Goal: Transaction & Acquisition: Obtain resource

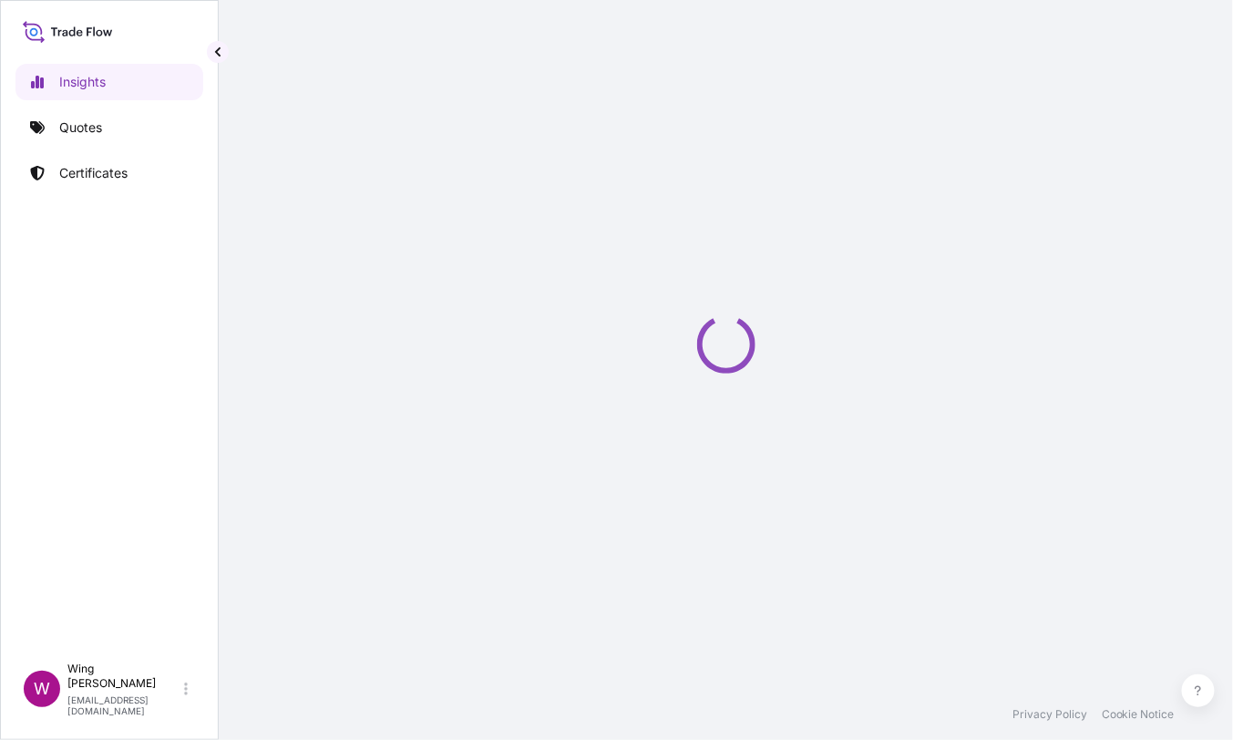
select select "2025"
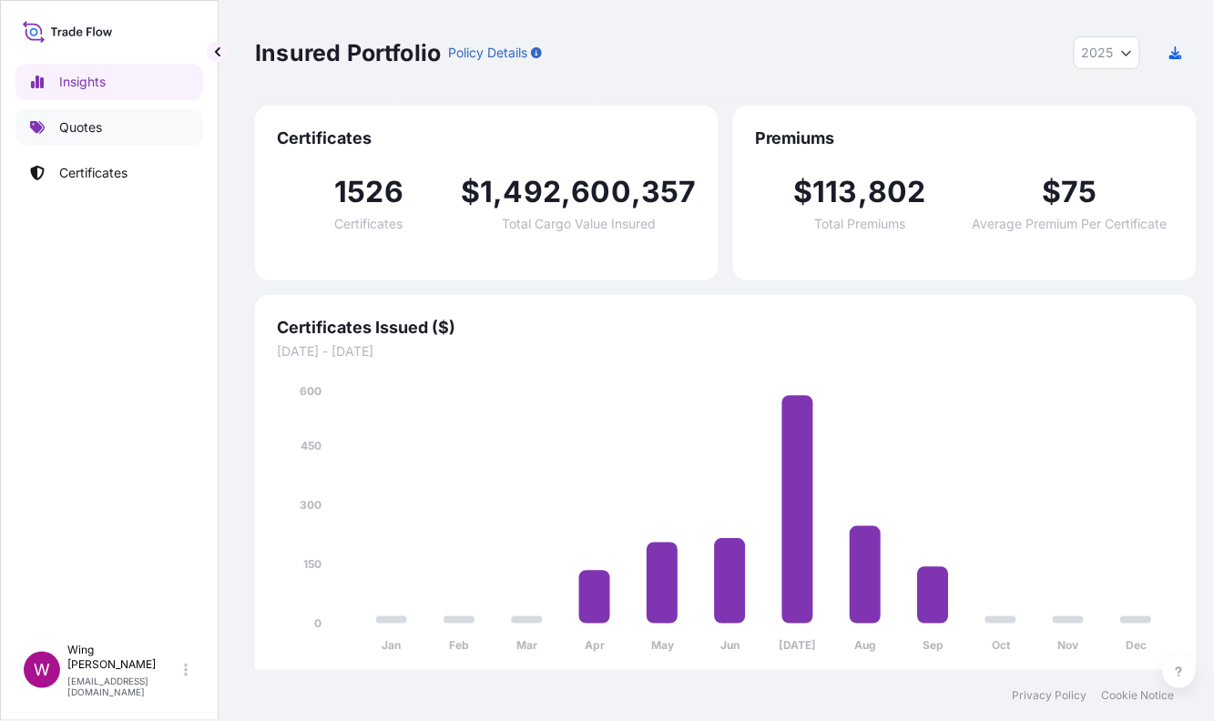
click at [96, 135] on p "Quotes" at bounding box center [80, 127] width 43 height 18
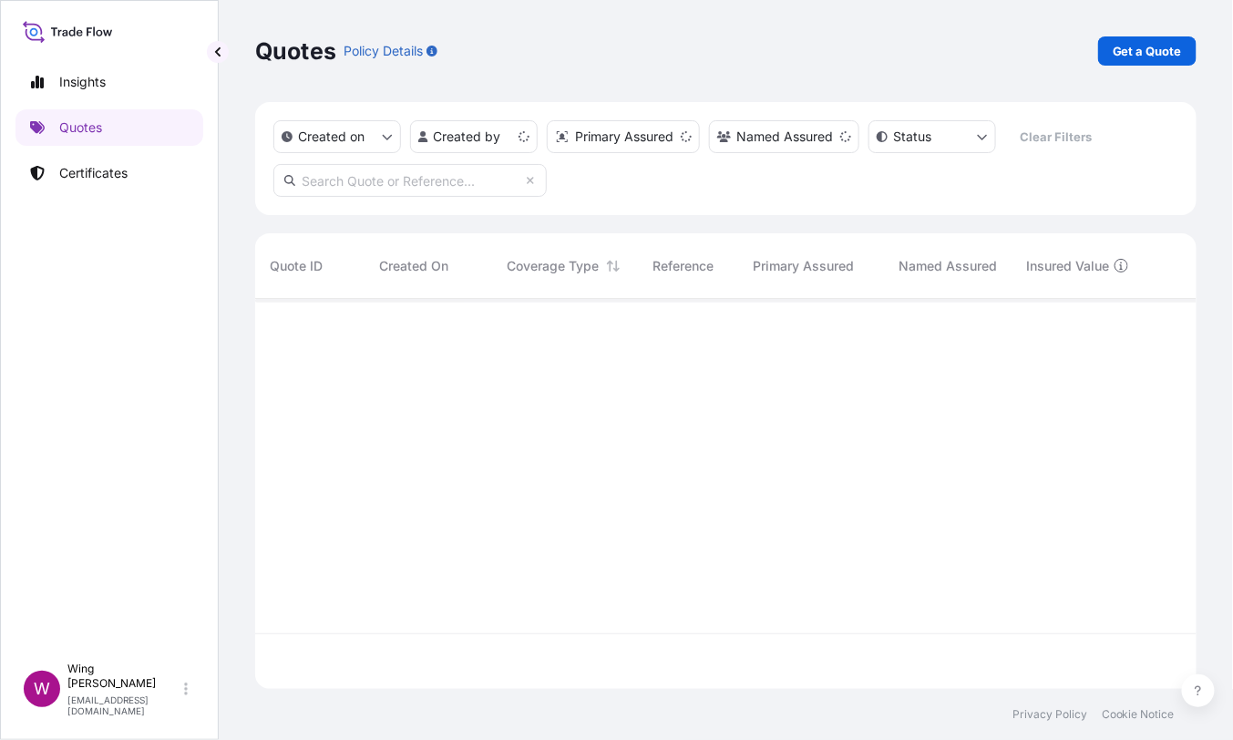
scroll to position [383, 923]
click at [1156, 52] on p "Get a Quote" at bounding box center [1146, 51] width 69 height 18
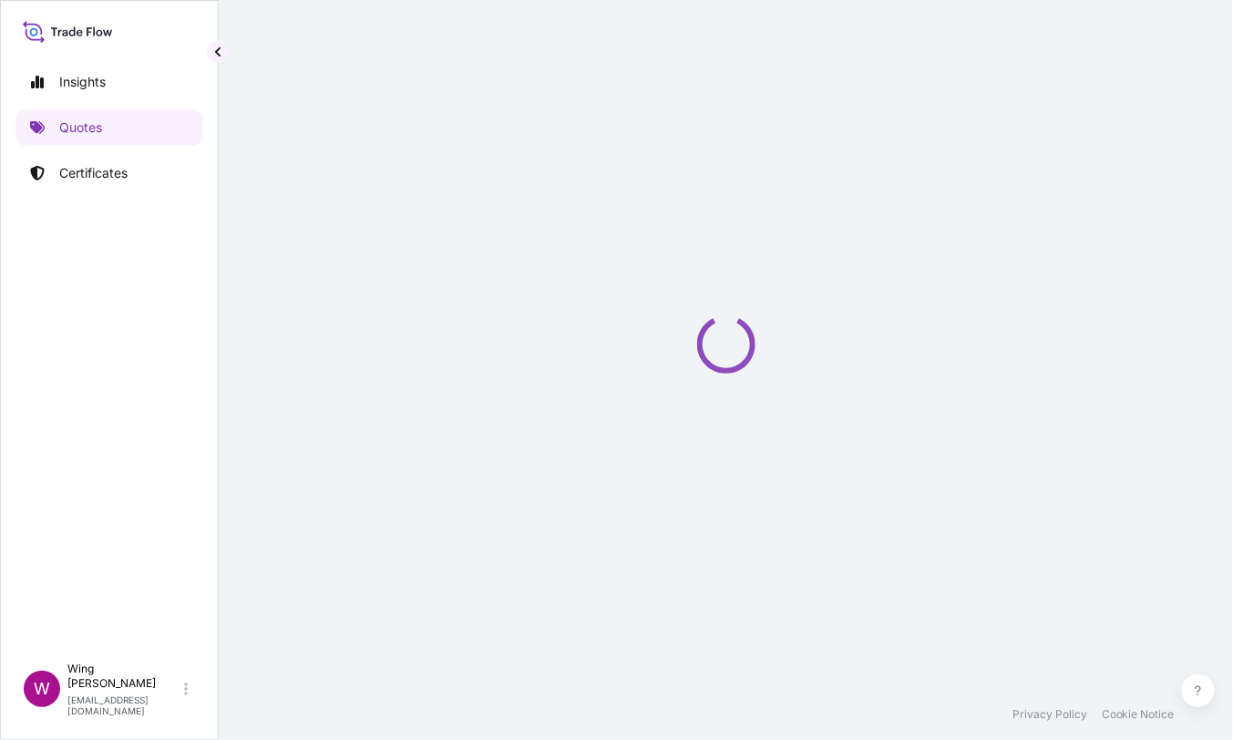
select select "AIR"
select select "27"
select select "Transit"
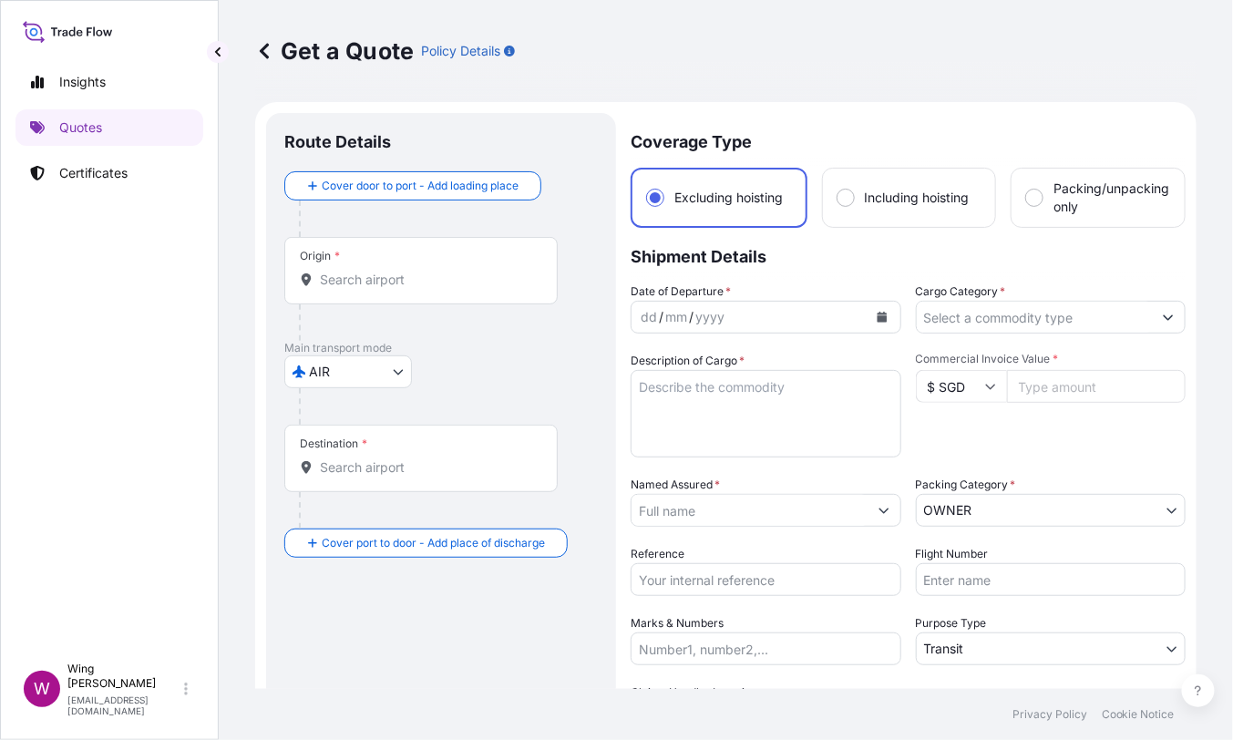
scroll to position [28, 0]
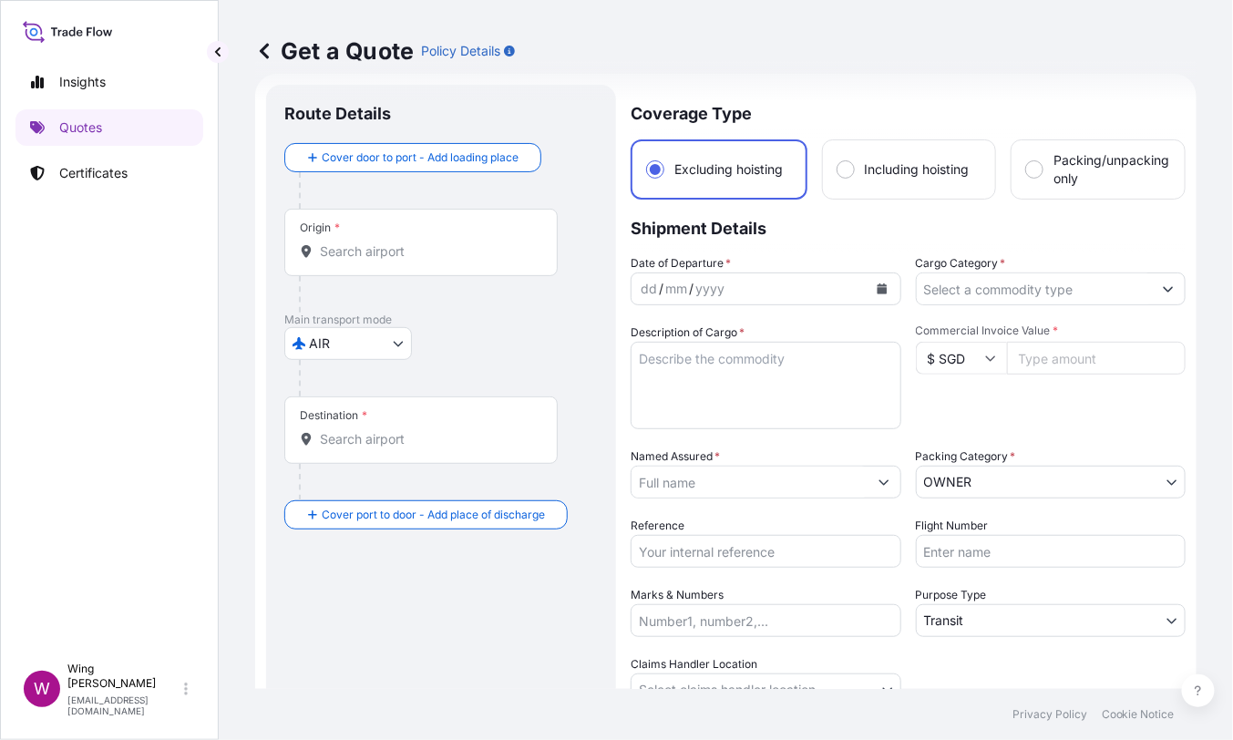
click at [362, 338] on body "Insights Quotes Certificates W Wing Lee [EMAIL_ADDRESS][DOMAIN_NAME] Get a Quot…" at bounding box center [616, 370] width 1233 height 740
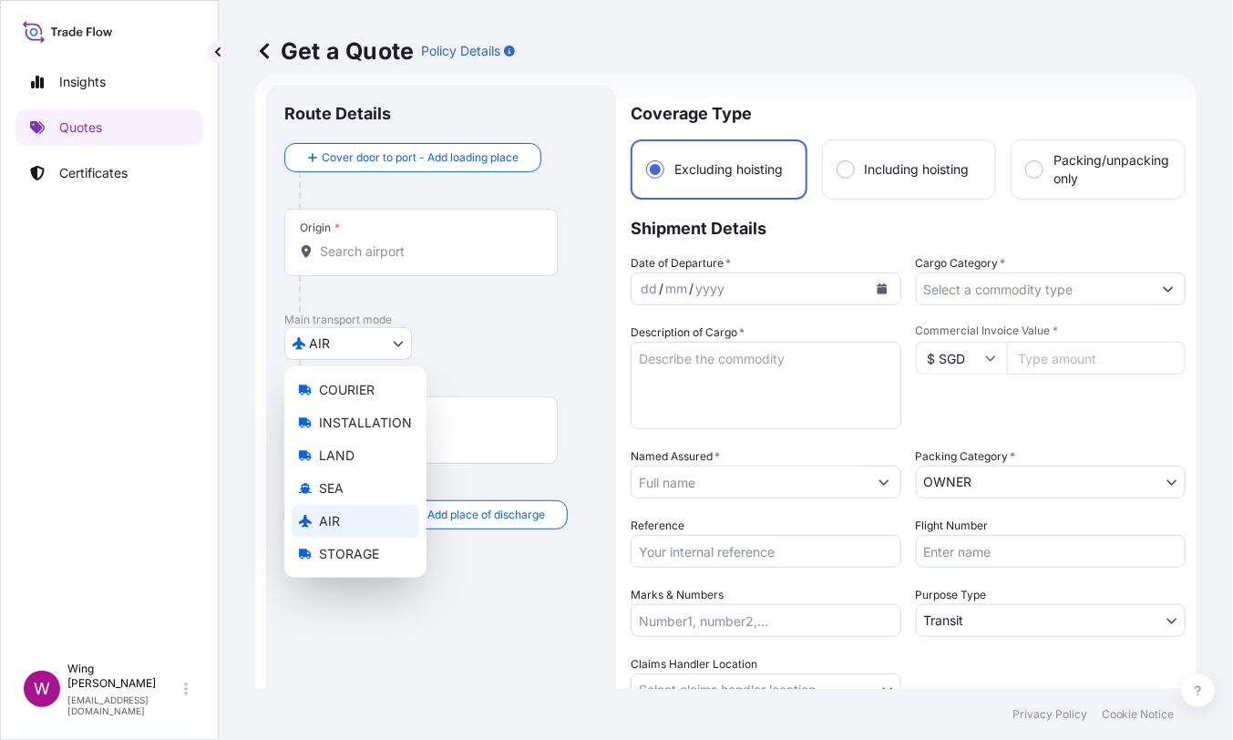
click at [353, 358] on body "Insights Quotes Certificates W Wing Lee [EMAIL_ADDRESS][DOMAIN_NAME] Get a Quot…" at bounding box center [616, 370] width 1233 height 740
click at [348, 390] on span "COURIER" at bounding box center [347, 390] width 56 height 18
select select "COURIER"
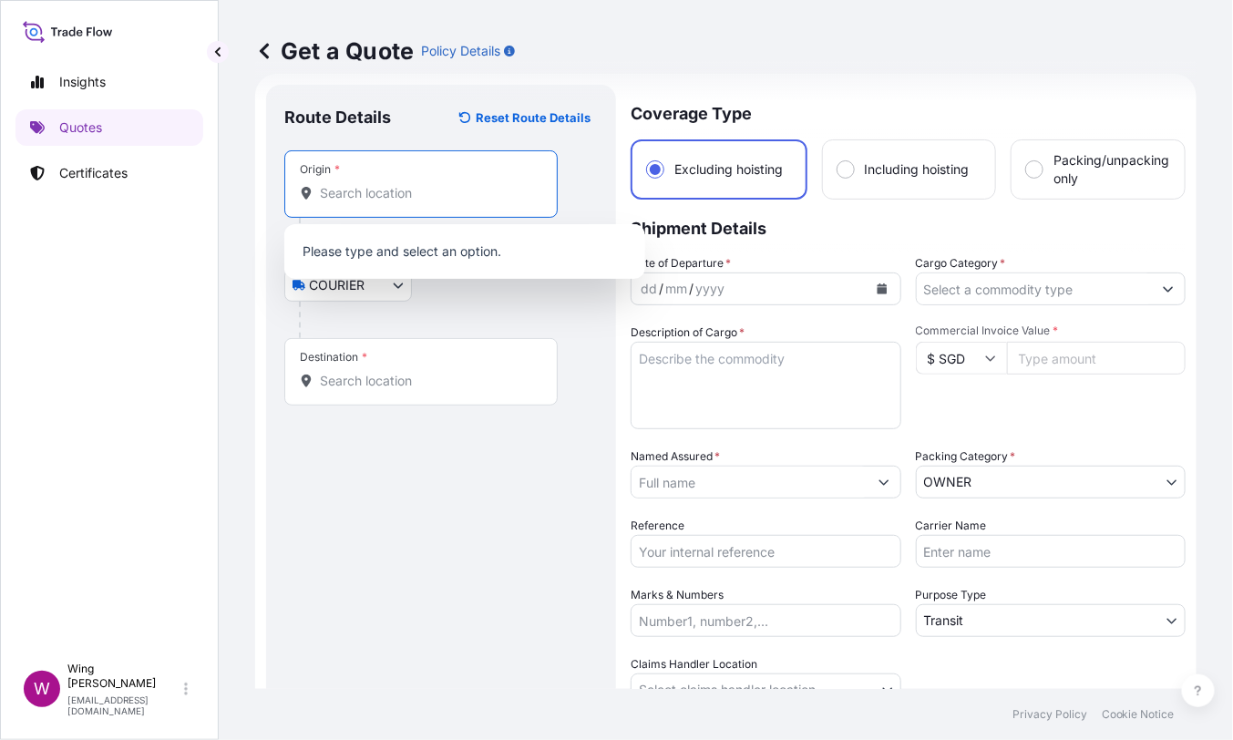
click at [374, 191] on input "Origin *" at bounding box center [427, 193] width 215 height 18
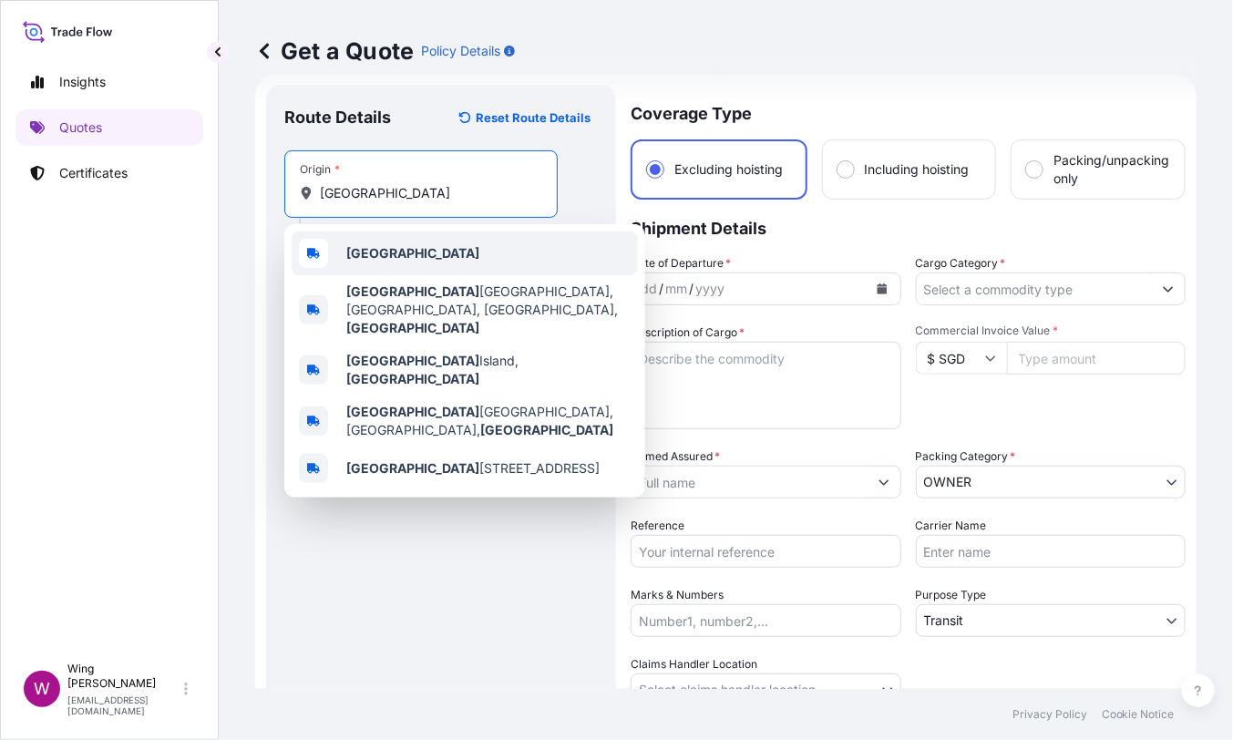
click at [365, 261] on span "[GEOGRAPHIC_DATA]" at bounding box center [412, 253] width 133 height 18
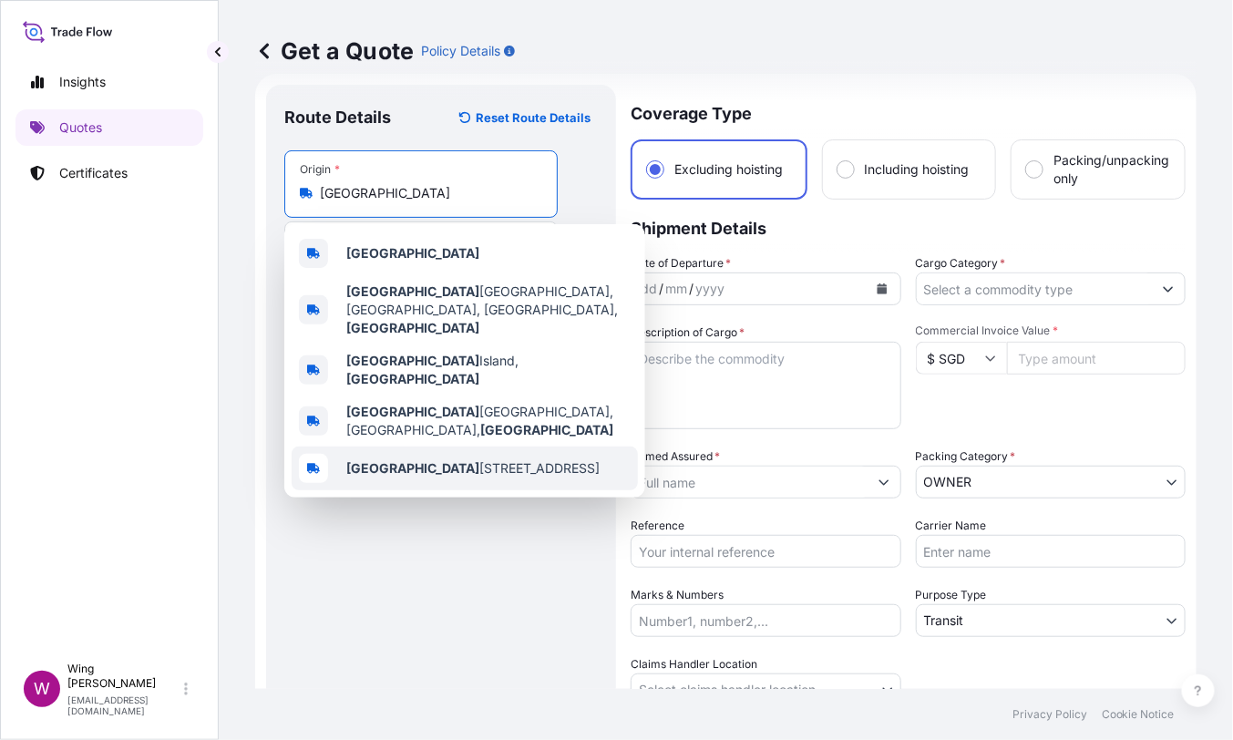
click at [435, 446] on div "[STREET_ADDRESS]" at bounding box center [465, 468] width 346 height 44
paste input "[GEOGRAPHIC_DATA]"
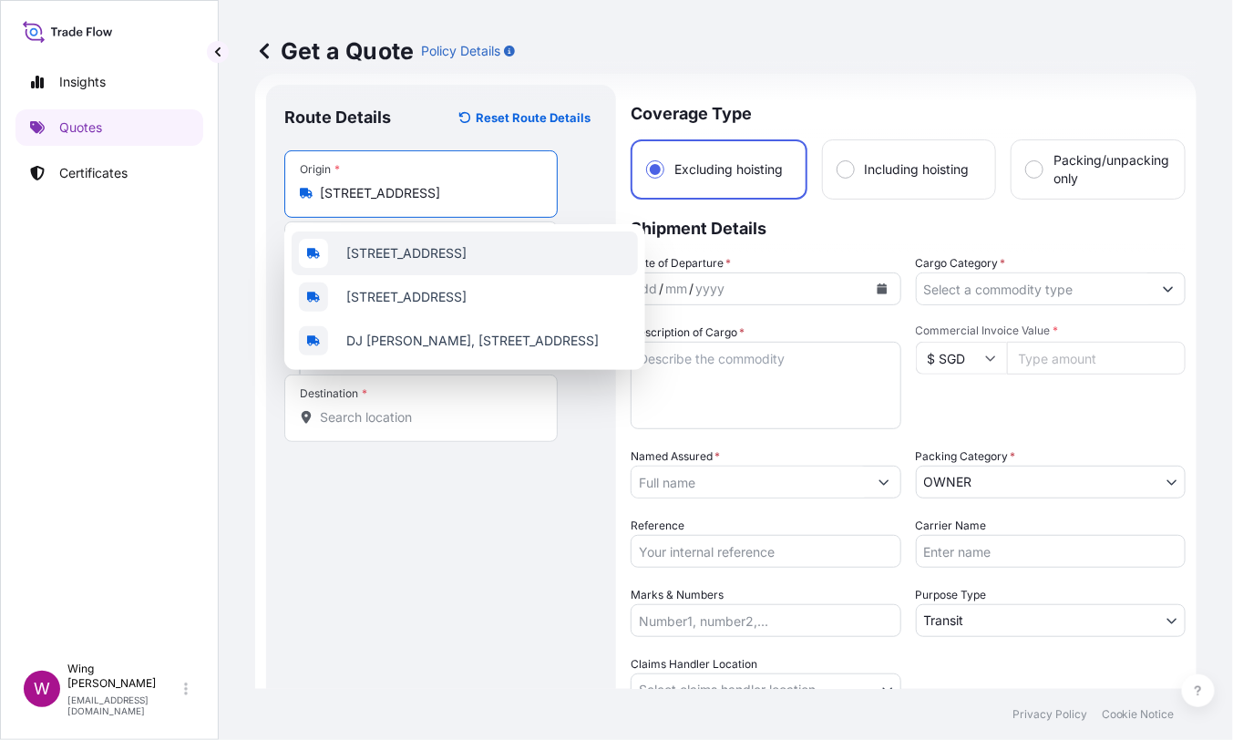
drag, startPoint x: 322, startPoint y: 196, endPoint x: 559, endPoint y: 196, distance: 236.9
click at [559, 196] on div "Origin * [GEOGRAPHIC_DATA], [STREET_ADDRESS]" at bounding box center [440, 220] width 313 height 140
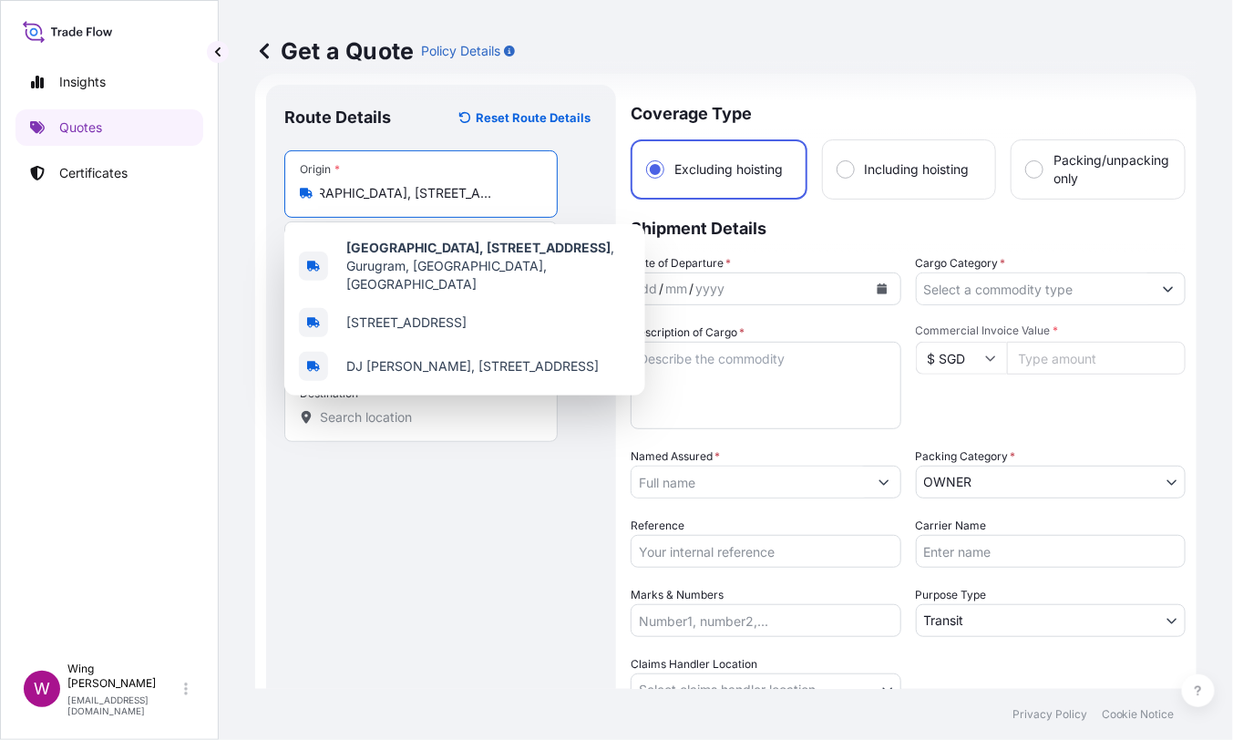
type input "[GEOGRAPHIC_DATA], [STREET_ADDRESS]"
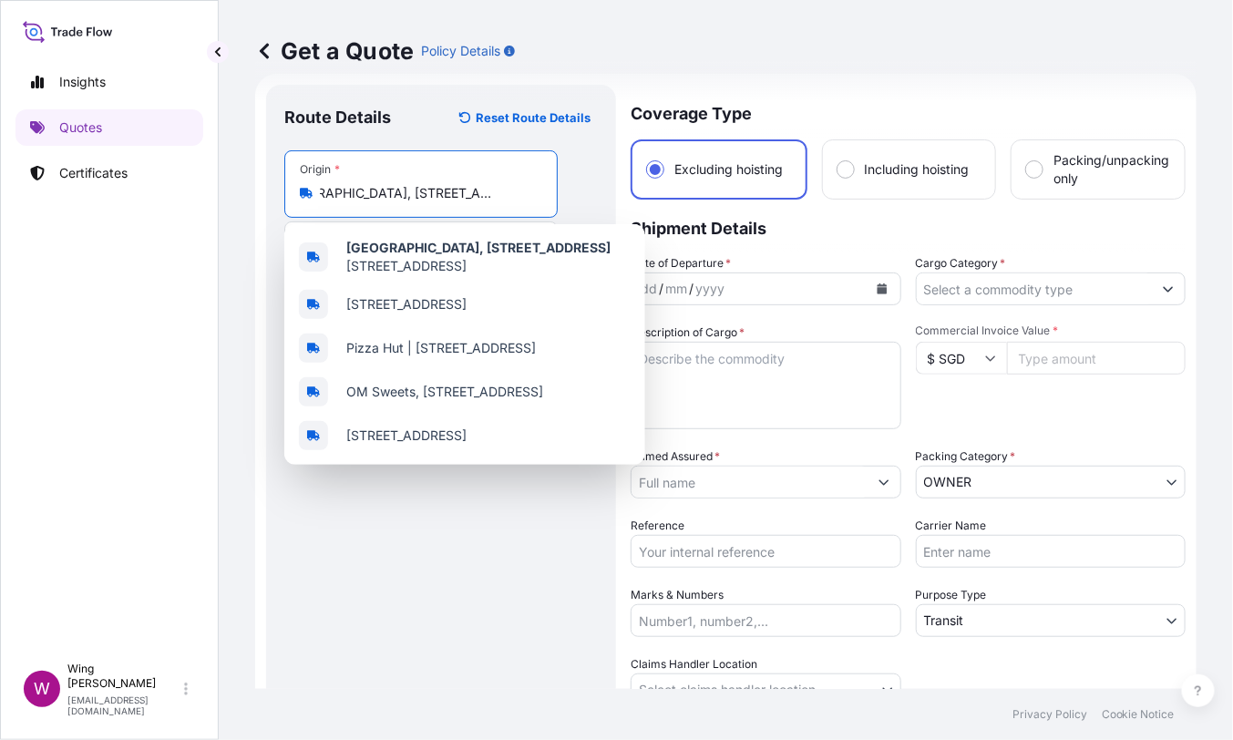
click at [523, 196] on input "[GEOGRAPHIC_DATA], [STREET_ADDRESS]" at bounding box center [427, 193] width 215 height 18
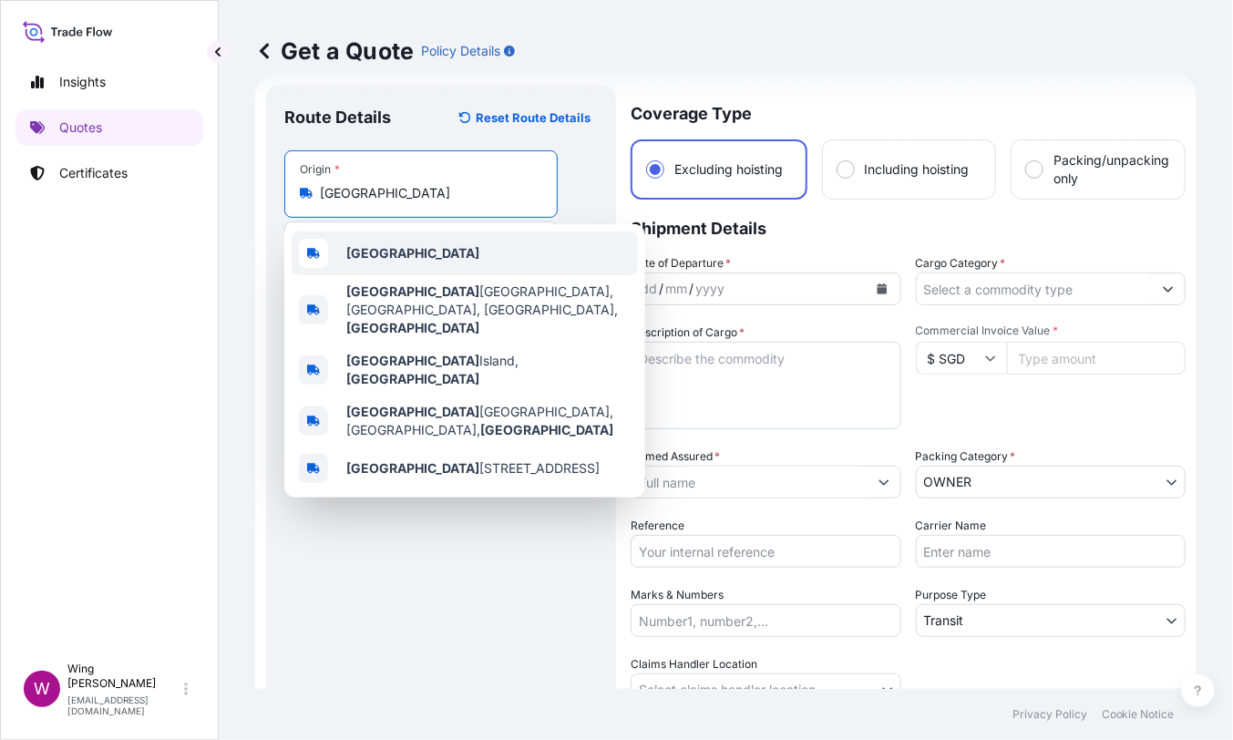
click at [381, 257] on b "[GEOGRAPHIC_DATA]" at bounding box center [412, 252] width 133 height 15
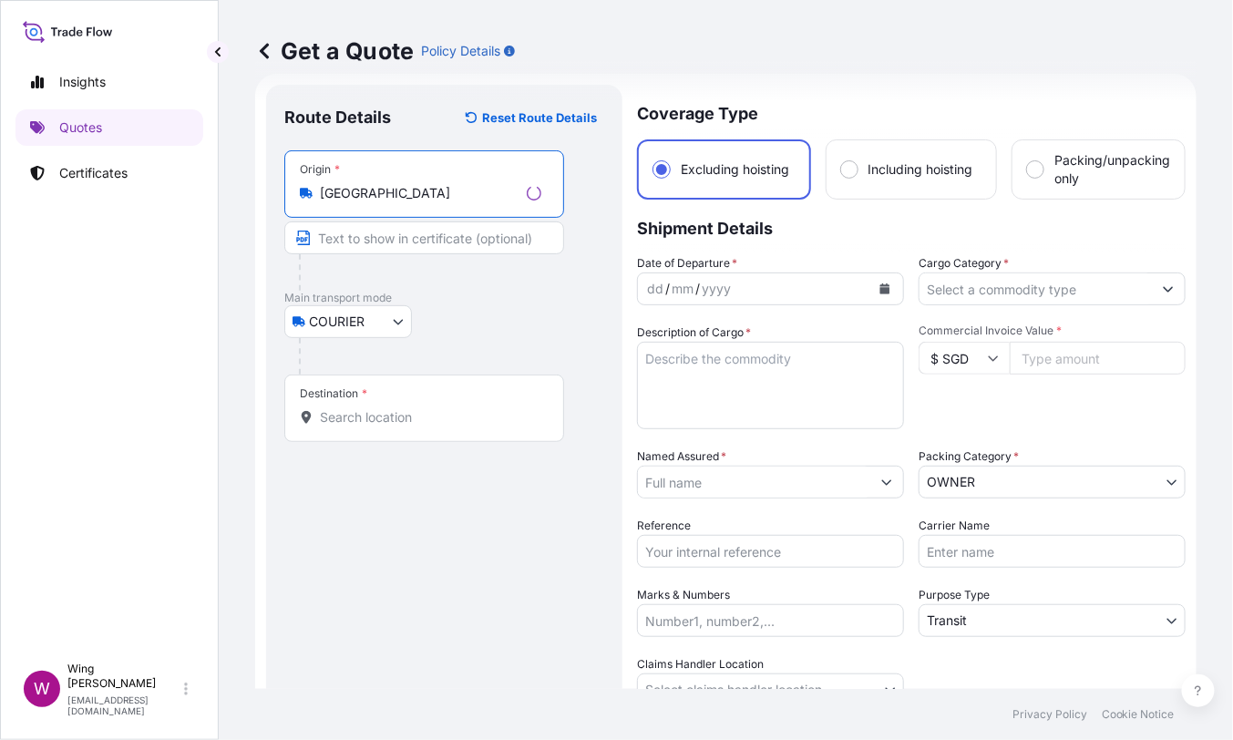
type input "[GEOGRAPHIC_DATA]"
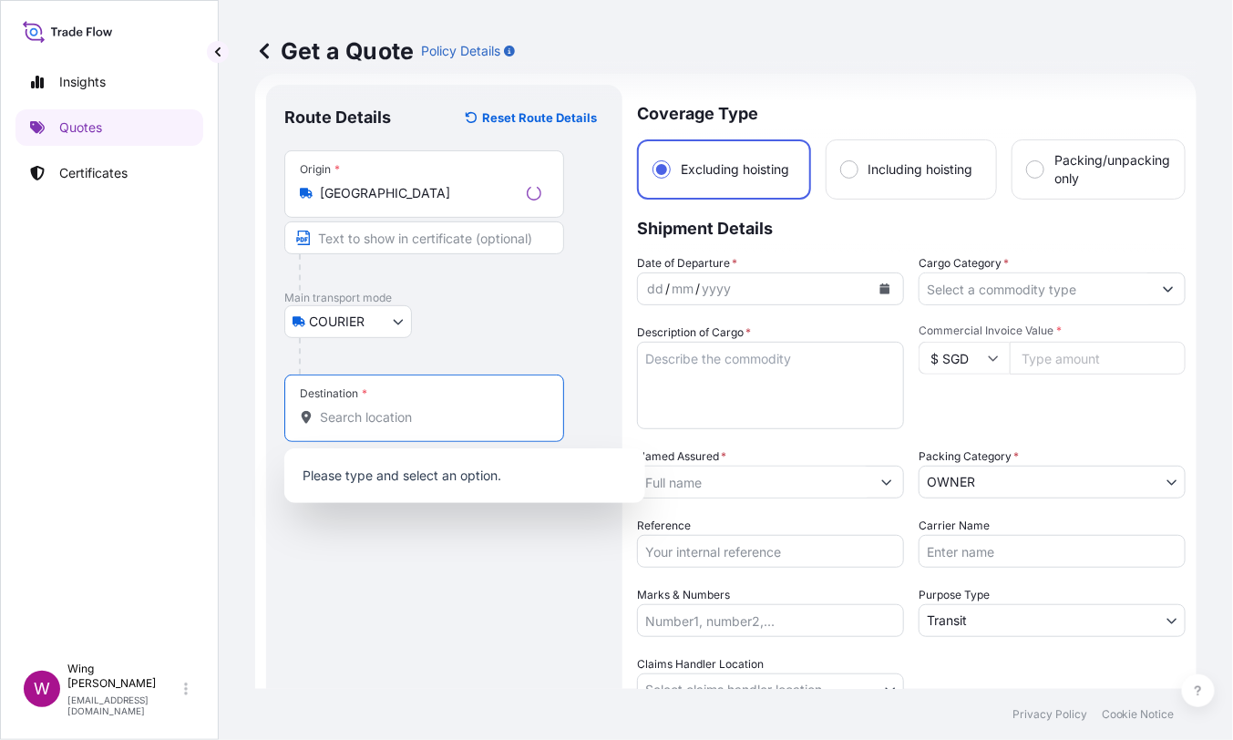
click at [407, 421] on input "Destination *" at bounding box center [430, 417] width 221 height 18
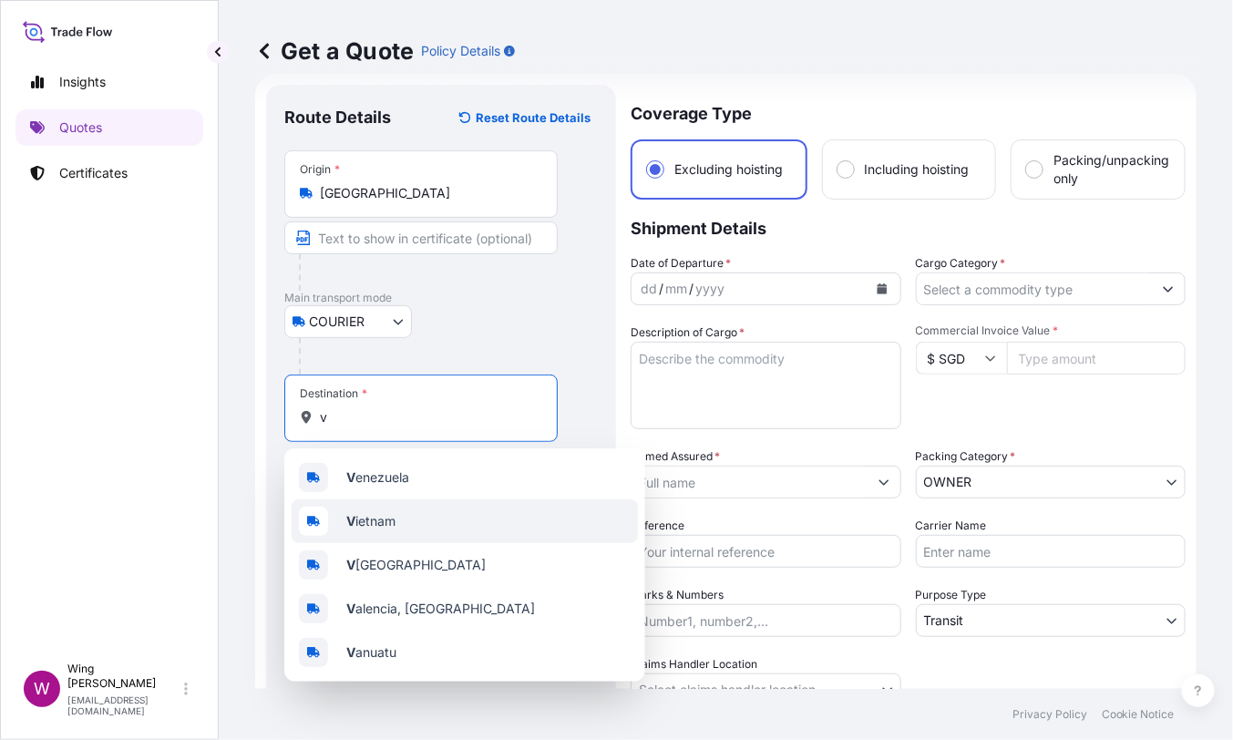
click at [392, 523] on span "V ietnam" at bounding box center [370, 521] width 49 height 18
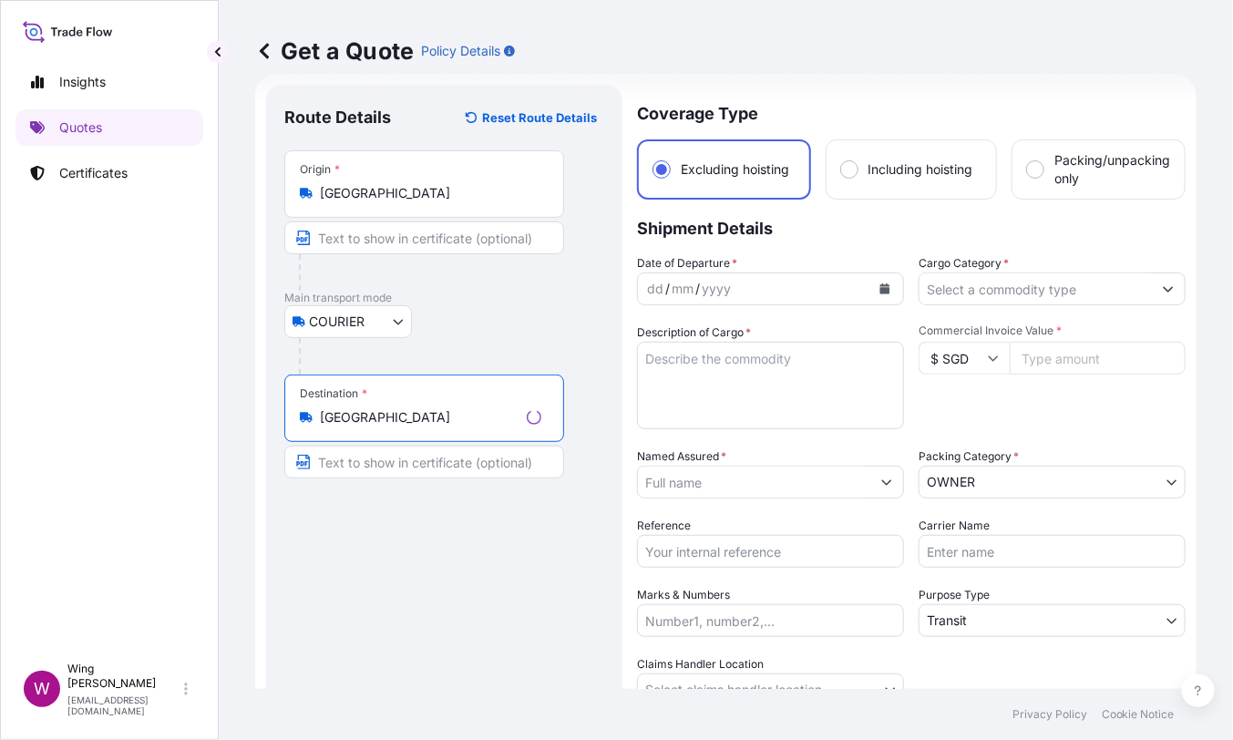
type input "[GEOGRAPHIC_DATA]"
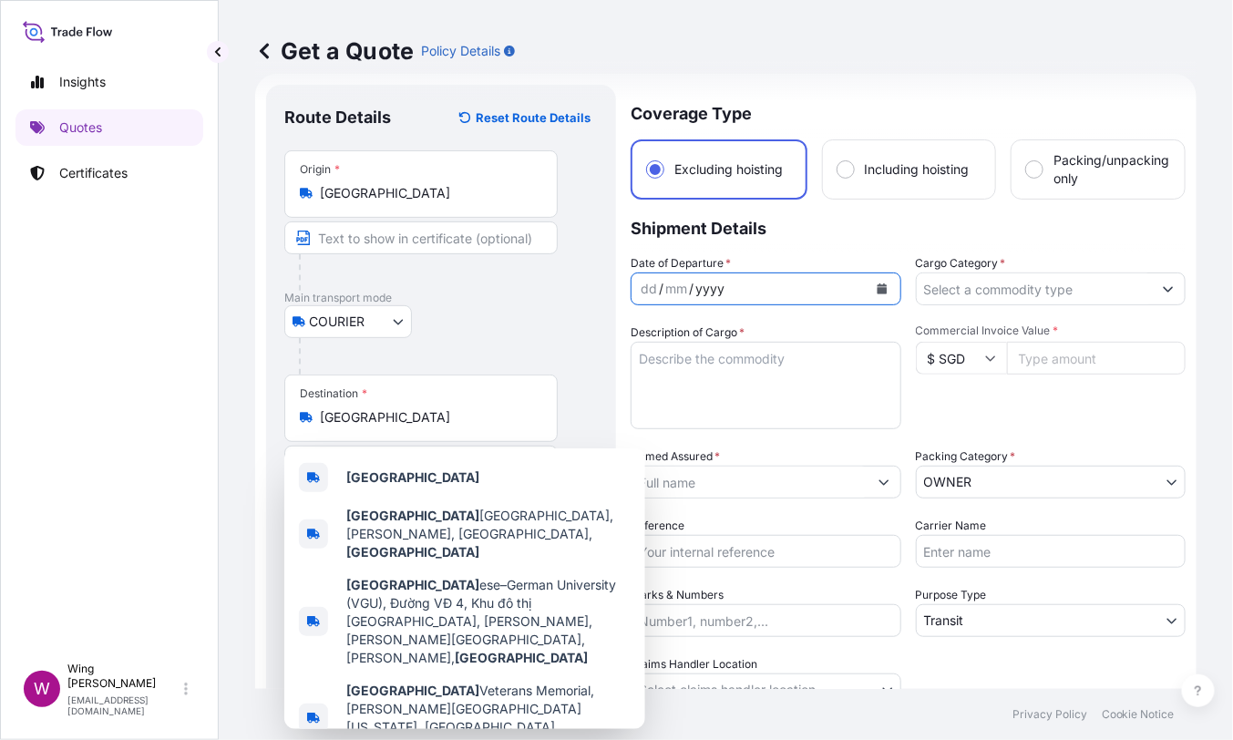
click at [694, 287] on div "yyyy" at bounding box center [709, 289] width 33 height 22
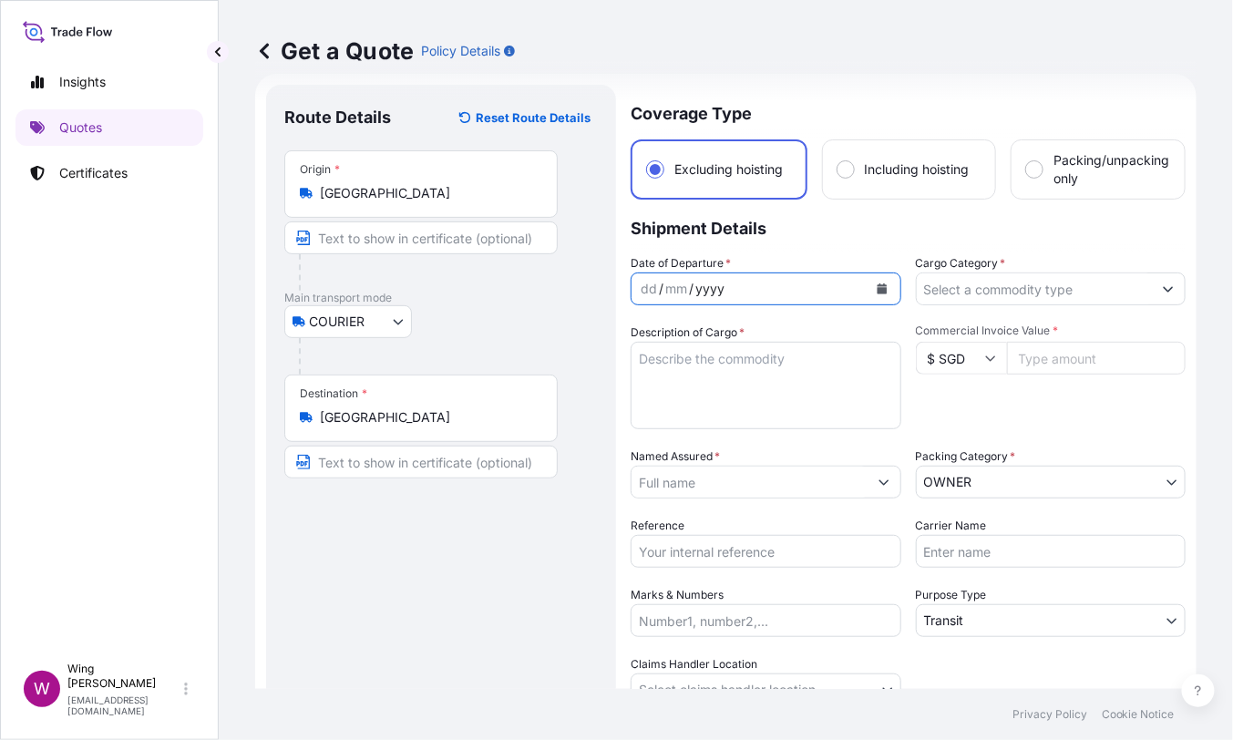
click at [693, 288] on div "yyyy" at bounding box center [709, 289] width 33 height 22
click at [876, 291] on icon "Calendar" at bounding box center [881, 288] width 10 height 11
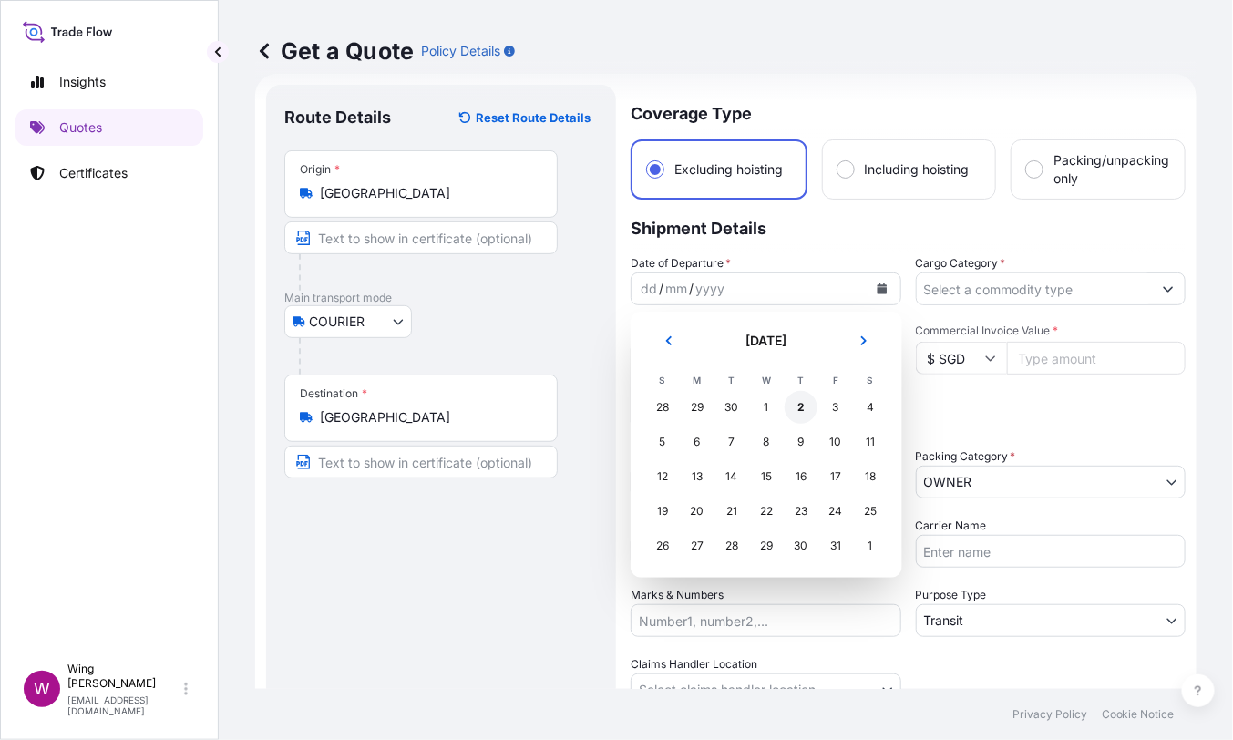
click at [796, 414] on div "2" at bounding box center [800, 407] width 33 height 33
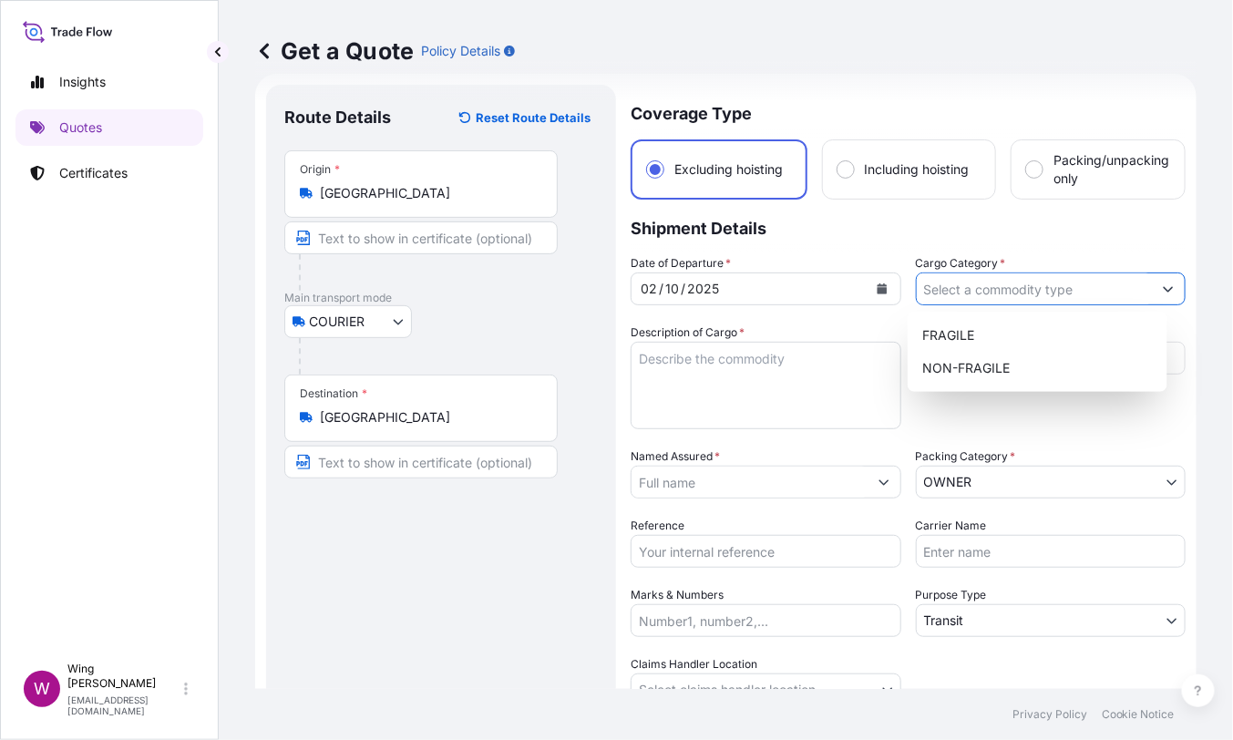
click at [1099, 292] on input "Cargo Category *" at bounding box center [1034, 288] width 236 height 33
click at [783, 323] on div "Description of Cargo *" at bounding box center [765, 376] width 271 height 106
click at [994, 295] on input "Cargo Category *" at bounding box center [1034, 288] width 236 height 33
click at [977, 356] on div "NON-FRAGILE" at bounding box center [1037, 368] width 245 height 33
type input "NON-FRAGILE"
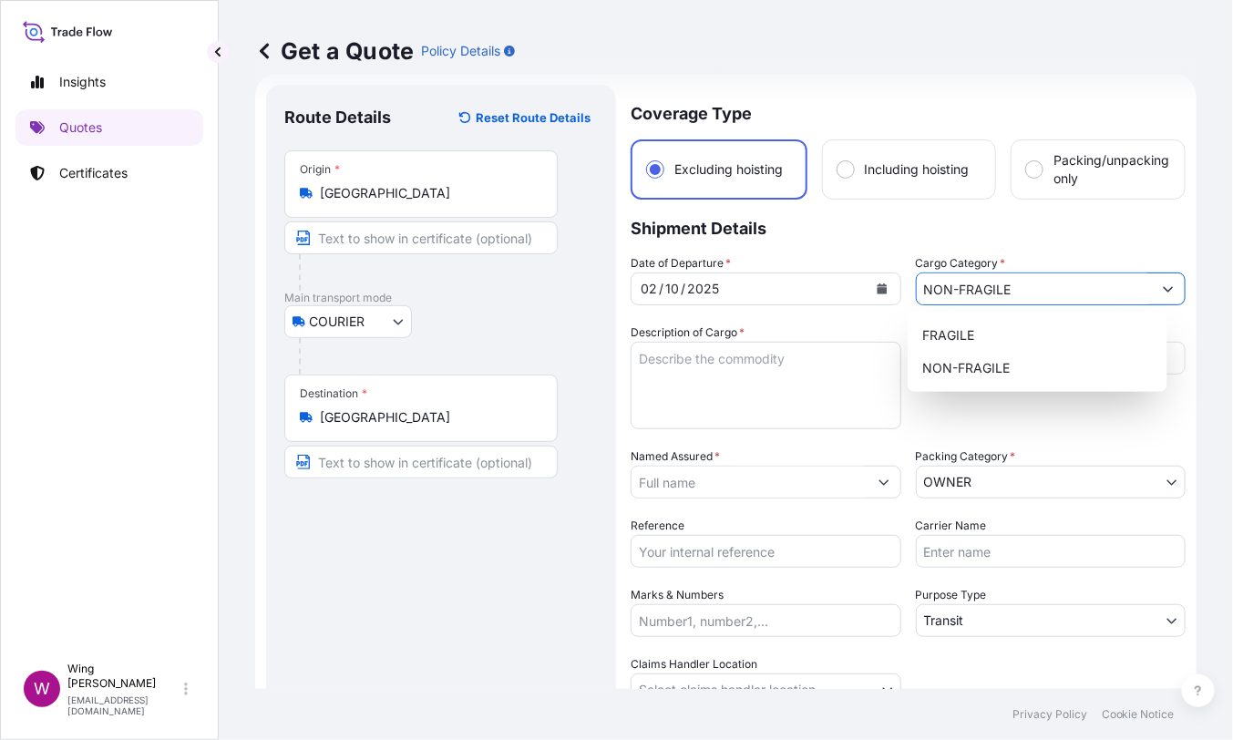
click at [781, 369] on textarea "Description of Cargo *" at bounding box center [765, 385] width 271 height 87
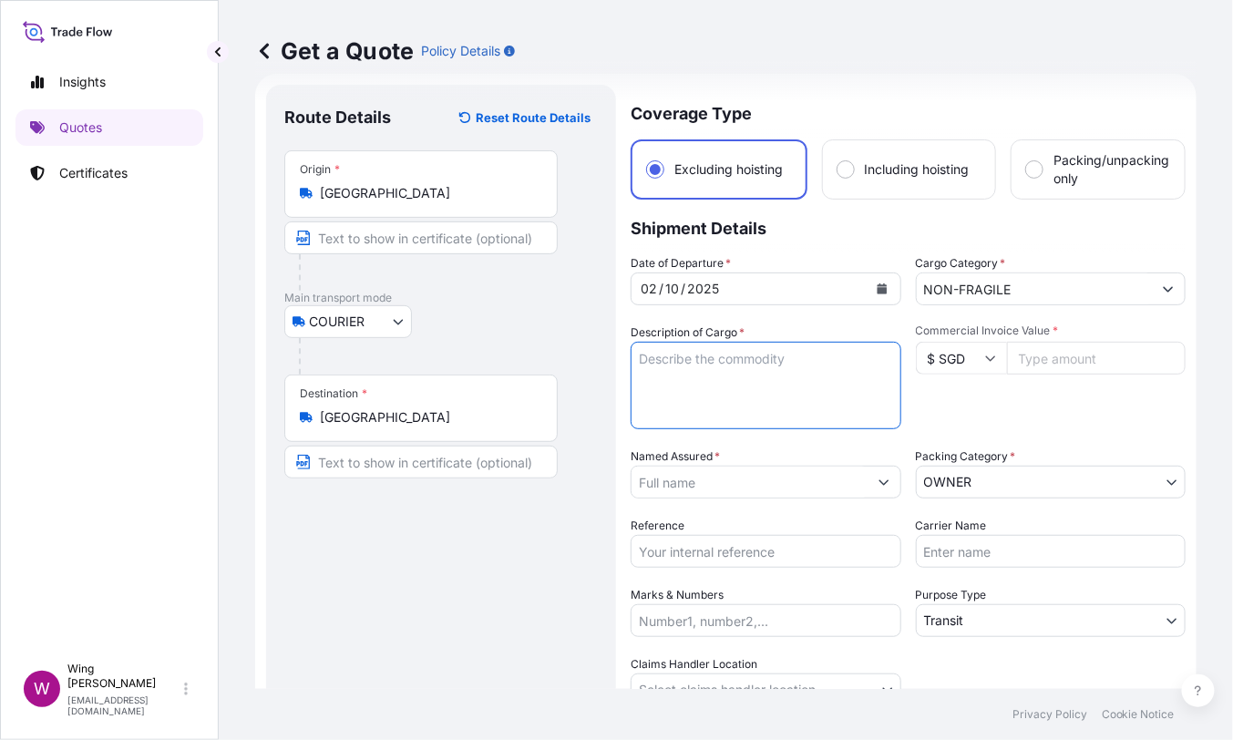
paste textarea ""1. D5ZF2, [PERSON_NAME], Lys Rouges (1,270,000.00 HKD) 2. D7N58, [PERSON_NAME]…"
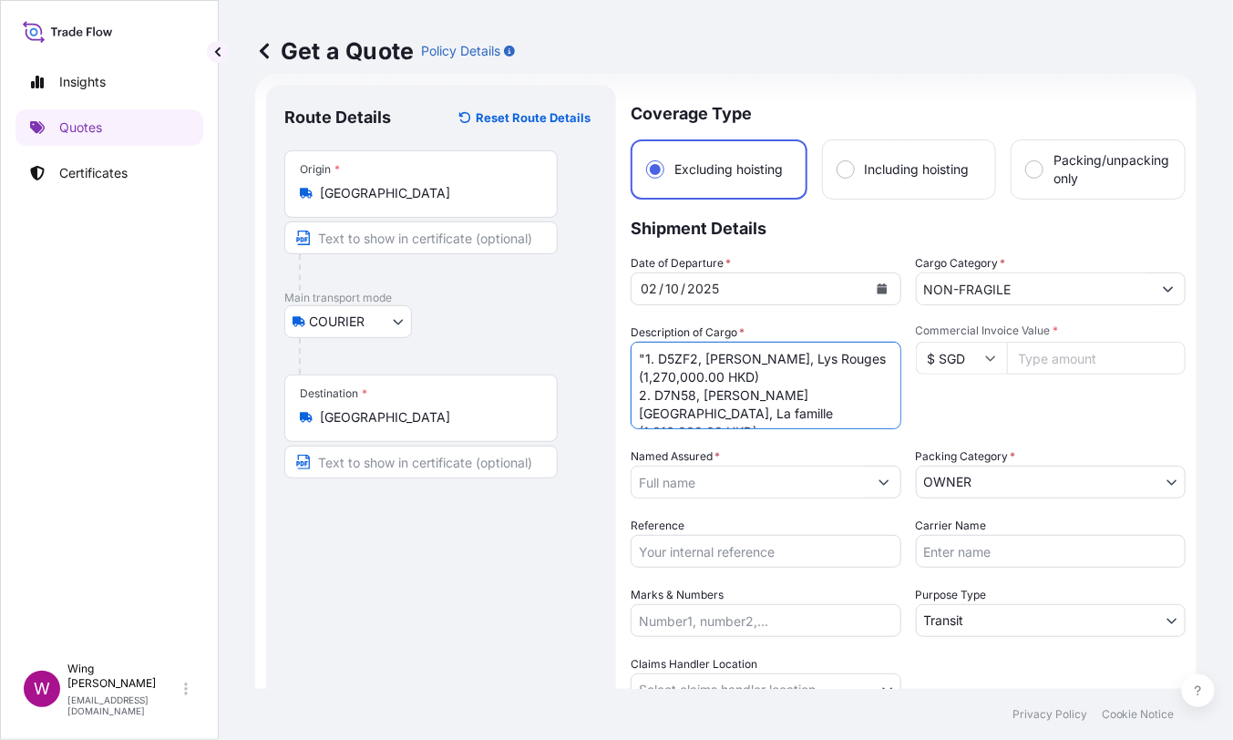
click at [645, 355] on textarea ""1. D5ZF2, [PERSON_NAME], Lys Rouges (1,270,000.00 HKD) 2. D7N58, [PERSON_NAME]…" at bounding box center [765, 385] width 271 height 87
type textarea "Item: 1. D5ZF2, [PERSON_NAME], Lys Rouges (1,270,000.00 HKD) 2. D7N58, [PERSON_…"
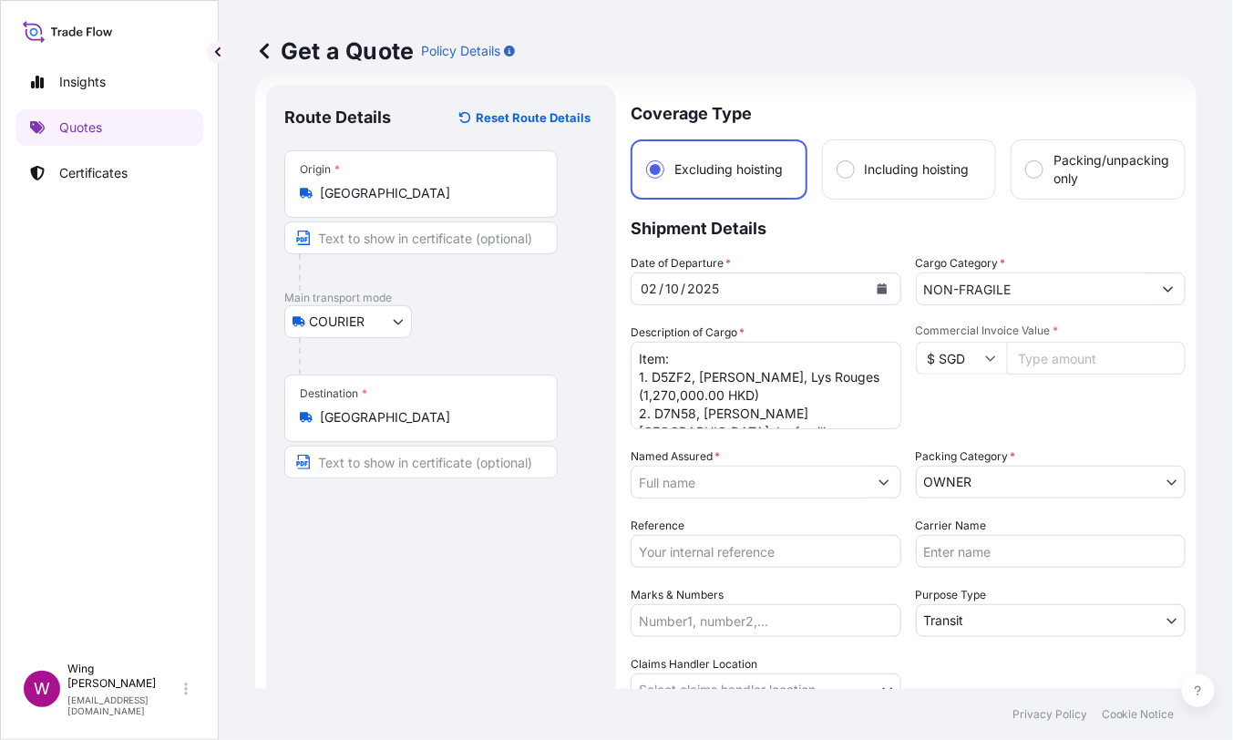
click at [530, 334] on div "COURIER COURIER INSTALLATION LAND SEA AIR STORAGE" at bounding box center [440, 321] width 313 height 33
click at [969, 359] on input "$ SGD" at bounding box center [961, 358] width 91 height 33
click at [947, 367] on div "$ HKD" at bounding box center [952, 350] width 77 height 35
type input "$ HKD"
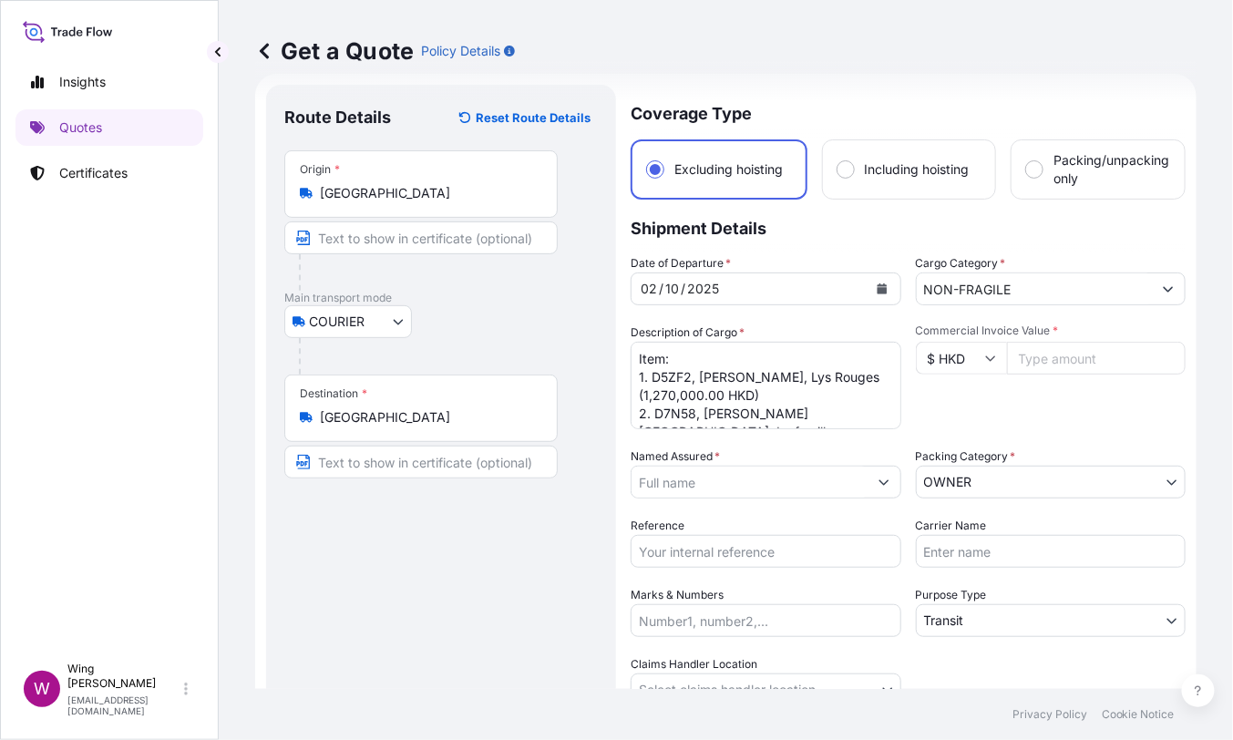
click at [1030, 353] on input "Commercial Invoice Value *" at bounding box center [1096, 358] width 179 height 33
paste input "2286000.00"
type input "2286000.00"
click at [499, 577] on div "Route Details Reset Route Details Place of loading Road / Inland Road / Inland …" at bounding box center [440, 463] width 313 height 721
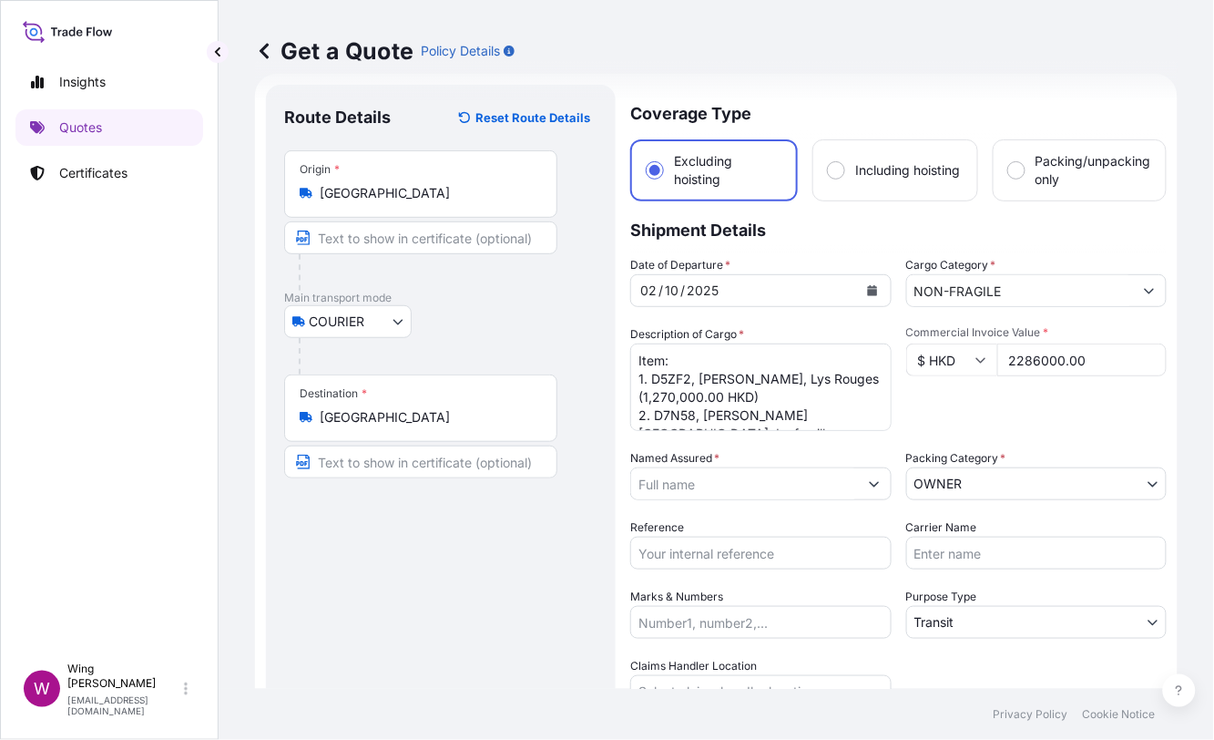
click at [760, 485] on input "Named Assured *" at bounding box center [744, 483] width 227 height 33
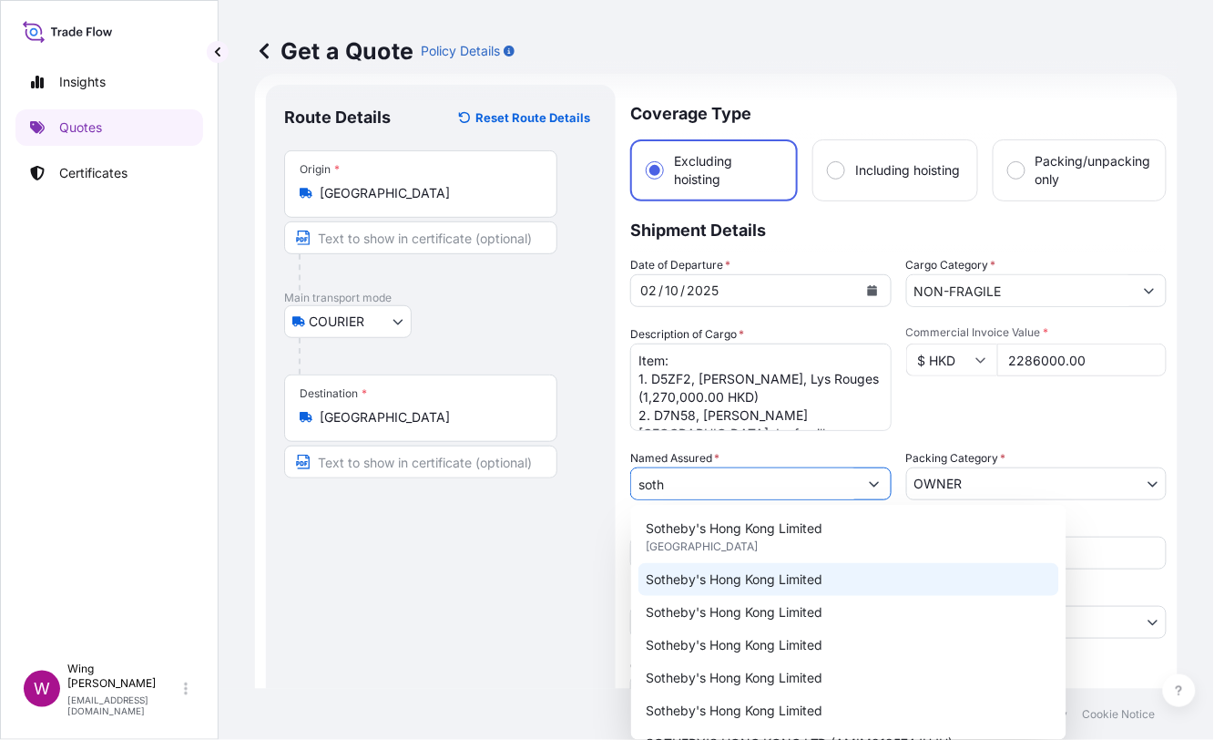
click at [740, 571] on span "Sotheby's Hong Kong Limited" at bounding box center [734, 579] width 177 height 18
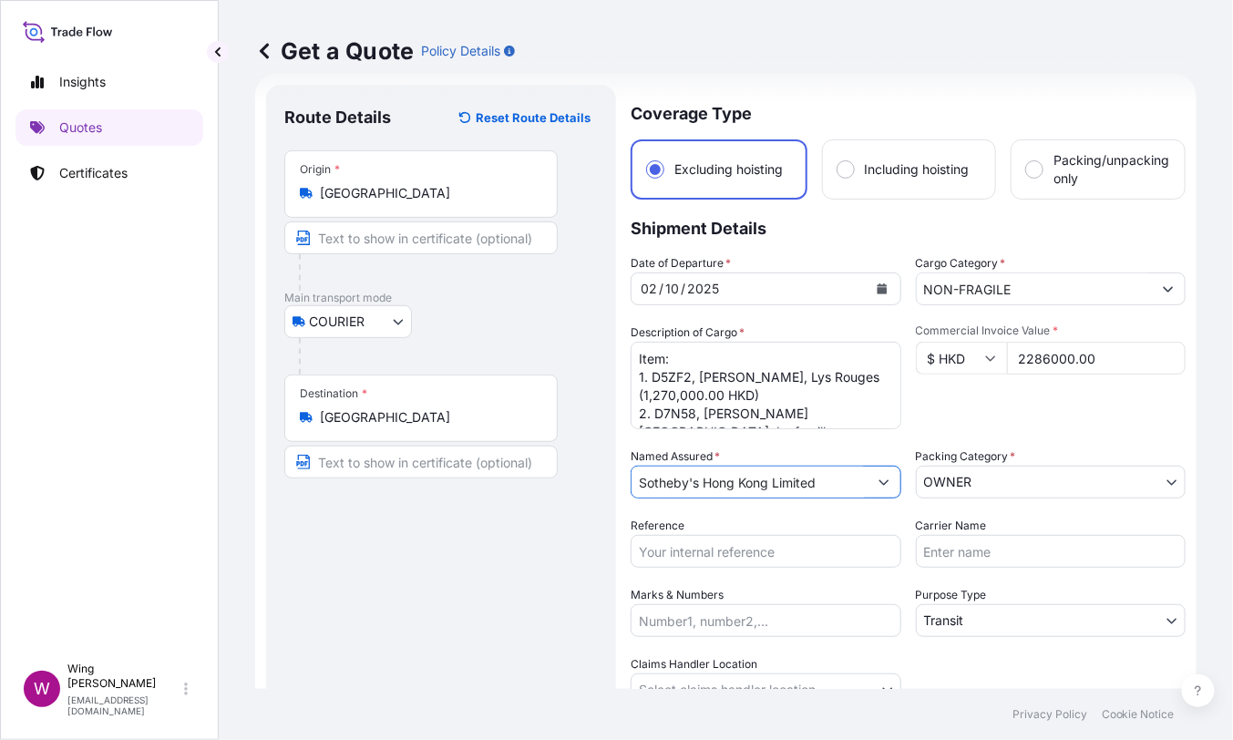
type input "Sotheby's Hong Kong Limited"
click at [505, 561] on div "Route Details Reset Route Details Place of loading Road / Inland Road / Inland …" at bounding box center [440, 463] width 313 height 721
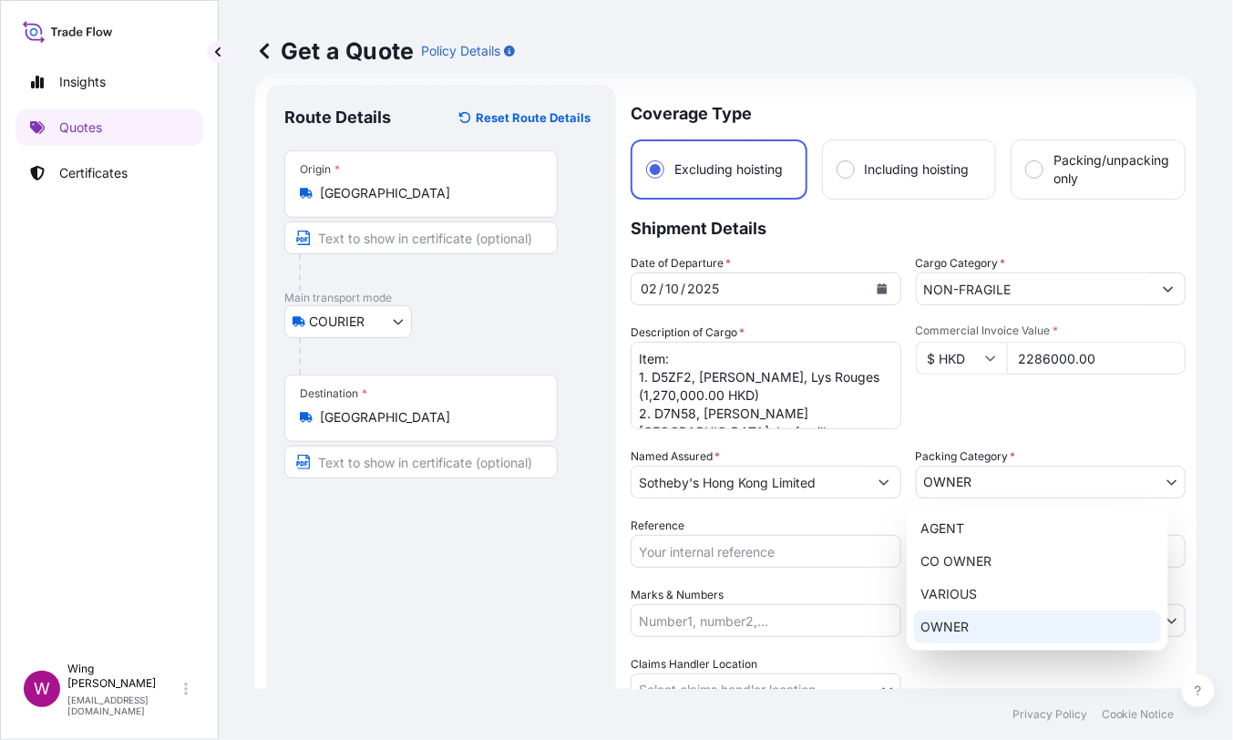
click at [956, 488] on body "9 options available. 1 option available. 0 options available. 15 options availa…" at bounding box center [616, 370] width 1233 height 740
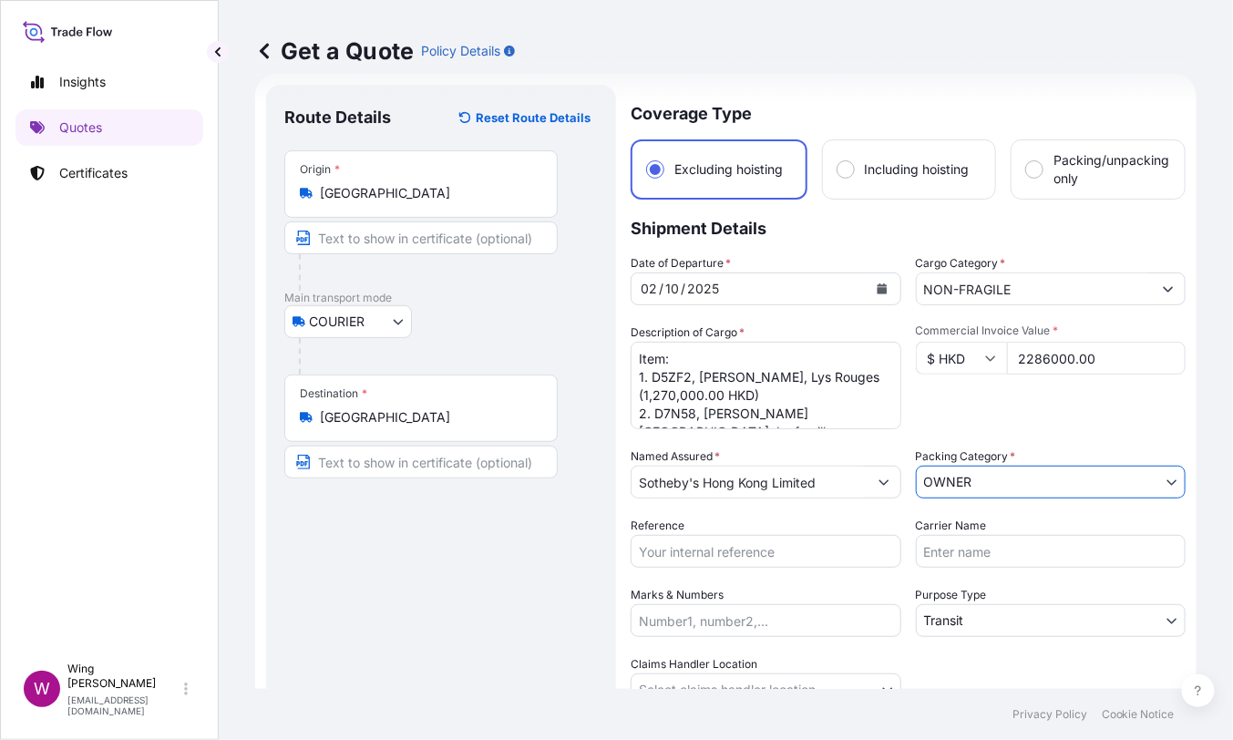
click at [508, 546] on div "Route Details Reset Route Details Place of loading Road / Inland Road / Inland …" at bounding box center [440, 463] width 313 height 721
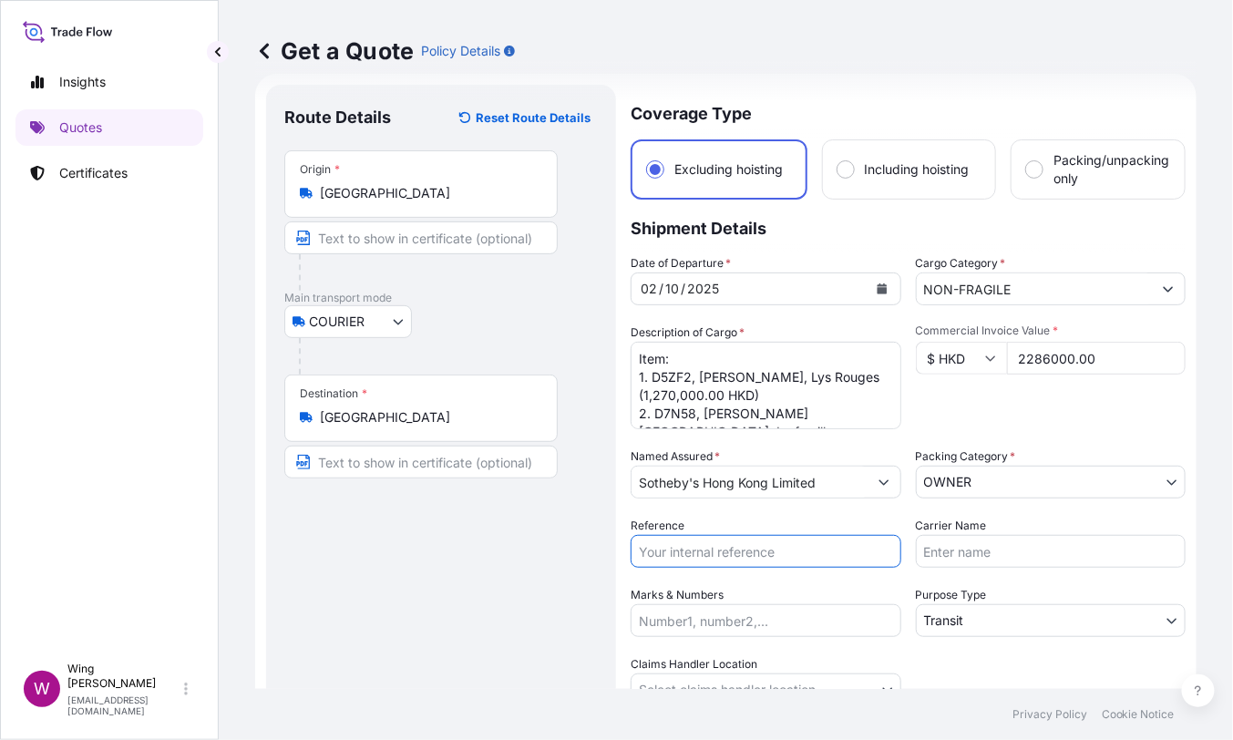
click at [670, 539] on input "Reference" at bounding box center [765, 551] width 271 height 33
paste input "AMIM2510798MEME"
type input "AMIM2510798MEME"
click at [533, 577] on div "Route Details Reset Route Details Place of loading Road / Inland Road / Inland …" at bounding box center [440, 463] width 313 height 721
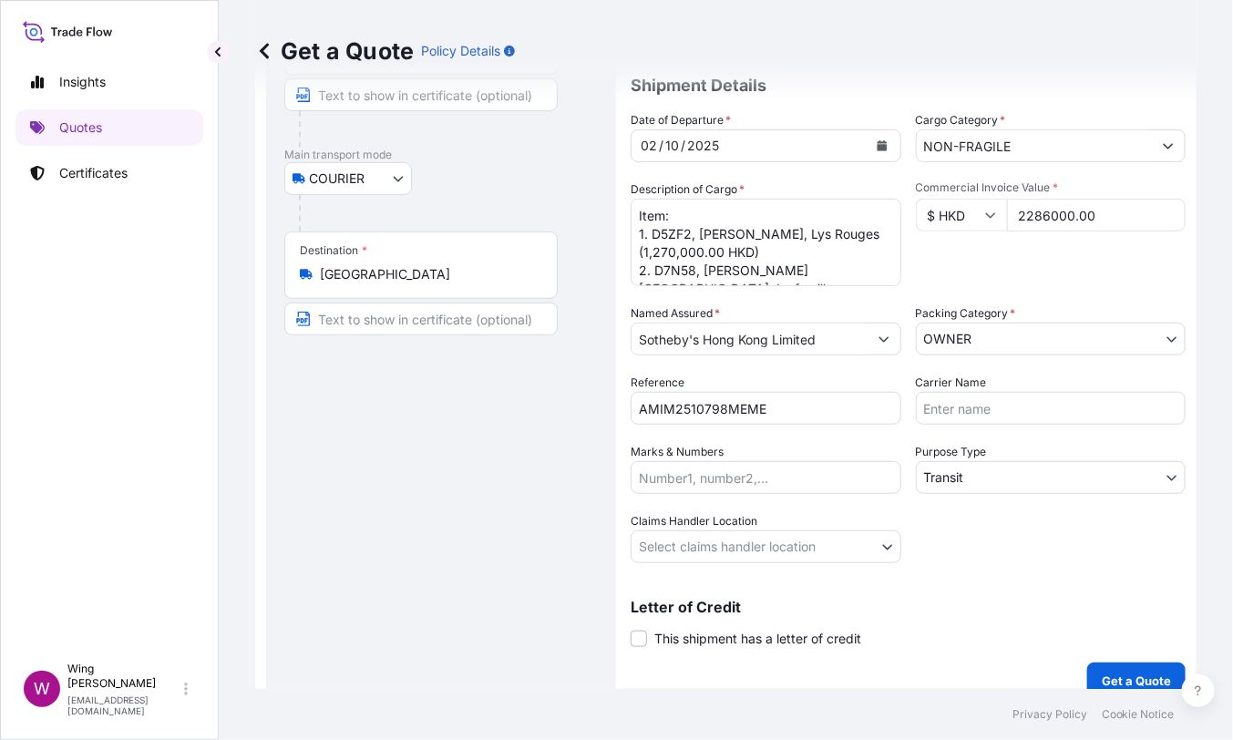
scroll to position [191, 0]
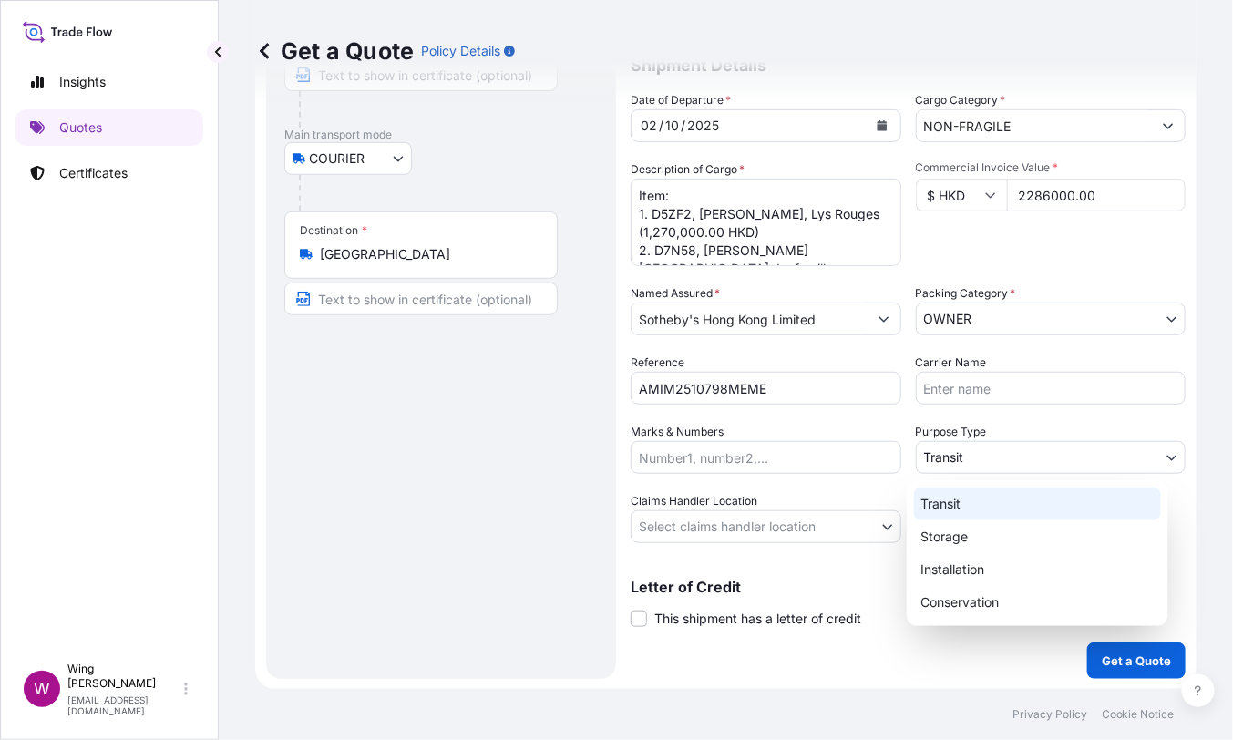
click at [979, 460] on body "Insights Quotes Certificates W Wing Lee [EMAIL_ADDRESS][DOMAIN_NAME] Get a Quot…" at bounding box center [616, 370] width 1233 height 740
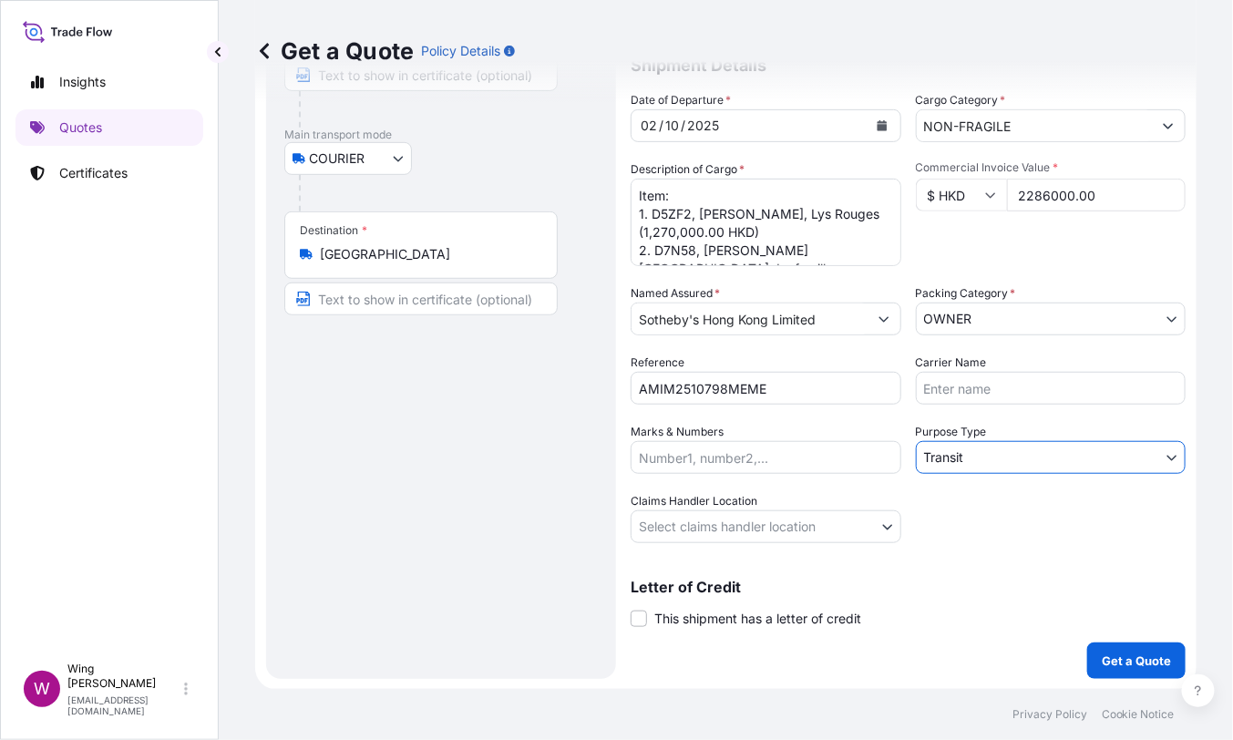
click at [732, 524] on body "Insights Quotes Certificates W Wing Lee [EMAIL_ADDRESS][DOMAIN_NAME] Get a Quot…" at bounding box center [616, 370] width 1233 height 740
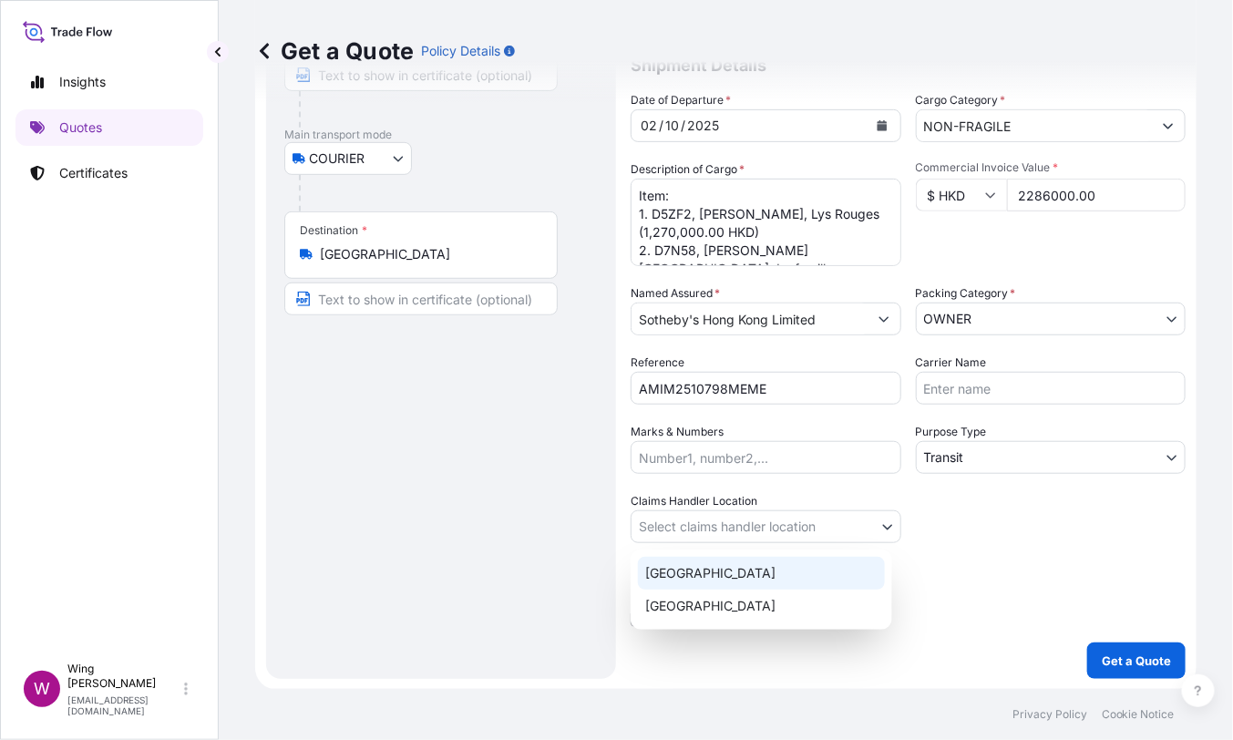
click at [717, 566] on div "[GEOGRAPHIC_DATA]" at bounding box center [761, 573] width 247 height 33
select select "[GEOGRAPHIC_DATA]"
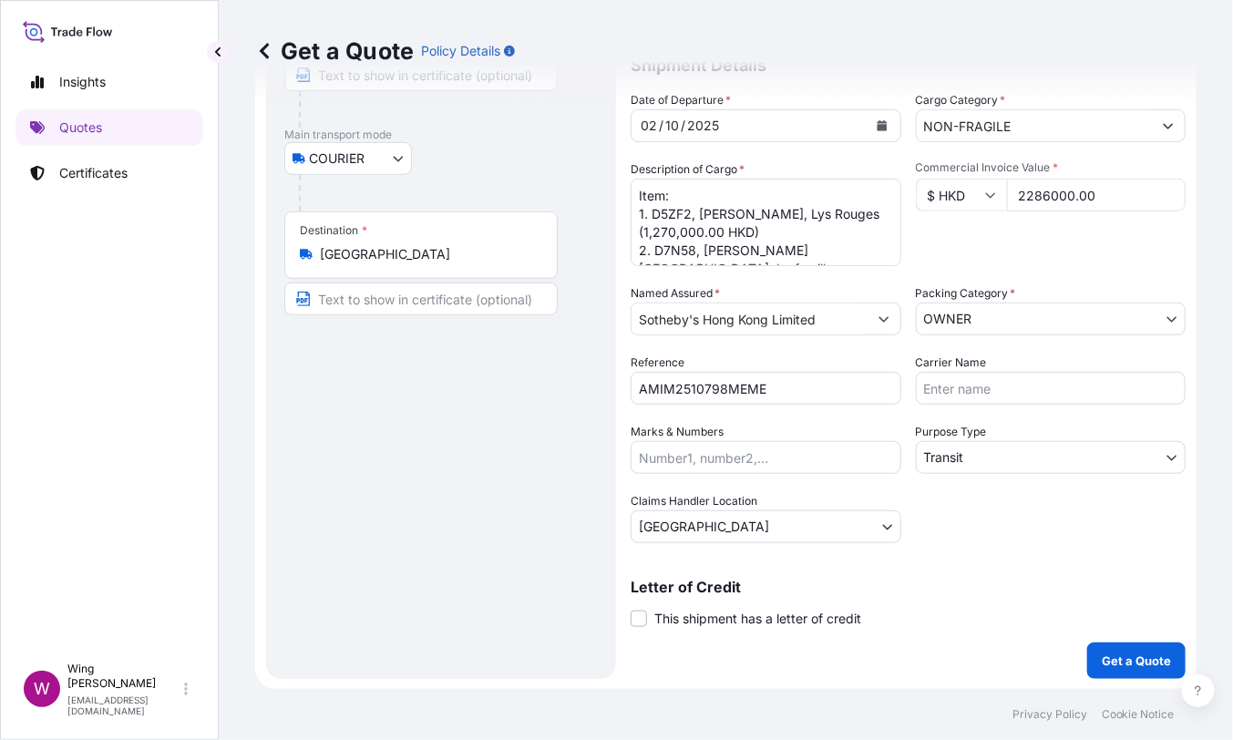
click at [494, 513] on div "Route Details Reset Route Details Place of loading Road / Inland Road / Inland …" at bounding box center [440, 300] width 313 height 721
click at [643, 619] on span at bounding box center [638, 618] width 16 height 16
click at [630, 609] on input "This shipment has a letter of credit" at bounding box center [630, 609] width 0 height 0
click at [633, 619] on span at bounding box center [638, 618] width 16 height 16
click at [630, 609] on input "This shipment has a letter of credit" at bounding box center [630, 609] width 0 height 0
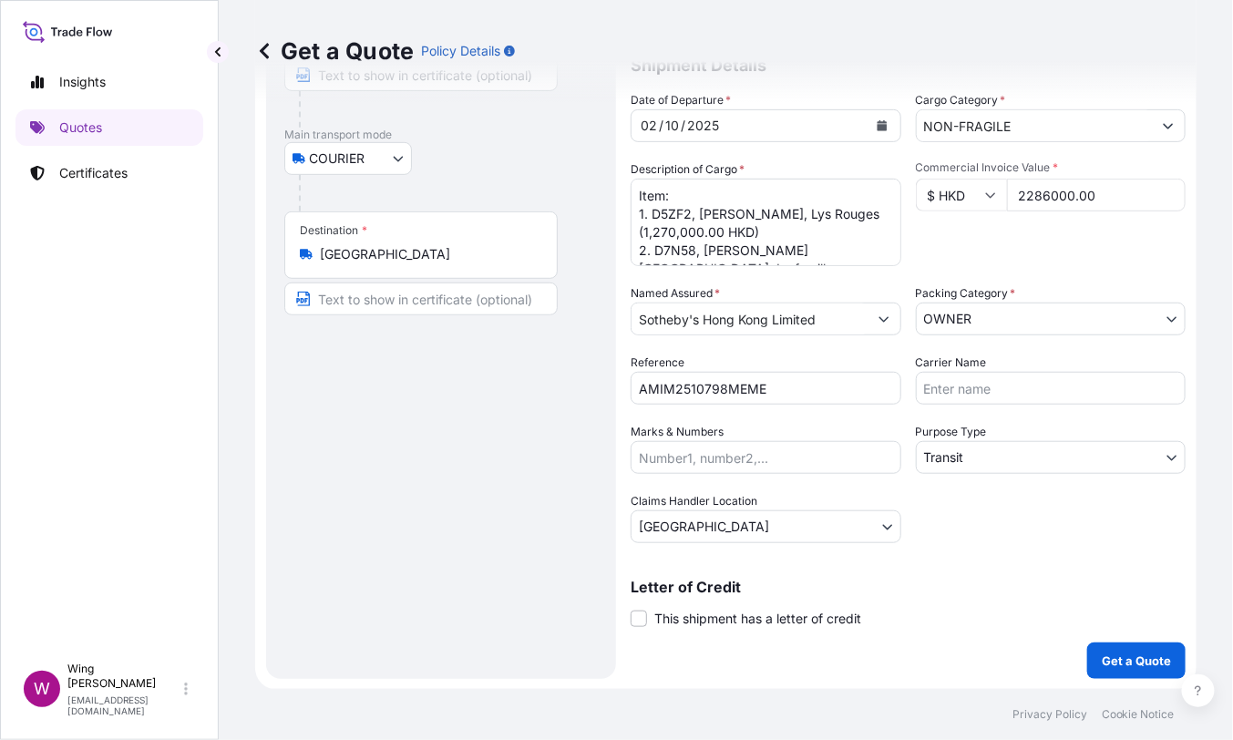
click at [569, 616] on div "Route Details Reset Route Details Place of loading Road / Inland Road / Inland …" at bounding box center [440, 300] width 313 height 721
click at [1101, 663] on p "Get a Quote" at bounding box center [1135, 660] width 69 height 18
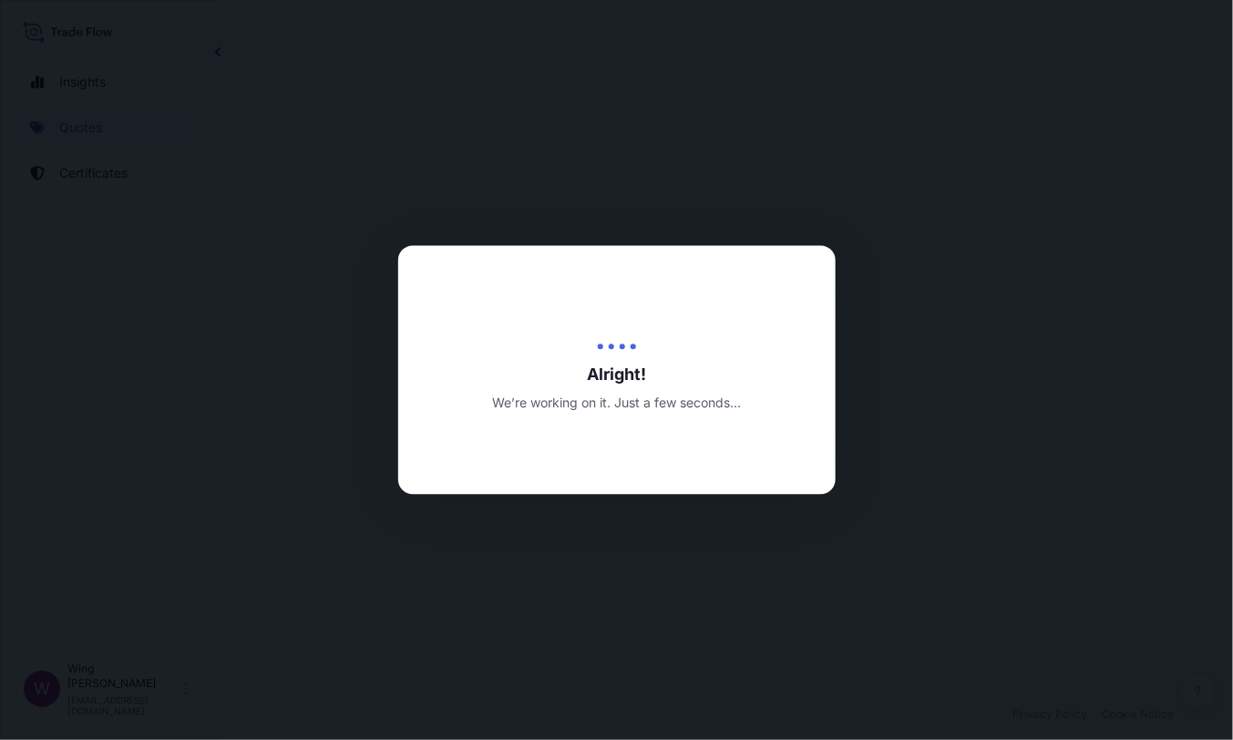
select select "COURIER"
select select "Transit"
select select "[GEOGRAPHIC_DATA]"
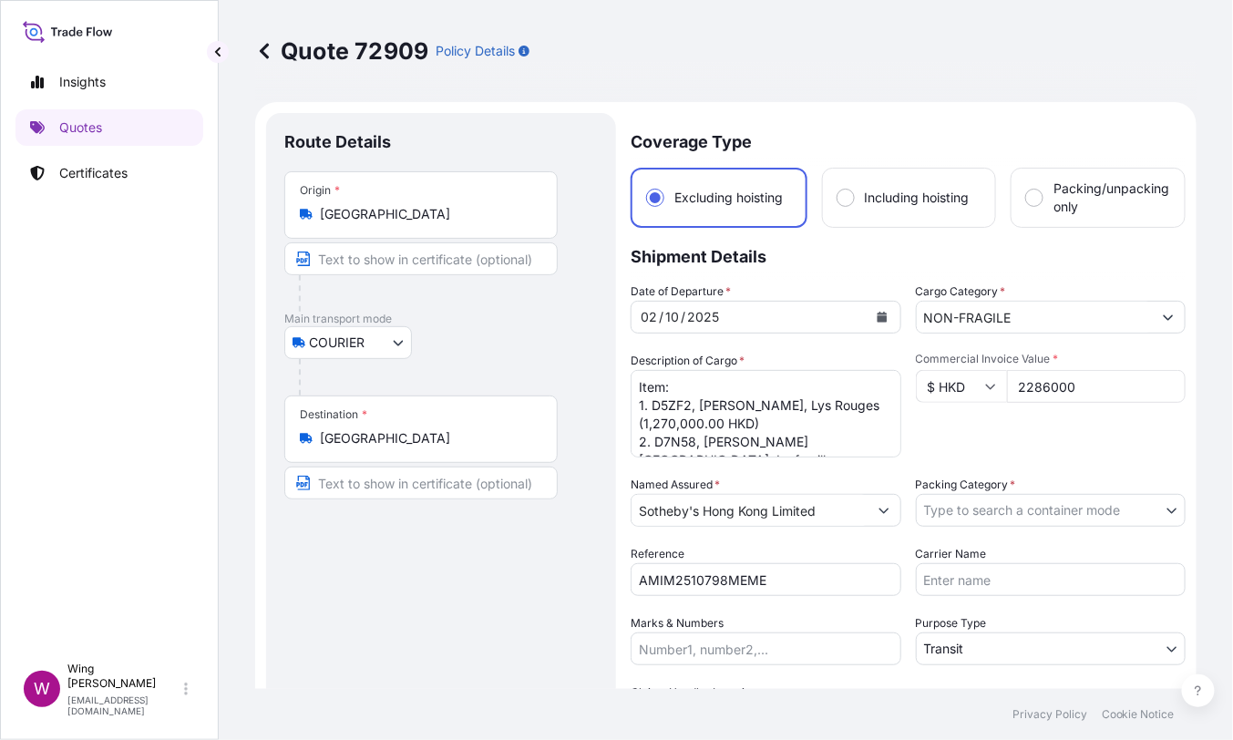
click at [982, 499] on body "Insights Quotes Certificates W Wing Lee [EMAIL_ADDRESS][DOMAIN_NAME] Quote 7290…" at bounding box center [616, 370] width 1233 height 740
click at [972, 512] on body "Insights Quotes Certificates W Wing Lee [EMAIL_ADDRESS][DOMAIN_NAME] Quote 7290…" at bounding box center [616, 370] width 1233 height 740
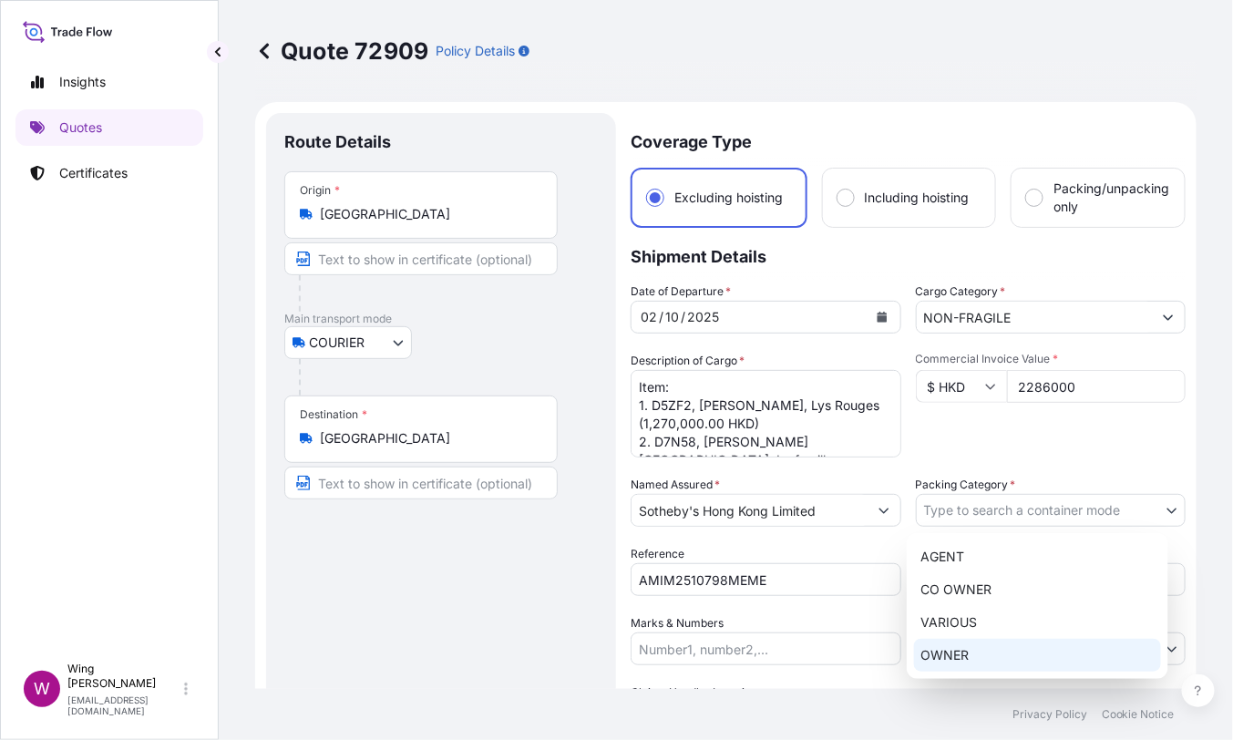
click at [963, 651] on div "OWNER" at bounding box center [1037, 655] width 247 height 33
select select "27"
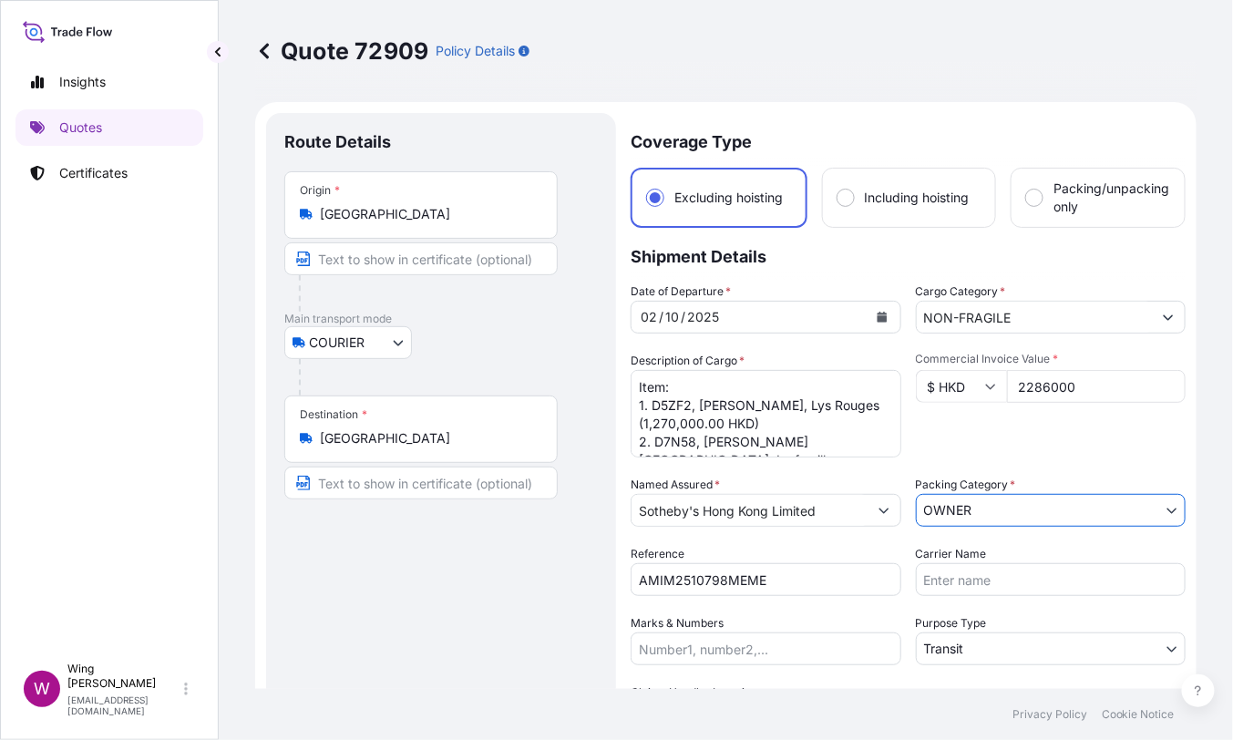
click at [596, 597] on div "Route Details Place of loading Road / [GEOGRAPHIC_DATA] / Inland Origin * [GEOG…" at bounding box center [440, 491] width 313 height 721
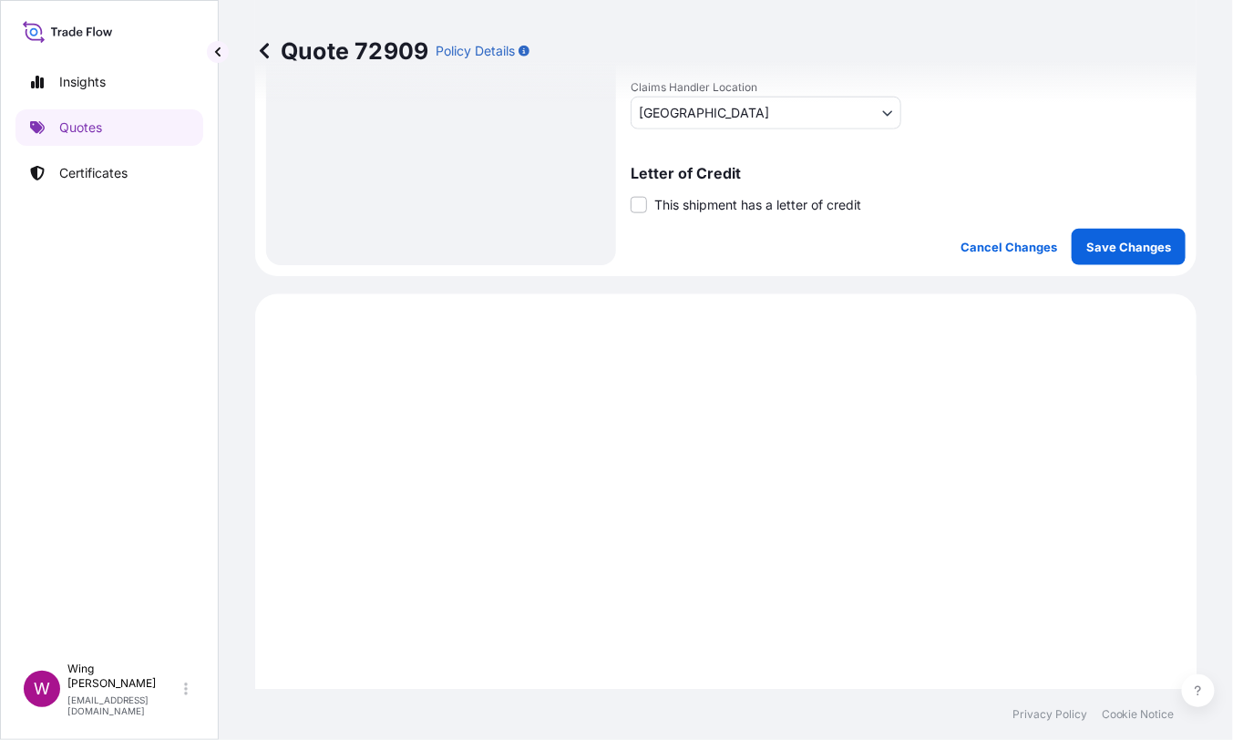
scroll to position [607, 0]
click at [1102, 244] on p "Save Changes" at bounding box center [1128, 245] width 85 height 18
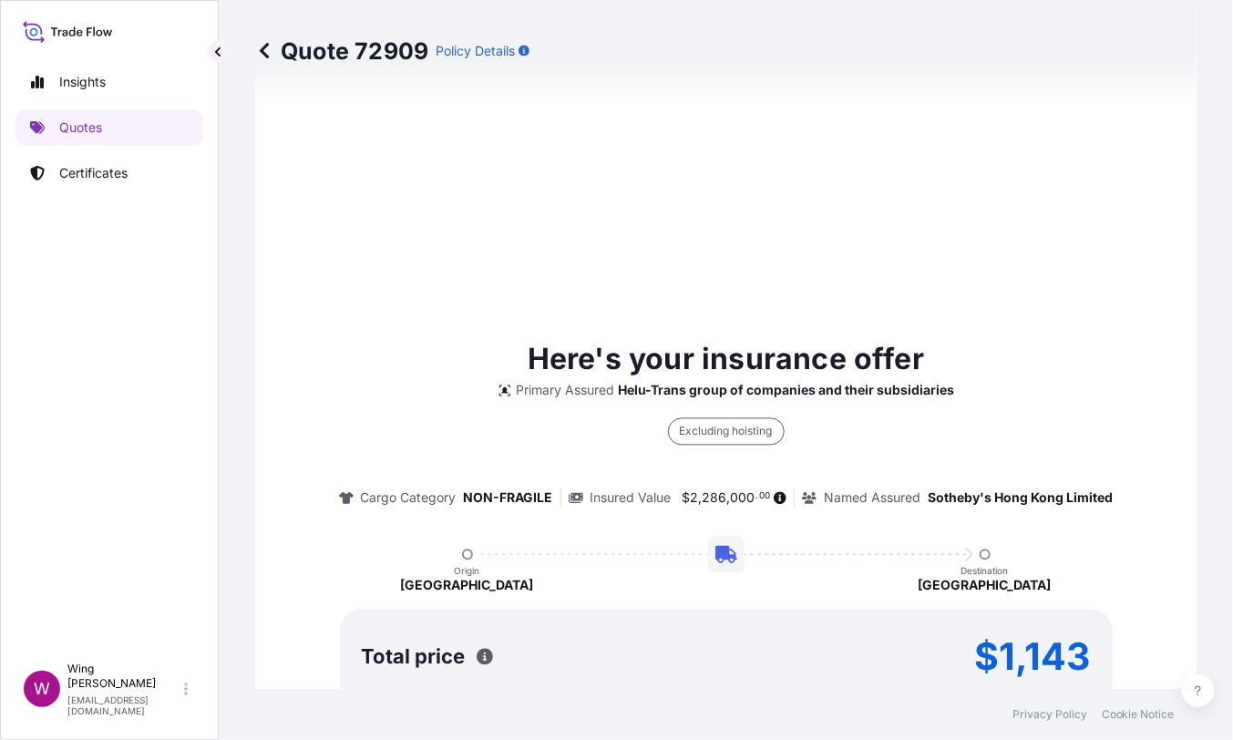
scroll to position [1172, 0]
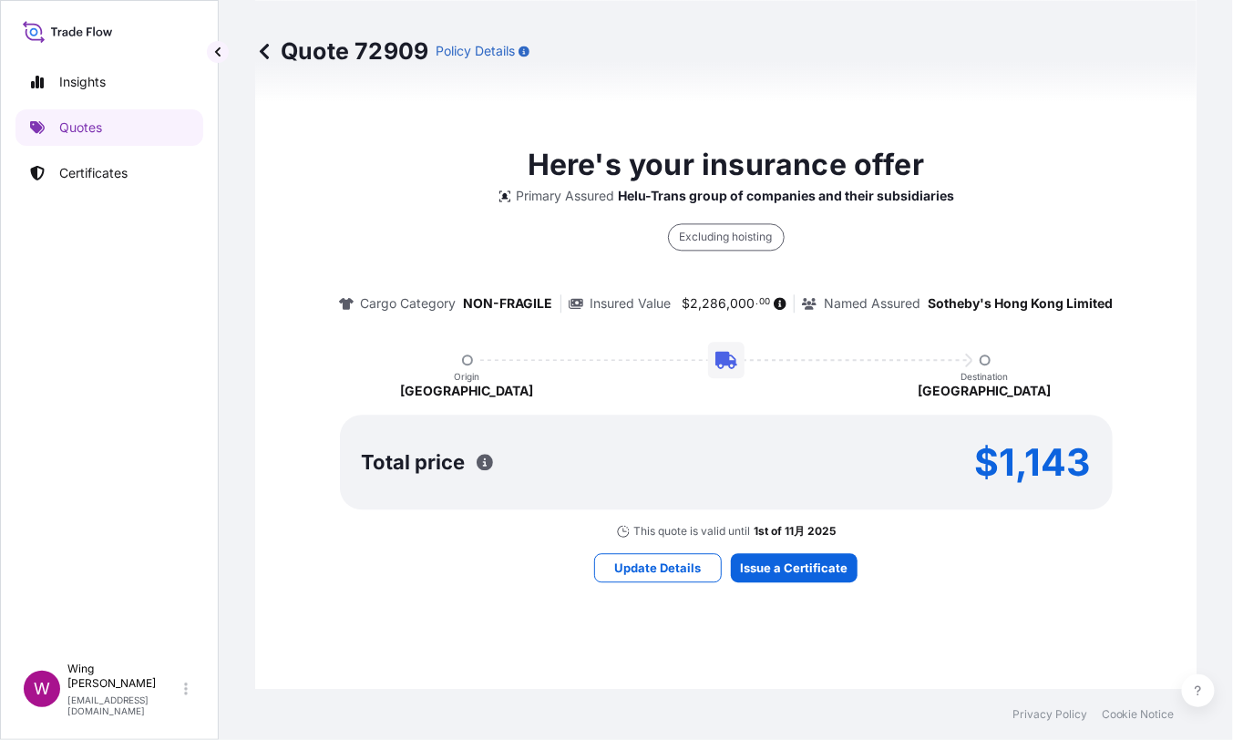
select select "COURIER"
select select "Transit"
select select "[GEOGRAPHIC_DATA]"
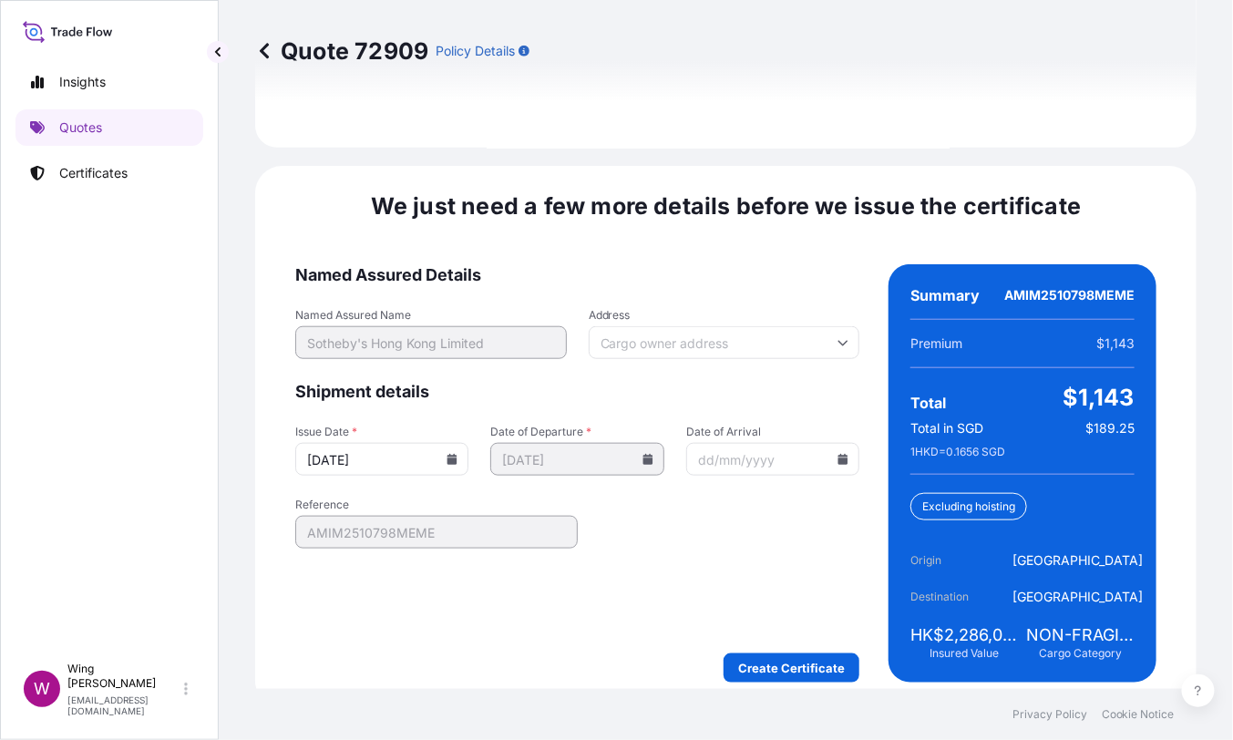
scroll to position [2600, 0]
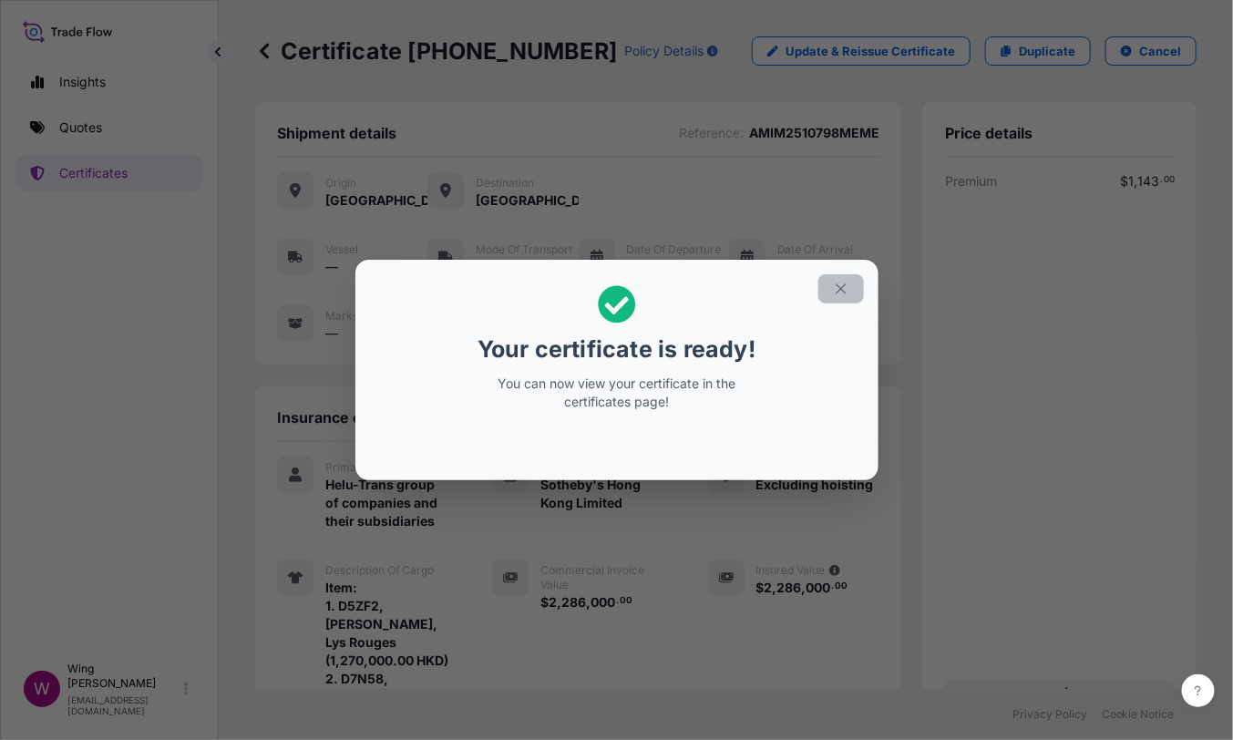
click at [853, 292] on button "button" at bounding box center [841, 288] width 46 height 29
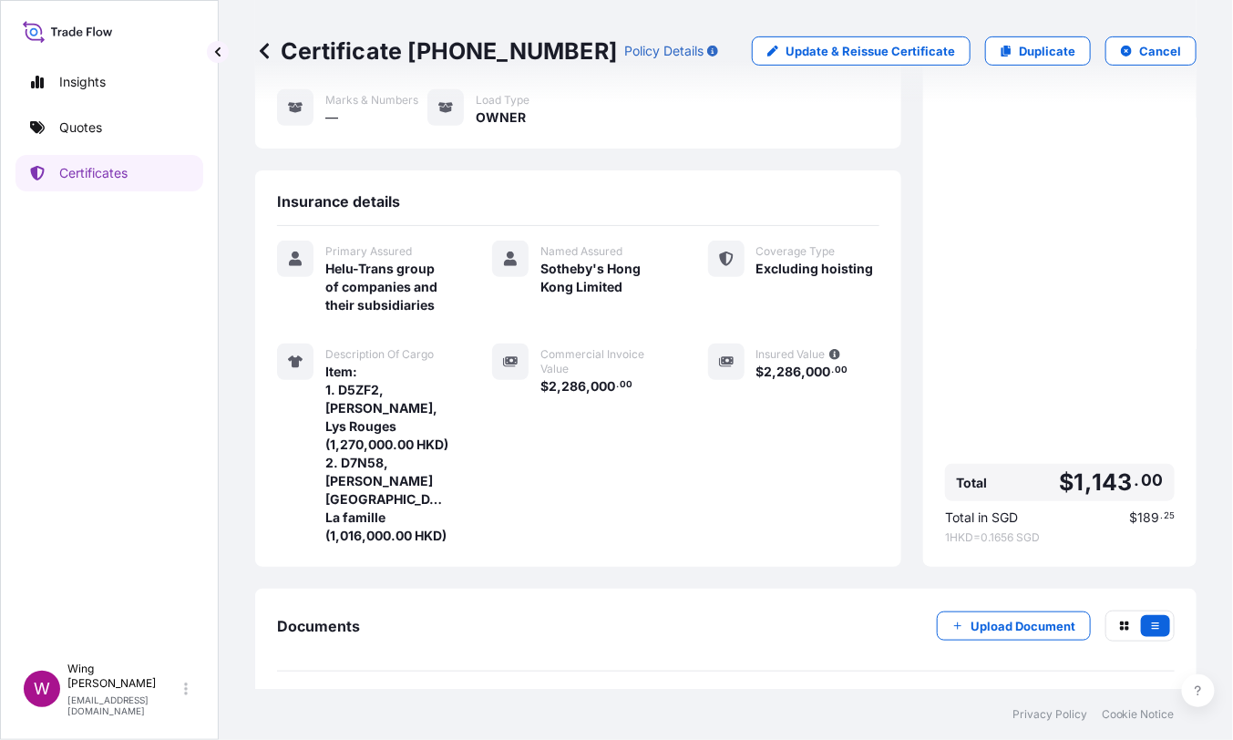
scroll to position [258, 0]
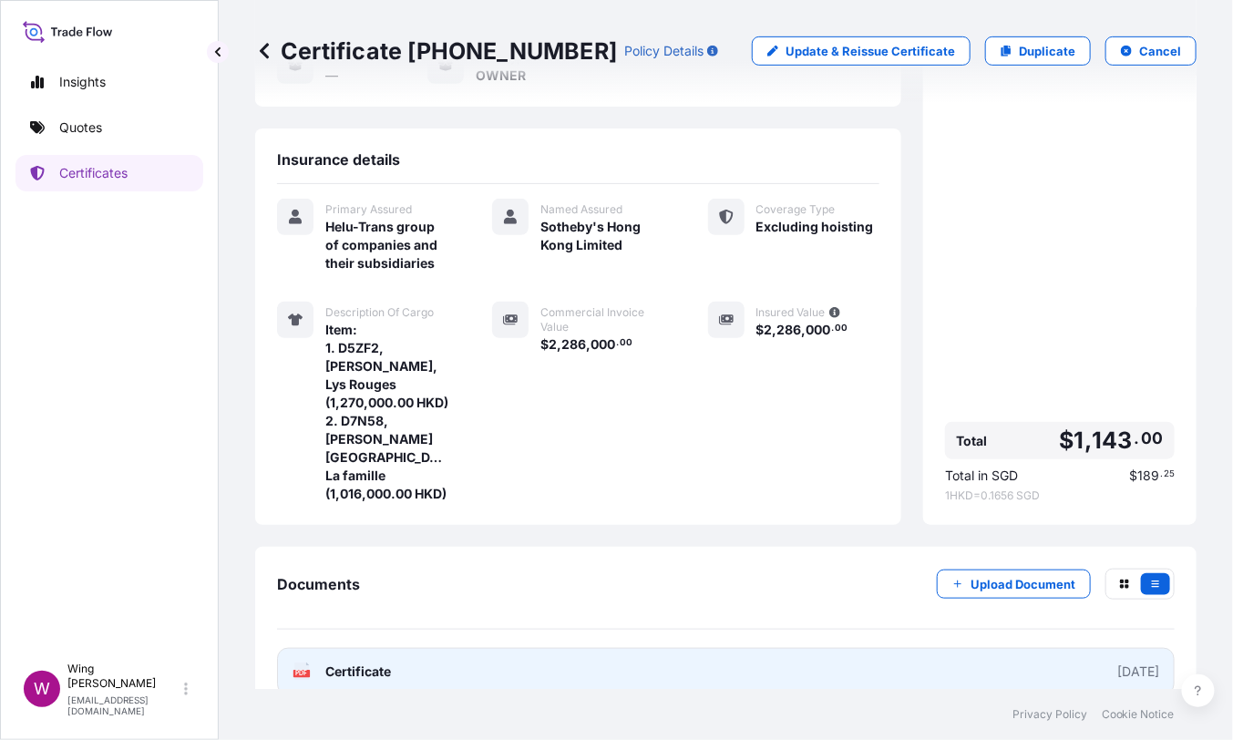
click at [301, 670] on text "PDF" at bounding box center [302, 673] width 12 height 6
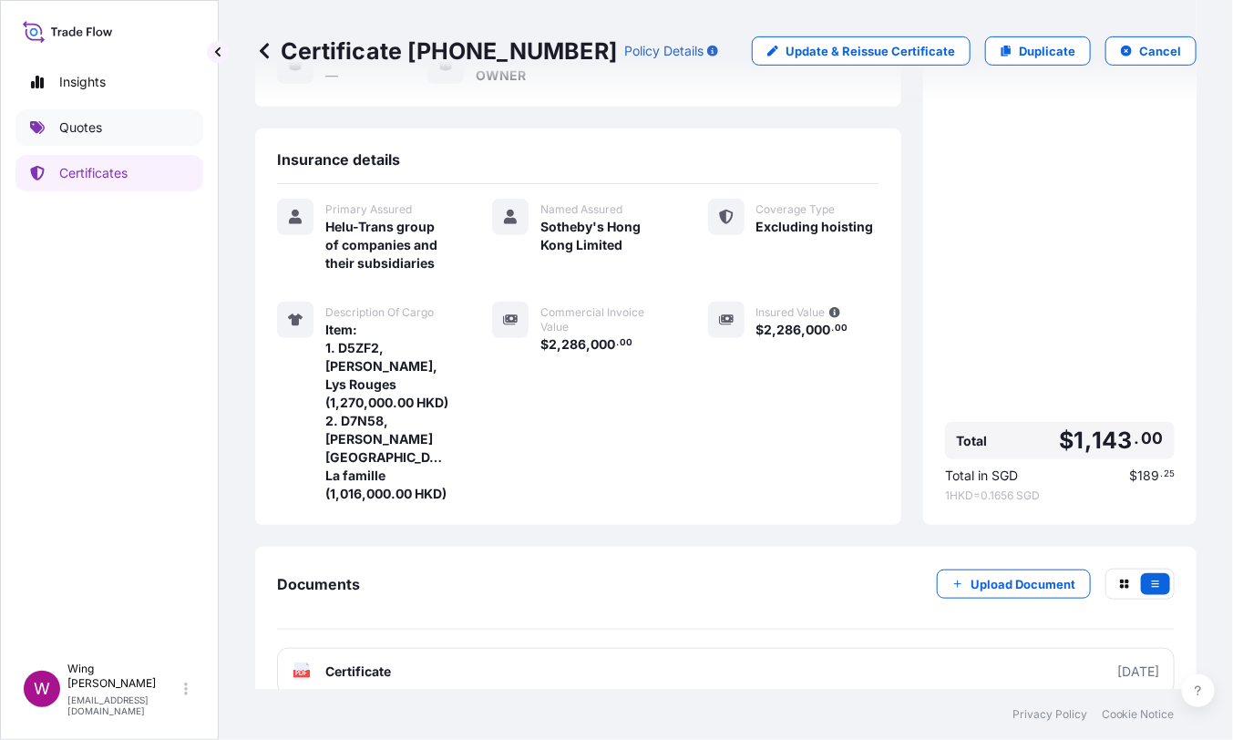
click at [77, 129] on p "Quotes" at bounding box center [80, 127] width 43 height 18
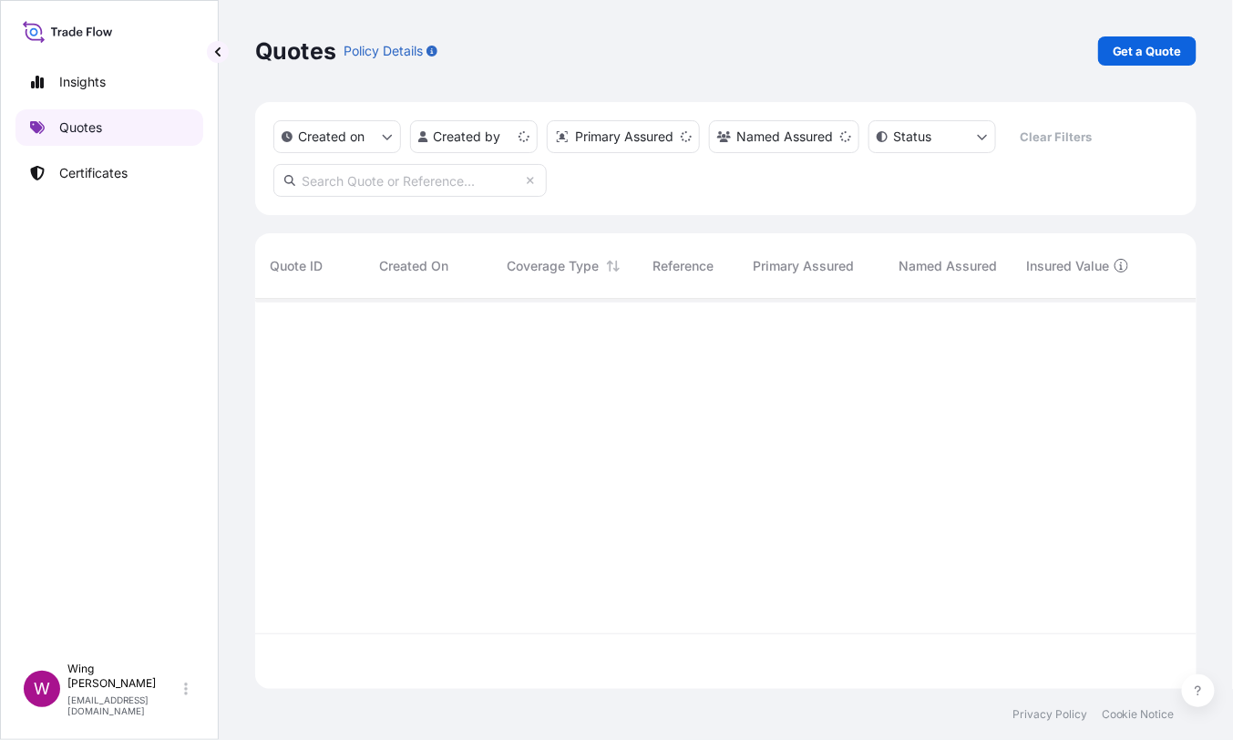
scroll to position [383, 923]
click at [1151, 55] on p "Get a Quote" at bounding box center [1146, 51] width 69 height 18
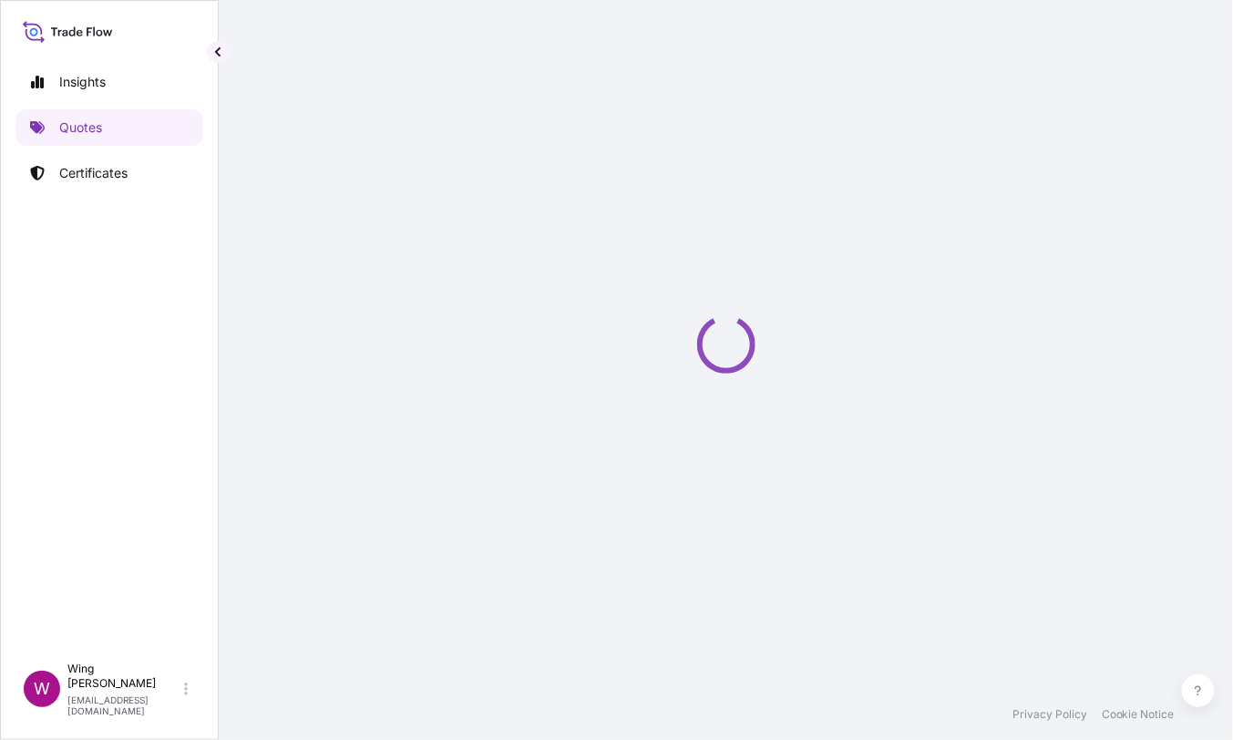
select select "AIR"
select select "27"
select select "Transit"
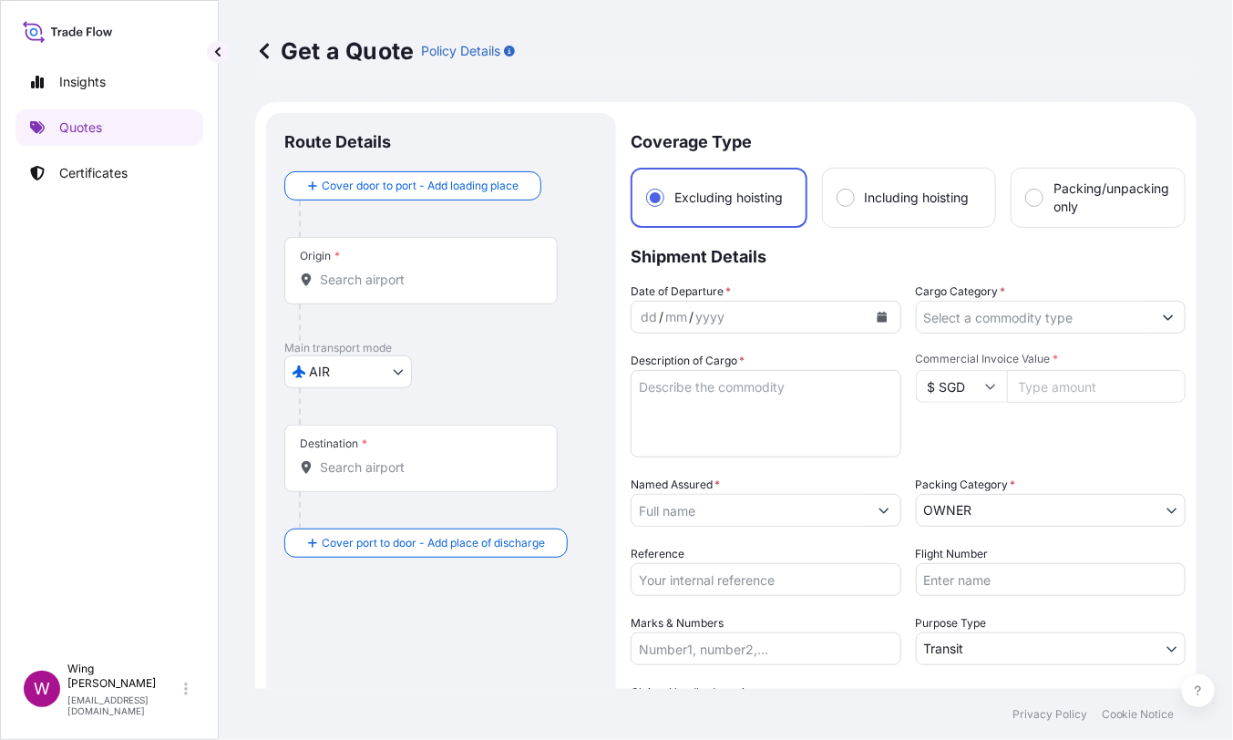
scroll to position [28, 0]
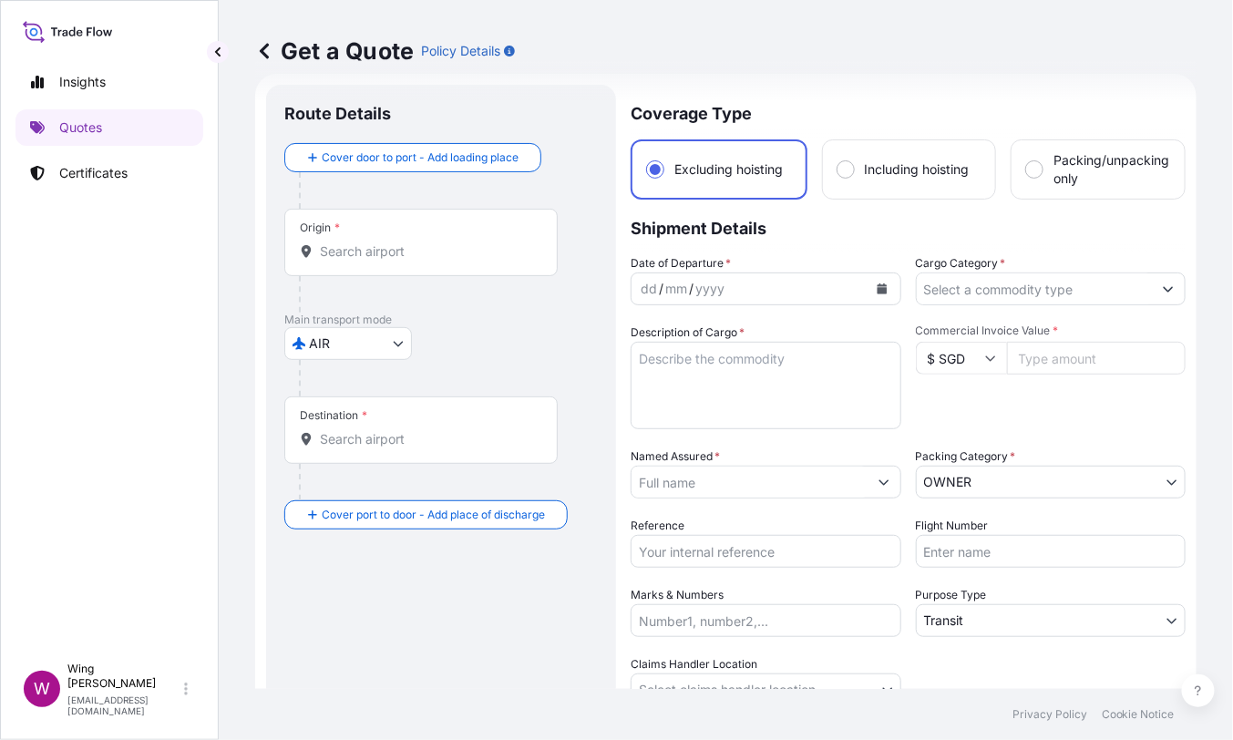
click at [333, 336] on body "Insights Quotes Certificates W Wing Lee [EMAIL_ADDRESS][DOMAIN_NAME] Get a Quot…" at bounding box center [616, 370] width 1233 height 740
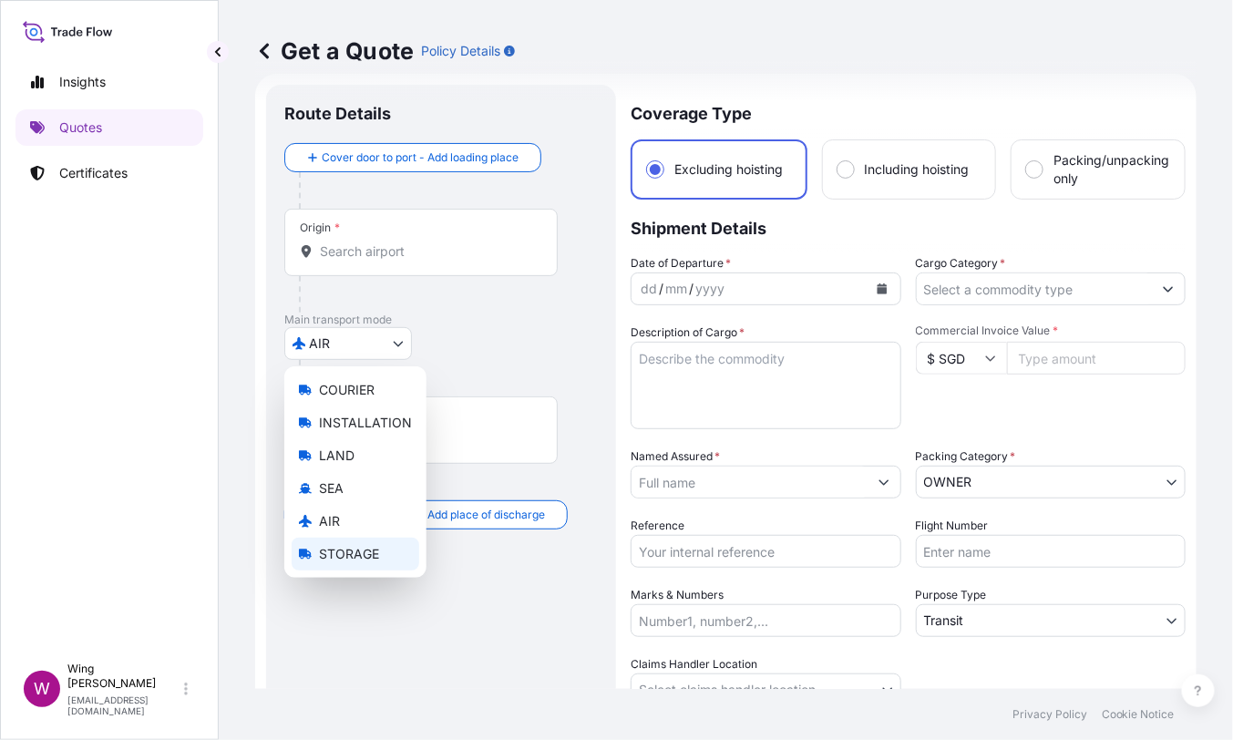
click at [344, 556] on span "STORAGE" at bounding box center [349, 554] width 60 height 18
select select "STORAGE"
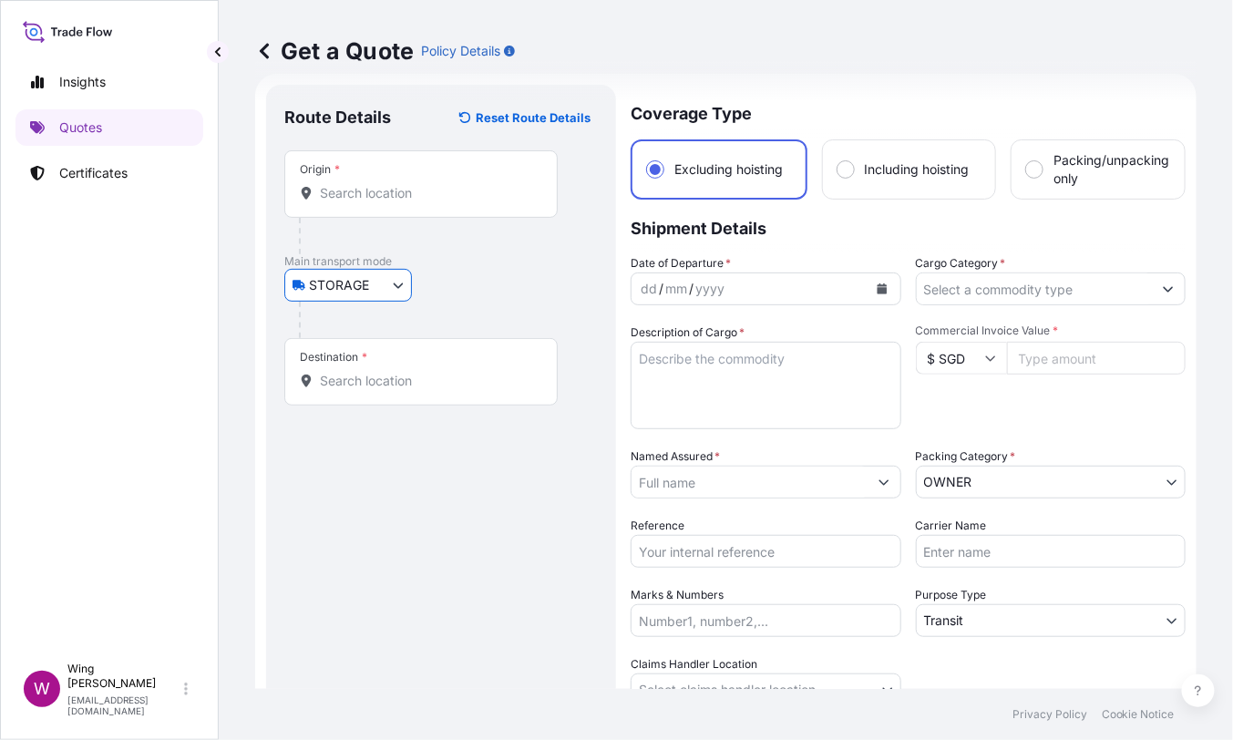
click at [414, 198] on input "Origin *" at bounding box center [427, 193] width 215 height 18
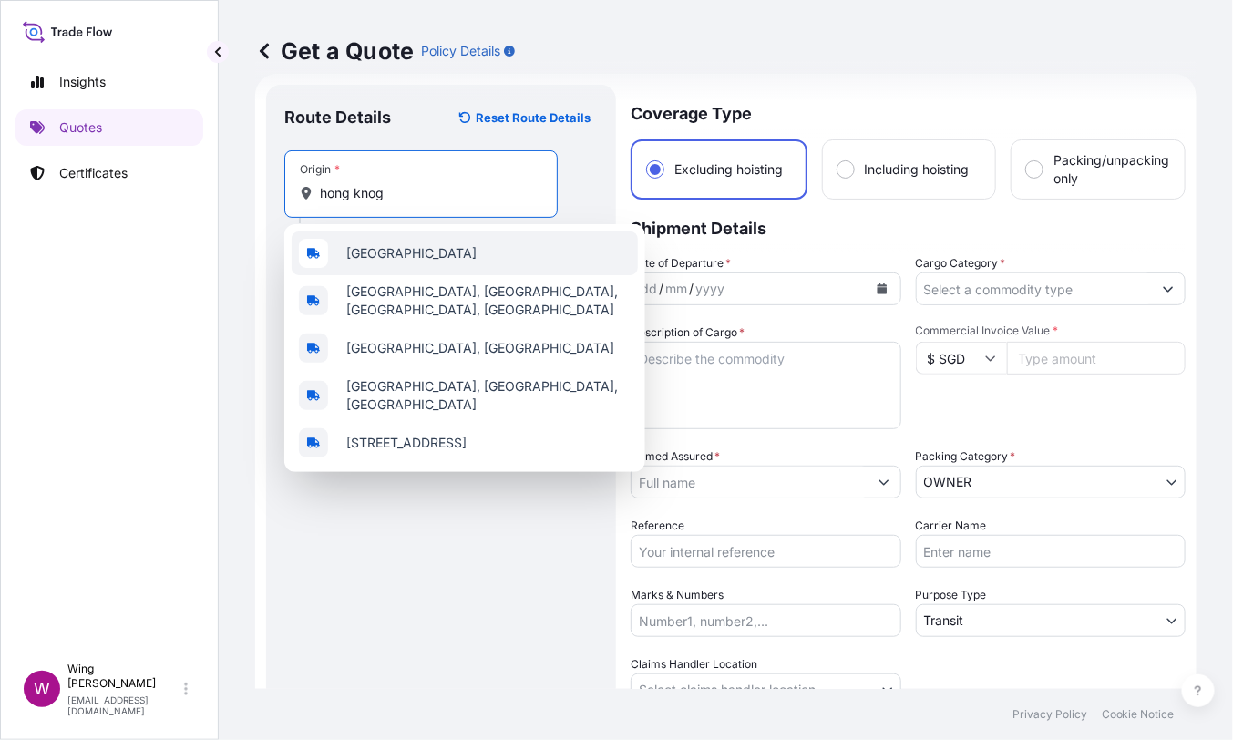
click at [384, 254] on span "[GEOGRAPHIC_DATA]" at bounding box center [411, 253] width 130 height 18
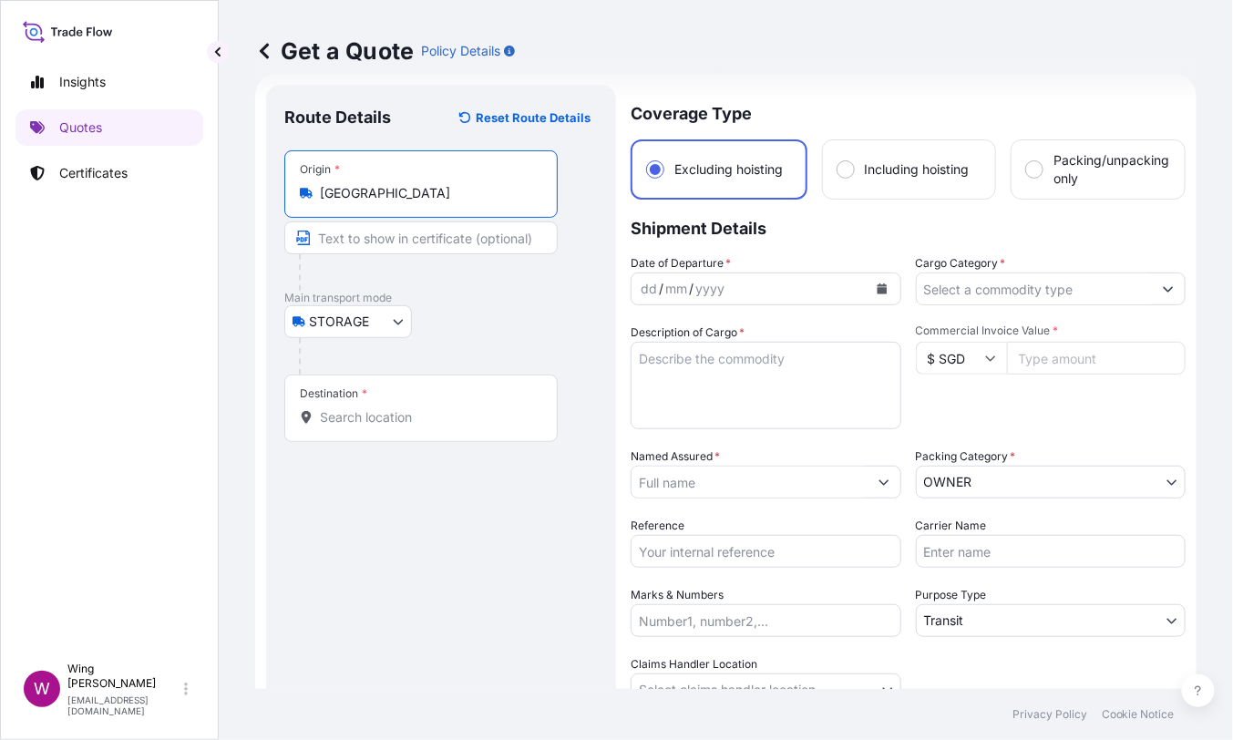
type input "[GEOGRAPHIC_DATA]"
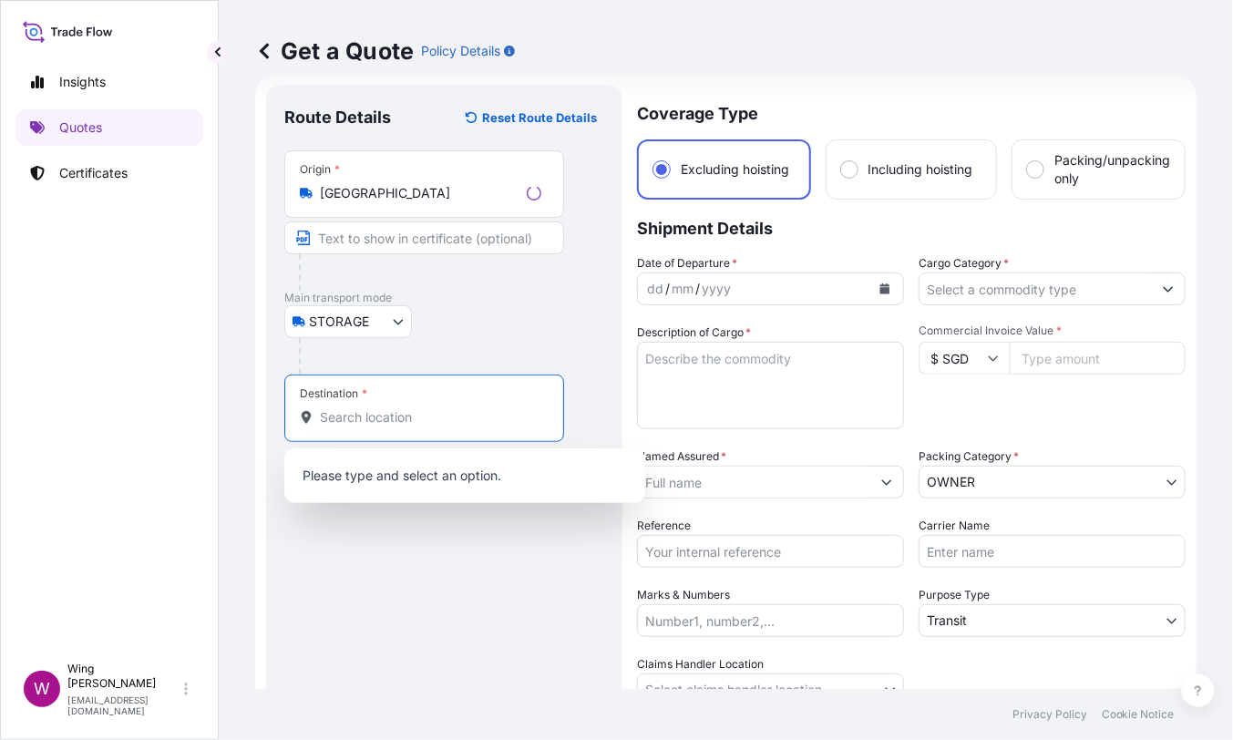
click at [382, 415] on input "Destination *" at bounding box center [430, 417] width 221 height 18
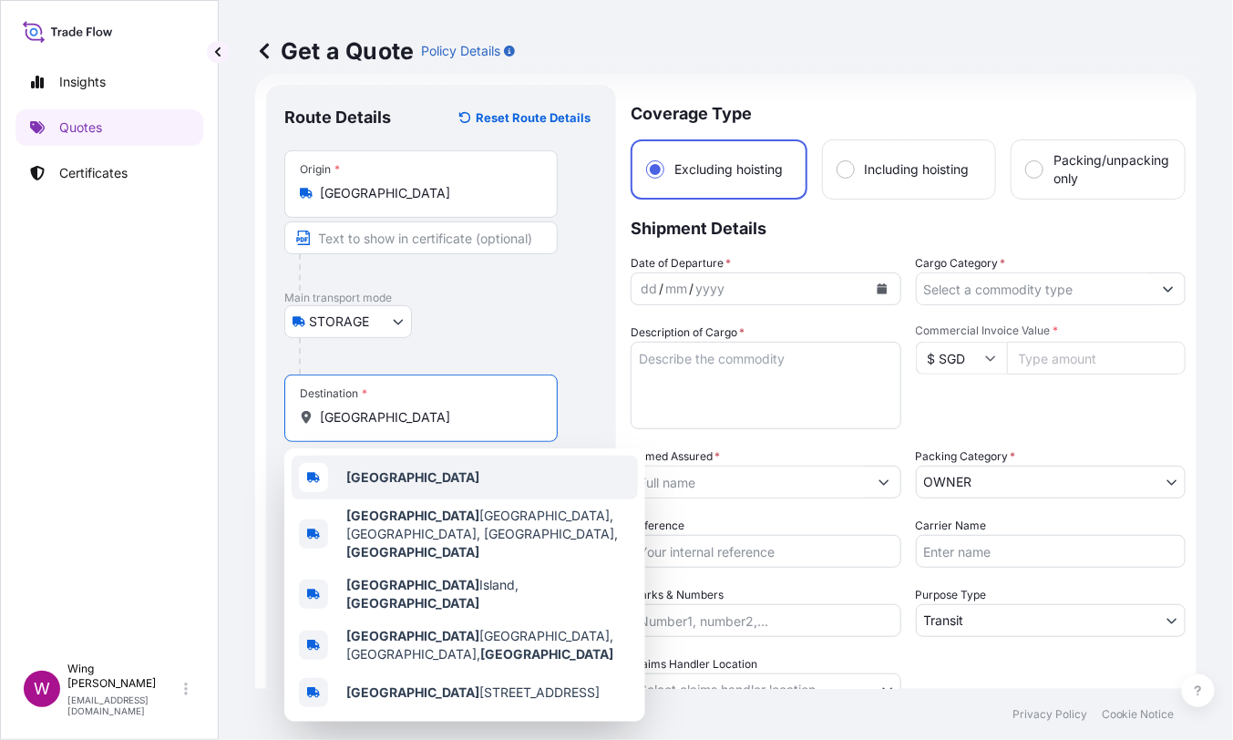
click at [389, 477] on b "[GEOGRAPHIC_DATA]" at bounding box center [412, 476] width 133 height 15
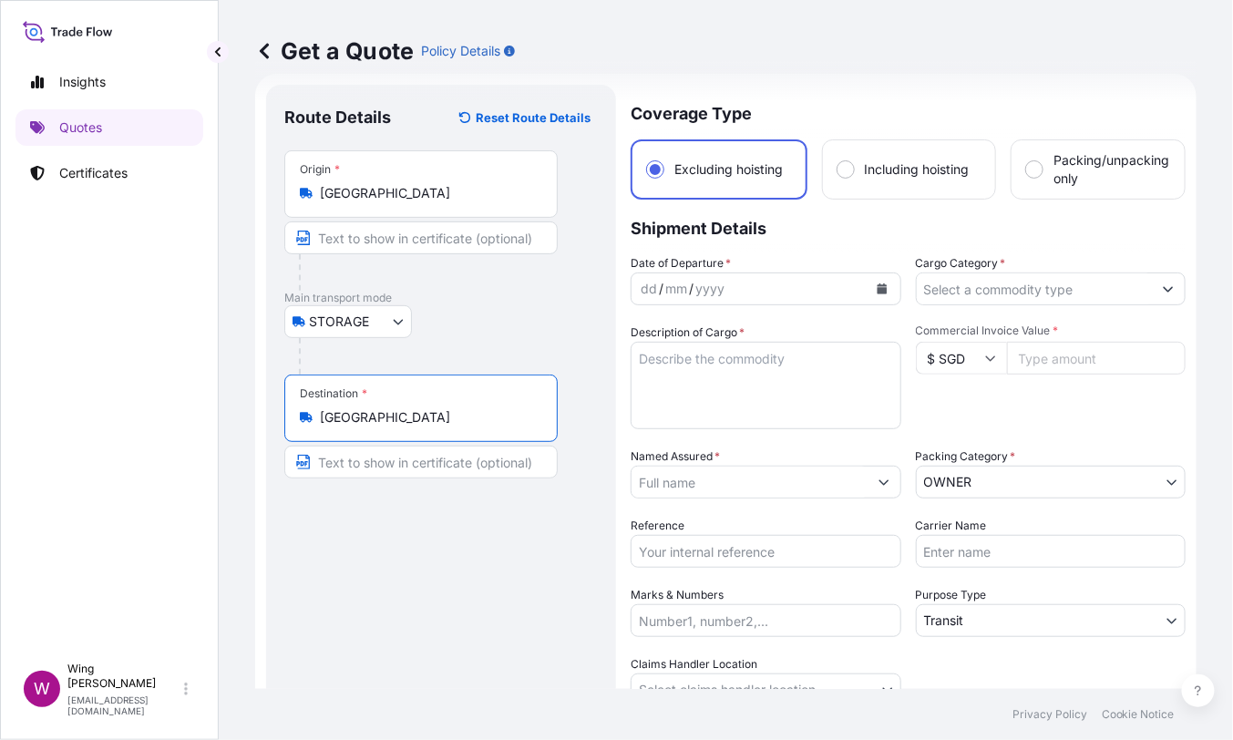
type input "[GEOGRAPHIC_DATA]"
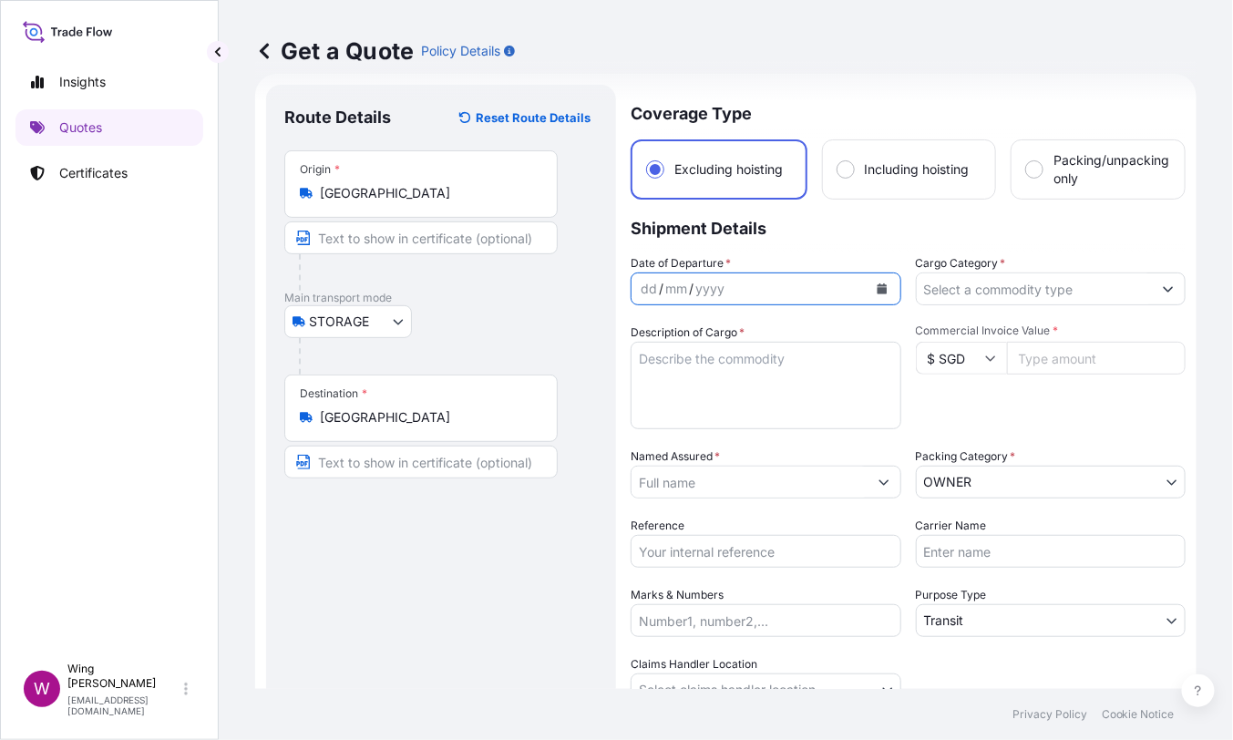
click at [876, 290] on icon "Calendar" at bounding box center [881, 288] width 10 height 11
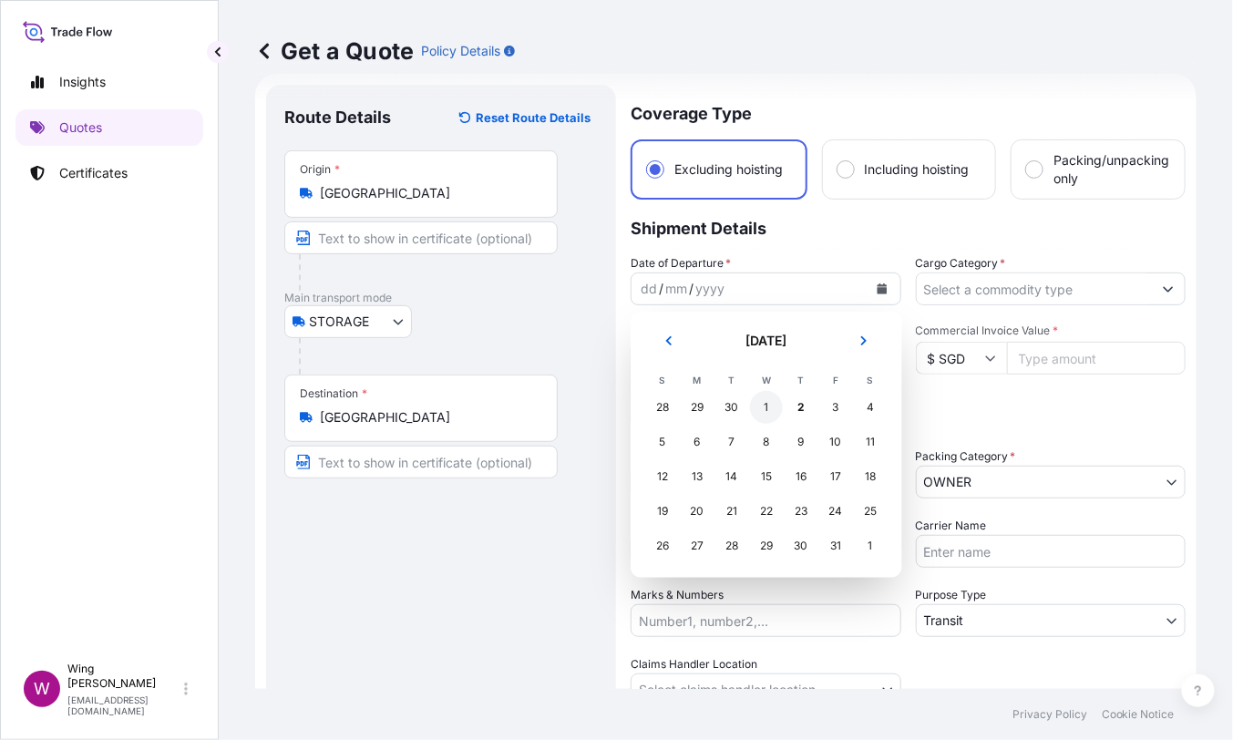
click at [761, 410] on div "1" at bounding box center [766, 407] width 33 height 33
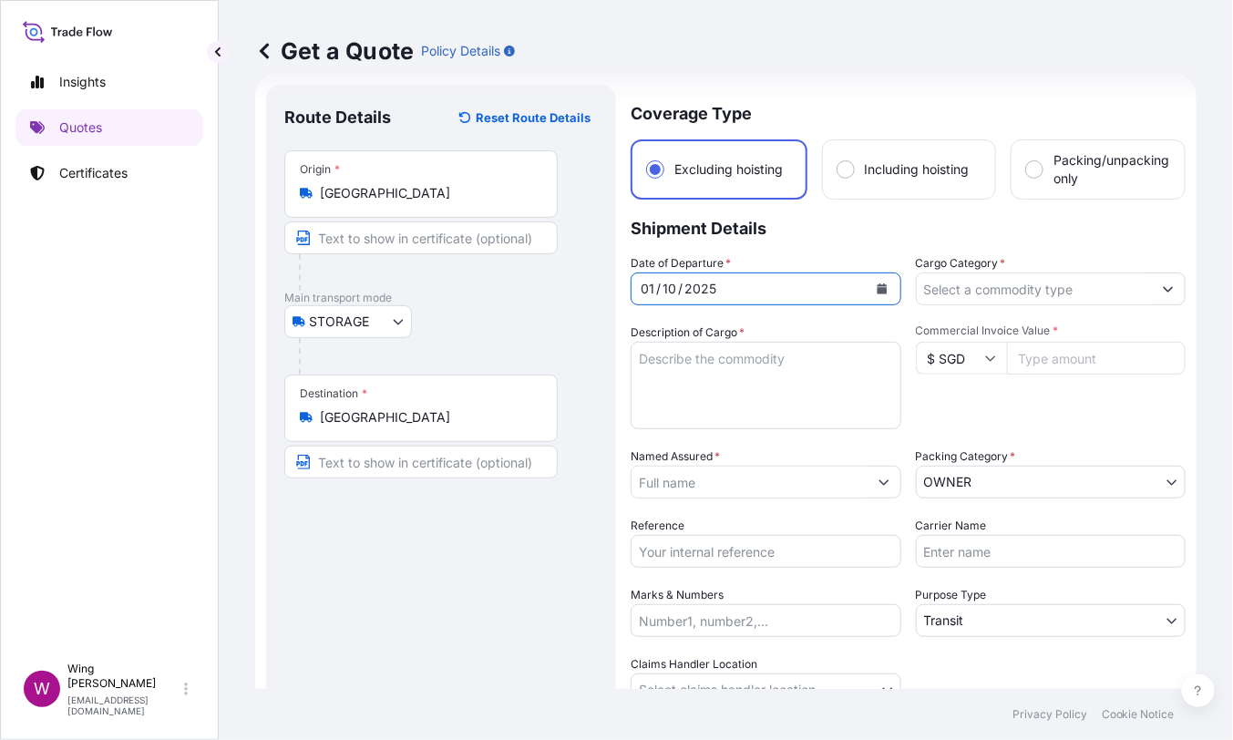
click at [987, 289] on input "Cargo Category *" at bounding box center [1034, 288] width 236 height 33
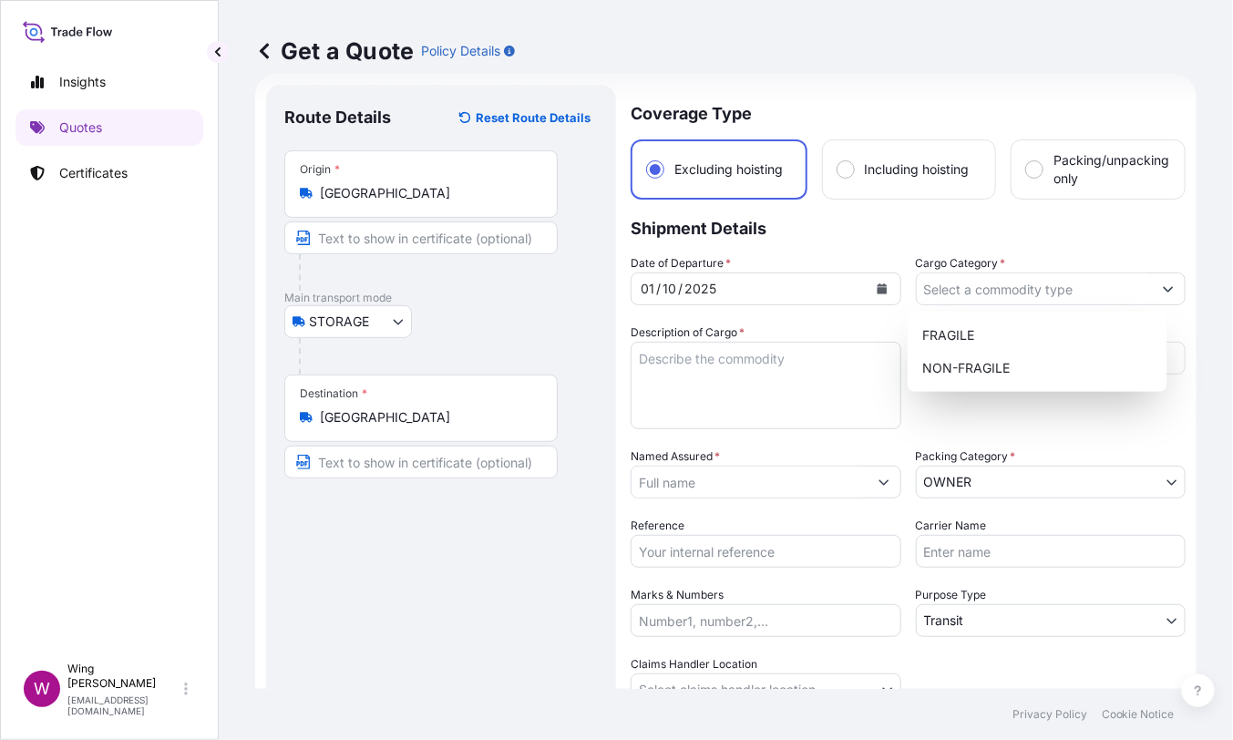
click at [762, 248] on p "Shipment Details" at bounding box center [907, 227] width 555 height 55
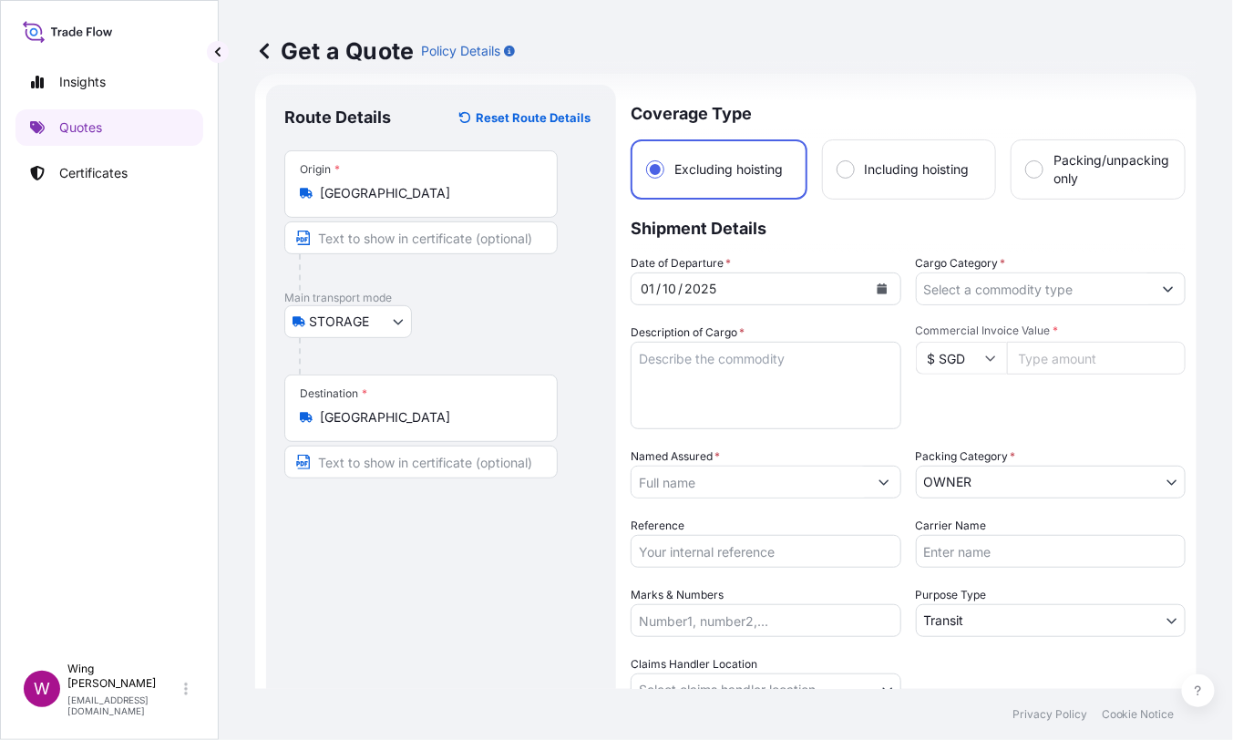
click at [1028, 292] on input "Cargo Category *" at bounding box center [1034, 288] width 236 height 33
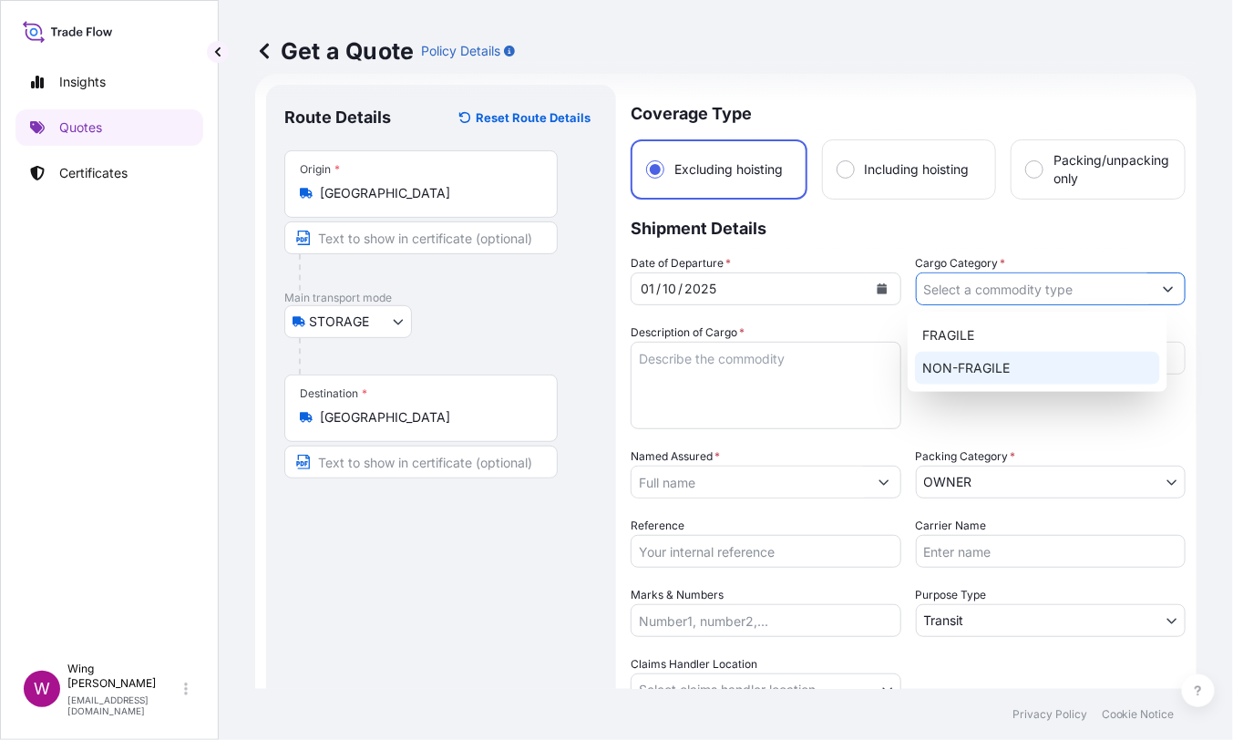
click at [982, 368] on div "NON-FRAGILE" at bounding box center [1037, 368] width 245 height 33
type input "NON-FRAGILE"
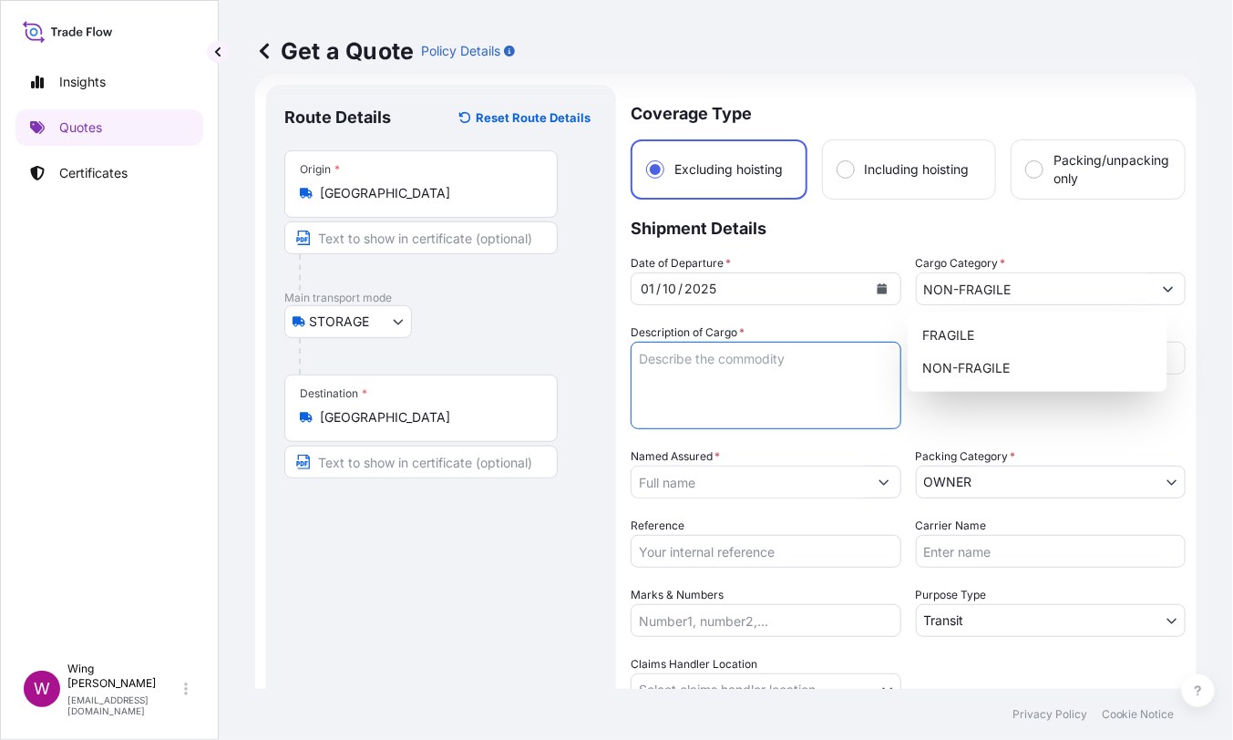
click at [742, 375] on textarea "Description of Cargo *" at bounding box center [765, 385] width 271 height 87
paste textarea "[PERSON_NAME], Voyeor"
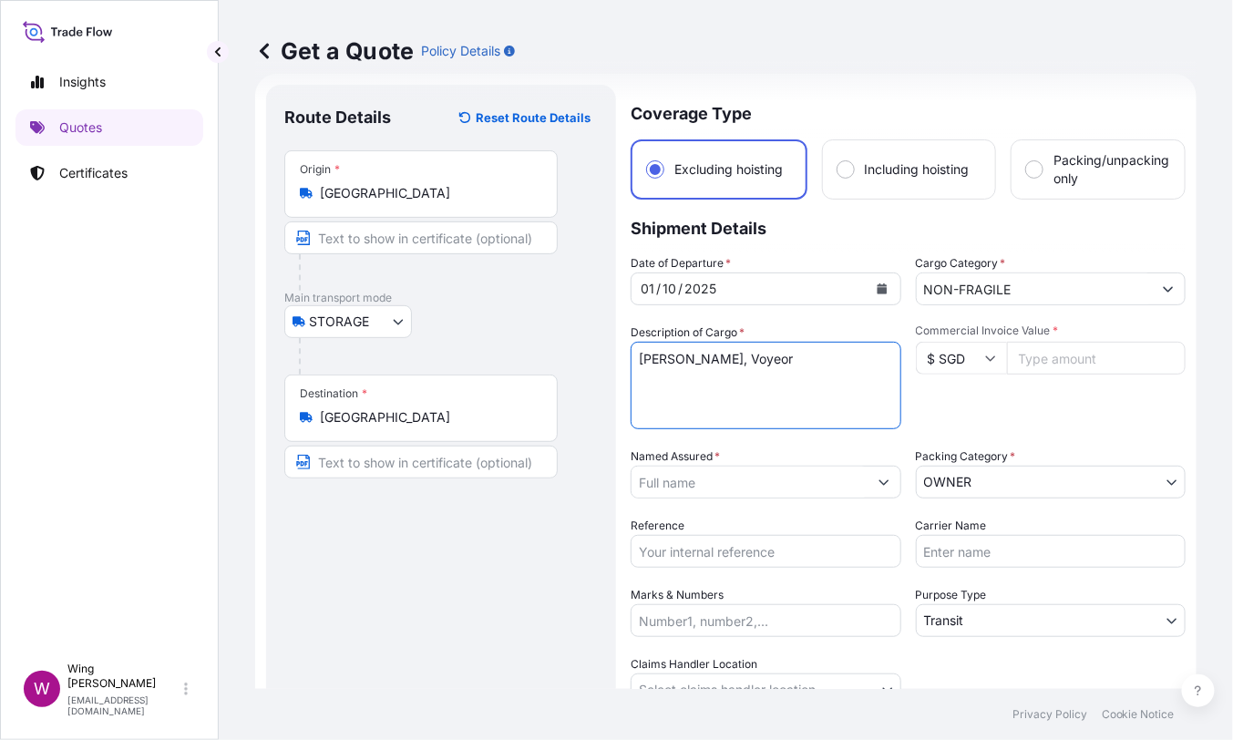
type textarea "[PERSON_NAME], Voyeor"
click at [1093, 361] on input "Commercial Invoice Value *" at bounding box center [1096, 358] width 179 height 33
click at [941, 363] on input "$ SGD" at bounding box center [961, 358] width 91 height 33
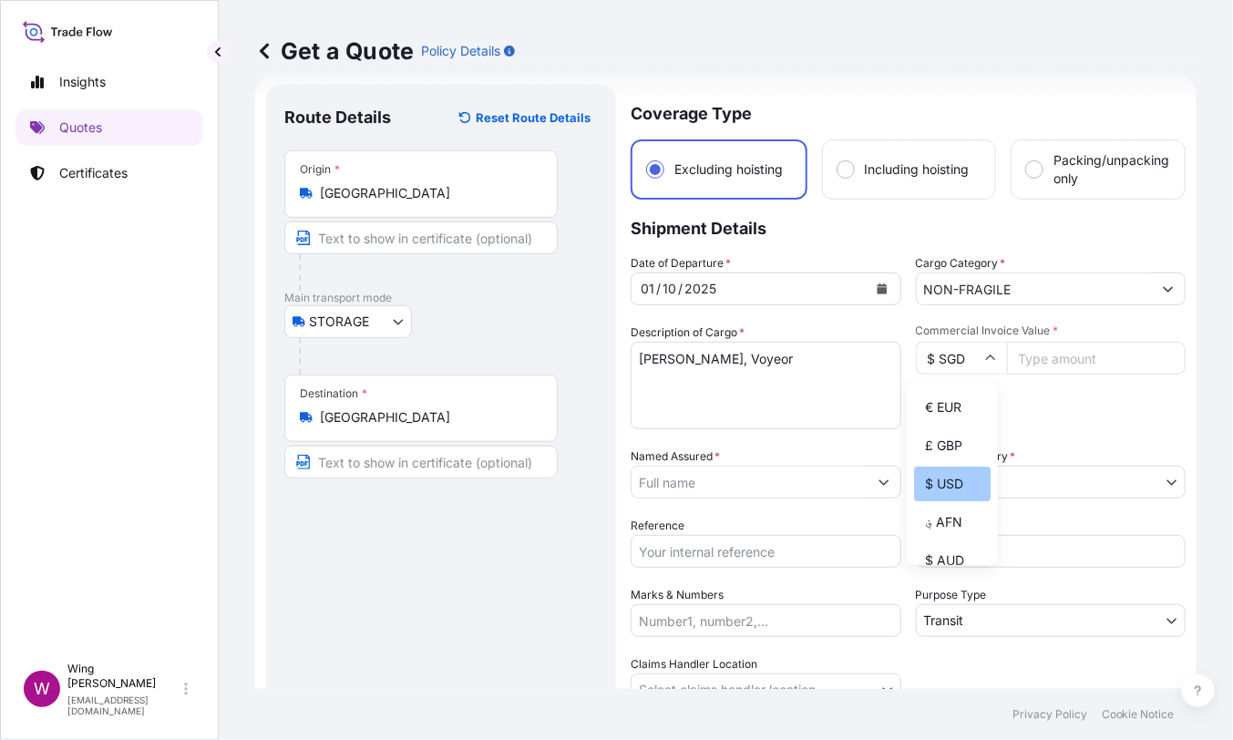
click at [952, 501] on div "$ USD" at bounding box center [952, 483] width 77 height 35
type input "$ USD"
click at [1037, 358] on input "Commercial Invoice Value *" at bounding box center [1096, 358] width 179 height 33
type input "45000"
click at [1025, 410] on div "Commercial Invoice Value * $ USD 45000" at bounding box center [1051, 376] width 271 height 106
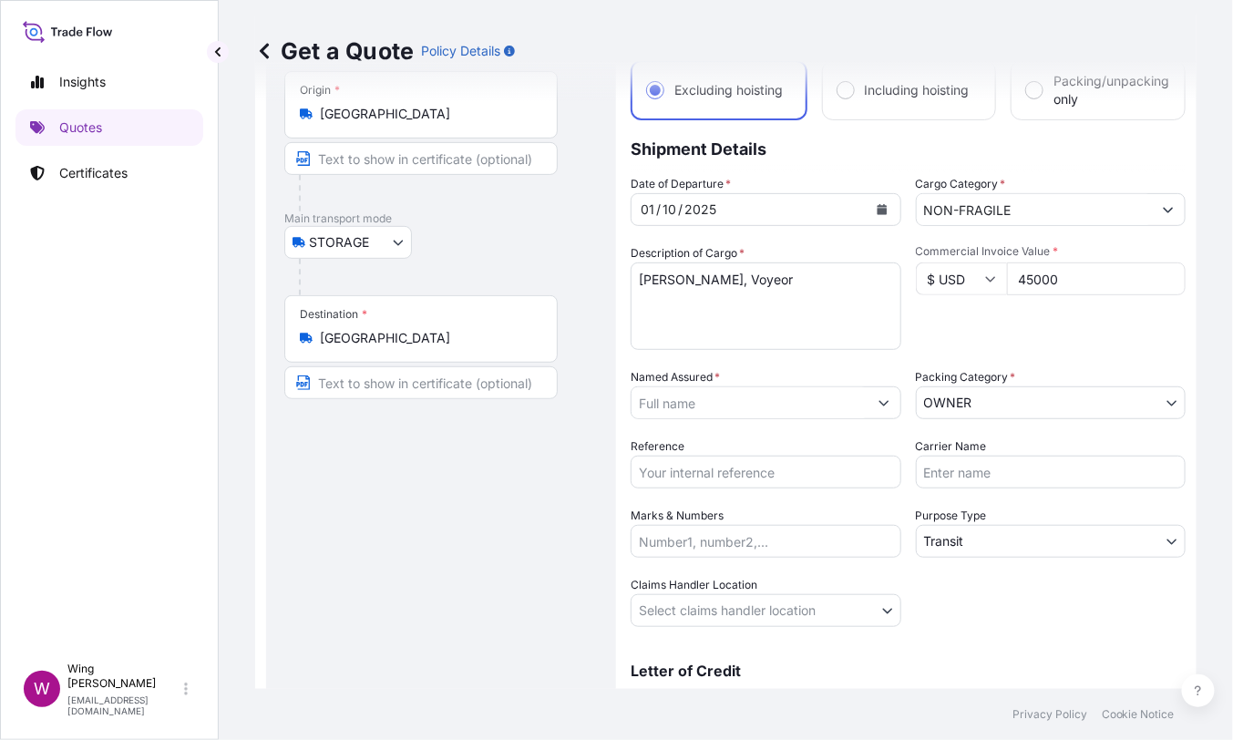
scroll to position [149, 0]
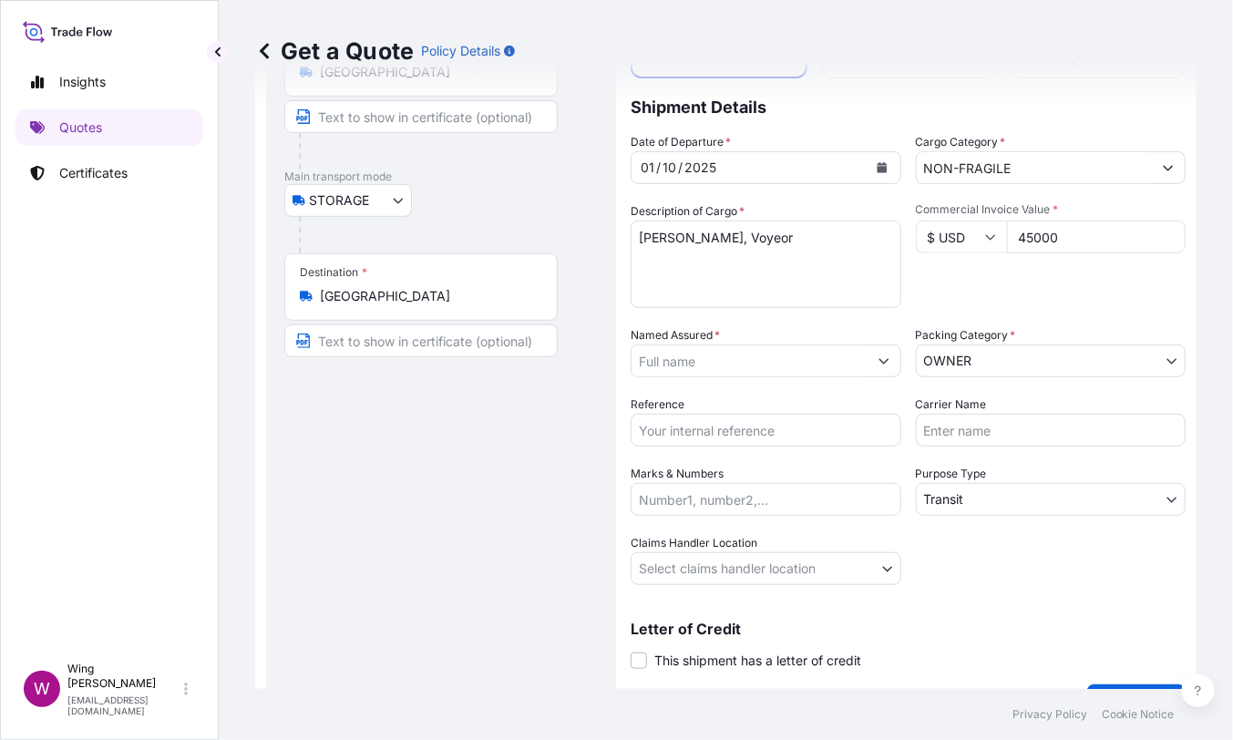
click at [763, 380] on div "Date of Departure * [DATE] Cargo Category * NON-FRAGILE Description of Cargo * …" at bounding box center [907, 359] width 555 height 452
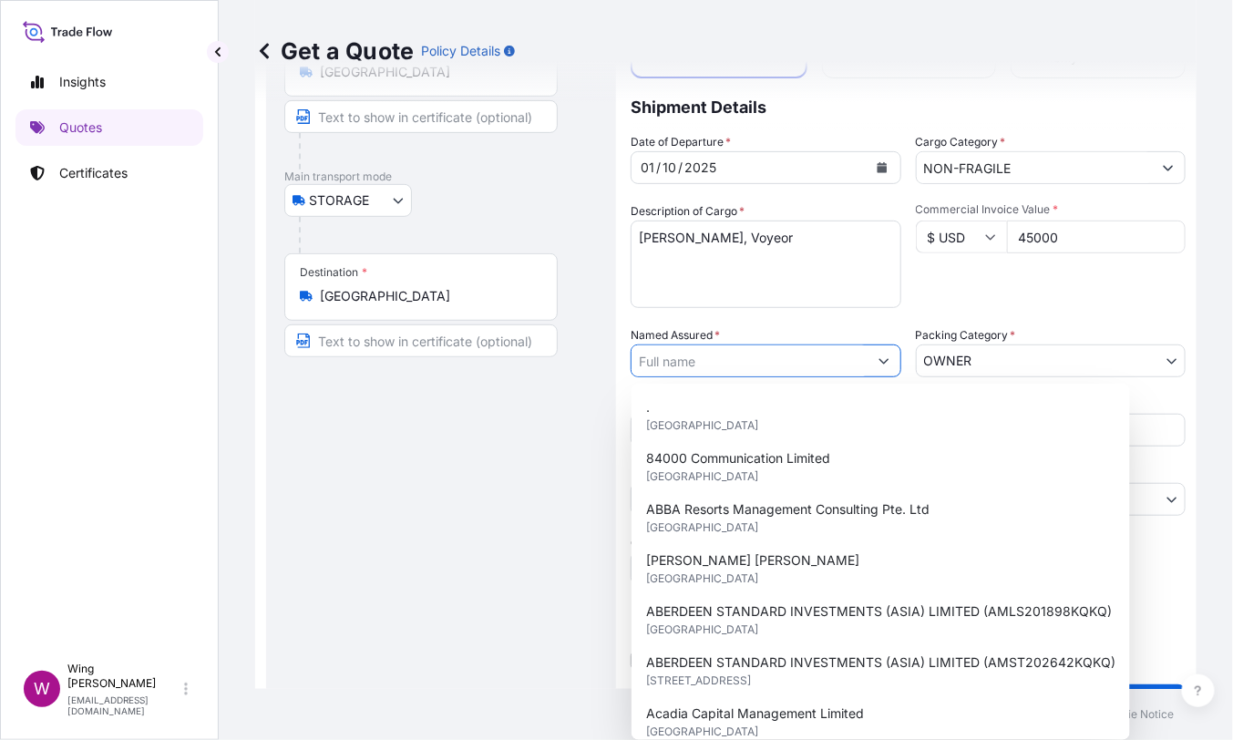
click at [761, 360] on input "Named Assured *" at bounding box center [749, 360] width 236 height 33
paste input "[PERSON_NAME]"
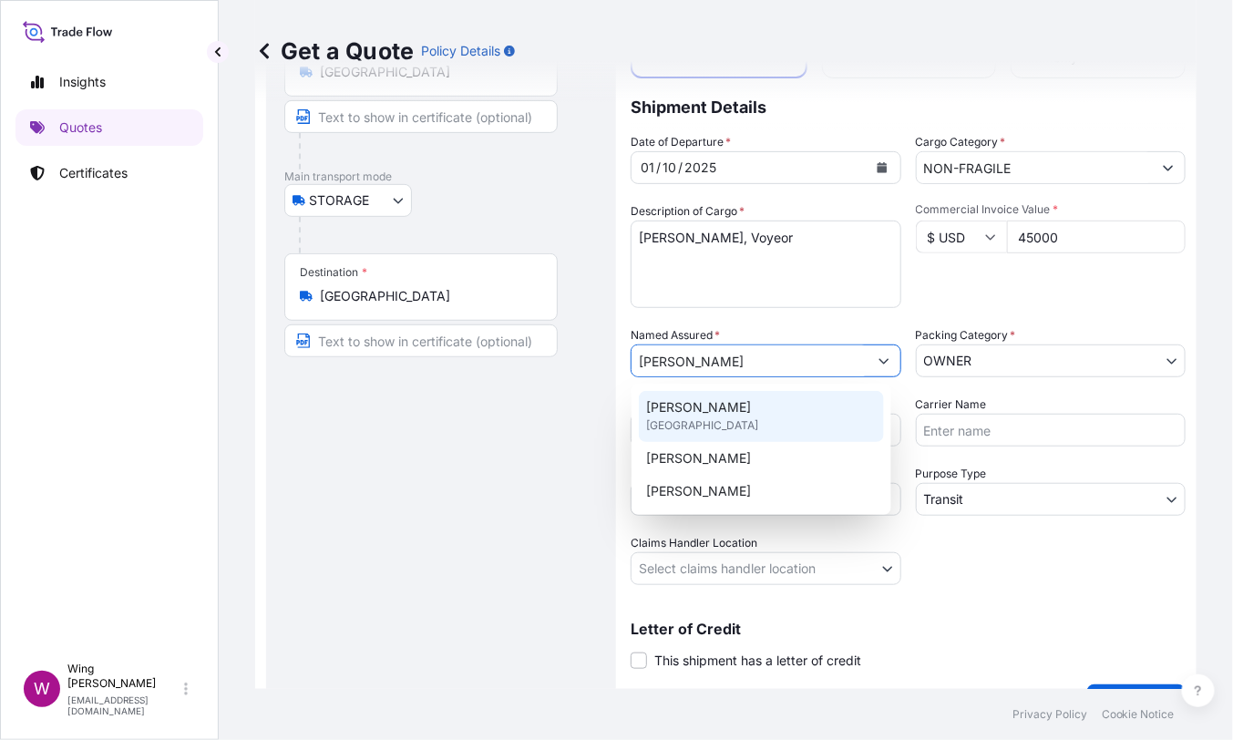
click at [699, 411] on span "[PERSON_NAME]" at bounding box center [698, 407] width 105 height 18
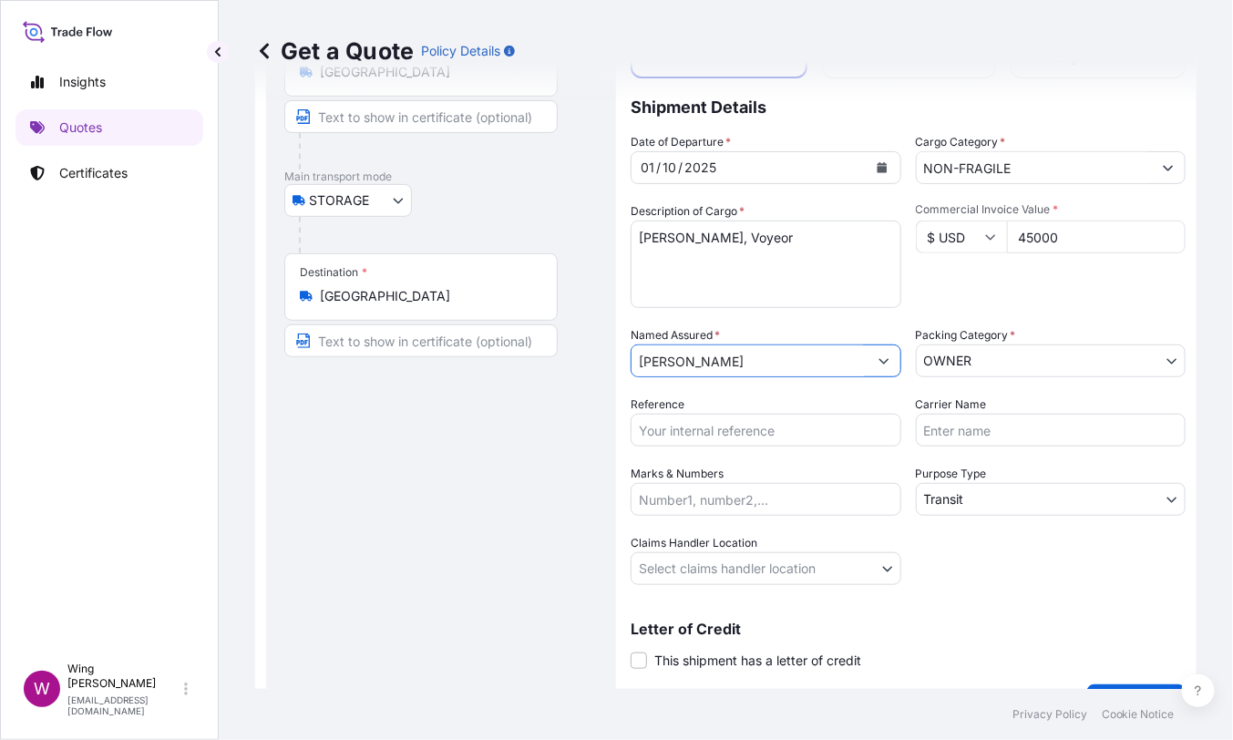
type input "[PERSON_NAME]"
click at [529, 417] on div "Route Details Reset Route Details Place of loading Road / [GEOGRAPHIC_DATA] / I…" at bounding box center [440, 342] width 313 height 721
click at [728, 415] on input "Reference" at bounding box center [765, 430] width 271 height 33
paste input "AMST2314818VIVI"
type input "AMST2314818VIVI"
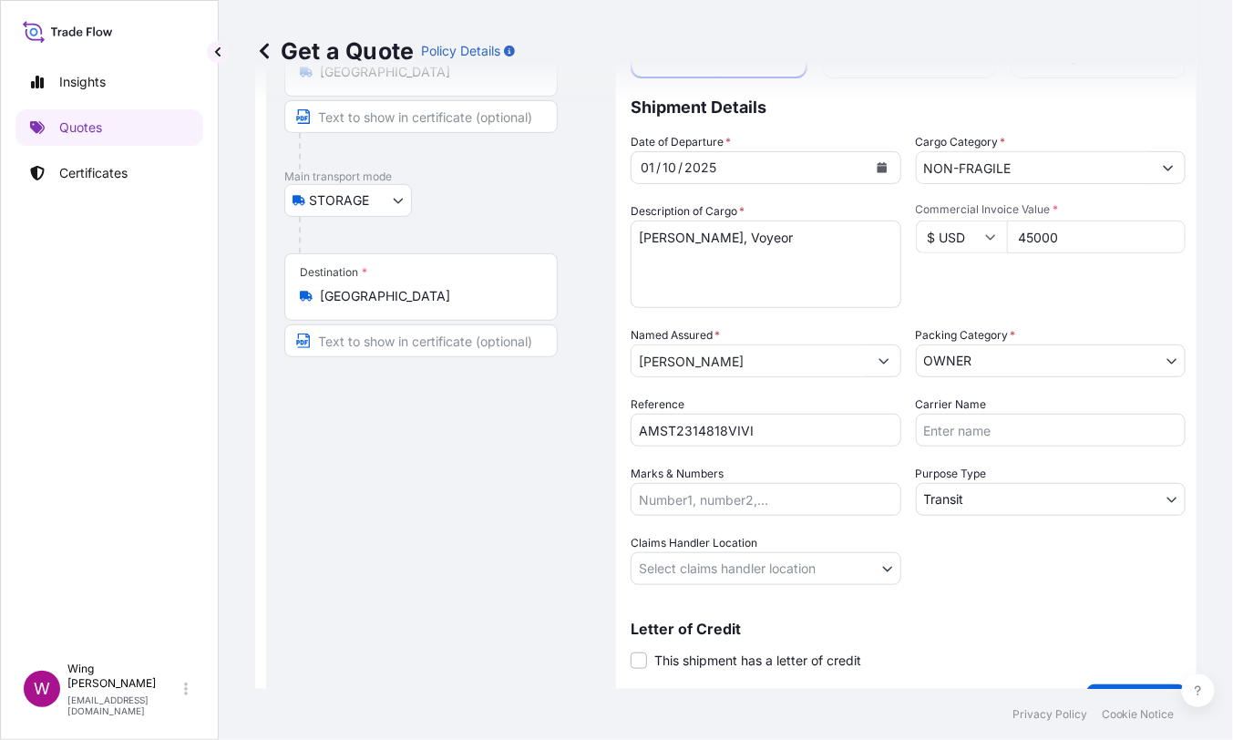
click at [485, 454] on div "Route Details Reset Route Details Place of loading Road / [GEOGRAPHIC_DATA] / I…" at bounding box center [440, 342] width 313 height 721
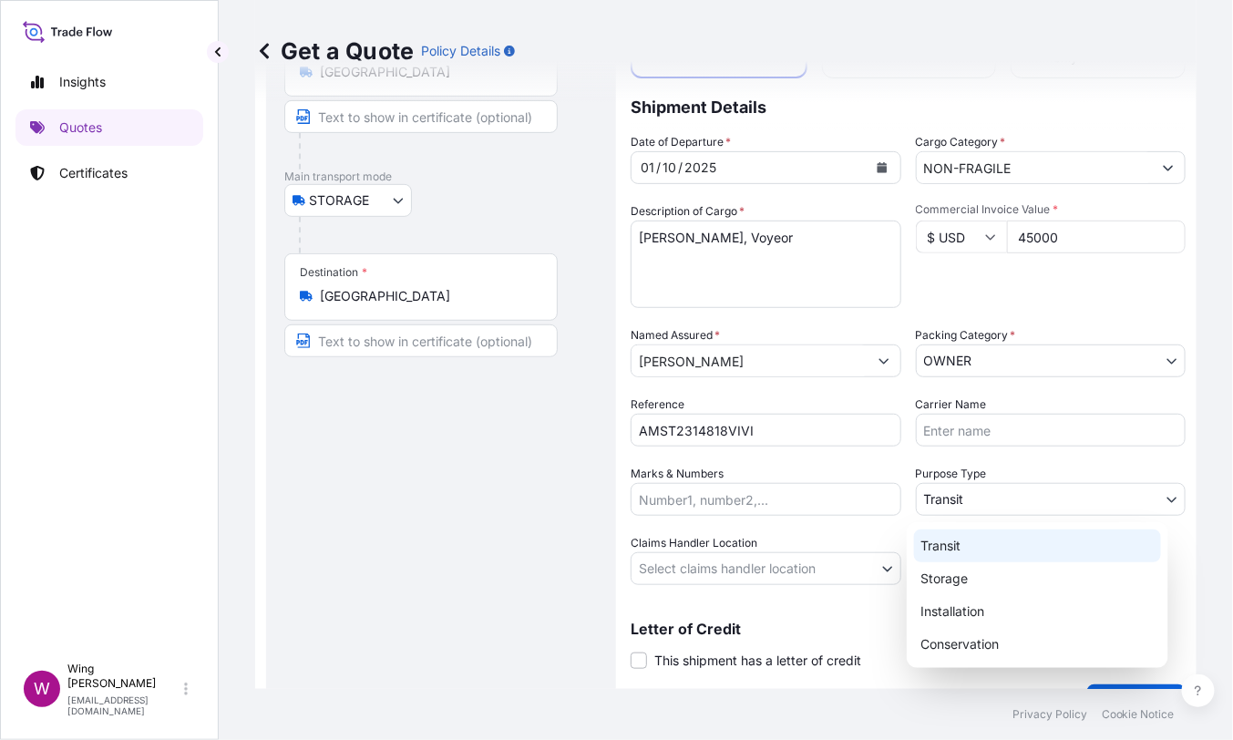
click at [938, 496] on body "Insights Quotes Certificates W Wing Lee [EMAIL_ADDRESS][DOMAIN_NAME] Get a Quot…" at bounding box center [616, 370] width 1233 height 740
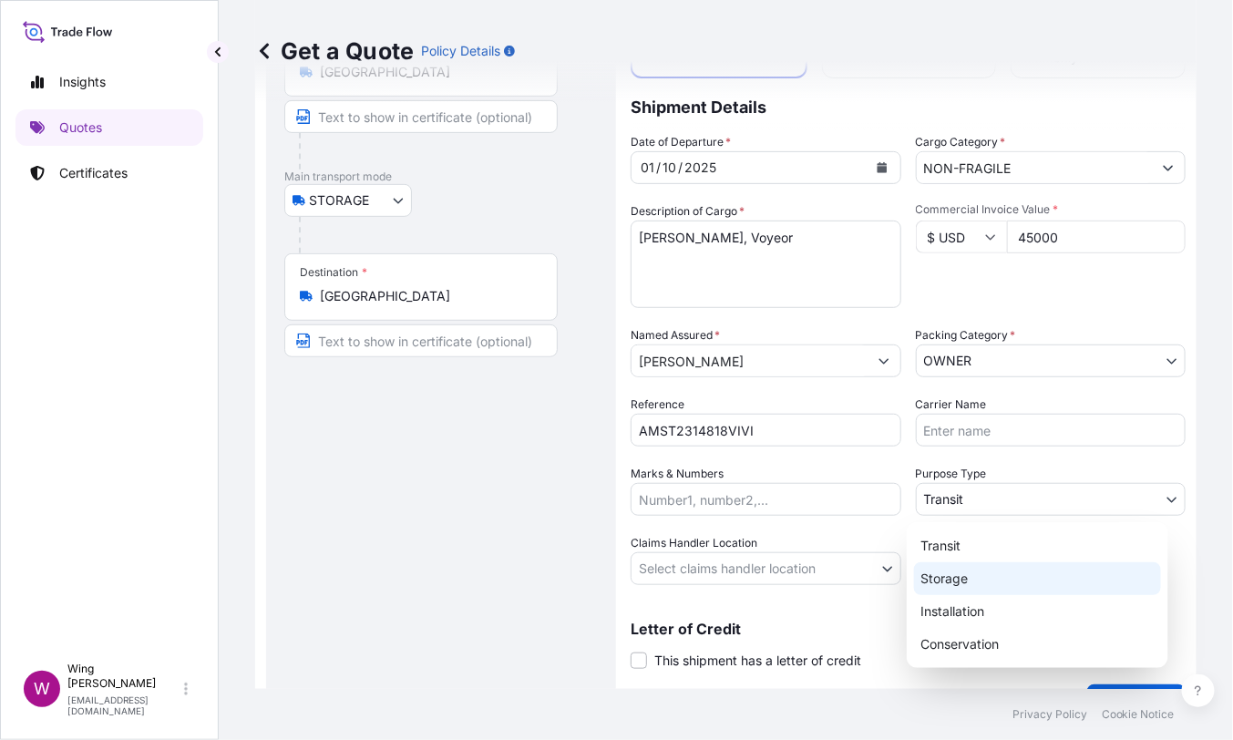
click at [958, 568] on div "Storage" at bounding box center [1037, 578] width 247 height 33
select select "Storage"
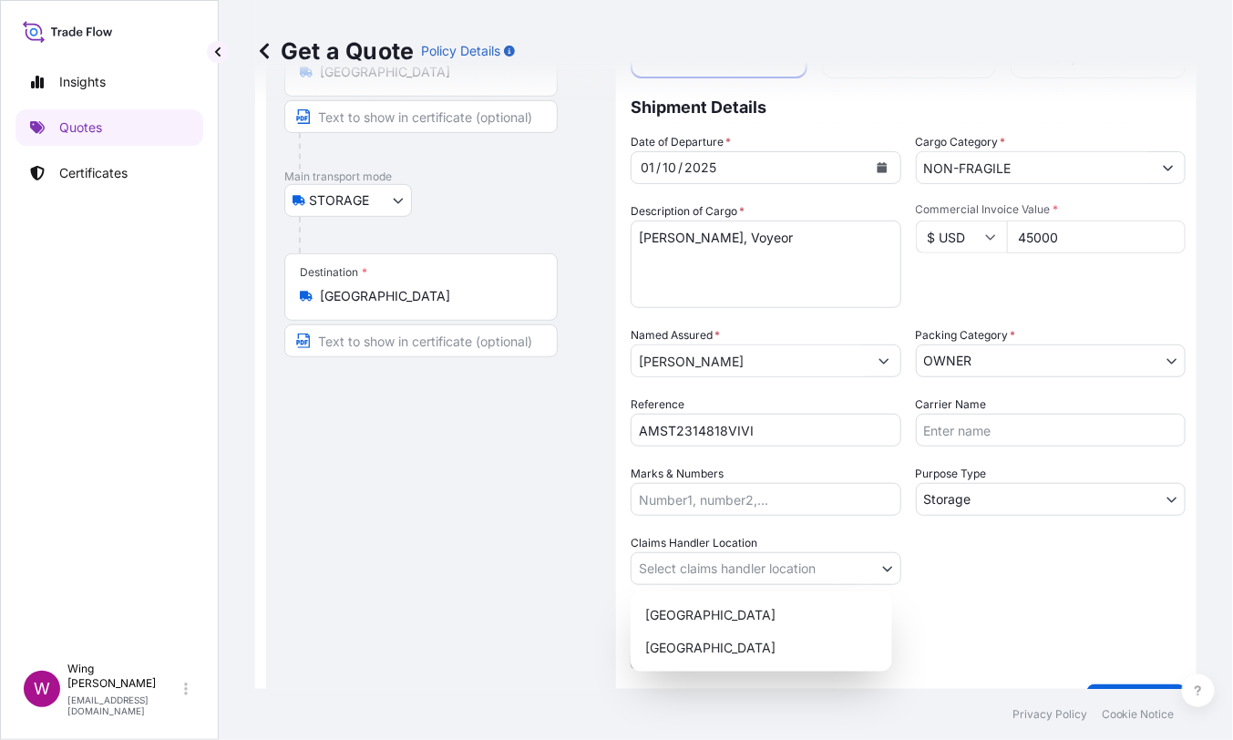
click at [729, 568] on body "Insights Quotes Certificates W Wing Lee [EMAIL_ADDRESS][DOMAIN_NAME] Get a Quot…" at bounding box center [616, 370] width 1233 height 740
click at [711, 604] on div "[GEOGRAPHIC_DATA]" at bounding box center [761, 615] width 247 height 33
select select "[GEOGRAPHIC_DATA]"
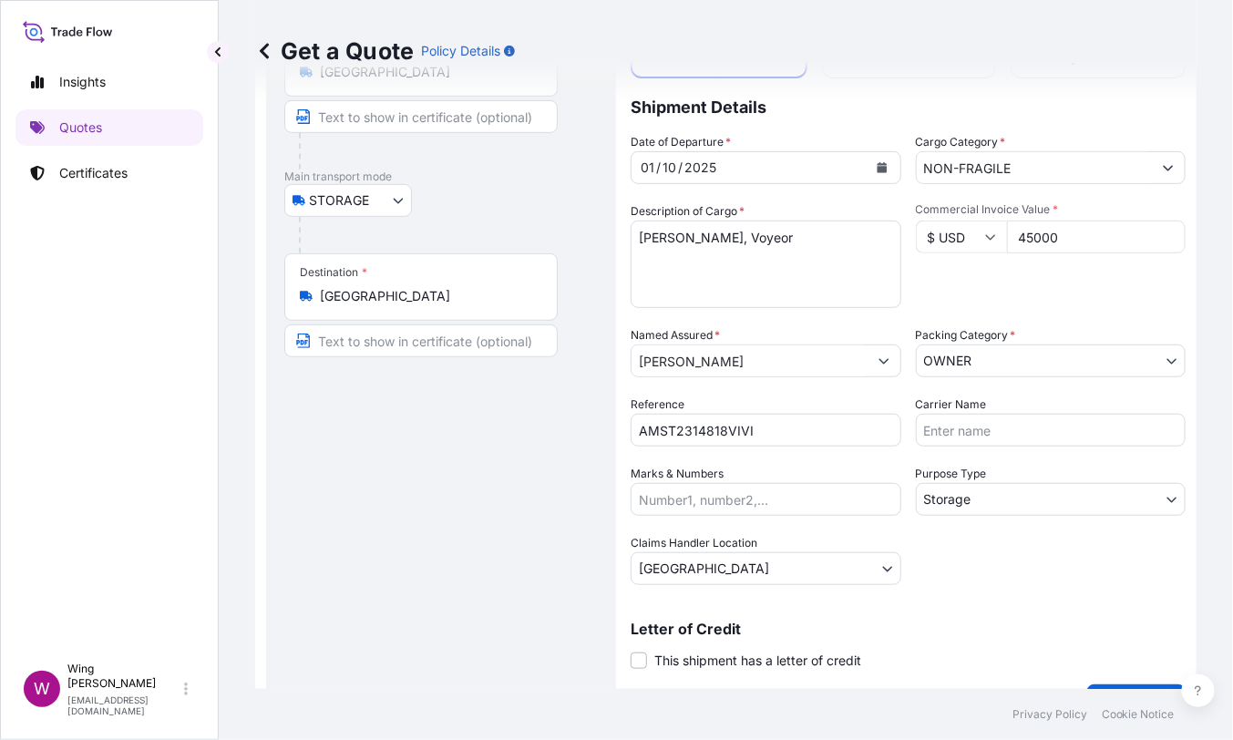
click at [469, 563] on div "Route Details Reset Route Details Place of loading Road / [GEOGRAPHIC_DATA] / I…" at bounding box center [440, 342] width 313 height 721
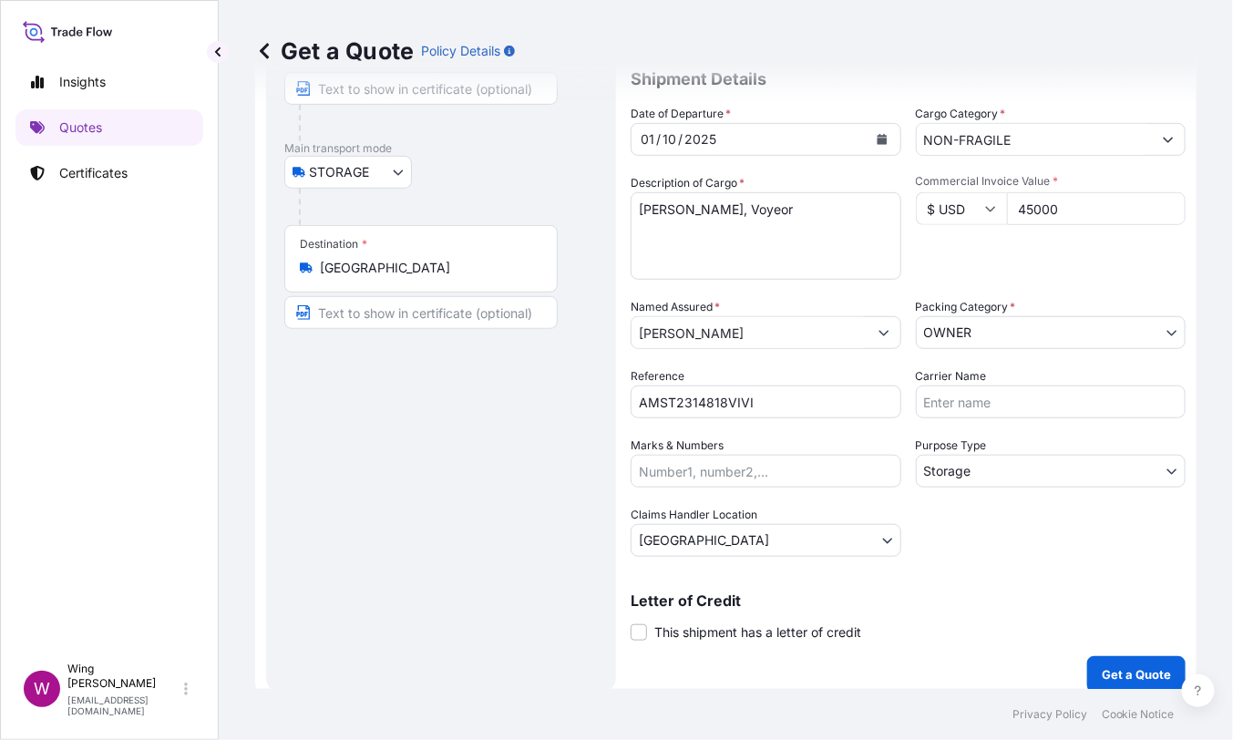
scroll to position [191, 0]
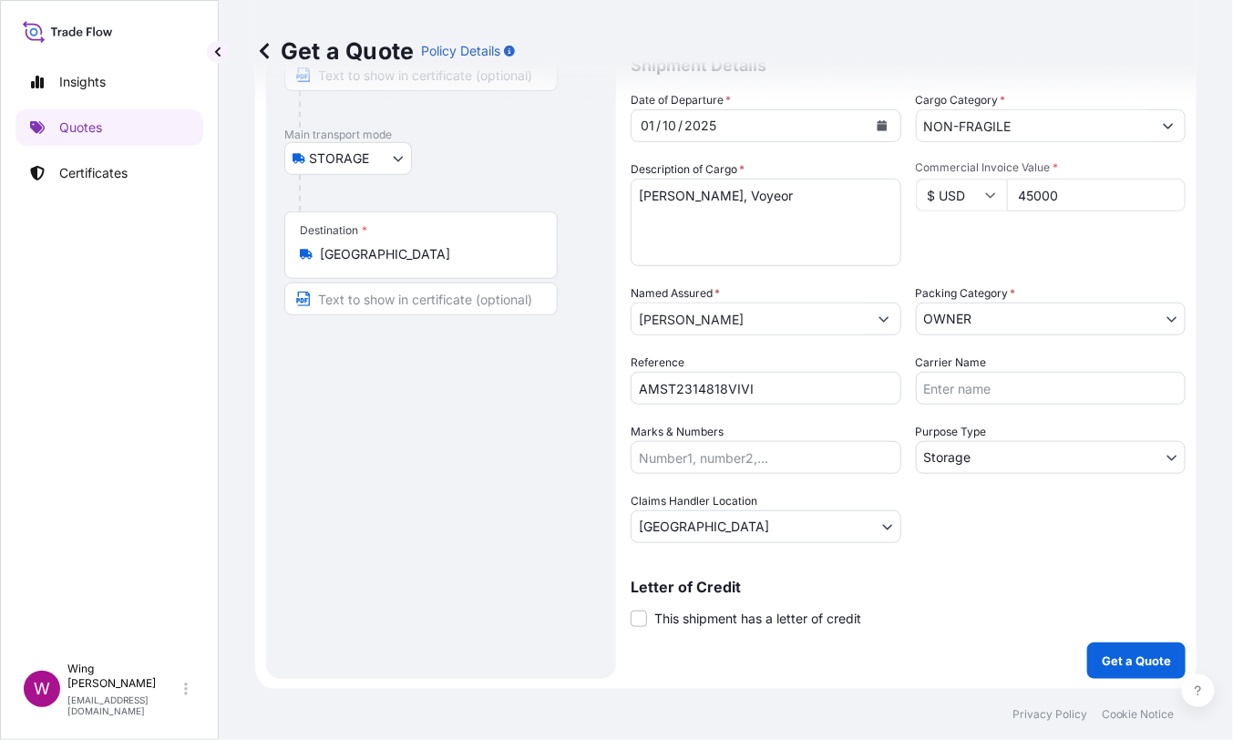
click at [650, 620] on label "This shipment has a letter of credit" at bounding box center [745, 618] width 230 height 19
click at [630, 609] on input "This shipment has a letter of credit" at bounding box center [630, 609] width 0 height 0
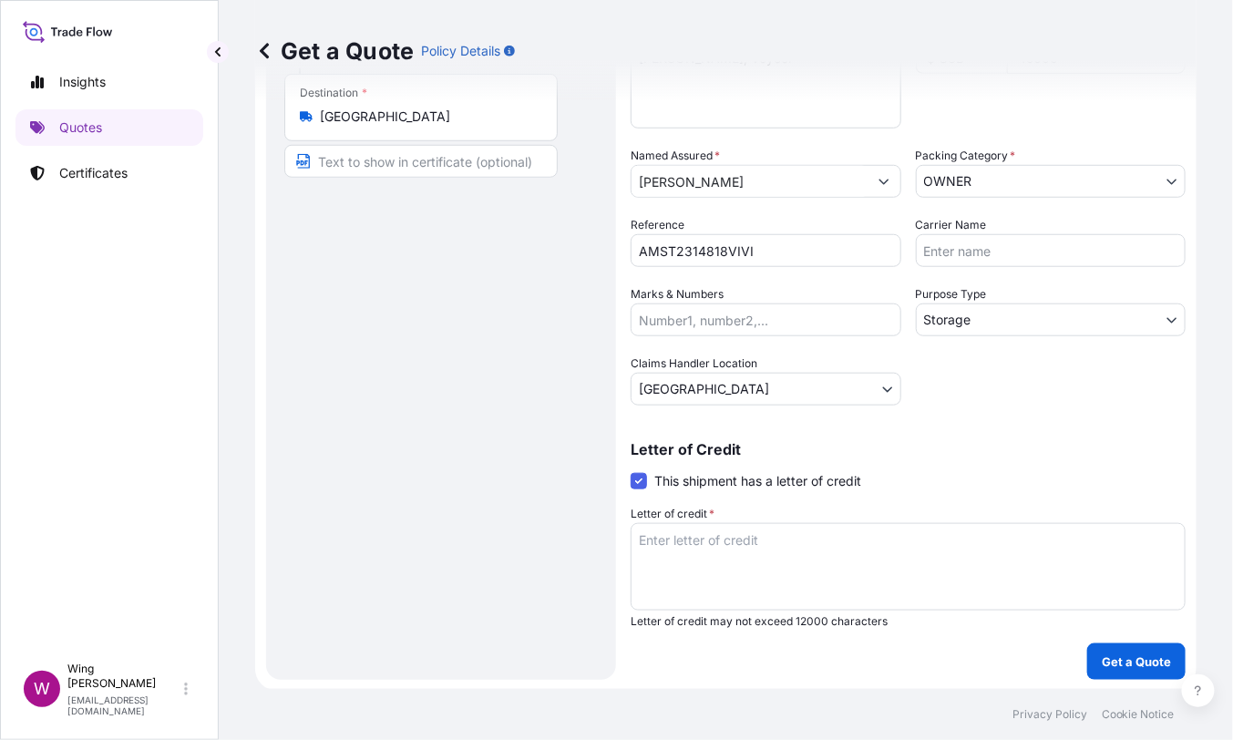
scroll to position [330, 0]
click at [687, 537] on textarea "Letter of credit *" at bounding box center [907, 565] width 555 height 87
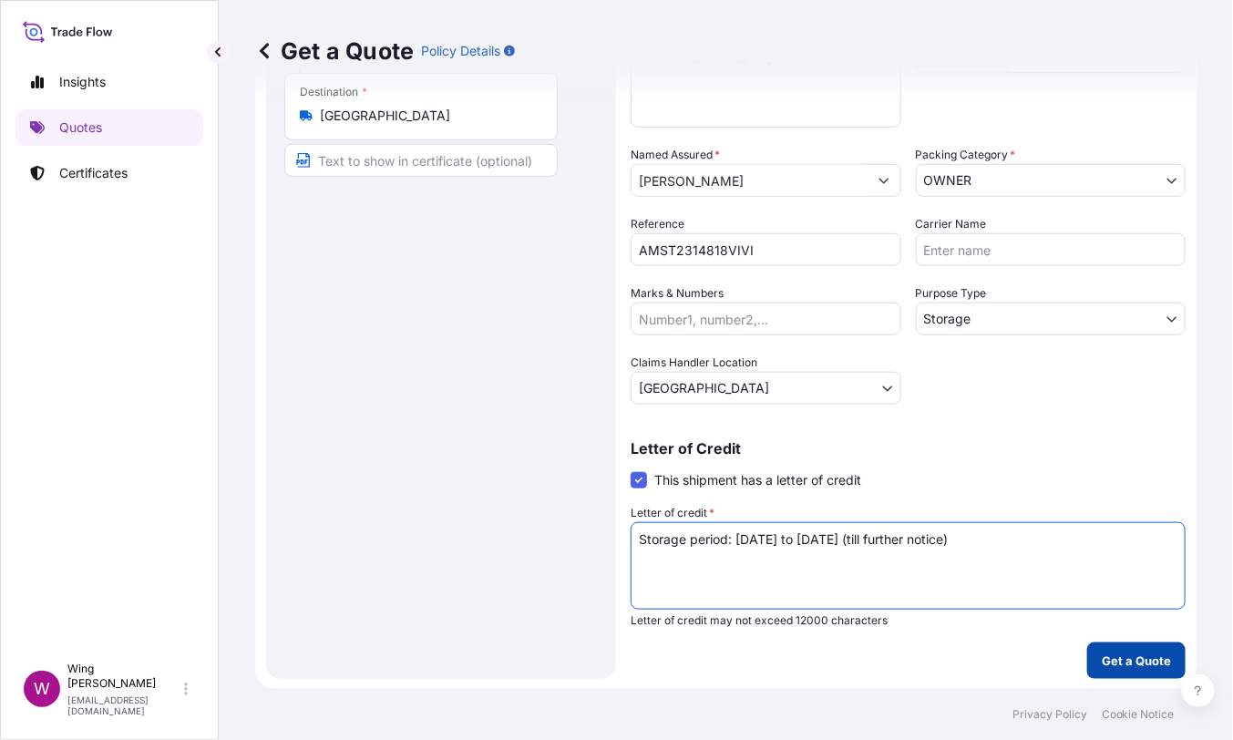
type textarea "Storage period: [DATE] to [DATE] (till further notice)"
click at [1103, 667] on p "Get a Quote" at bounding box center [1135, 660] width 69 height 18
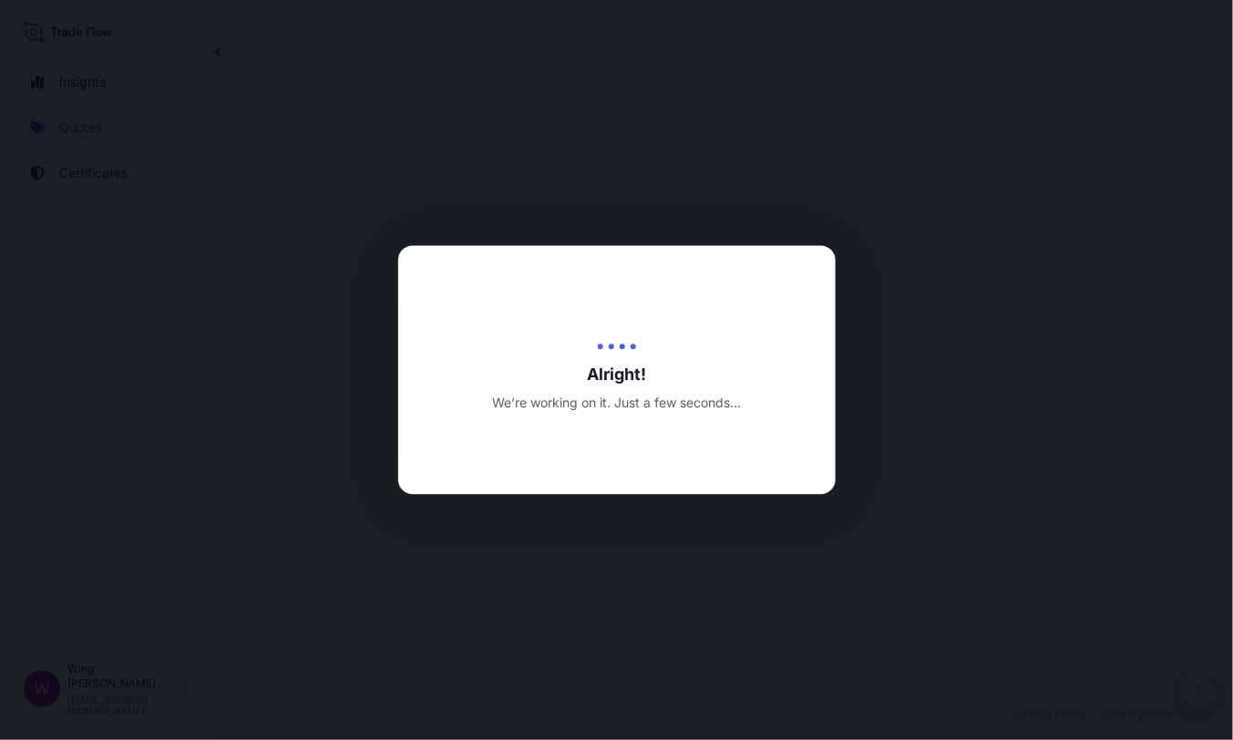
select select "STORAGE"
select select "Storage"
select select "[GEOGRAPHIC_DATA]"
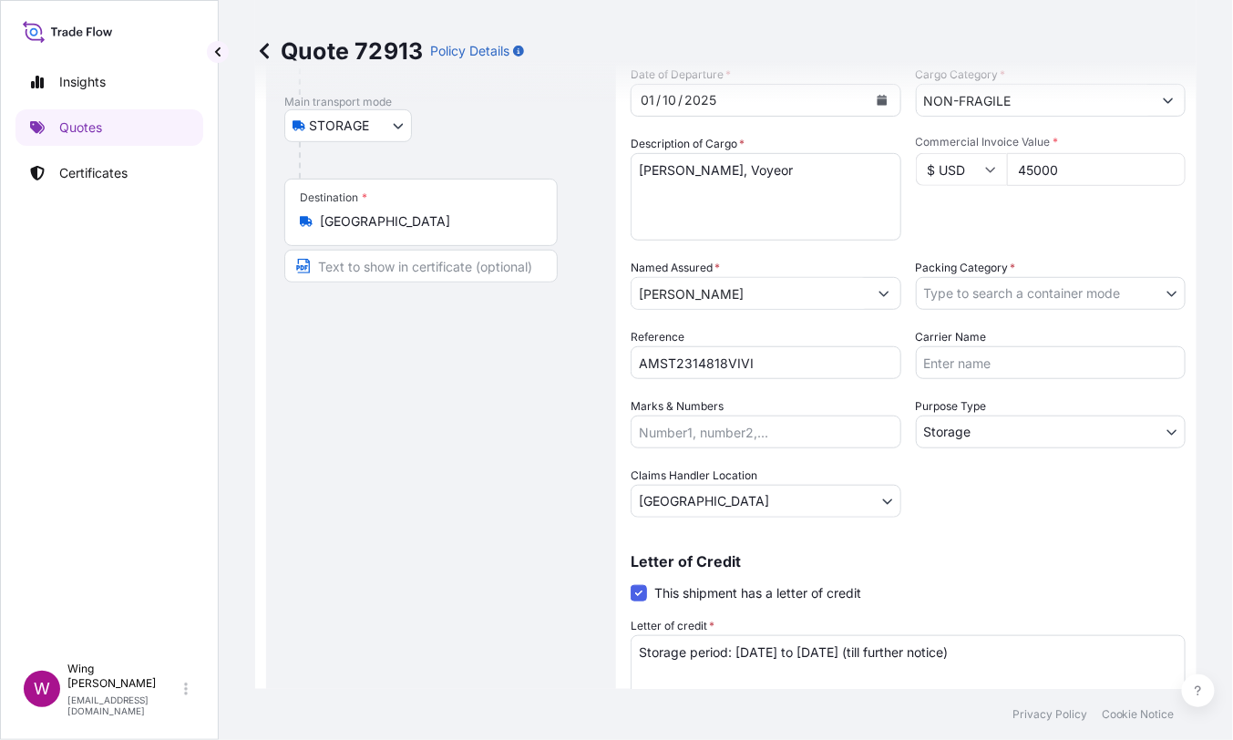
scroll to position [96, 0]
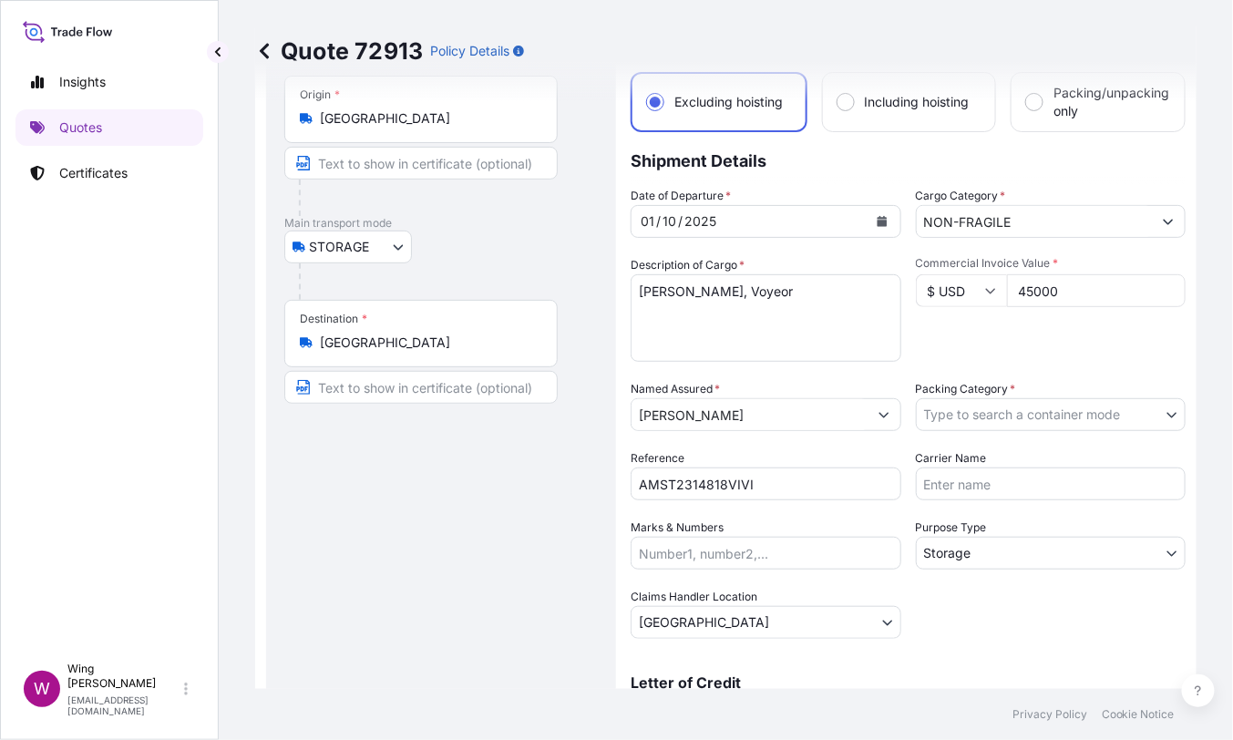
click at [986, 420] on body "Insights Quotes Certificates W Wing Lee [EMAIL_ADDRESS][DOMAIN_NAME] Quote 7291…" at bounding box center [616, 370] width 1233 height 740
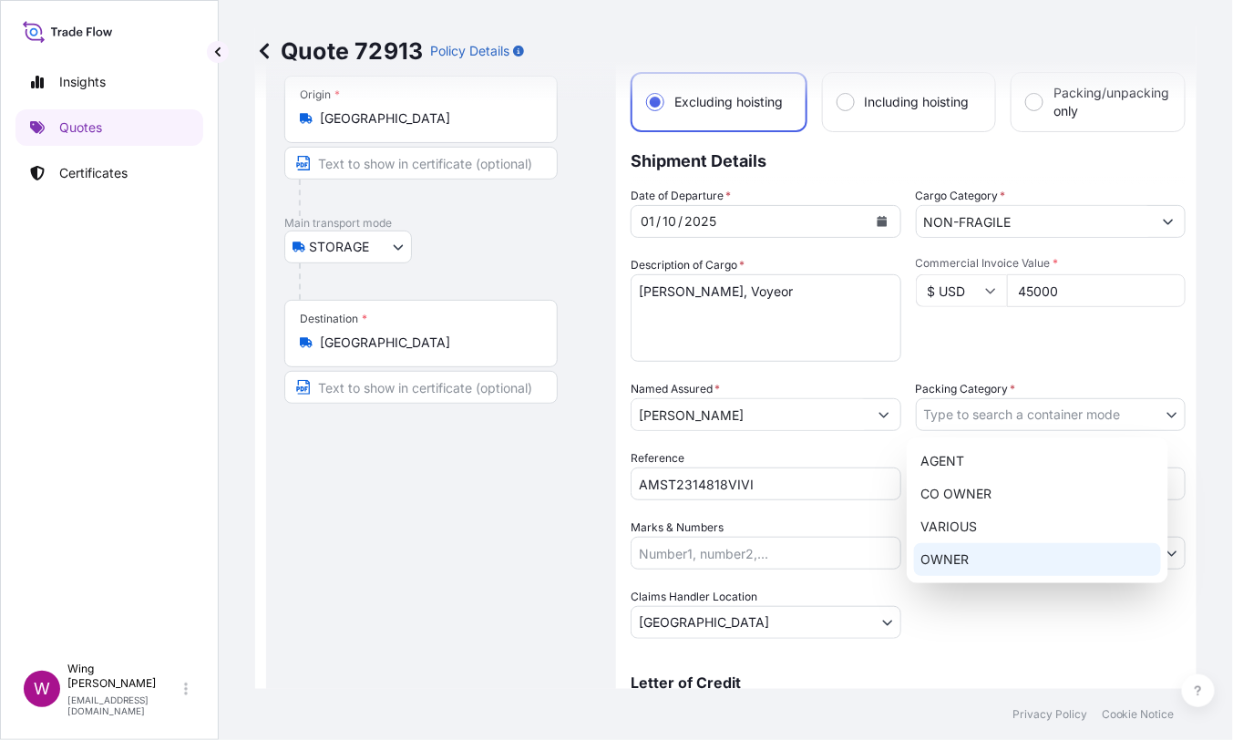
click at [949, 555] on div "OWNER" at bounding box center [1037, 559] width 247 height 33
select select "27"
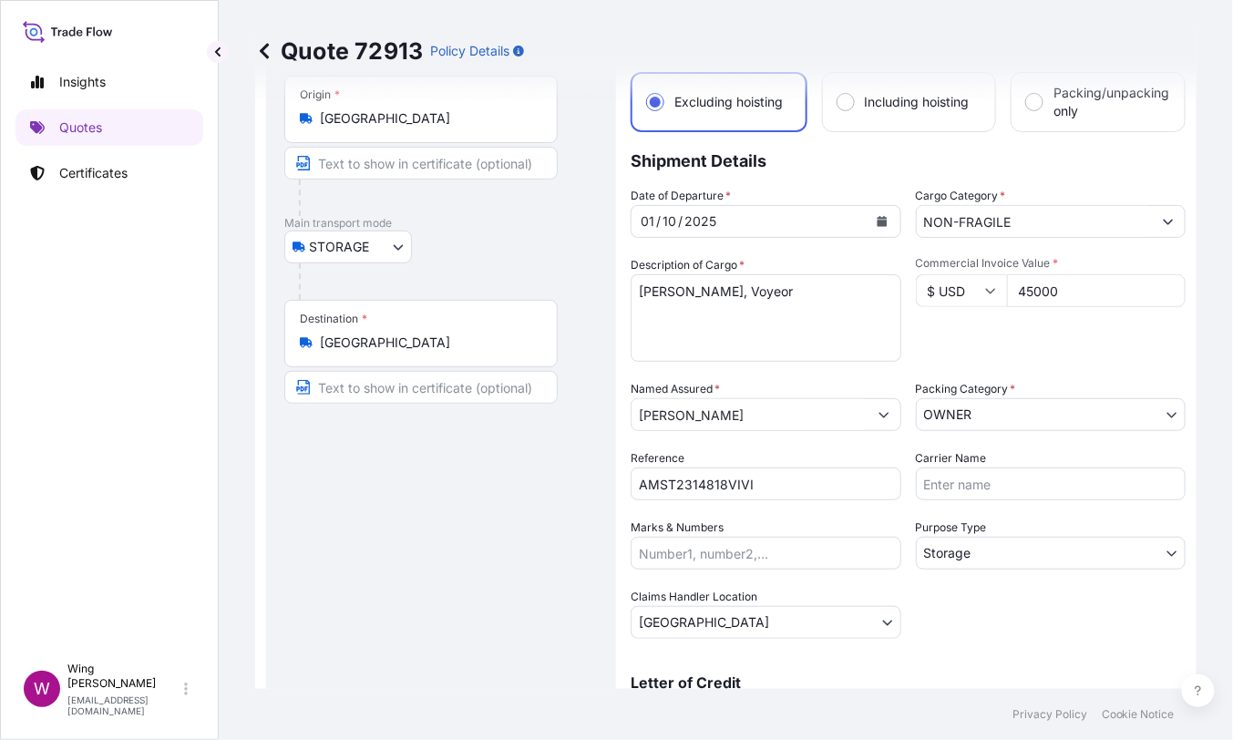
click at [520, 514] on div "Route Details Place of loading Road / [GEOGRAPHIC_DATA] / Inland Origin * [GEOG…" at bounding box center [440, 465] width 313 height 859
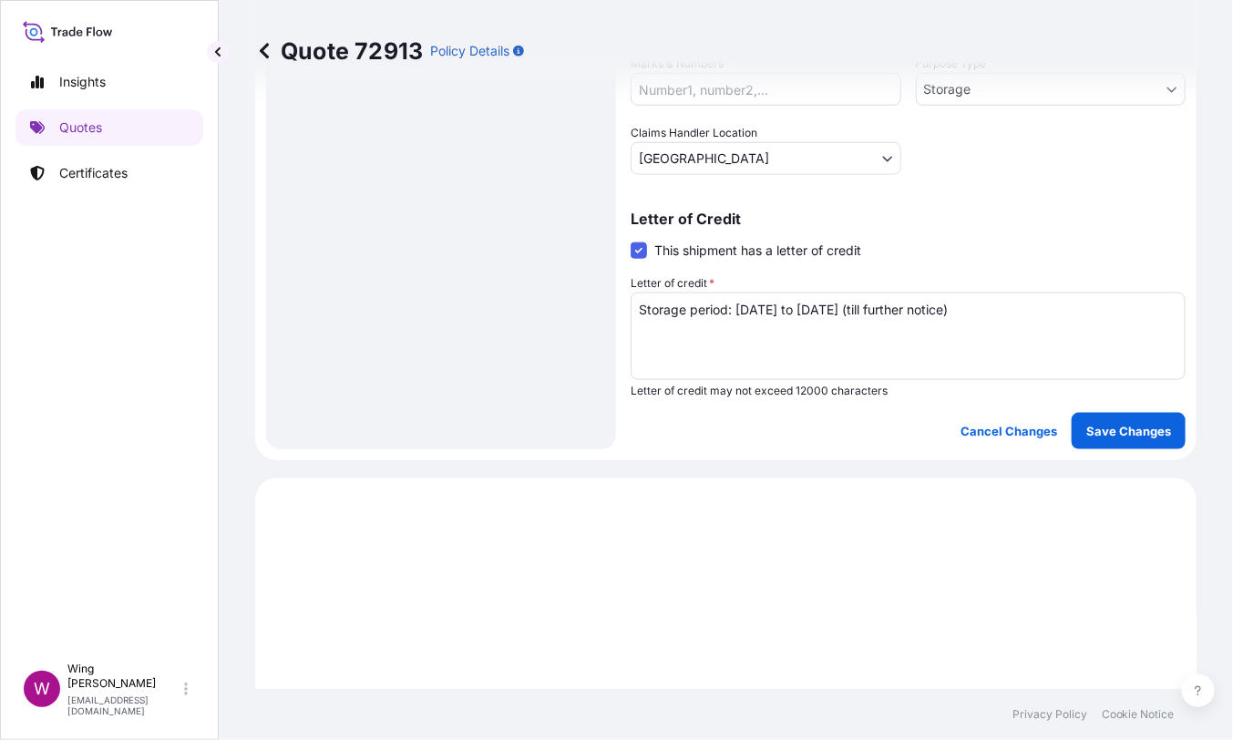
scroll to position [581, 0]
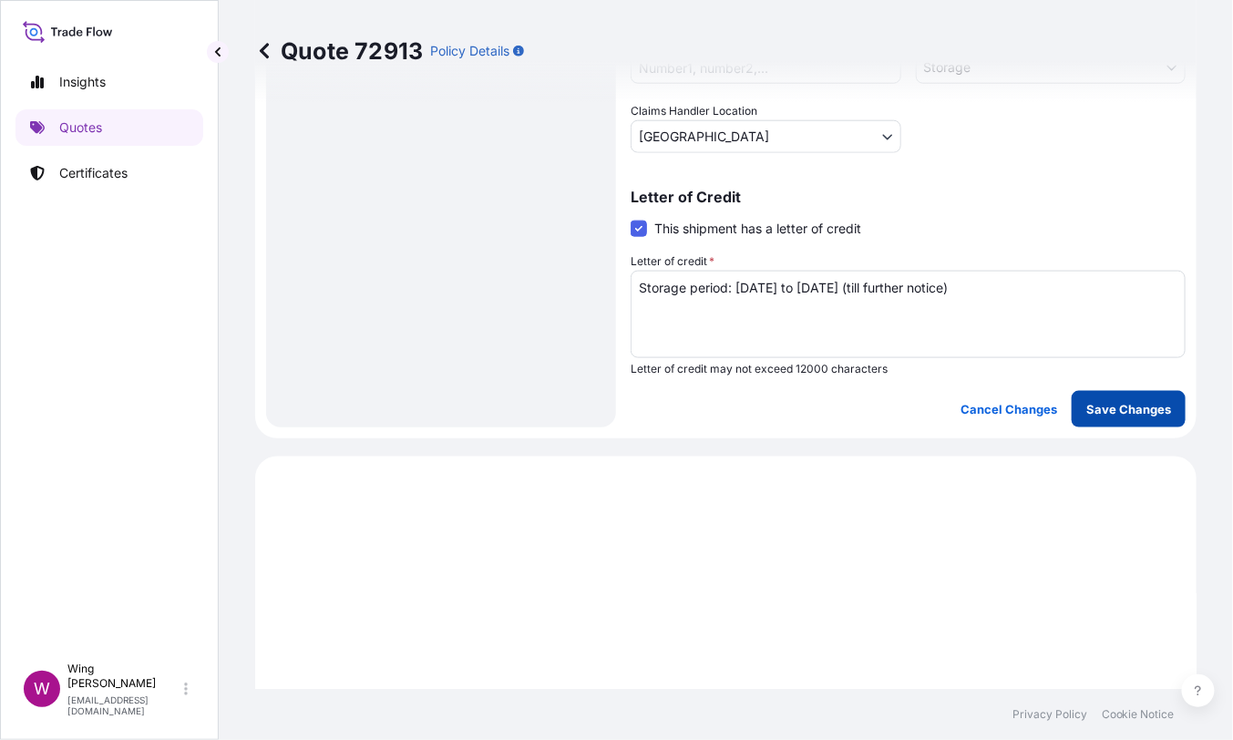
click at [1136, 403] on p "Save Changes" at bounding box center [1128, 409] width 85 height 18
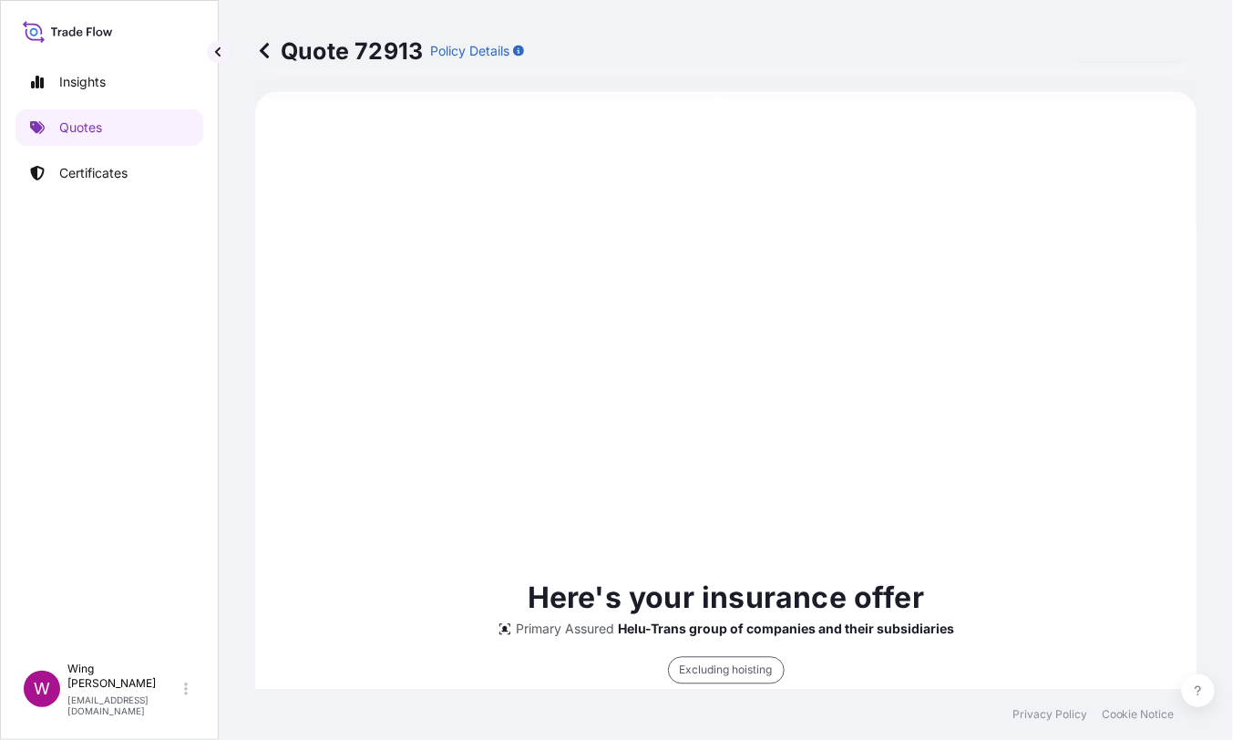
scroll to position [1310, 0]
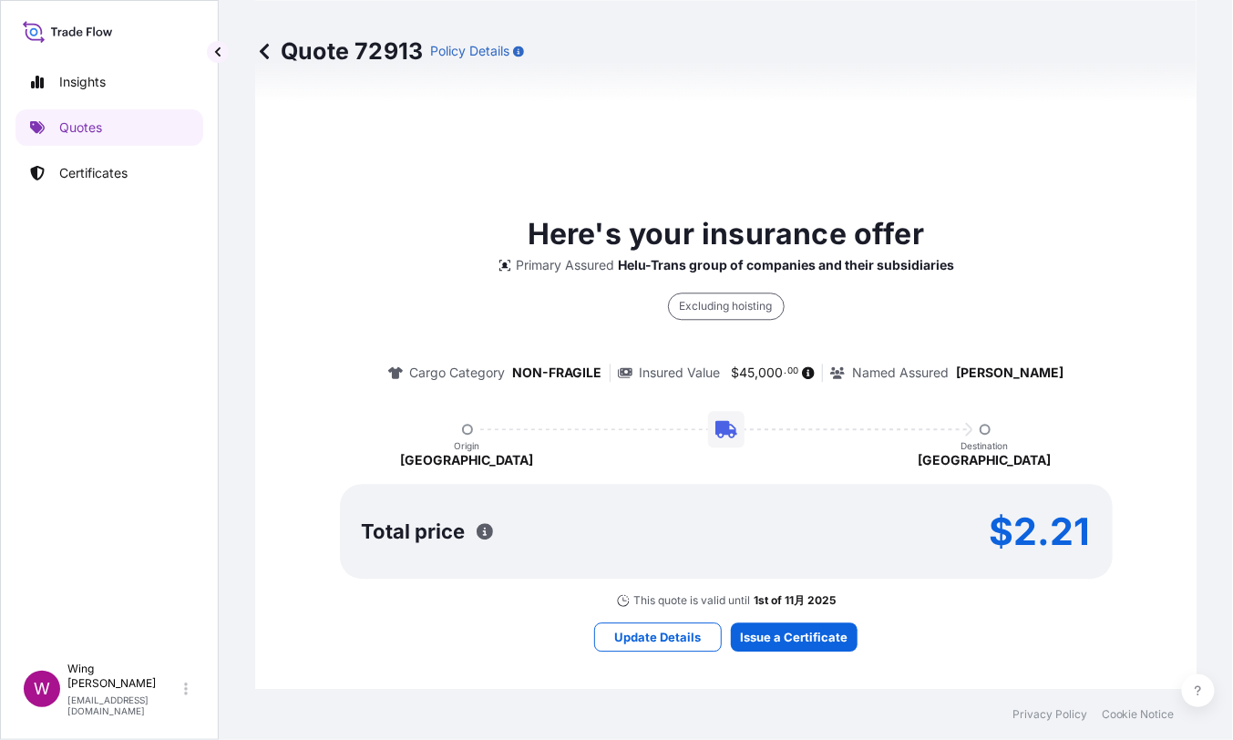
select select "STORAGE"
select select "Storage"
select select "[GEOGRAPHIC_DATA]"
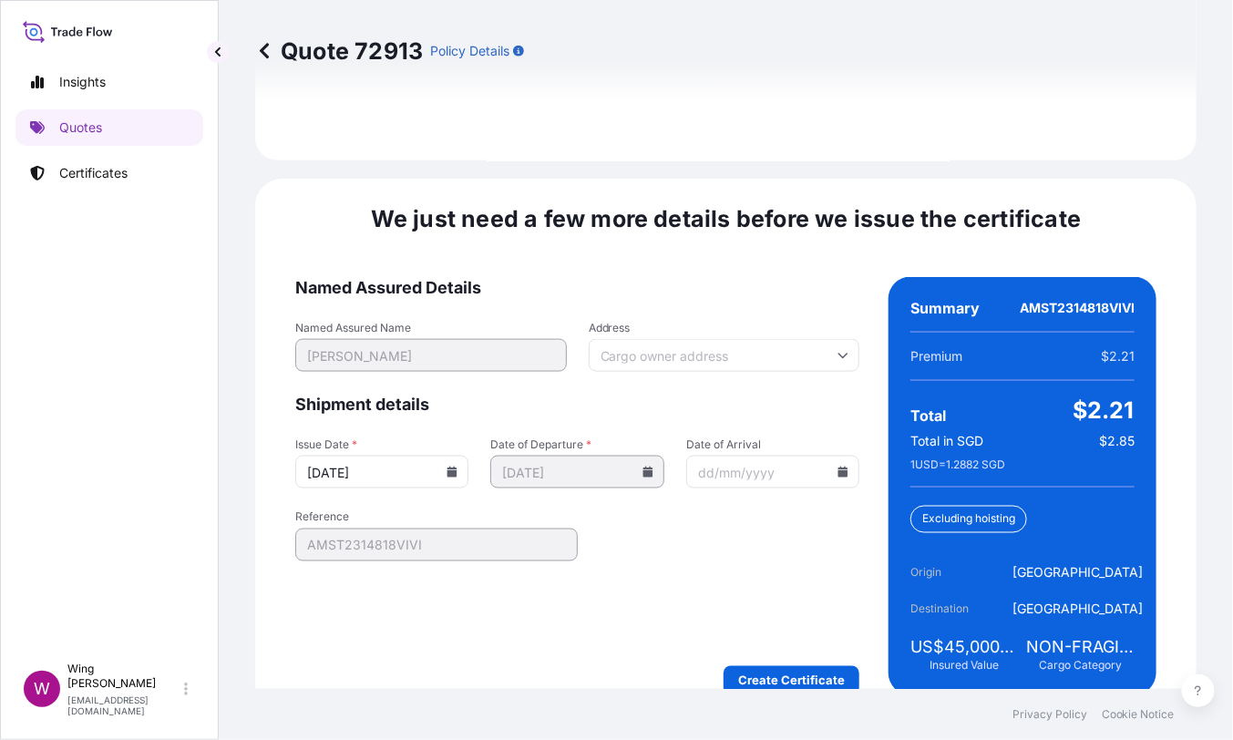
scroll to position [2877, 0]
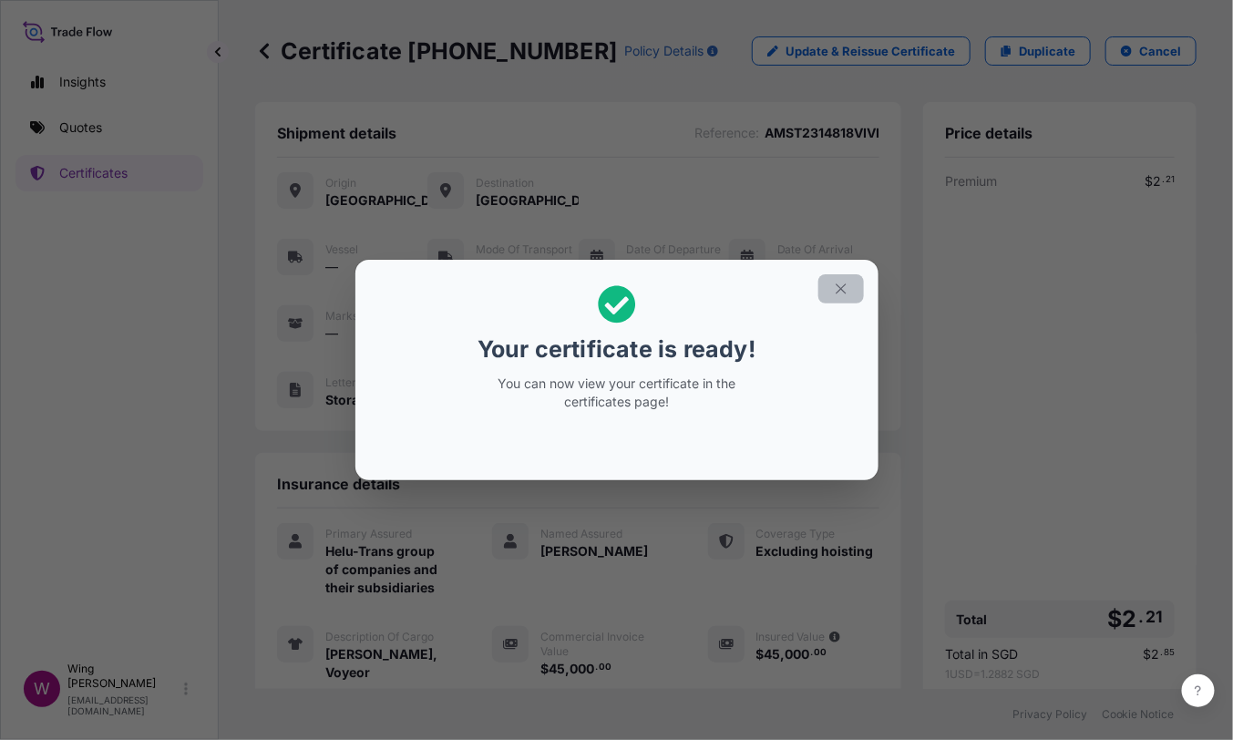
click at [839, 295] on icon "button" at bounding box center [841, 289] width 16 height 16
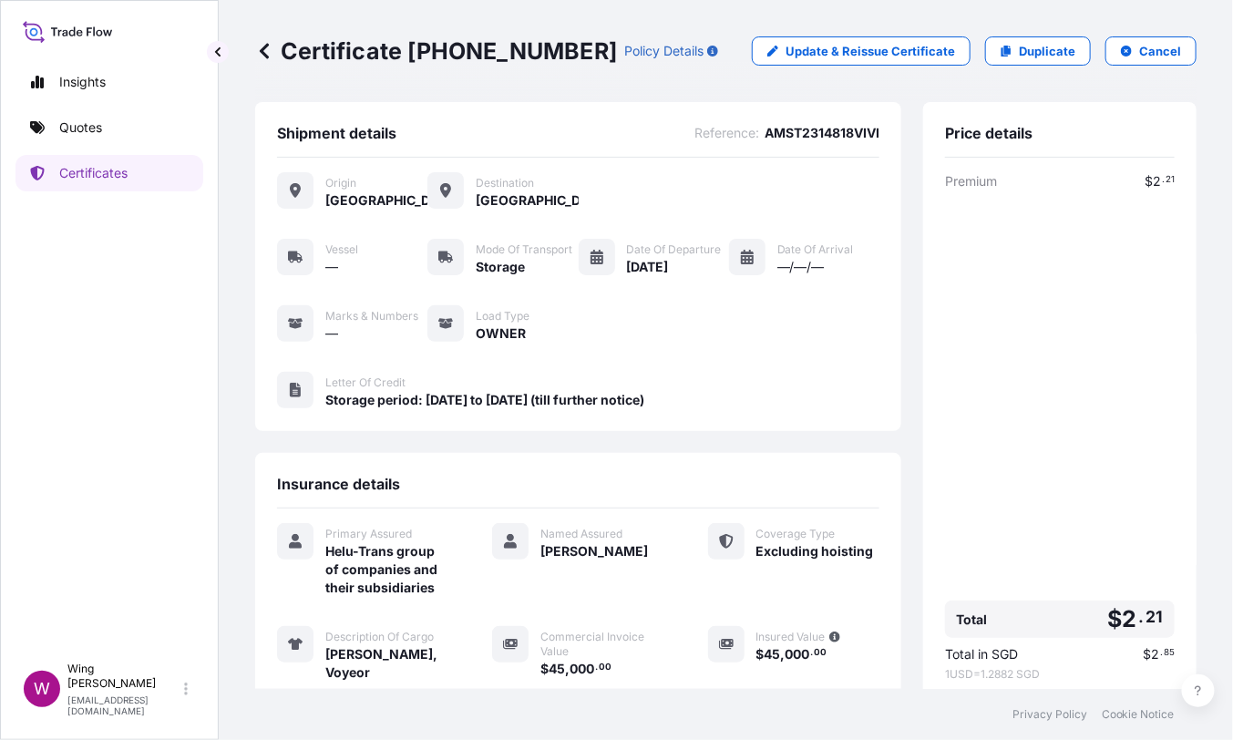
scroll to position [251, 0]
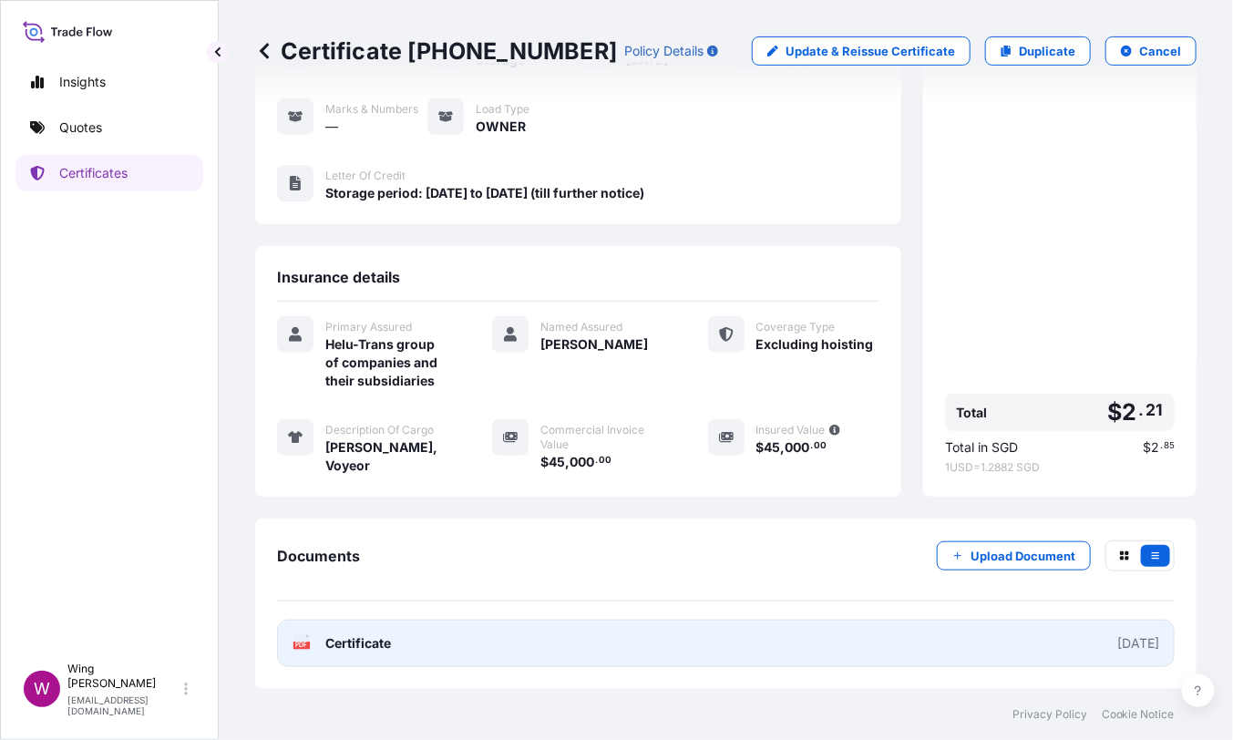
click at [302, 649] on text "PDF" at bounding box center [302, 645] width 12 height 6
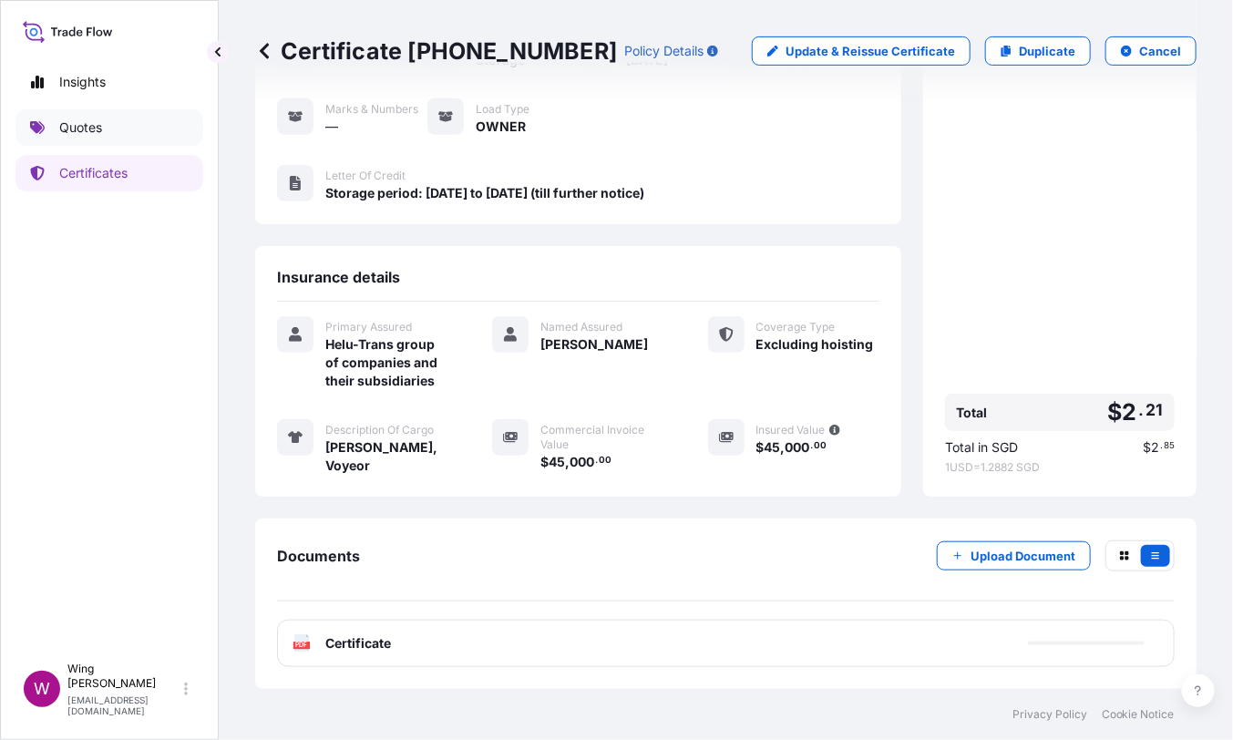
click at [89, 126] on p "Quotes" at bounding box center [80, 127] width 43 height 18
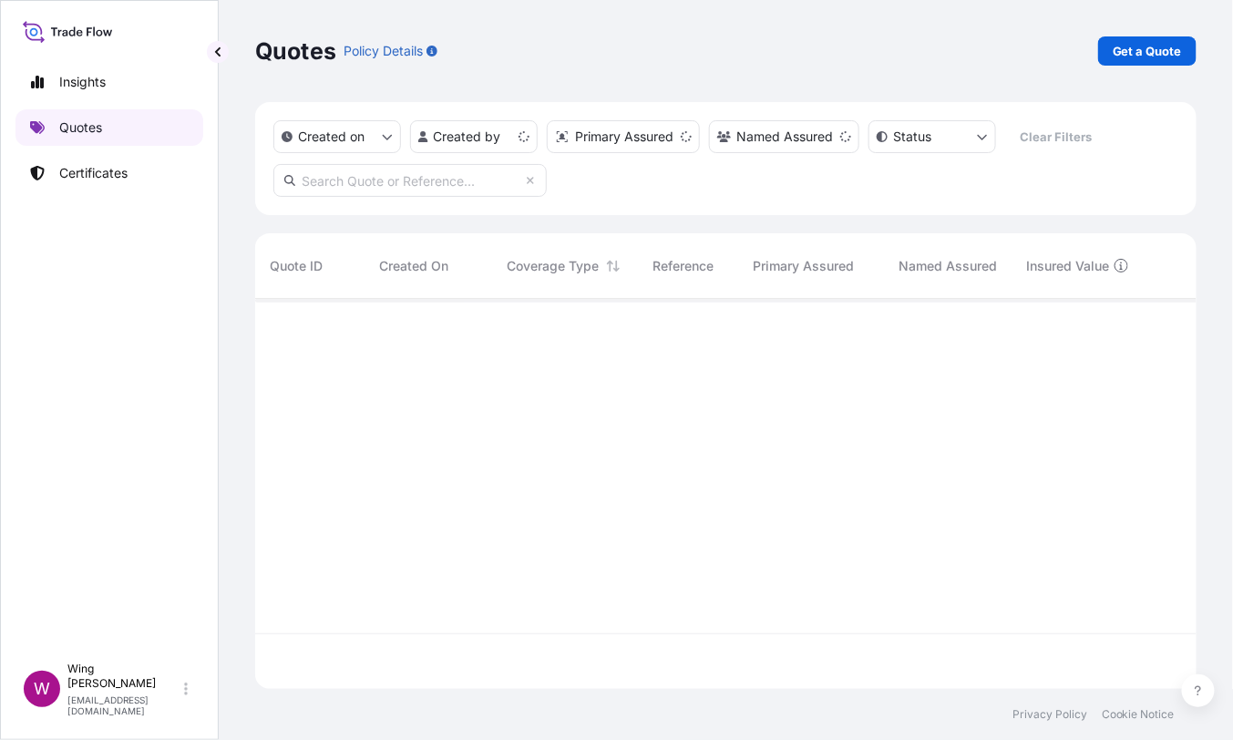
scroll to position [383, 923]
click at [1142, 58] on p "Get a Quote" at bounding box center [1146, 51] width 69 height 18
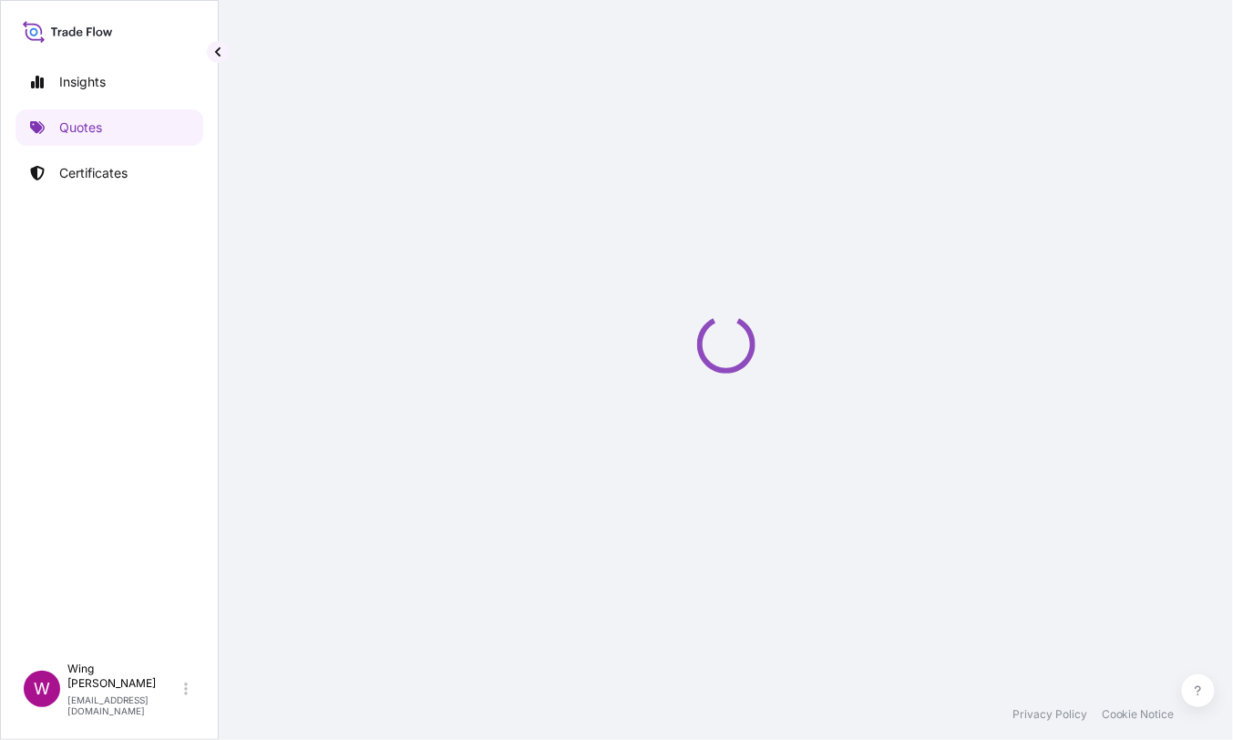
select select "AIR"
select select "27"
select select "Transit"
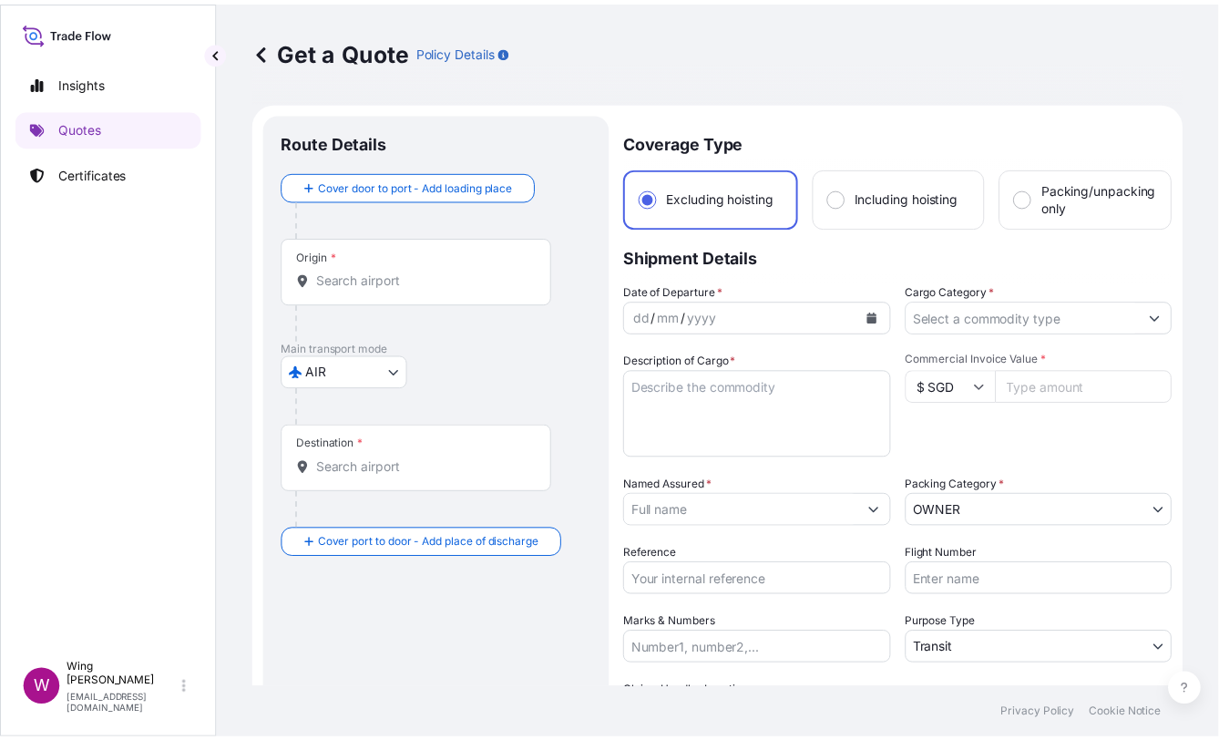
scroll to position [28, 0]
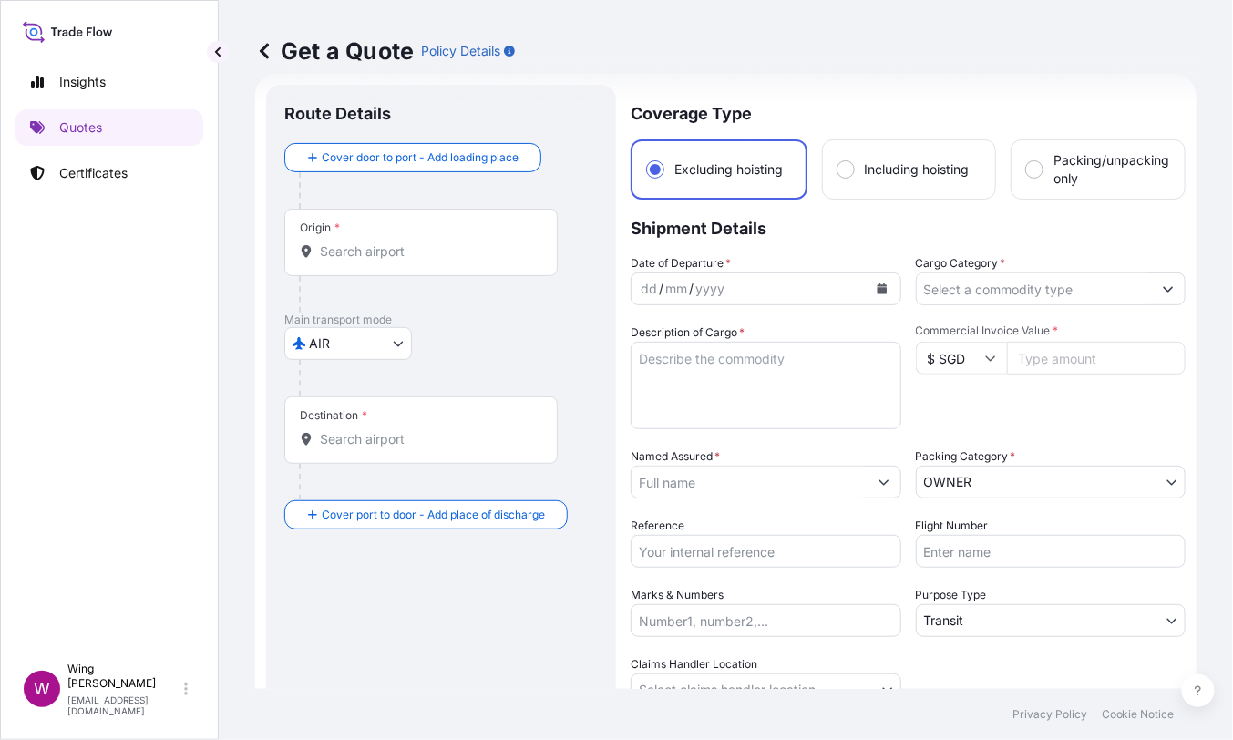
click at [371, 341] on body "Insights Quotes Certificates W Wing Lee [EMAIL_ADDRESS][DOMAIN_NAME] Get a Quot…" at bounding box center [616, 370] width 1233 height 740
click at [336, 342] on body "Insights Quotes Certificates W Wing Lee [EMAIL_ADDRESS][DOMAIN_NAME] Get a Quot…" at bounding box center [616, 370] width 1233 height 740
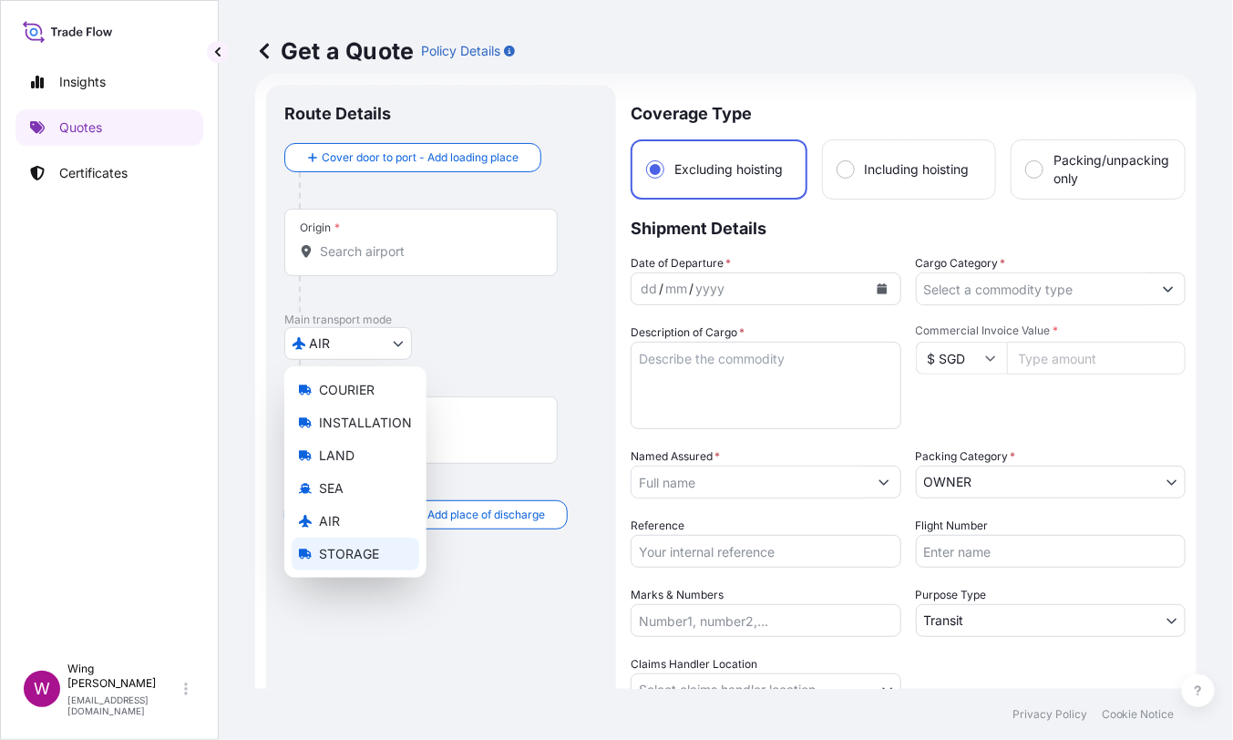
click at [352, 548] on span "STORAGE" at bounding box center [349, 554] width 60 height 18
select select "STORAGE"
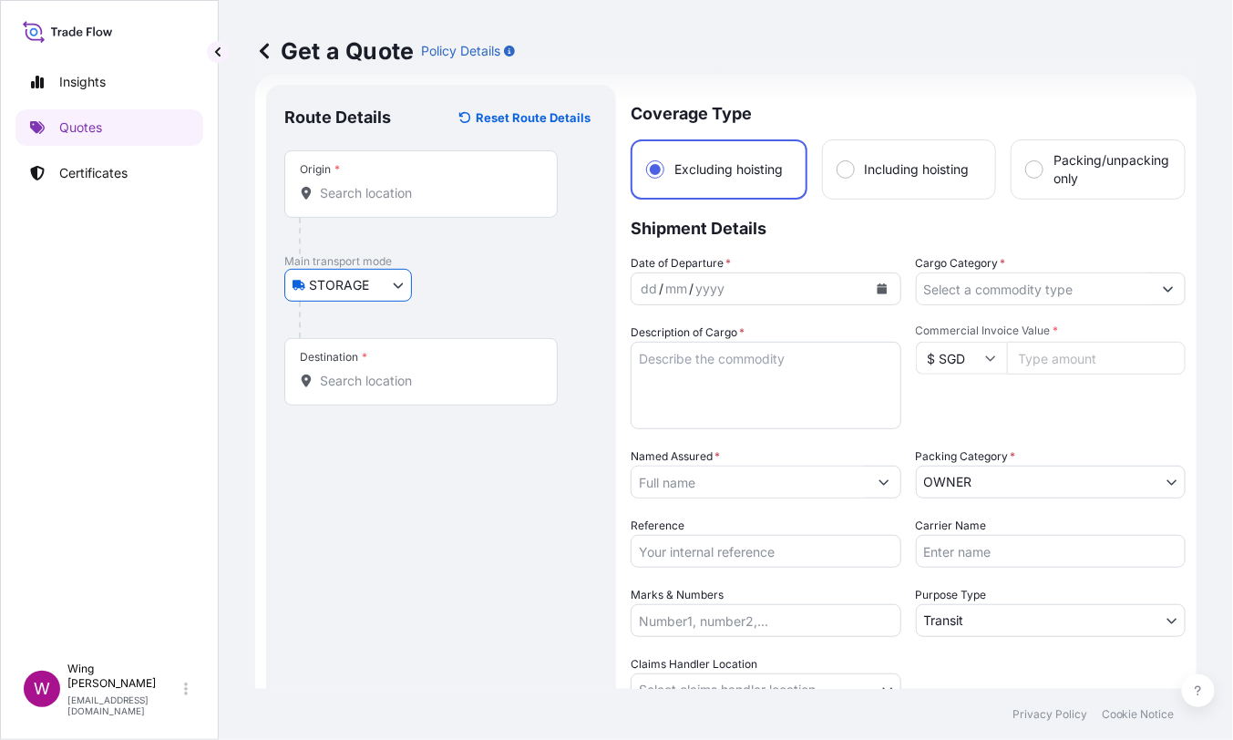
click at [393, 207] on div "Origin *" at bounding box center [420, 183] width 273 height 67
click at [393, 202] on input "Origin *" at bounding box center [427, 193] width 215 height 18
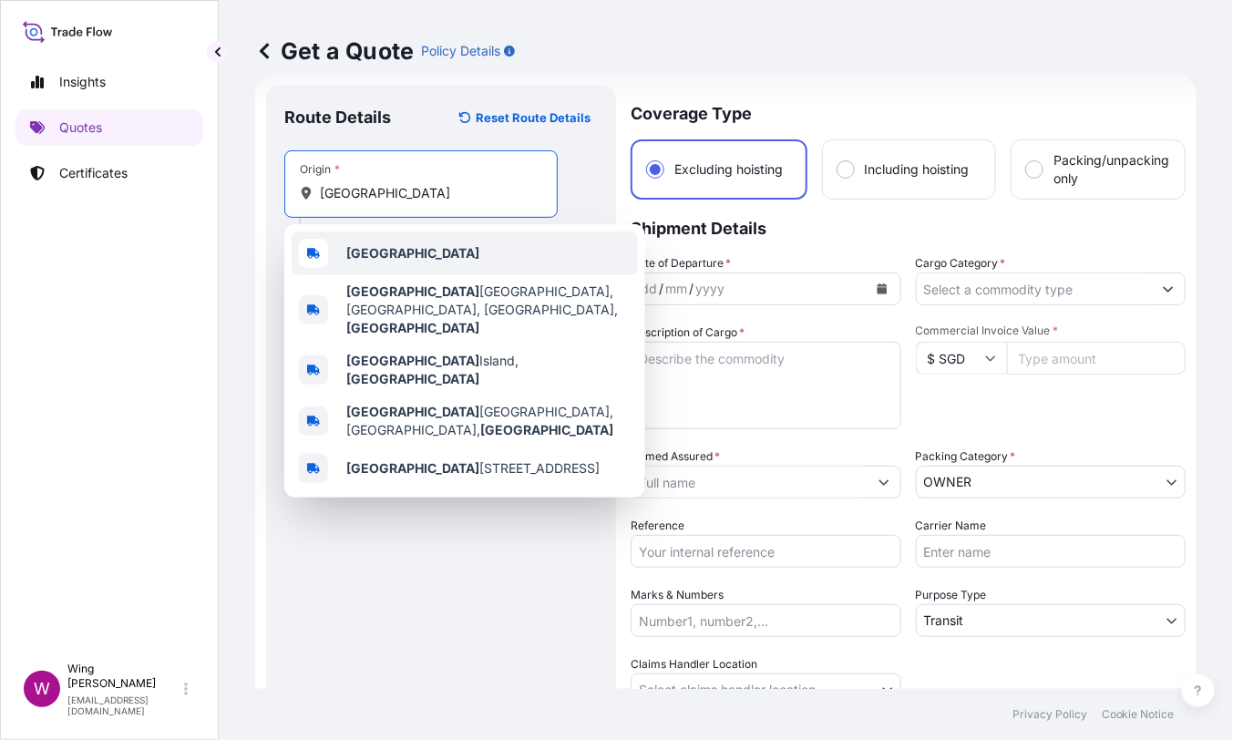
click at [389, 245] on b "[GEOGRAPHIC_DATA]" at bounding box center [412, 252] width 133 height 15
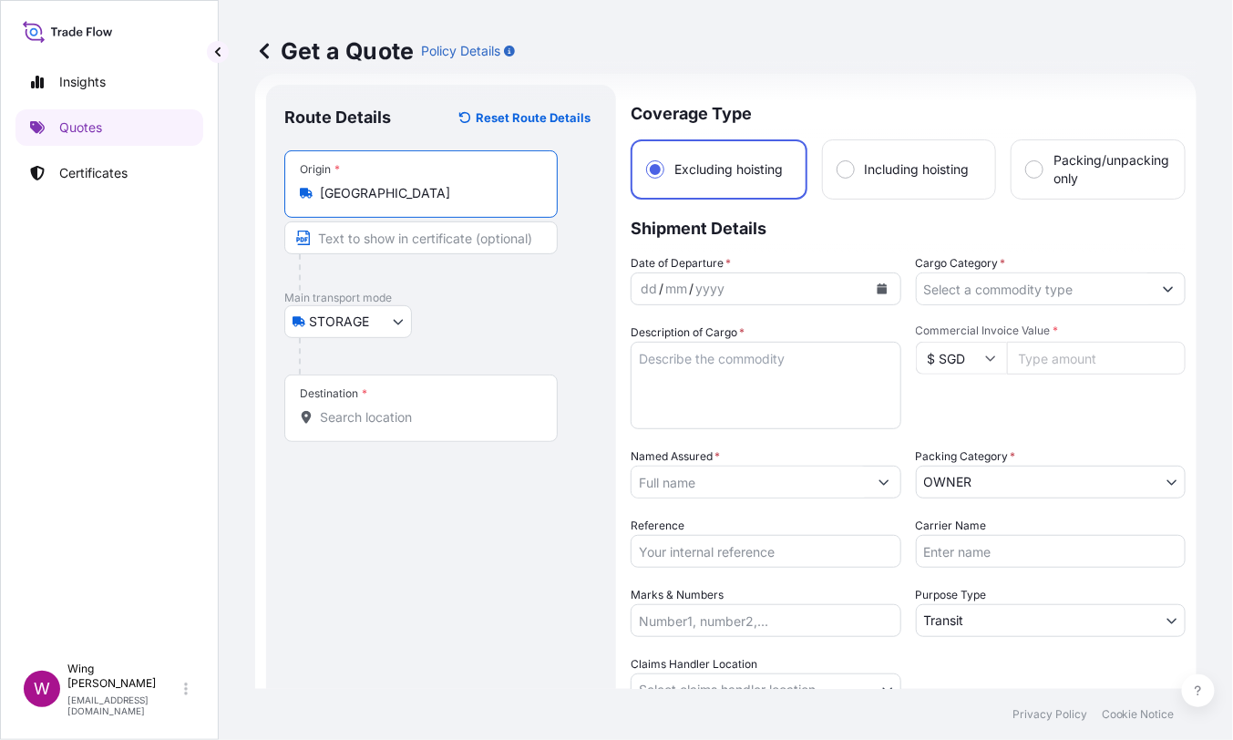
type input "[GEOGRAPHIC_DATA]"
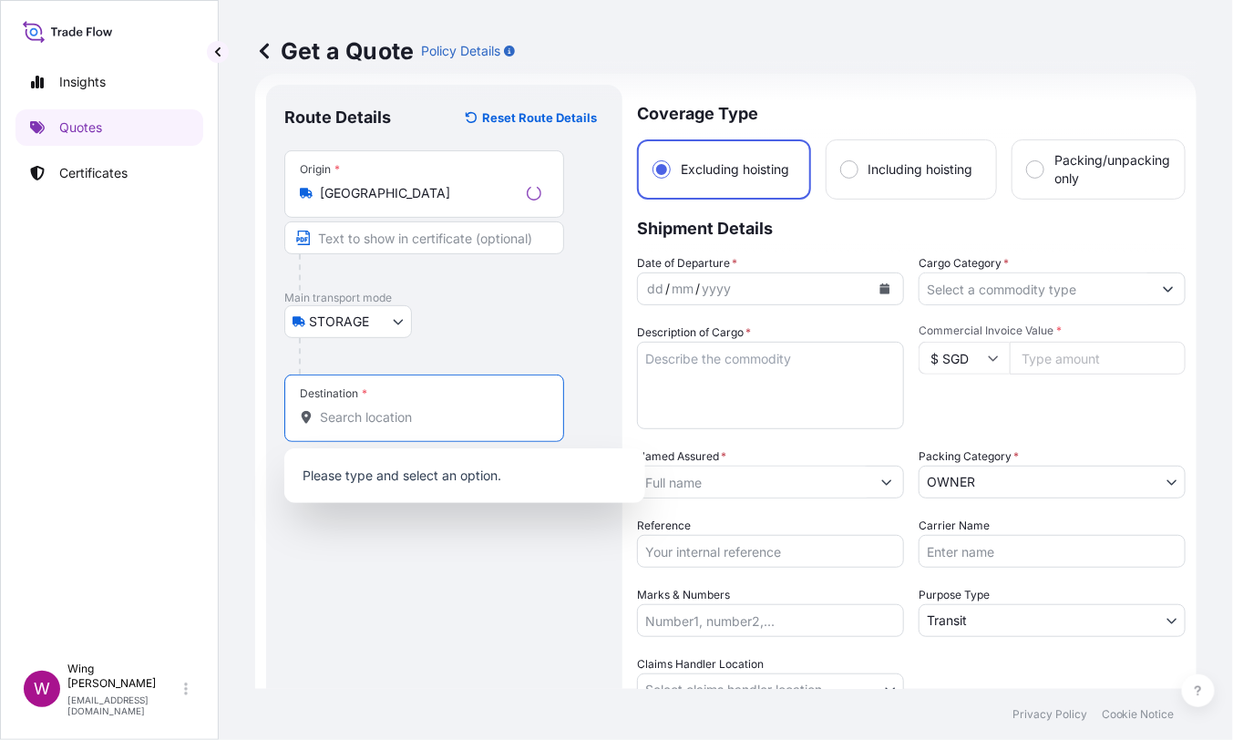
click at [410, 424] on input "Destination *" at bounding box center [430, 417] width 221 height 18
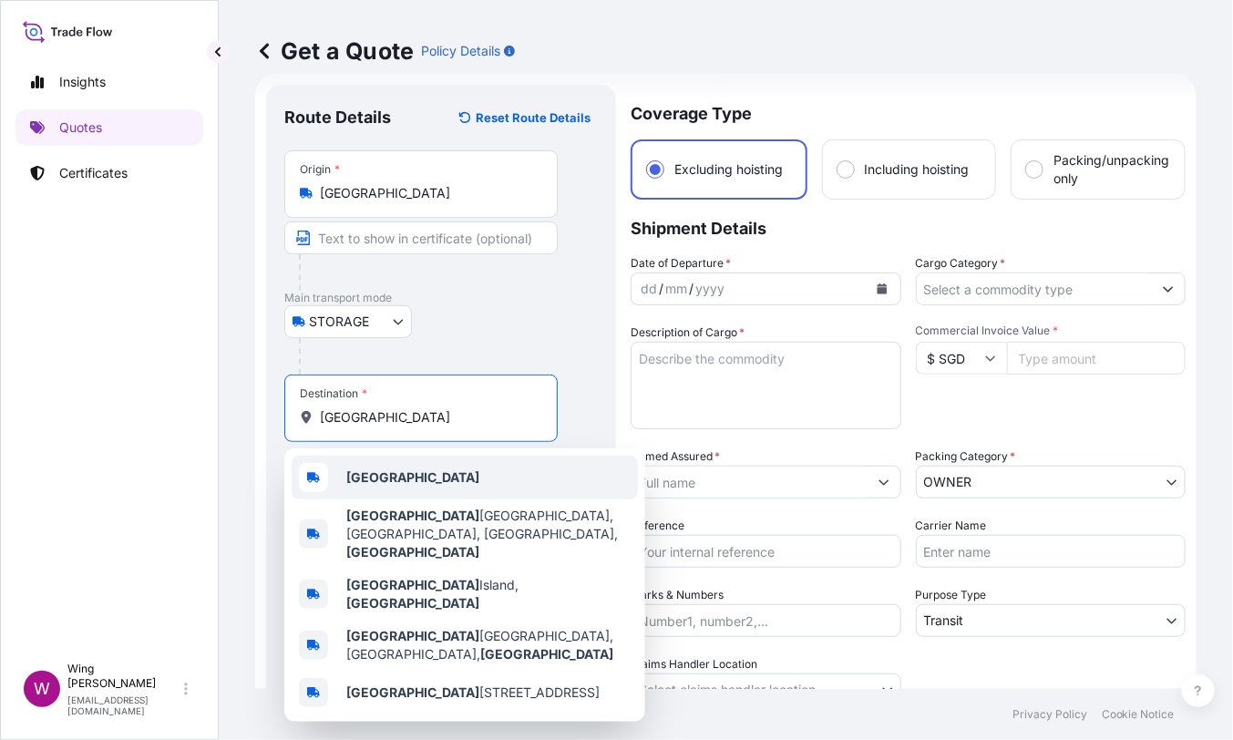
click at [367, 489] on div "[GEOGRAPHIC_DATA]" at bounding box center [465, 477] width 346 height 44
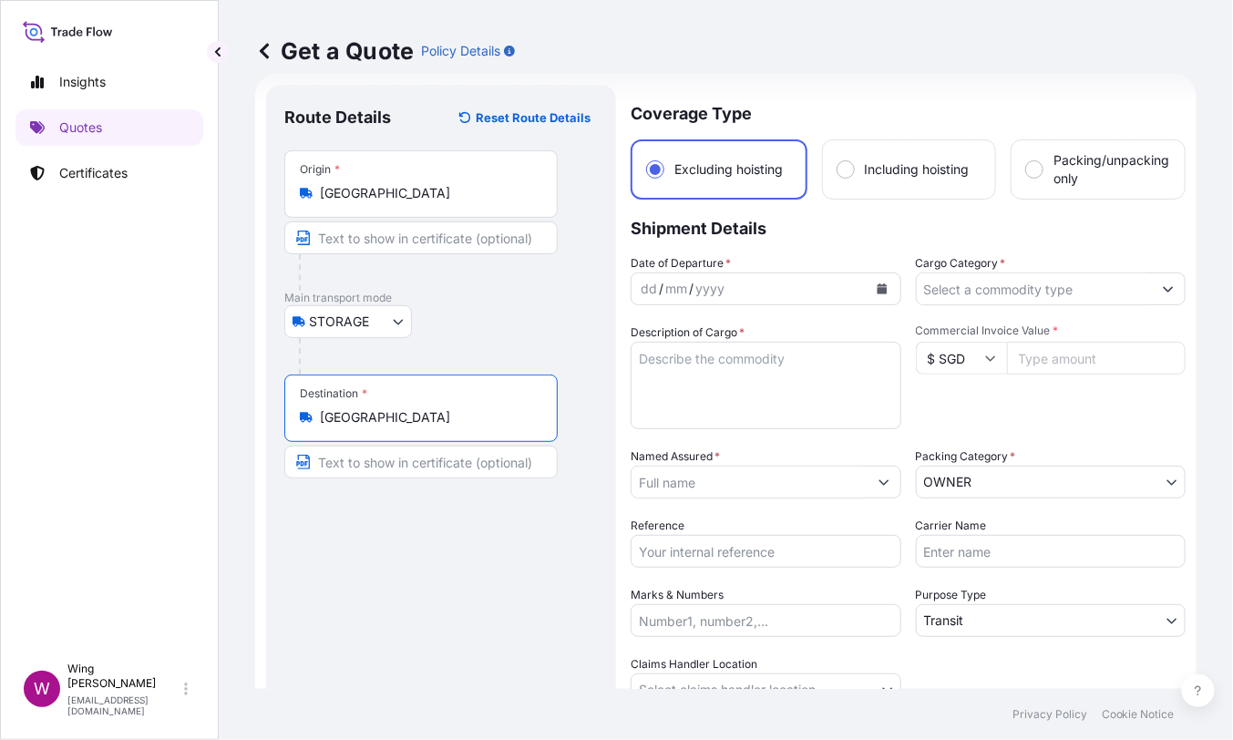
type input "[GEOGRAPHIC_DATA]"
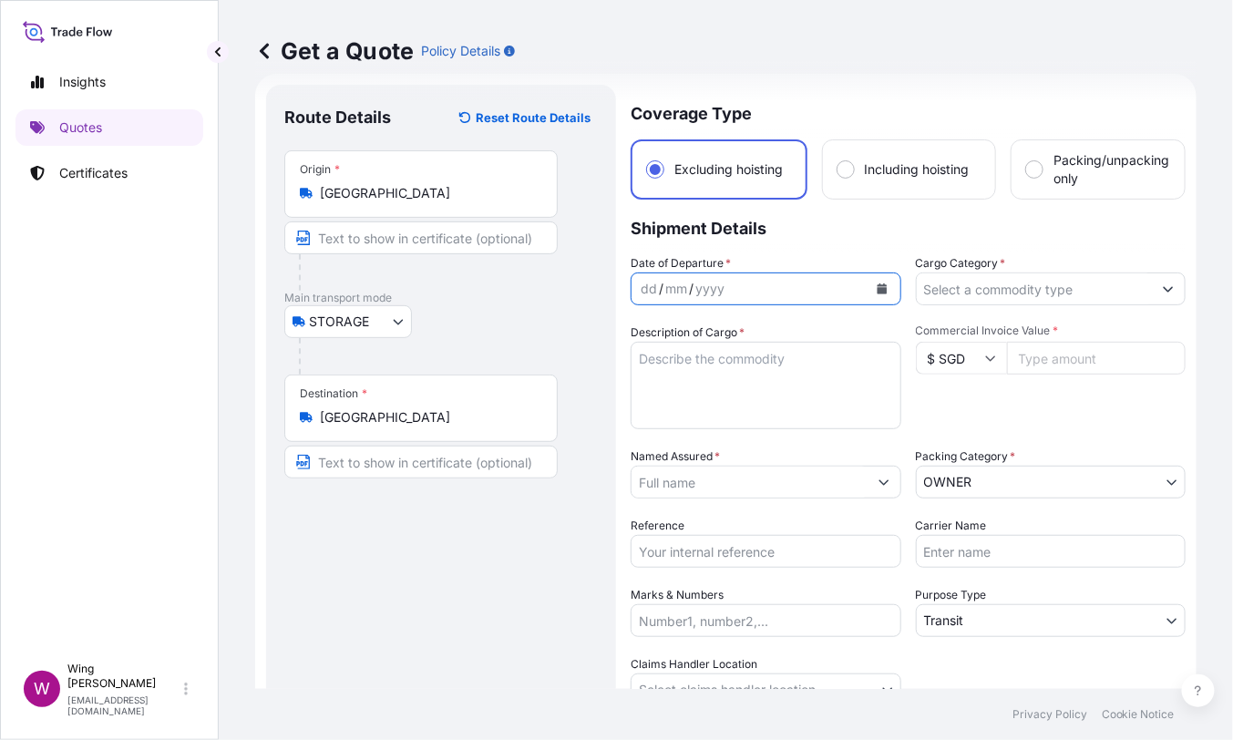
click at [867, 291] on button "Calendar" at bounding box center [881, 288] width 29 height 29
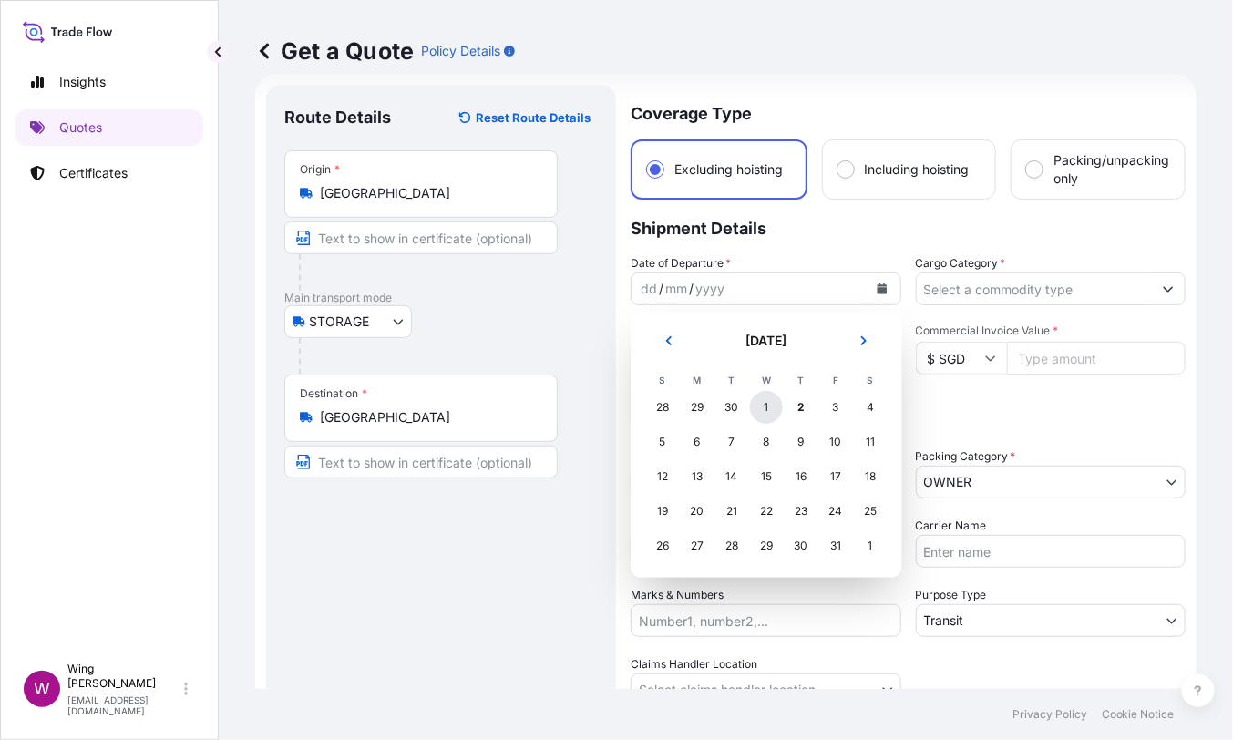
click at [762, 409] on div "1" at bounding box center [766, 407] width 33 height 33
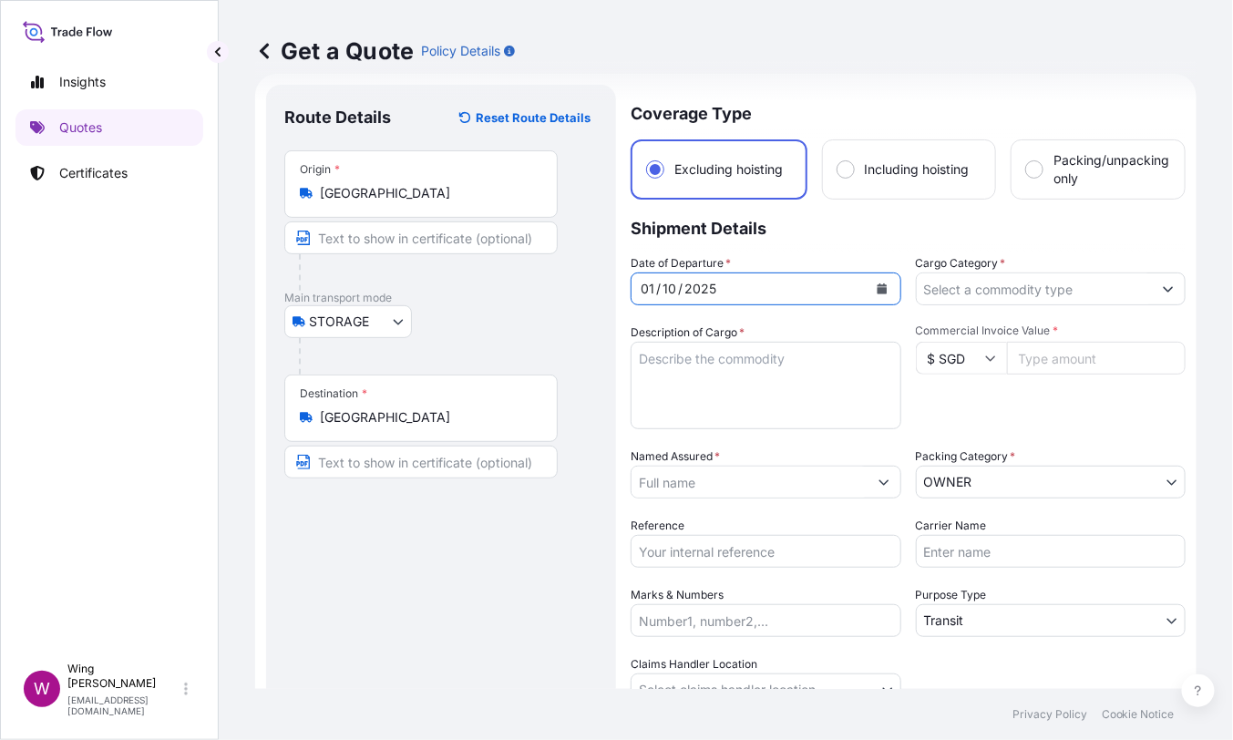
click at [975, 288] on input "Cargo Category *" at bounding box center [1034, 288] width 236 height 33
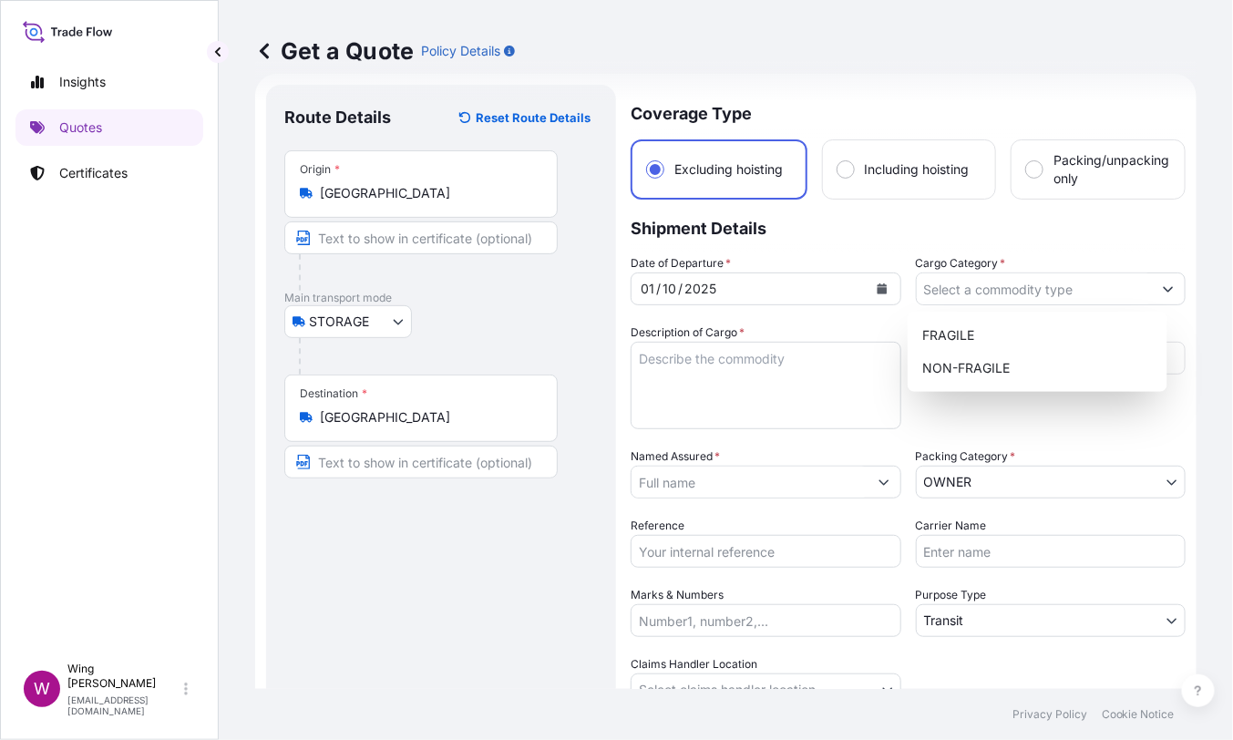
click at [544, 291] on p "Main transport mode" at bounding box center [440, 298] width 313 height 15
click at [1011, 282] on input "Cargo Category *" at bounding box center [1034, 288] width 236 height 33
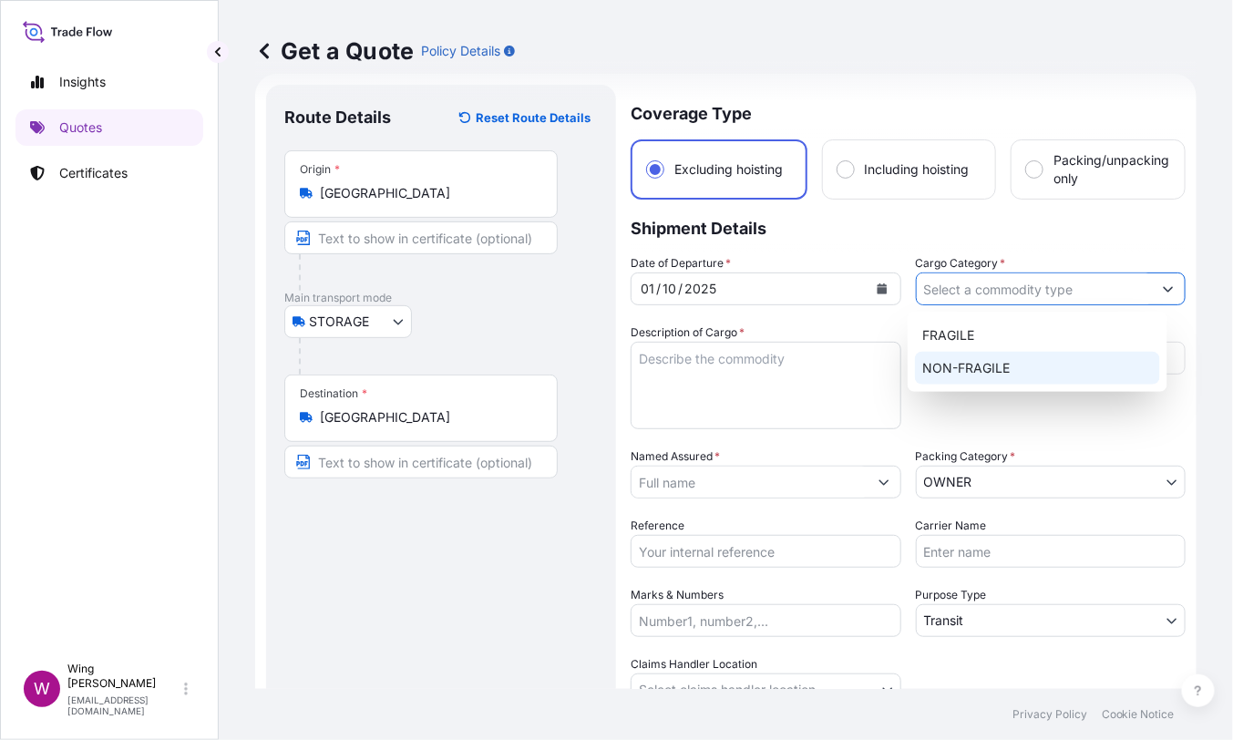
click at [993, 368] on div "NON-FRAGILE" at bounding box center [1037, 368] width 245 height 33
type input "NON-FRAGILE"
click at [949, 371] on div "NON-FRAGILE" at bounding box center [1037, 368] width 245 height 33
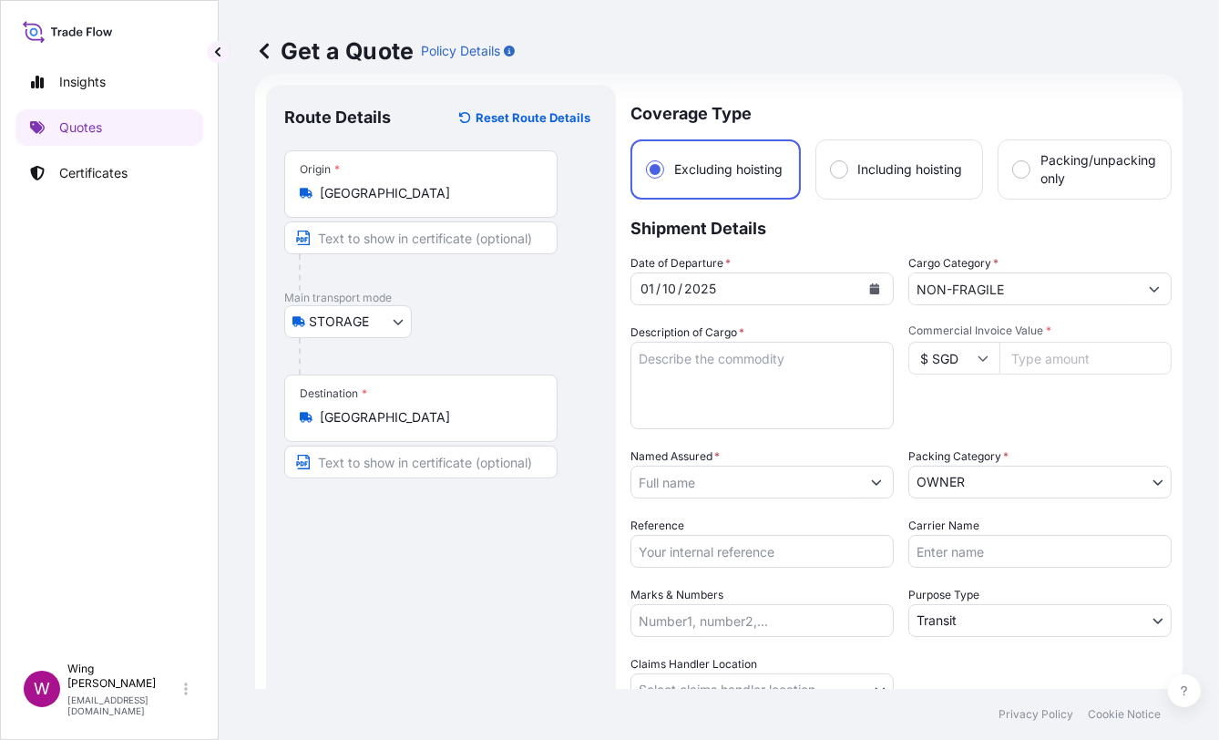
click at [765, 369] on textarea "Description of Cargo *" at bounding box center [761, 385] width 263 height 87
paste textarea "[PERSON_NAME] Yo [PERSON_NAME]"
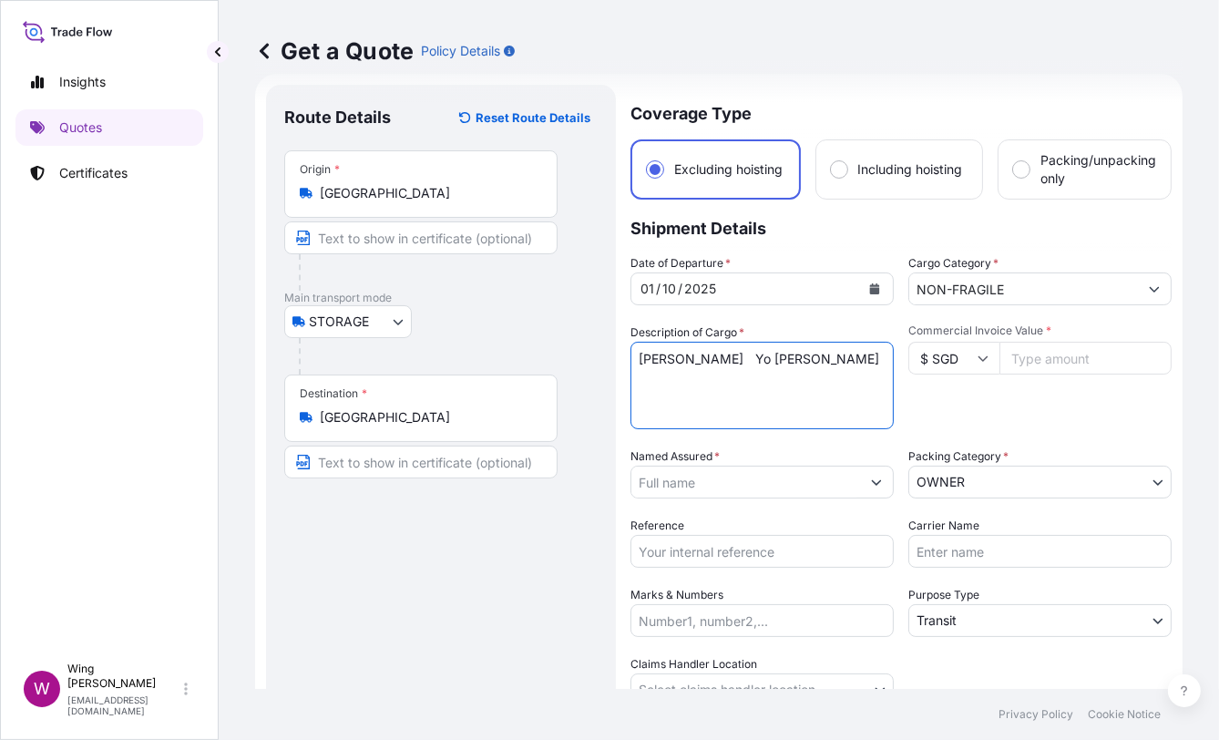
click at [740, 356] on textarea "[PERSON_NAME] Yo [PERSON_NAME]" at bounding box center [761, 385] width 263 height 87
type textarea "[PERSON_NAME], [PERSON_NAME]"
click at [946, 358] on input "$ SGD" at bounding box center [953, 358] width 91 height 33
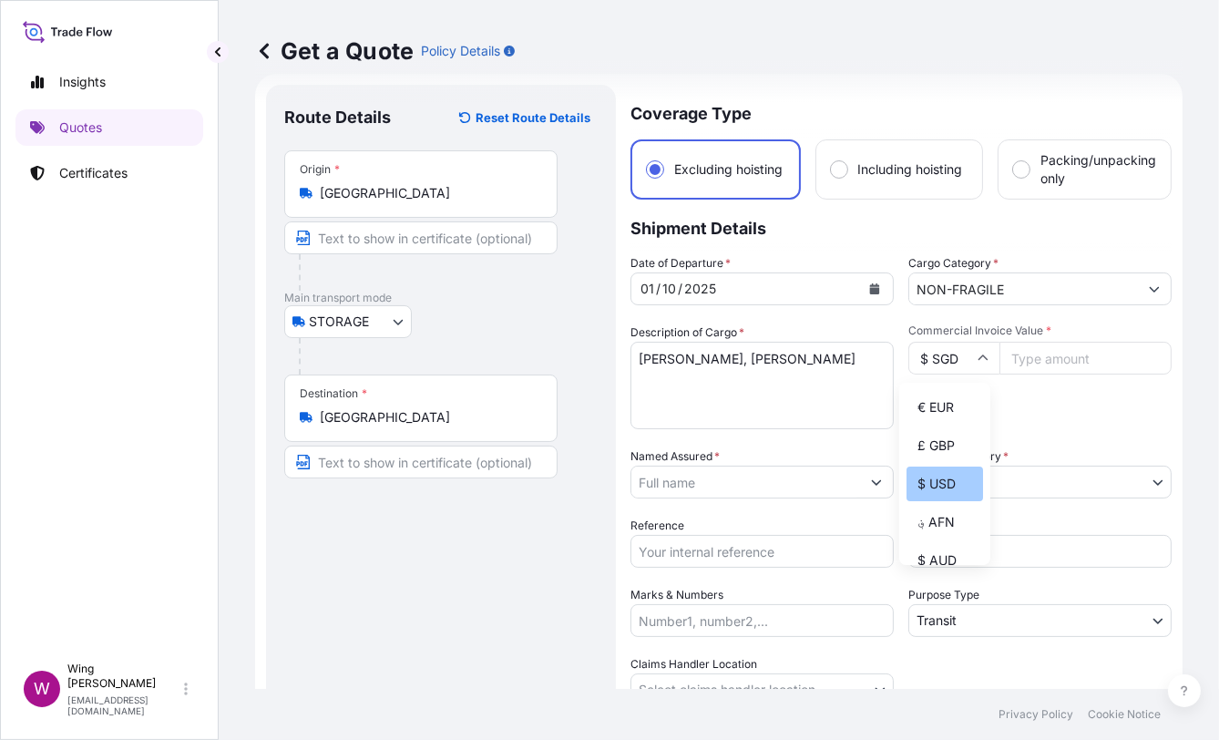
click at [933, 501] on div "$ USD" at bounding box center [944, 483] width 77 height 35
type input "$ USD"
drag, startPoint x: 947, startPoint y: 401, endPoint x: 969, endPoint y: 391, distance: 24.9
click at [947, 401] on div "Commercial Invoice Value * $ USD" at bounding box center [1039, 376] width 263 height 106
click at [1039, 359] on input "Commercial Invoice Value *" at bounding box center [1085, 358] width 172 height 33
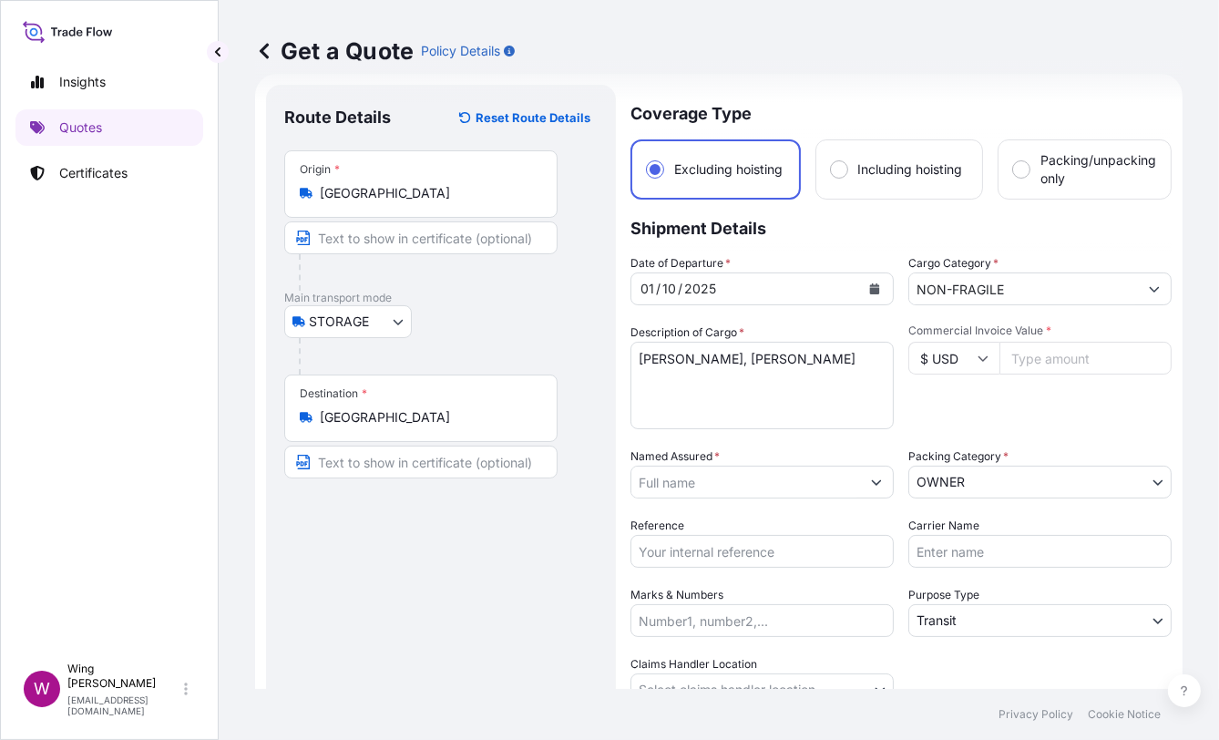
paste input "309757"
type input "309757"
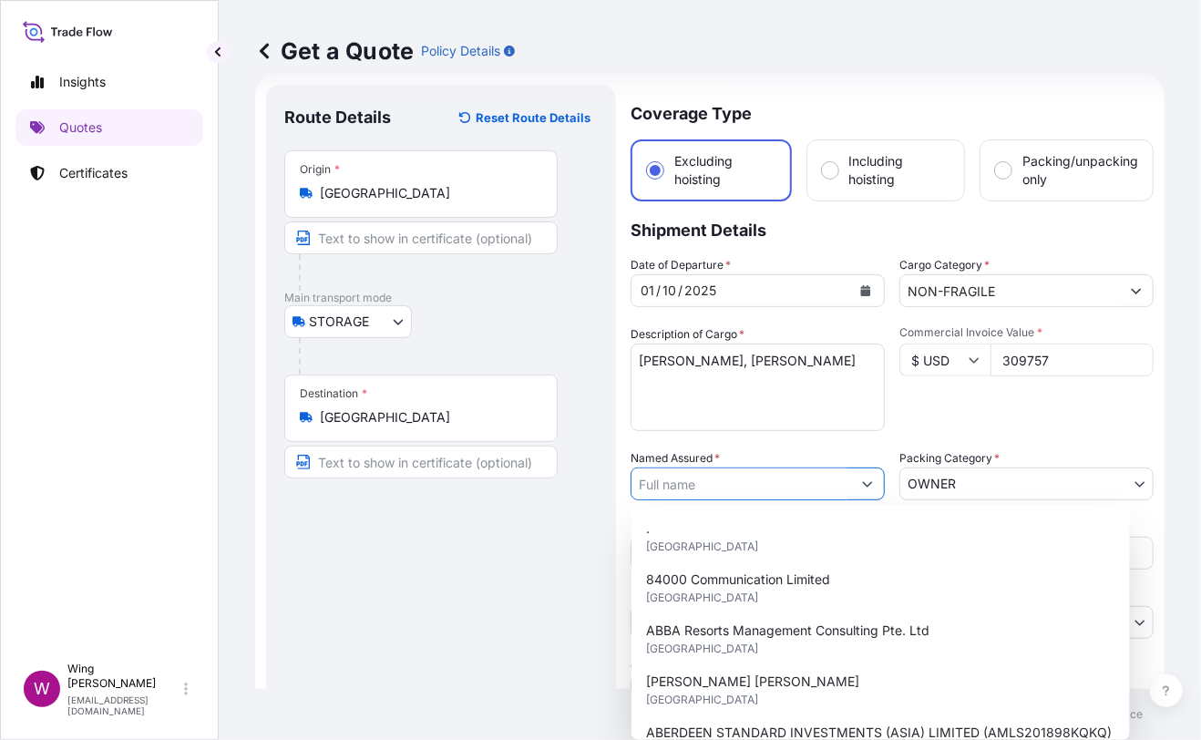
click at [778, 474] on input "Named Assured *" at bounding box center [741, 483] width 220 height 33
paste input "[PERSON_NAME] [PERSON_NAME]"
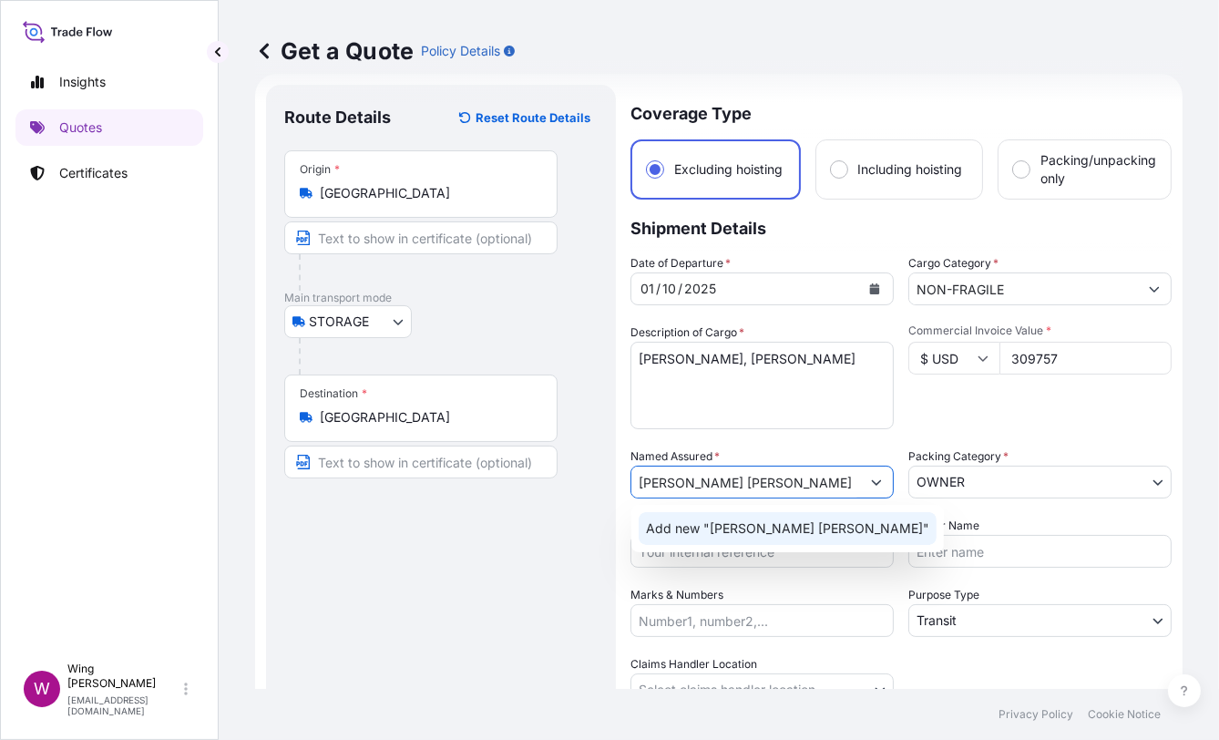
click at [682, 527] on span "Add new "[PERSON_NAME] [PERSON_NAME]"" at bounding box center [787, 528] width 283 height 18
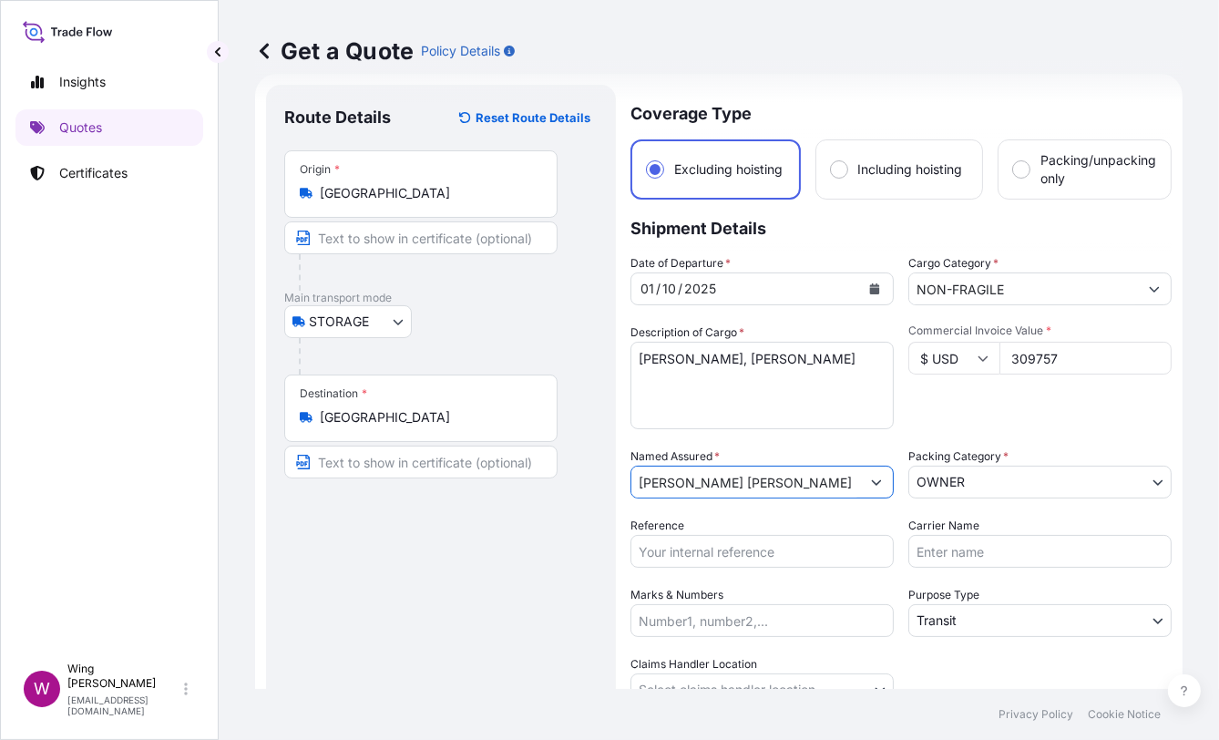
type input "[PERSON_NAME] [PERSON_NAME]"
click at [1016, 482] on body "15 options available. 0 options available. 1 option available. Insights Quotes …" at bounding box center [609, 370] width 1219 height 740
click at [749, 547] on input "Reference" at bounding box center [761, 551] width 263 height 33
paste input "AMST2510220ALAL"
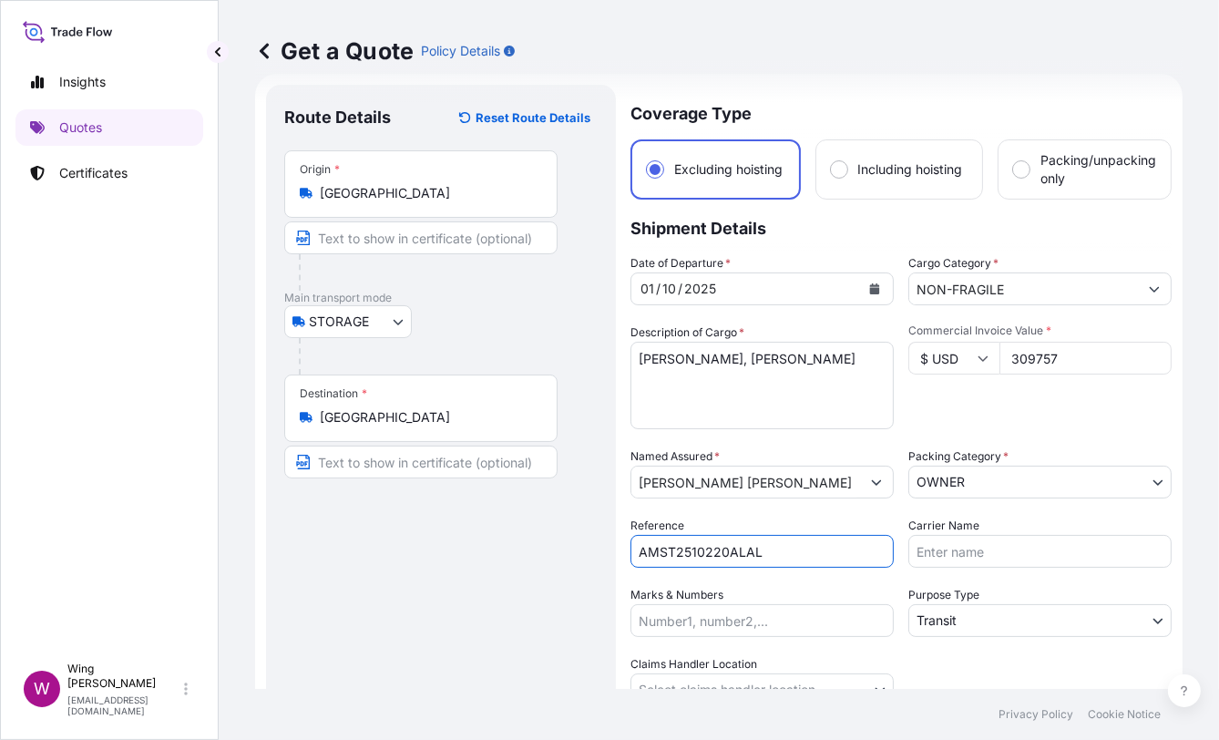
type input "AMST2510220ALAL"
click at [380, 570] on div "Route Details Reset Route Details Place of loading Road / [GEOGRAPHIC_DATA] / I…" at bounding box center [440, 463] width 313 height 721
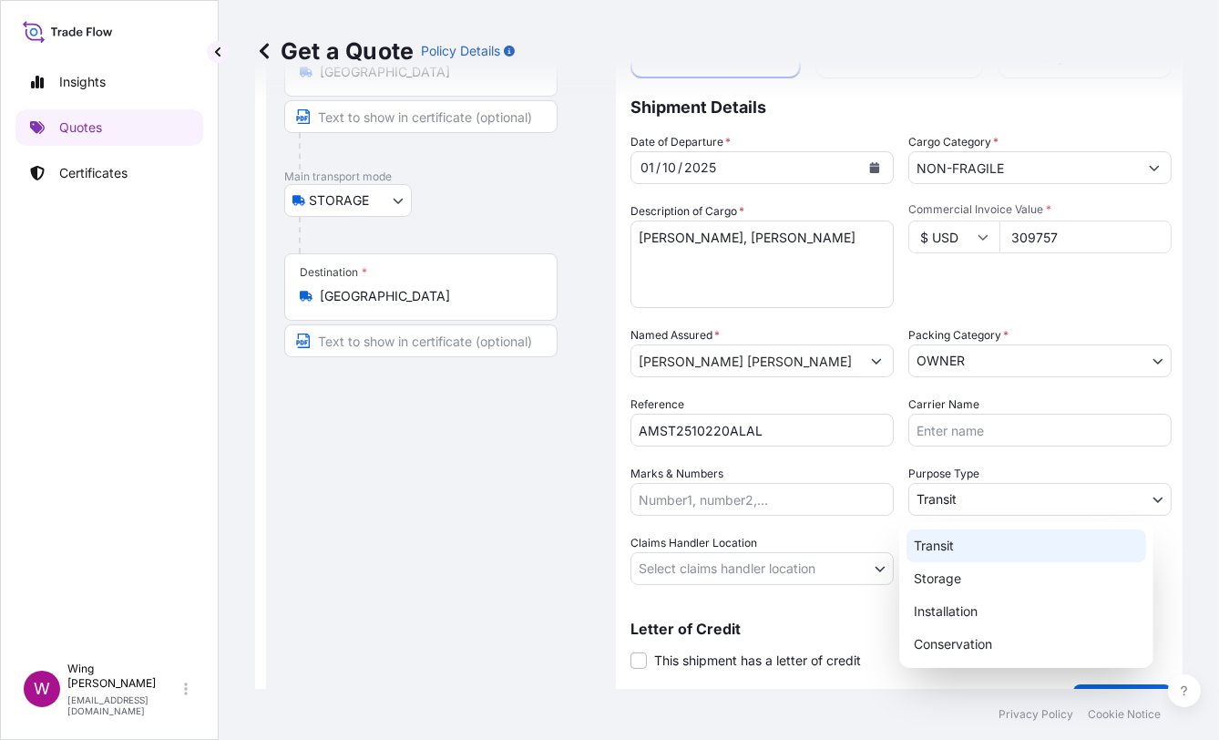
click at [964, 503] on body "Insights Quotes Certificates W Wing Lee [EMAIL_ADDRESS][DOMAIN_NAME] Get a Quot…" at bounding box center [609, 370] width 1219 height 740
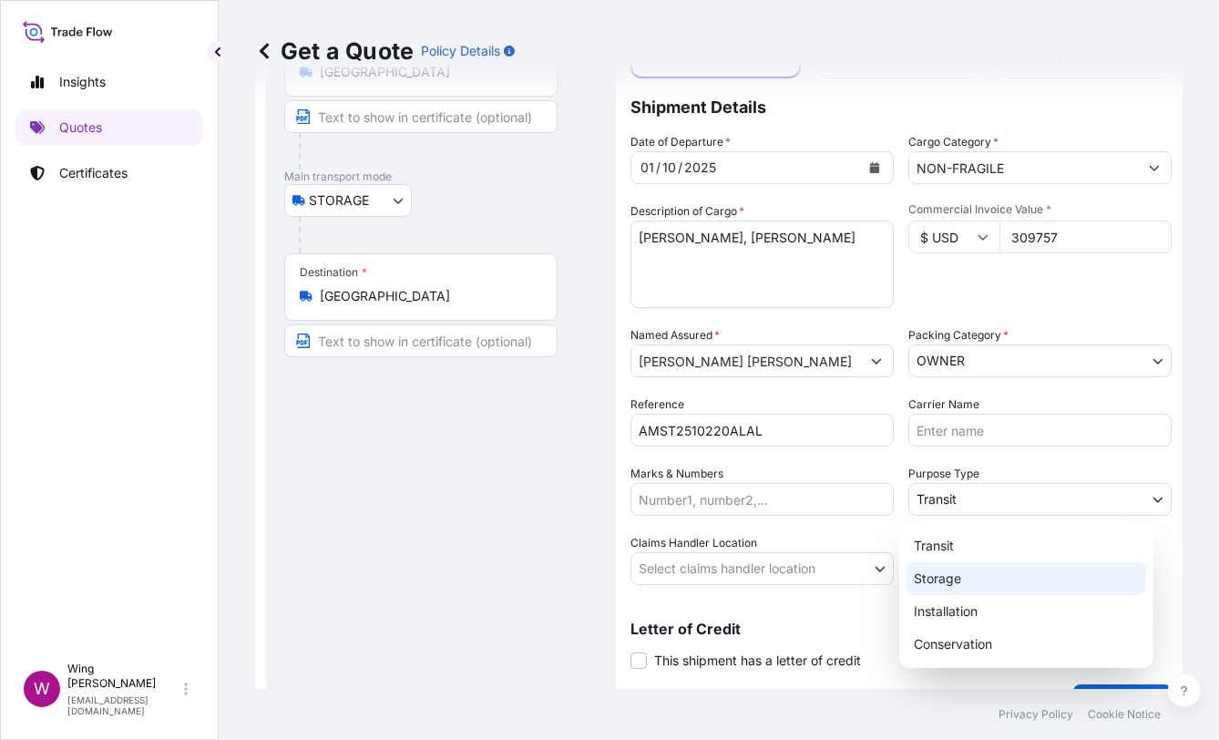
click at [972, 574] on div "Storage" at bounding box center [1026, 578] width 240 height 33
select select "Storage"
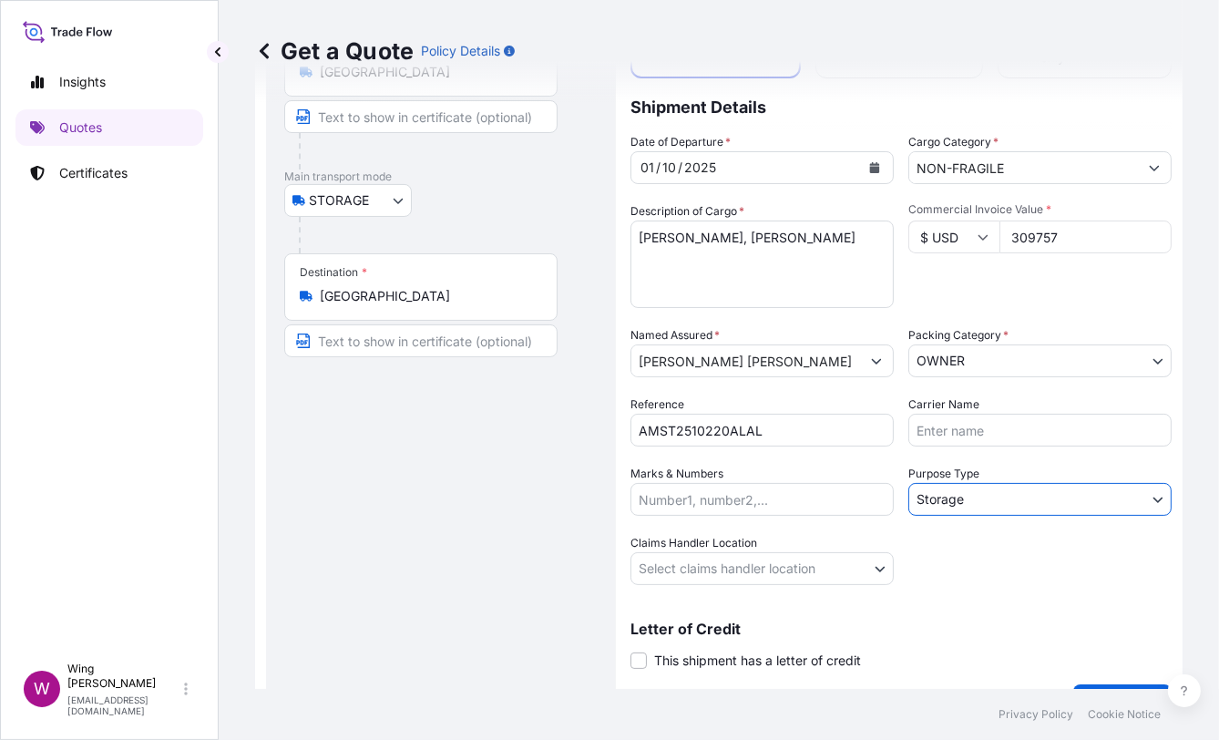
click at [683, 568] on body "Insights Quotes Certificates W Wing Lee [EMAIL_ADDRESS][DOMAIN_NAME] Get a Quot…" at bounding box center [609, 370] width 1219 height 740
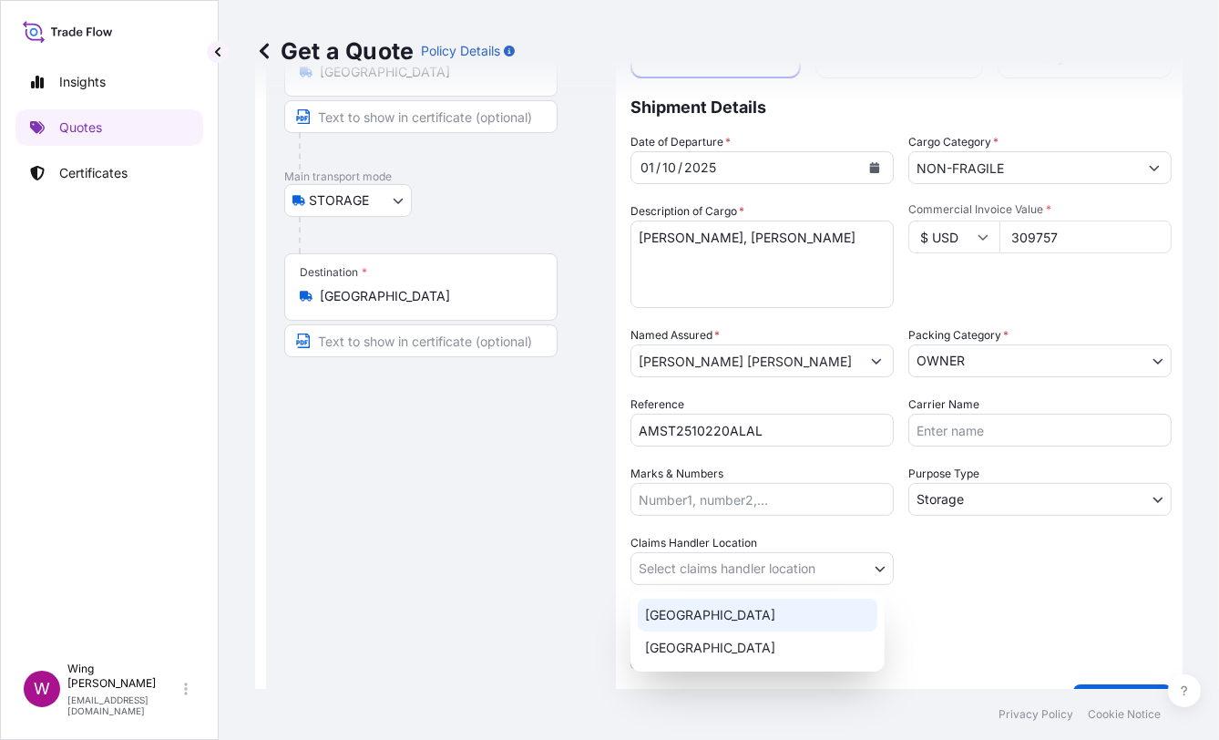
click at [686, 608] on div "[GEOGRAPHIC_DATA]" at bounding box center [758, 615] width 240 height 33
select select "[GEOGRAPHIC_DATA]"
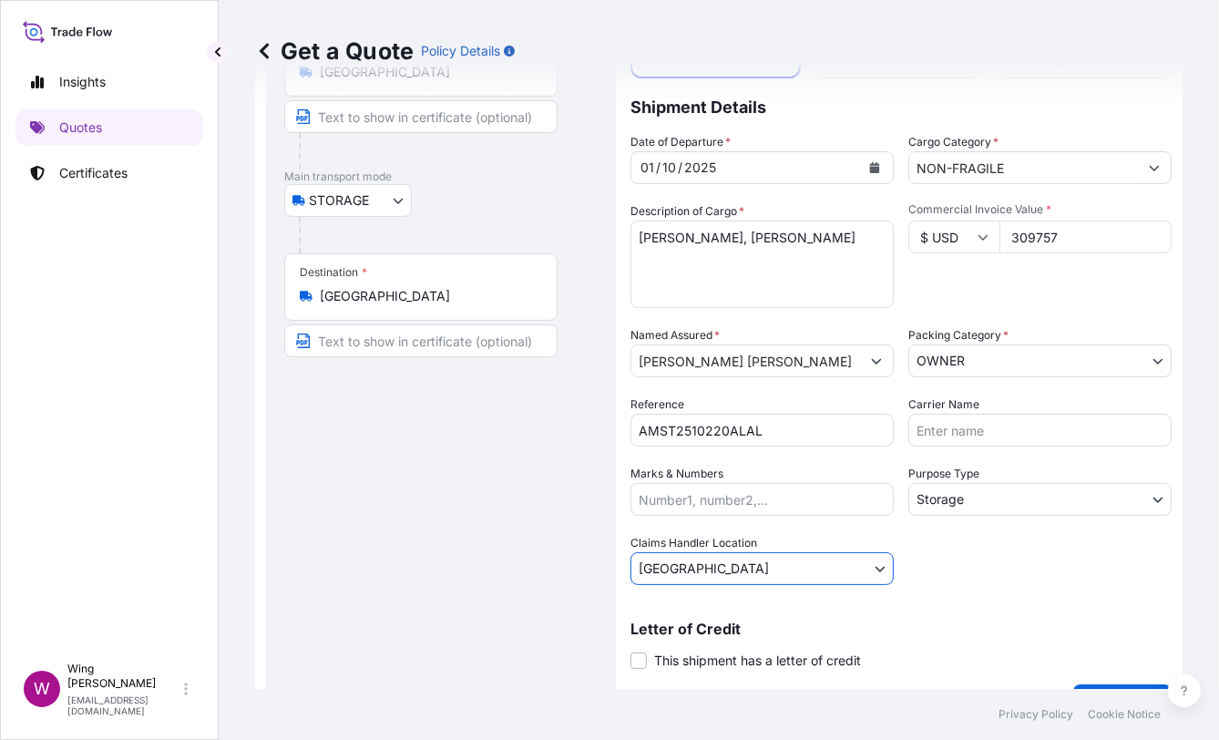
click at [532, 607] on div "Route Details Reset Route Details Place of loading Road / [GEOGRAPHIC_DATA] / I…" at bounding box center [440, 342] width 313 height 721
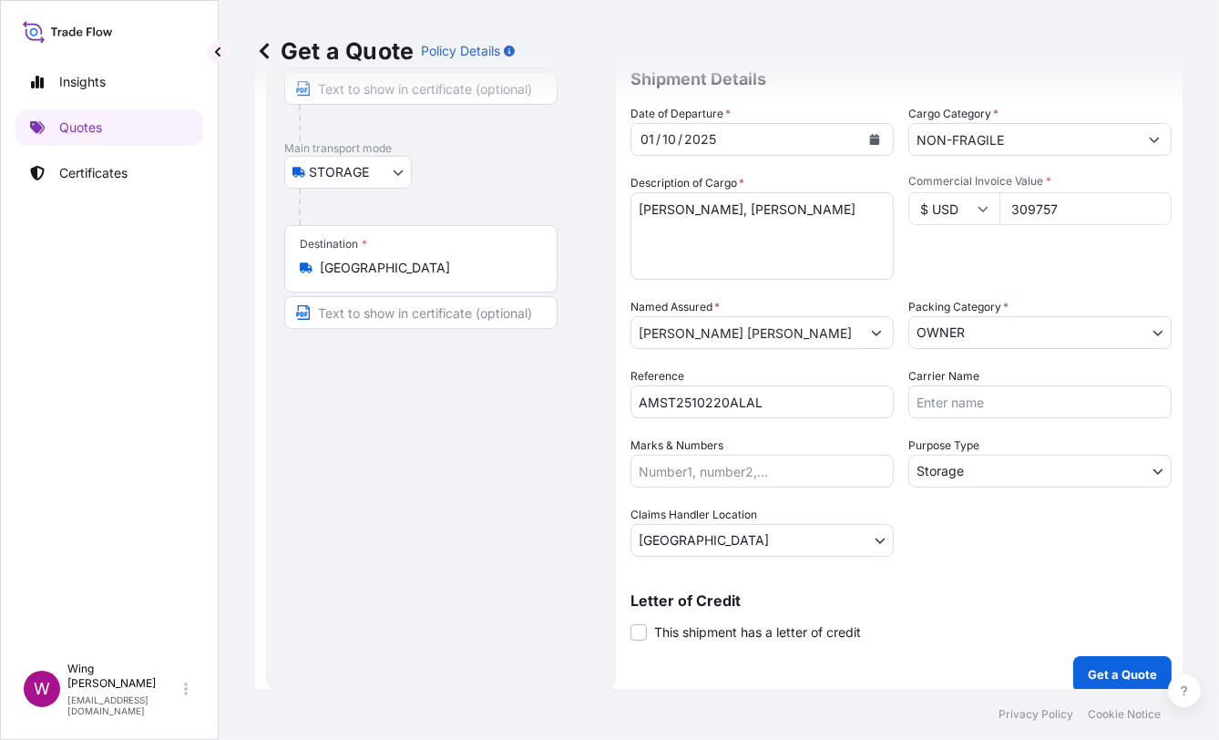
scroll to position [191, 0]
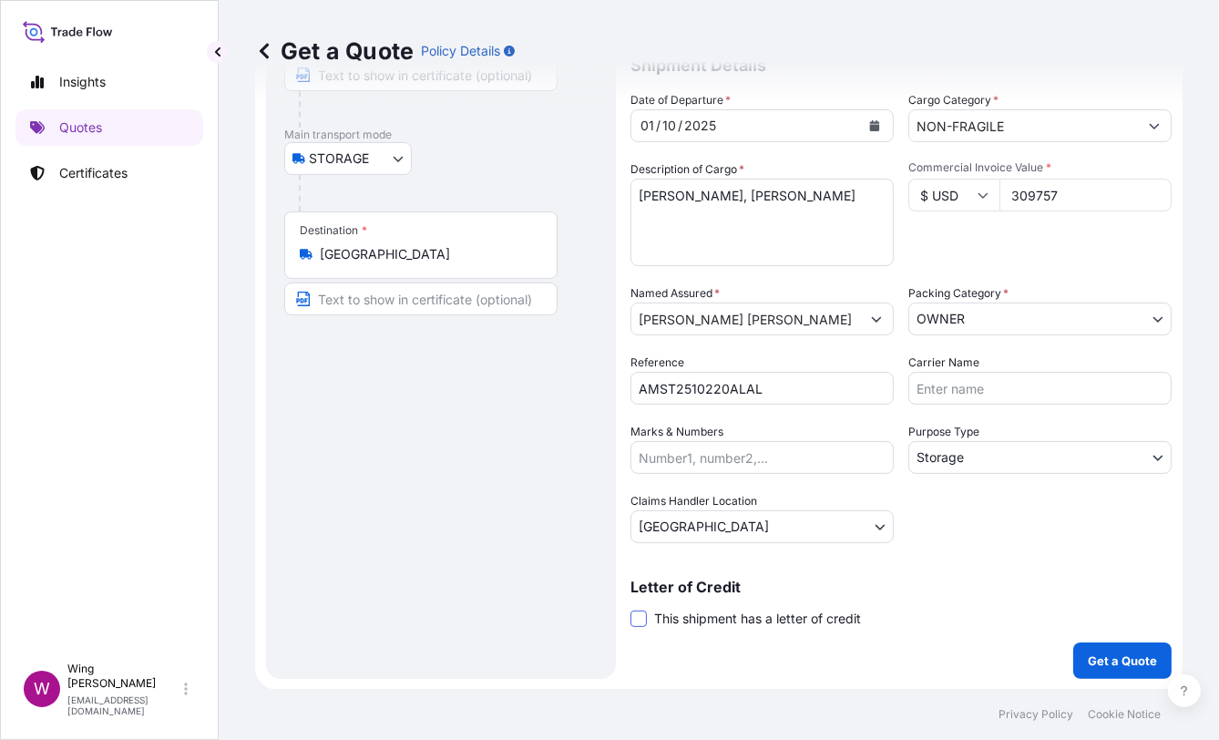
click at [633, 611] on span at bounding box center [638, 618] width 16 height 16
click at [630, 609] on input "This shipment has a letter of credit" at bounding box center [630, 609] width 0 height 0
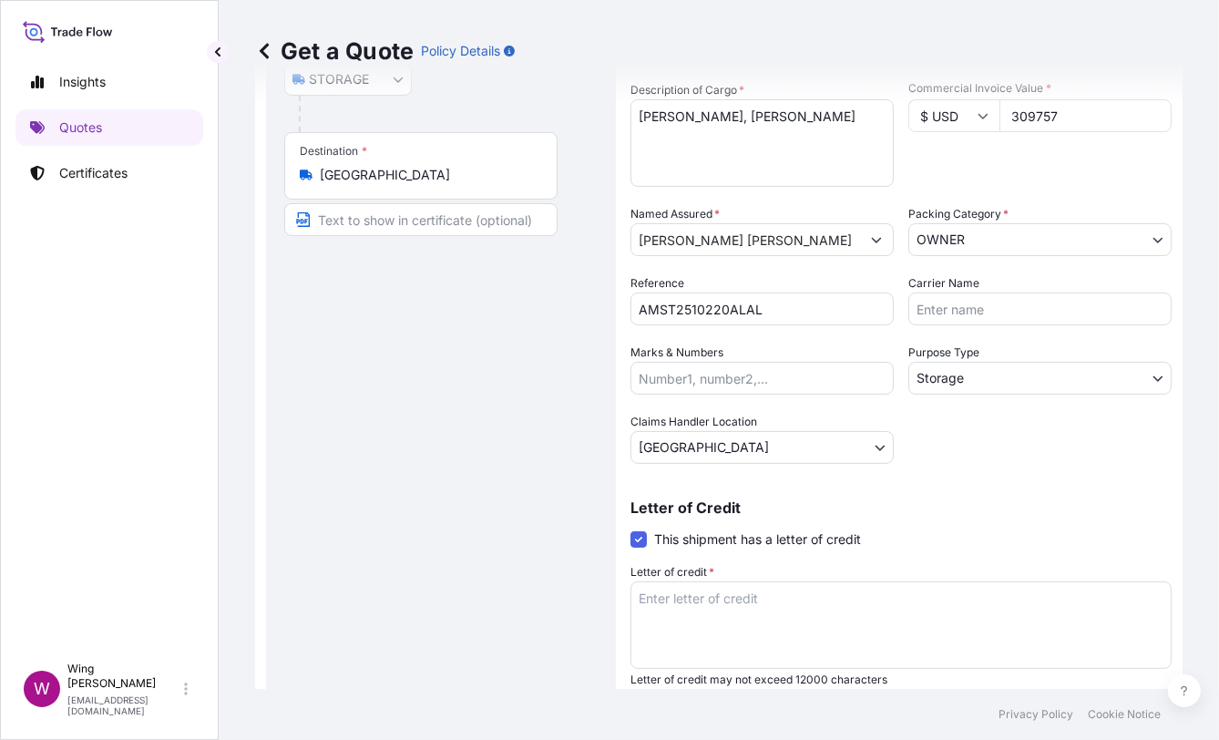
scroll to position [330, 0]
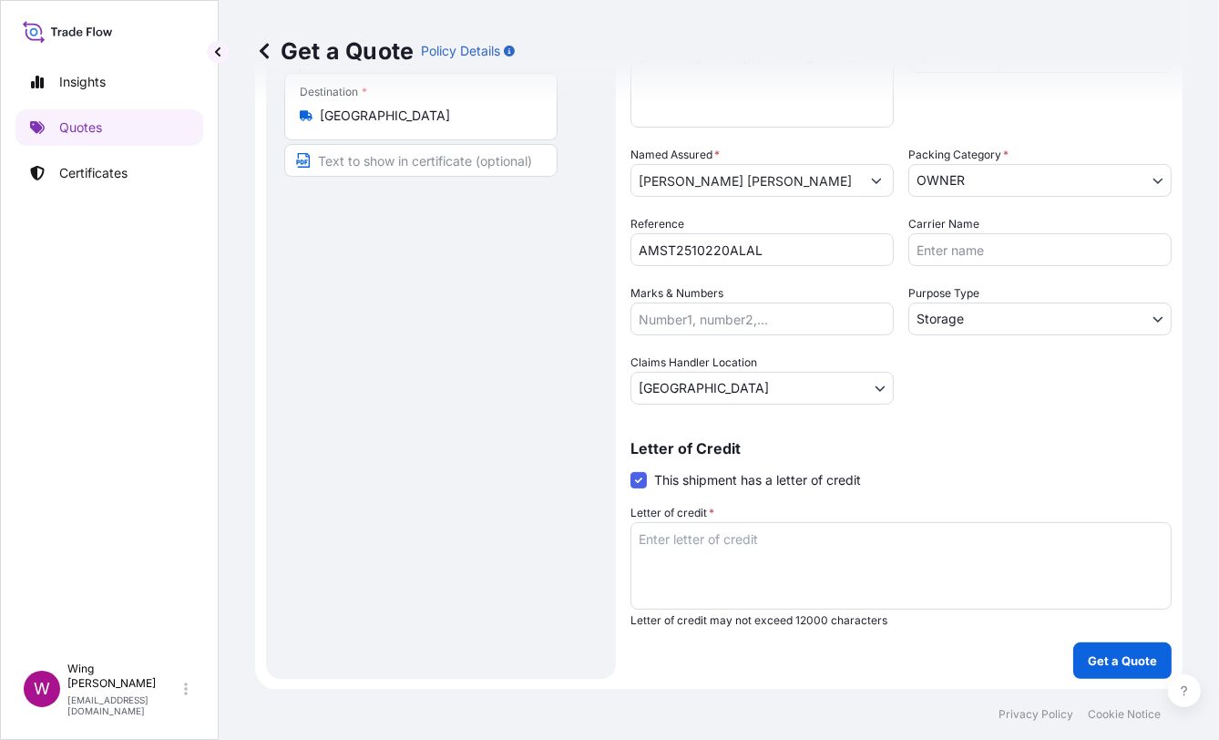
click at [716, 563] on textarea "Letter of credit *" at bounding box center [900, 565] width 541 height 87
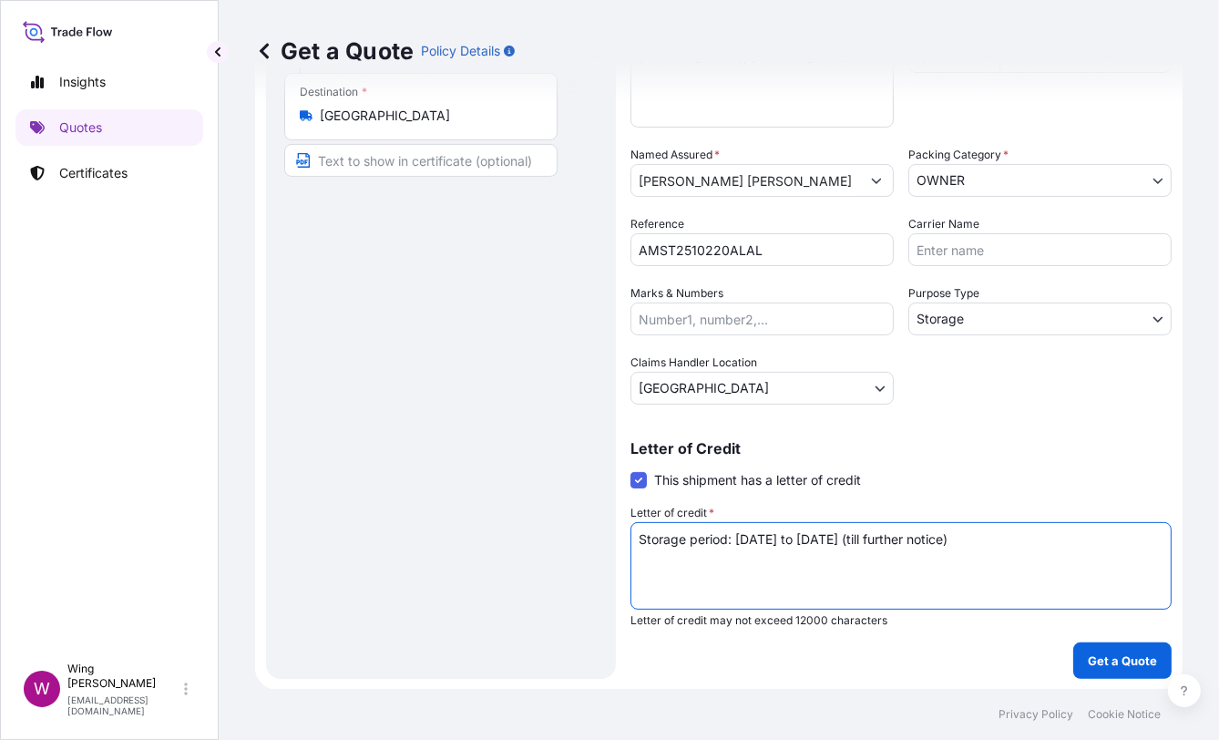
drag, startPoint x: 1024, startPoint y: 540, endPoint x: 456, endPoint y: 524, distance: 567.8
click at [456, 524] on form "Route Details Reset Route Details Place of loading Road / Inland Road / Inland …" at bounding box center [718, 230] width 927 height 917
type textarea "Storage period: [DATE] to [DATE] (till further notice)"
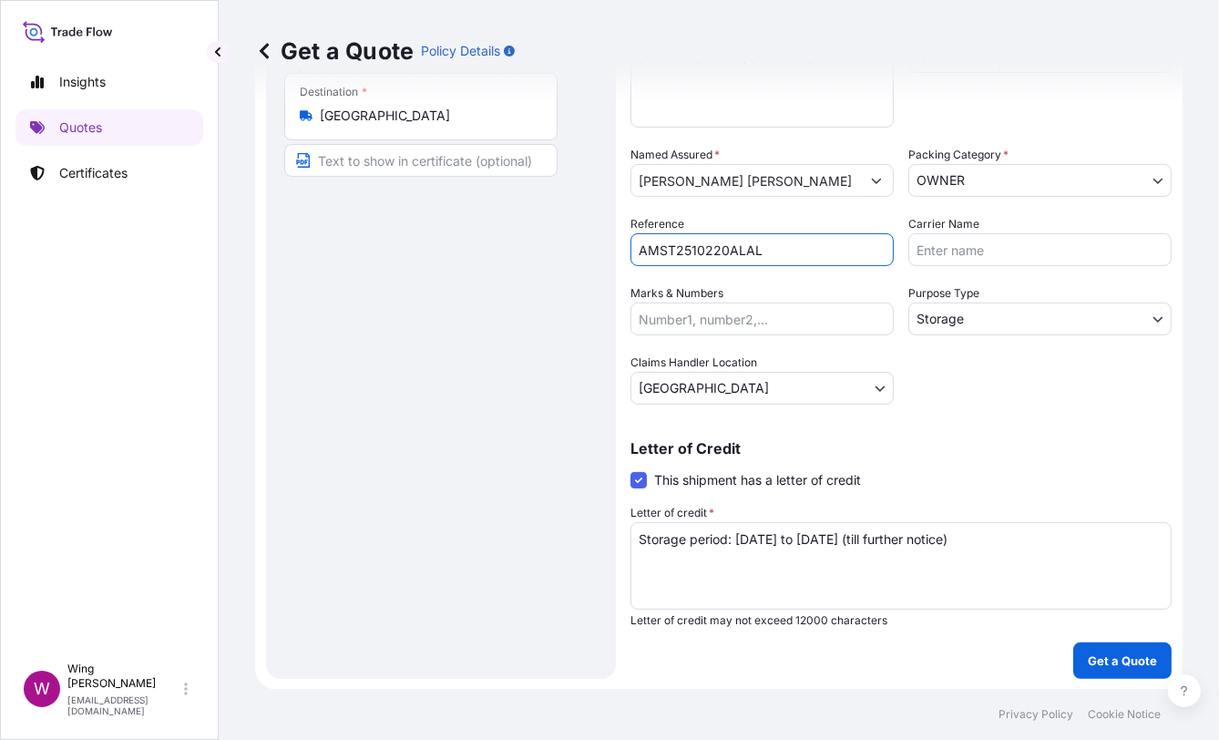
drag, startPoint x: 796, startPoint y: 251, endPoint x: 628, endPoint y: 251, distance: 168.5
click at [628, 251] on form "Route Details Reset Route Details Place of loading Road / Inland Road / Inland …" at bounding box center [718, 230] width 927 height 917
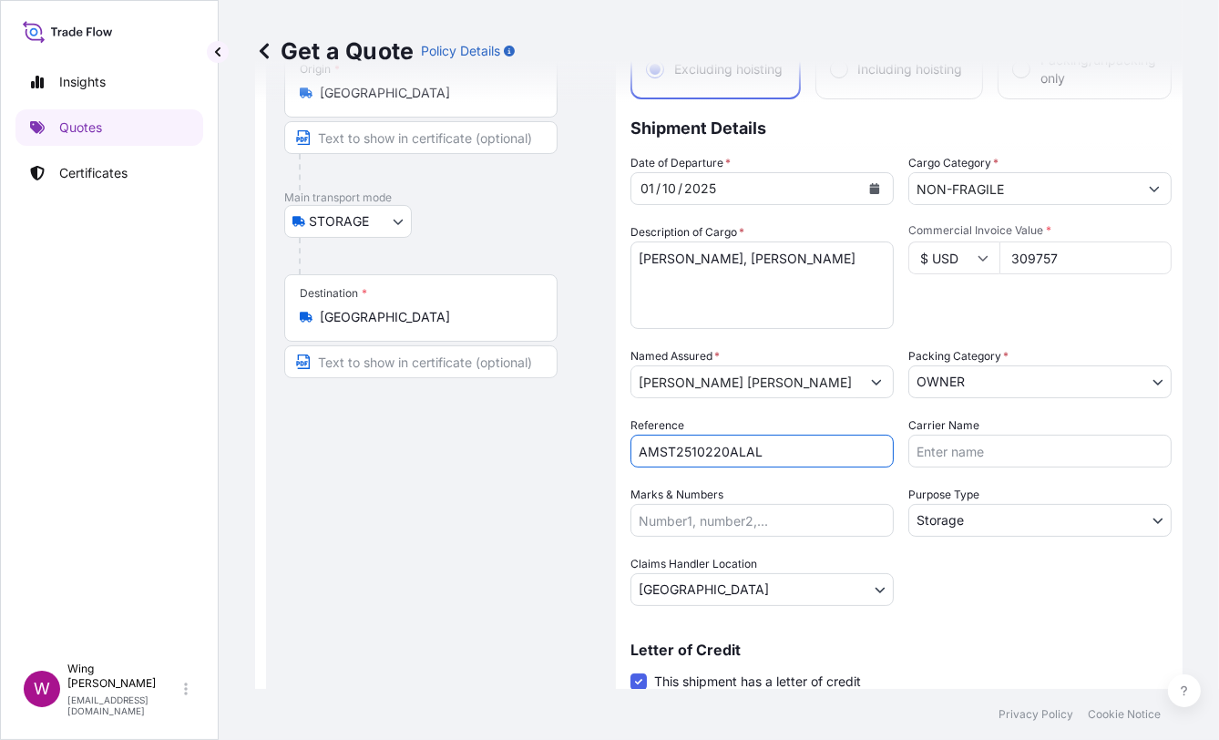
scroll to position [87, 0]
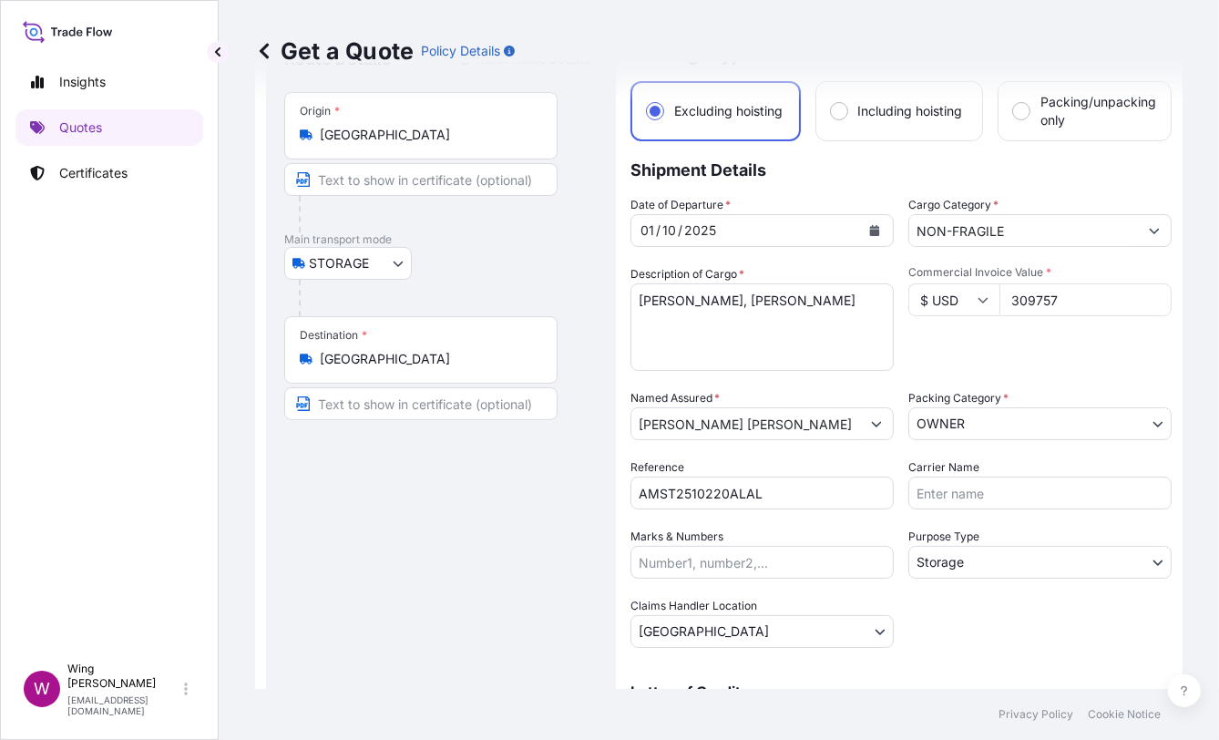
click at [979, 359] on div "Commercial Invoice Value * $ USD 309757" at bounding box center [1039, 318] width 263 height 106
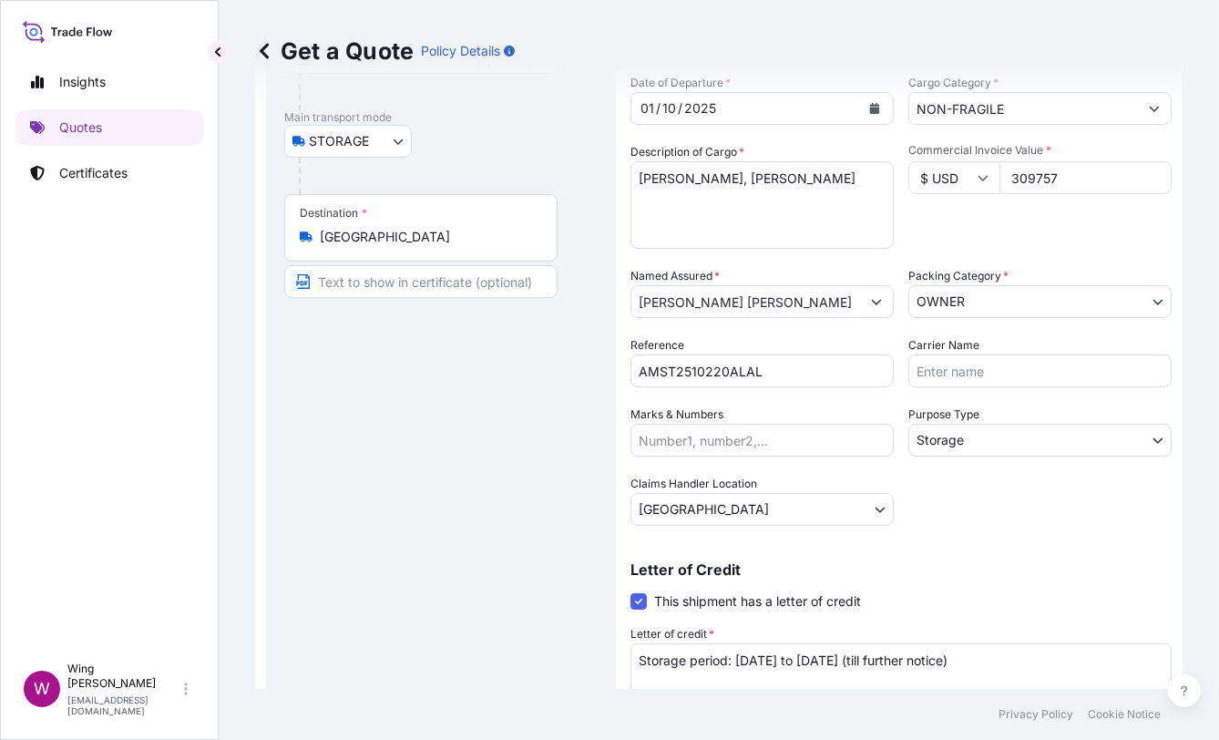
scroll to position [330, 0]
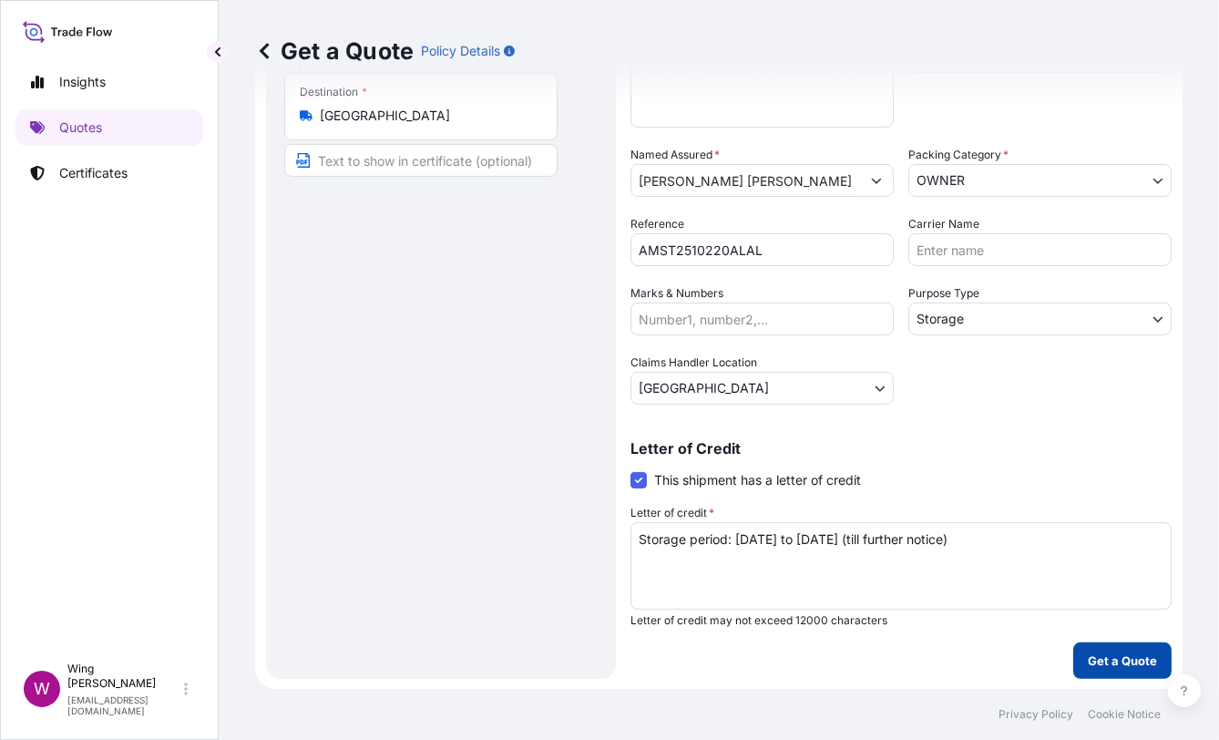
click at [1121, 661] on p "Get a Quote" at bounding box center [1122, 660] width 69 height 18
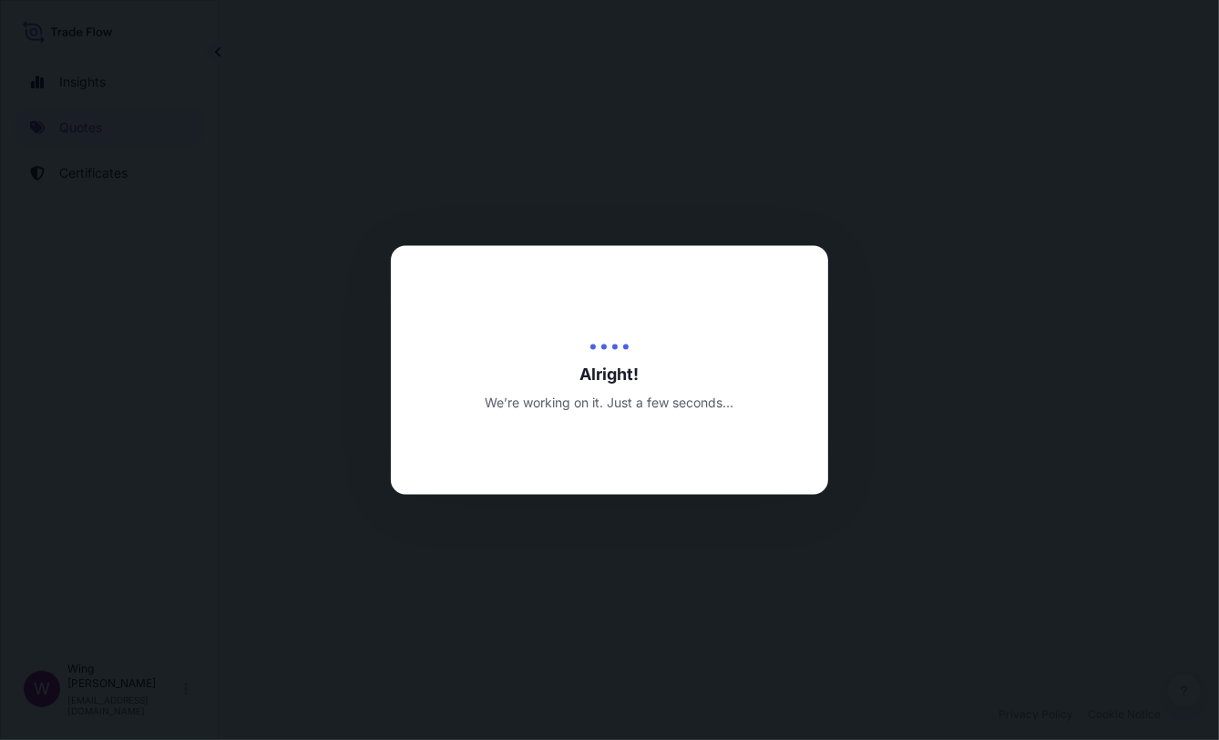
select select "STORAGE"
select select "Storage"
select select "[GEOGRAPHIC_DATA]"
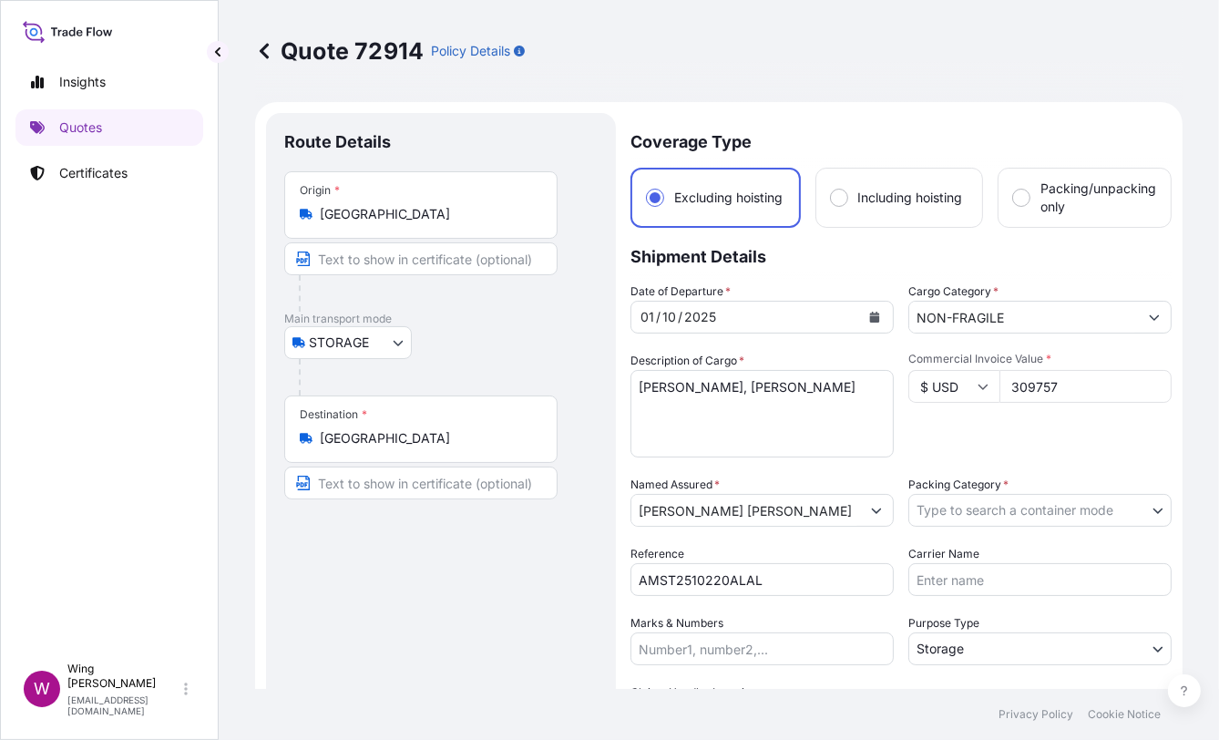
click at [996, 523] on body "Insights Quotes Certificates W Wing Lee [EMAIL_ADDRESS][DOMAIN_NAME] Quote 7291…" at bounding box center [609, 370] width 1219 height 740
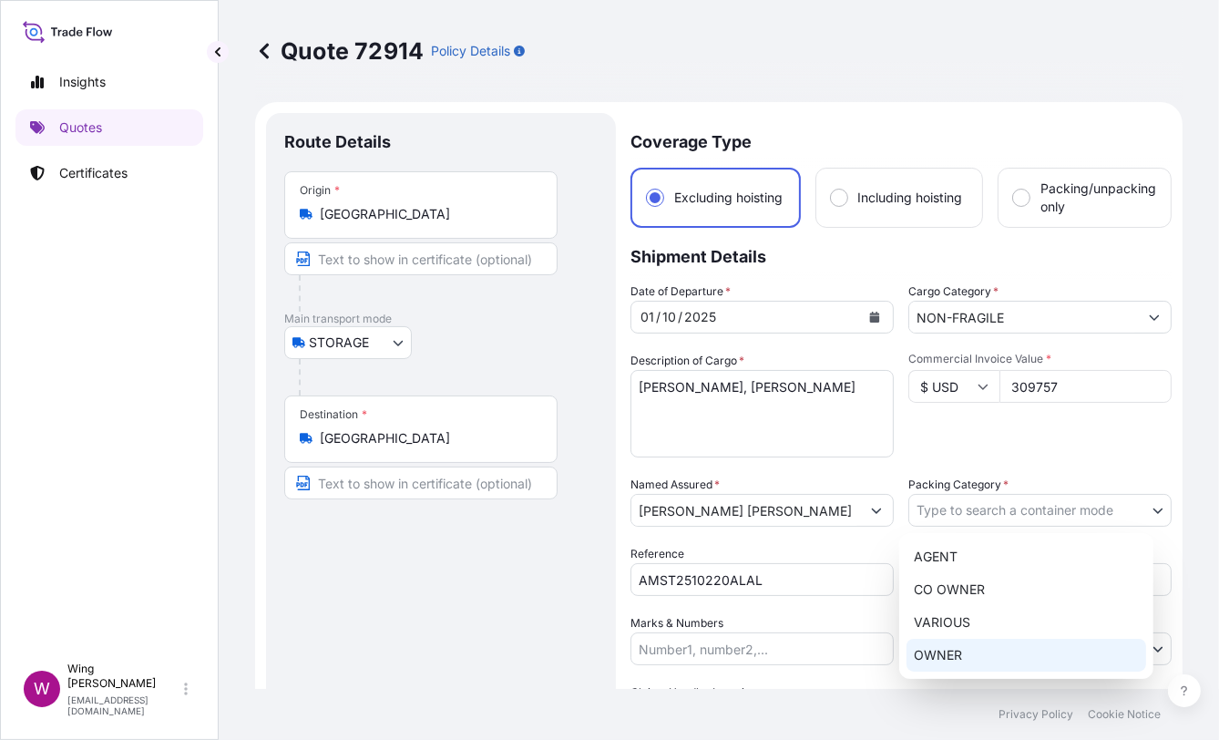
click at [974, 651] on div "OWNER" at bounding box center [1026, 655] width 240 height 33
select select "27"
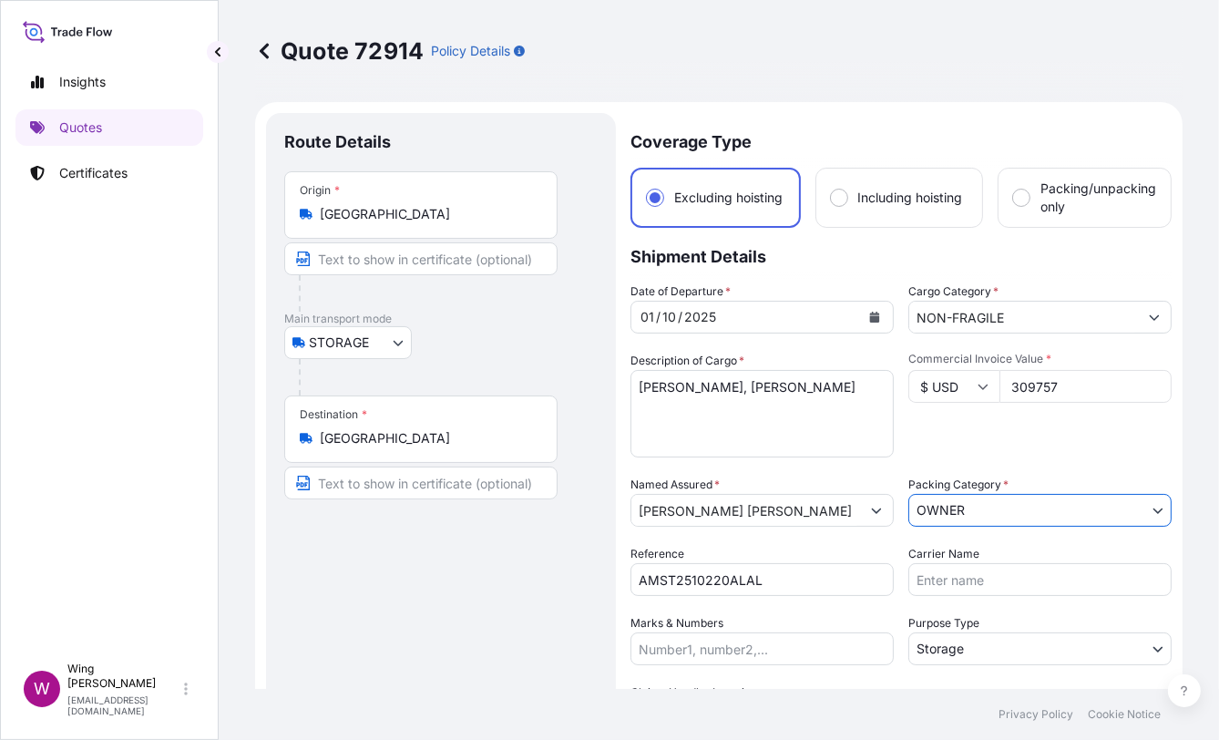
click at [577, 624] on div "Route Details Place of loading Road / [GEOGRAPHIC_DATA] / Inland Origin * [GEOG…" at bounding box center [440, 560] width 313 height 859
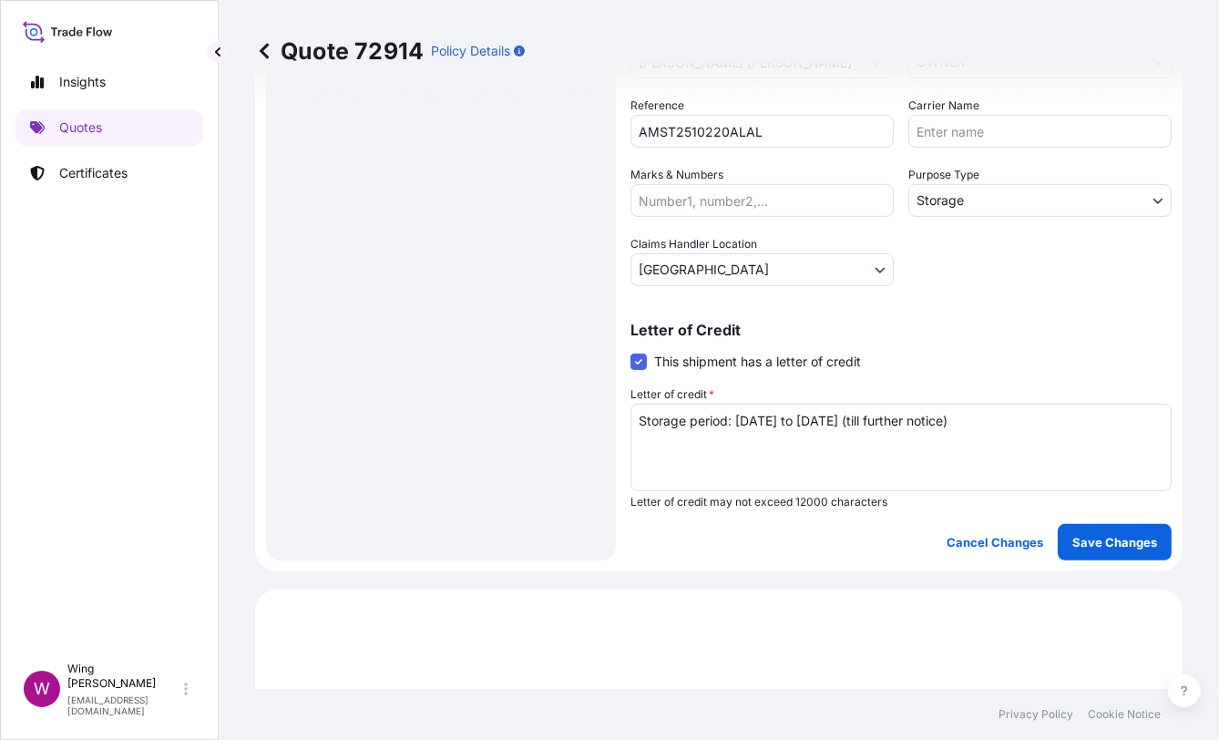
scroll to position [486, 0]
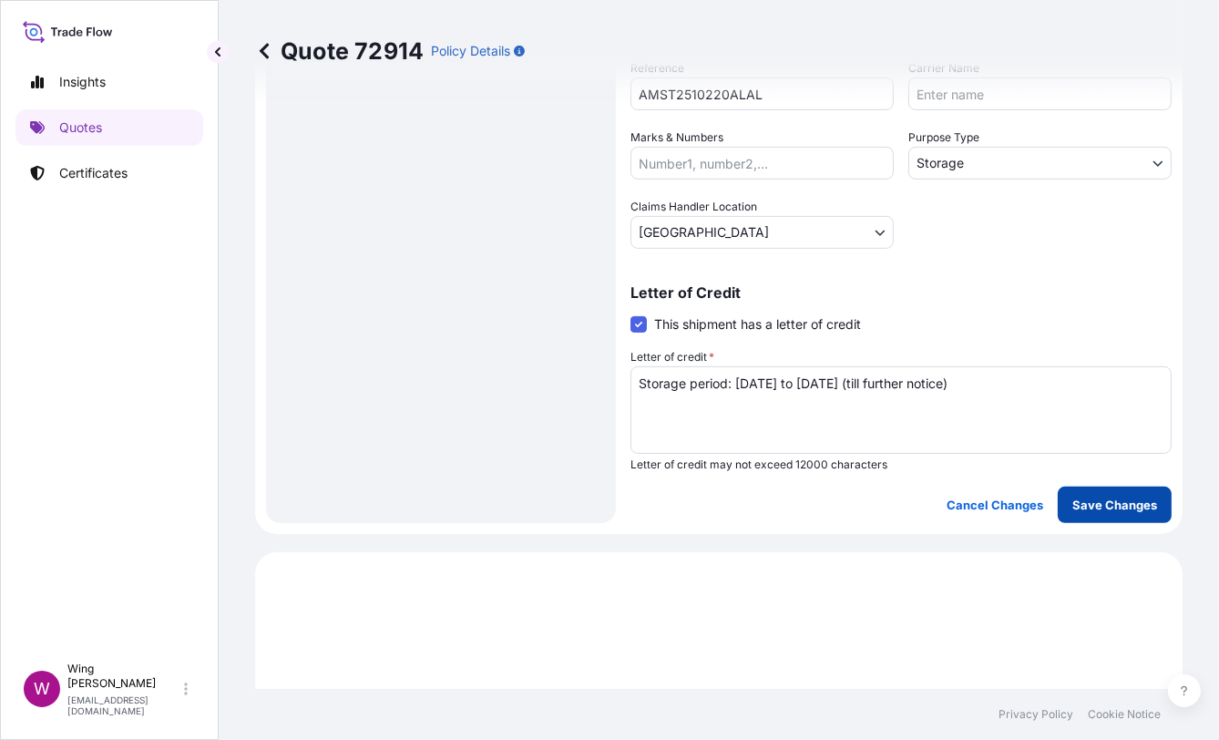
click at [1112, 502] on p "Save Changes" at bounding box center [1114, 505] width 85 height 18
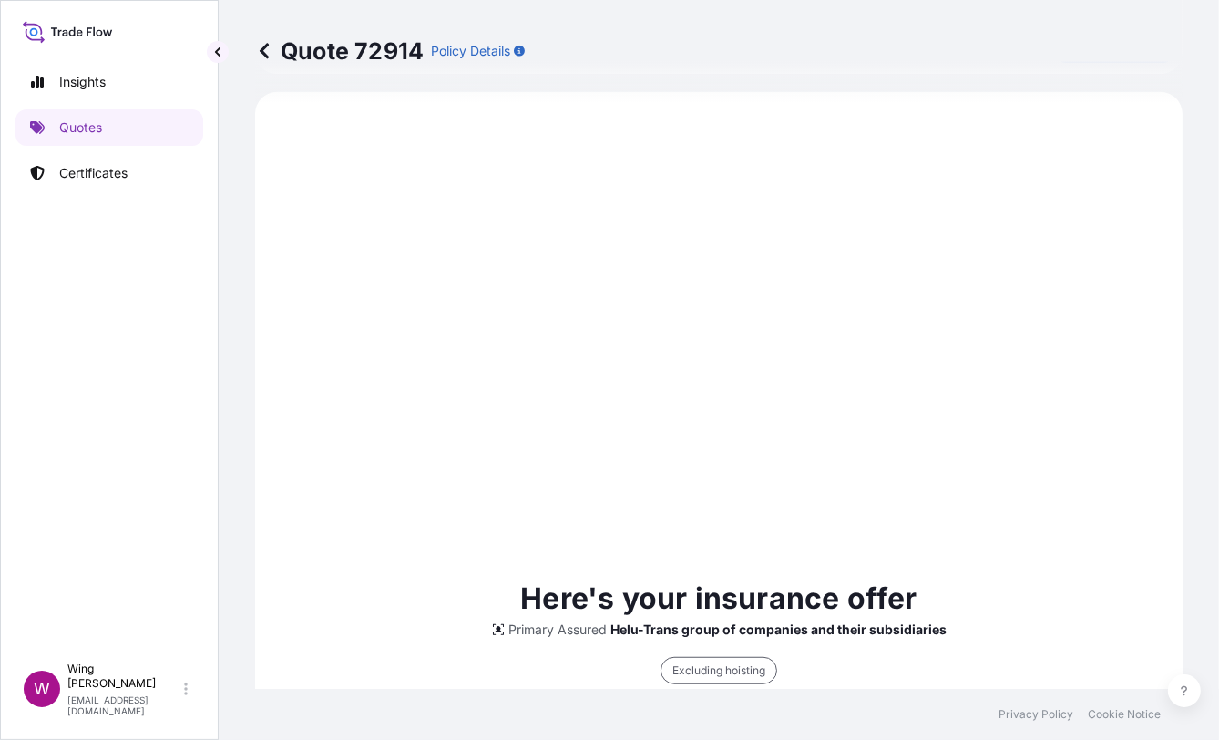
scroll to position [1432, 0]
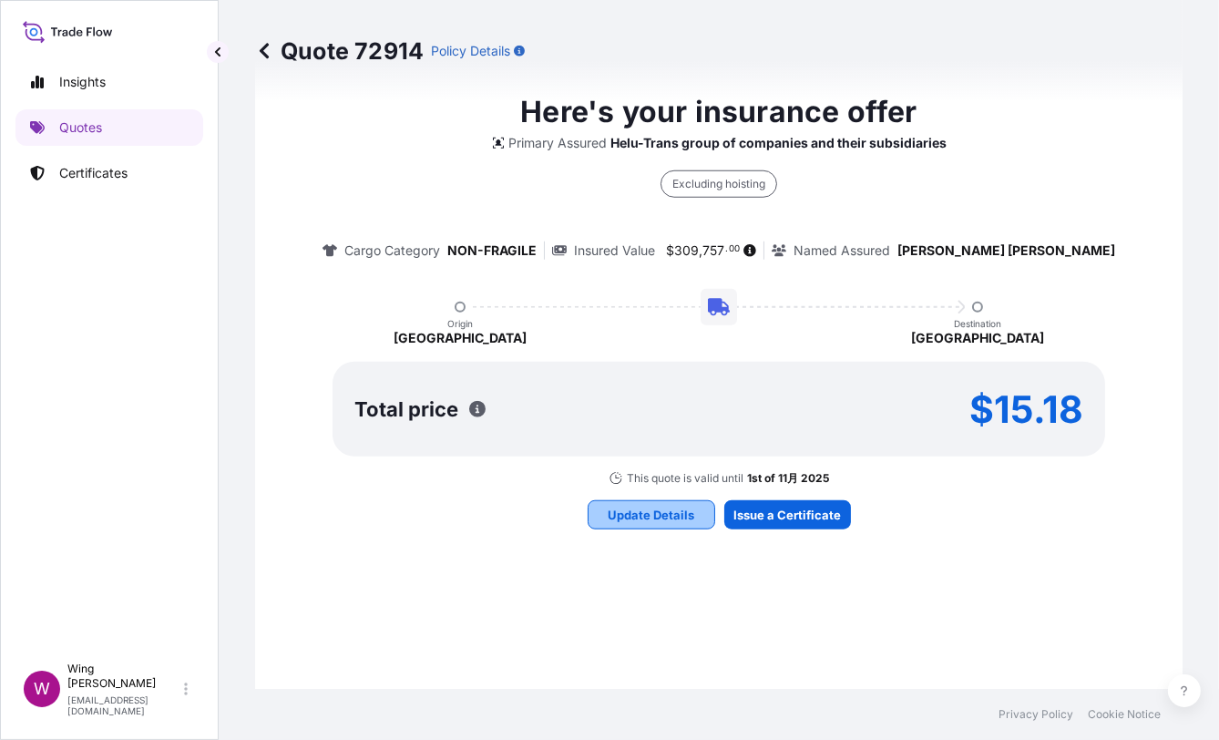
select select "STORAGE"
select select "Storage"
select select "[GEOGRAPHIC_DATA]"
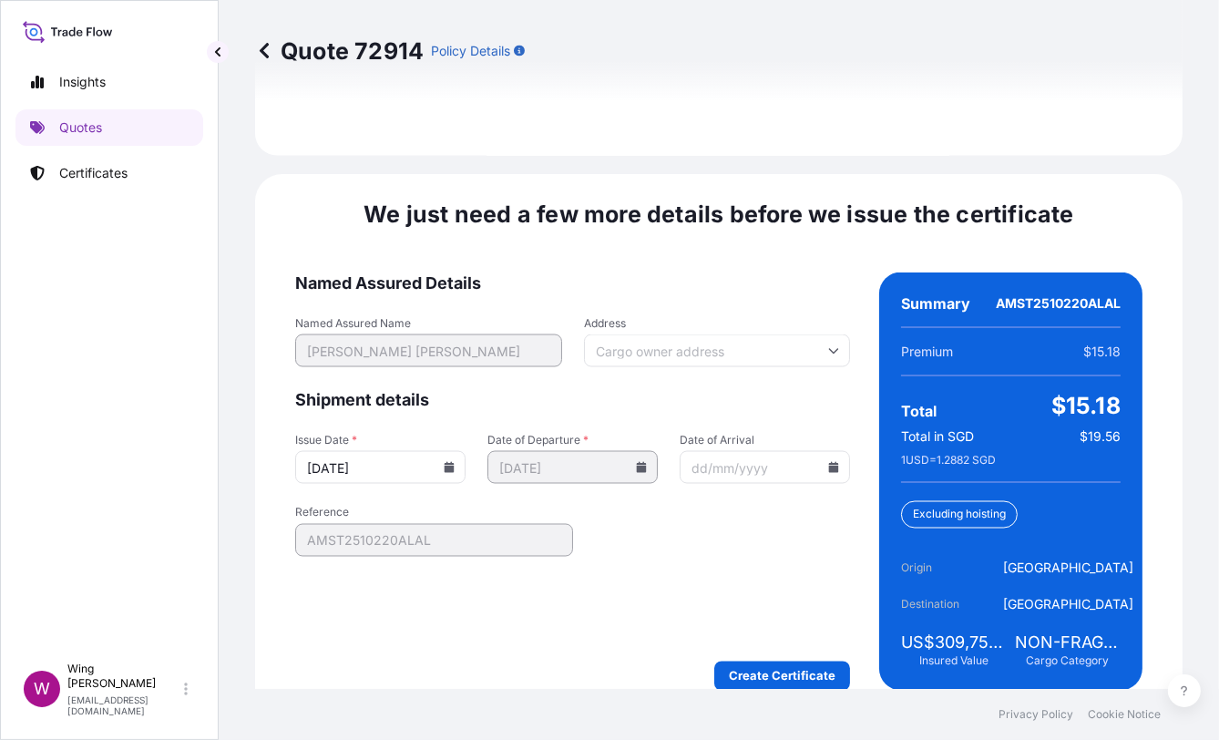
scroll to position [2877, 0]
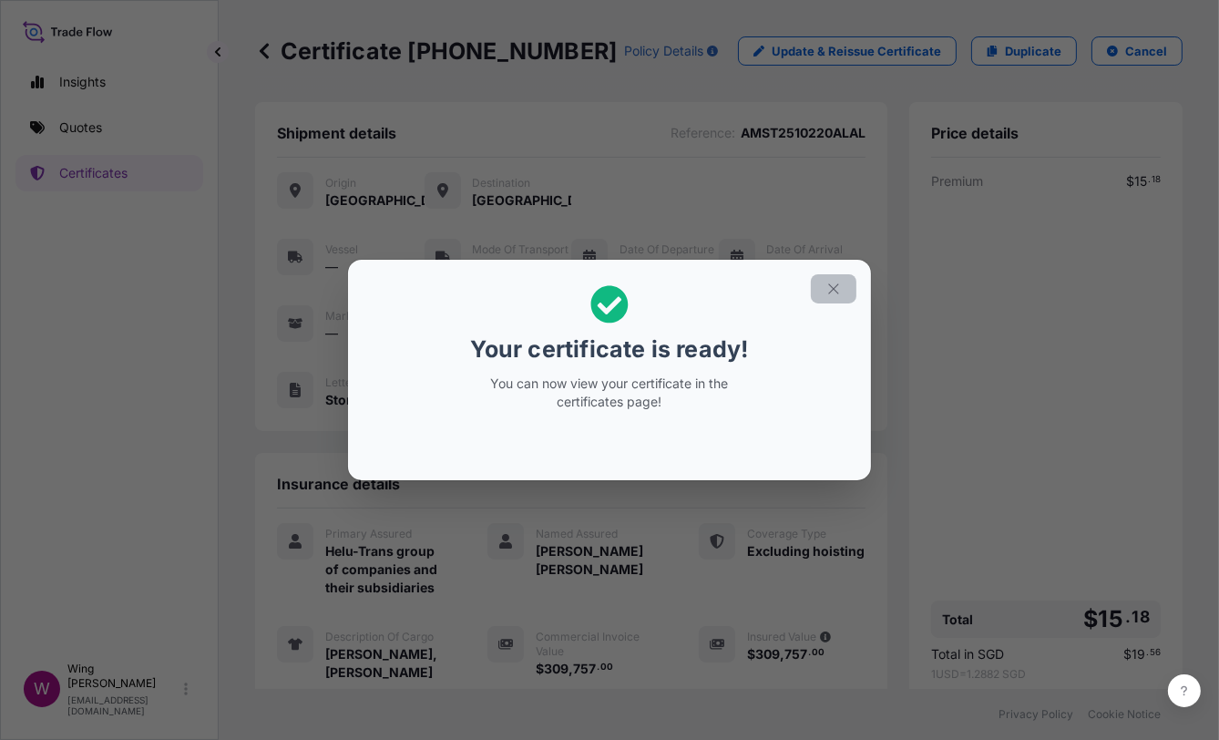
click at [830, 287] on icon "button" at bounding box center [833, 289] width 16 height 16
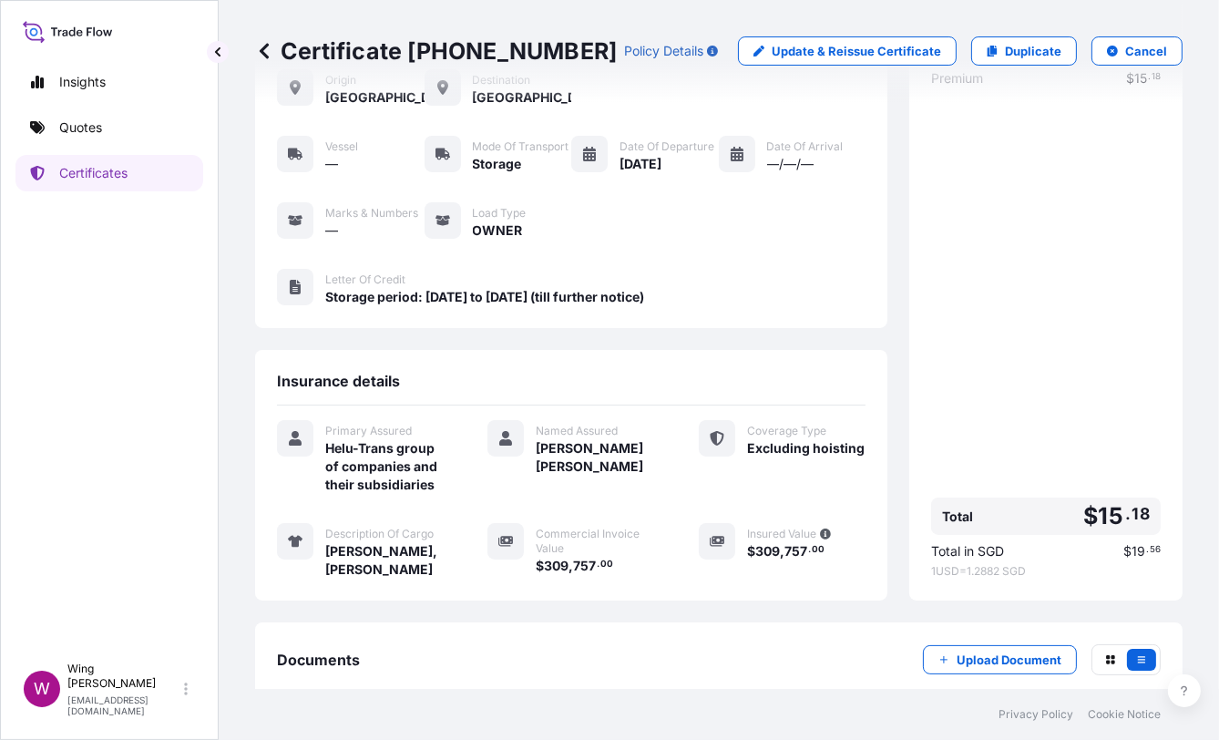
scroll to position [251, 0]
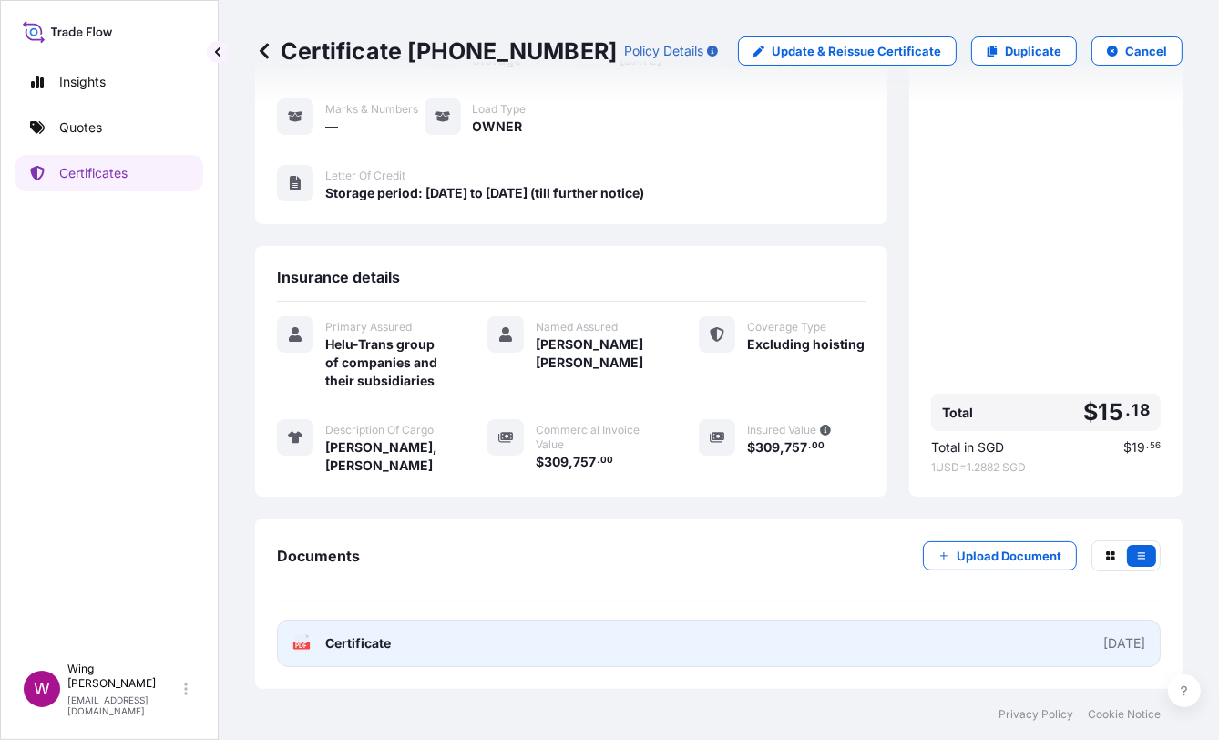
click at [292, 646] on icon "PDF" at bounding box center [301, 643] width 18 height 18
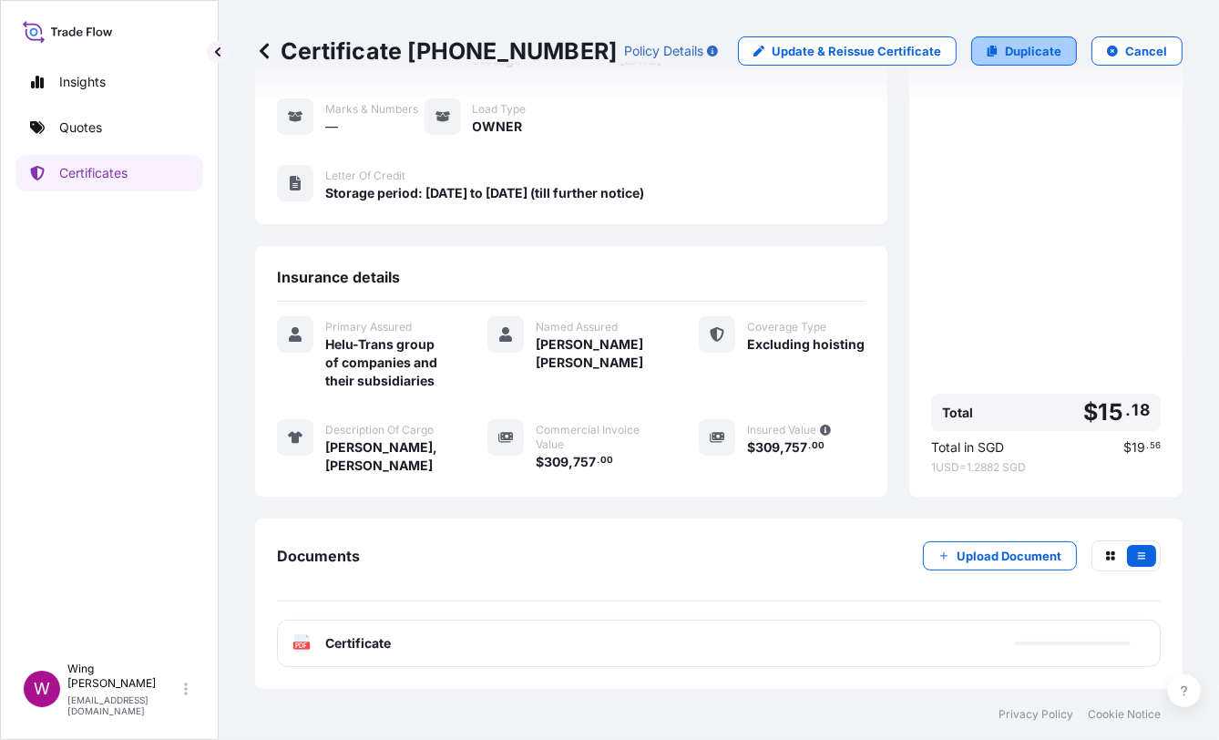
click at [1018, 46] on p "Duplicate" at bounding box center [1033, 51] width 56 height 18
select select "STORAGE"
select select "Storage"
select select "[GEOGRAPHIC_DATA]"
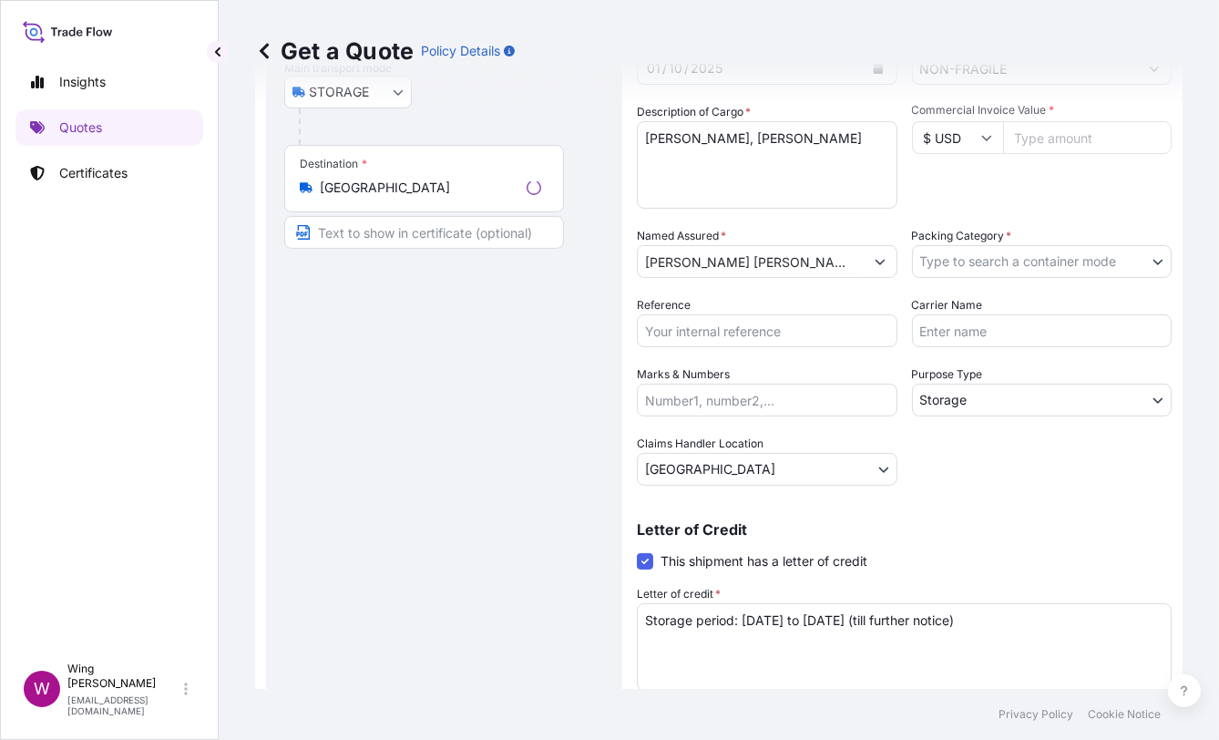
scroll to position [28, 0]
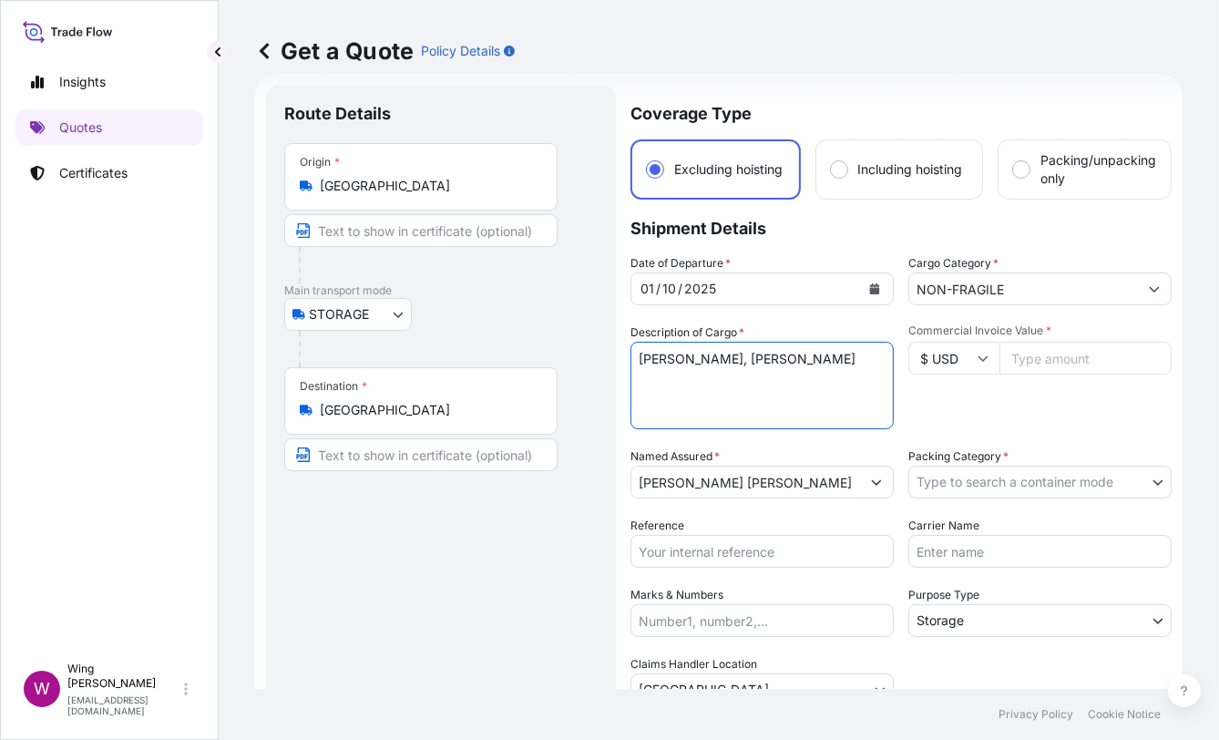
drag, startPoint x: 809, startPoint y: 359, endPoint x: 637, endPoint y: 346, distance: 172.6
click at [637, 346] on textarea "[PERSON_NAME], [PERSON_NAME]" at bounding box center [761, 385] width 263 height 87
paste textarea "[PERSON_NAME] Maison dans un paysage"
click at [779, 360] on textarea "[PERSON_NAME], [PERSON_NAME]" at bounding box center [761, 385] width 263 height 87
type textarea "[PERSON_NAME], Maison dans un paysage"
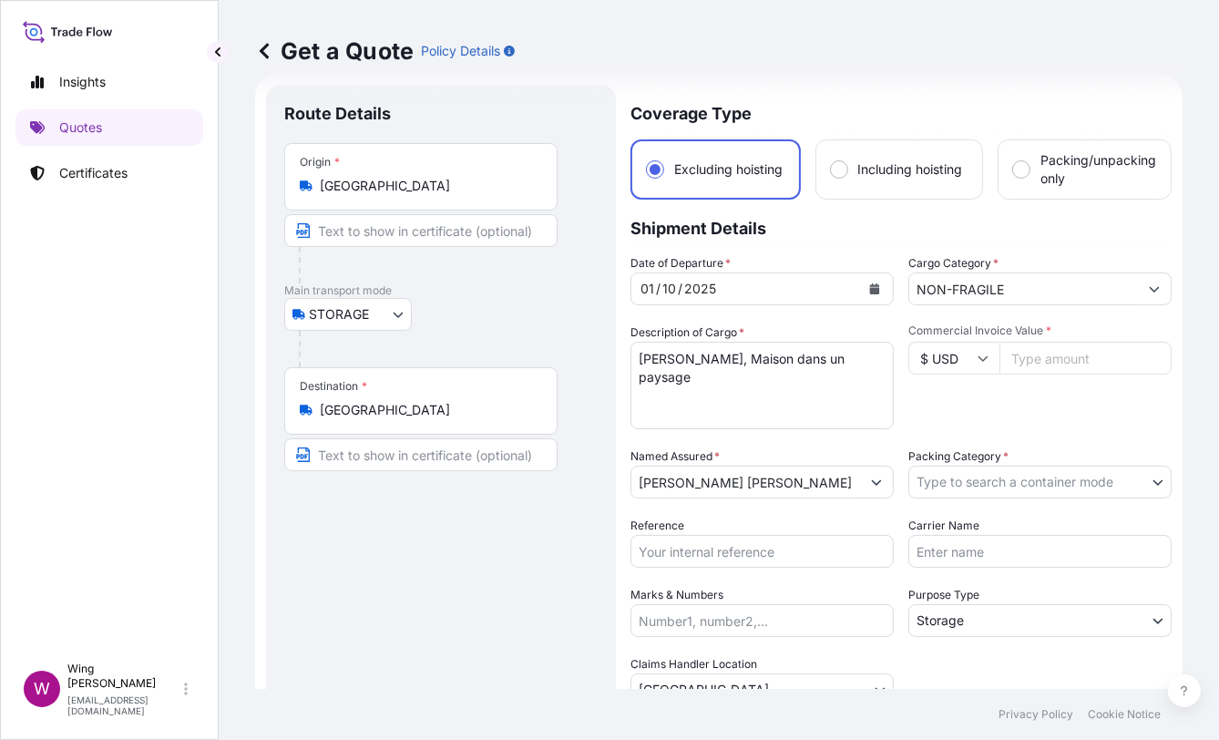
click at [472, 570] on div "Route Details Place of loading Road / [GEOGRAPHIC_DATA] / Inland Origin * [GEOG…" at bounding box center [440, 532] width 313 height 859
click at [1109, 362] on input "Commercial Invoice Value *" at bounding box center [1085, 358] width 172 height 33
paste input "283944"
type input "283944"
click at [1069, 401] on div "Commercial Invoice Value * $ USD 283944" at bounding box center [1039, 376] width 263 height 106
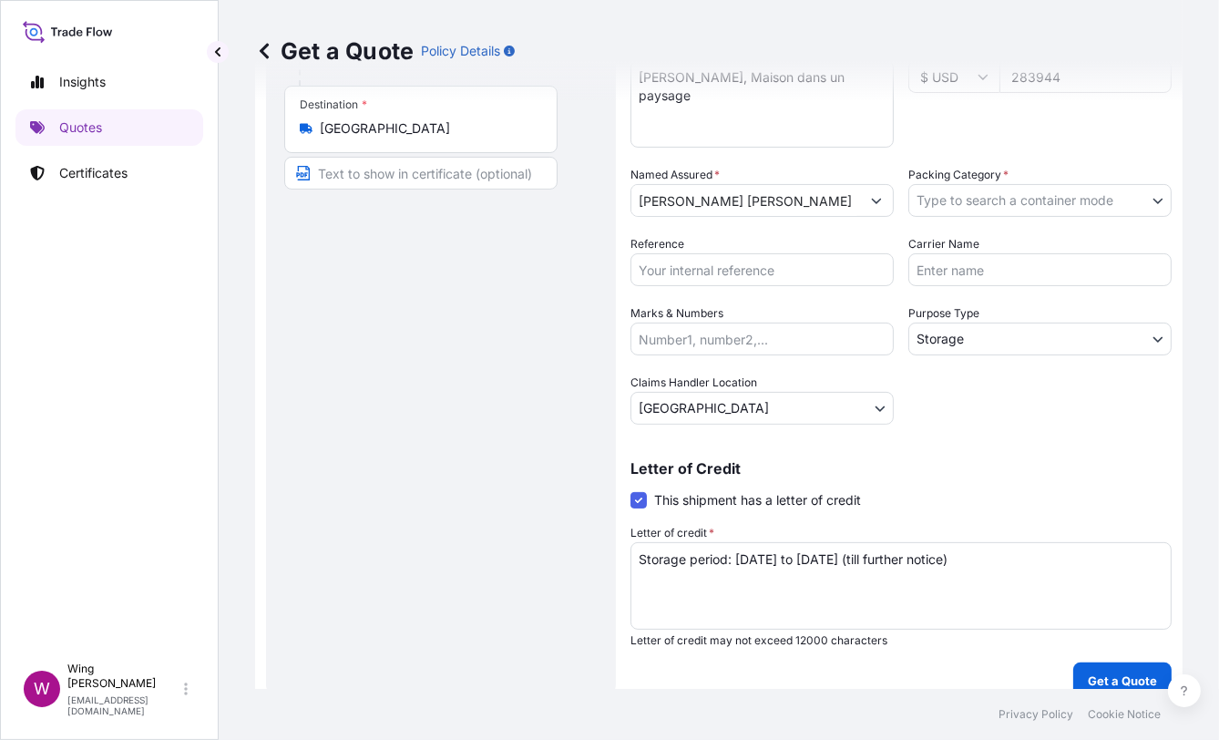
scroll to position [330, 0]
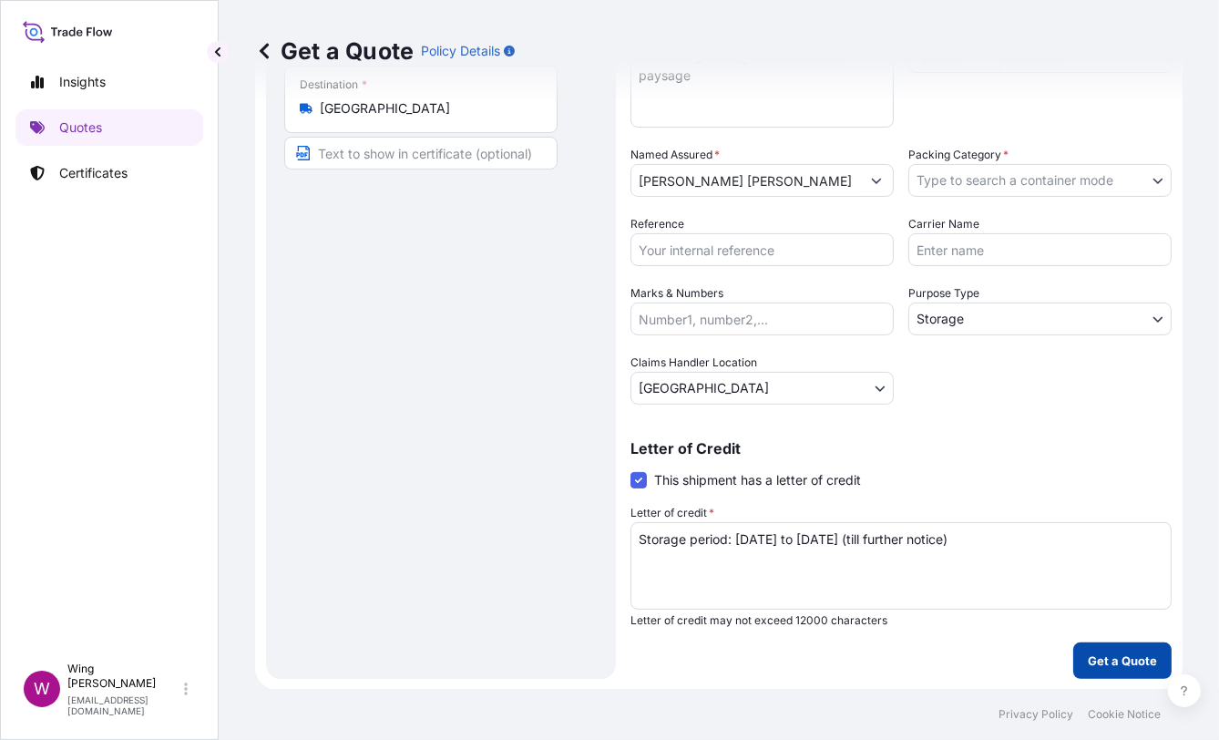
click at [1101, 657] on p "Get a Quote" at bounding box center [1122, 660] width 69 height 18
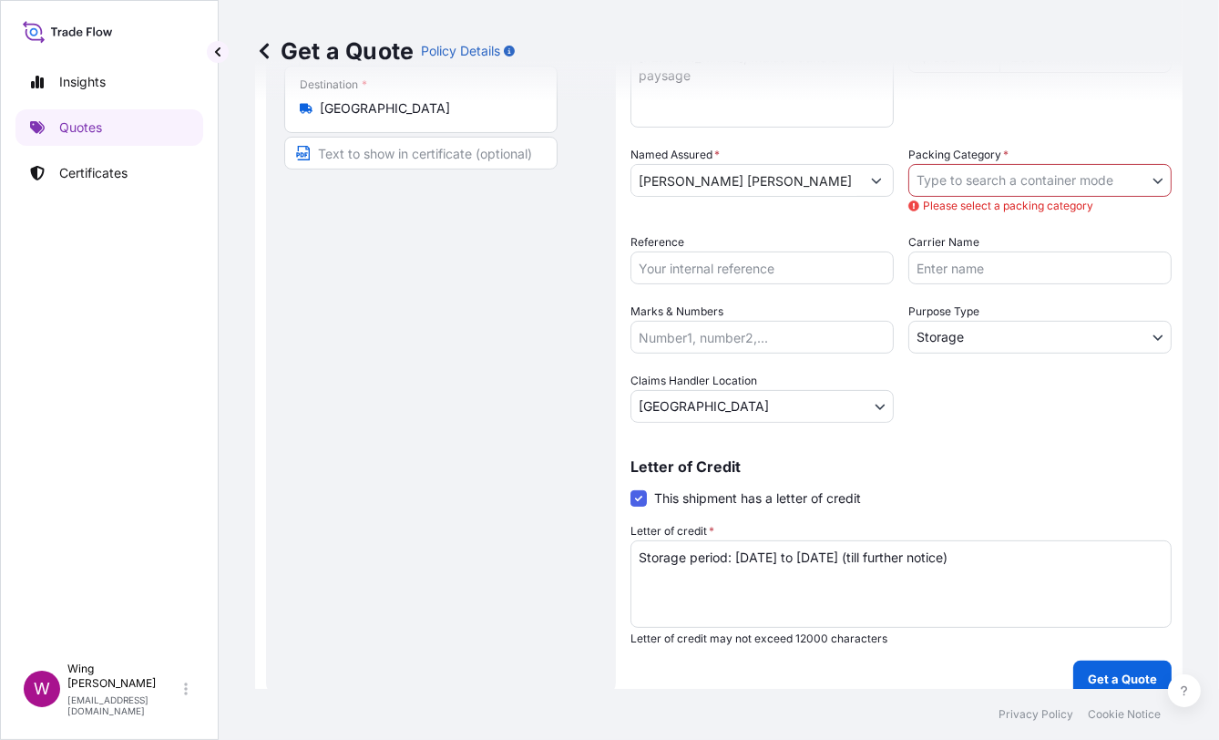
drag, startPoint x: 1026, startPoint y: 154, endPoint x: 1018, endPoint y: 180, distance: 27.4
click at [1025, 160] on div "Packing Category * Type to search a container mode Please select a packing cate…" at bounding box center [1039, 180] width 263 height 69
click at [1018, 181] on body "Insights Quotes Certificates W Wing Lee [EMAIL_ADDRESS][DOMAIN_NAME] Get a Quot…" at bounding box center [609, 370] width 1219 height 740
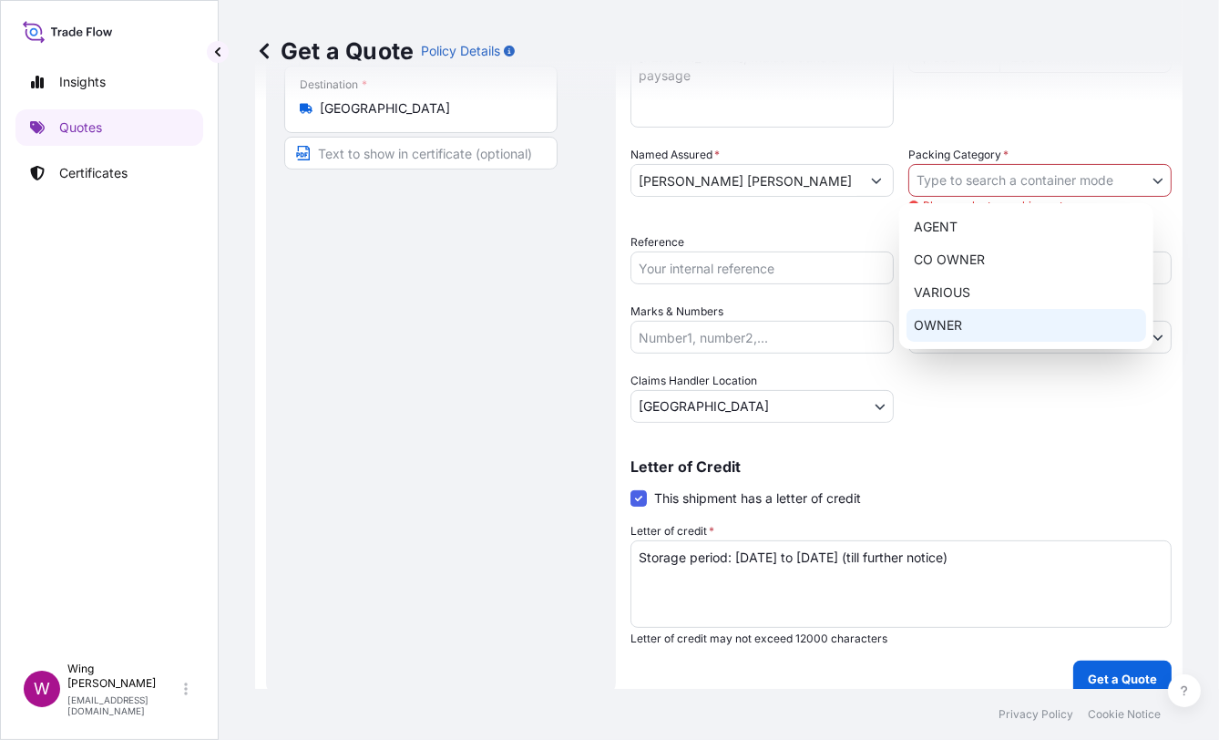
click at [967, 314] on div "OWNER" at bounding box center [1026, 325] width 240 height 33
select select "27"
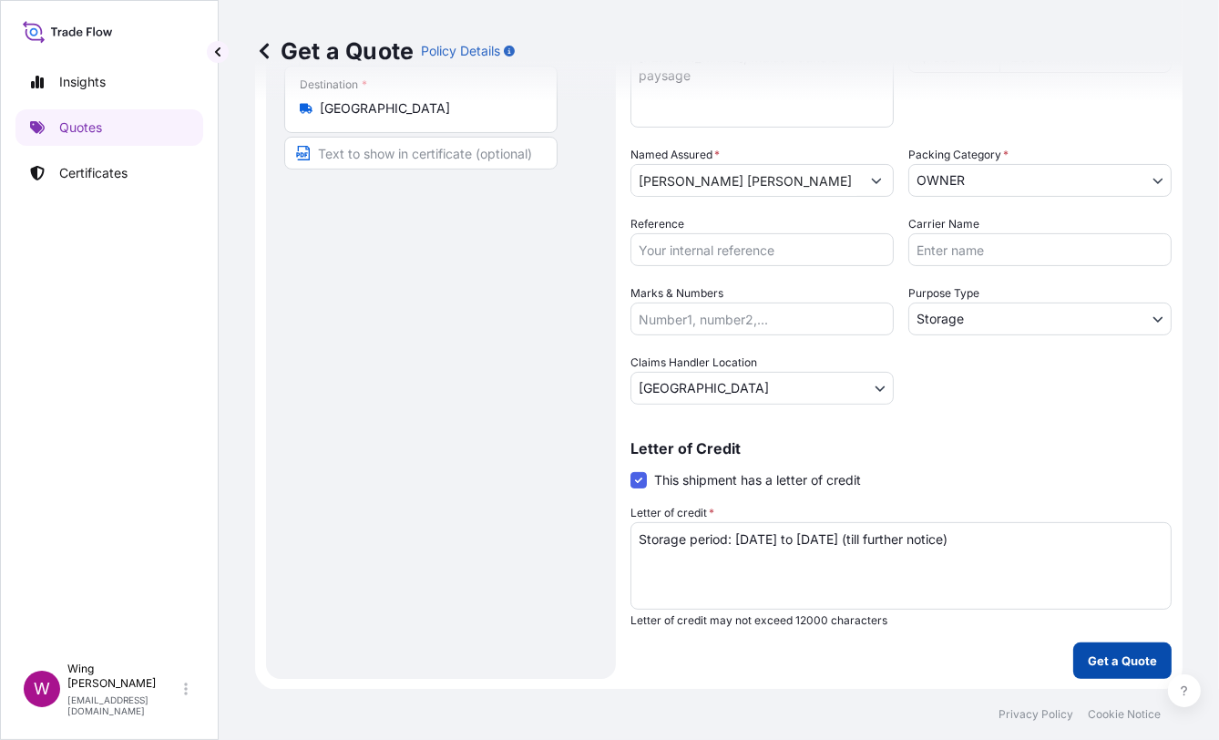
click at [1088, 655] on p "Get a Quote" at bounding box center [1122, 660] width 69 height 18
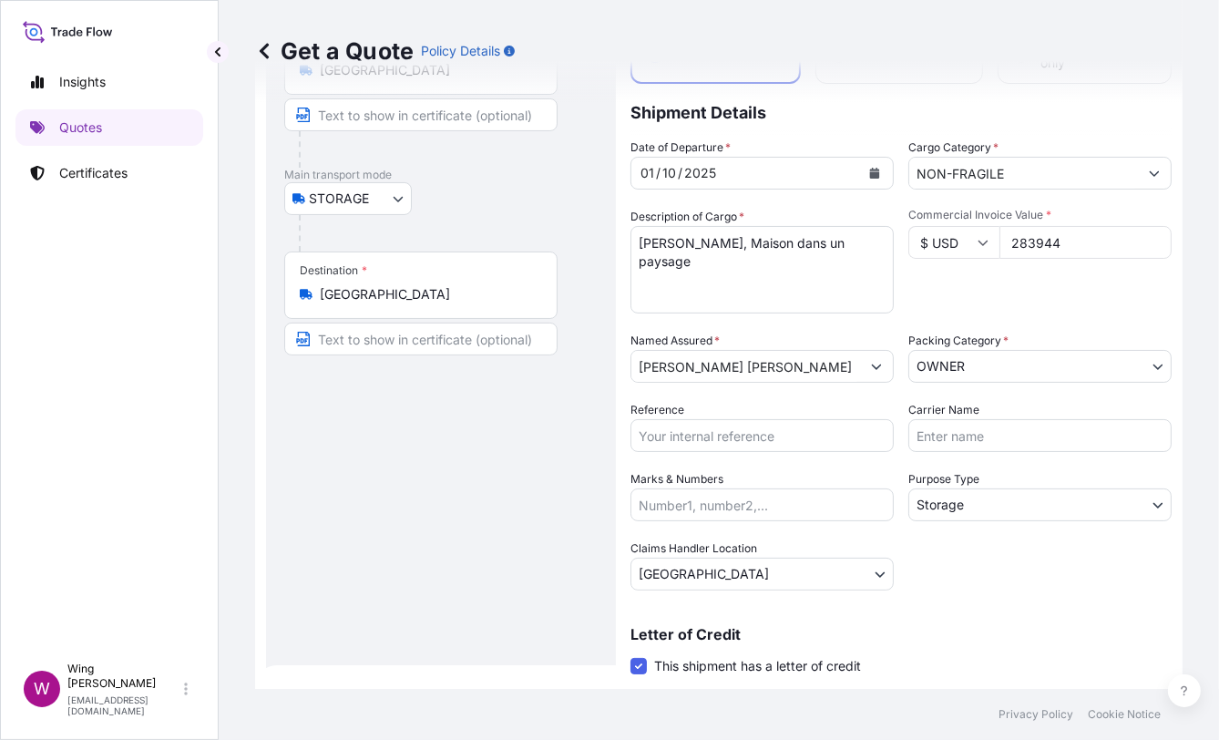
scroll to position [0, 0]
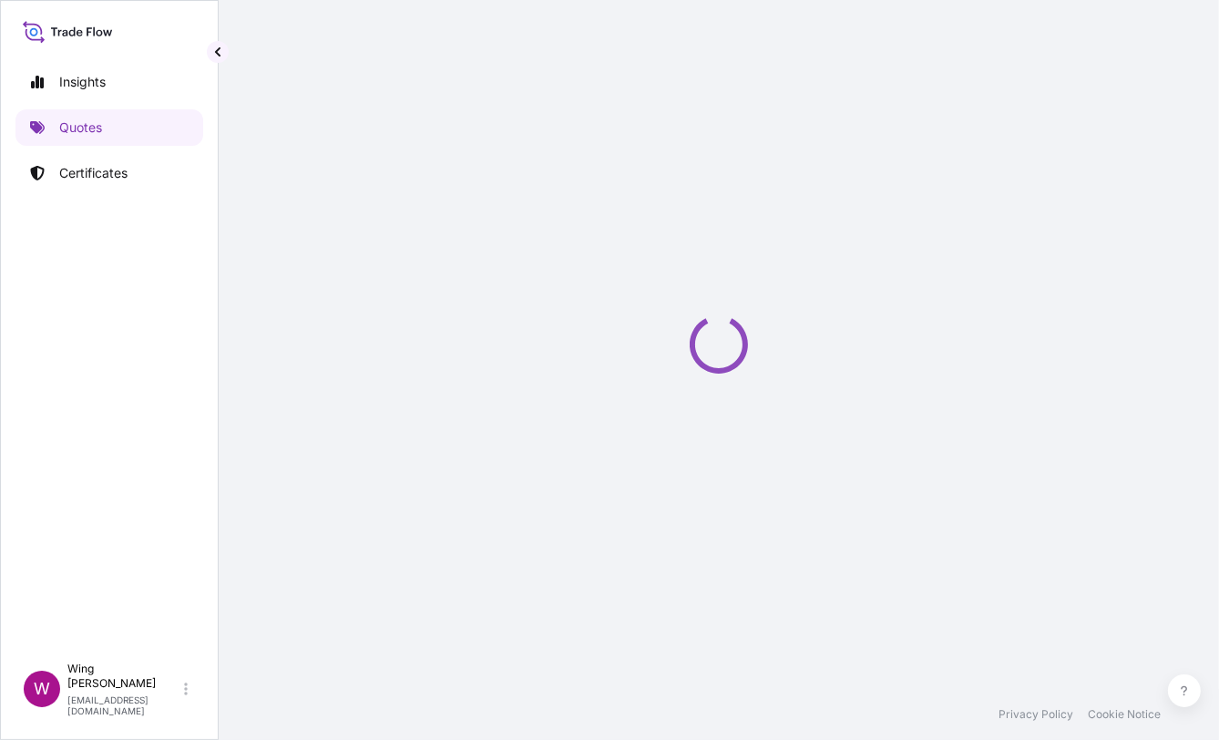
select select "STORAGE"
select select "Transit"
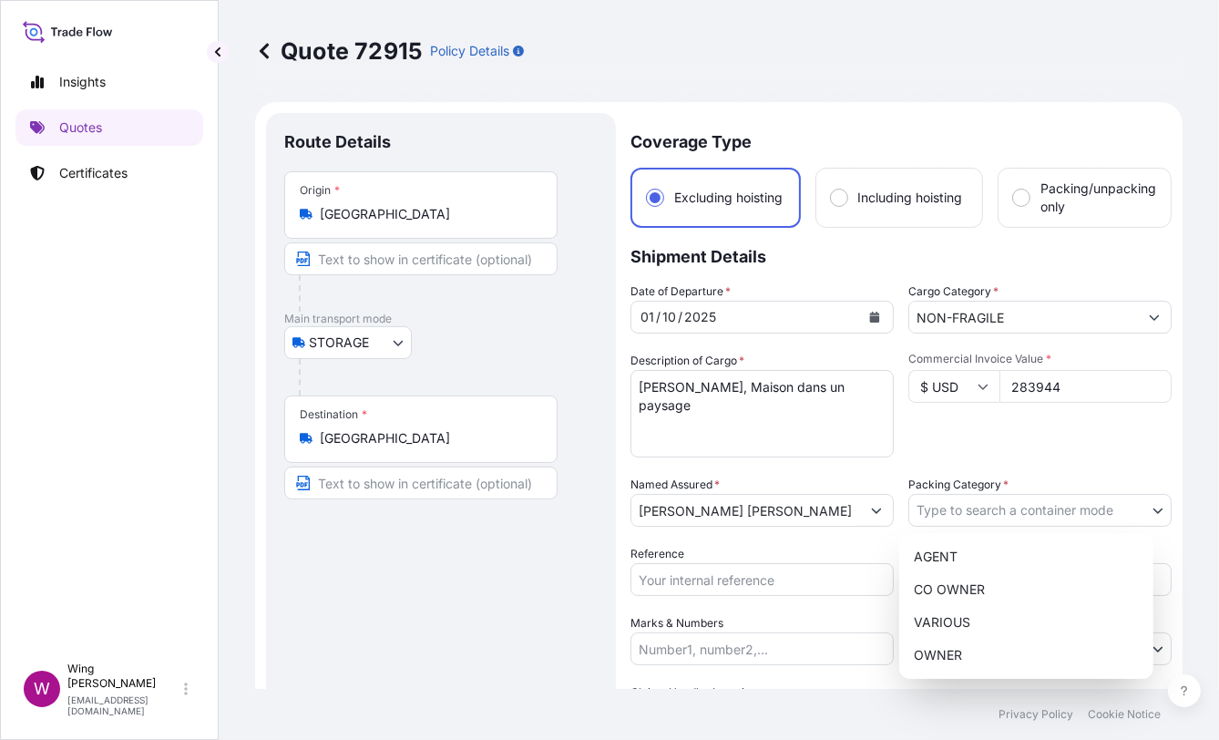
click at [1024, 494] on body "Insights Quotes Certificates W Wing Lee [EMAIL_ADDRESS][DOMAIN_NAME] Quote 7291…" at bounding box center [609, 370] width 1219 height 740
click at [990, 653] on div "OWNER" at bounding box center [1026, 655] width 240 height 33
select select "27"
click at [990, 653] on div "OWNER" at bounding box center [1026, 655] width 240 height 33
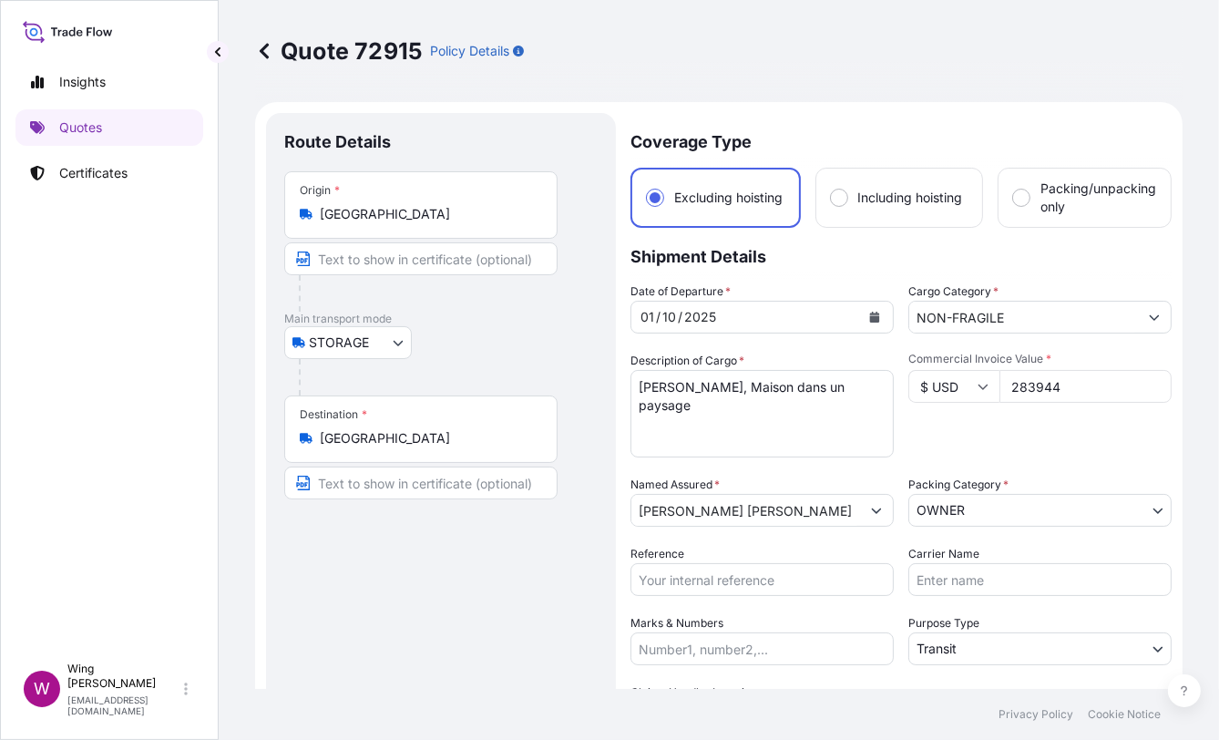
click at [509, 615] on div "Route Details Place of loading Road / [GEOGRAPHIC_DATA] / Inland Origin * [GEOG…" at bounding box center [440, 491] width 313 height 721
click at [742, 585] on input "Reference" at bounding box center [761, 579] width 263 height 33
paste input "AMST2510220ALAL"
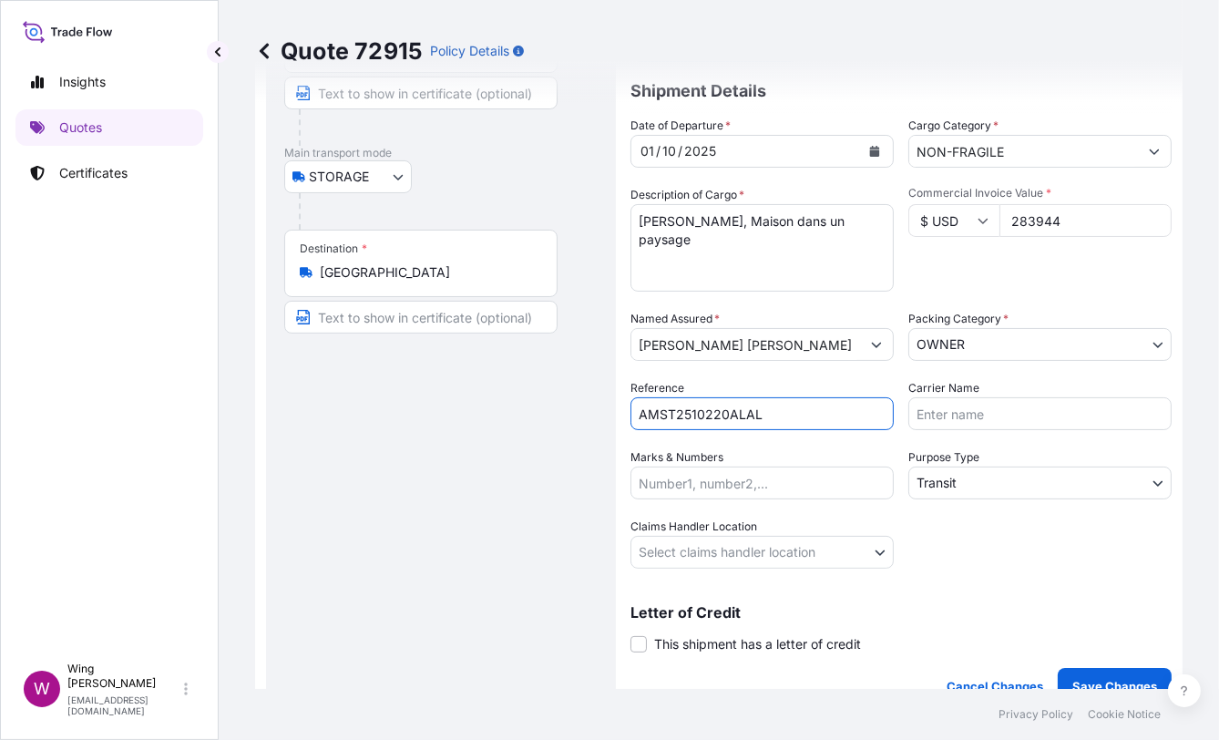
scroll to position [242, 0]
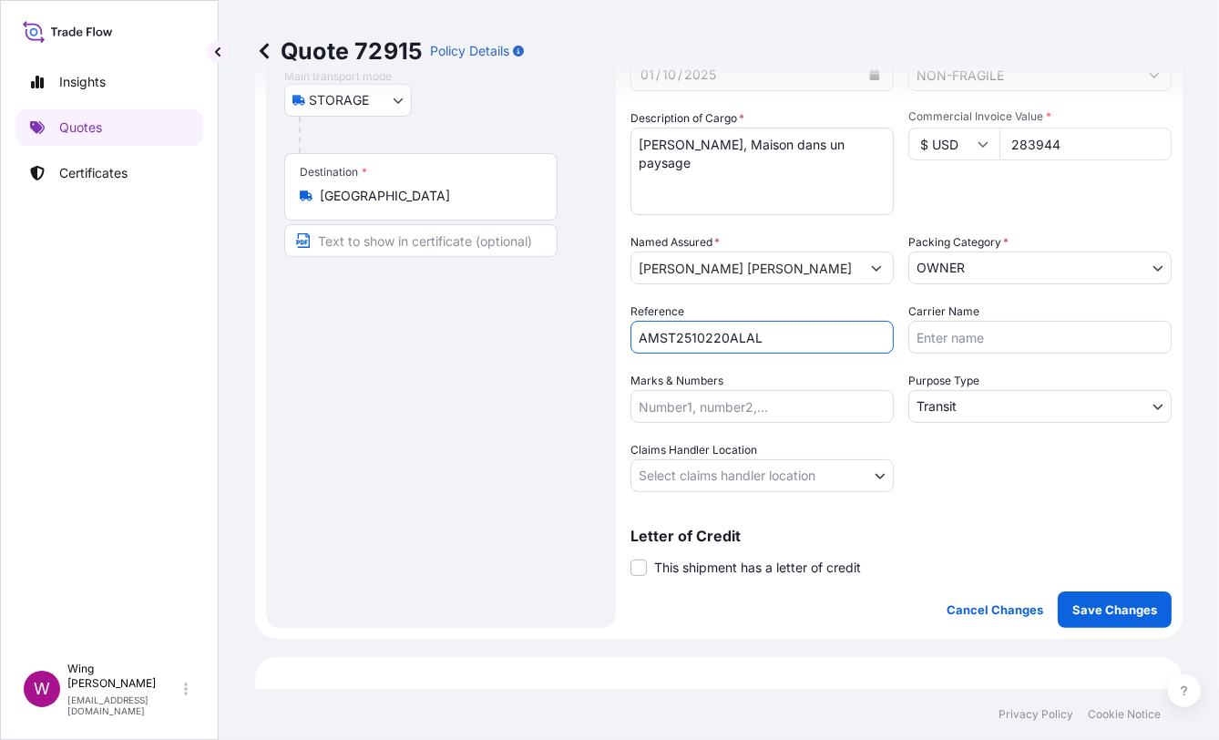
type input "AMST2510220ALAL"
click at [998, 406] on body "Insights Quotes Certificates W Wing Lee [EMAIL_ADDRESS][DOMAIN_NAME] Quote 7291…" at bounding box center [609, 370] width 1219 height 740
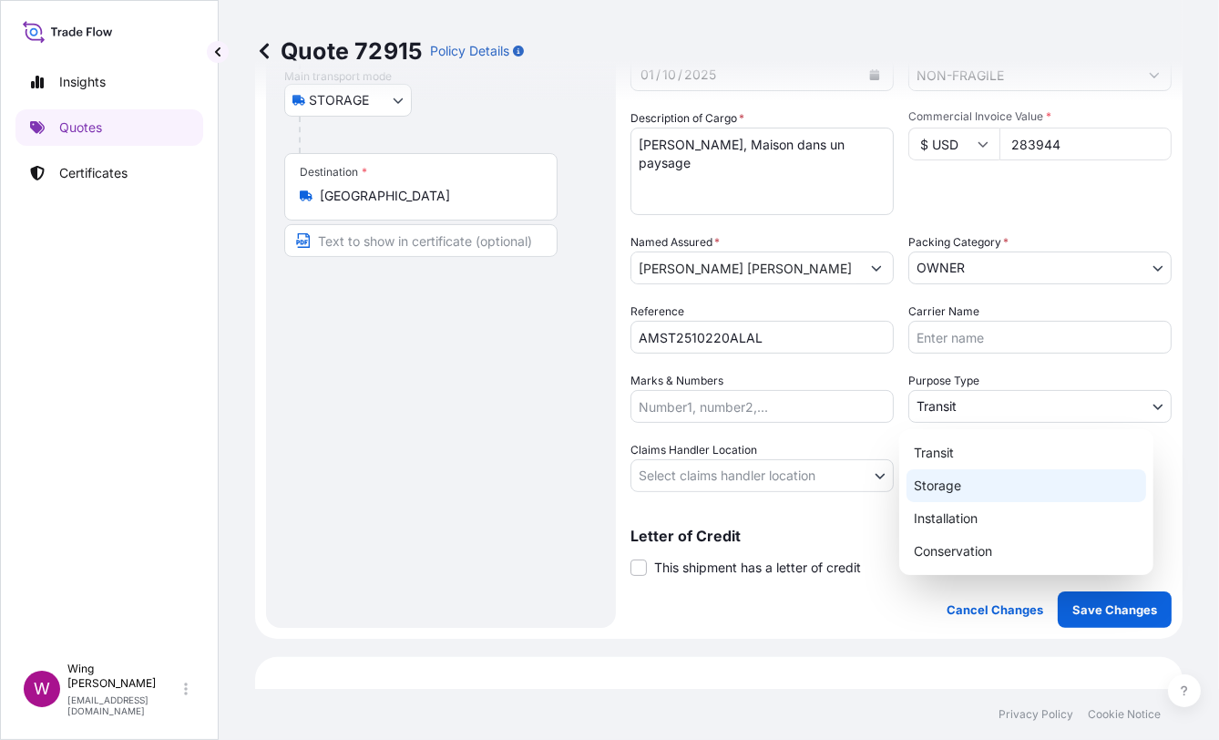
click at [979, 474] on div "Storage" at bounding box center [1026, 485] width 240 height 33
select select "Storage"
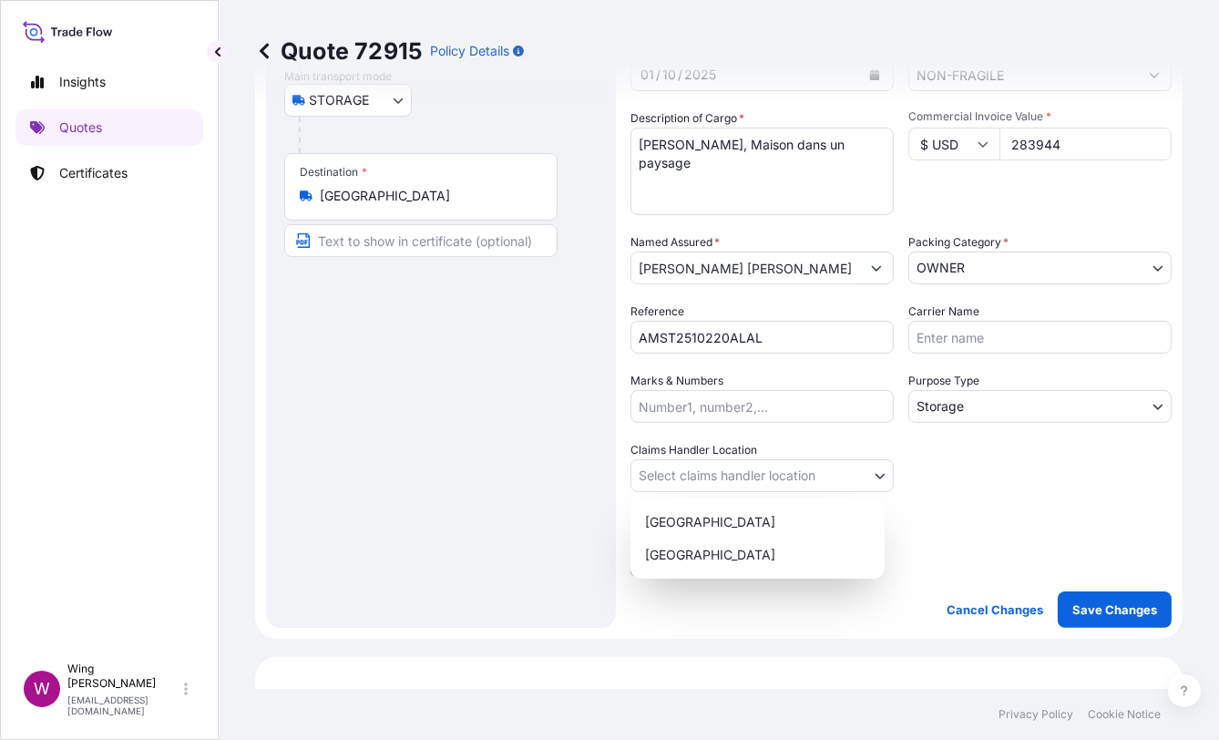
click at [732, 482] on body "Insights Quotes Certificates W Wing Lee [EMAIL_ADDRESS][DOMAIN_NAME] Quote 7291…" at bounding box center [609, 370] width 1219 height 740
click at [719, 514] on div "[GEOGRAPHIC_DATA]" at bounding box center [758, 522] width 240 height 33
select select "[GEOGRAPHIC_DATA]"
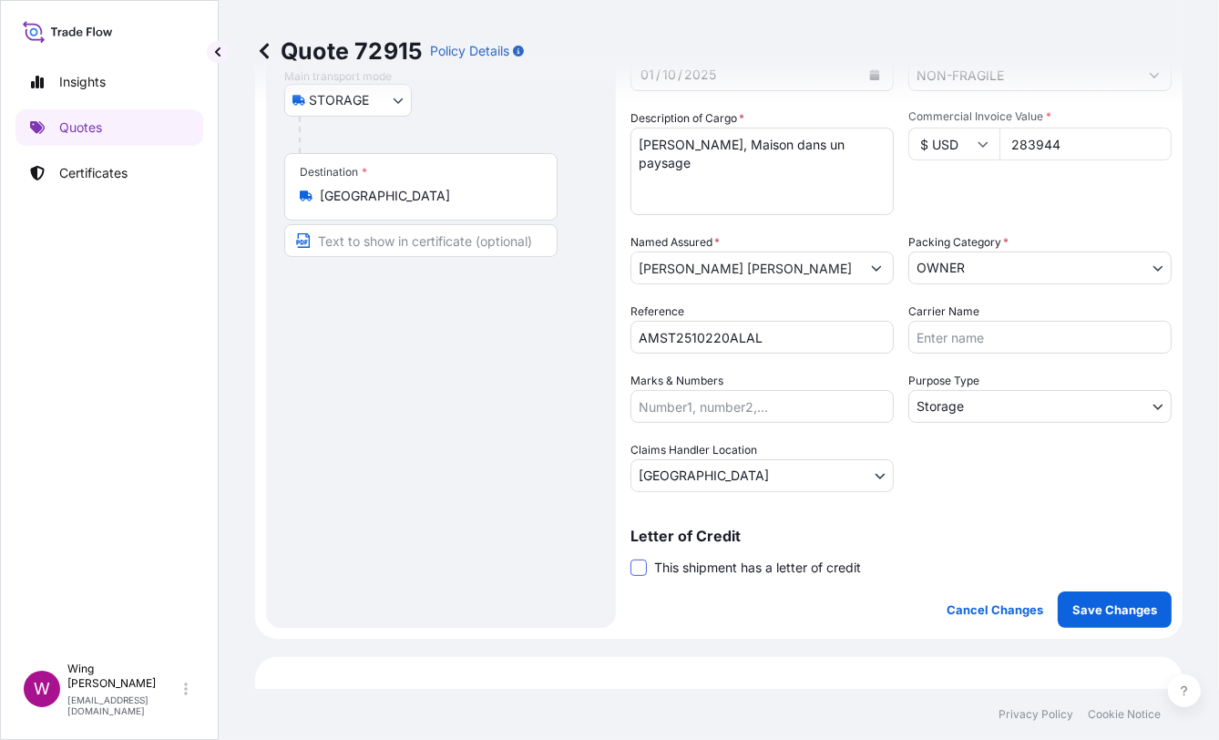
click at [646, 561] on span at bounding box center [638, 567] width 16 height 16
click at [630, 558] on input "This shipment has a letter of credit" at bounding box center [630, 558] width 0 height 0
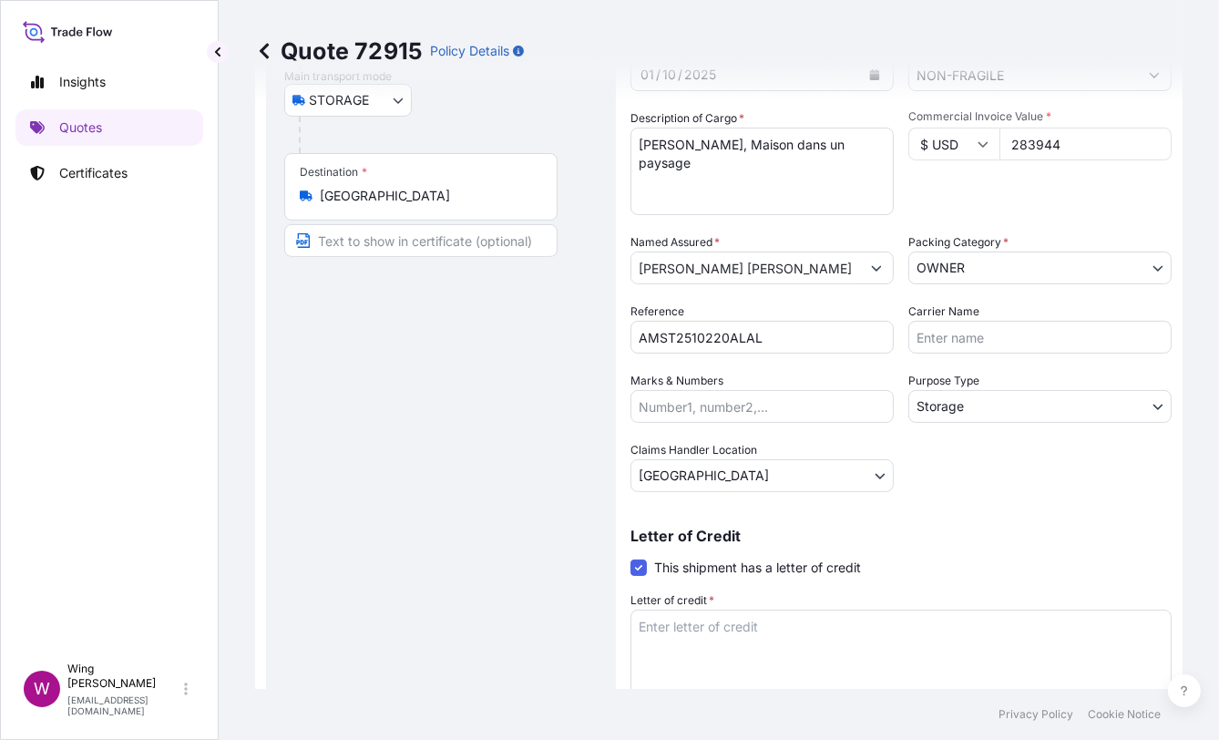
click at [366, 486] on div "Route Details Place of loading Road / [GEOGRAPHIC_DATA] / Inland Origin * [GEOG…" at bounding box center [440, 318] width 313 height 859
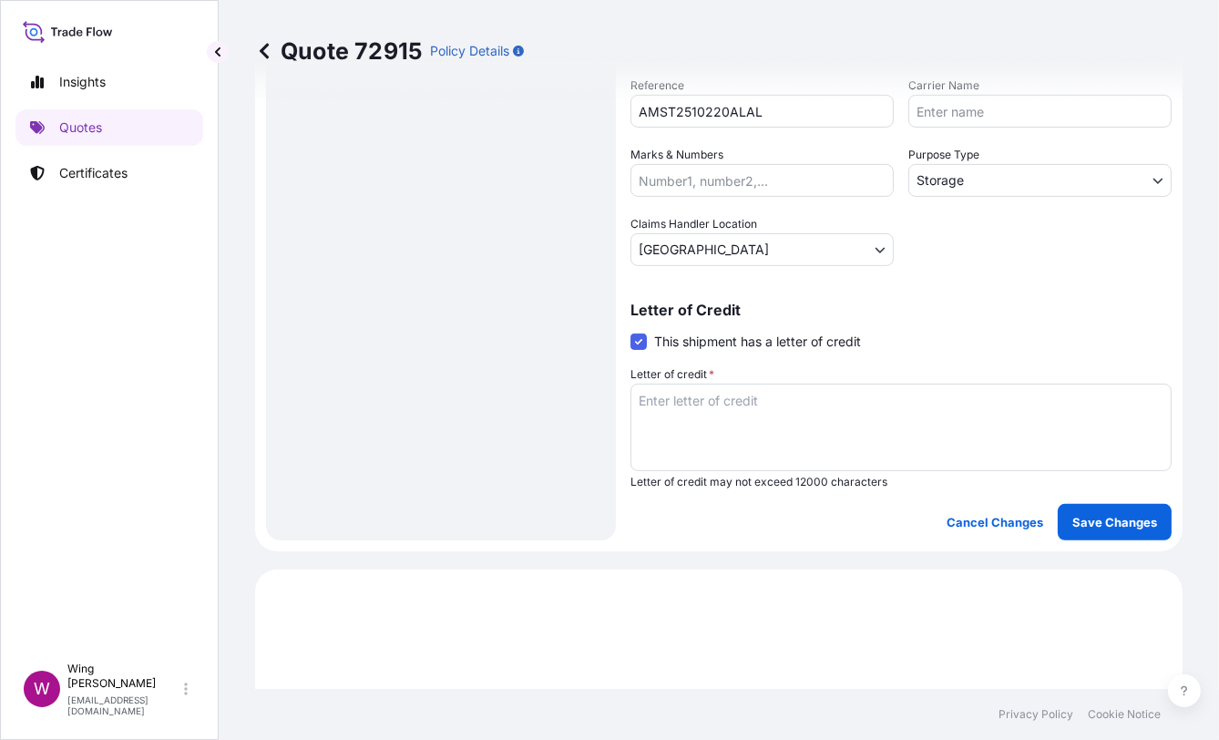
scroll to position [486, 0]
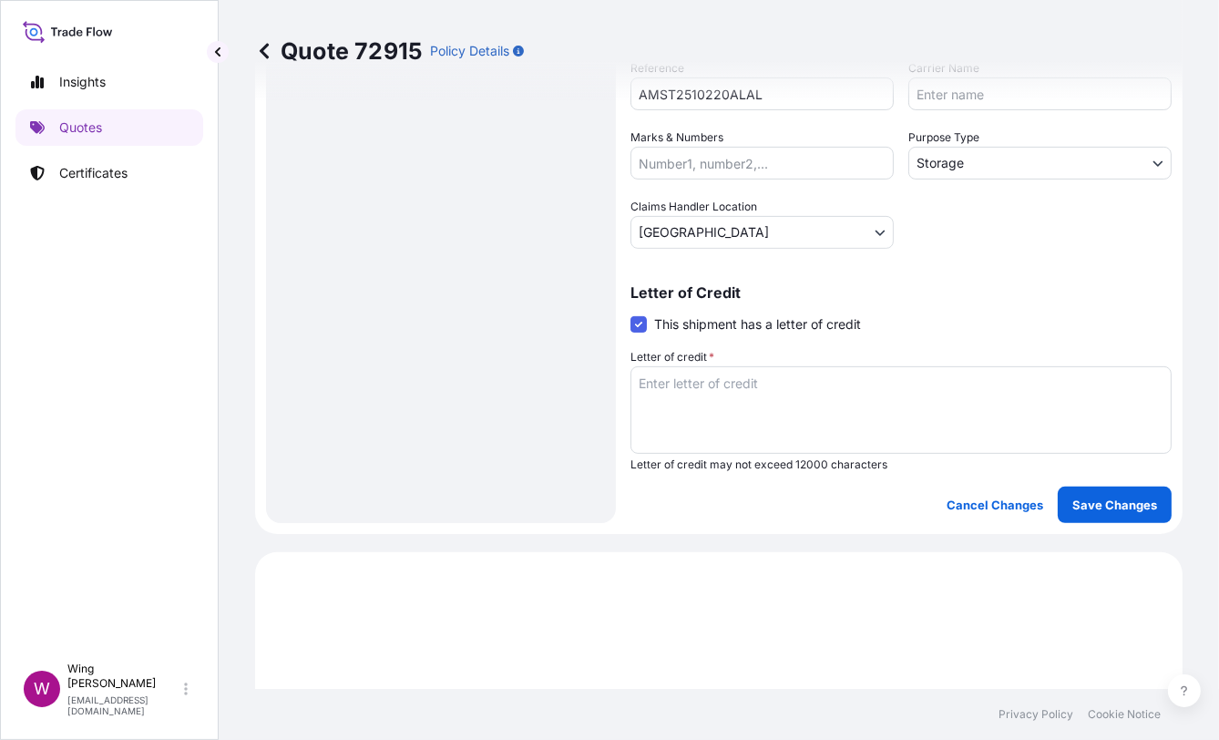
click at [703, 384] on textarea "Letter of credit *" at bounding box center [900, 409] width 541 height 87
paste textarea "Storage period: [DATE] to [DATE] (till further notice)"
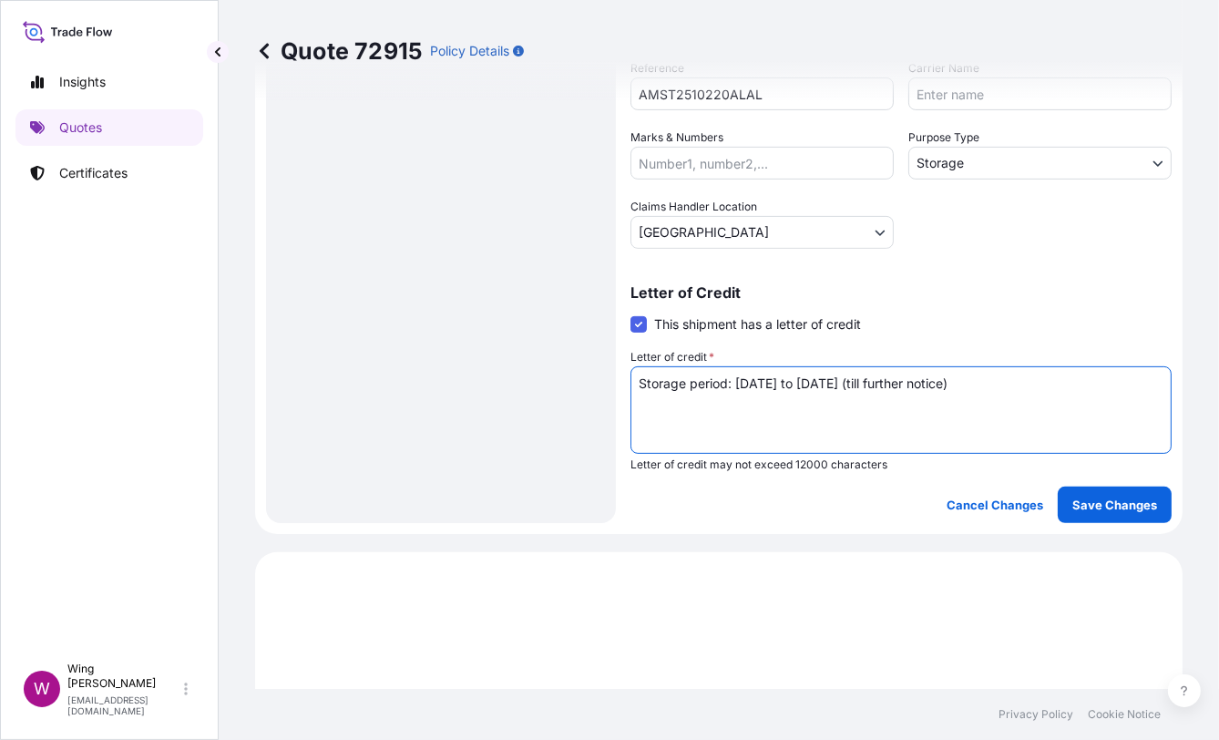
type textarea "Storage period: [DATE] to [DATE] (till further notice)"
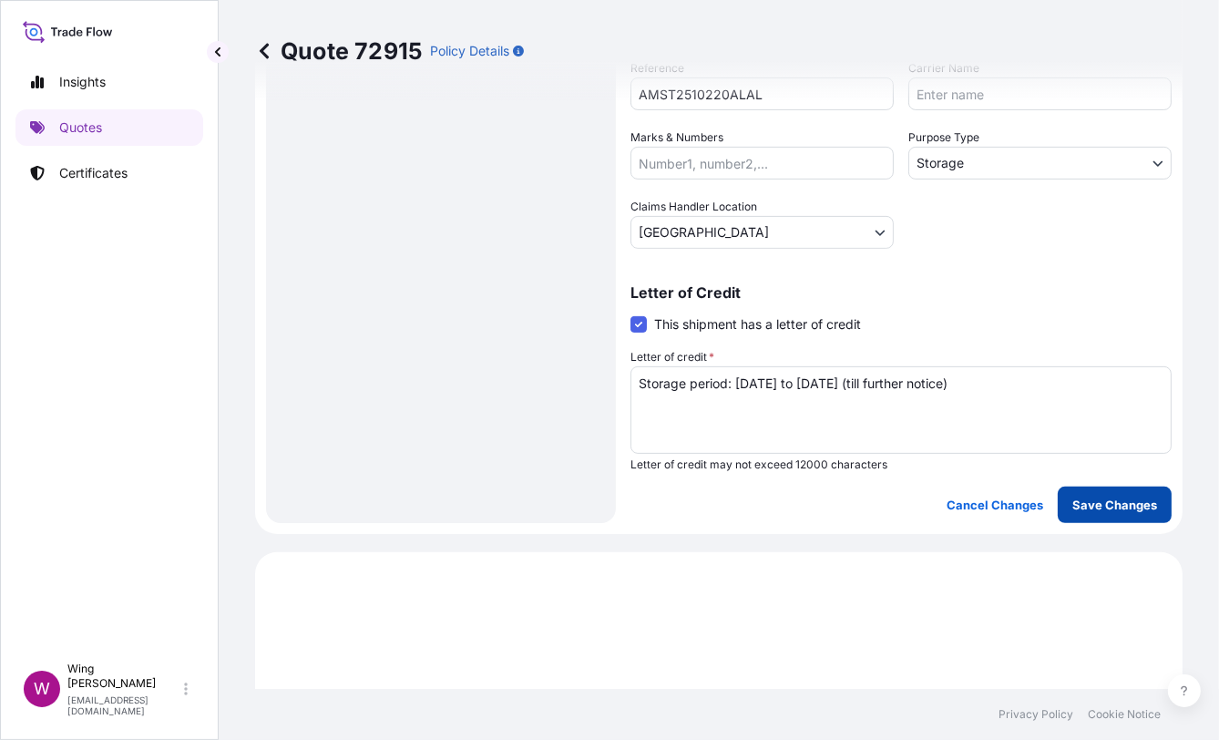
click at [1077, 507] on p "Save Changes" at bounding box center [1114, 505] width 85 height 18
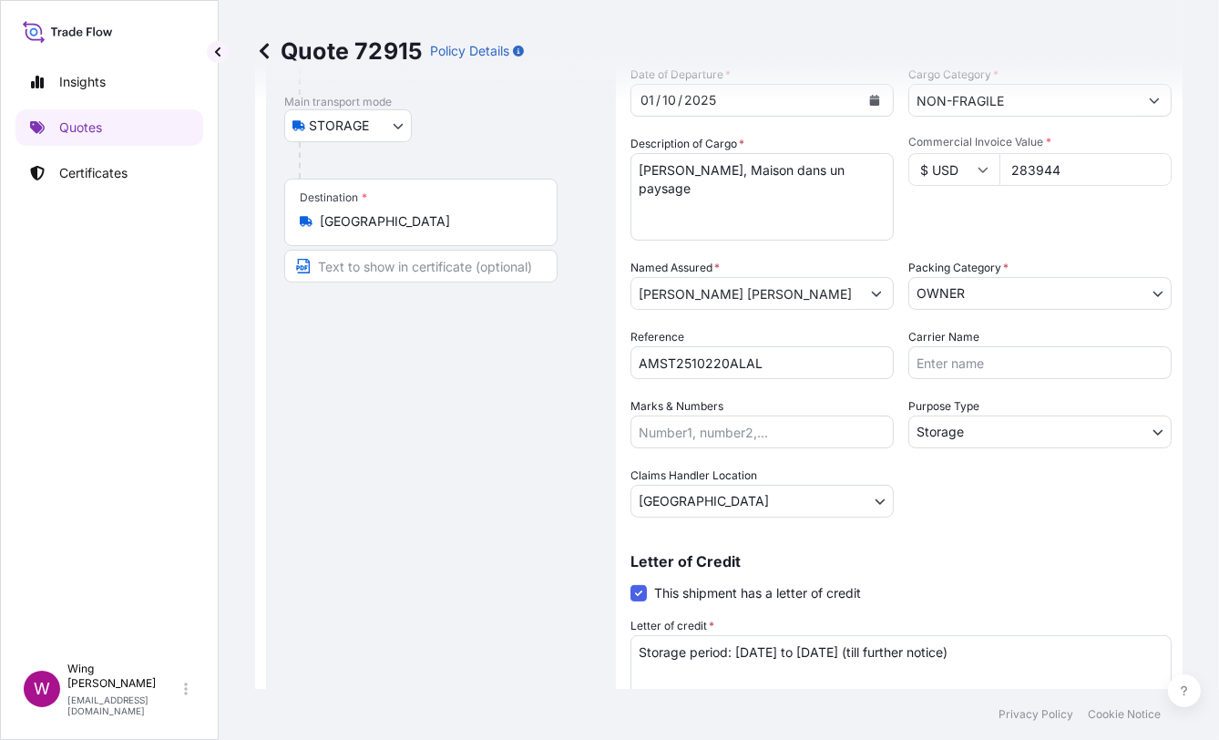
select select "STORAGE"
select select "Storage"
select select "[GEOGRAPHIC_DATA]"
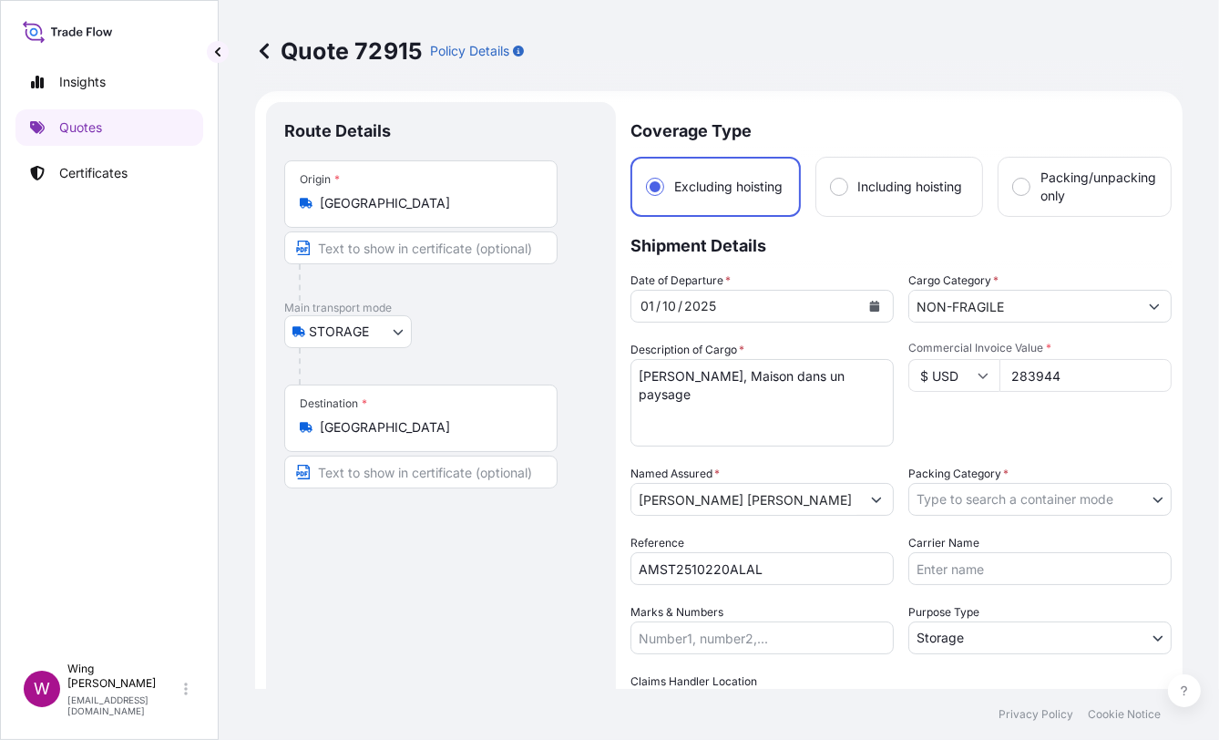
scroll to position [0, 0]
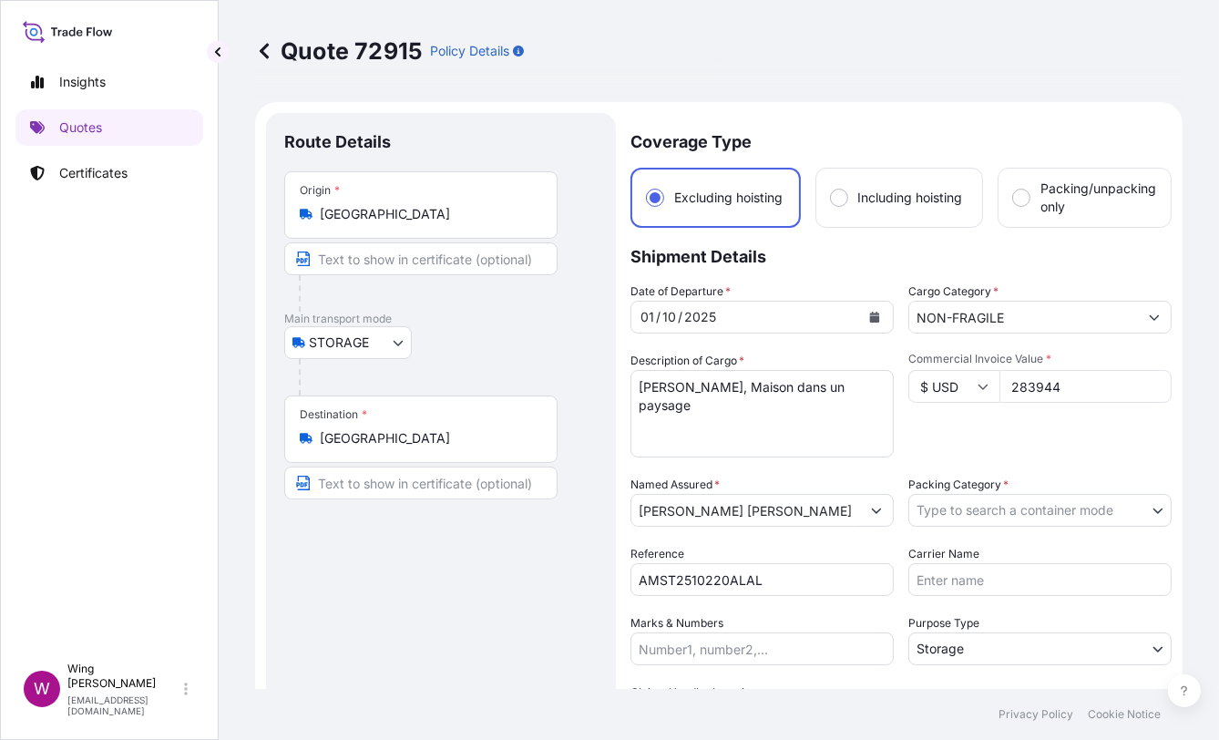
click at [967, 509] on body "Insights Quotes Certificates W Wing Lee [EMAIL_ADDRESS][DOMAIN_NAME] Quote 7291…" at bounding box center [609, 370] width 1219 height 740
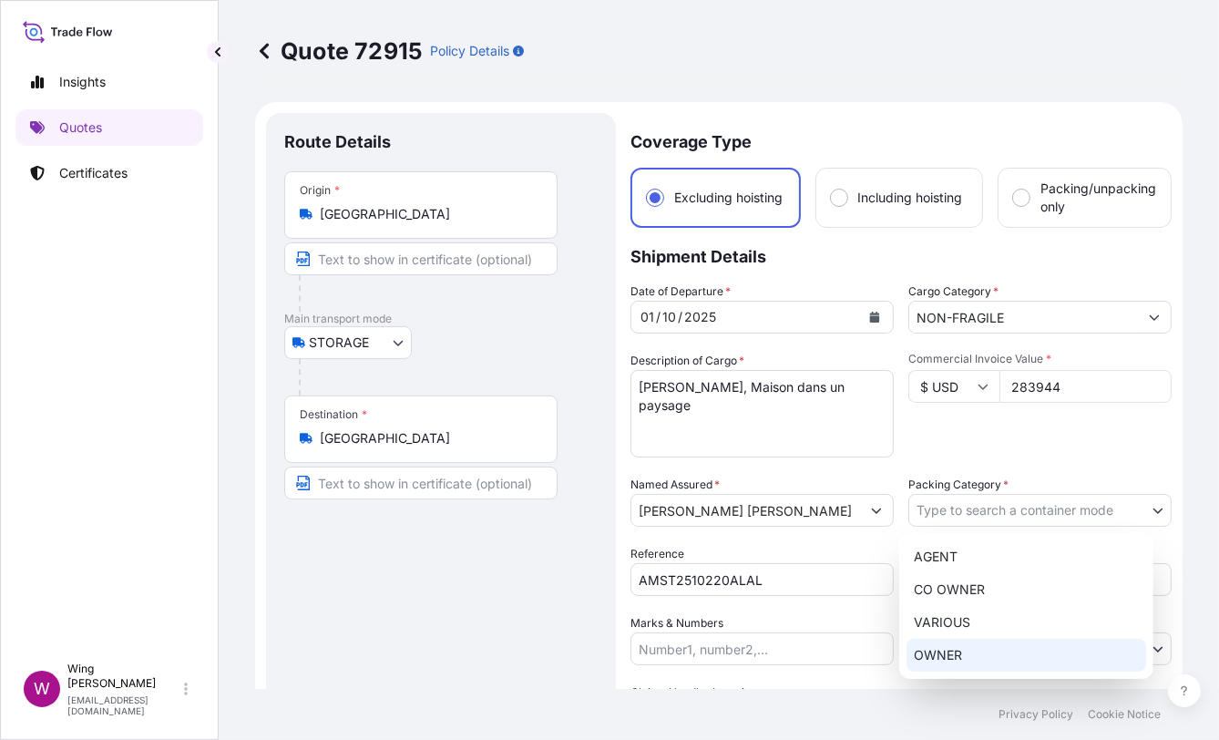
click at [946, 648] on div "OWNER" at bounding box center [1026, 655] width 240 height 33
select select "27"
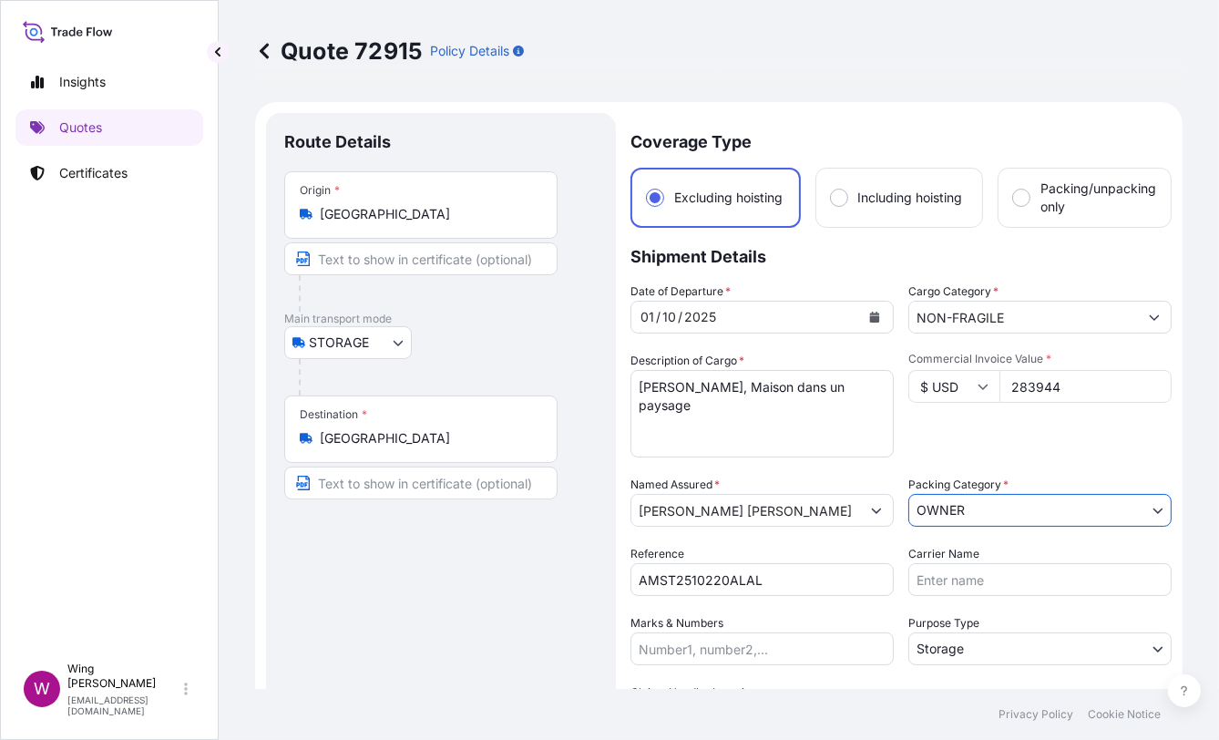
click at [583, 599] on div "Route Details Place of loading Road / [GEOGRAPHIC_DATA] / Inland Origin * [GEOG…" at bounding box center [440, 560] width 313 height 859
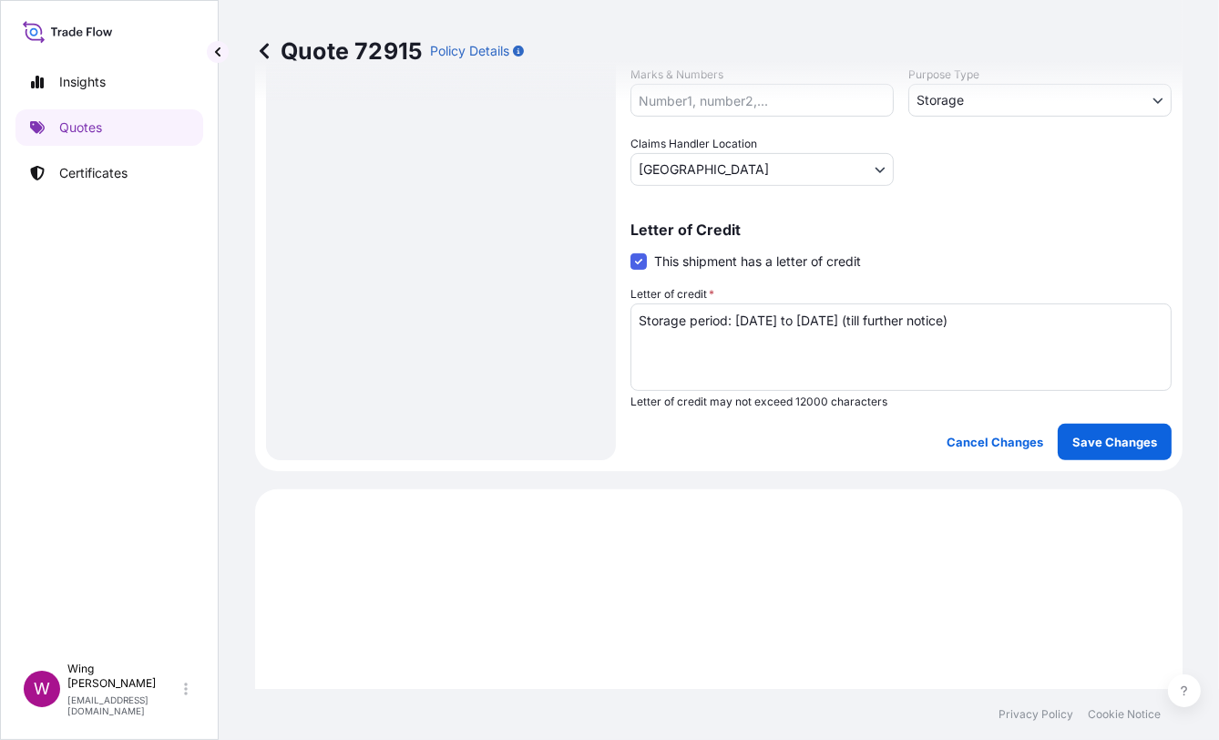
scroll to position [607, 0]
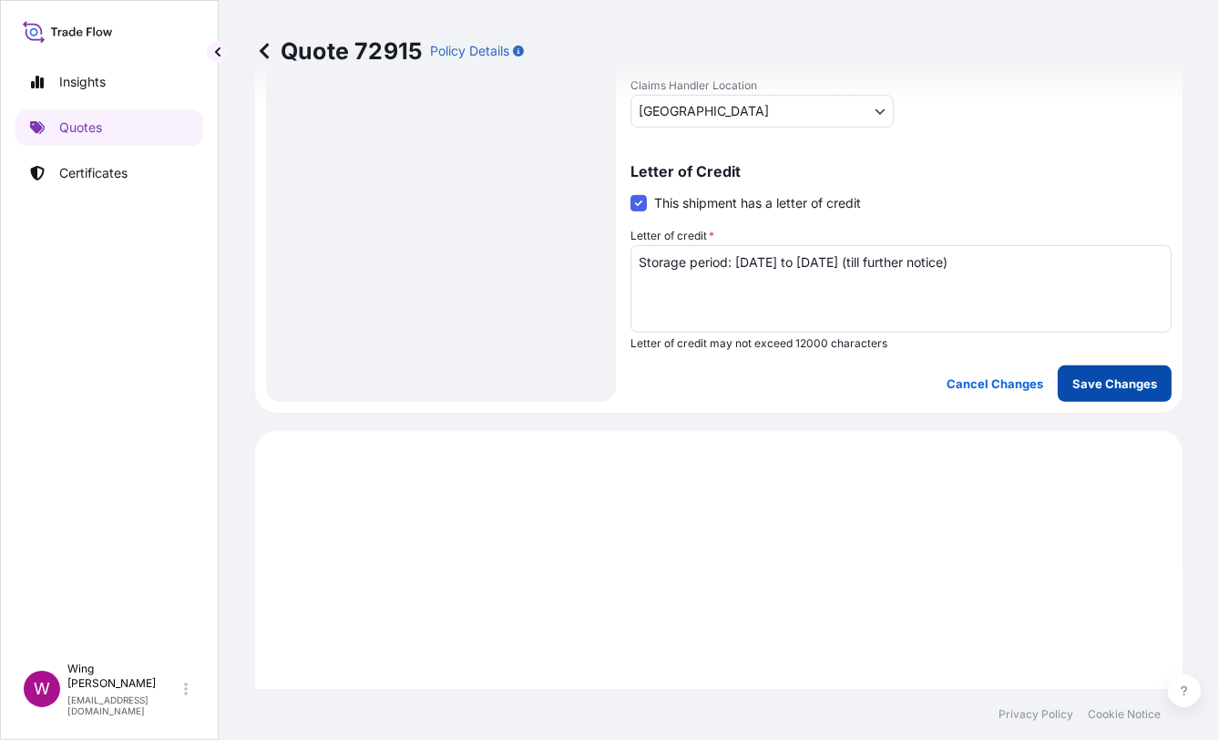
click at [1078, 396] on button "Save Changes" at bounding box center [1115, 383] width 114 height 36
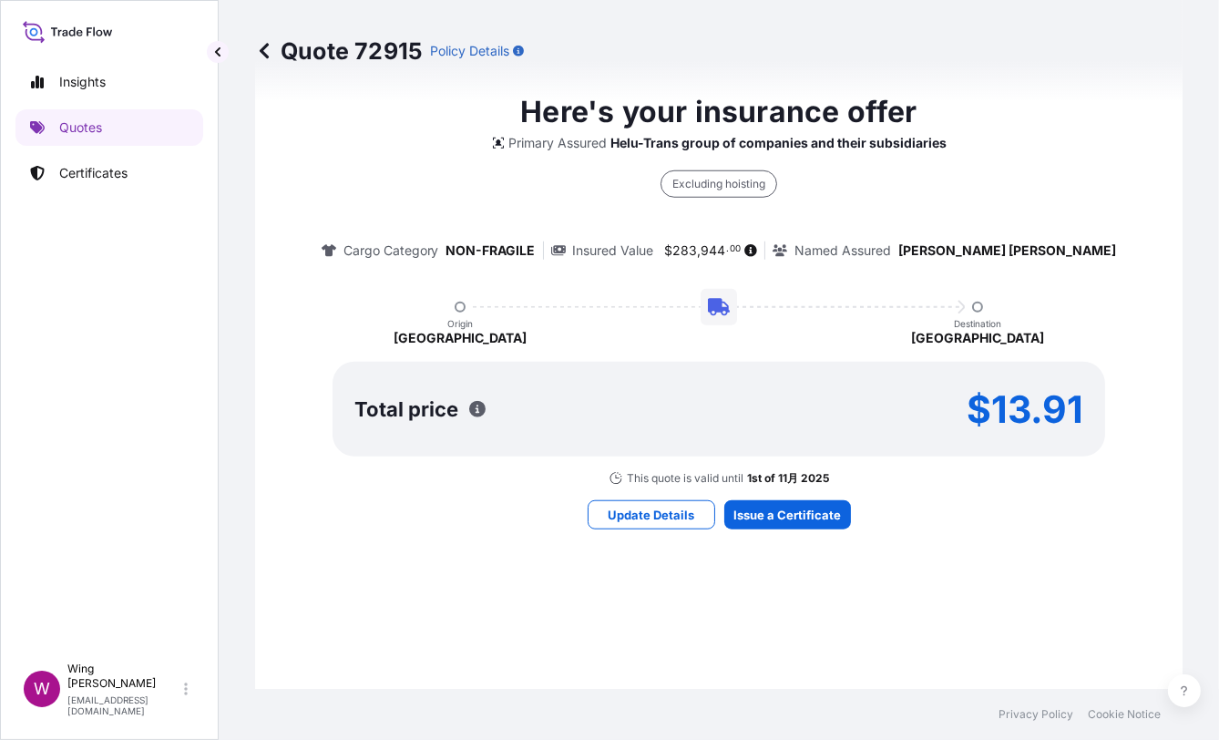
select select "STORAGE"
select select "Storage"
select select "[GEOGRAPHIC_DATA]"
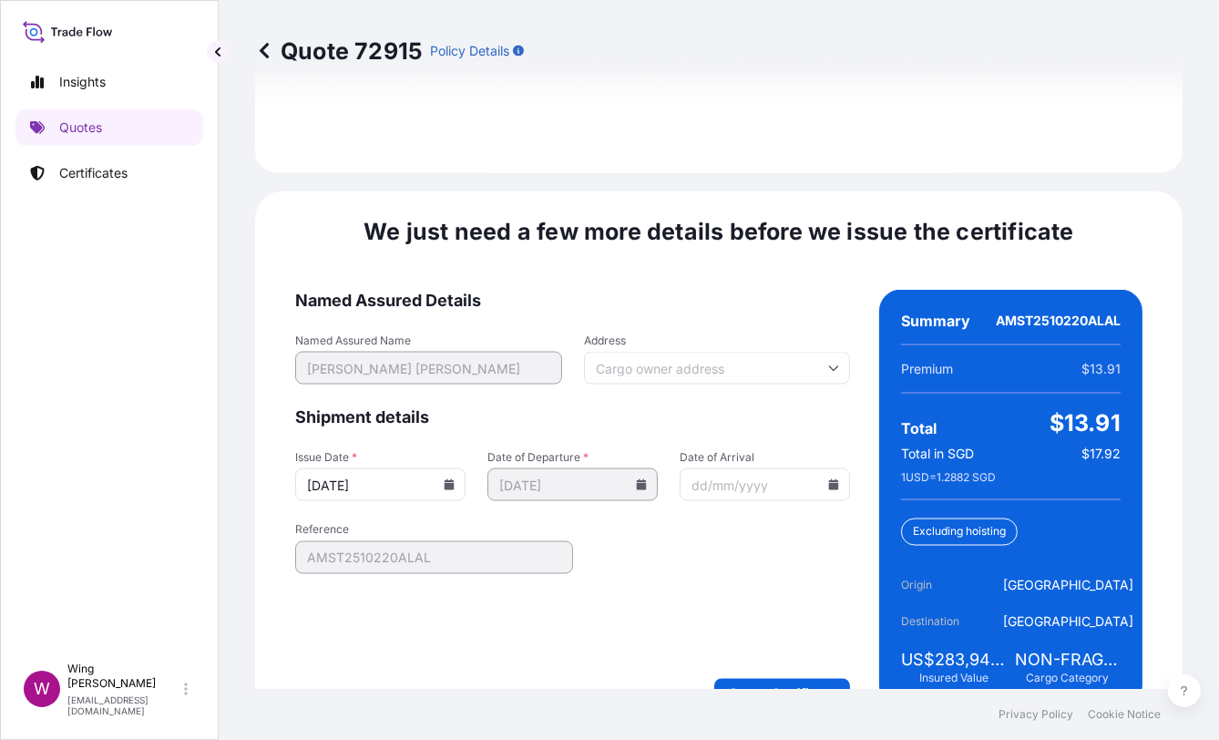
scroll to position [2877, 0]
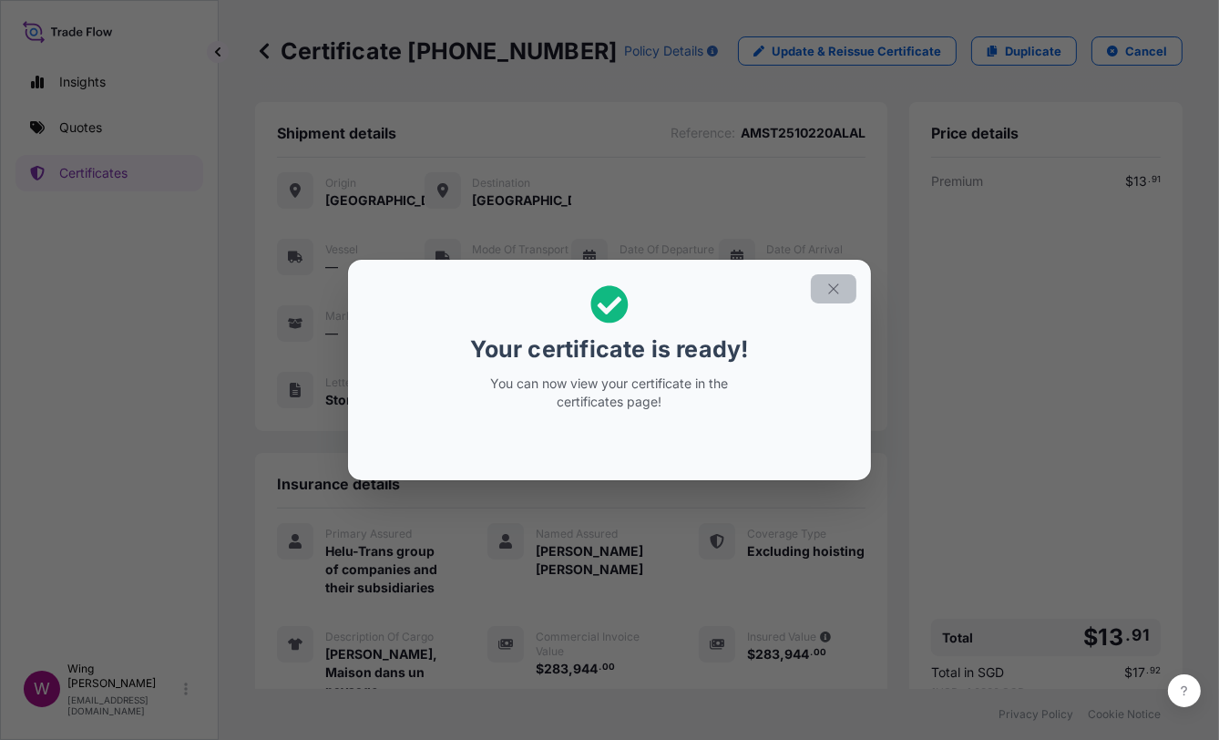
click at [834, 281] on icon "button" at bounding box center [833, 289] width 16 height 16
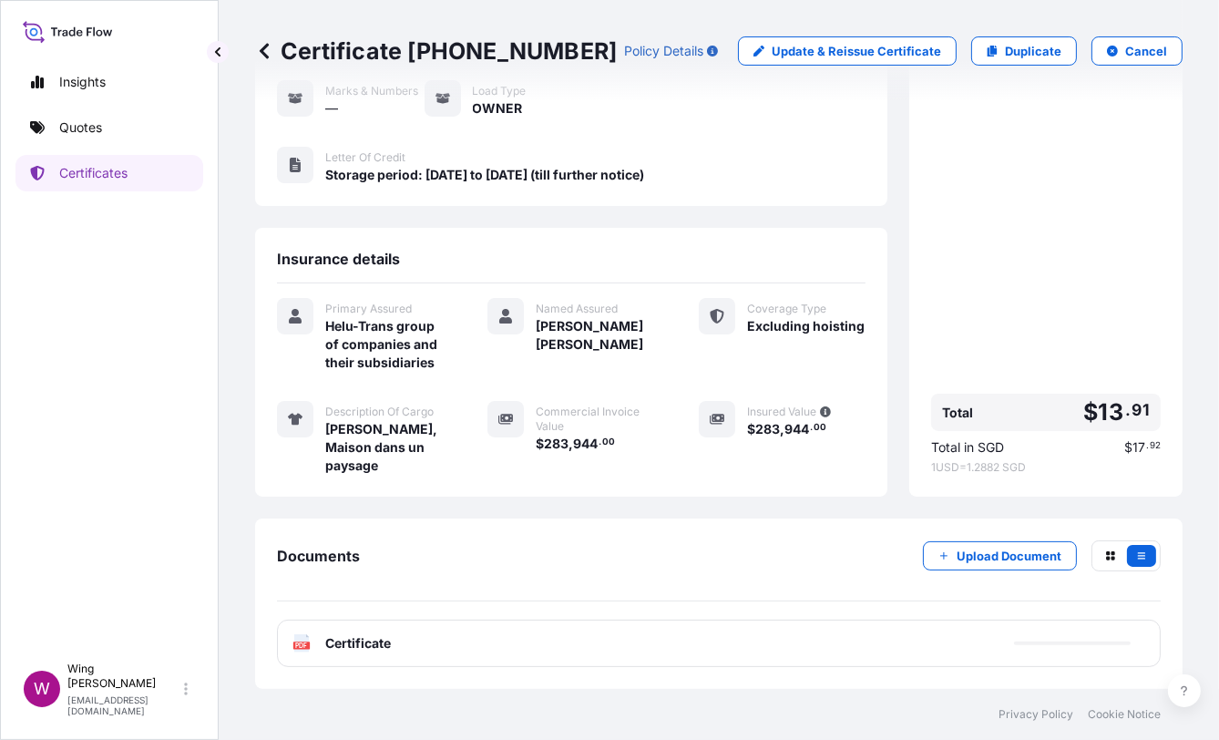
scroll to position [270, 0]
click at [296, 645] on text "PDF" at bounding box center [302, 645] width 12 height 6
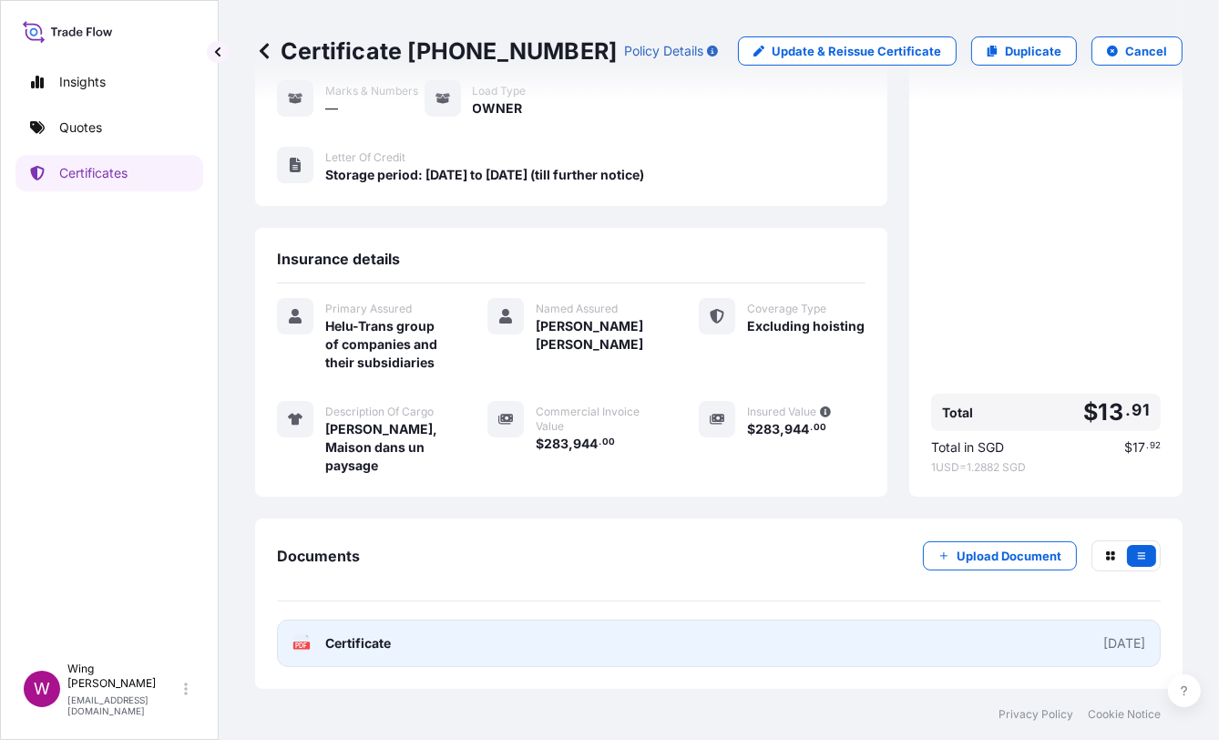
click at [301, 645] on text "PDF" at bounding box center [302, 645] width 12 height 6
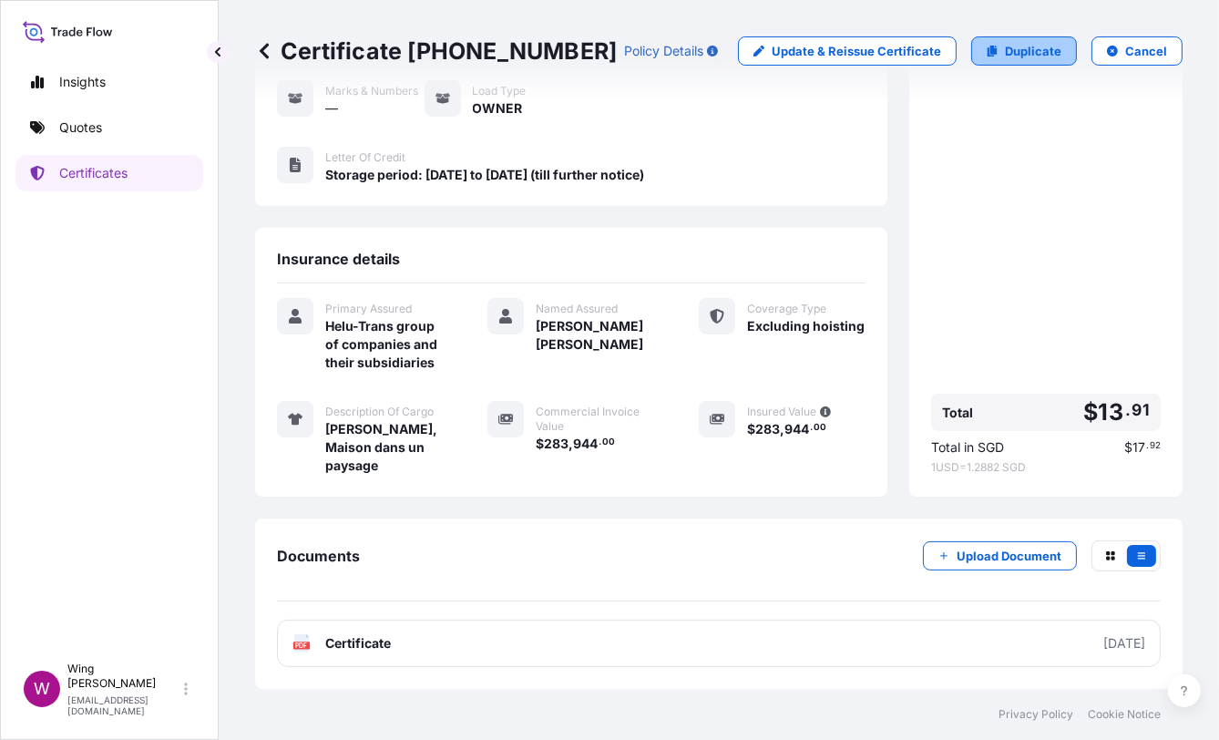
click at [1005, 54] on p "Duplicate" at bounding box center [1033, 51] width 56 height 18
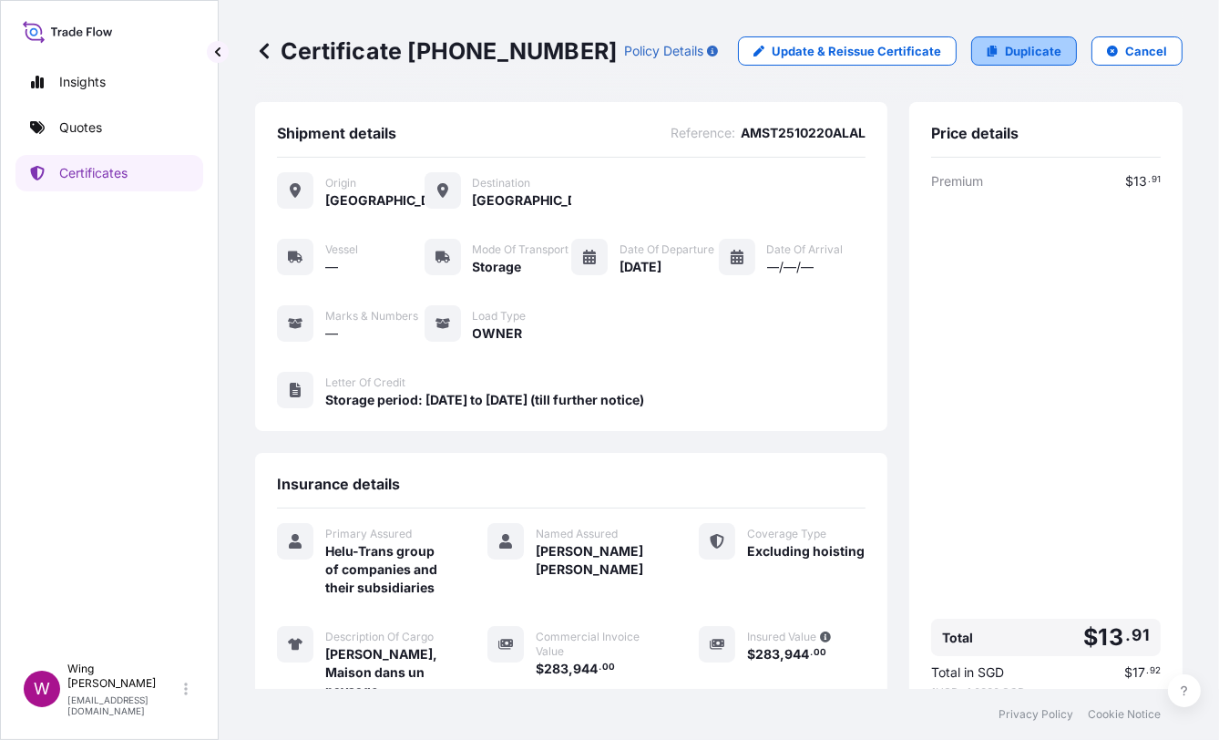
select select "STORAGE"
select select "Storage"
select select "[GEOGRAPHIC_DATA]"
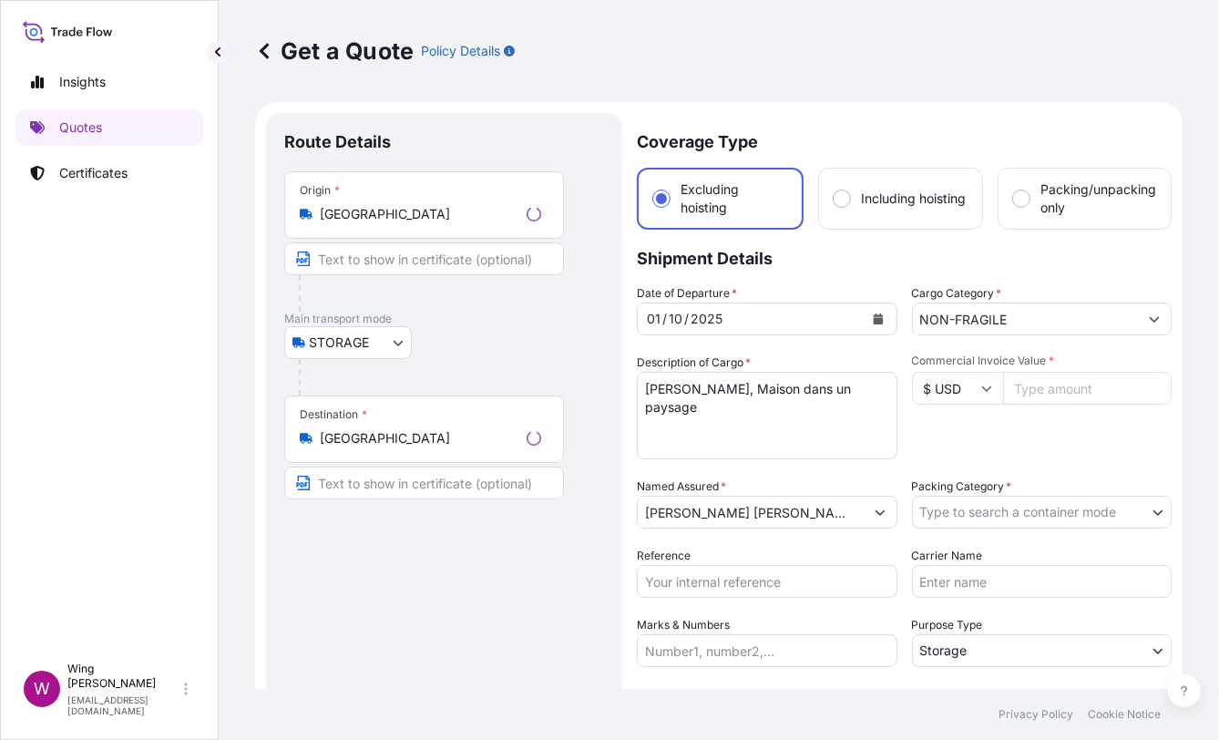
scroll to position [28, 0]
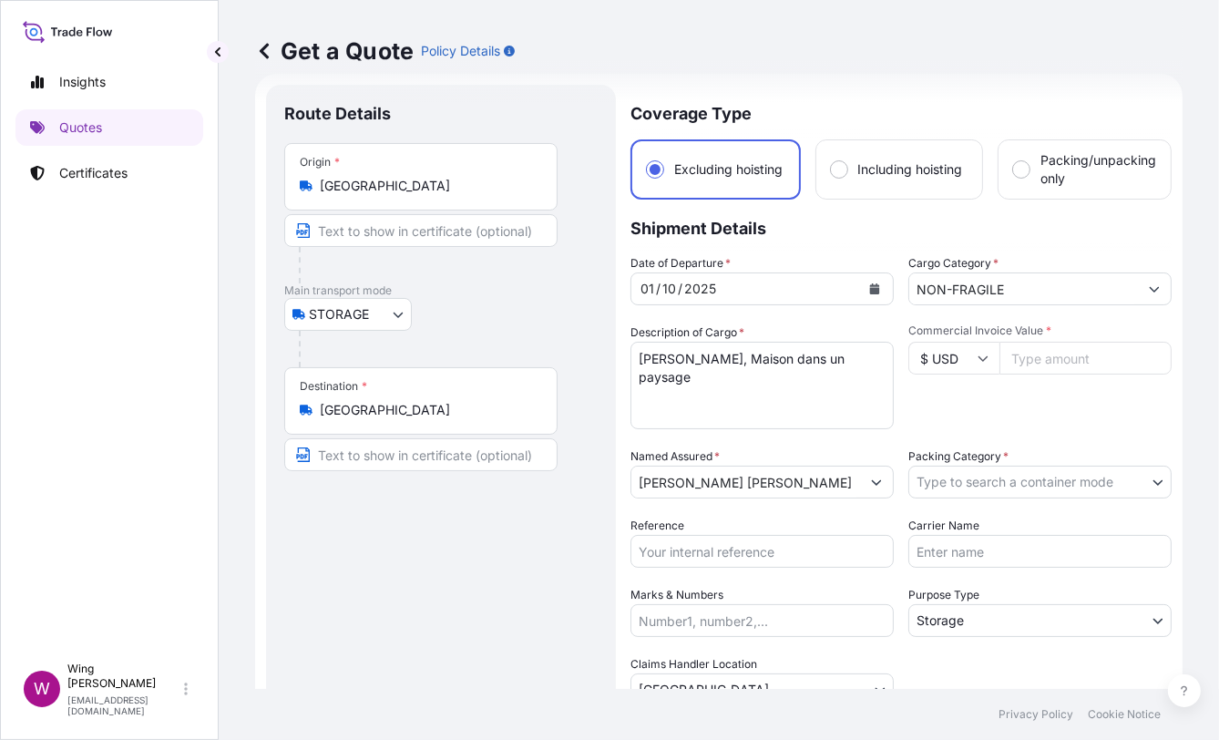
click at [753, 384] on textarea "[PERSON_NAME], Maison dans un paysage" at bounding box center [761, 385] width 263 height 87
drag, startPoint x: 714, startPoint y: 379, endPoint x: 550, endPoint y: 352, distance: 166.2
click at [550, 352] on form "Route Details Place of loading Road / Inland Road / Inland Origin * [GEOGRAPHIC…" at bounding box center [718, 532] width 927 height 917
paste textarea "[PERSON_NAME] Untitled"
click at [738, 360] on textarea "[PERSON_NAME], Maison dans un paysage" at bounding box center [761, 385] width 263 height 87
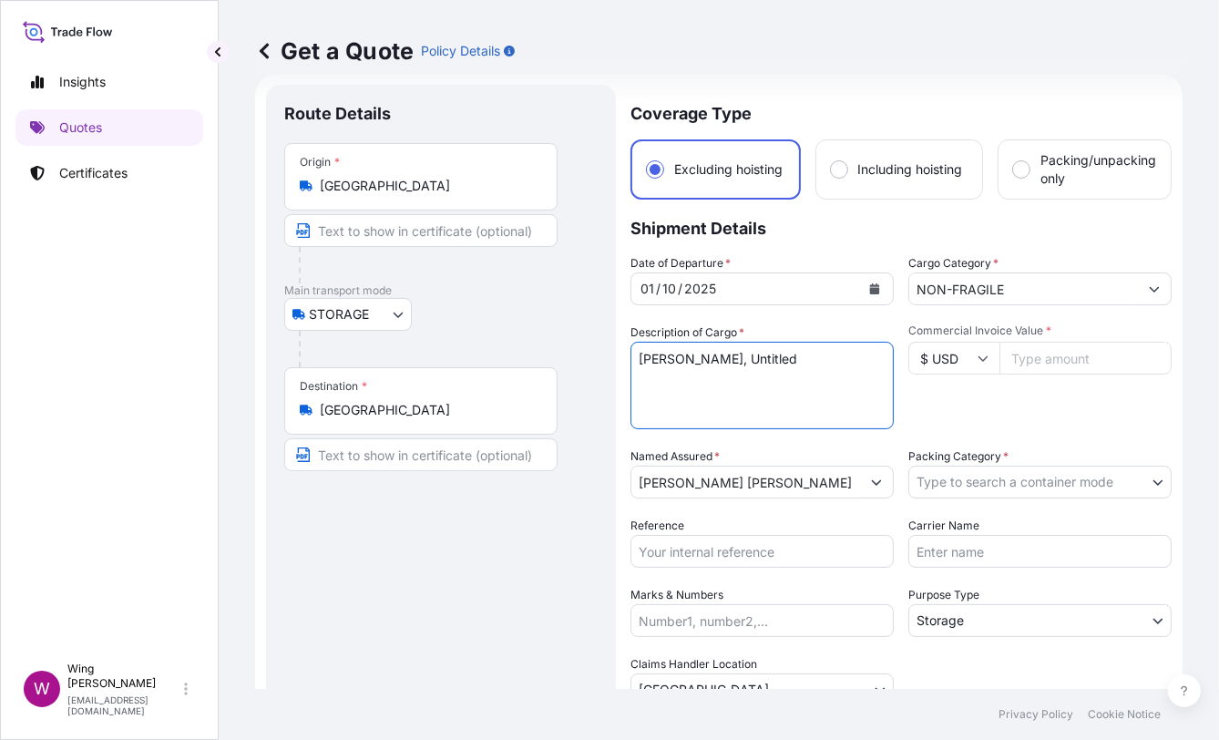
type textarea "[PERSON_NAME], Untitled"
click at [912, 402] on div "Commercial Invoice Value * $ USD" at bounding box center [1039, 376] width 263 height 106
click at [1014, 356] on input "Commercial Invoice Value *" at bounding box center [1085, 358] width 172 height 33
paste input "86957"
type input "86957"
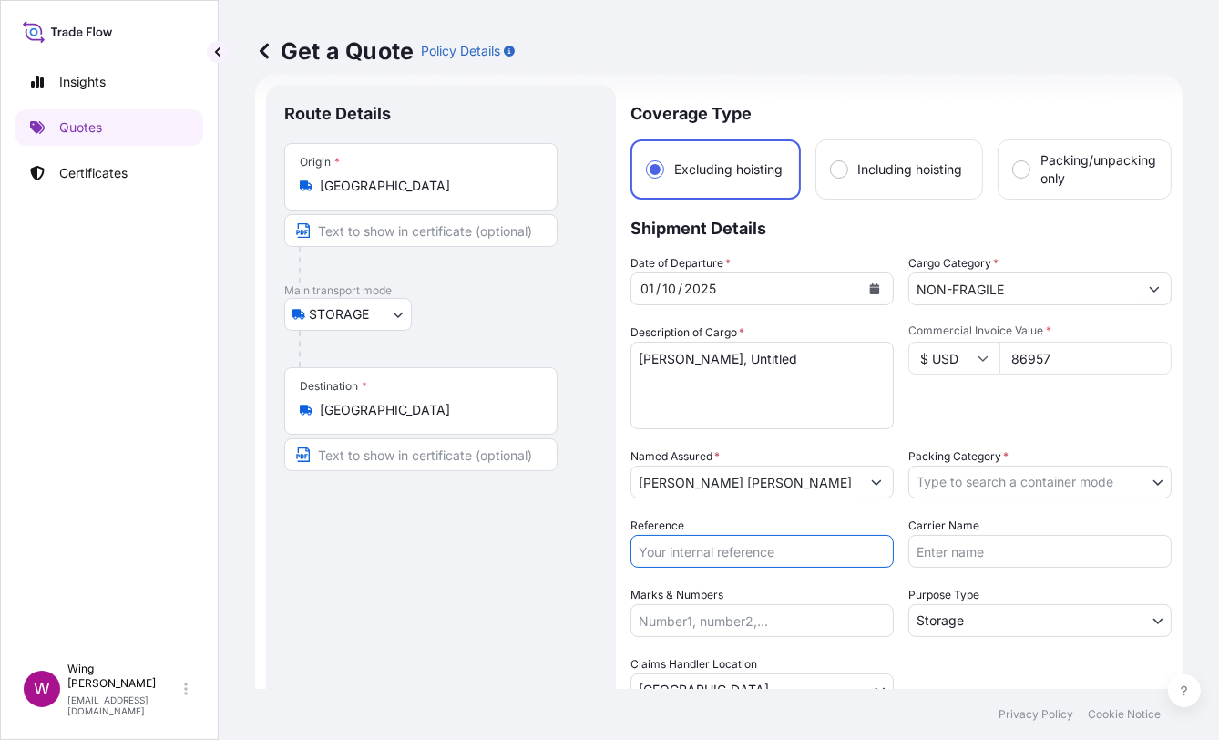
click at [734, 550] on input "Reference" at bounding box center [761, 551] width 263 height 33
paste input "AMST2510220ALAL"
type input "AMST2510220ALAL"
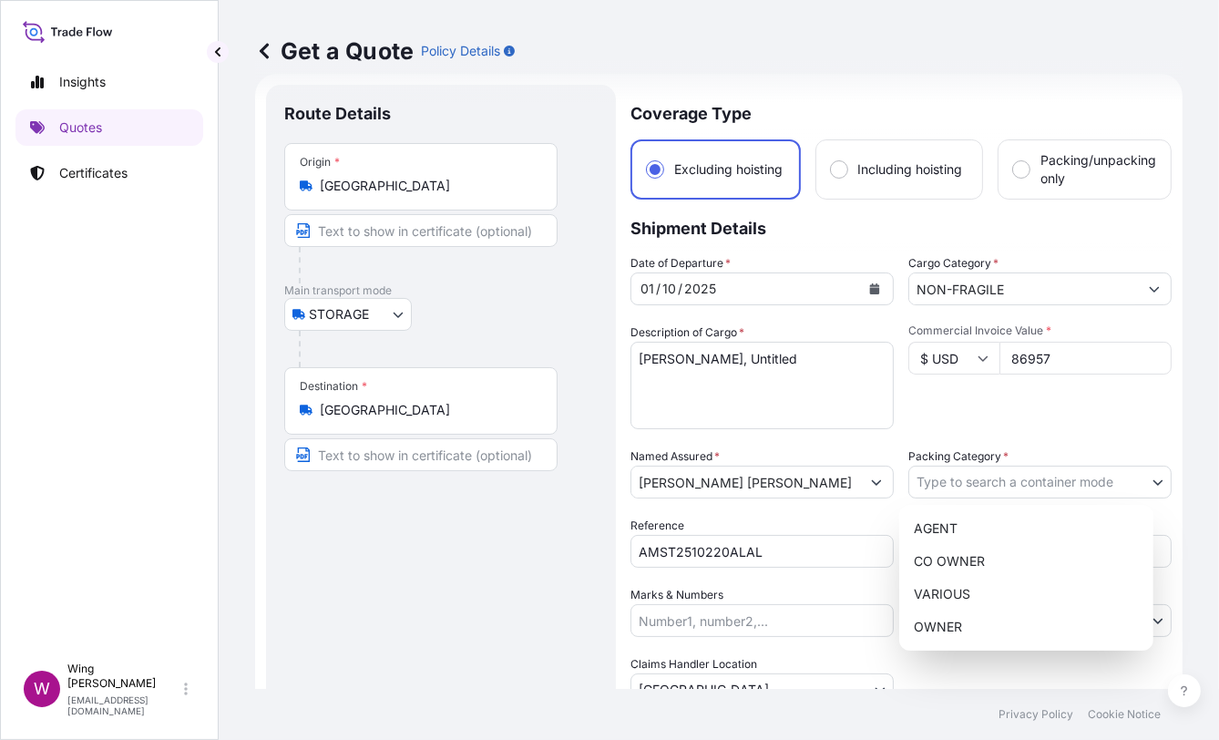
click at [1030, 486] on body "Insights Quotes Certificates W Wing Lee [EMAIL_ADDRESS][DOMAIN_NAME] Get a Quot…" at bounding box center [609, 370] width 1219 height 740
click at [1000, 615] on div "OWNER" at bounding box center [1026, 626] width 240 height 33
select select "27"
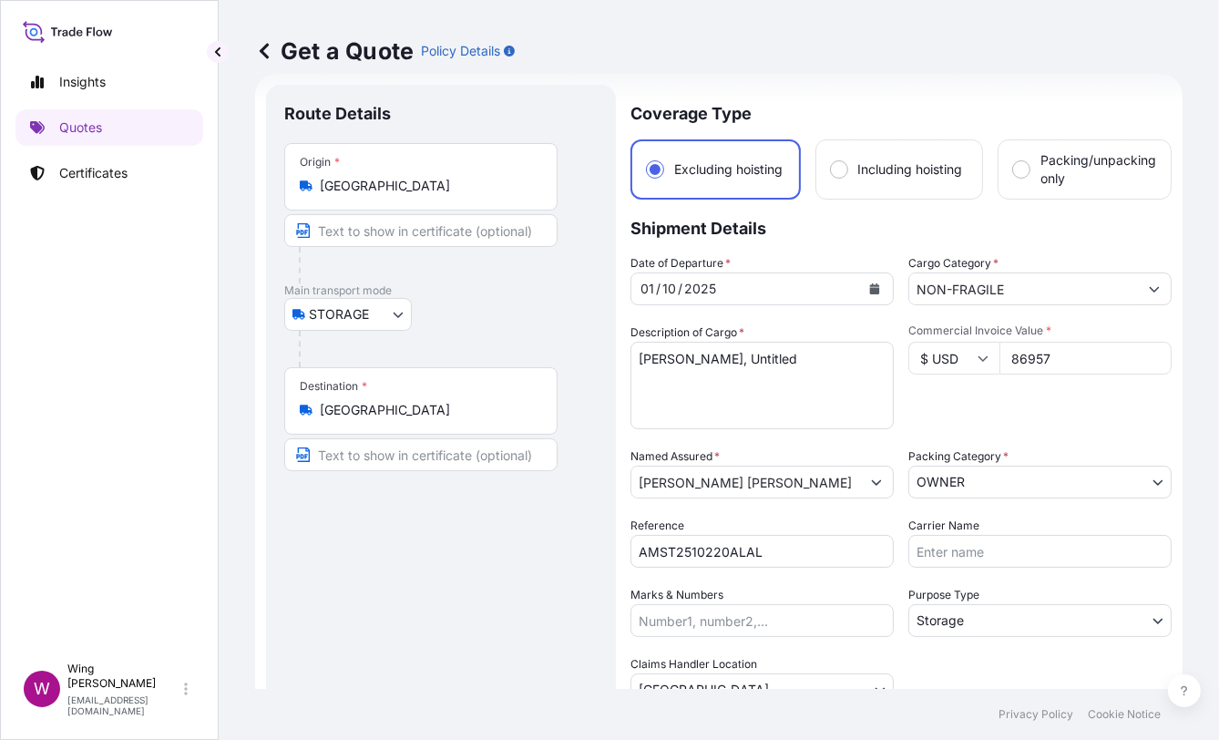
click at [451, 546] on div "Route Details Place of loading Road / [GEOGRAPHIC_DATA] / Inland Origin * [GEOG…" at bounding box center [440, 532] width 313 height 859
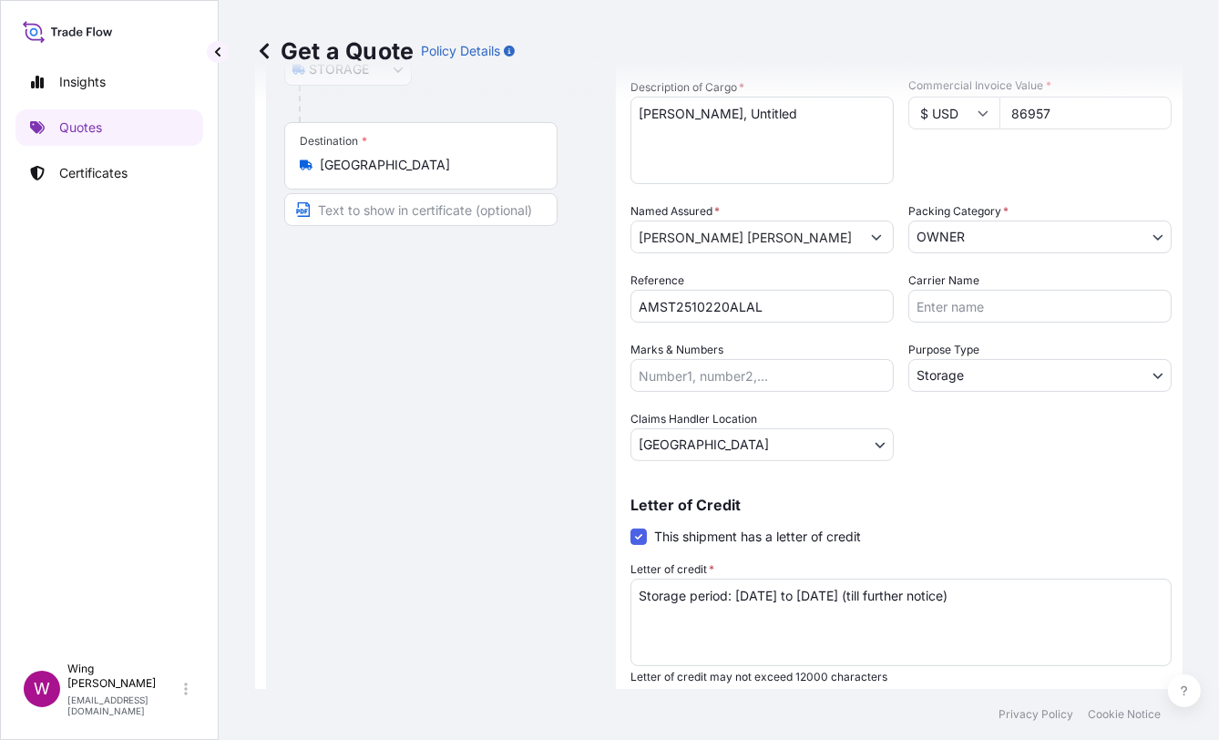
scroll to position [330, 0]
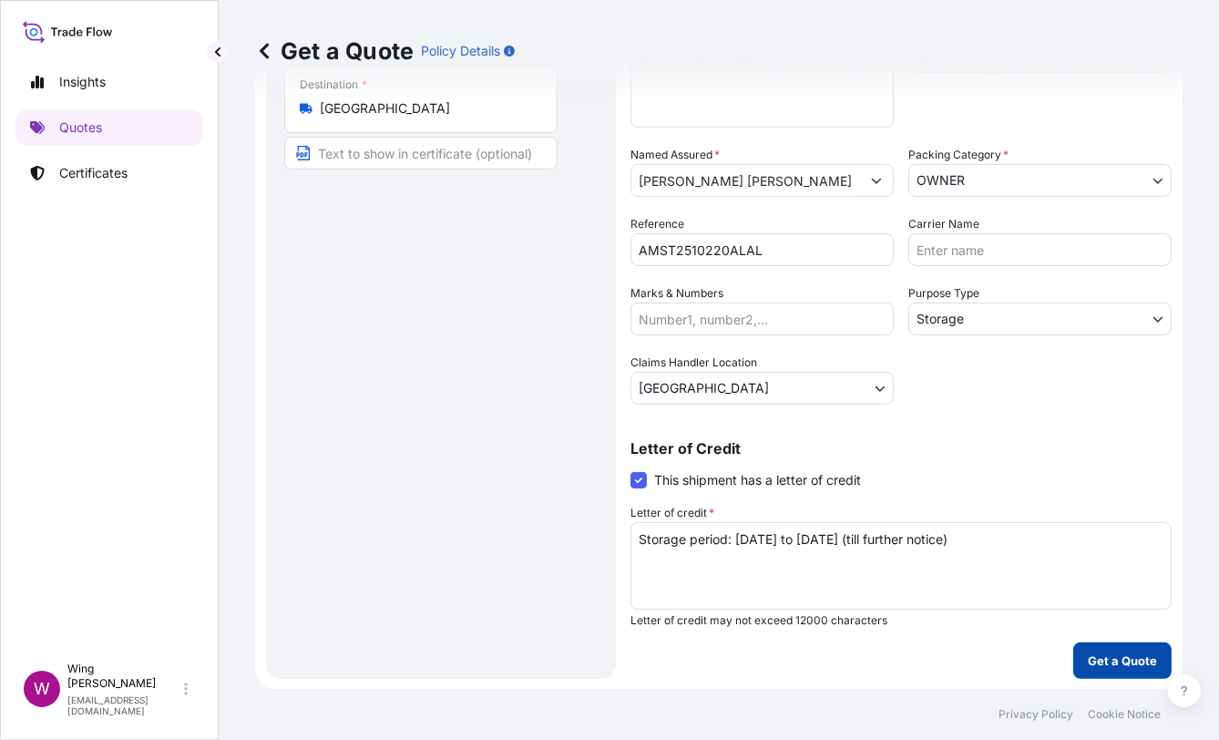
click at [1106, 662] on p "Get a Quote" at bounding box center [1122, 660] width 69 height 18
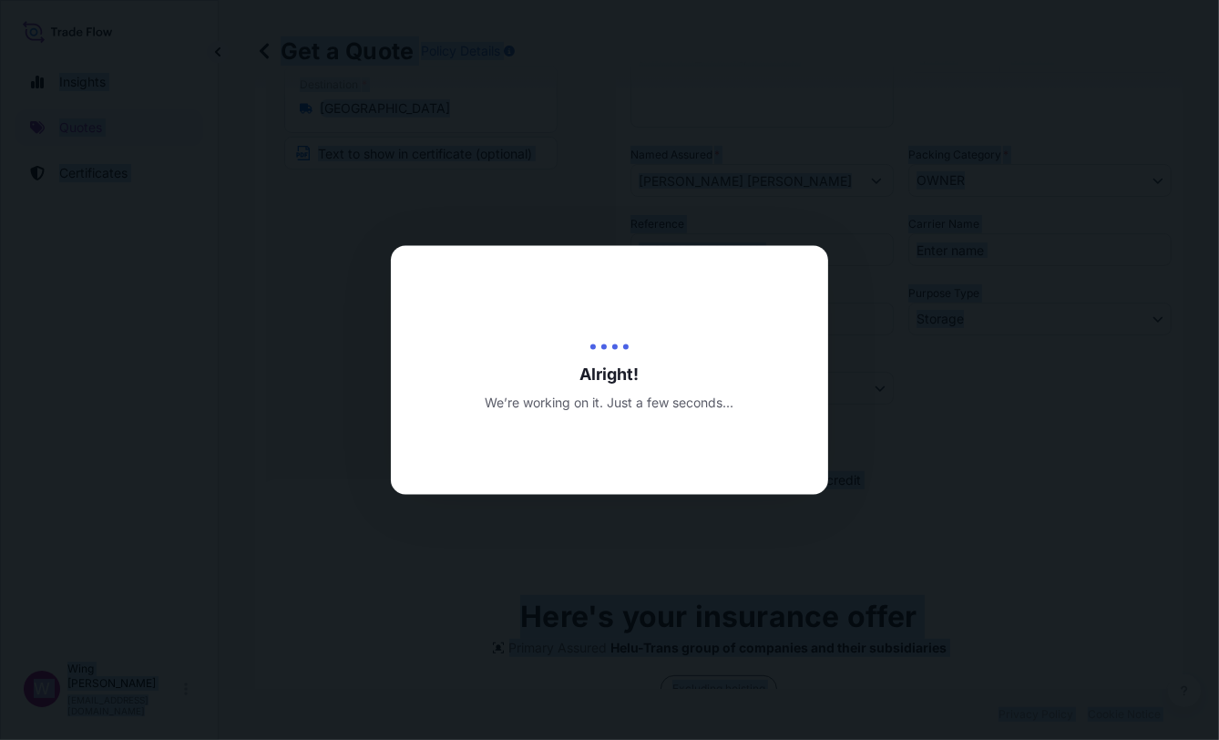
click at [1106, 662] on div at bounding box center [609, 370] width 1219 height 740
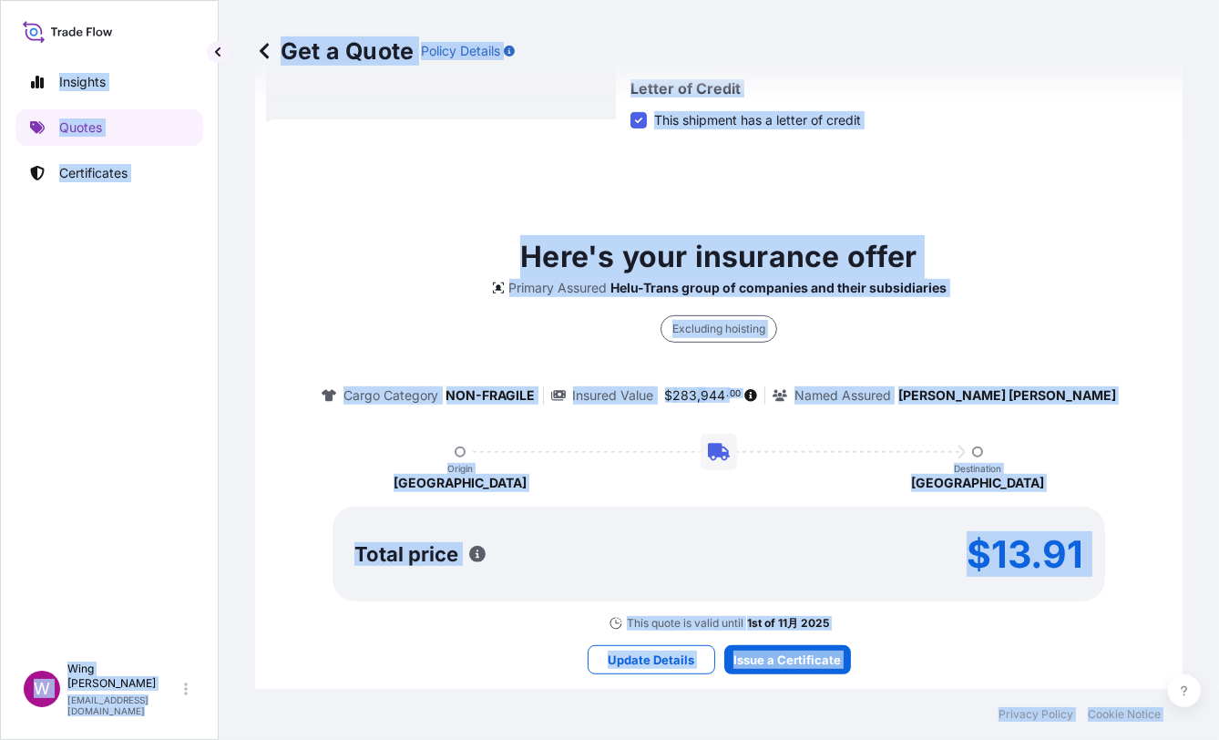
scroll to position [718, 0]
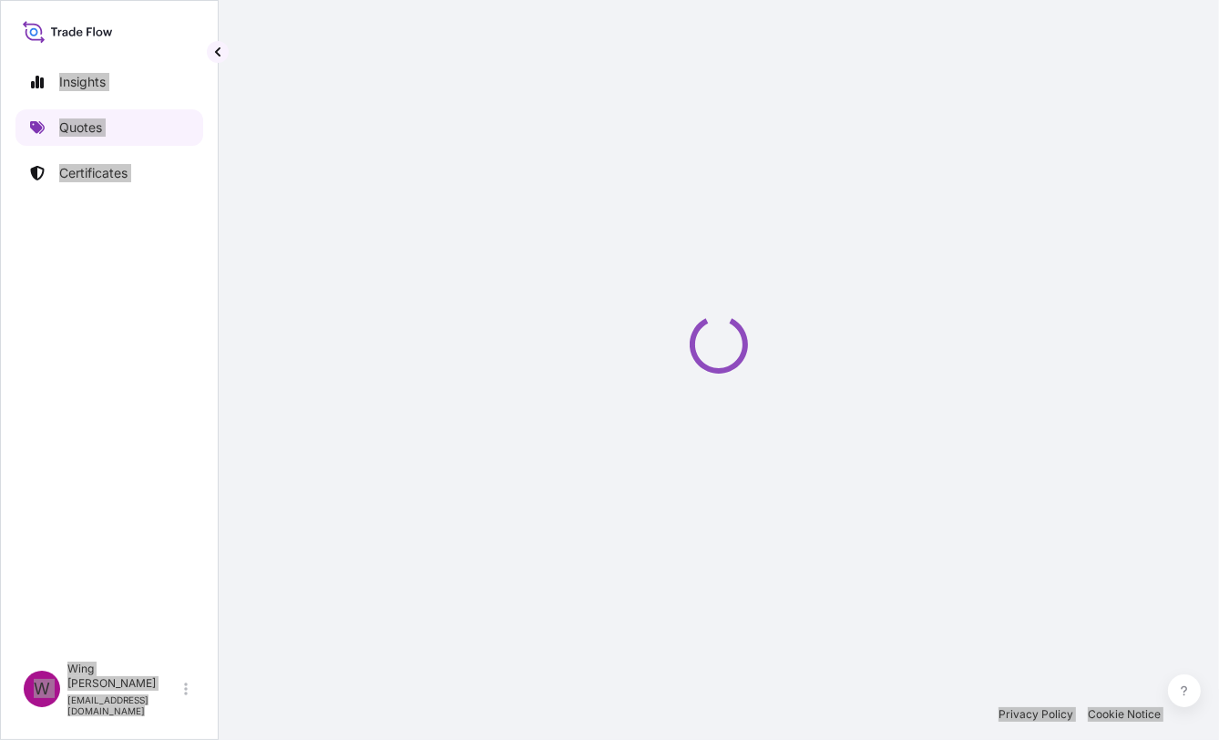
select select "STORAGE"
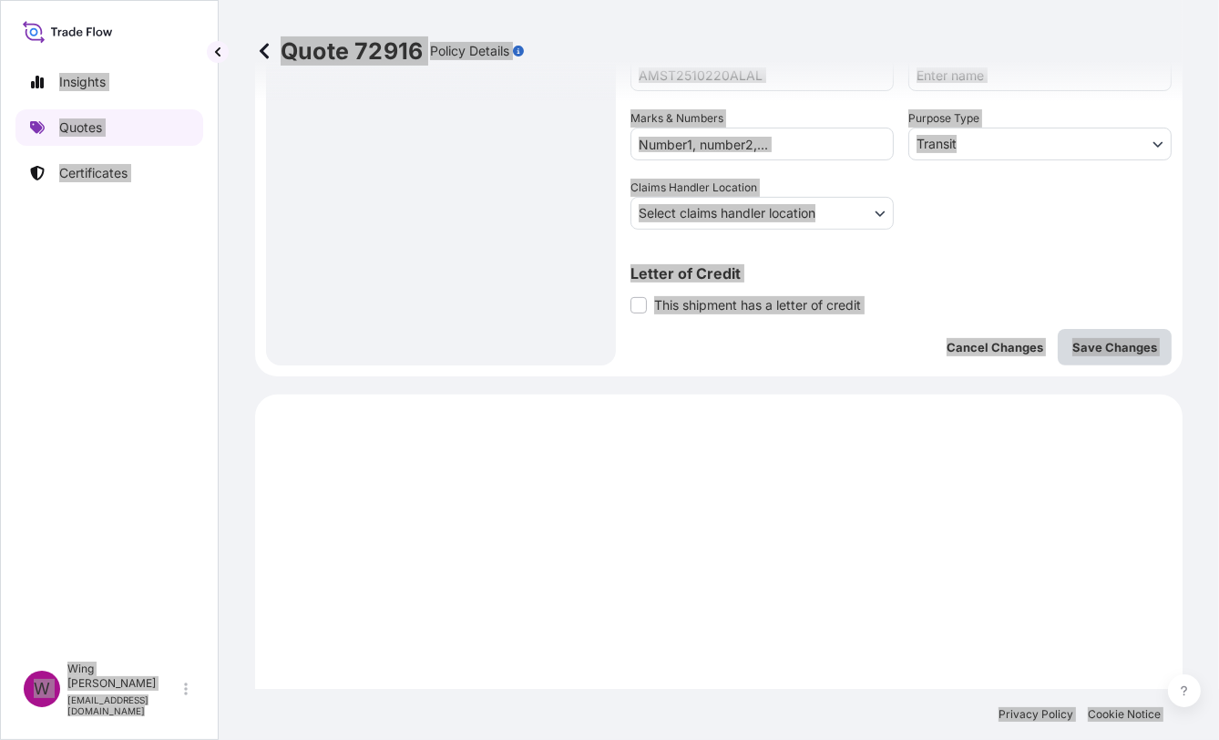
scroll to position [200, 0]
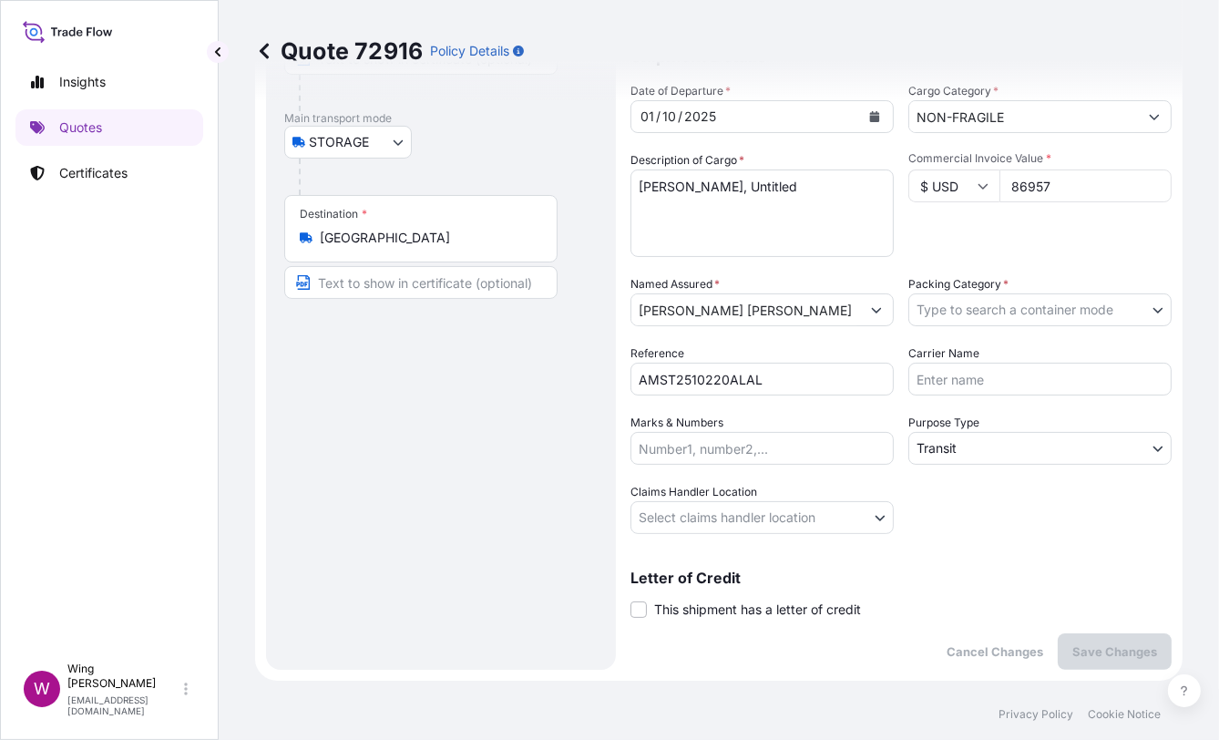
click at [386, 413] on div "Route Details Place of loading Road / [GEOGRAPHIC_DATA] / Inland Origin * [GEOG…" at bounding box center [440, 291] width 313 height 721
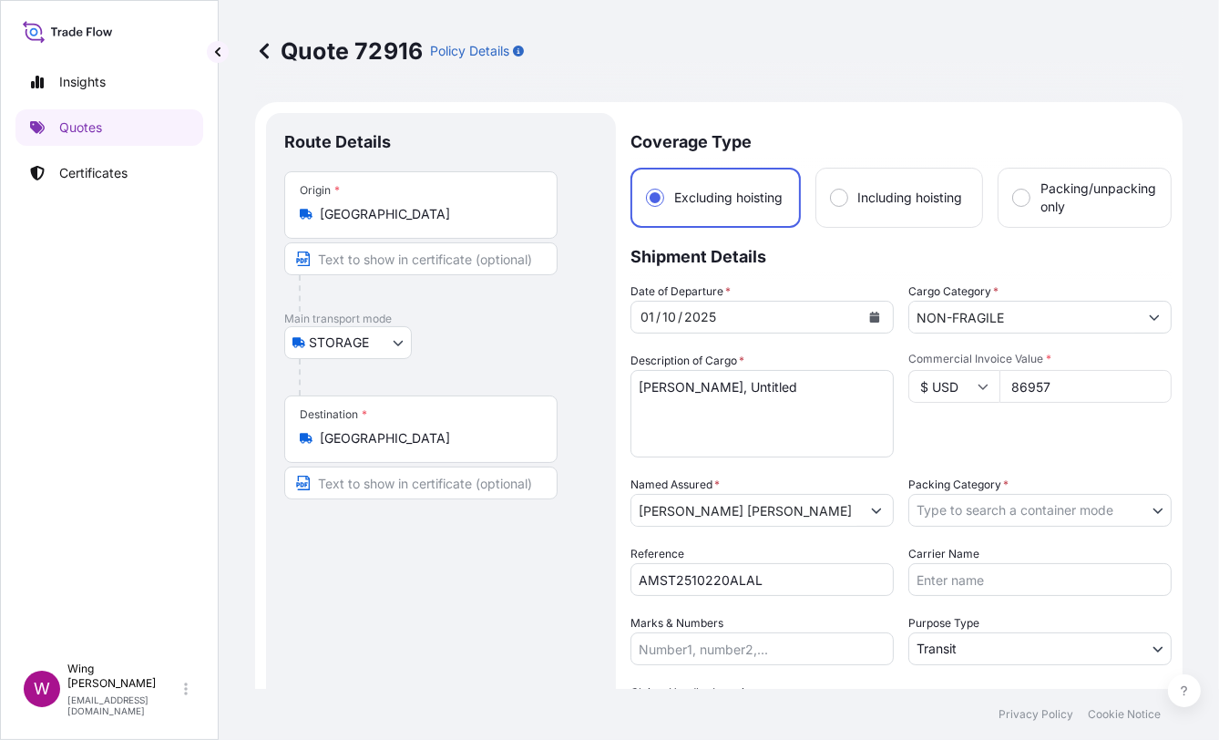
click at [431, 619] on div "Route Details Place of loading Road / [GEOGRAPHIC_DATA] / Inland Origin * [GEOG…" at bounding box center [440, 491] width 313 height 721
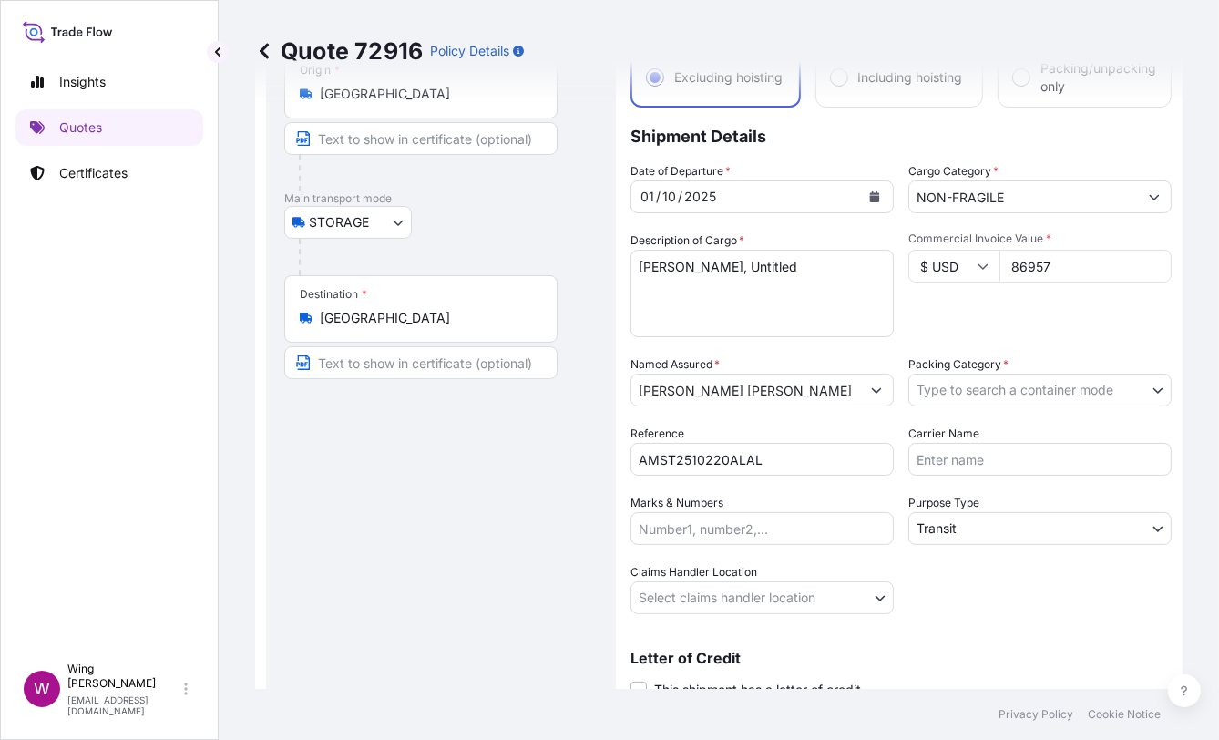
click at [985, 525] on body "Insights Quotes Certificates W Wing Lee [EMAIL_ADDRESS][DOMAIN_NAME] Quote 7291…" at bounding box center [609, 370] width 1219 height 740
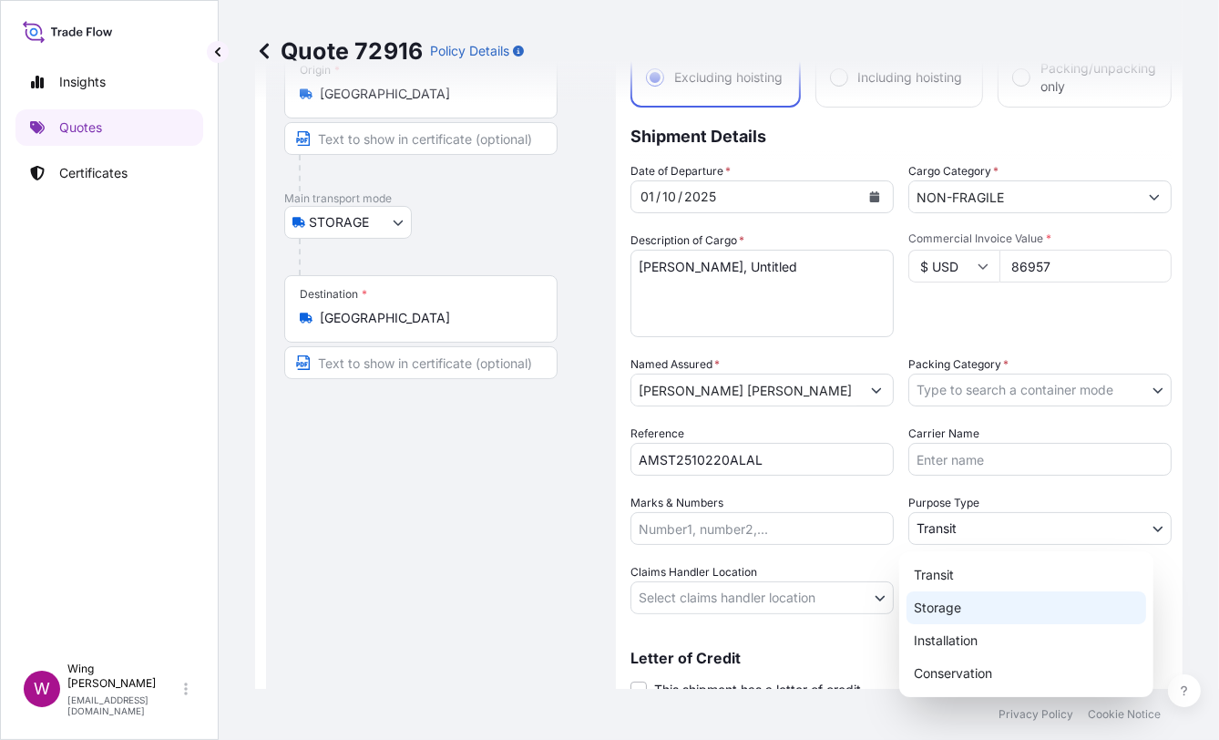
click at [985, 607] on div "Storage" at bounding box center [1026, 607] width 240 height 33
select select "Storage"
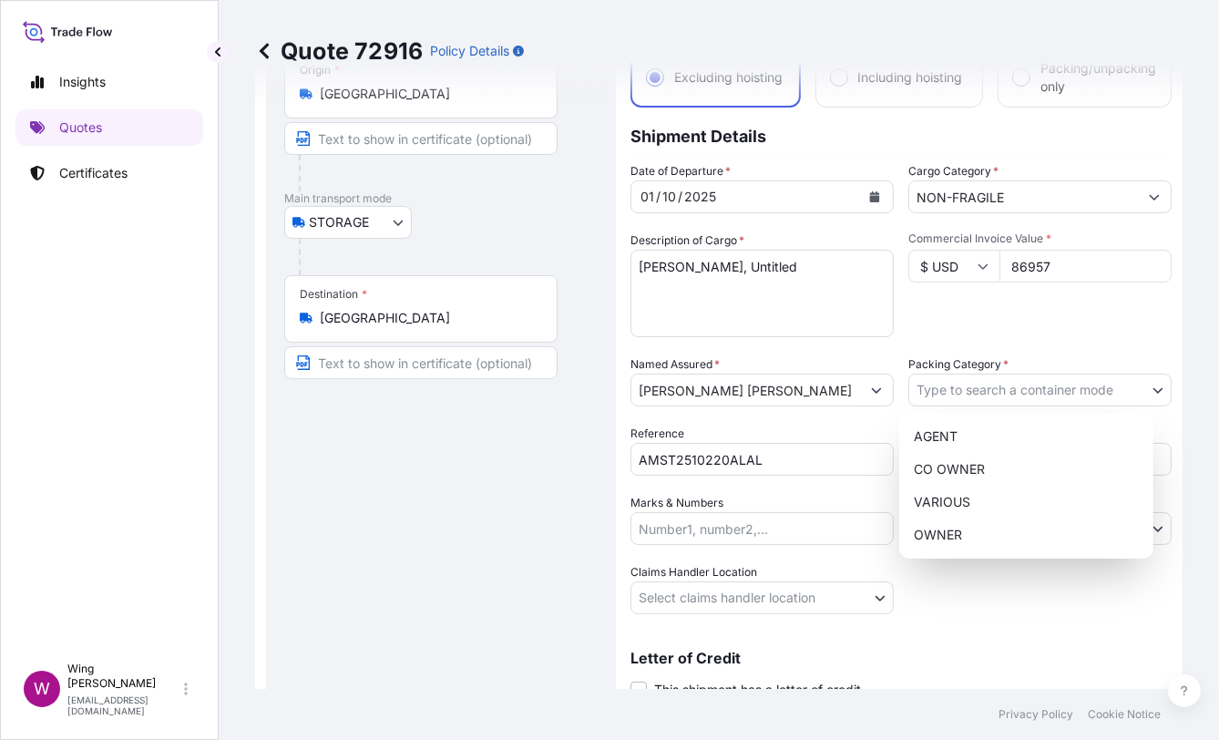
click at [947, 384] on body "Insights Quotes Certificates W Wing Lee [EMAIL_ADDRESS][DOMAIN_NAME] Quote 7291…" at bounding box center [609, 370] width 1219 height 740
click at [956, 532] on div "OWNER" at bounding box center [1026, 534] width 240 height 33
select select "27"
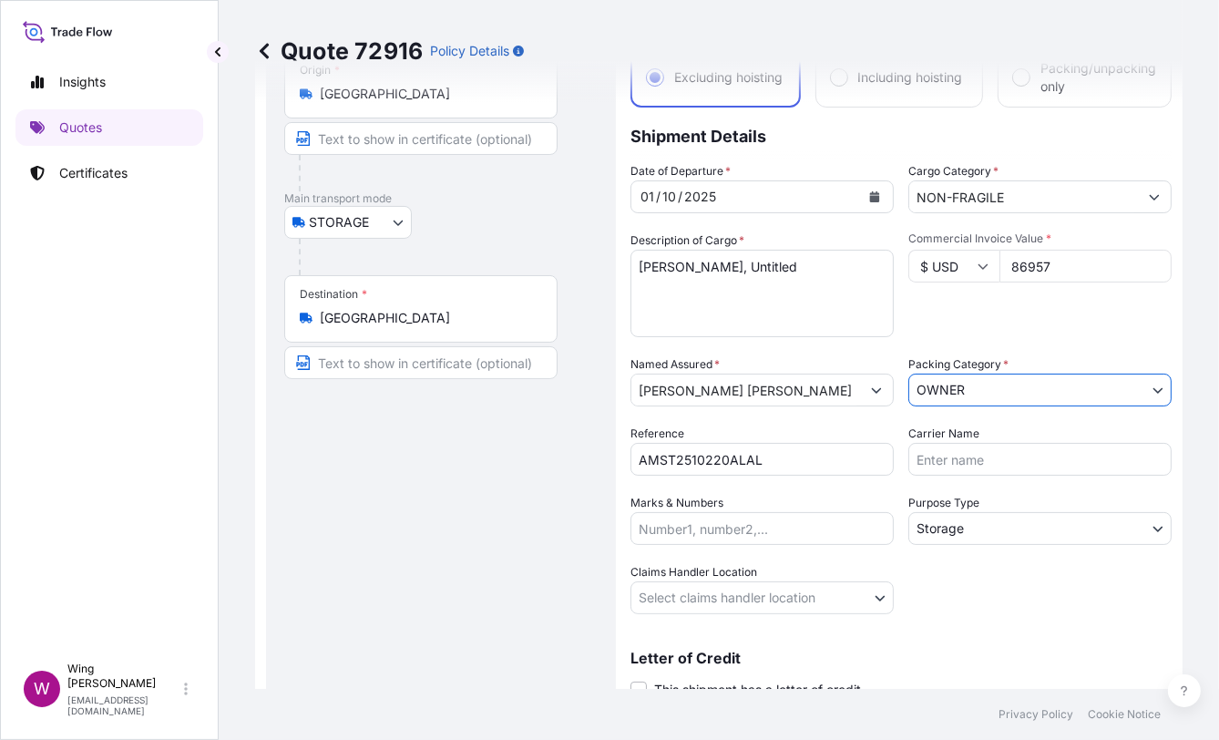
click at [493, 526] on div "Route Details Place of loading Road / [GEOGRAPHIC_DATA] / Inland Origin * [GEOG…" at bounding box center [440, 371] width 313 height 721
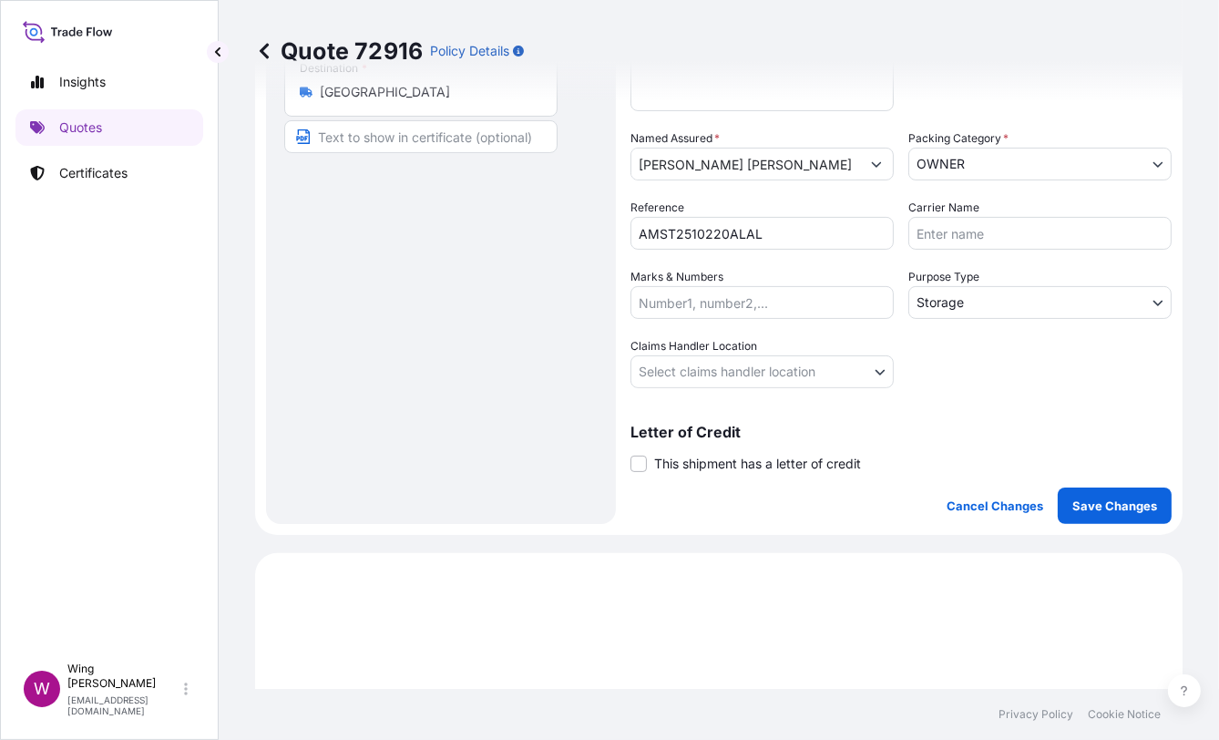
scroll to position [363, 0]
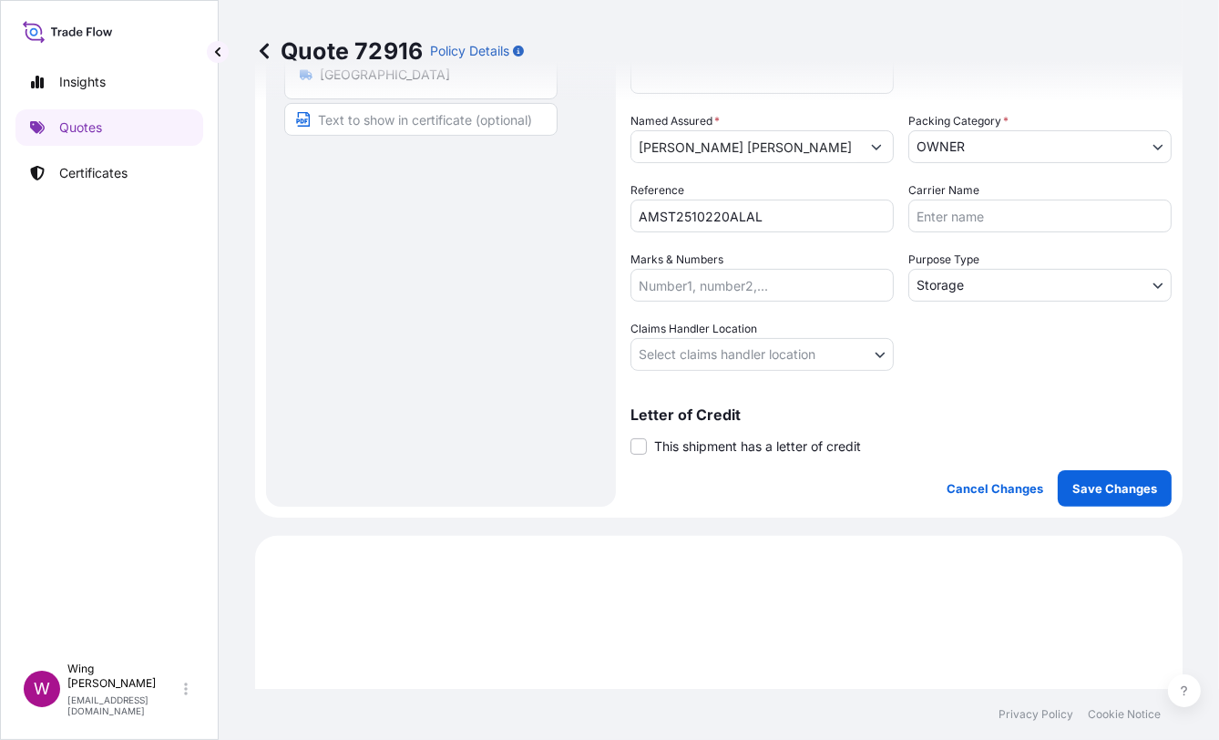
click at [679, 446] on span "This shipment has a letter of credit" at bounding box center [757, 446] width 207 height 18
click at [630, 436] on input "This shipment has a letter of credit" at bounding box center [630, 436] width 0 height 0
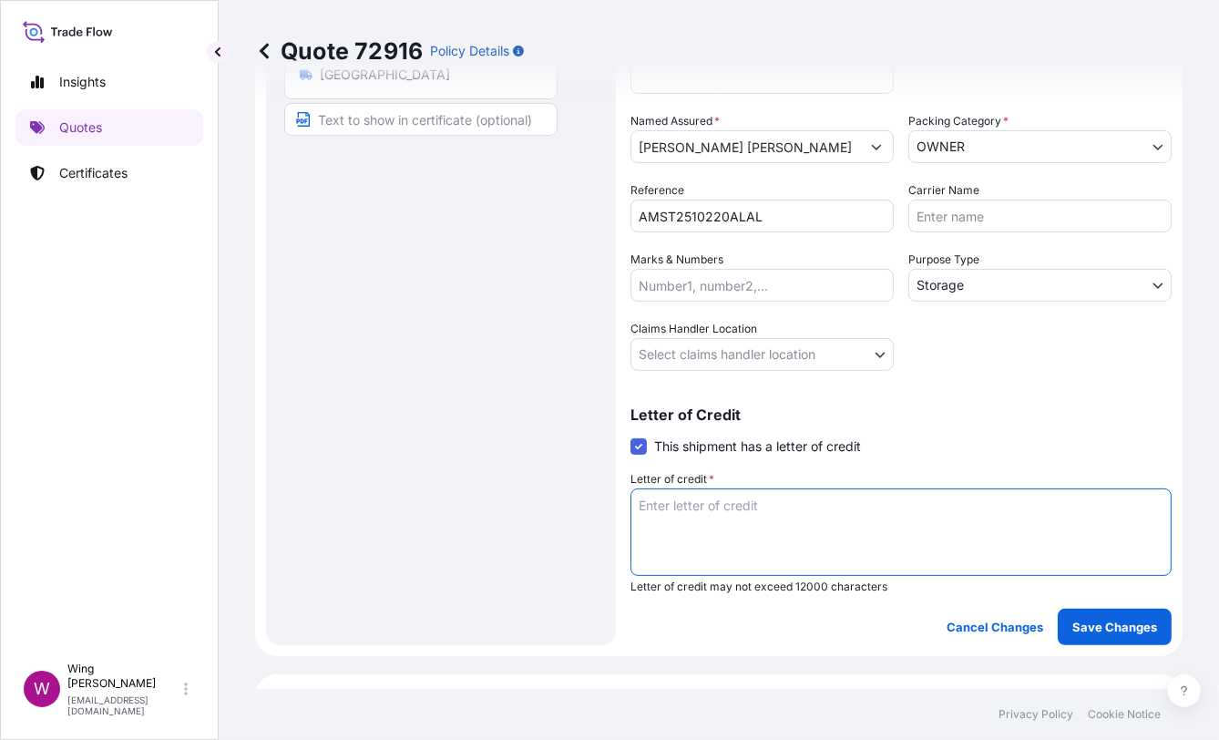
click at [849, 507] on textarea "Letter of credit *" at bounding box center [900, 531] width 541 height 87
paste textarea "Storage period: [DATE] to [DATE] (till further notice)"
type textarea "Storage period: [DATE] to [DATE] (till further notice)"
click at [1083, 636] on button "Save Changes" at bounding box center [1115, 627] width 114 height 36
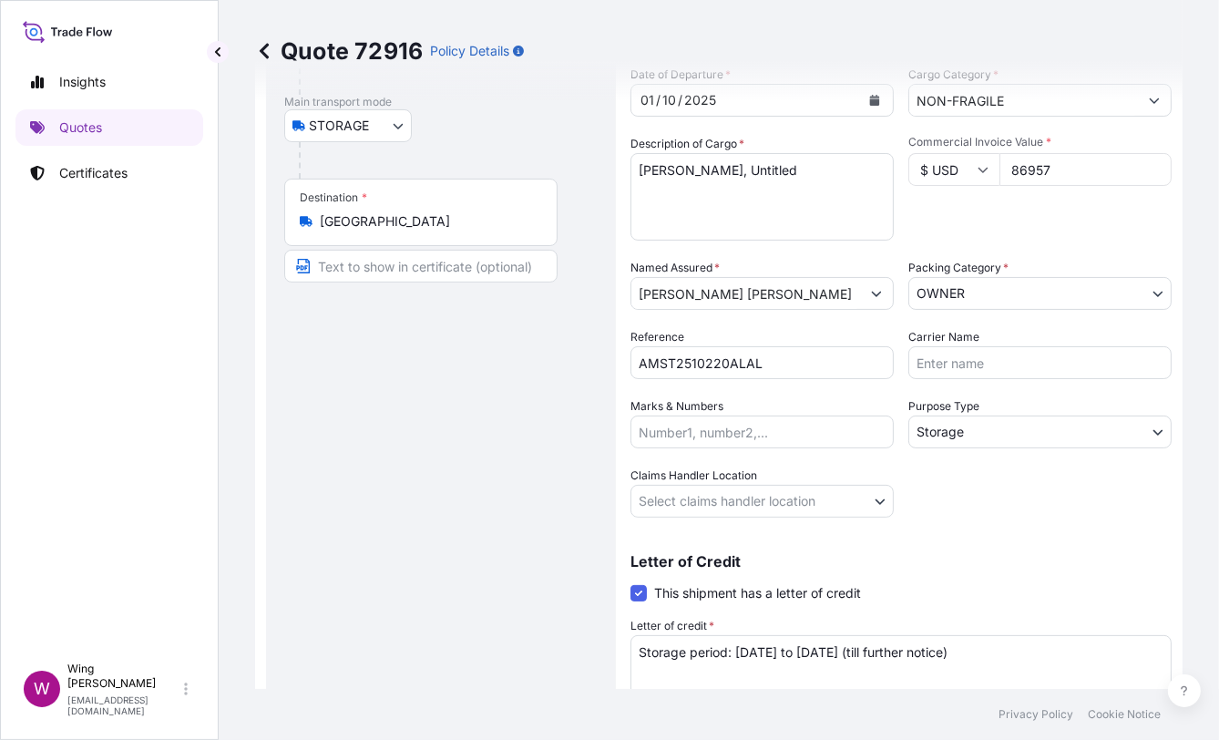
select select "STORAGE"
select select "Storage"
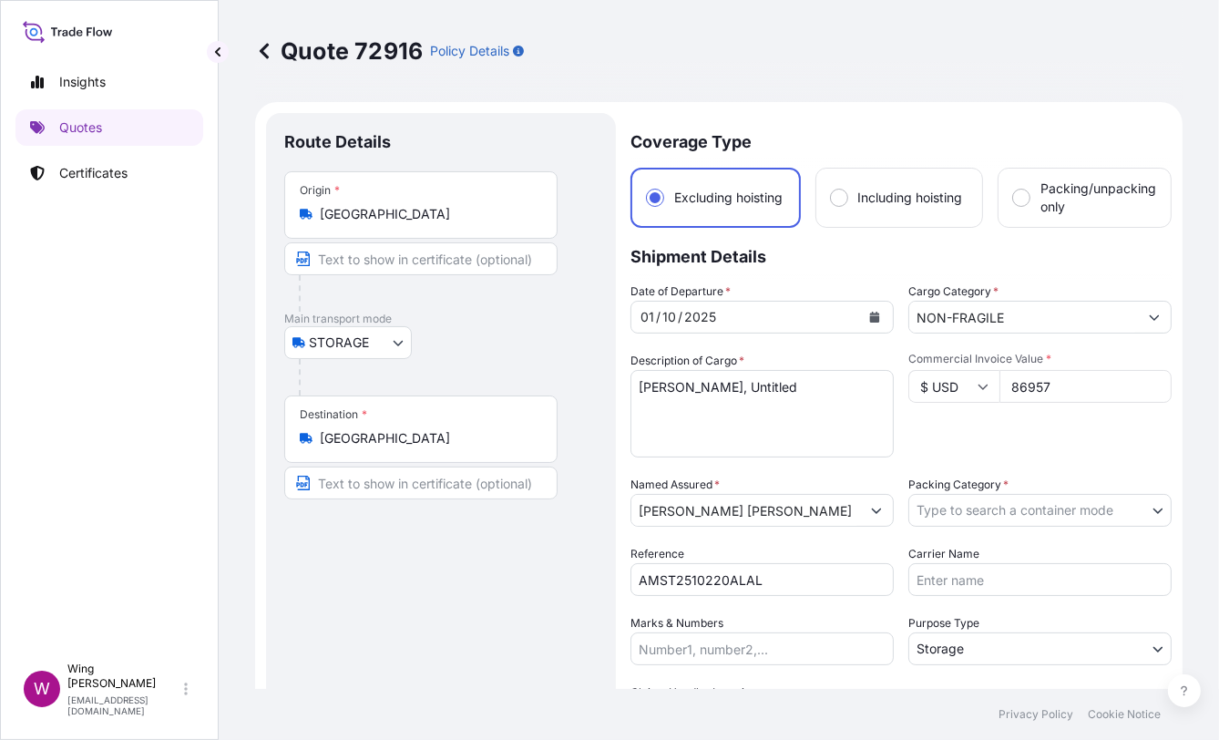
click at [957, 580] on input "Carrier Name" at bounding box center [1039, 579] width 263 height 33
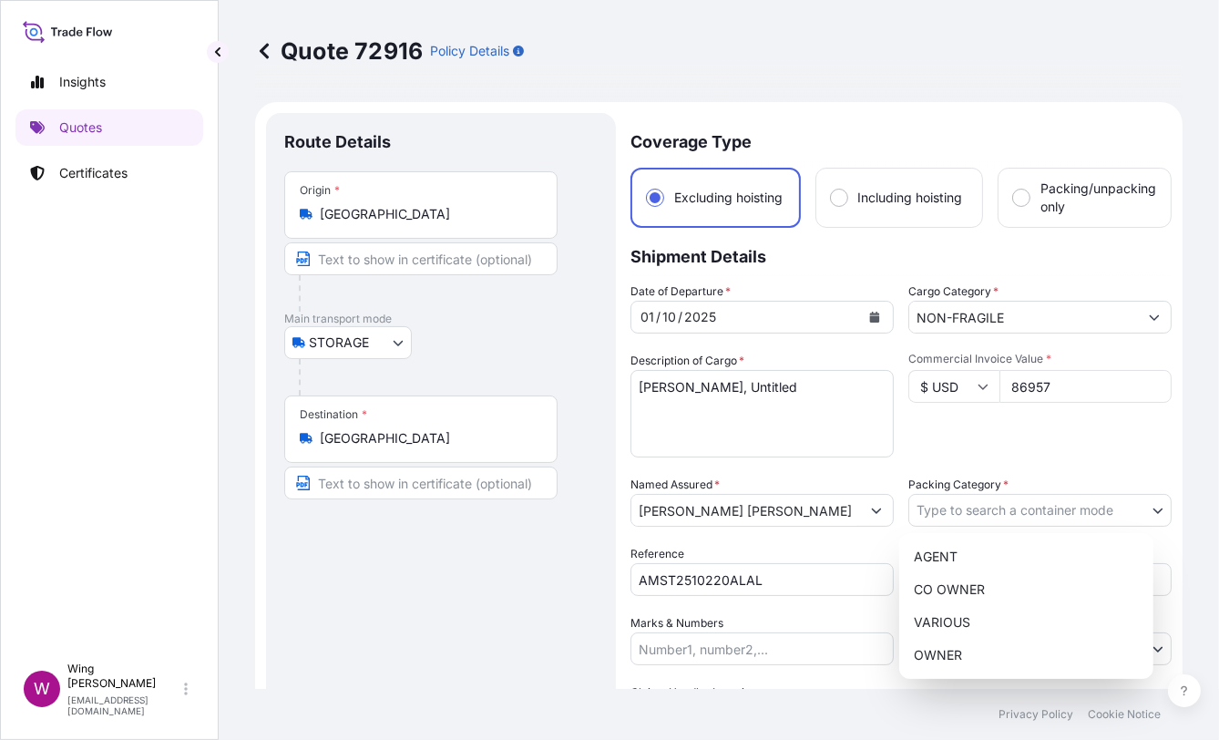
click at [957, 510] on body "Insights Quotes Certificates W Wing Lee [EMAIL_ADDRESS][DOMAIN_NAME] Quote 7291…" at bounding box center [609, 370] width 1219 height 740
click at [982, 655] on div "OWNER" at bounding box center [1026, 655] width 240 height 33
select select "27"
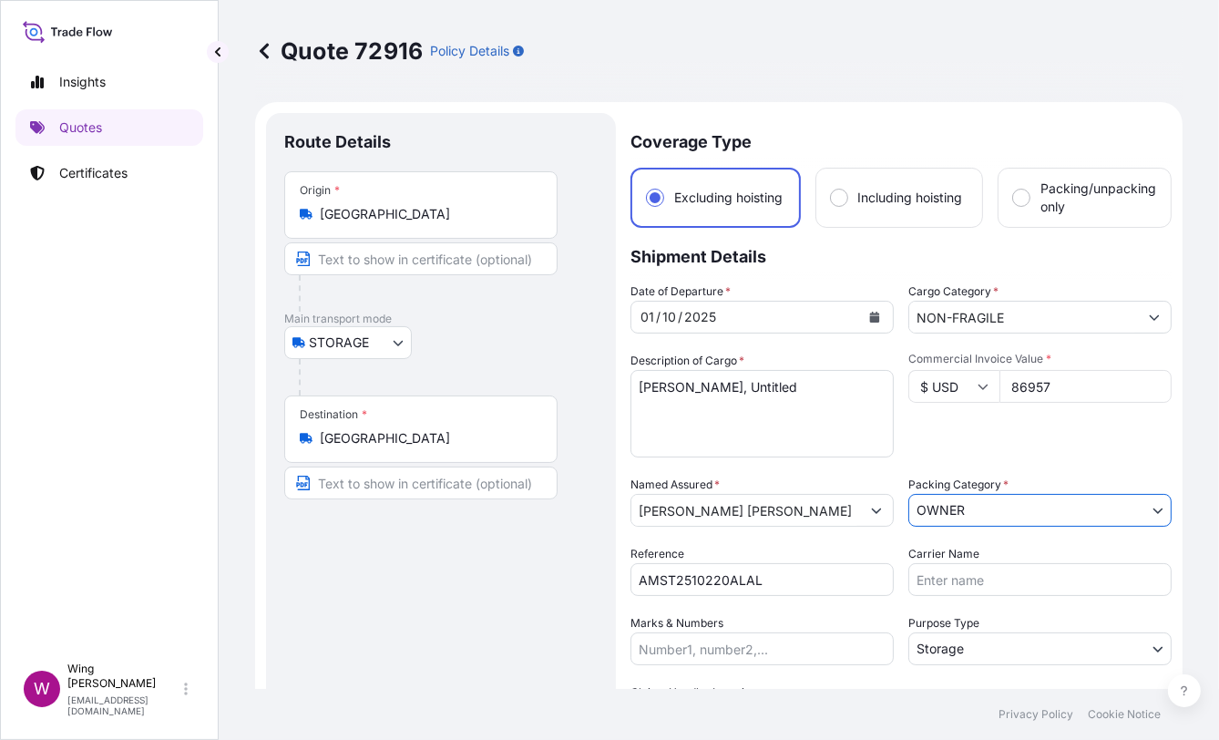
click at [540, 589] on div "Route Details Place of loading Road / [GEOGRAPHIC_DATA] / Inland Origin * [GEOG…" at bounding box center [440, 560] width 313 height 859
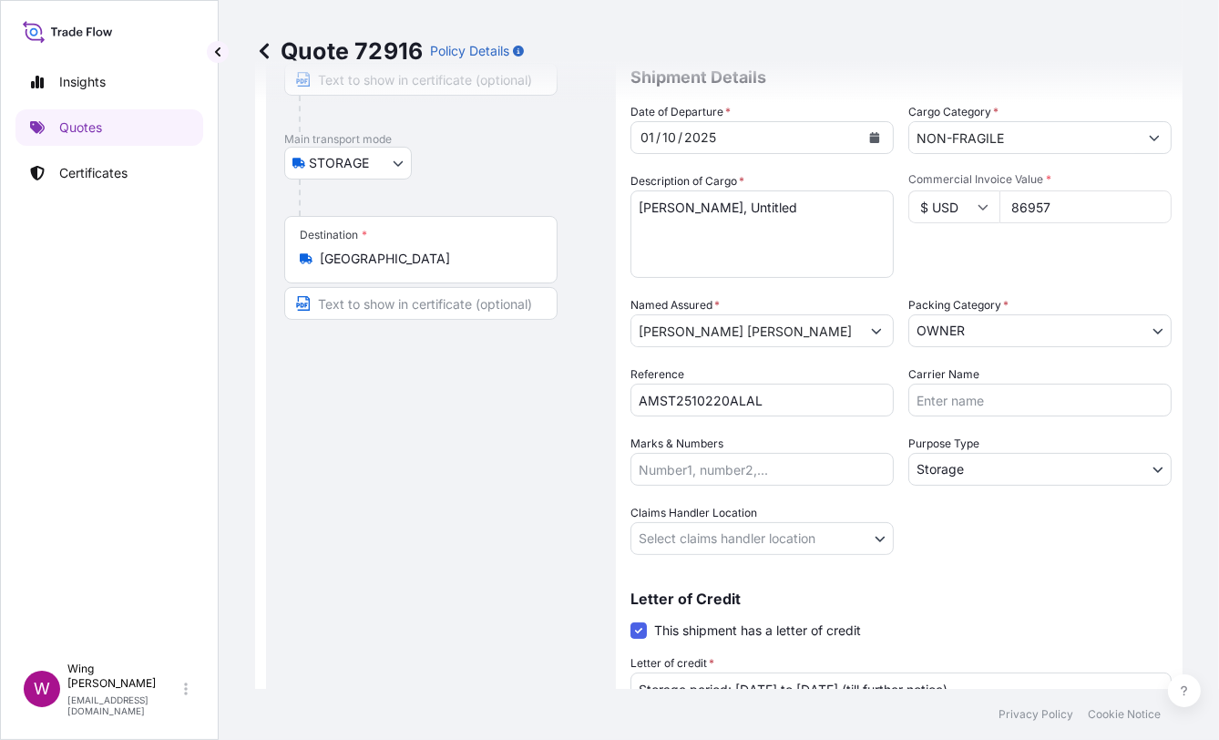
scroll to position [242, 0]
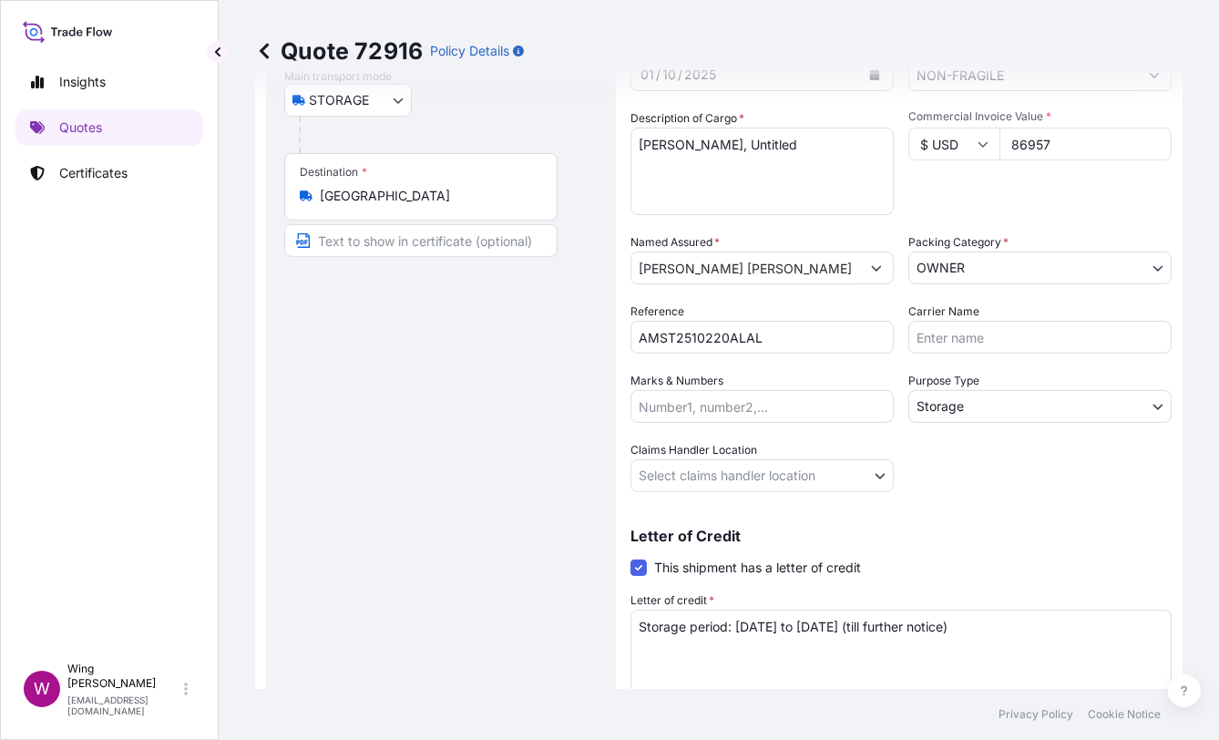
click at [671, 482] on body "Insights Quotes Certificates W Wing Lee [EMAIL_ADDRESS][DOMAIN_NAME] Quote 7291…" at bounding box center [609, 370] width 1219 height 740
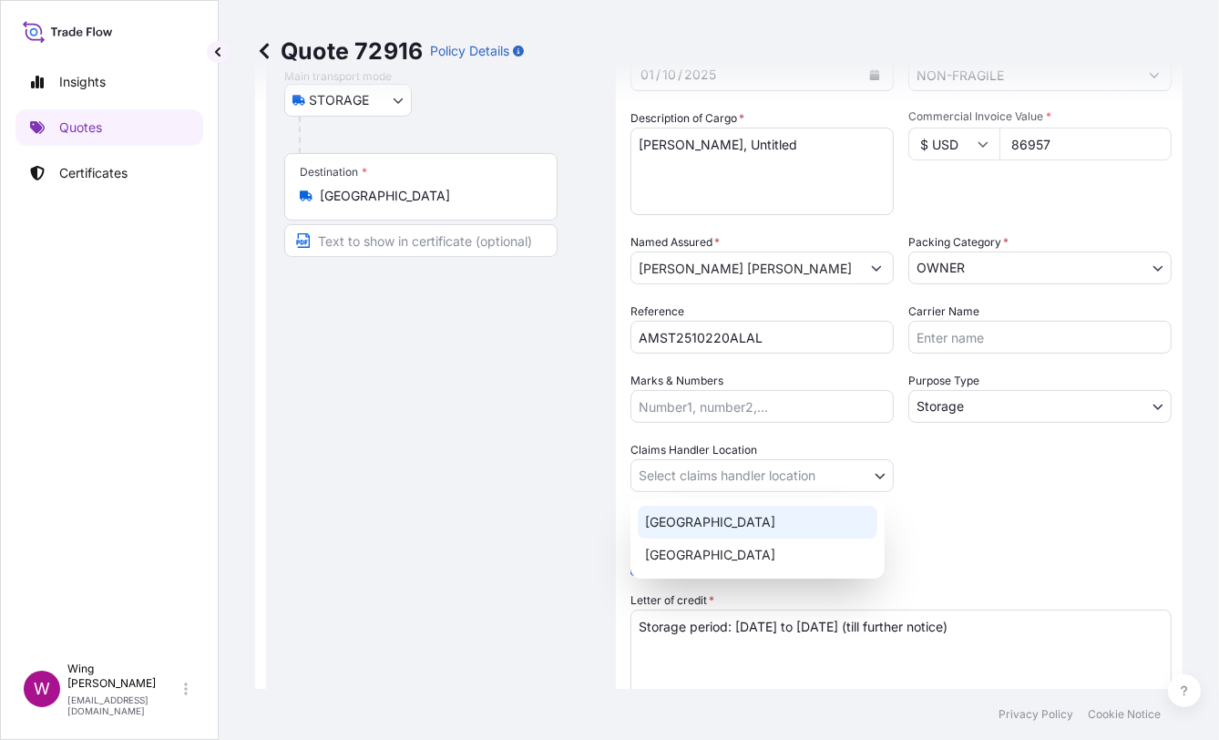
click at [676, 524] on div "[GEOGRAPHIC_DATA]" at bounding box center [758, 522] width 240 height 33
select select "[GEOGRAPHIC_DATA]"
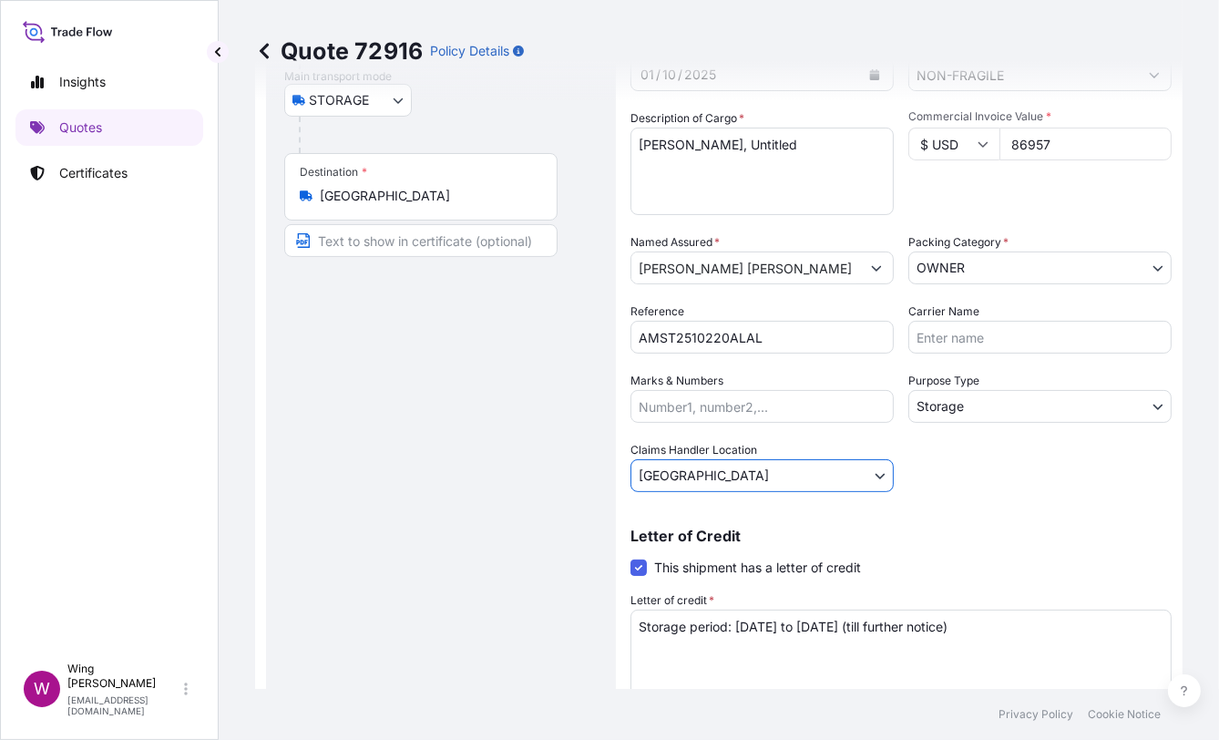
click at [485, 496] on div "Route Details Place of loading Road / [GEOGRAPHIC_DATA] / Inland Origin * [GEOG…" at bounding box center [440, 318] width 313 height 859
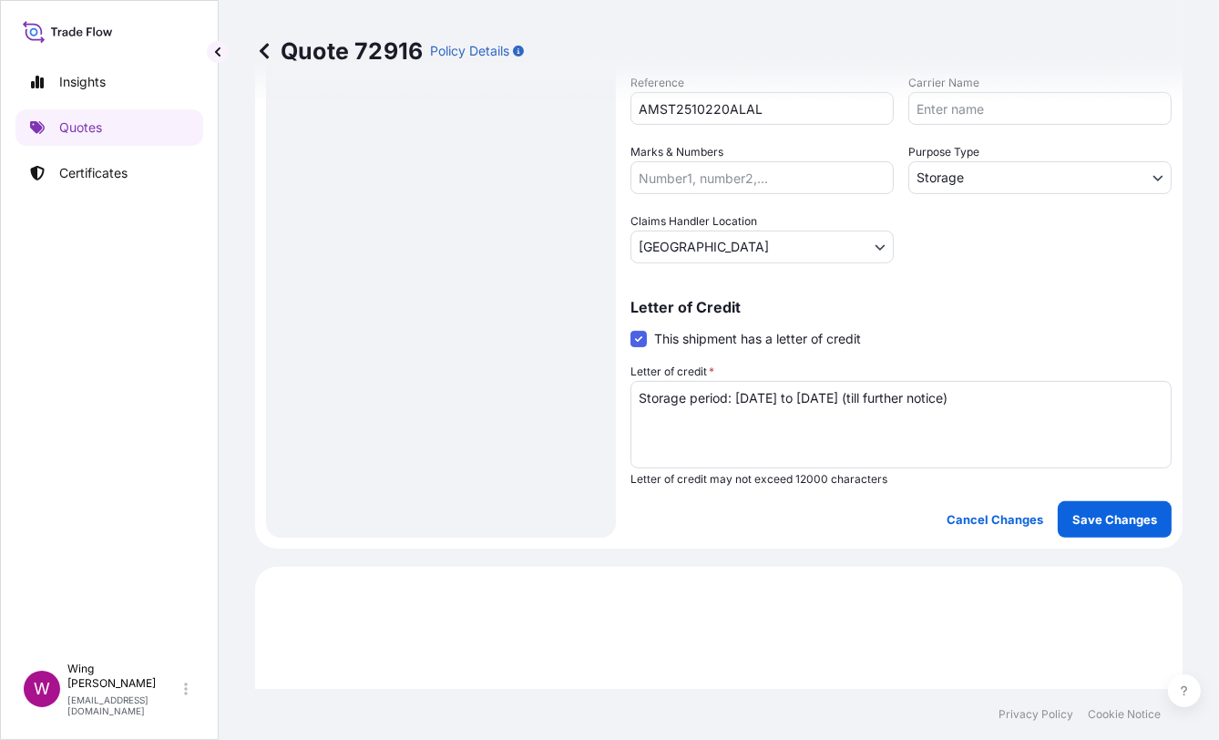
scroll to position [486, 0]
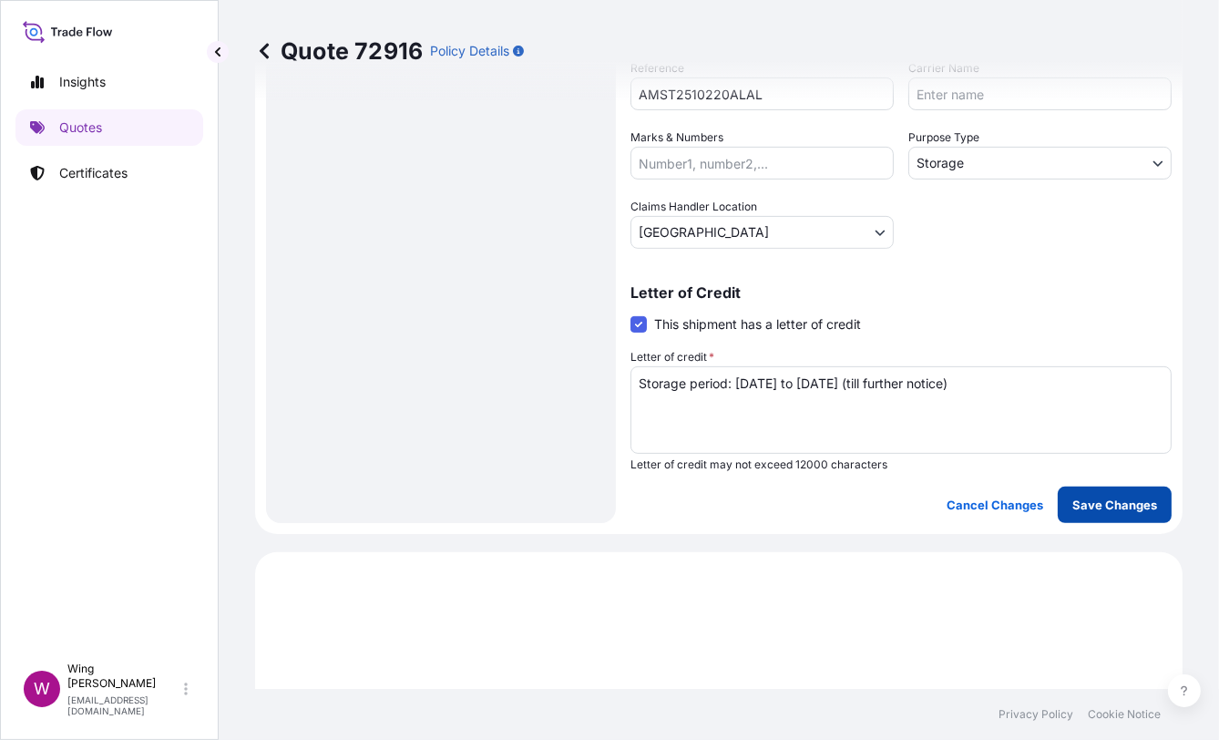
click at [1110, 505] on p "Save Changes" at bounding box center [1114, 505] width 85 height 18
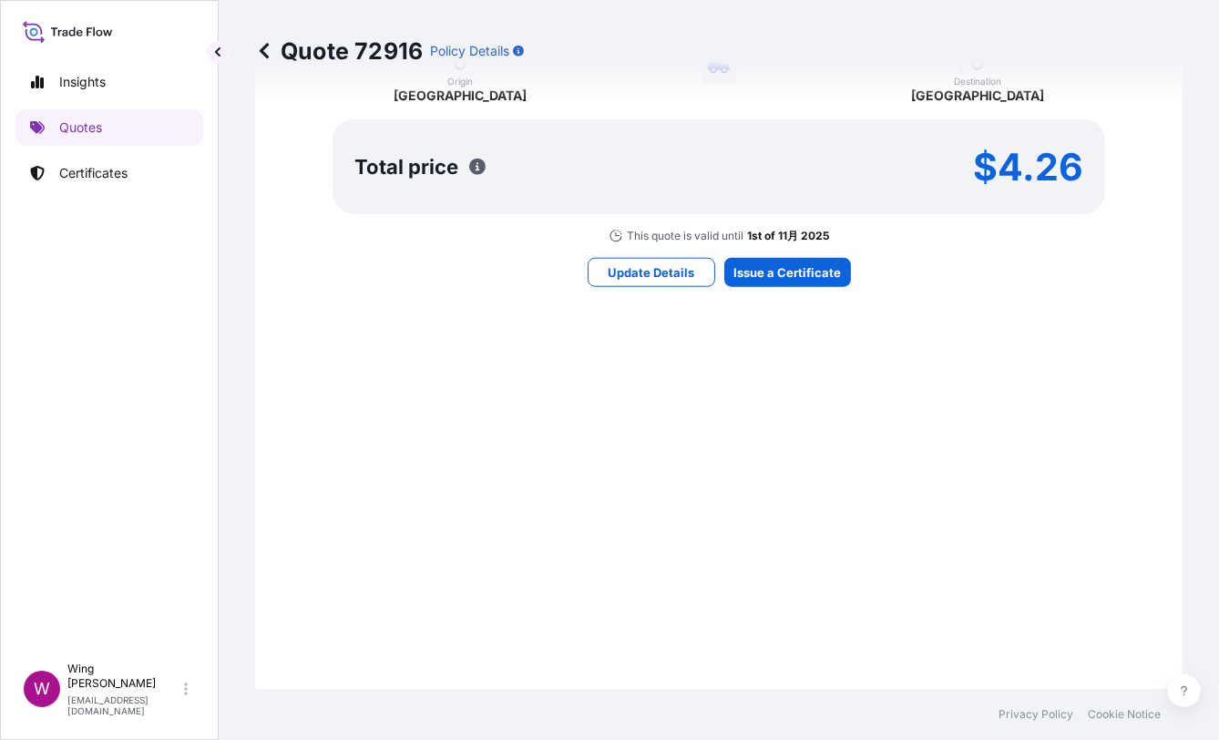
select select "STORAGE"
select select "Storage"
select select "[GEOGRAPHIC_DATA]"
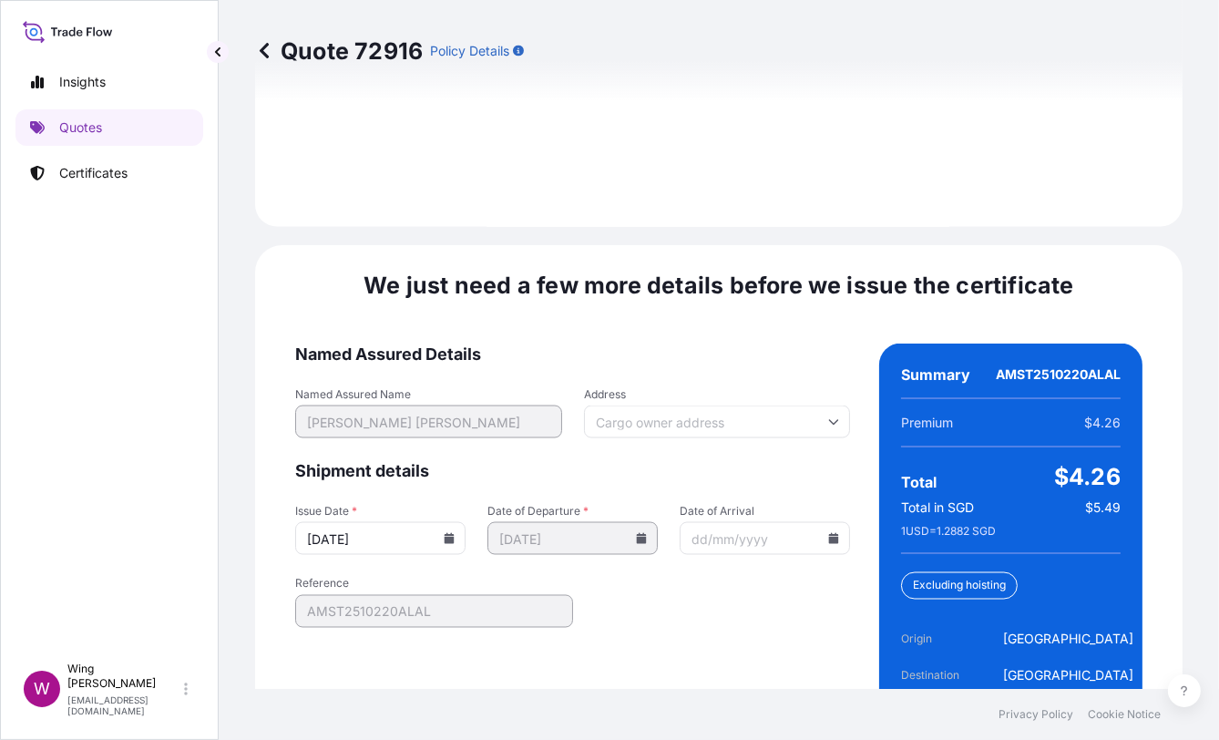
scroll to position [2877, 0]
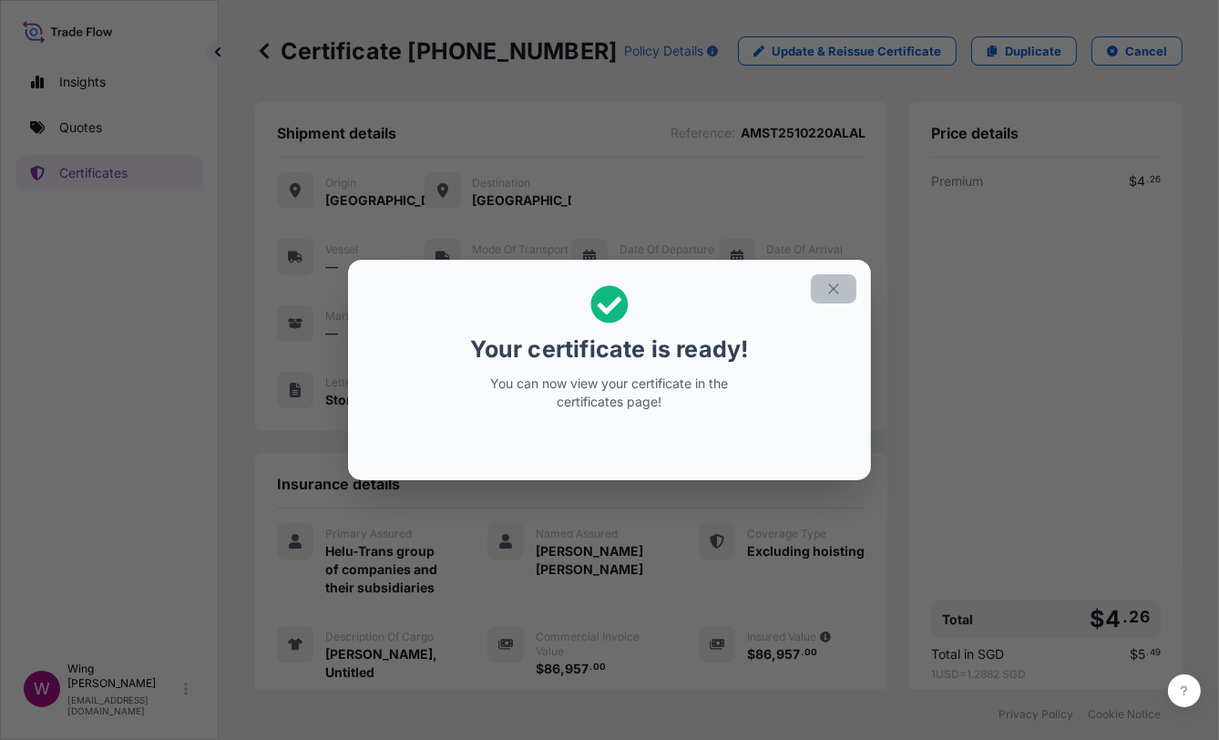
click at [831, 277] on button "button" at bounding box center [834, 288] width 46 height 29
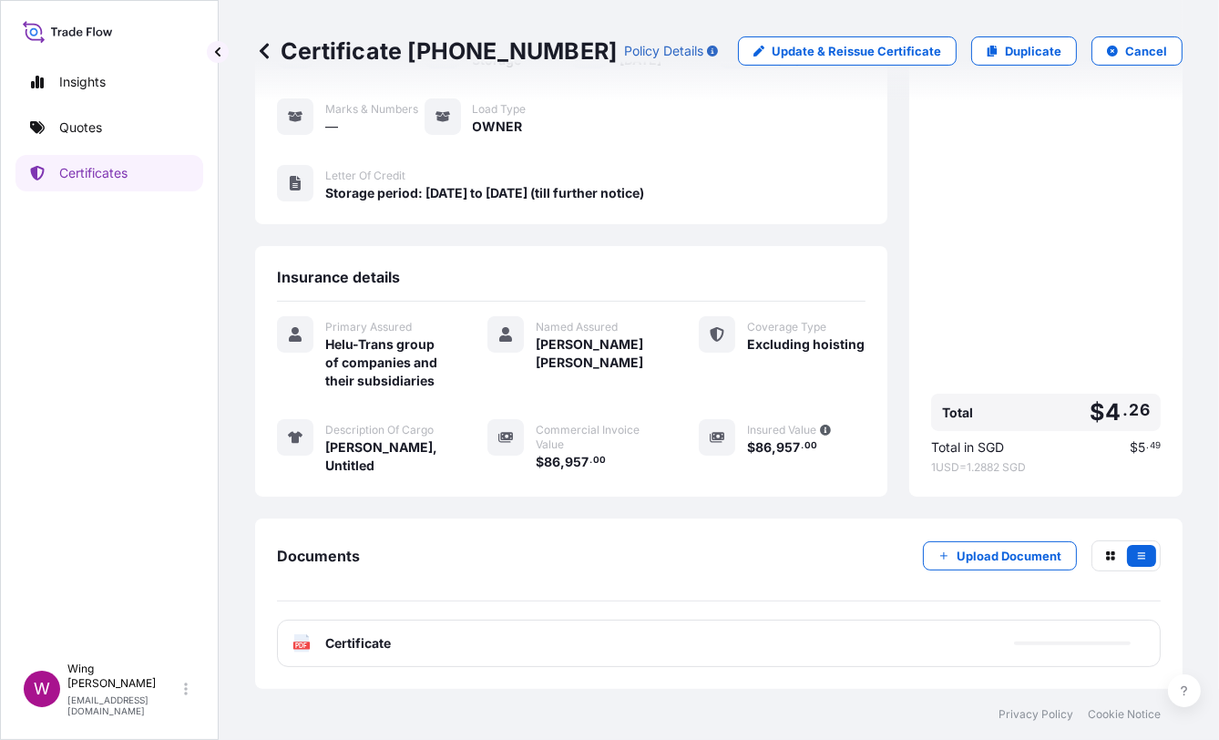
scroll to position [251, 0]
click at [302, 647] on text "PDF" at bounding box center [302, 645] width 12 height 6
click at [299, 647] on text "PDF" at bounding box center [302, 645] width 12 height 6
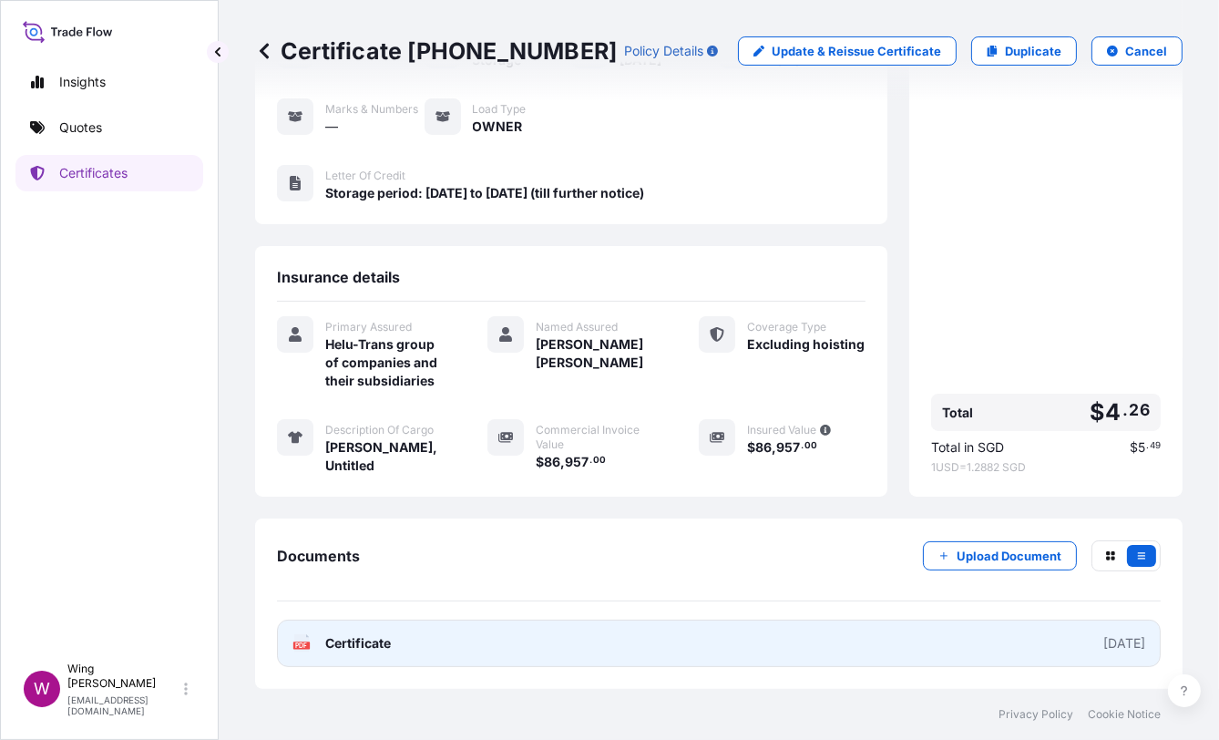
click at [299, 647] on text "PDF" at bounding box center [302, 645] width 12 height 6
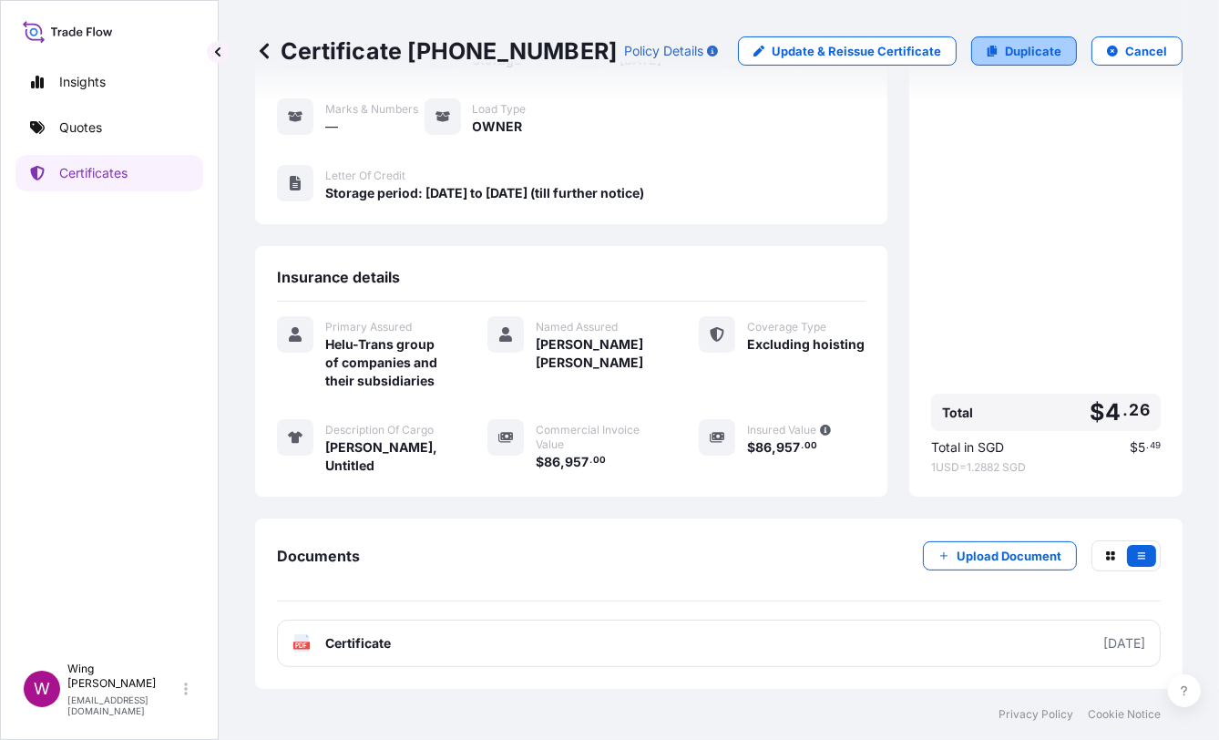
click at [1008, 45] on p "Duplicate" at bounding box center [1033, 51] width 56 height 18
select select "STORAGE"
select select "Storage"
select select "[GEOGRAPHIC_DATA]"
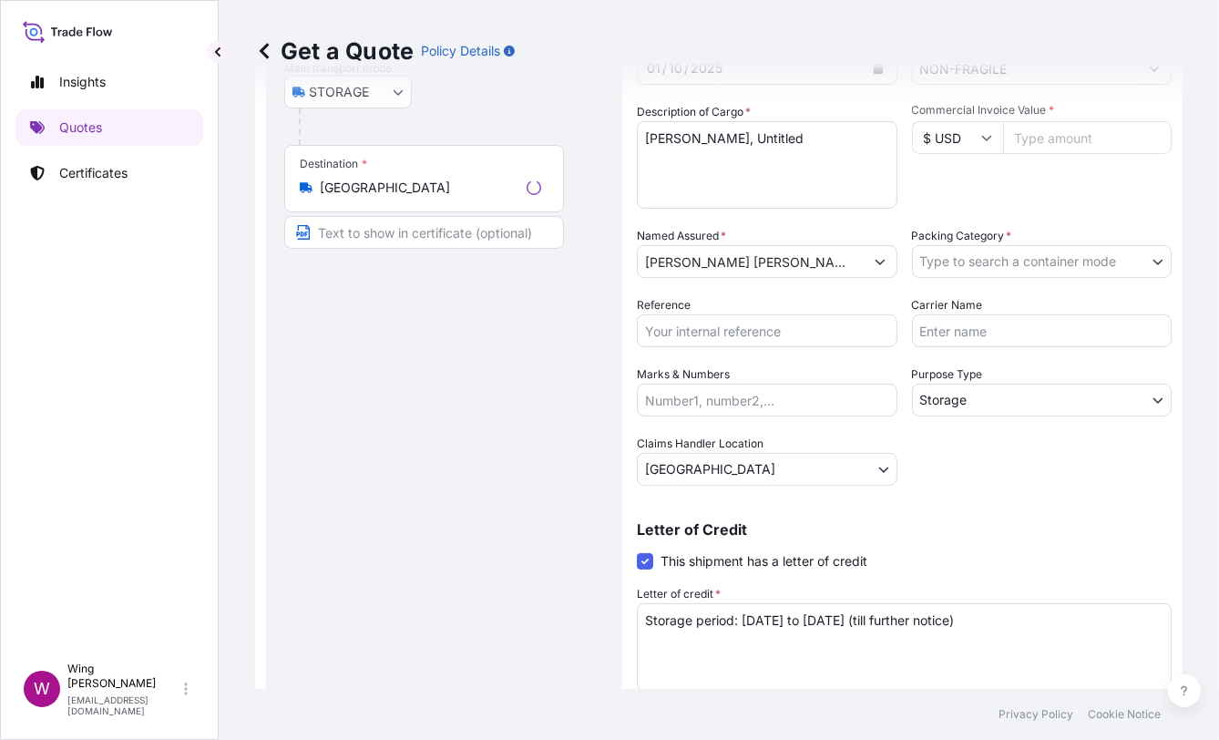
scroll to position [28, 0]
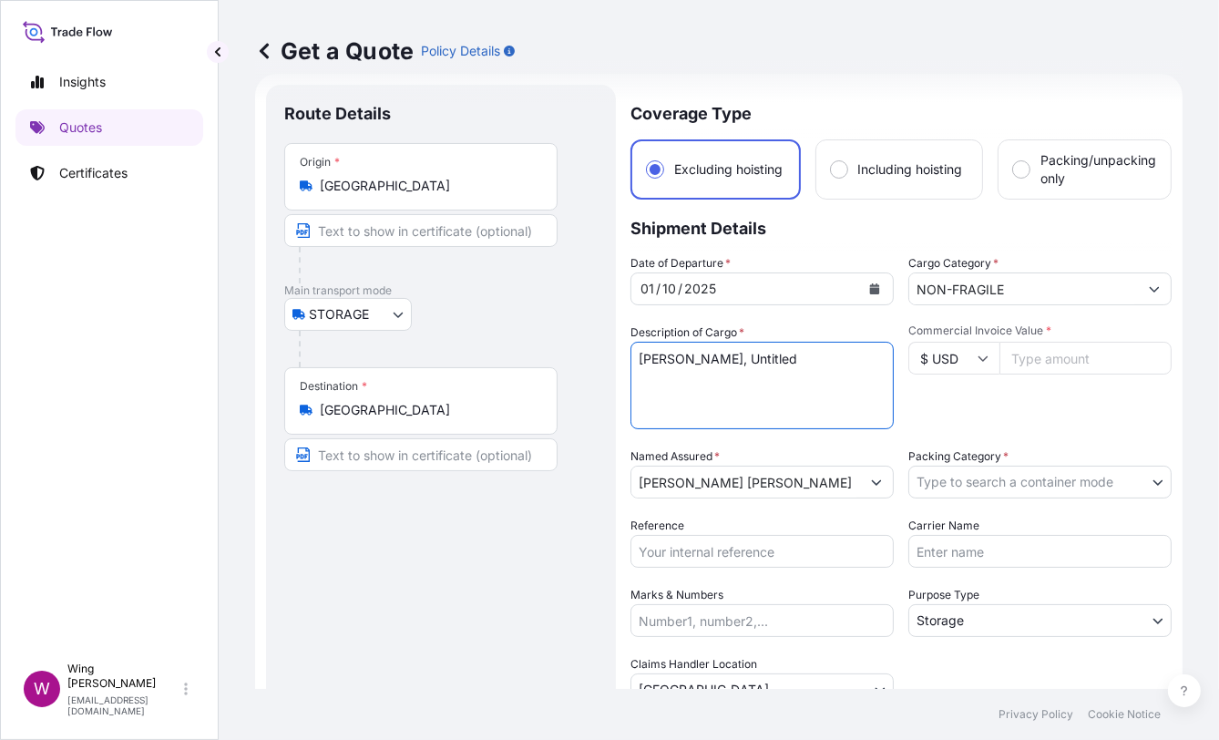
drag, startPoint x: 825, startPoint y: 358, endPoint x: 540, endPoint y: 348, distance: 285.3
click at [540, 348] on form "Route Details Place of loading Road / Inland Road / Inland Origin * [GEOGRAPHIC…" at bounding box center [718, 532] width 927 height 917
paste textarea "[PERSON_NAME] [PERSON_NAME] [PERSON_NAME]"
click at [718, 353] on textarea "[PERSON_NAME], Untitled" at bounding box center [761, 385] width 263 height 87
type textarea "[PERSON_NAME], [PERSON_NAME] [PERSON_NAME]"
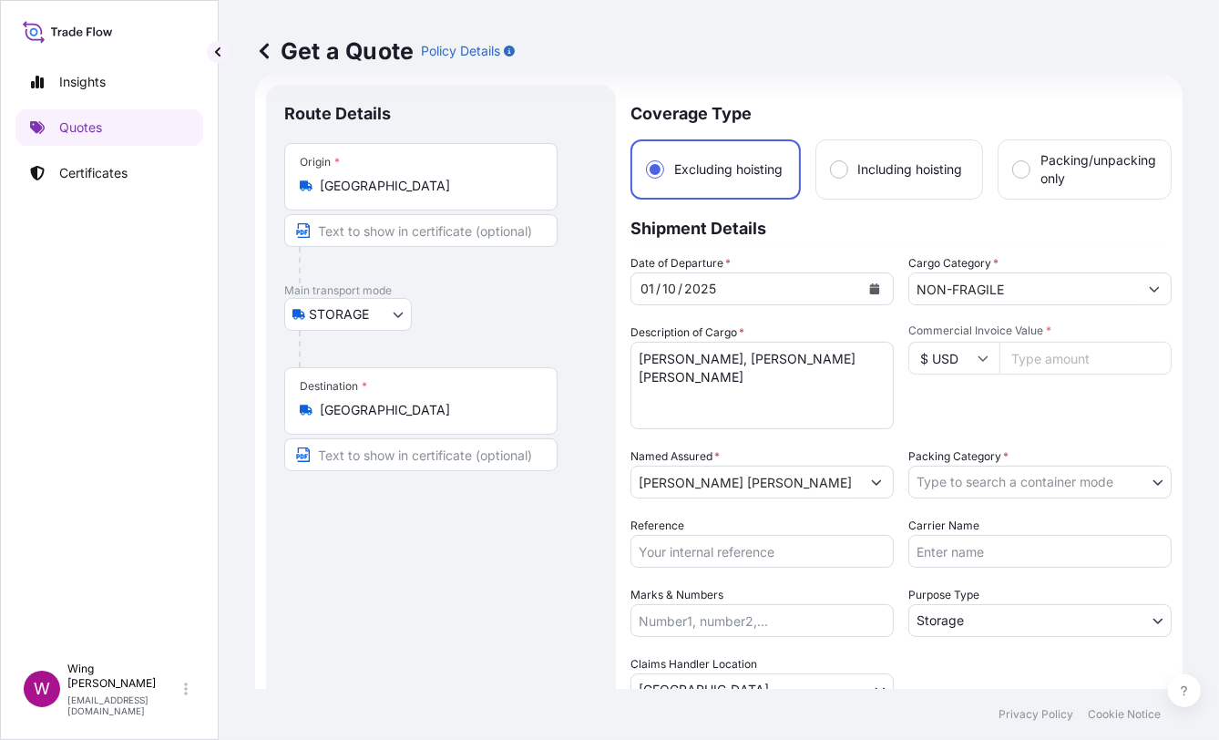
drag, startPoint x: 896, startPoint y: 410, endPoint x: 913, endPoint y: 404, distance: 17.3
click at [897, 410] on div "Date of Departure * [DATE] Cargo Category * NON-FRAGILE Description of Cargo * …" at bounding box center [900, 480] width 541 height 452
click at [1028, 359] on input "Commercial Invoice Value *" at bounding box center [1085, 358] width 172 height 33
paste input "736000"
type input "736000"
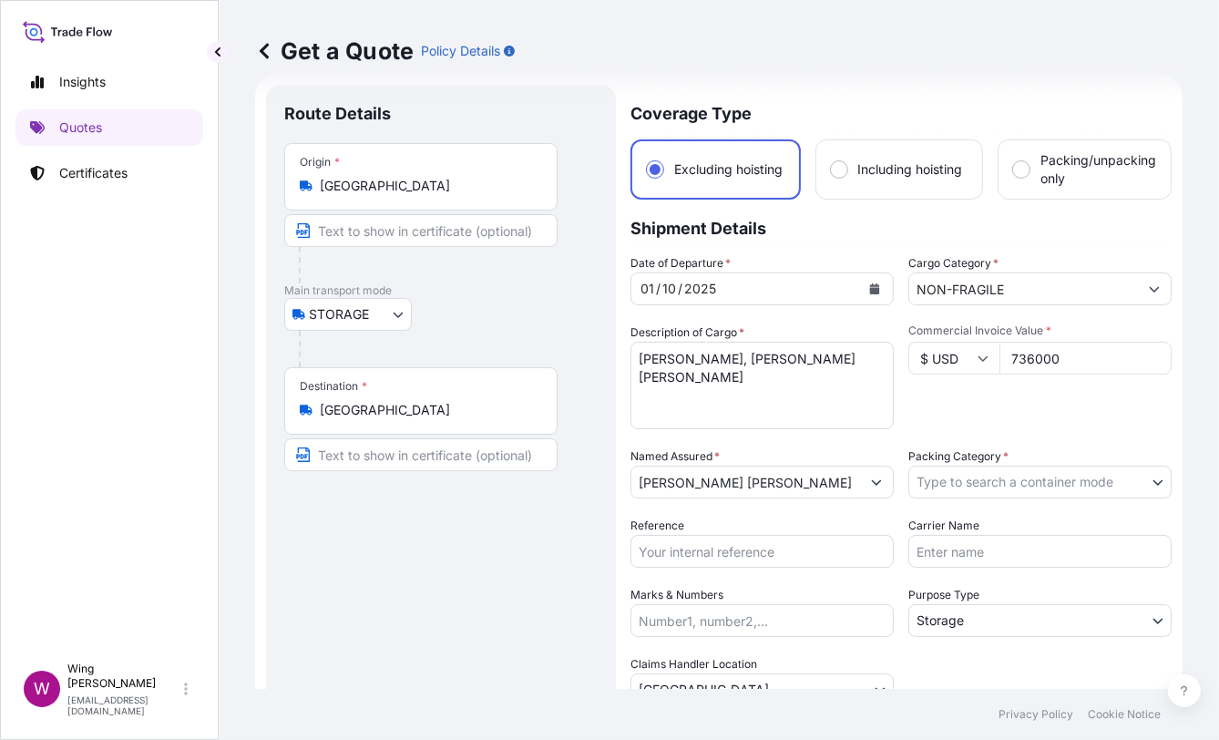
click at [1017, 399] on div "Commercial Invoice Value * $ USD 736000" at bounding box center [1039, 376] width 263 height 106
click at [1016, 474] on body "Insights Quotes Certificates W Wing Lee [EMAIL_ADDRESS][DOMAIN_NAME] Get a Quot…" at bounding box center [609, 370] width 1219 height 740
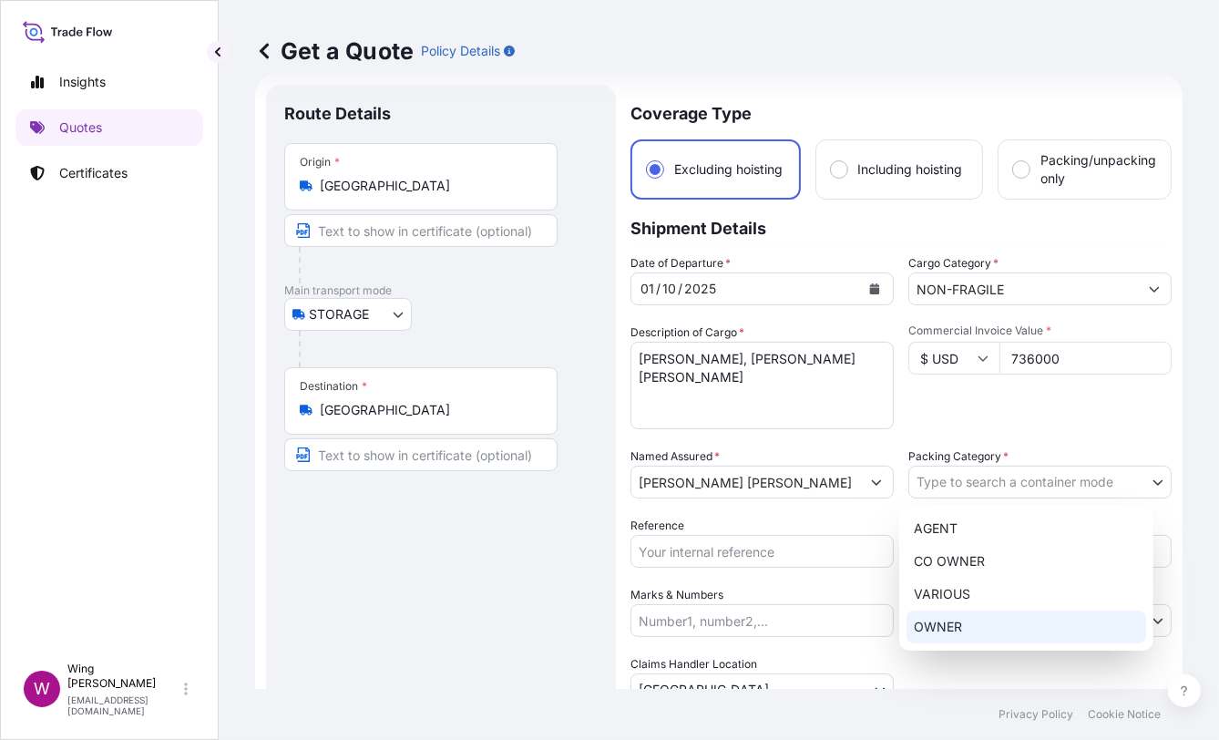
click at [987, 619] on div "OWNER" at bounding box center [1026, 626] width 240 height 33
select select "27"
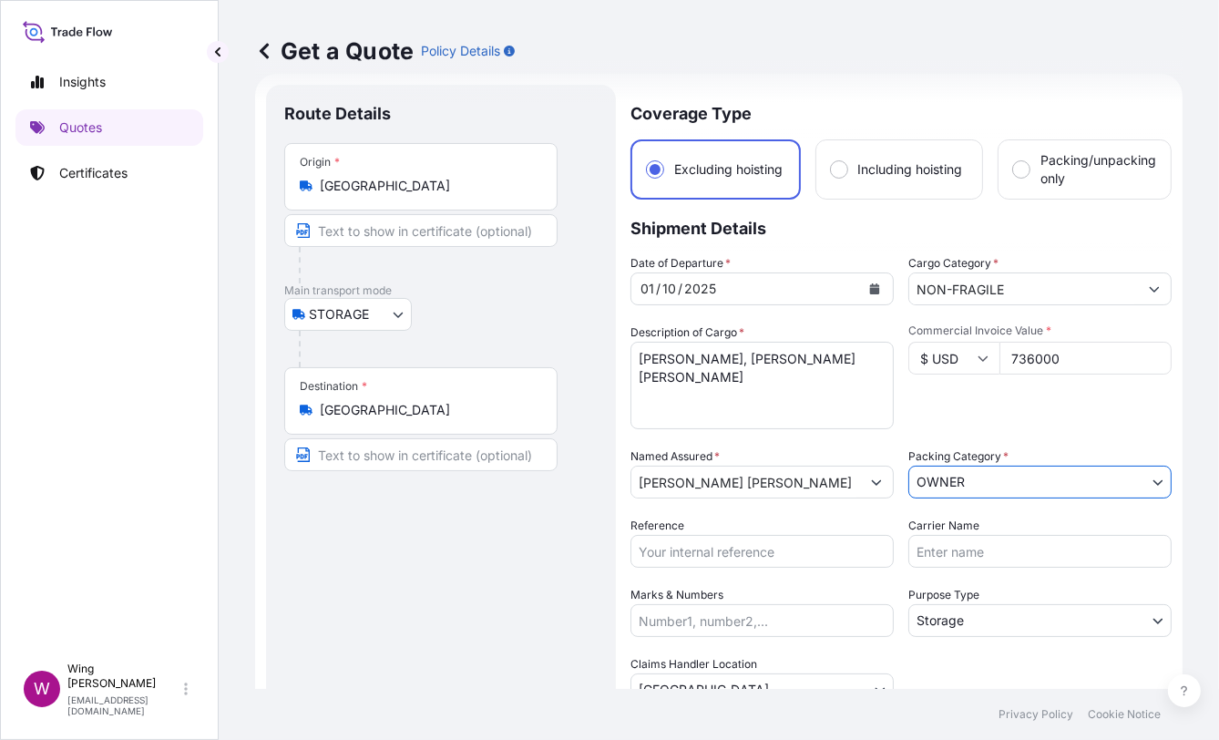
click at [535, 588] on div "Route Details Place of loading Road / [GEOGRAPHIC_DATA] / Inland Origin * [GEOG…" at bounding box center [440, 532] width 313 height 859
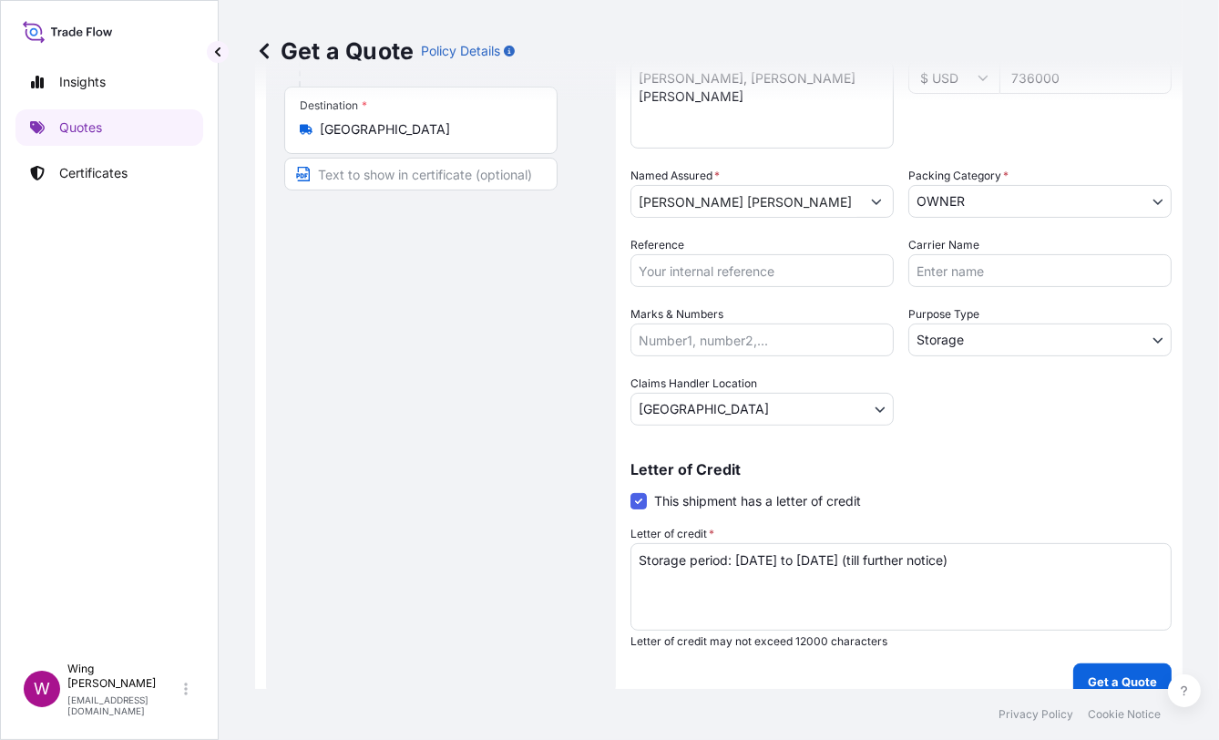
scroll to position [330, 0]
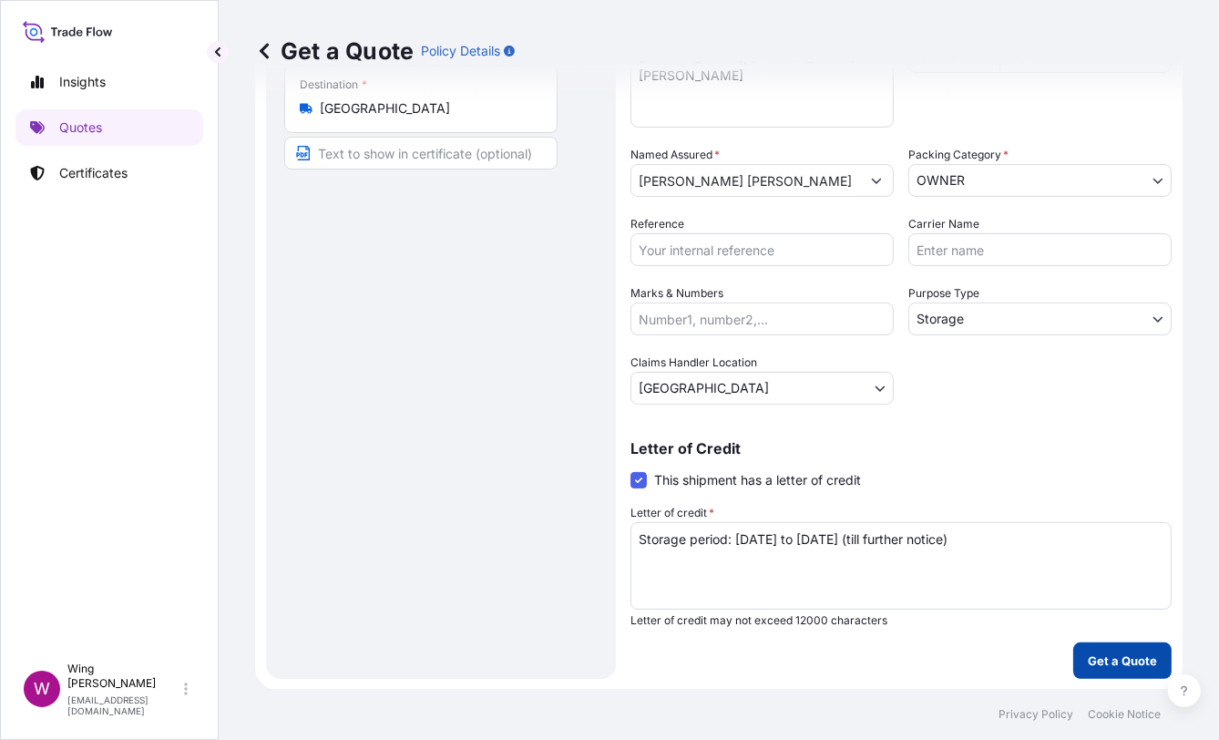
click at [1108, 660] on p "Get a Quote" at bounding box center [1122, 660] width 69 height 18
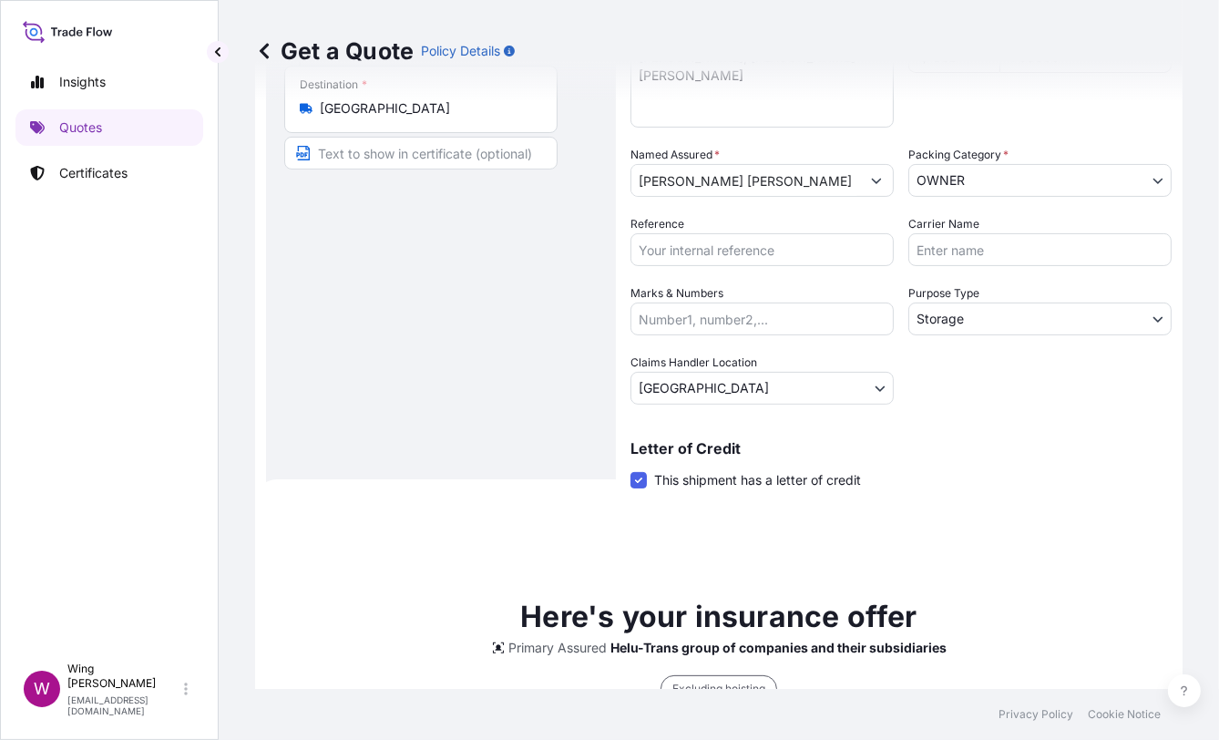
select select "STORAGE"
select select "Transit"
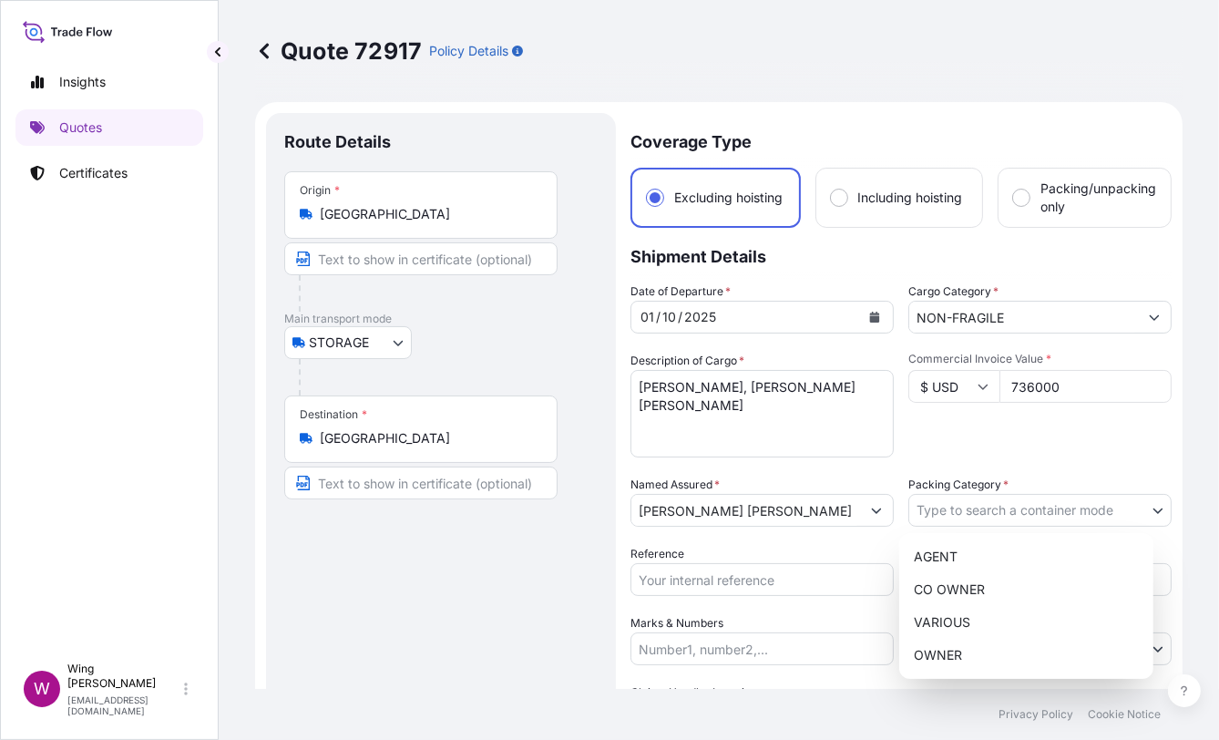
click at [972, 510] on body "Insights Quotes Certificates W Wing Lee [EMAIL_ADDRESS][DOMAIN_NAME] Quote 7291…" at bounding box center [609, 370] width 1219 height 740
click at [957, 647] on div "OWNER" at bounding box center [1026, 655] width 240 height 33
select select "27"
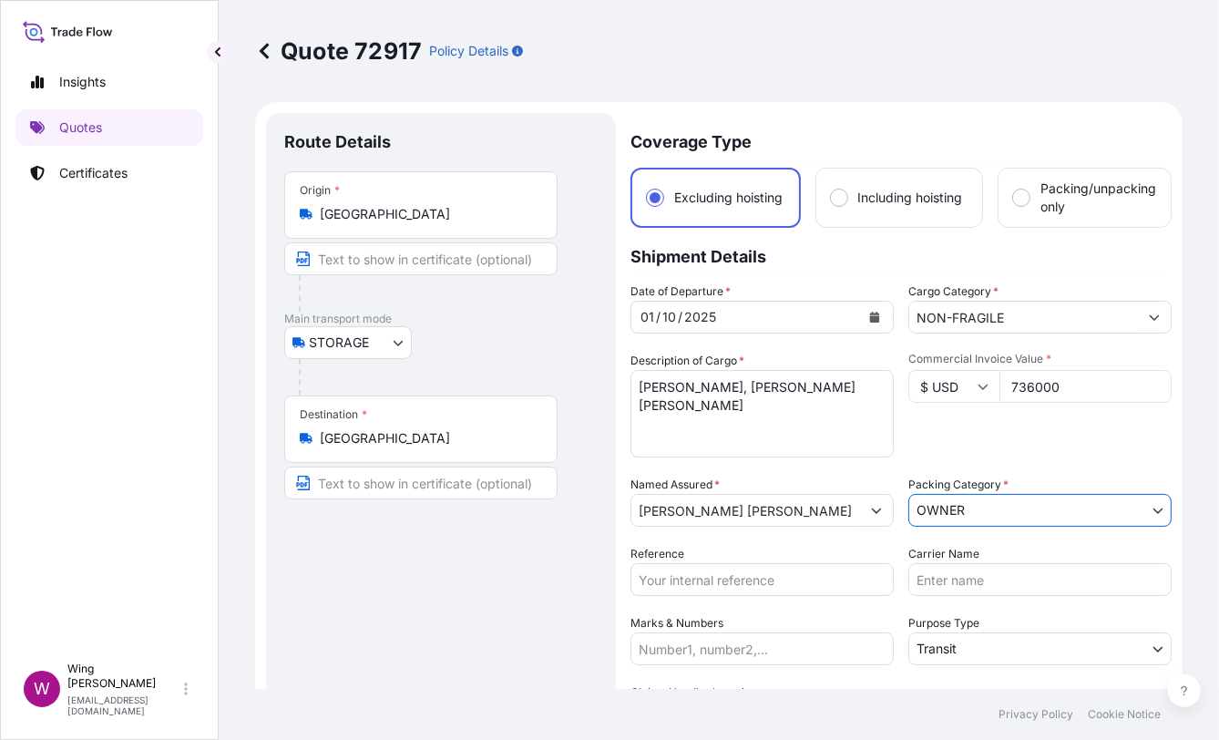
click at [499, 588] on div "Route Details Place of loading Road / [GEOGRAPHIC_DATA] / Inland Origin * [GEOG…" at bounding box center [440, 491] width 313 height 721
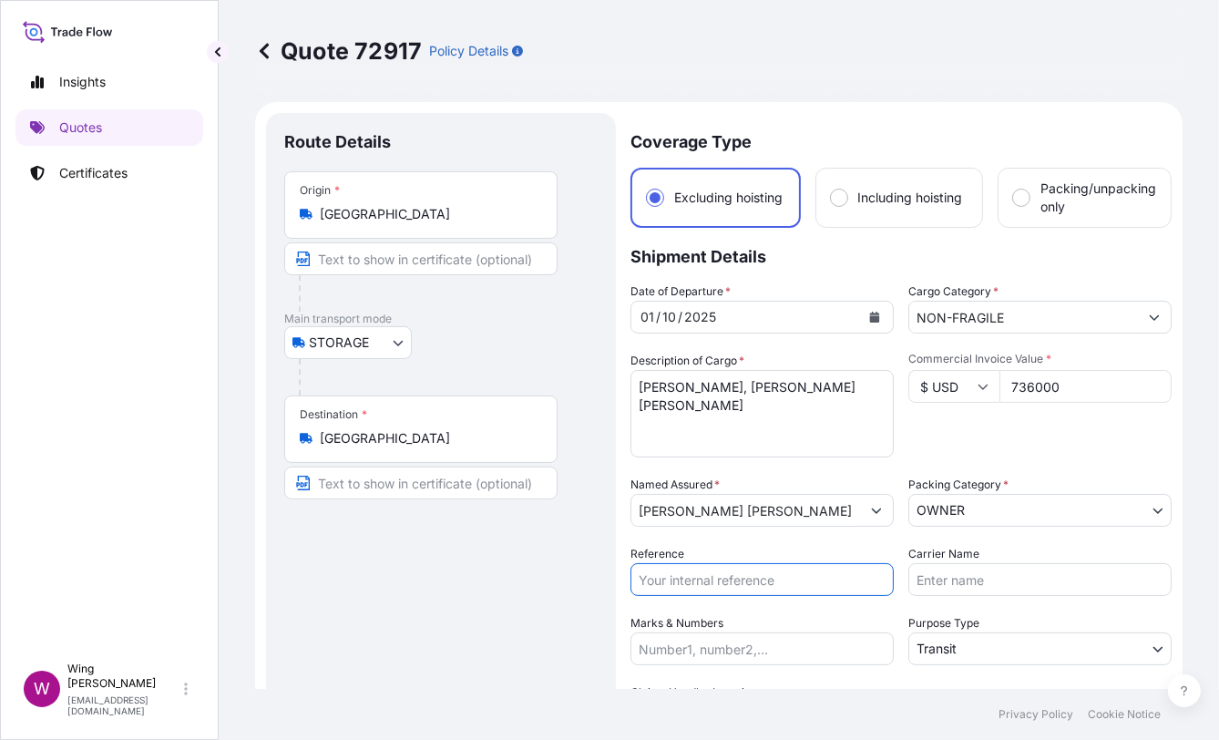
click at [780, 581] on input "Reference" at bounding box center [761, 579] width 263 height 33
paste input "AMST2510220ALAL"
type input "AMST2510220ALAL"
click at [459, 581] on div "Route Details Place of loading Road / [GEOGRAPHIC_DATA] / Inland Origin * [GEOG…" at bounding box center [440, 491] width 313 height 721
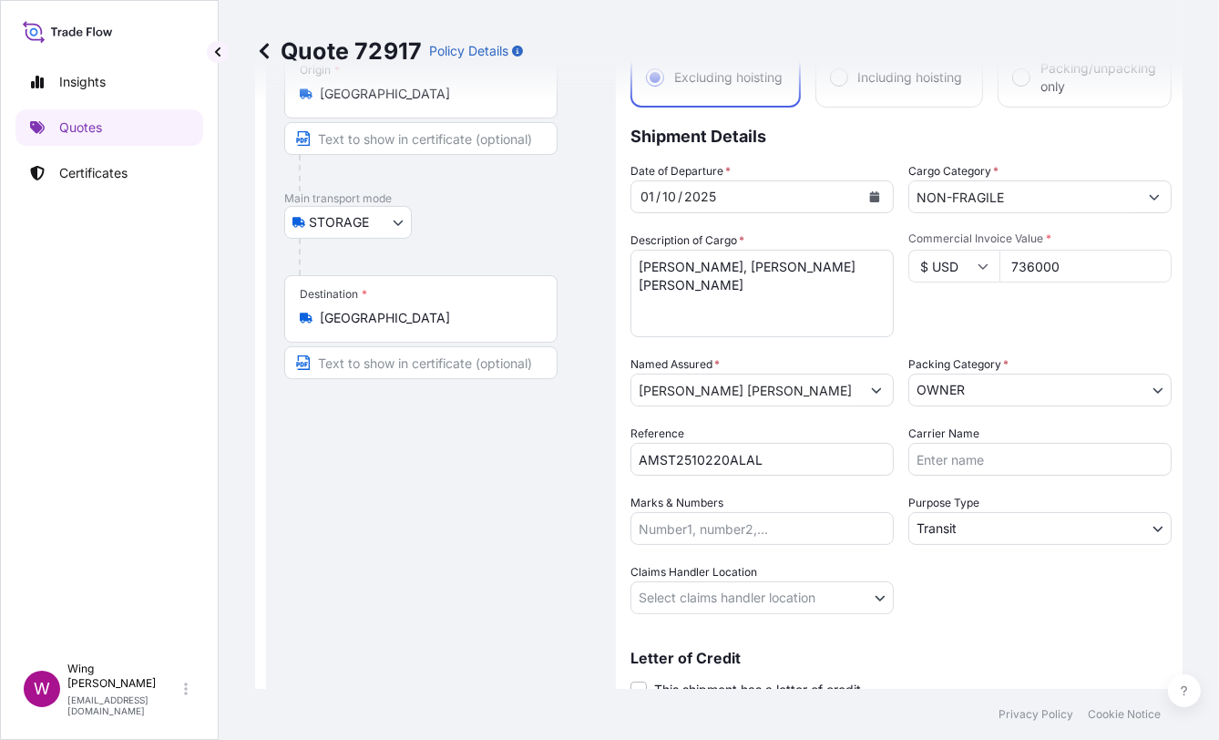
scroll to position [242, 0]
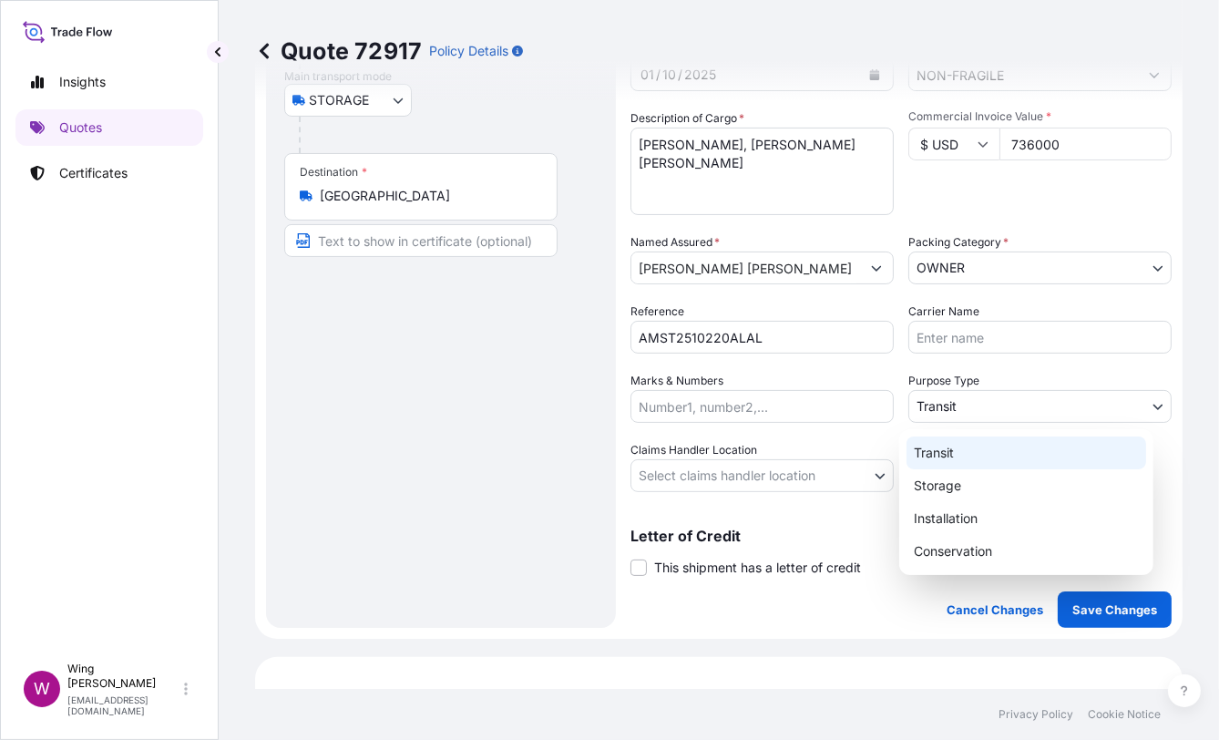
click at [974, 411] on body "Insights Quotes Certificates W Wing Lee [EMAIL_ADDRESS][DOMAIN_NAME] Quote 7291…" at bounding box center [609, 370] width 1219 height 740
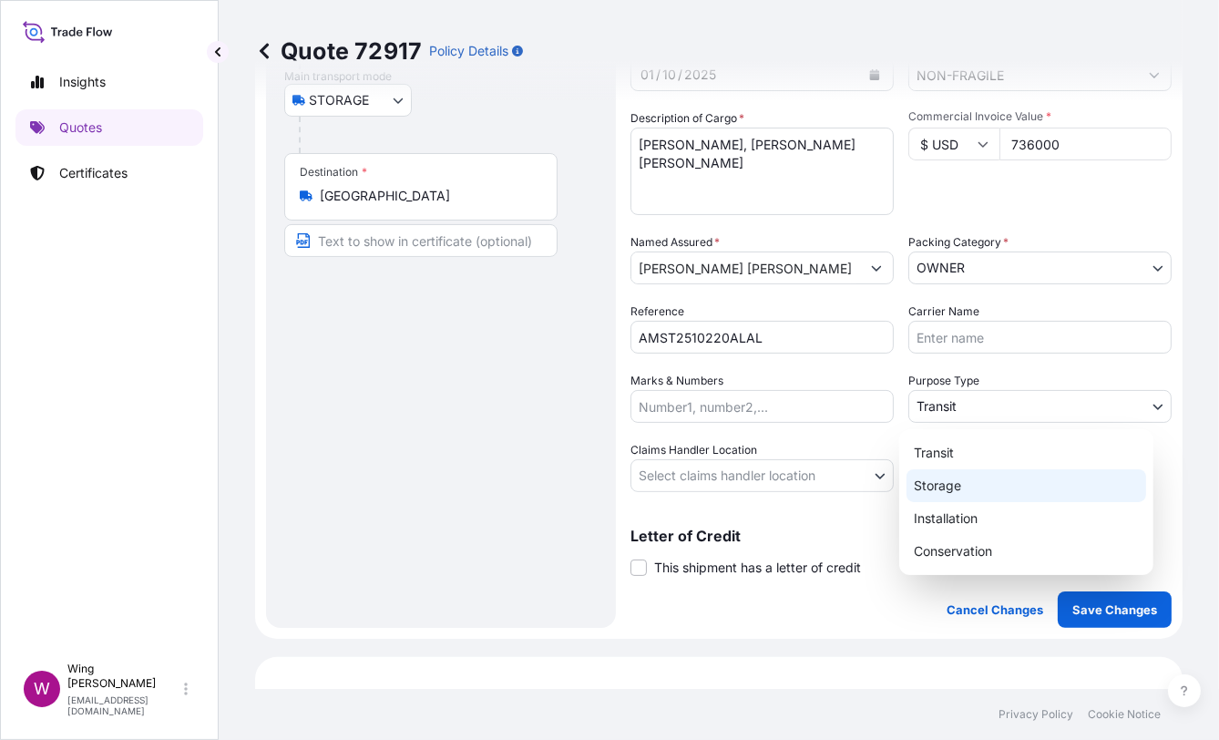
click at [973, 481] on div "Storage" at bounding box center [1026, 485] width 240 height 33
select select "Storage"
click at [973, 481] on div "Storage" at bounding box center [1026, 485] width 240 height 33
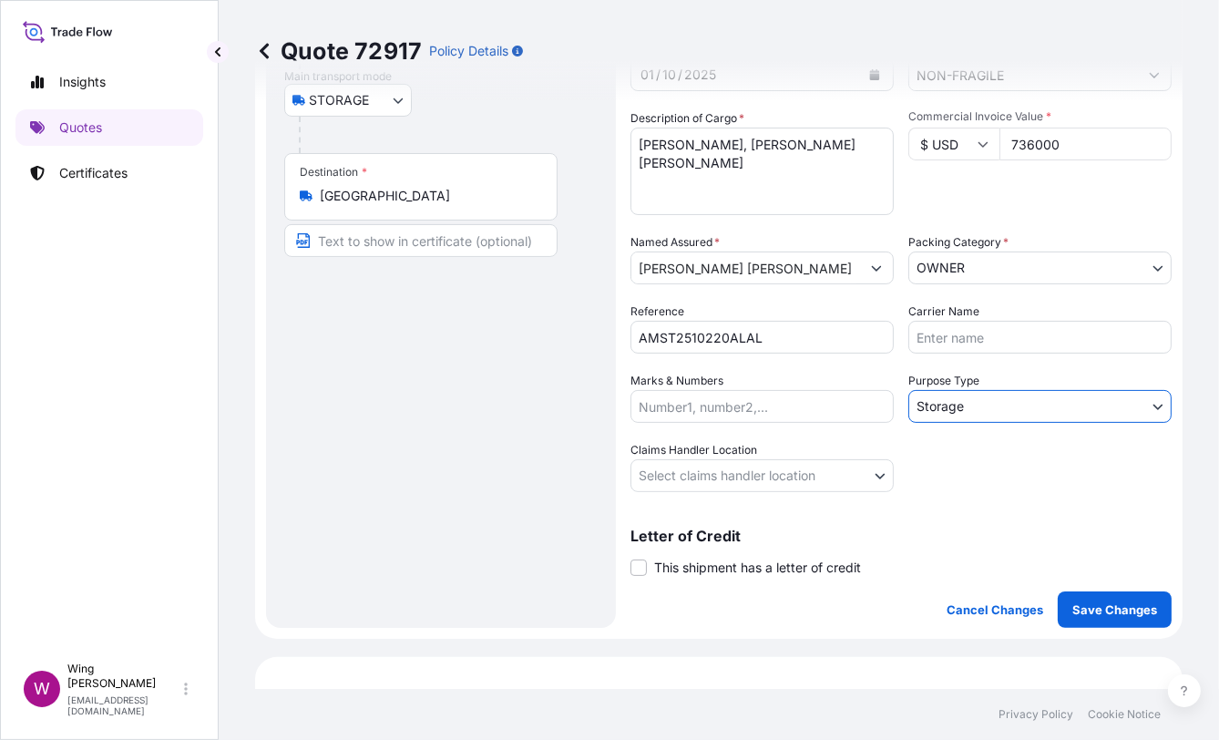
click at [762, 474] on body "Insights Quotes Certificates W Wing Lee [EMAIL_ADDRESS][DOMAIN_NAME] Quote 7291…" at bounding box center [609, 370] width 1219 height 740
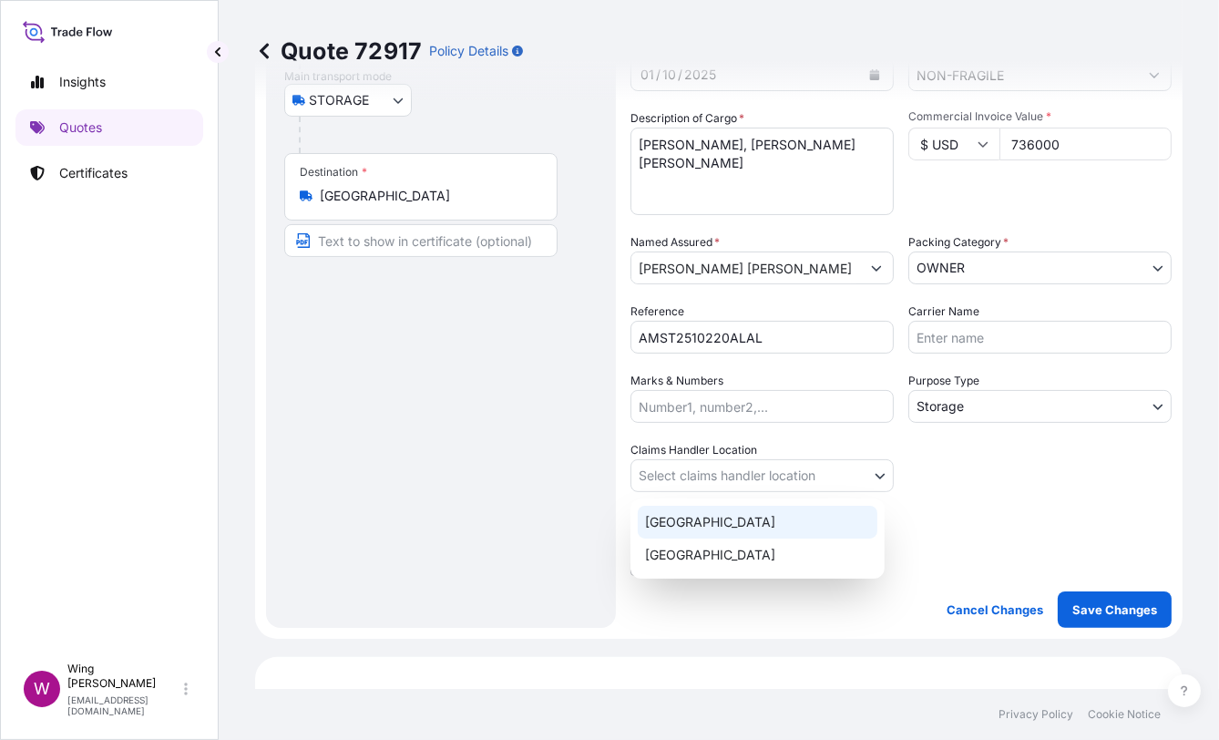
click at [732, 523] on div "[GEOGRAPHIC_DATA]" at bounding box center [758, 522] width 240 height 33
select select "[GEOGRAPHIC_DATA]"
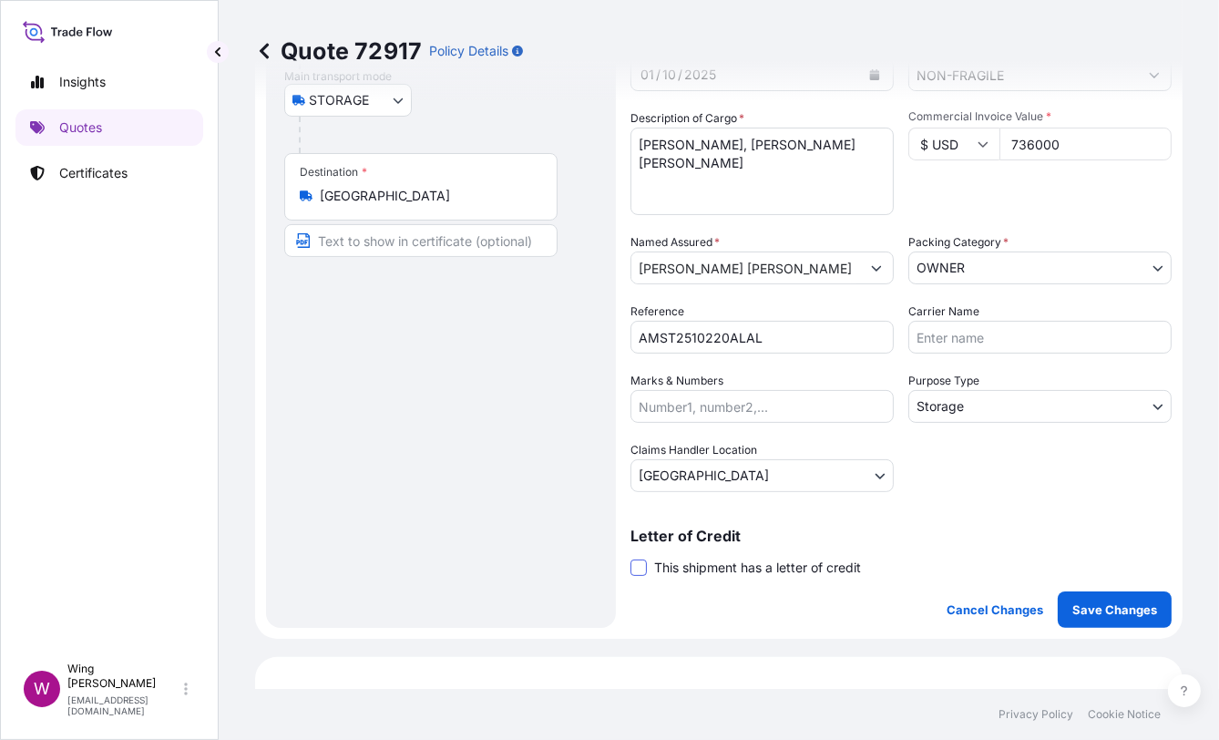
click at [645, 568] on span at bounding box center [638, 567] width 16 height 16
click at [630, 558] on input "This shipment has a letter of credit" at bounding box center [630, 558] width 0 height 0
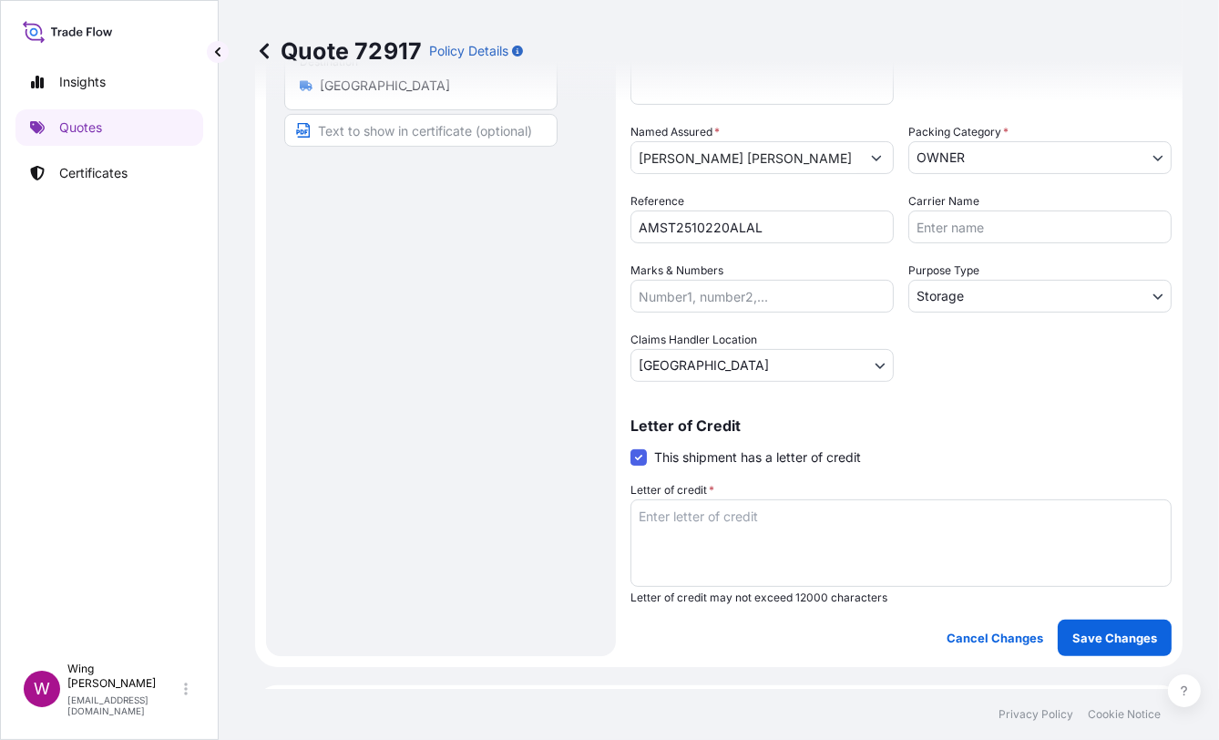
scroll to position [486, 0]
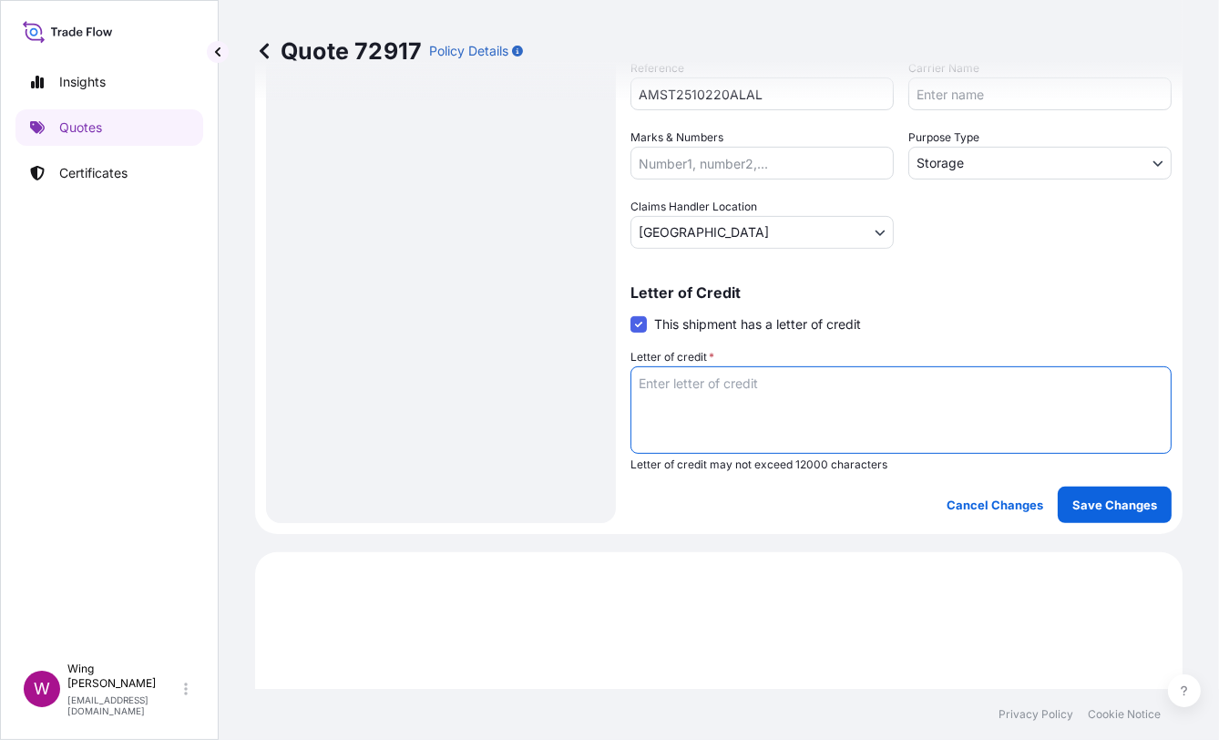
paste textarea "Storage period: [DATE] to [DATE] (till further notice)"
click at [888, 395] on textarea "Letter of credit *" at bounding box center [900, 409] width 541 height 87
type textarea "Storage period: [DATE] to [DATE] (till further notice)"
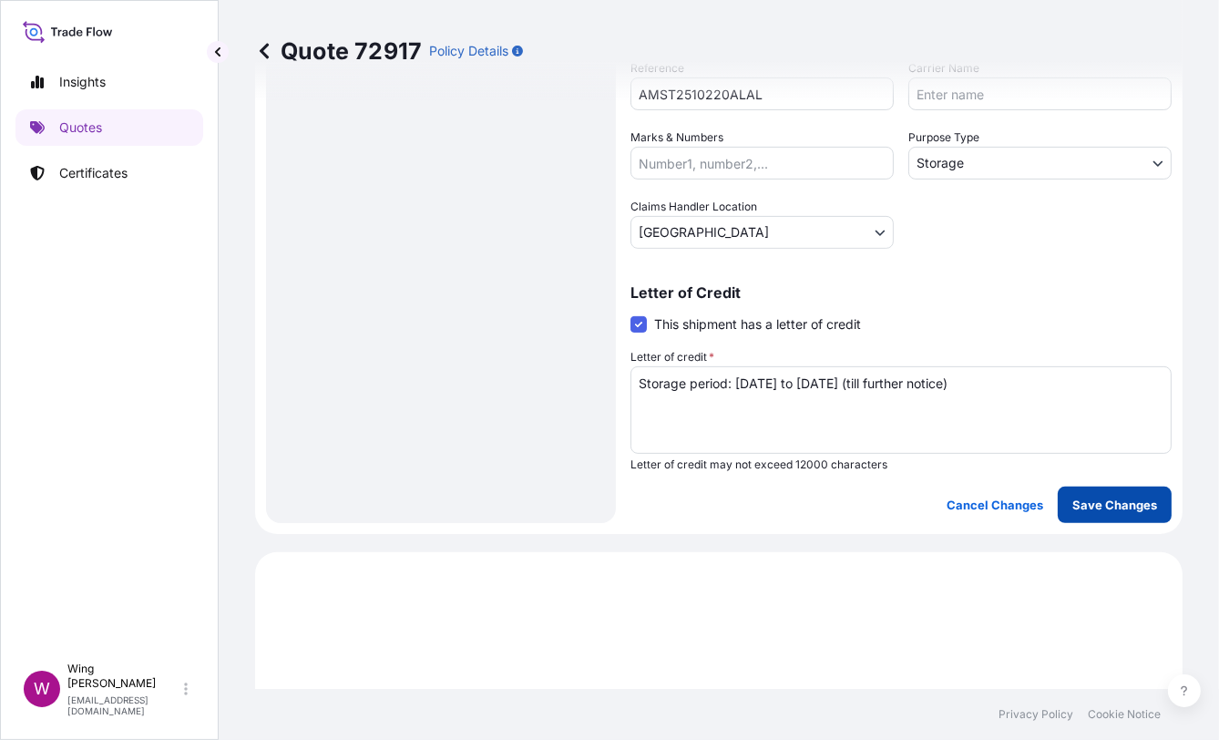
click at [1119, 507] on p "Save Changes" at bounding box center [1114, 505] width 85 height 18
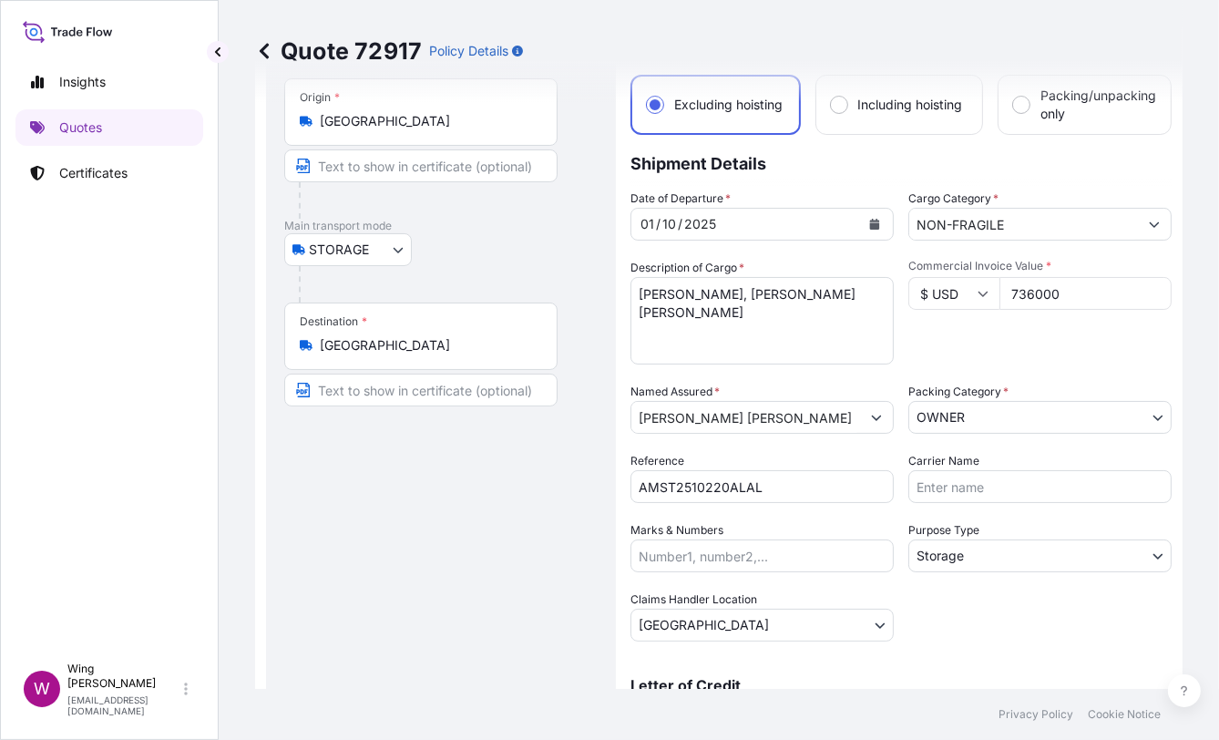
scroll to position [0, 0]
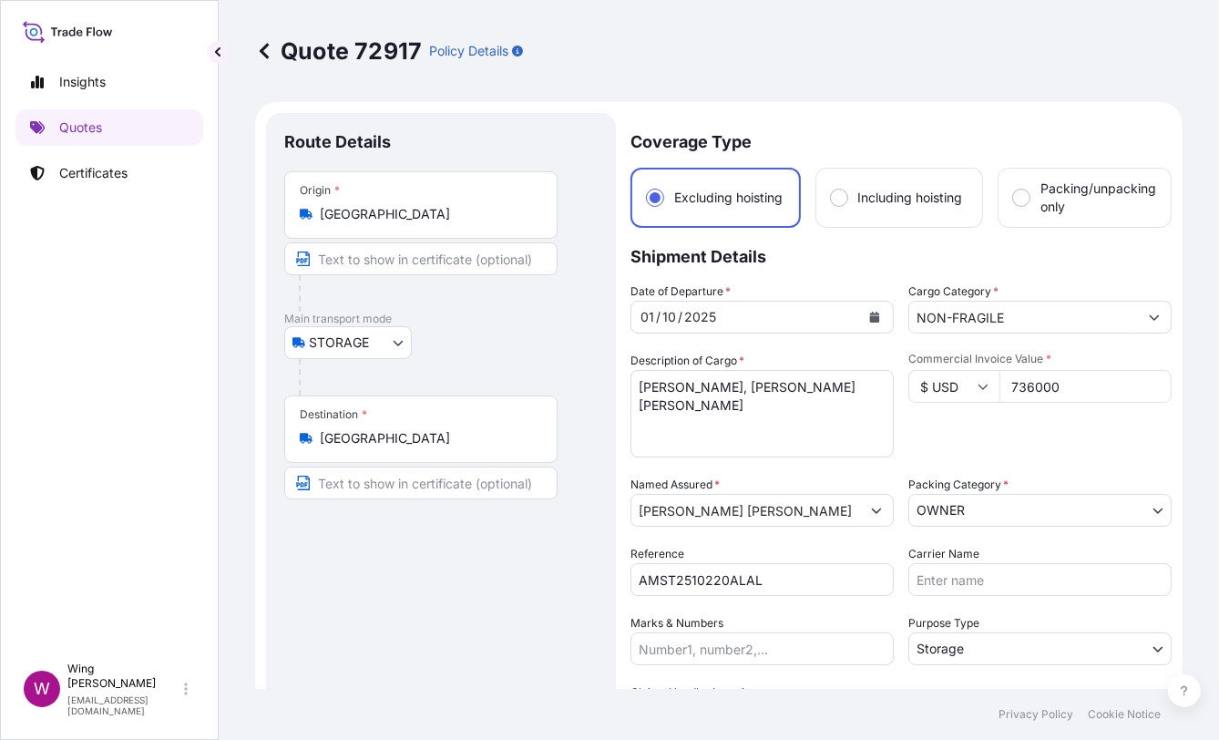
select select "STORAGE"
select select "Storage"
select select "[GEOGRAPHIC_DATA]"
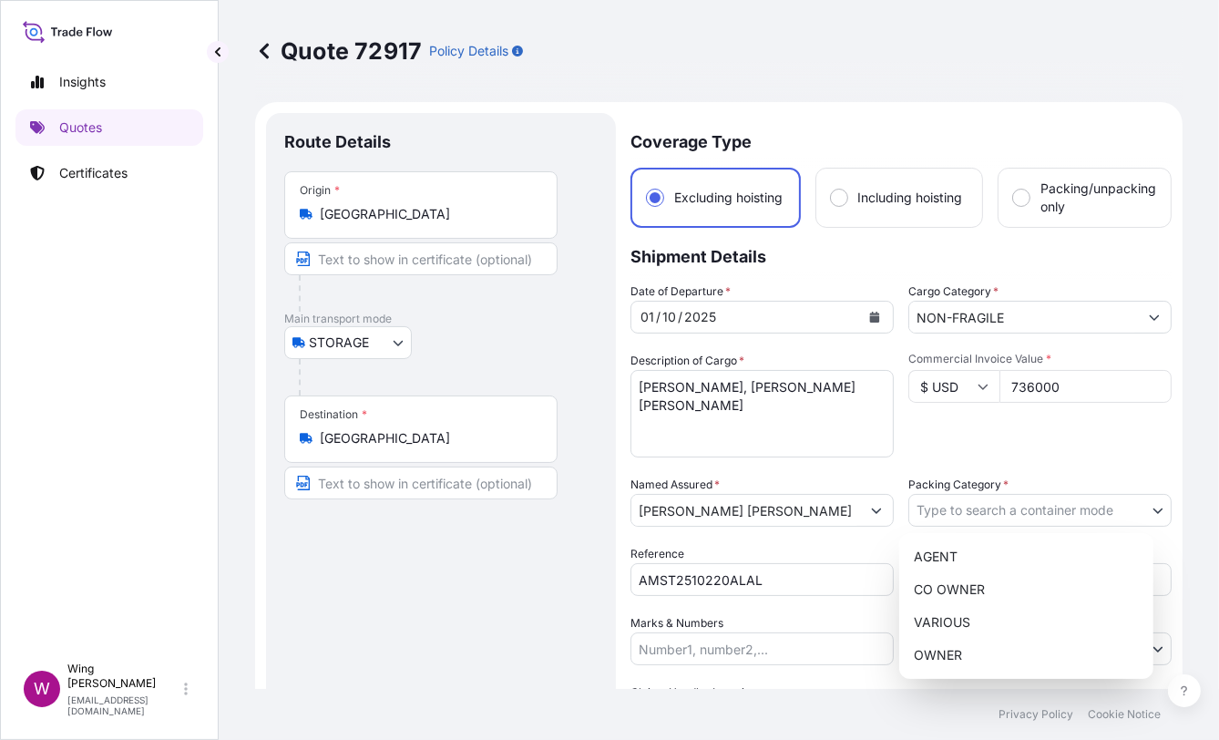
click at [962, 513] on body "Insights Quotes Certificates W Wing Lee [EMAIL_ADDRESS][DOMAIN_NAME] Quote 7291…" at bounding box center [609, 370] width 1219 height 740
click at [947, 660] on div "OWNER" at bounding box center [1026, 655] width 240 height 33
select select "27"
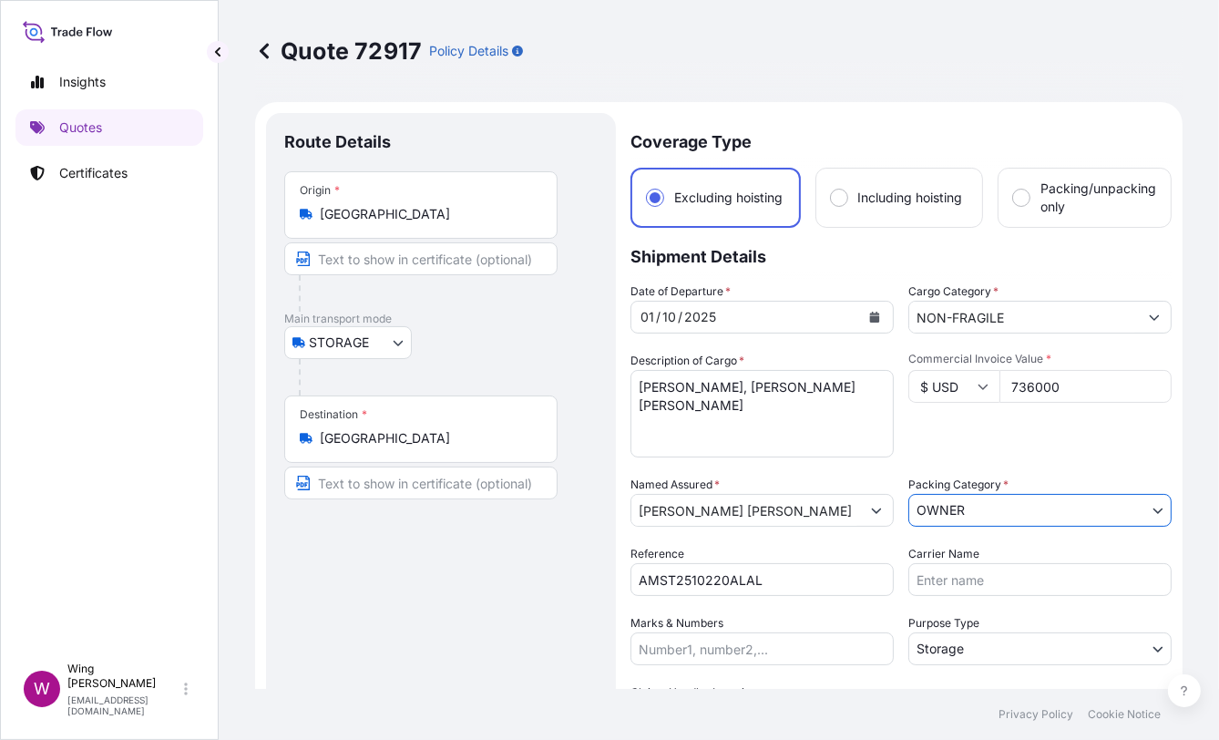
click at [507, 605] on div "Route Details Place of loading Road / [GEOGRAPHIC_DATA] / Inland Origin * [GEOG…" at bounding box center [440, 560] width 313 height 859
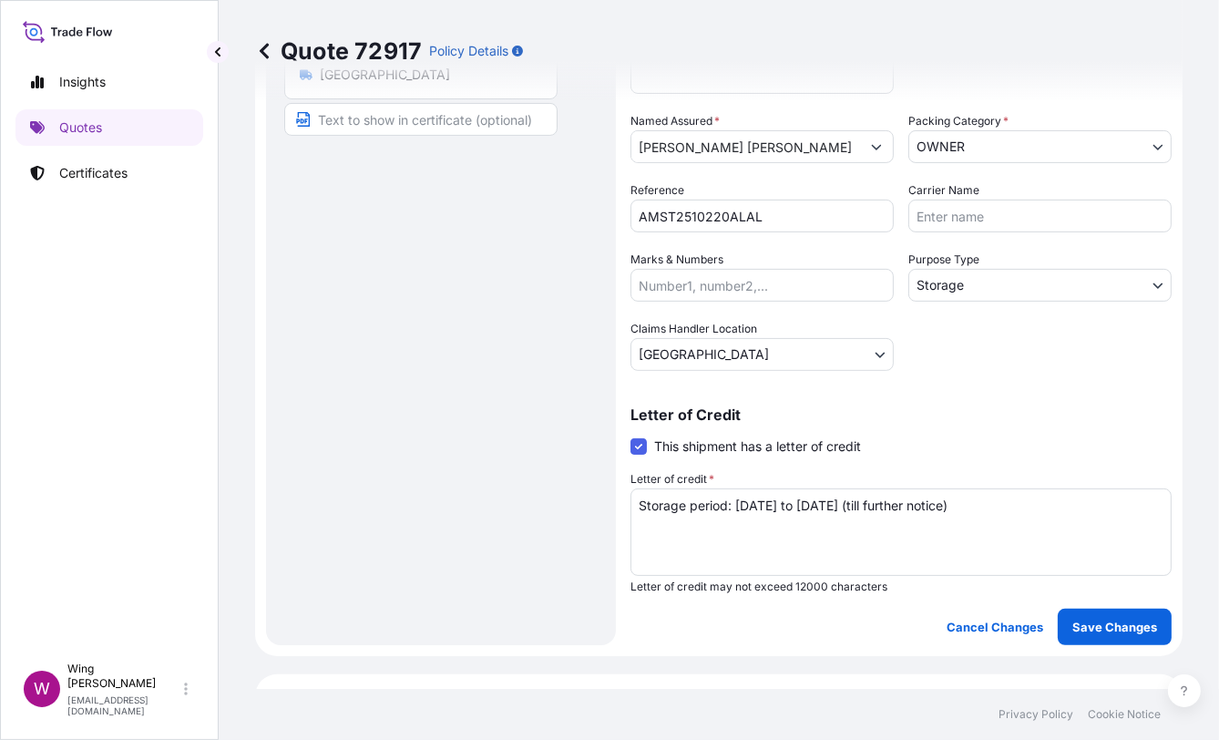
scroll to position [486, 0]
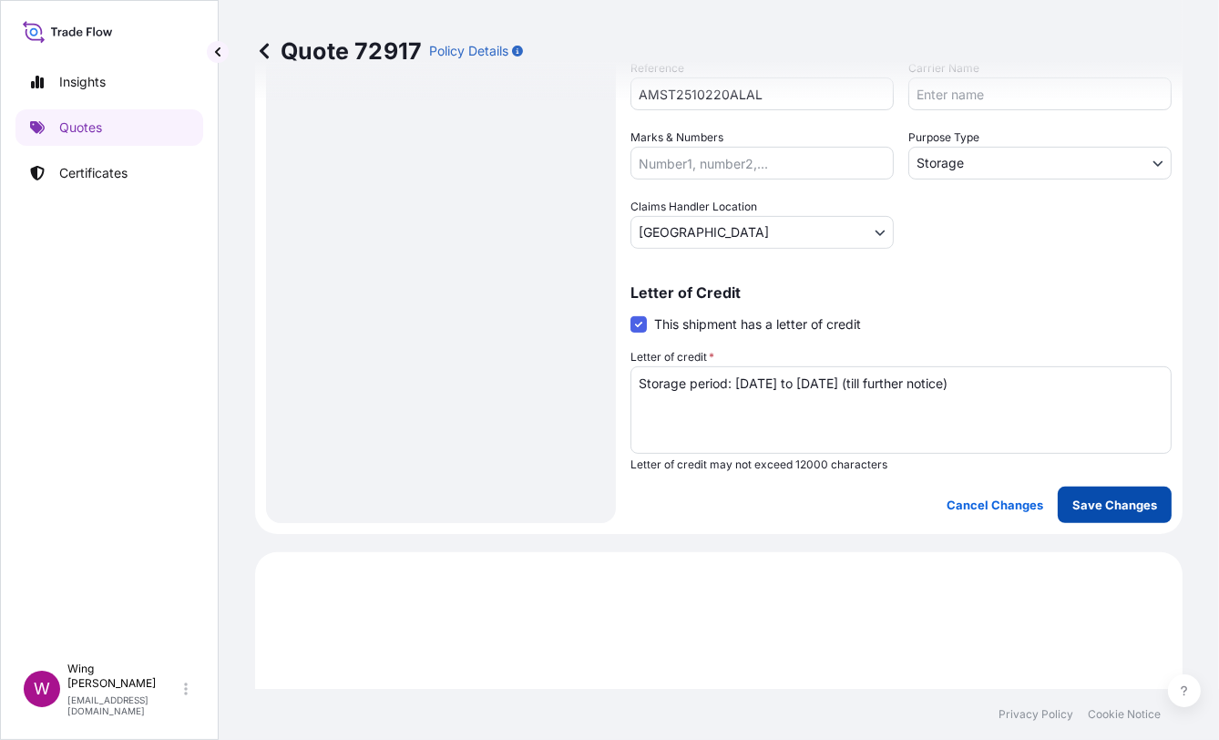
click at [1105, 505] on p "Save Changes" at bounding box center [1114, 505] width 85 height 18
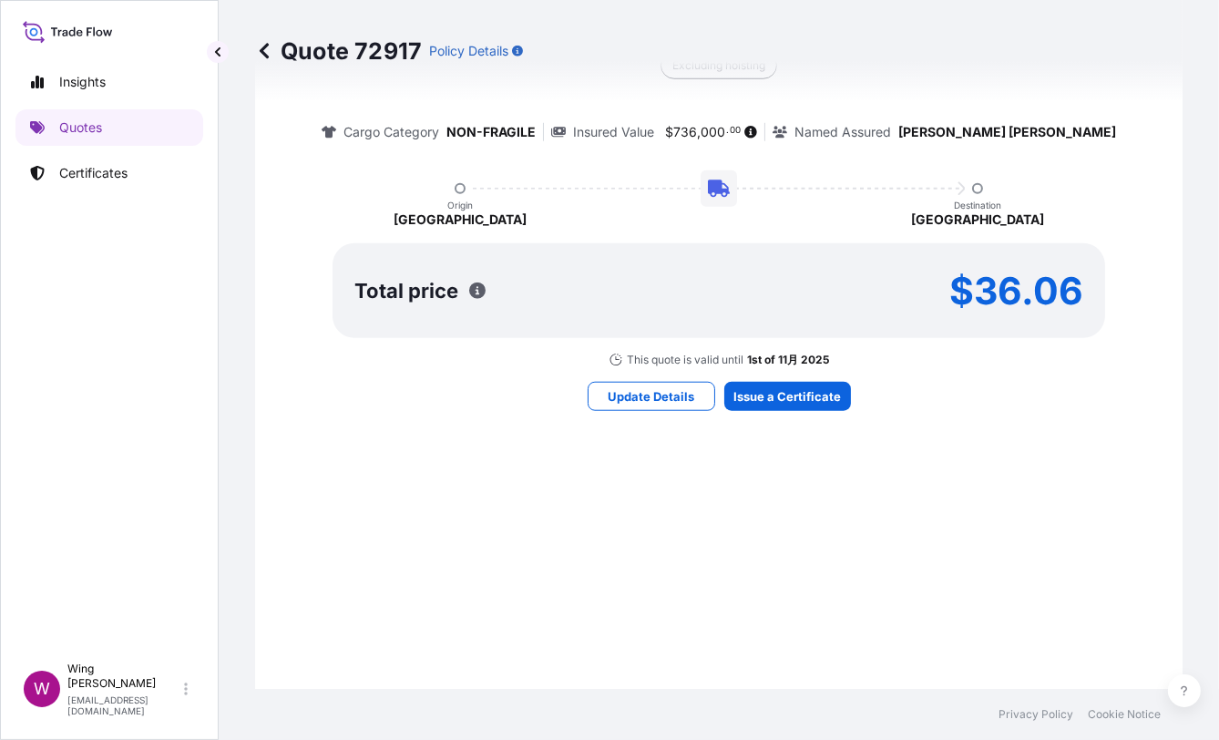
select select "STORAGE"
select select "Storage"
select select "[GEOGRAPHIC_DATA]"
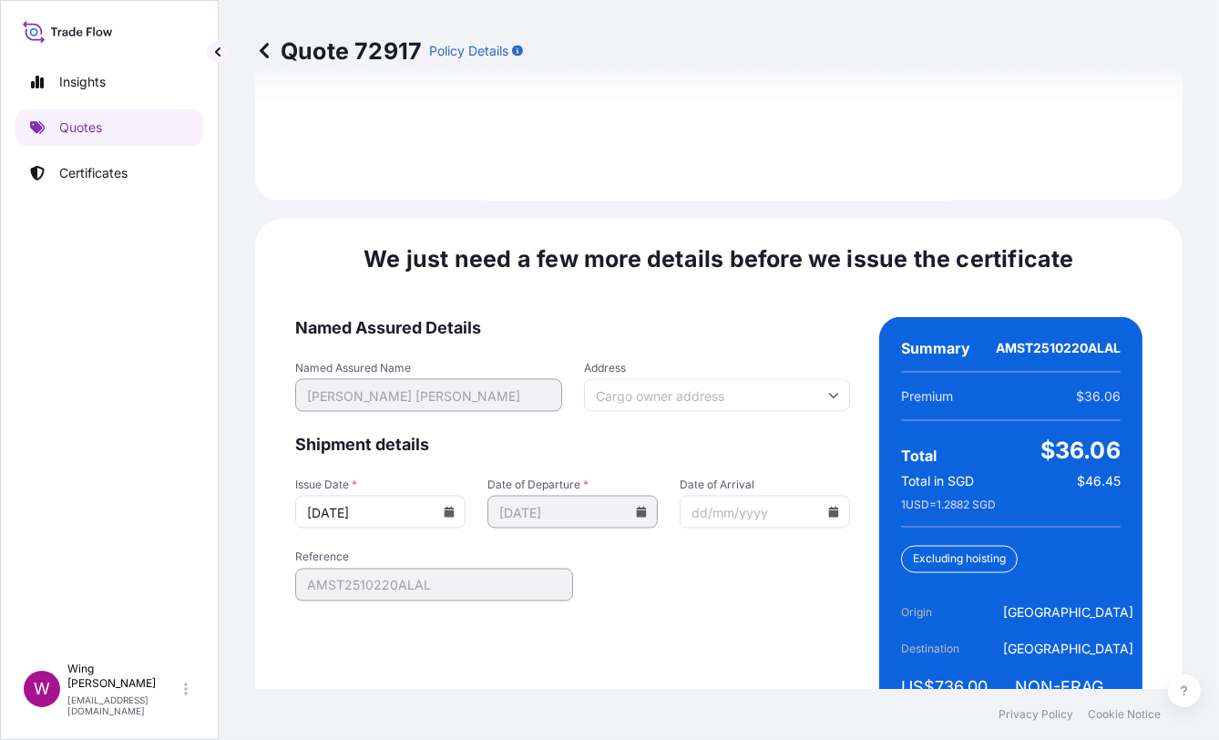
scroll to position [2877, 0]
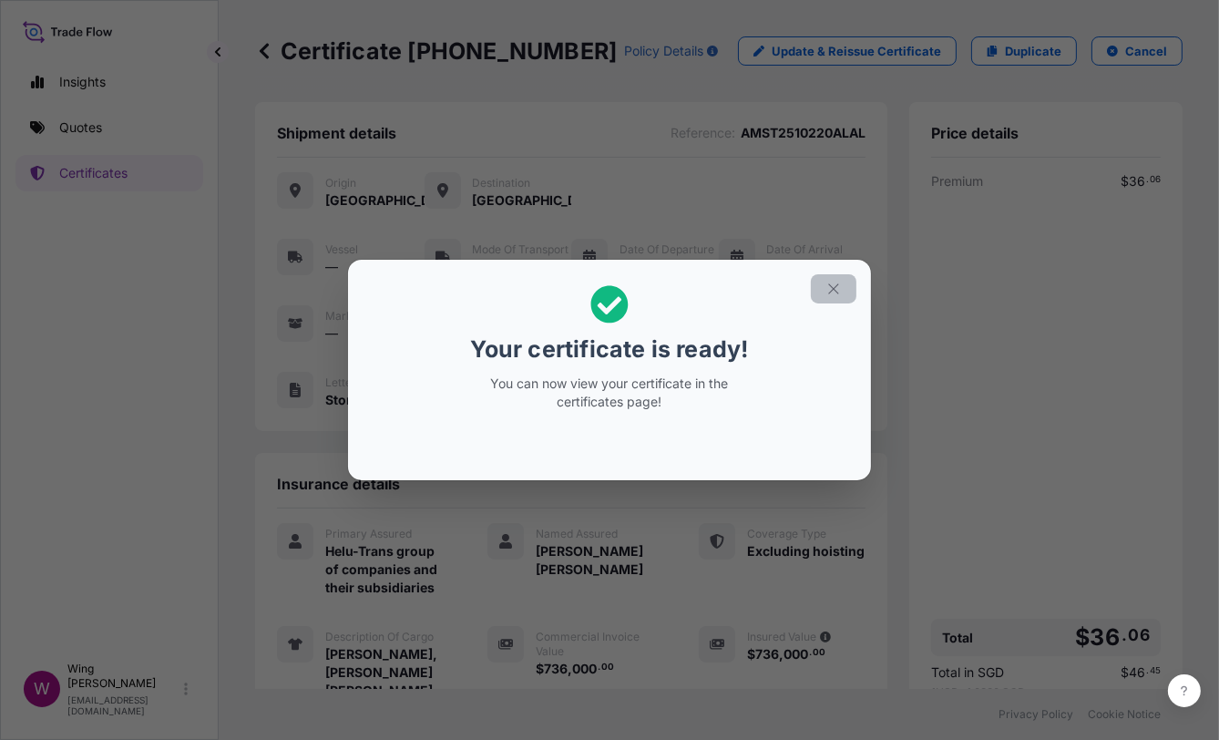
click at [823, 301] on button "button" at bounding box center [834, 288] width 46 height 29
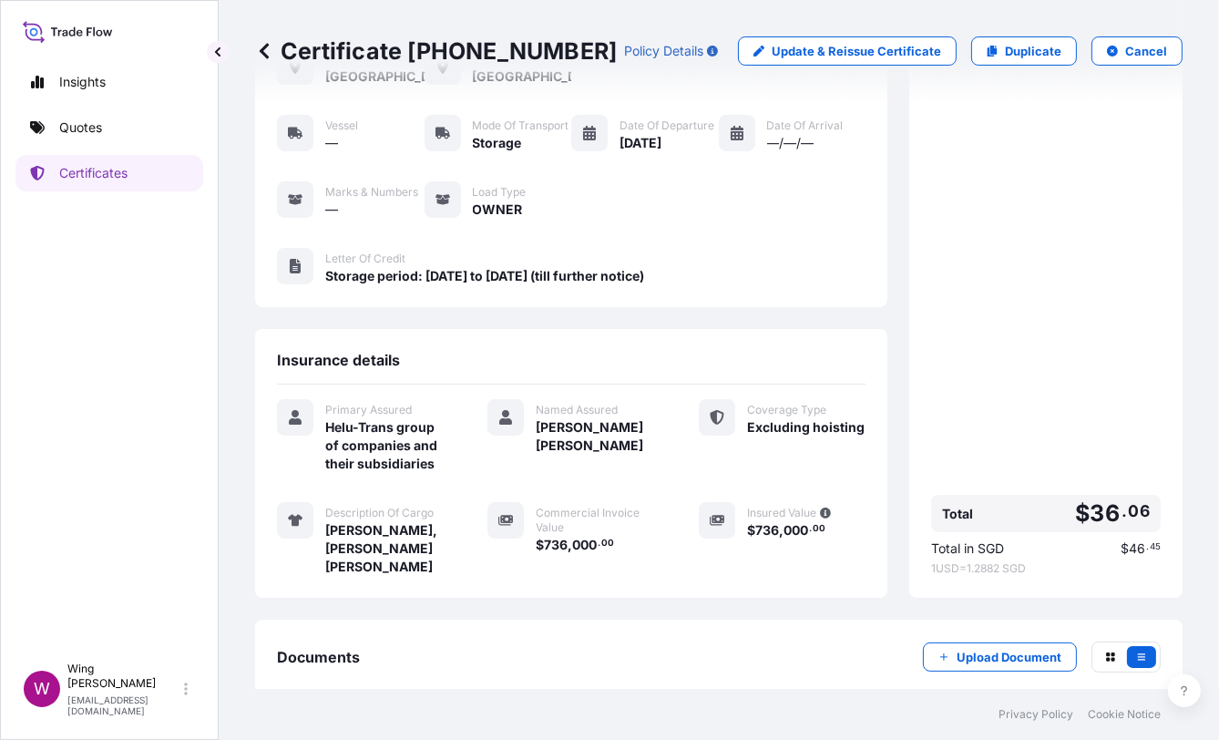
scroll to position [270, 0]
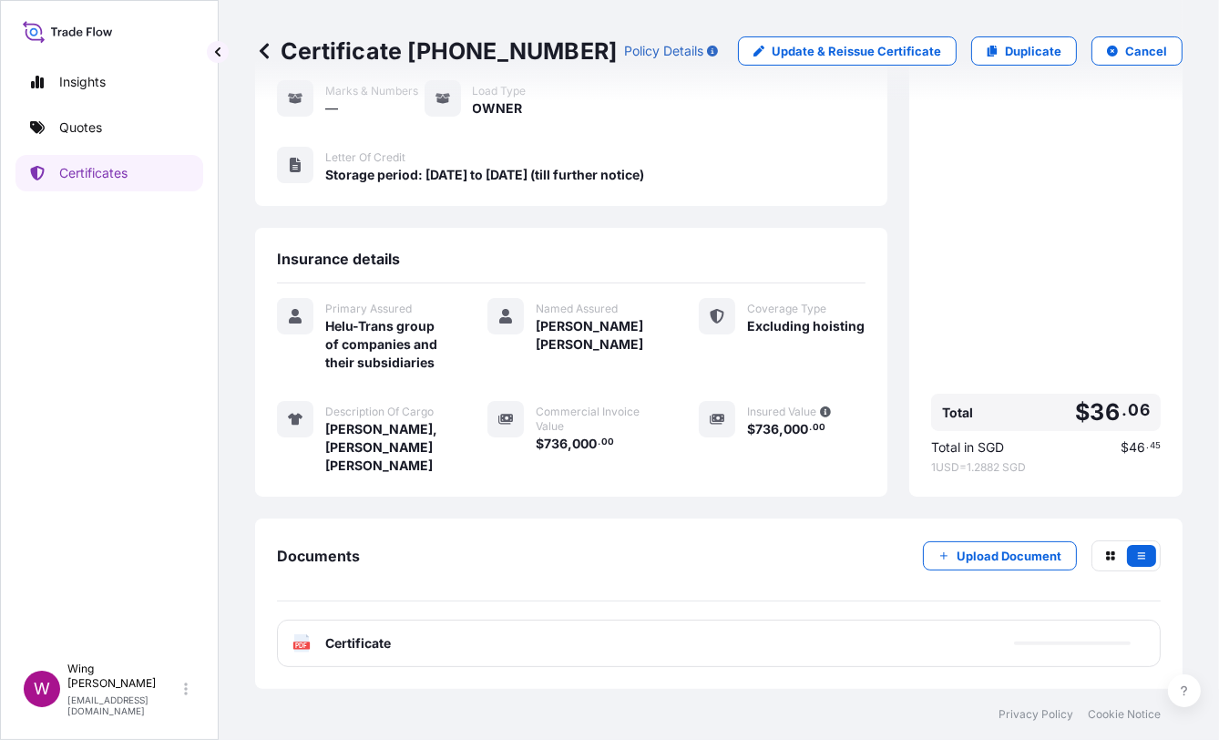
click at [299, 645] on text "PDF" at bounding box center [302, 645] width 12 height 6
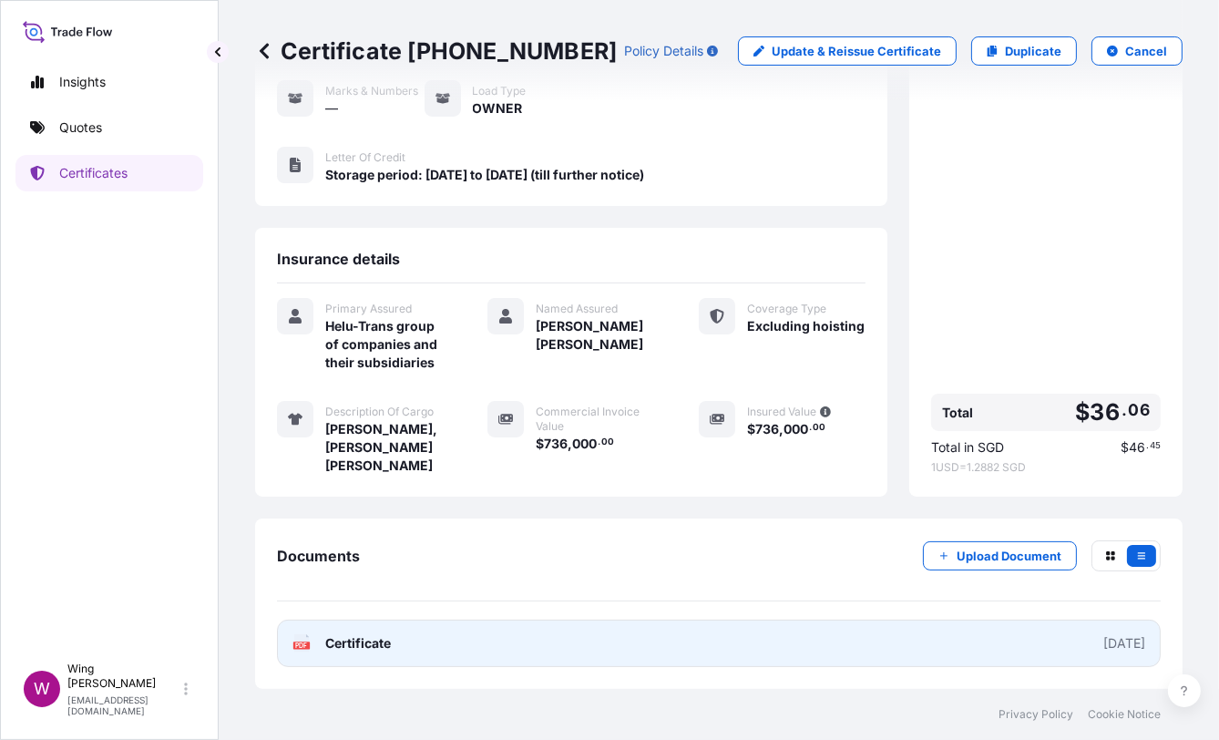
click at [302, 645] on text "PDF" at bounding box center [302, 645] width 12 height 6
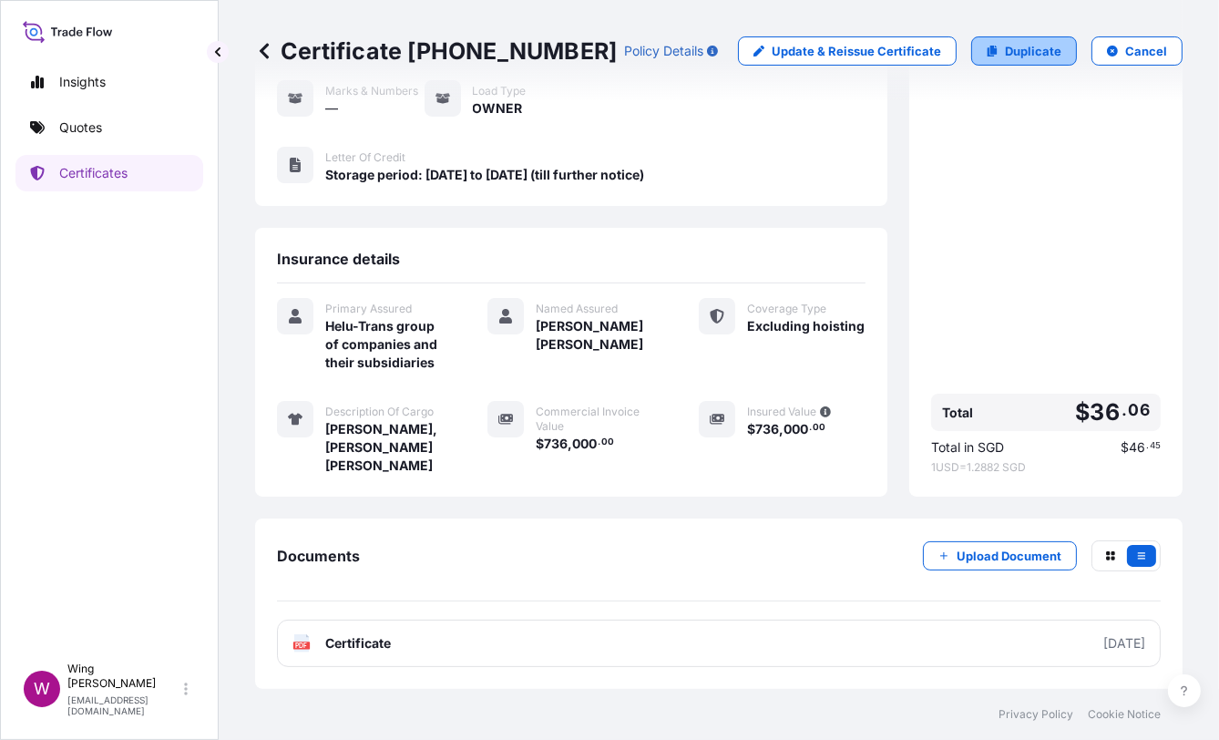
click at [1005, 56] on p "Duplicate" at bounding box center [1033, 51] width 56 height 18
select select "STORAGE"
select select "Storage"
select select "[GEOGRAPHIC_DATA]"
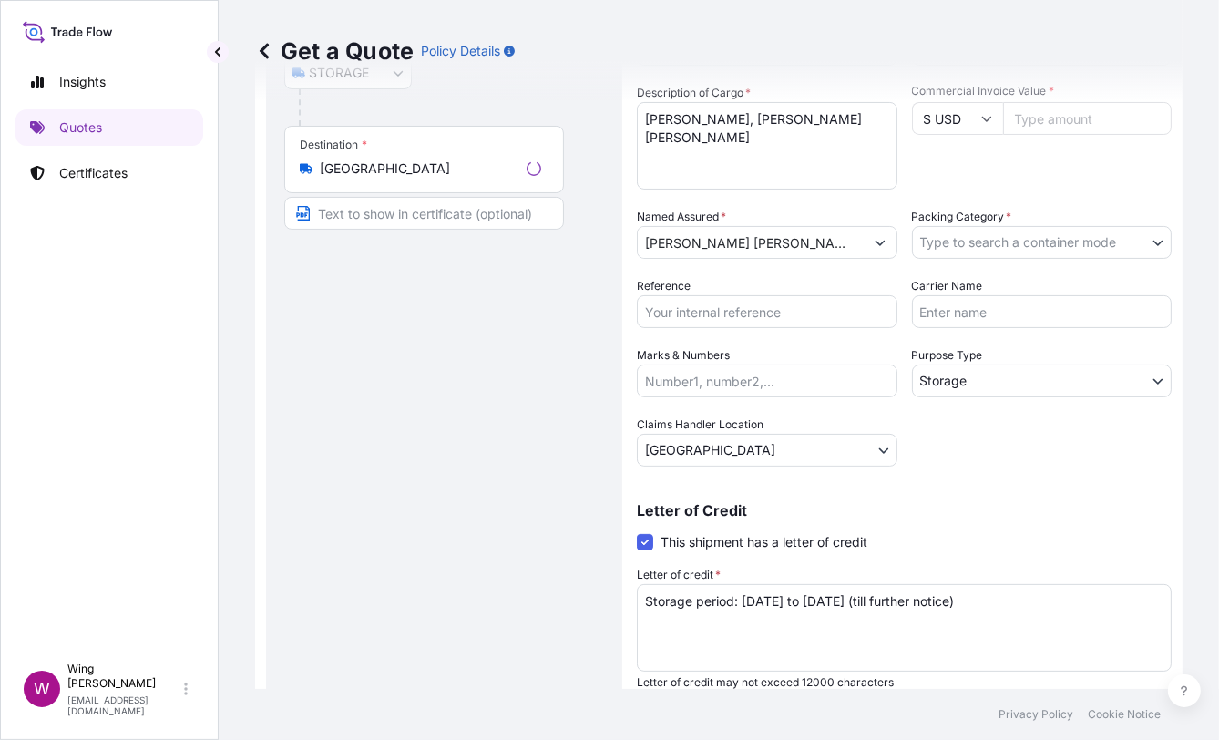
scroll to position [28, 0]
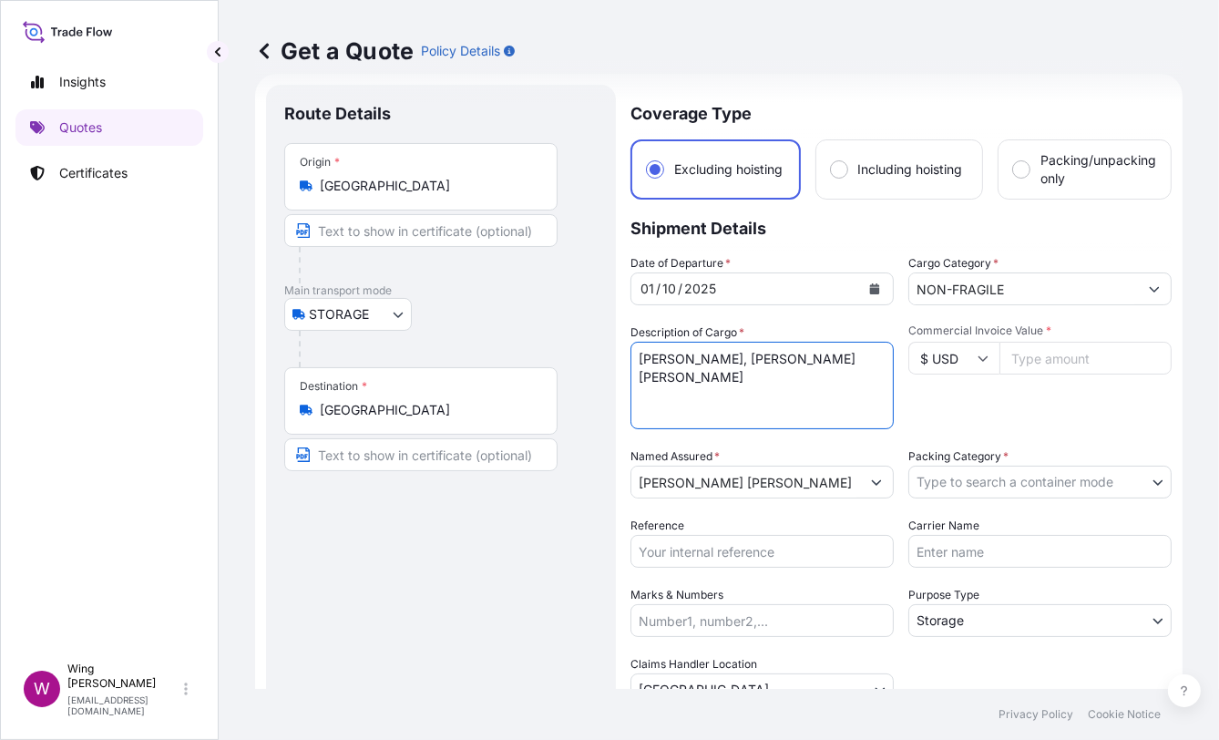
click at [839, 396] on textarea "[PERSON_NAME], [PERSON_NAME] [PERSON_NAME]" at bounding box center [761, 385] width 263 height 87
drag, startPoint x: 793, startPoint y: 354, endPoint x: 567, endPoint y: 351, distance: 226.0
click at [567, 351] on form "Route Details Place of loading Road / Inland Road / Inland Origin * [GEOGRAPHIC…" at bounding box center [718, 532] width 927 height 917
paste textarea "[PERSON_NAME] Femme nue allongee"
click at [732, 359] on textarea "[PERSON_NAME], [PERSON_NAME] [PERSON_NAME]" at bounding box center [761, 385] width 263 height 87
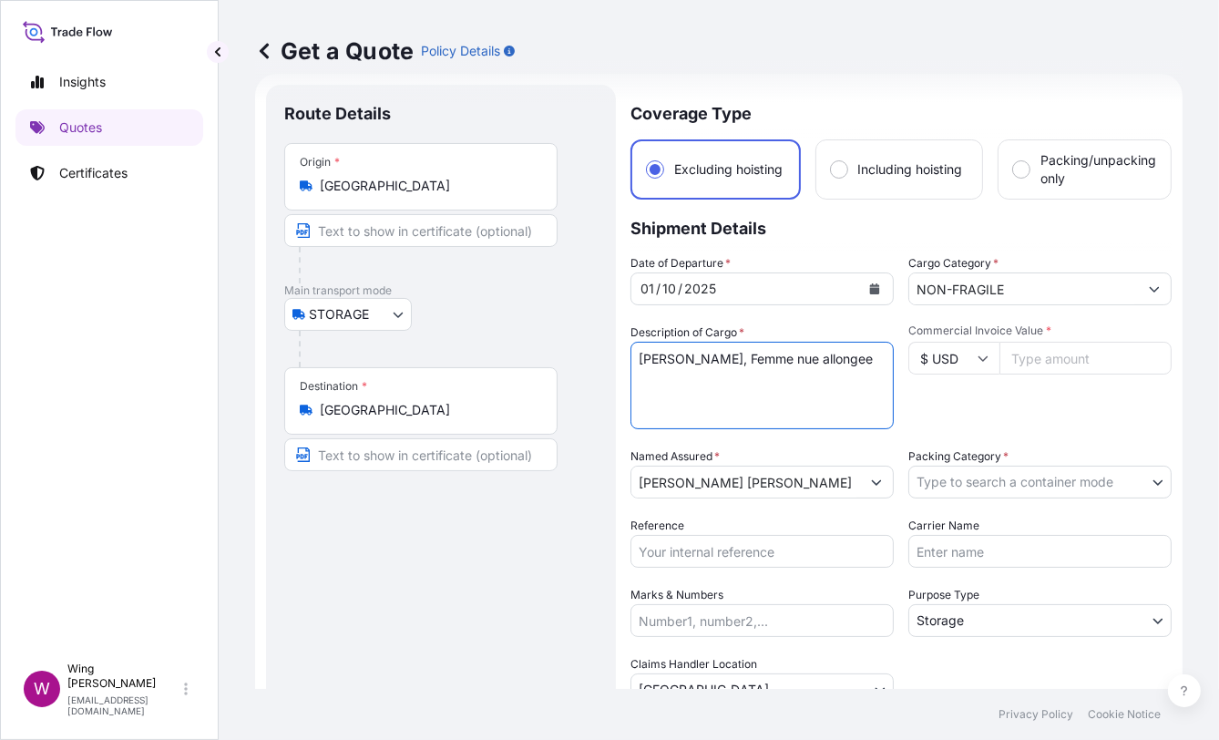
type textarea "[PERSON_NAME], Femme nue allongee"
click at [926, 400] on div "Commercial Invoice Value * $ USD" at bounding box center [1039, 376] width 263 height 106
click at [1011, 364] on input "Commercial Invoice Value *" at bounding box center [1085, 358] width 172 height 33
paste input "309757"
type input "309757"
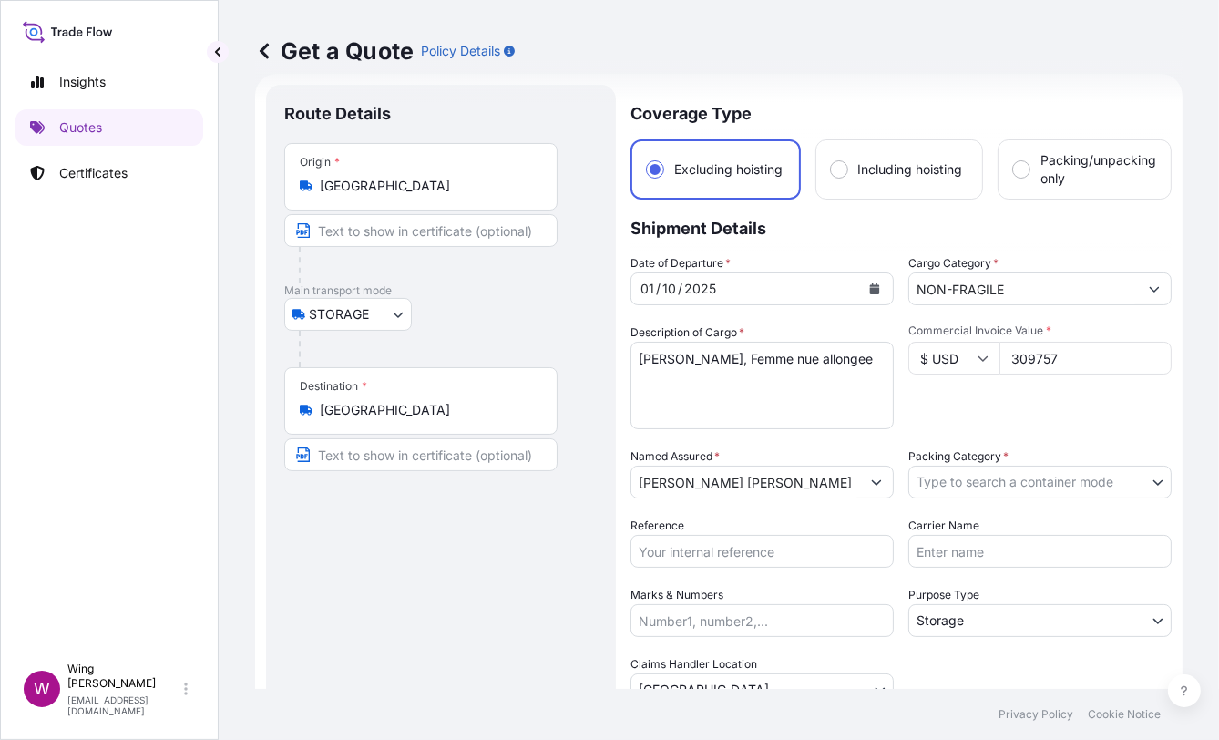
click at [533, 591] on div "Route Details Place of loading Road / [GEOGRAPHIC_DATA] / Inland Origin * [GEOG…" at bounding box center [440, 532] width 313 height 859
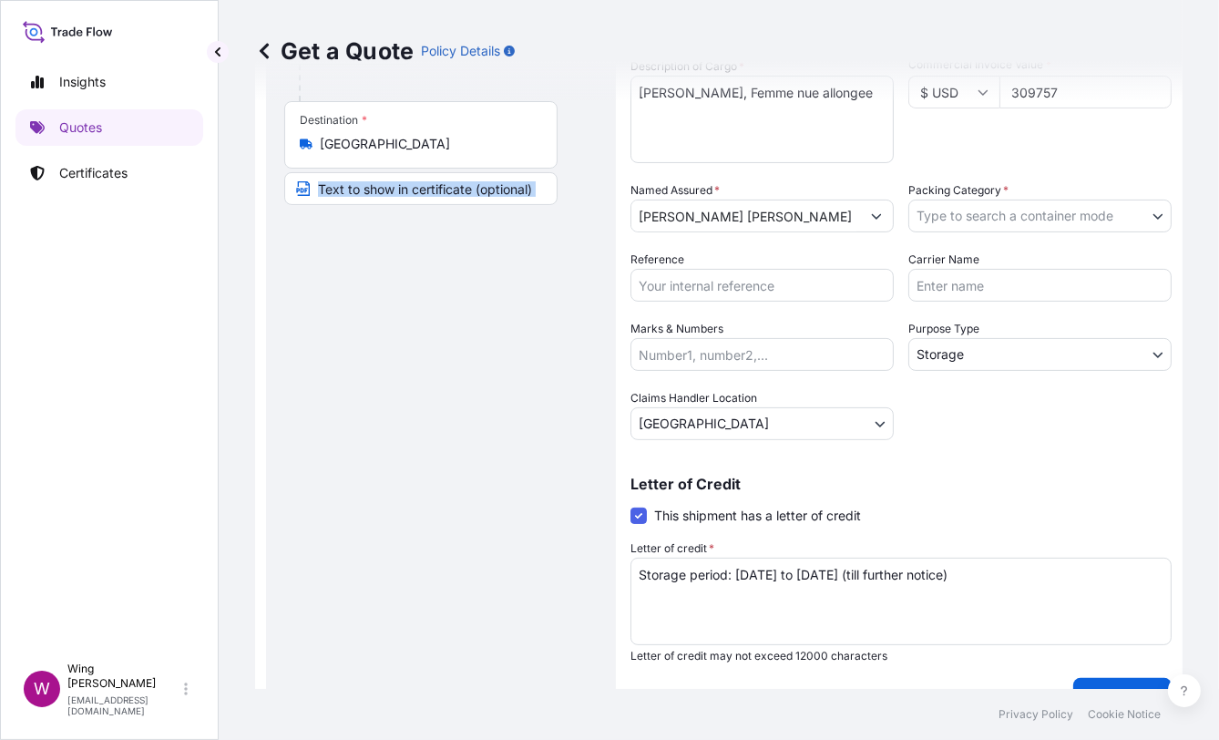
scroll to position [330, 0]
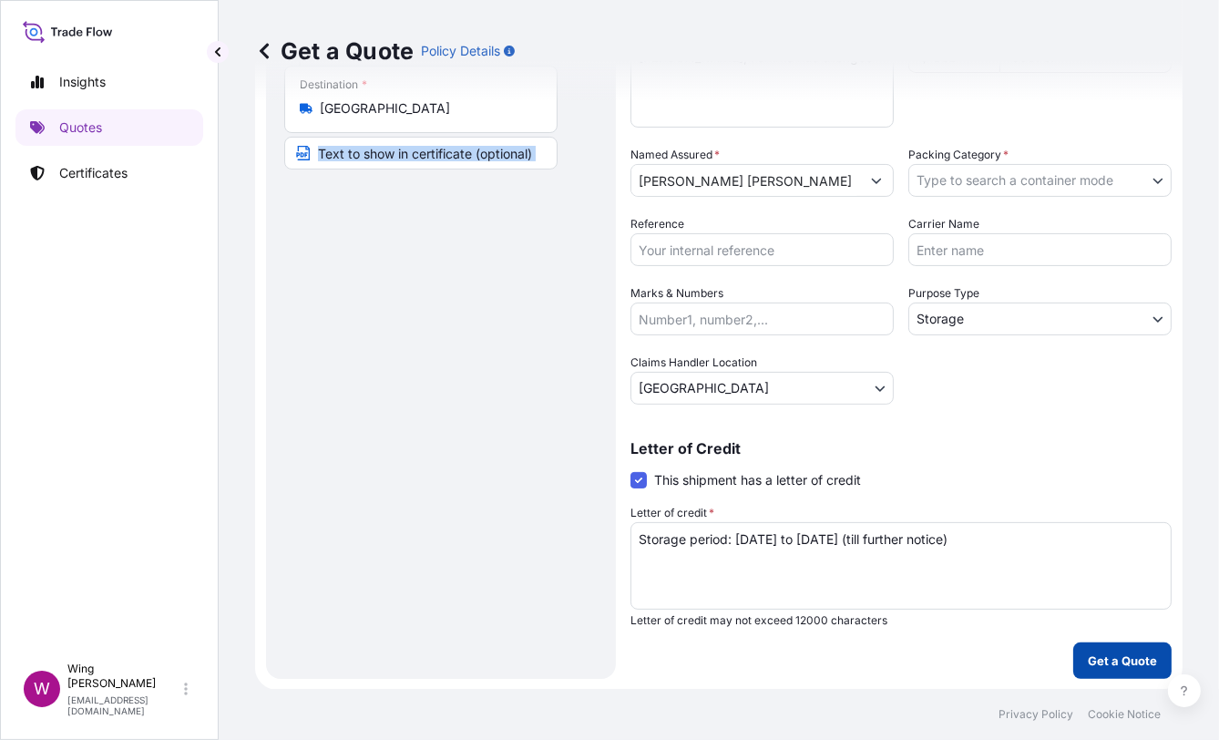
click at [1110, 653] on p "Get a Quote" at bounding box center [1122, 660] width 69 height 18
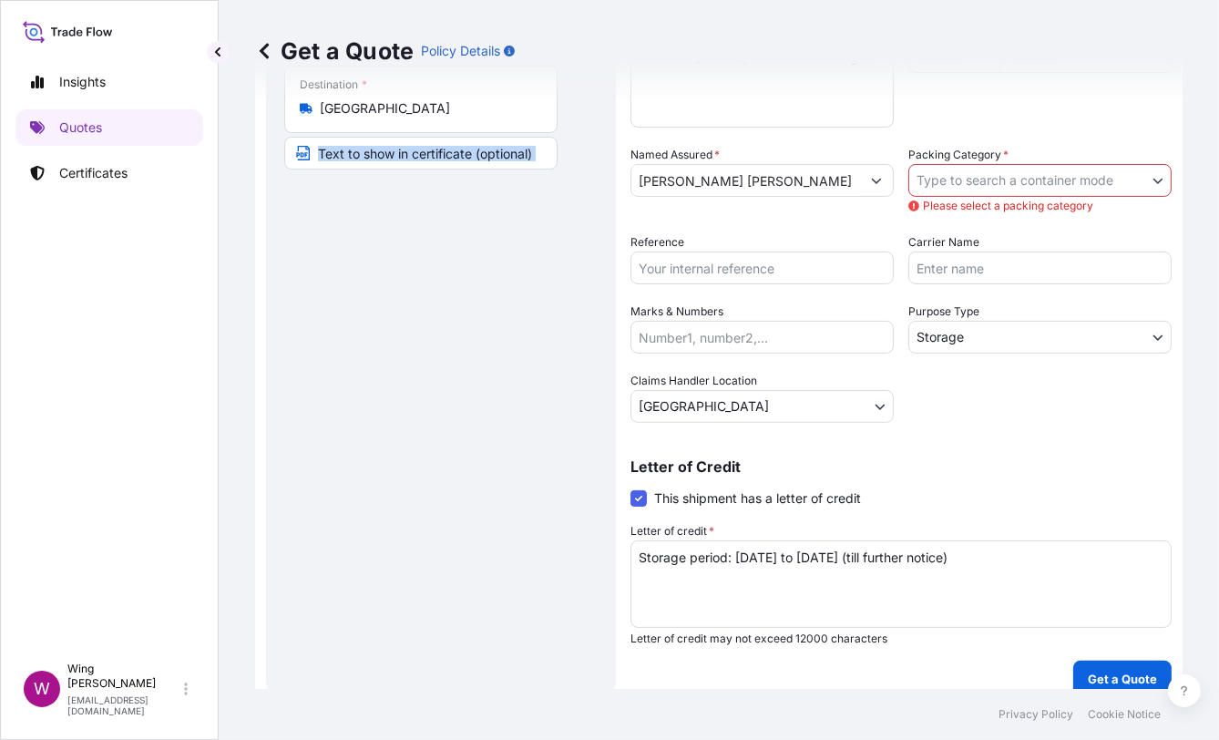
click at [1025, 192] on body "Insights Quotes Certificates W Wing Lee [EMAIL_ADDRESS][DOMAIN_NAME] Get a Quot…" at bounding box center [609, 370] width 1219 height 740
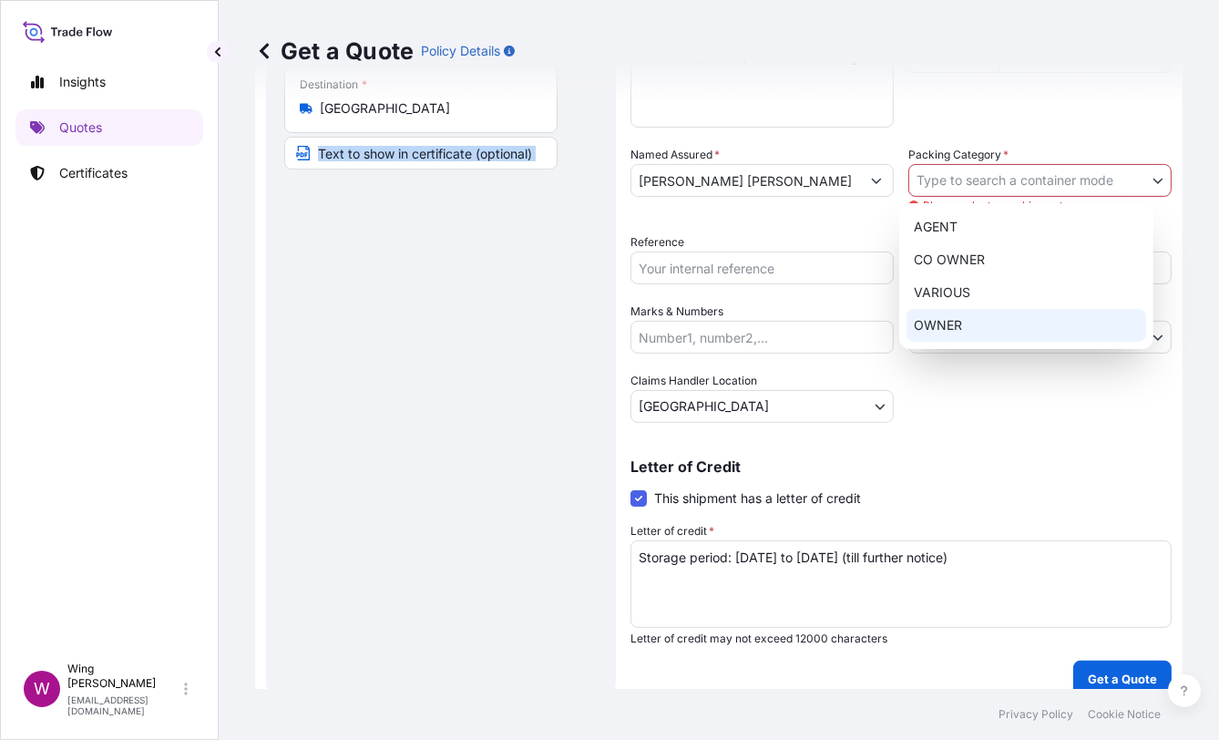
click at [950, 321] on div "OWNER" at bounding box center [1026, 325] width 240 height 33
select select "27"
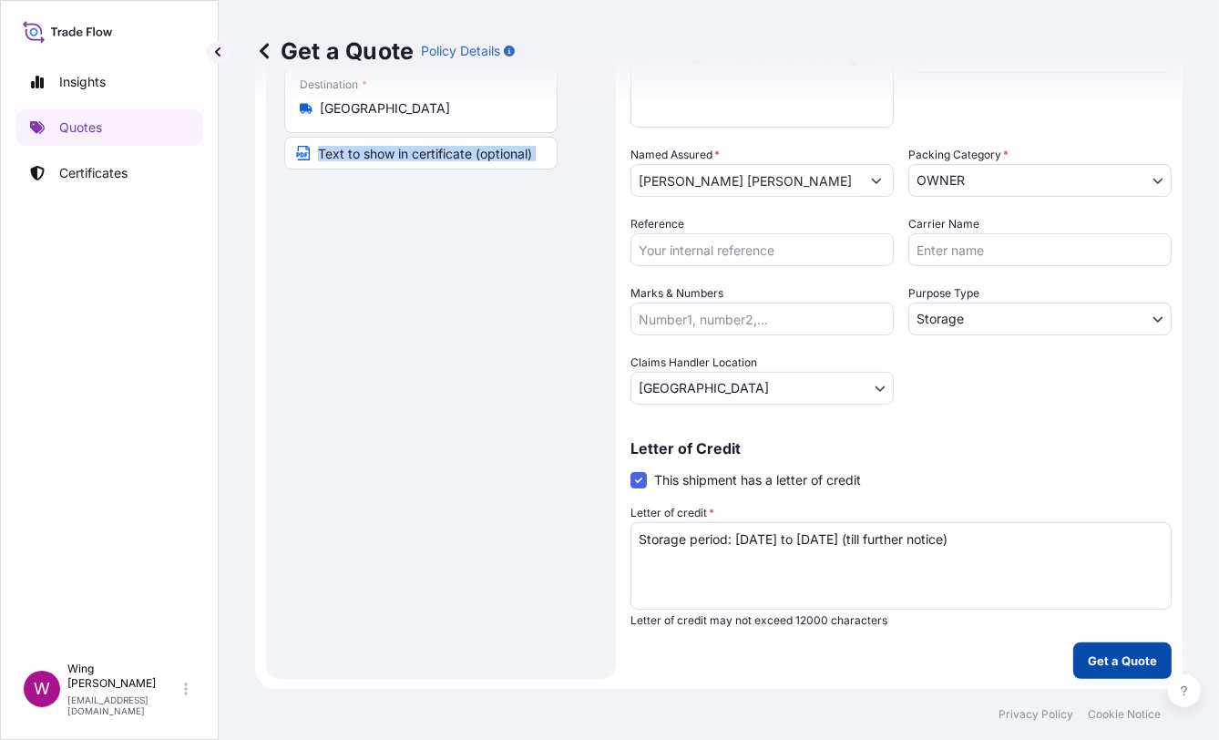
click at [1130, 656] on p "Get a Quote" at bounding box center [1122, 660] width 69 height 18
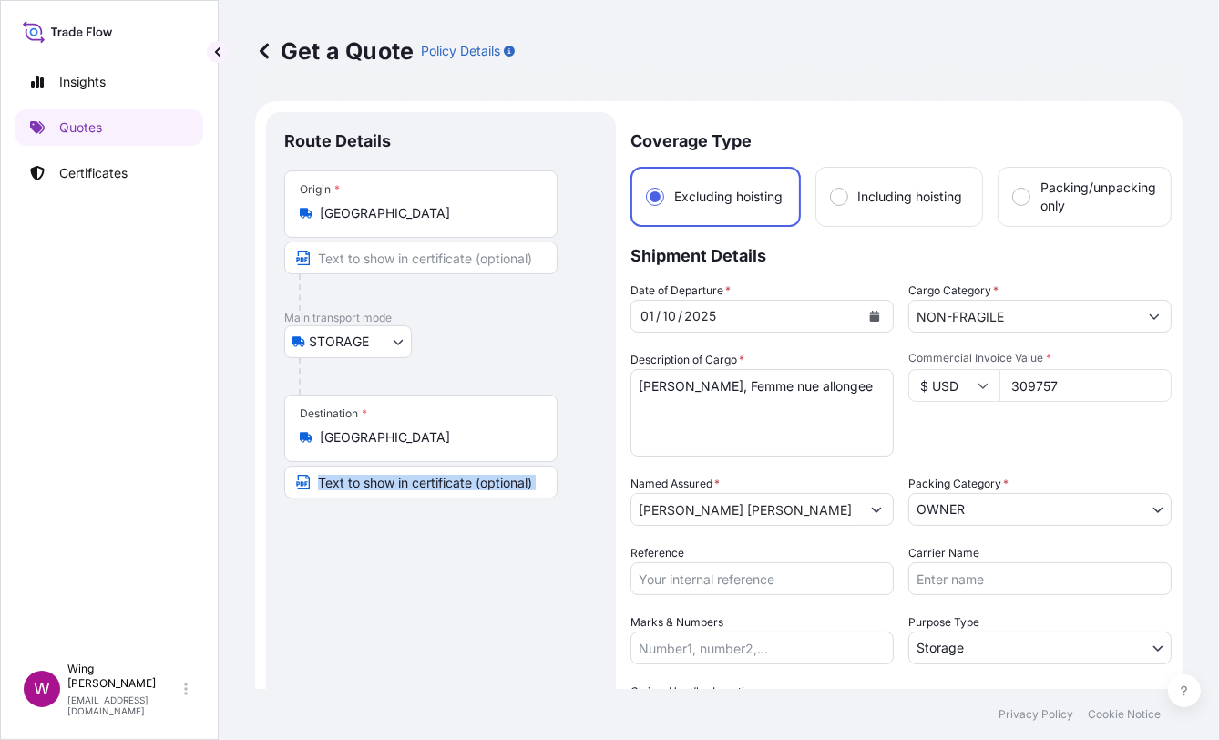
scroll to position [0, 0]
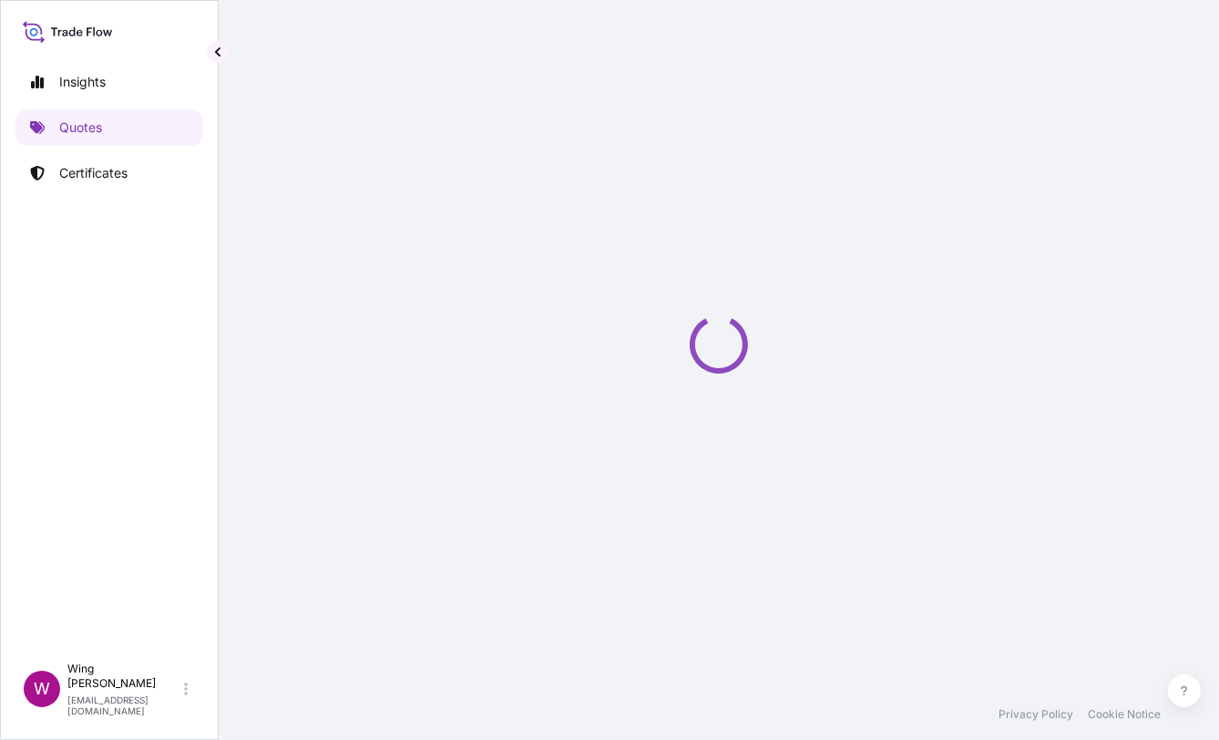
select select "STORAGE"
select select "Transit"
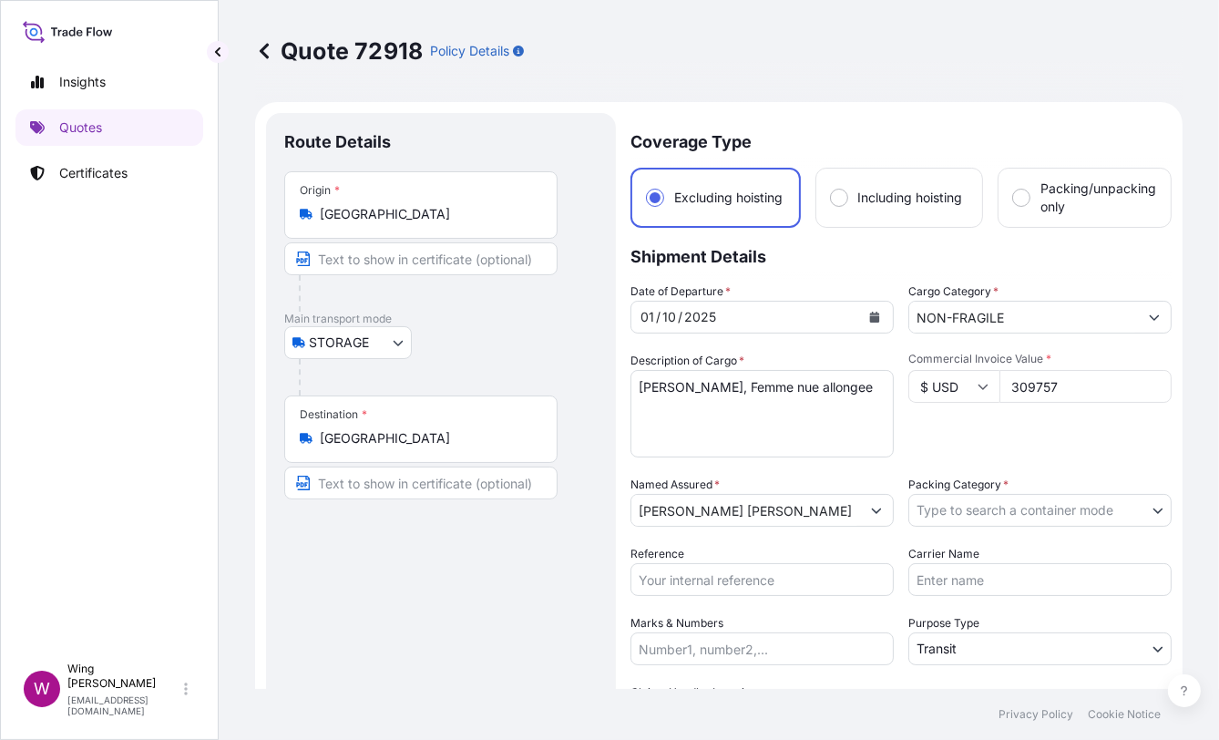
click at [1028, 514] on body "Insights Quotes Certificates W Wing Lee [EMAIL_ADDRESS][DOMAIN_NAME] Quote 7291…" at bounding box center [609, 370] width 1219 height 740
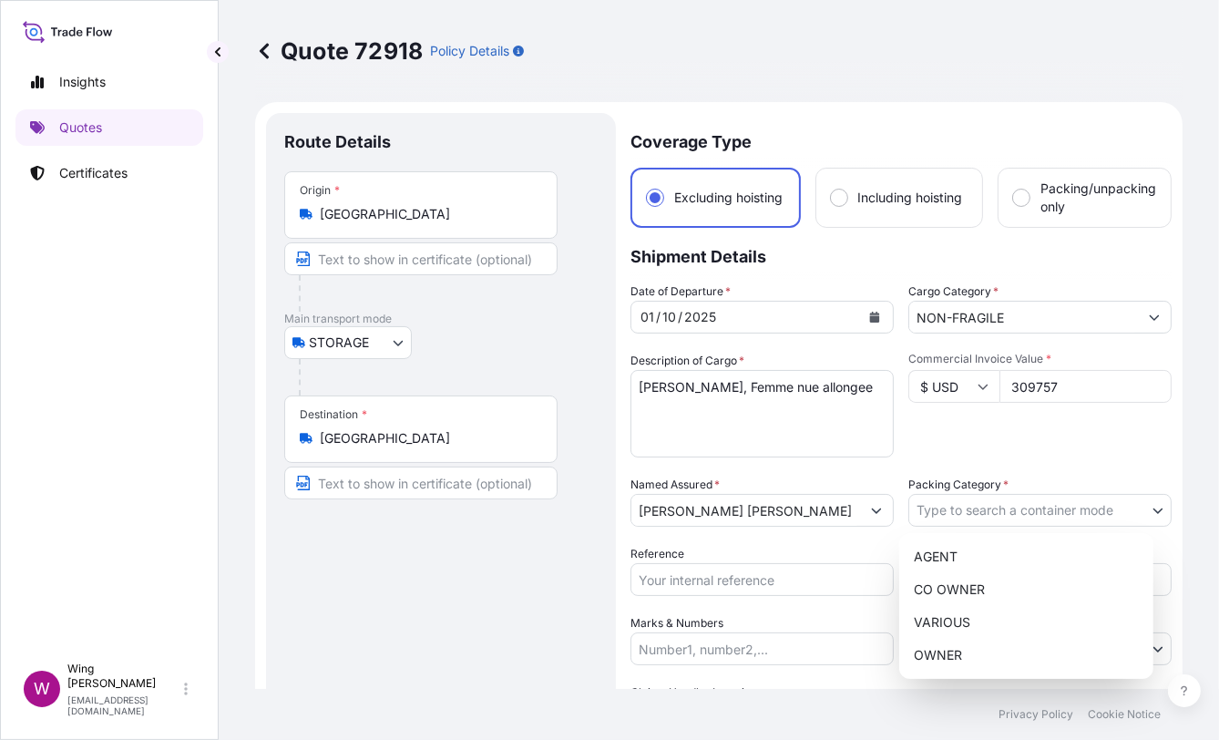
click at [1000, 514] on body "Insights Quotes Certificates W Wing Lee [EMAIL_ADDRESS][DOMAIN_NAME] Quote 7291…" at bounding box center [609, 370] width 1219 height 740
click at [972, 646] on div "OWNER" at bounding box center [1026, 655] width 240 height 33
select select "27"
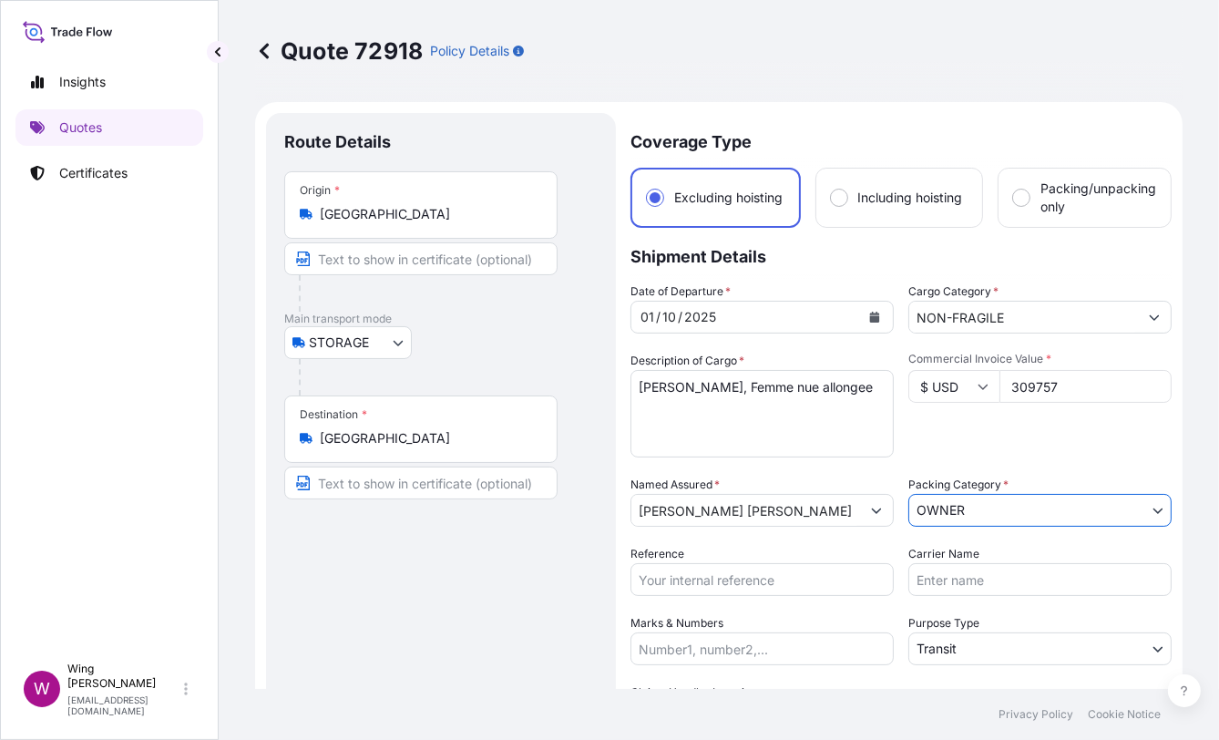
click at [513, 596] on div "Route Details Place of loading Road / [GEOGRAPHIC_DATA] / Inland Origin * [GEOG…" at bounding box center [440, 491] width 313 height 721
click at [728, 575] on input "Reference" at bounding box center [761, 579] width 263 height 33
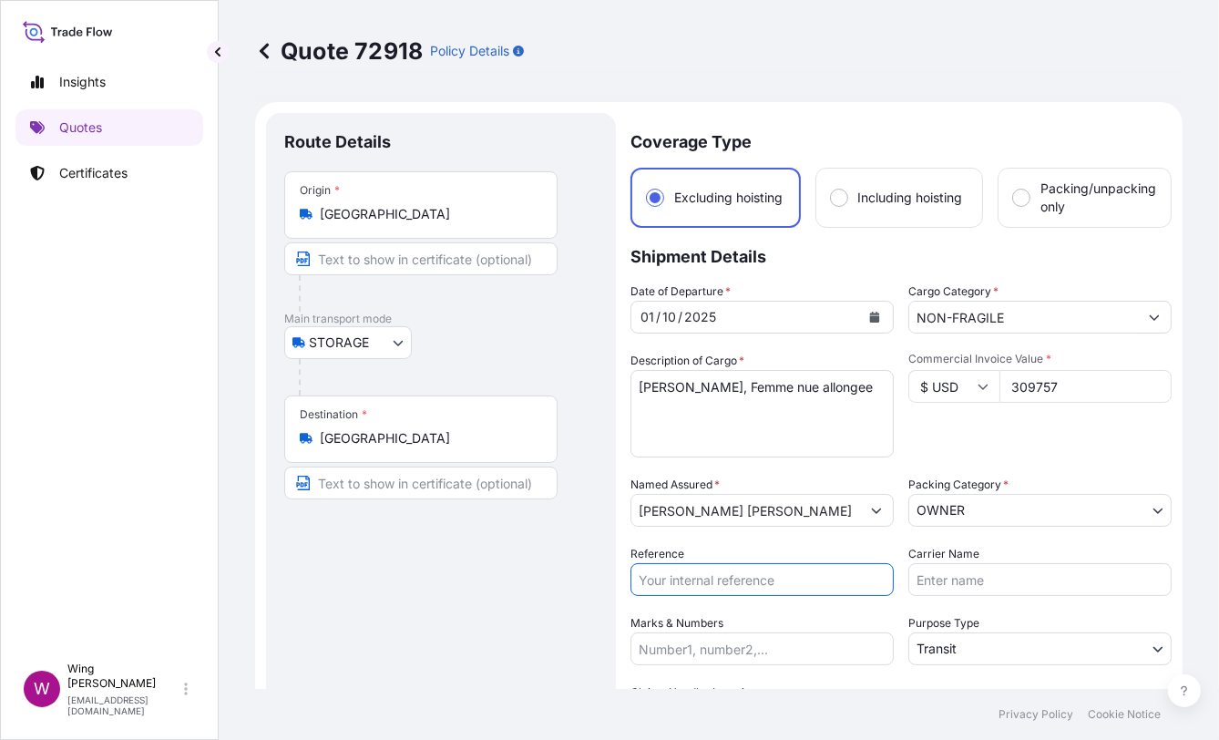
paste input "AMST2510220ALAL"
type input "AMST2510220ALAL"
click at [505, 593] on div "Route Details Place of loading Road / [GEOGRAPHIC_DATA] / Inland Origin * [GEOG…" at bounding box center [440, 491] width 313 height 721
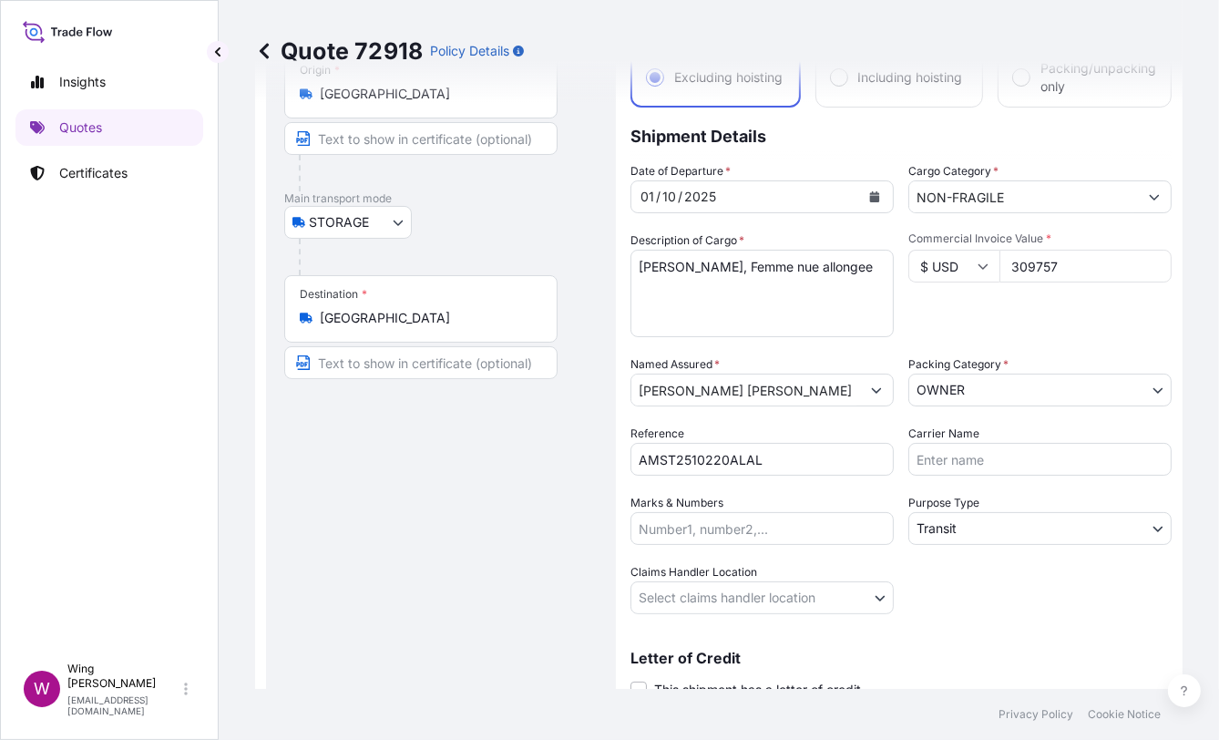
click at [965, 523] on body "Insights Quotes Certificates W Wing Lee [EMAIL_ADDRESS][DOMAIN_NAME] Quote 7291…" at bounding box center [609, 370] width 1219 height 740
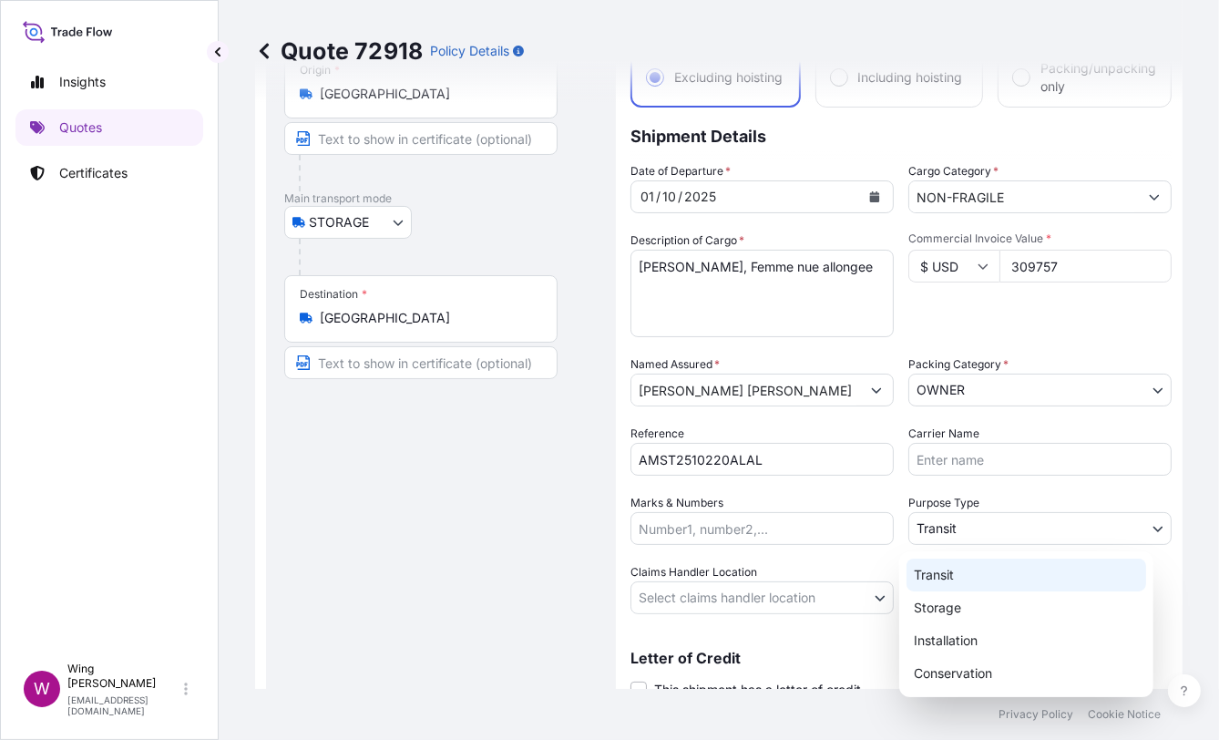
click at [960, 519] on body "Insights Quotes Certificates W Wing Lee [EMAIL_ADDRESS][DOMAIN_NAME] Quote 7291…" at bounding box center [609, 370] width 1219 height 740
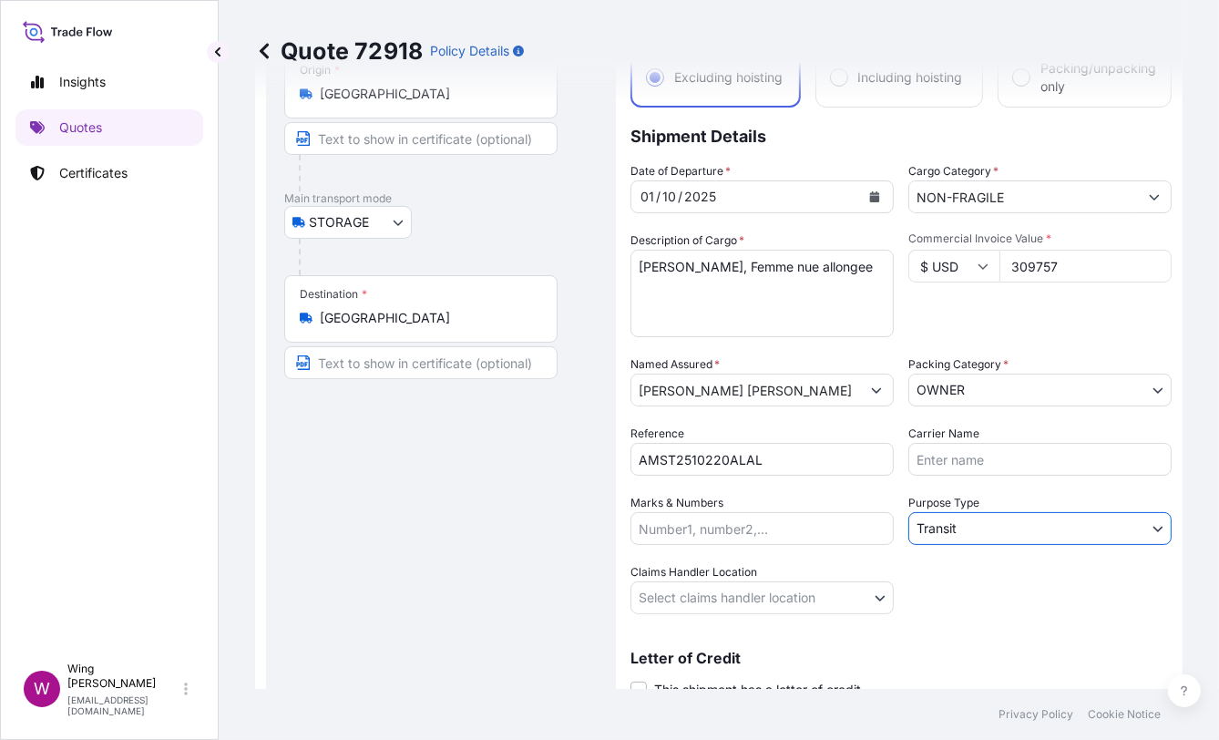
click at [956, 537] on body "Insights Quotes Certificates W Wing Lee [EMAIL_ADDRESS][DOMAIN_NAME] Quote 7291…" at bounding box center [609, 370] width 1219 height 740
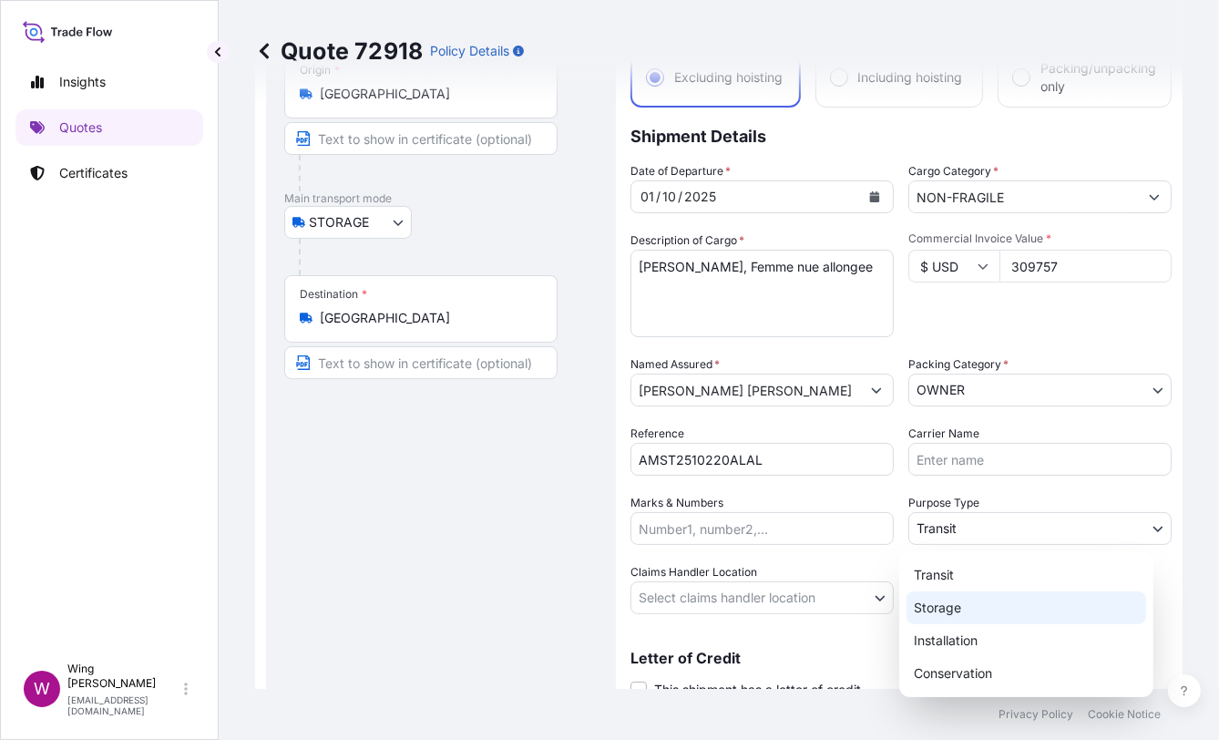
click at [953, 607] on div "Storage" at bounding box center [1026, 607] width 240 height 33
select select "Storage"
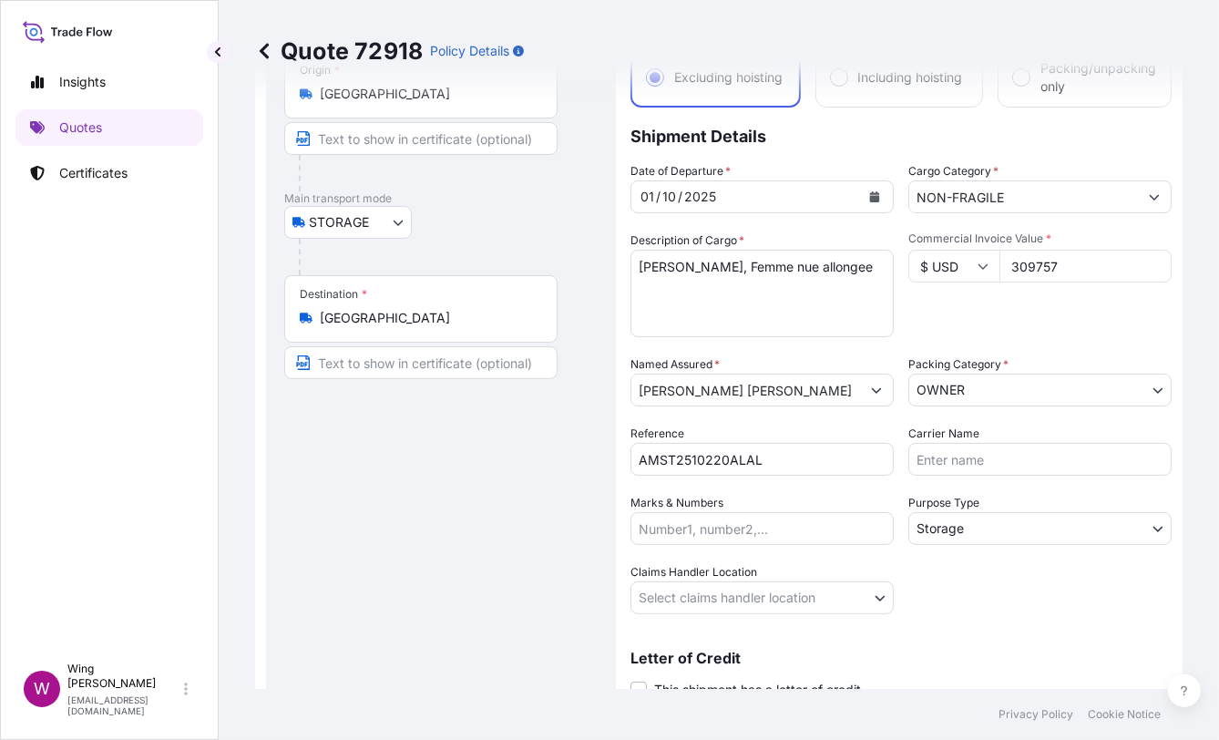
click at [488, 595] on div "Route Details Place of loading Road / [GEOGRAPHIC_DATA] / Inland Origin * [GEOG…" at bounding box center [440, 371] width 313 height 721
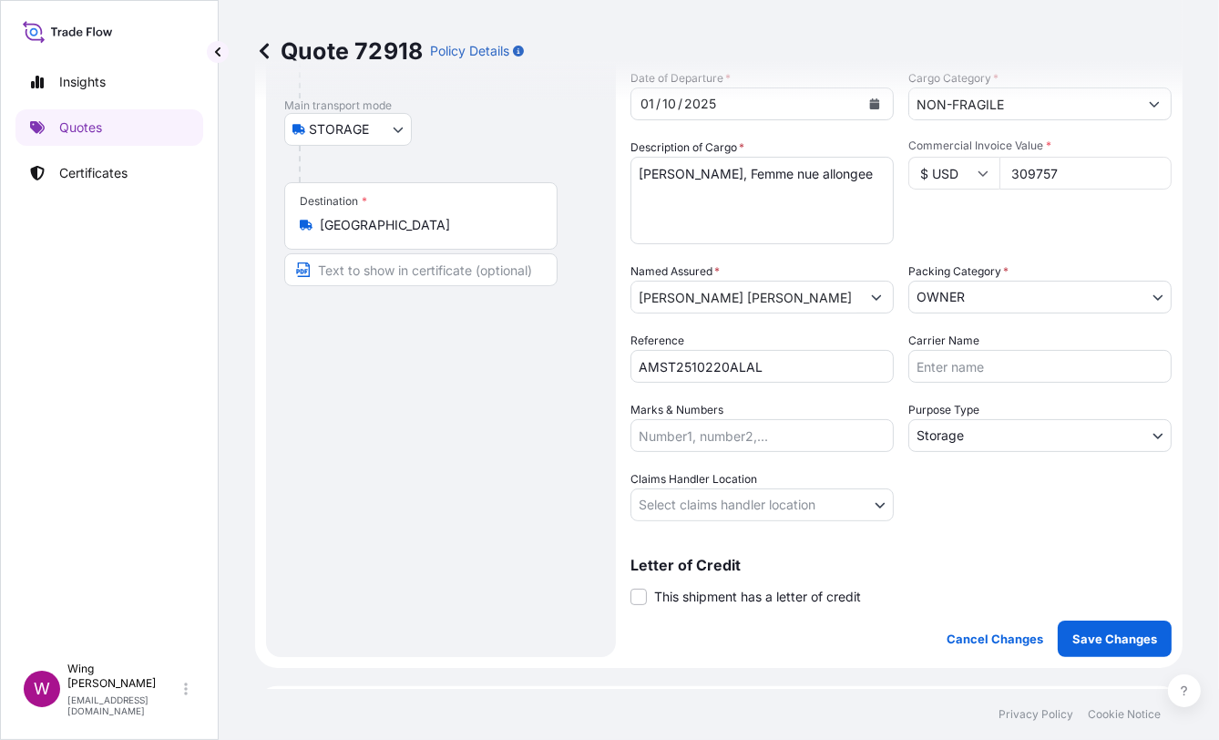
scroll to position [363, 0]
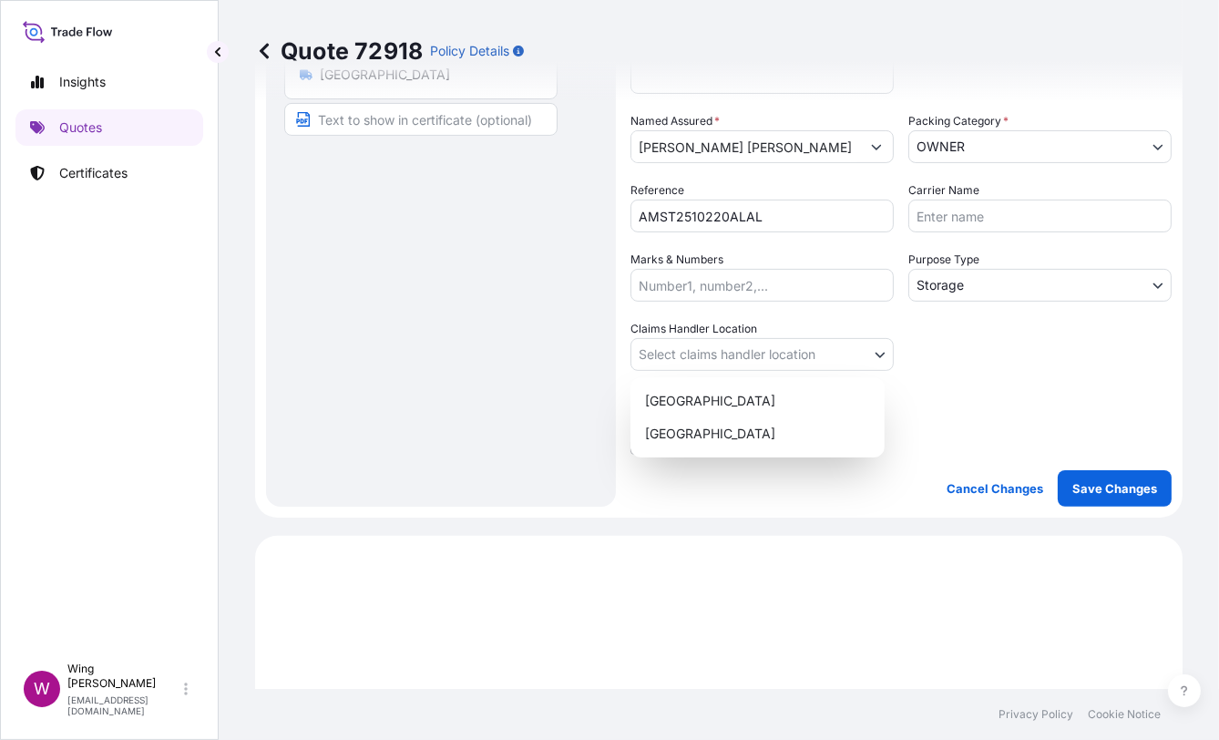
click at [677, 351] on body "Insights Quotes Certificates W Wing Lee [EMAIL_ADDRESS][DOMAIN_NAME] Quote 7291…" at bounding box center [609, 370] width 1219 height 740
click at [666, 394] on div "[GEOGRAPHIC_DATA]" at bounding box center [758, 400] width 240 height 33
select select "[GEOGRAPHIC_DATA]"
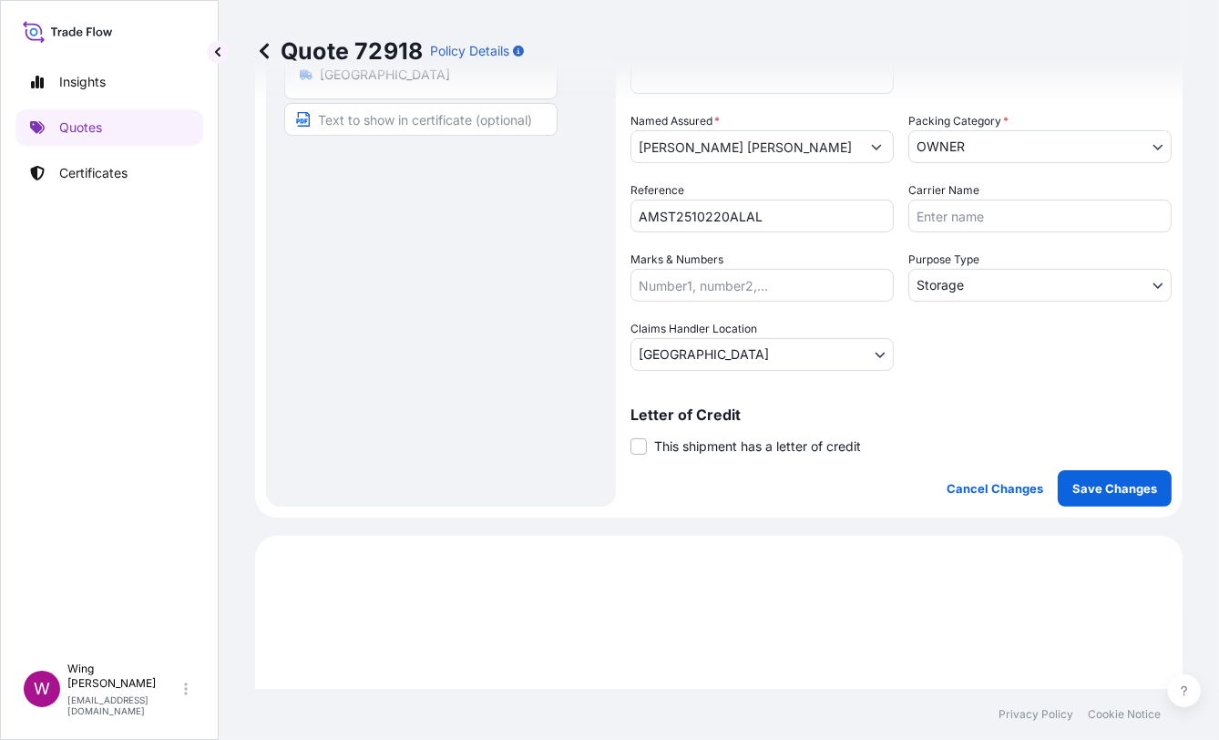
click at [668, 445] on span "This shipment has a letter of credit" at bounding box center [757, 446] width 207 height 18
click at [630, 436] on input "This shipment has a letter of credit" at bounding box center [630, 436] width 0 height 0
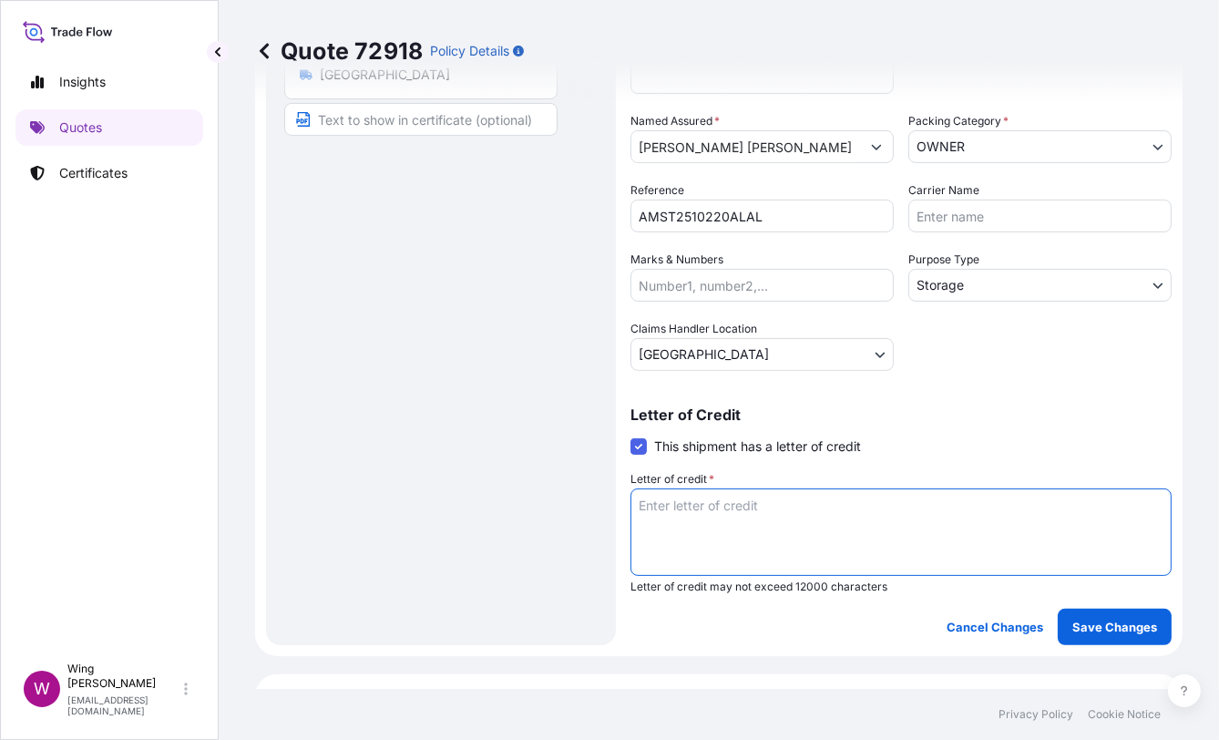
click at [682, 510] on textarea "Letter of credit *" at bounding box center [900, 531] width 541 height 87
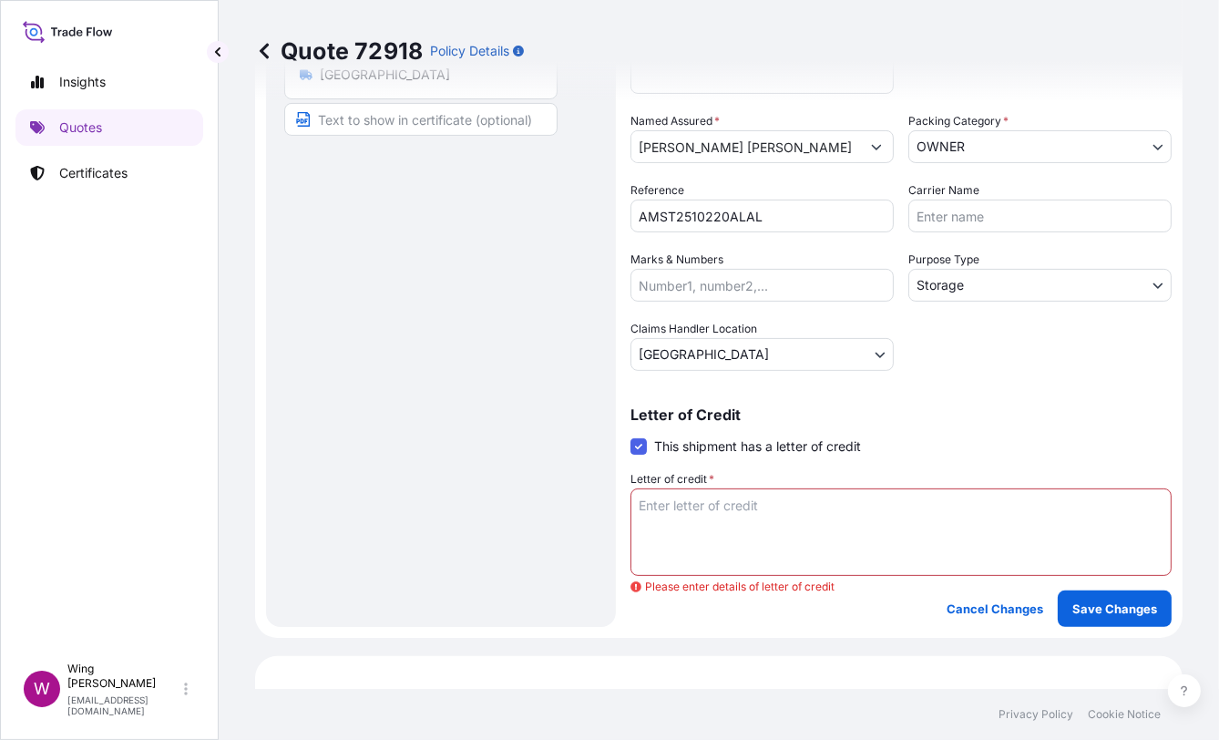
click at [835, 509] on textarea "Letter of credit *" at bounding box center [900, 531] width 541 height 87
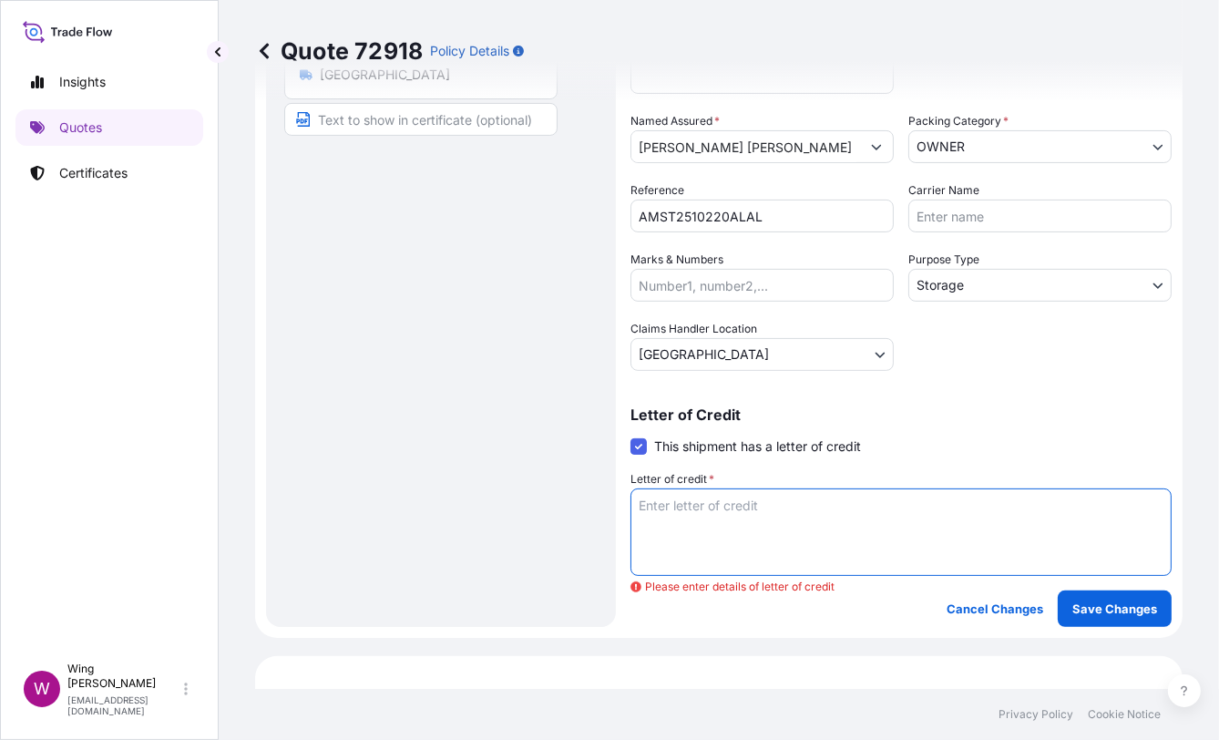
paste textarea "Storage period: [DATE] to [DATE] (till further notice)"
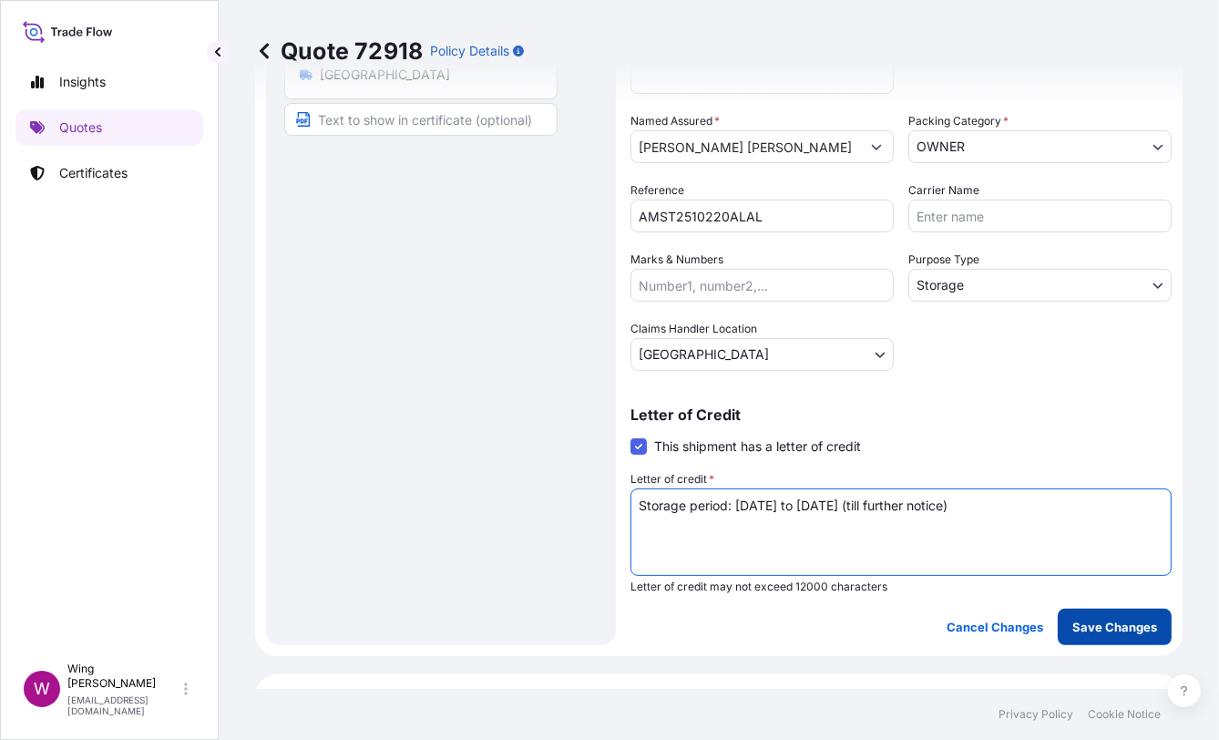
type textarea "Storage period: [DATE] to [DATE] (till further notice)"
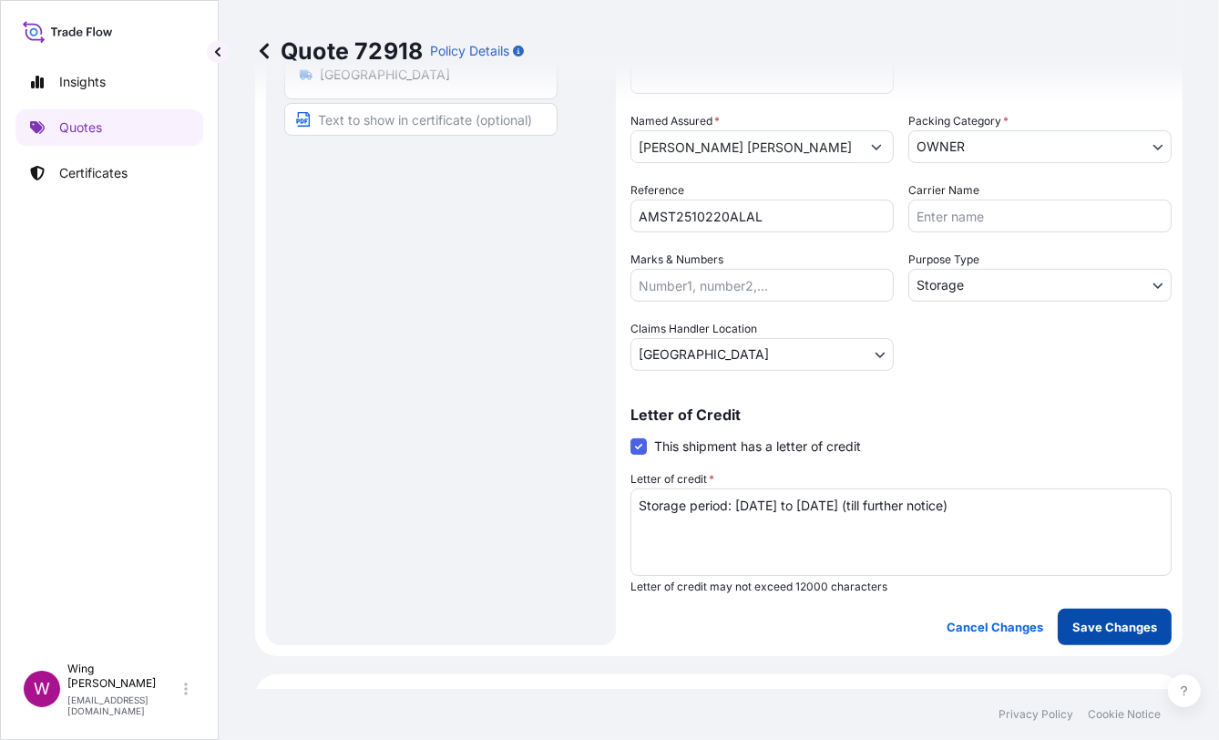
click at [1091, 630] on p "Save Changes" at bounding box center [1114, 627] width 85 height 18
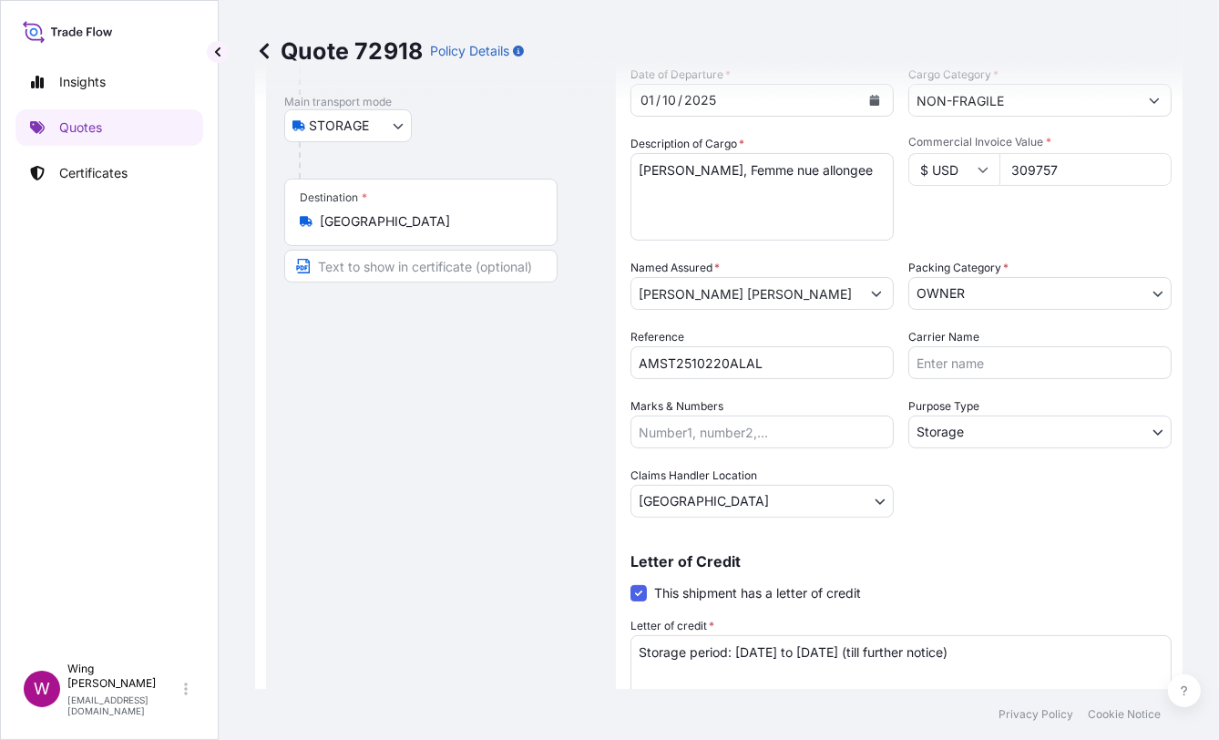
select select "STORAGE"
select select "Storage"
select select "[GEOGRAPHIC_DATA]"
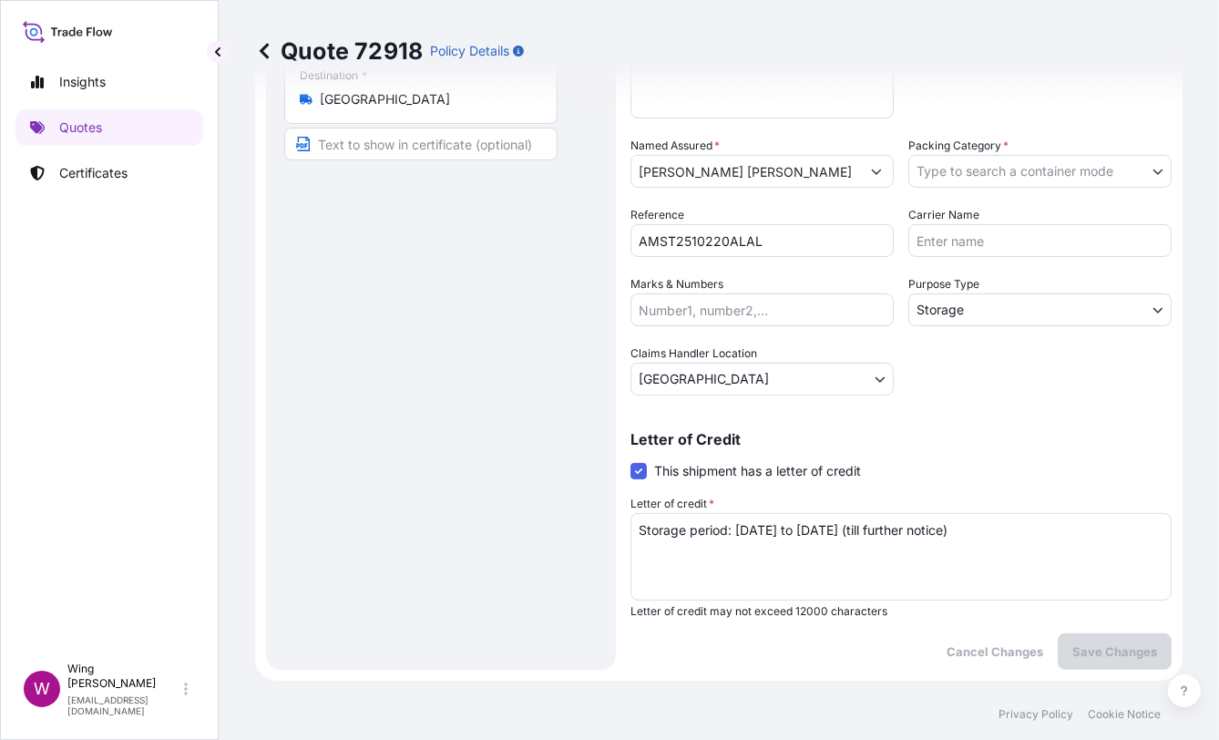
scroll to position [0, 0]
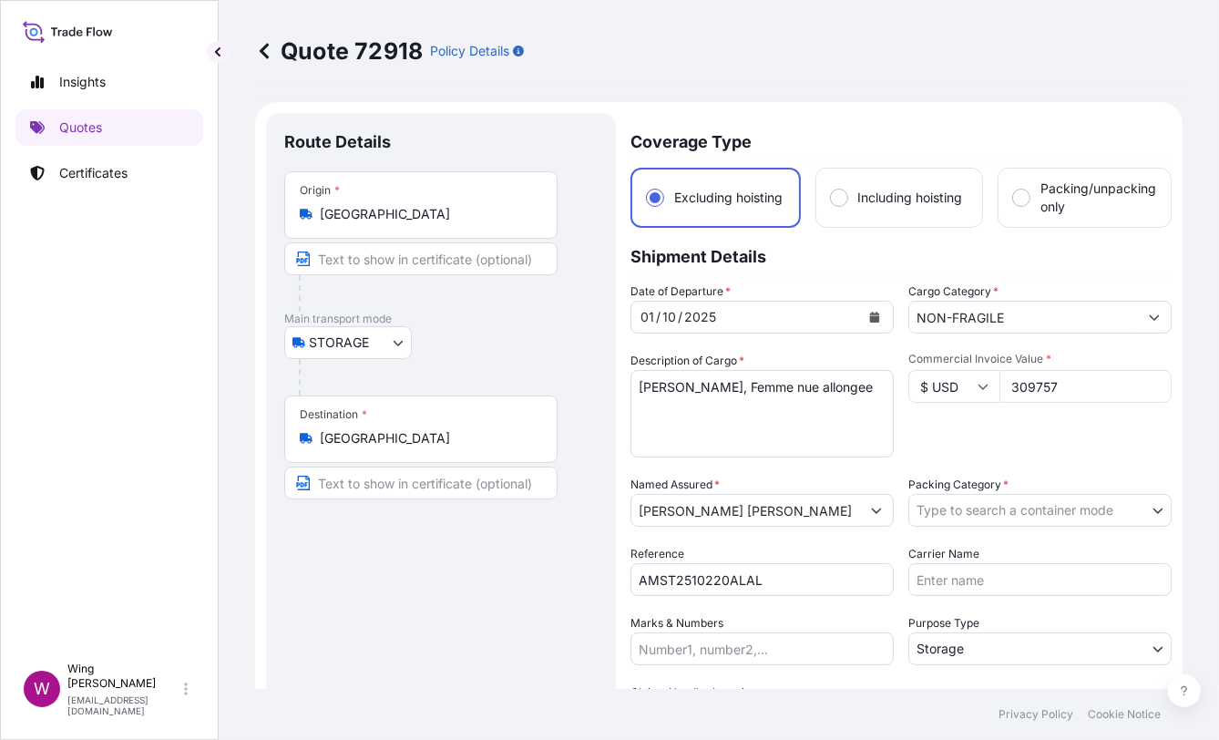
click at [537, 549] on div "Route Details Place of loading Road / [GEOGRAPHIC_DATA] / Inland Origin * [GEOG…" at bounding box center [440, 560] width 313 height 859
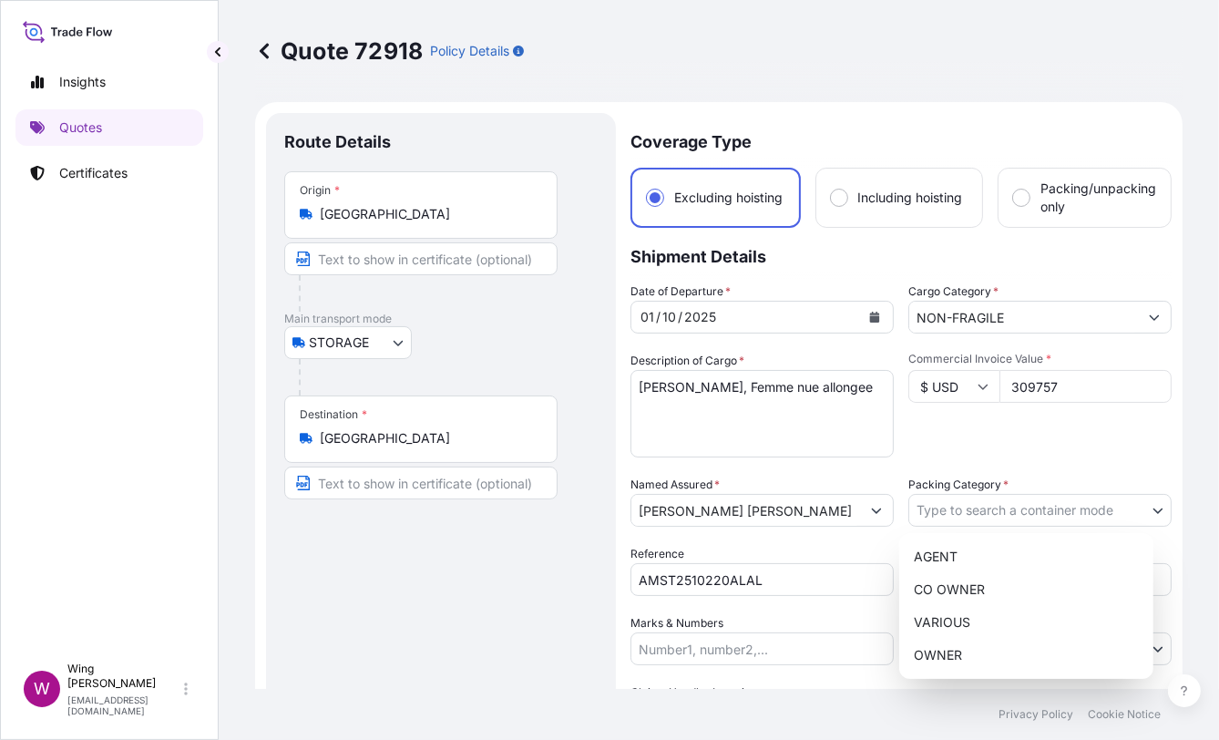
click at [1034, 507] on body "Insights Quotes Certificates W Wing Lee [EMAIL_ADDRESS][DOMAIN_NAME] Quote 7291…" at bounding box center [609, 370] width 1219 height 740
click at [987, 644] on div "OWNER" at bounding box center [1026, 655] width 240 height 33
select select "27"
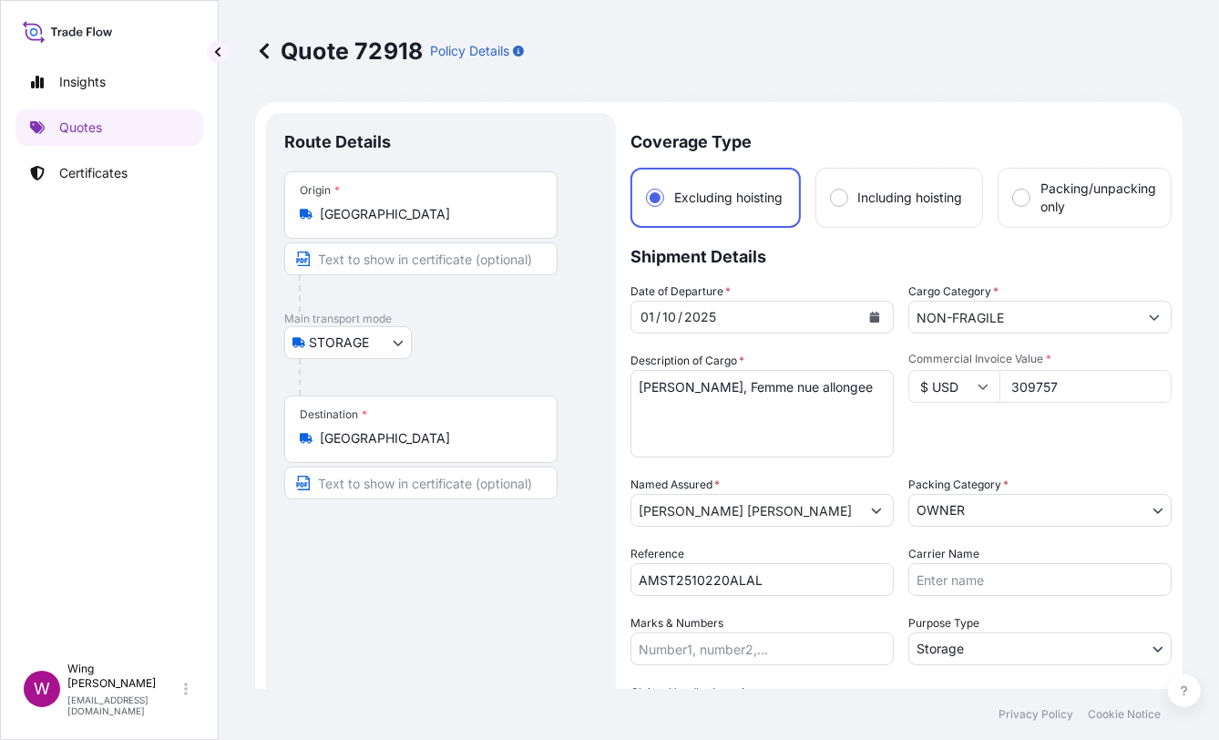
click at [479, 617] on div "Route Details Place of loading Road / [GEOGRAPHIC_DATA] / Inland Origin * [GEOG…" at bounding box center [440, 560] width 313 height 859
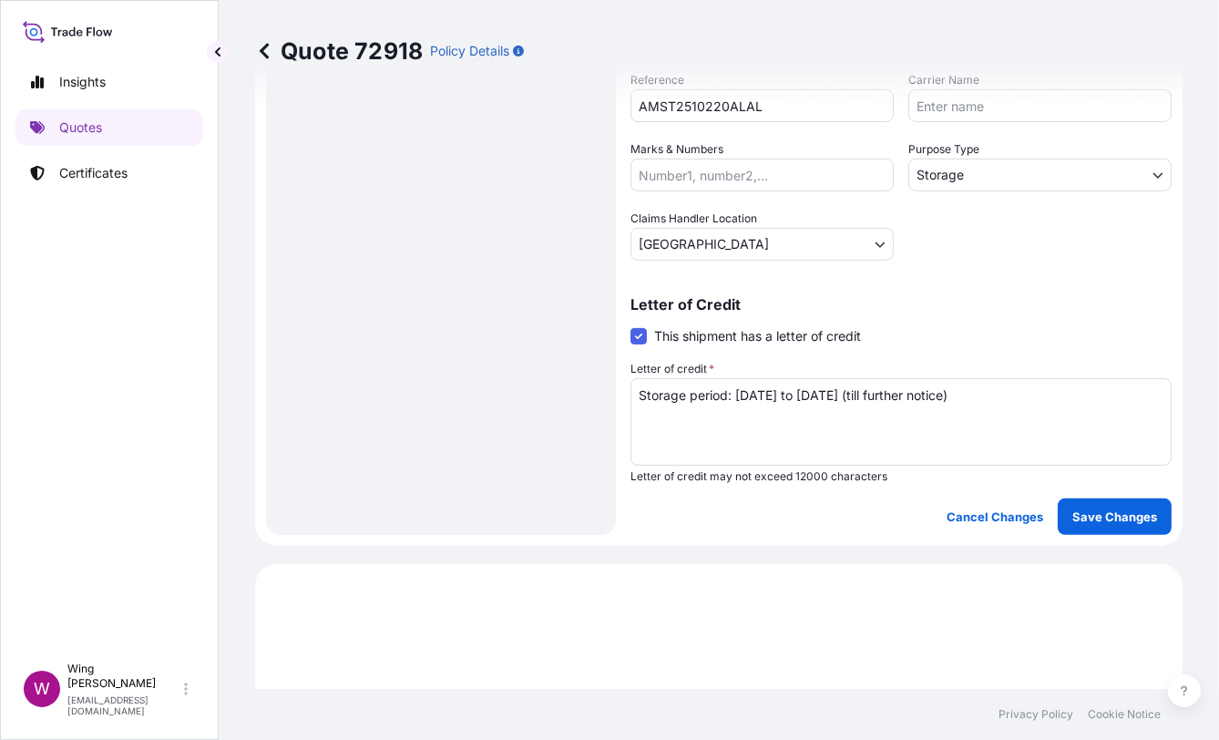
scroll to position [486, 0]
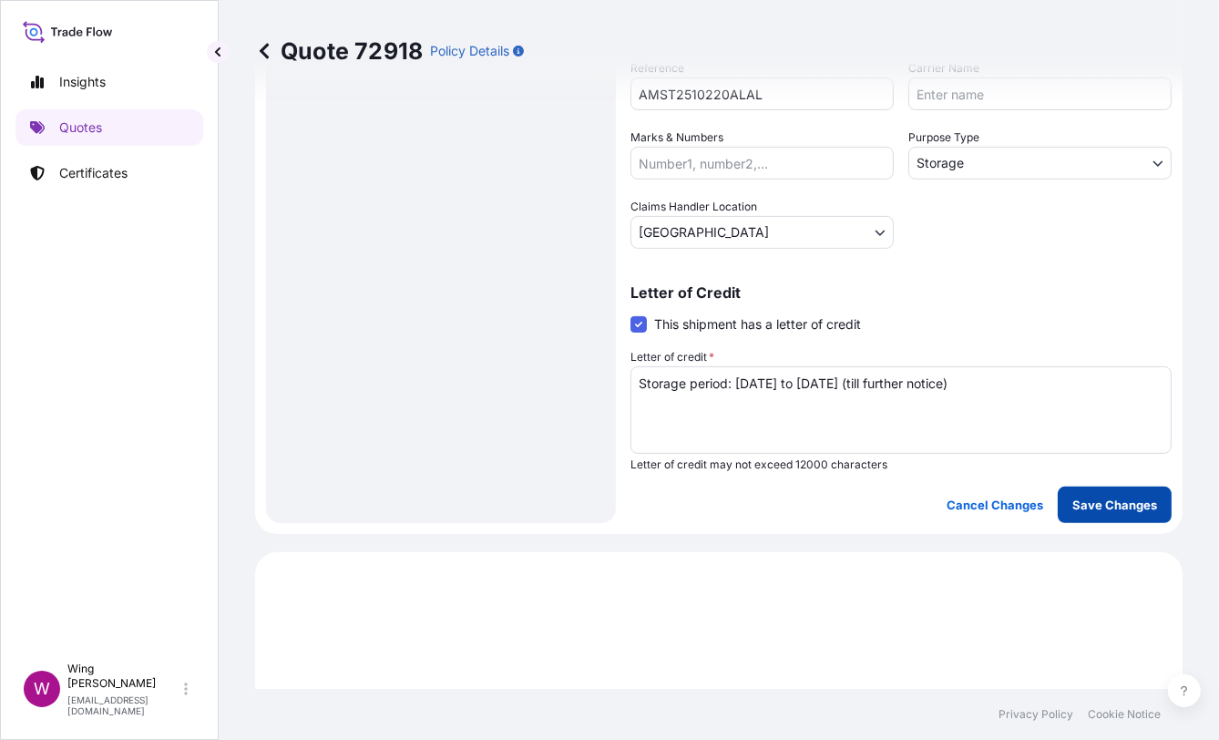
click at [1097, 506] on p "Save Changes" at bounding box center [1114, 505] width 85 height 18
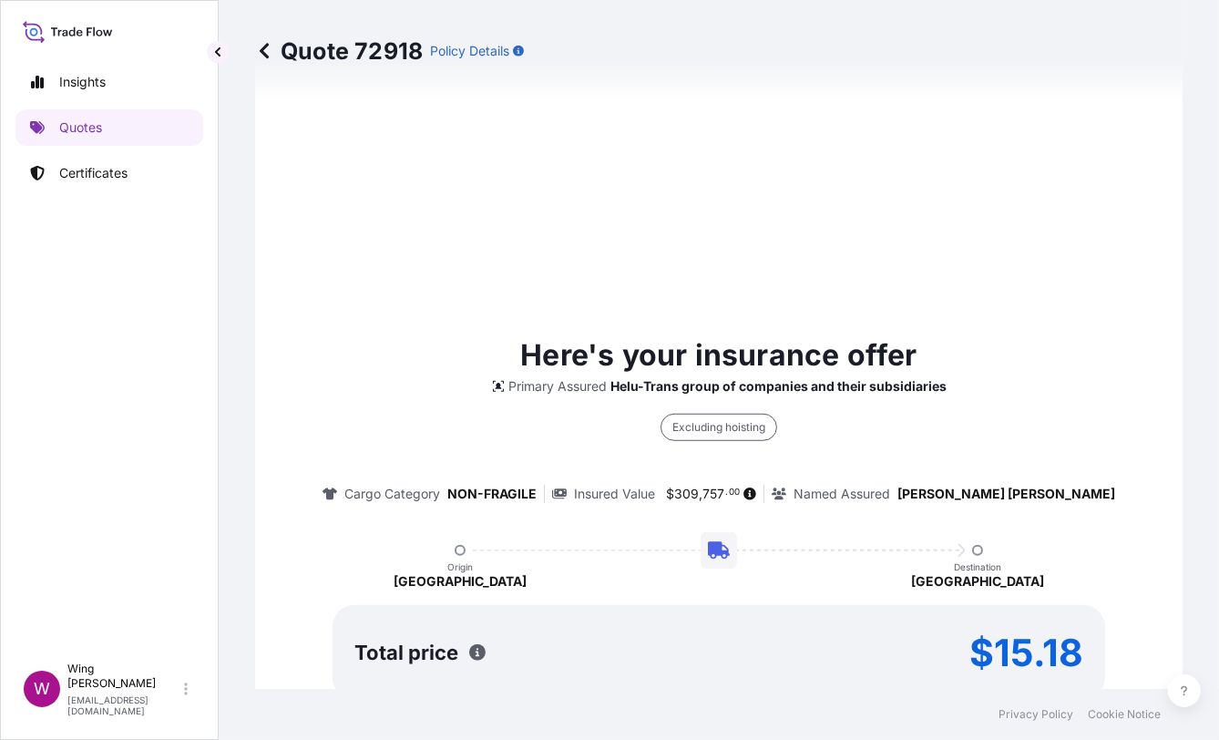
select select "STORAGE"
select select "Storage"
select select "[GEOGRAPHIC_DATA]"
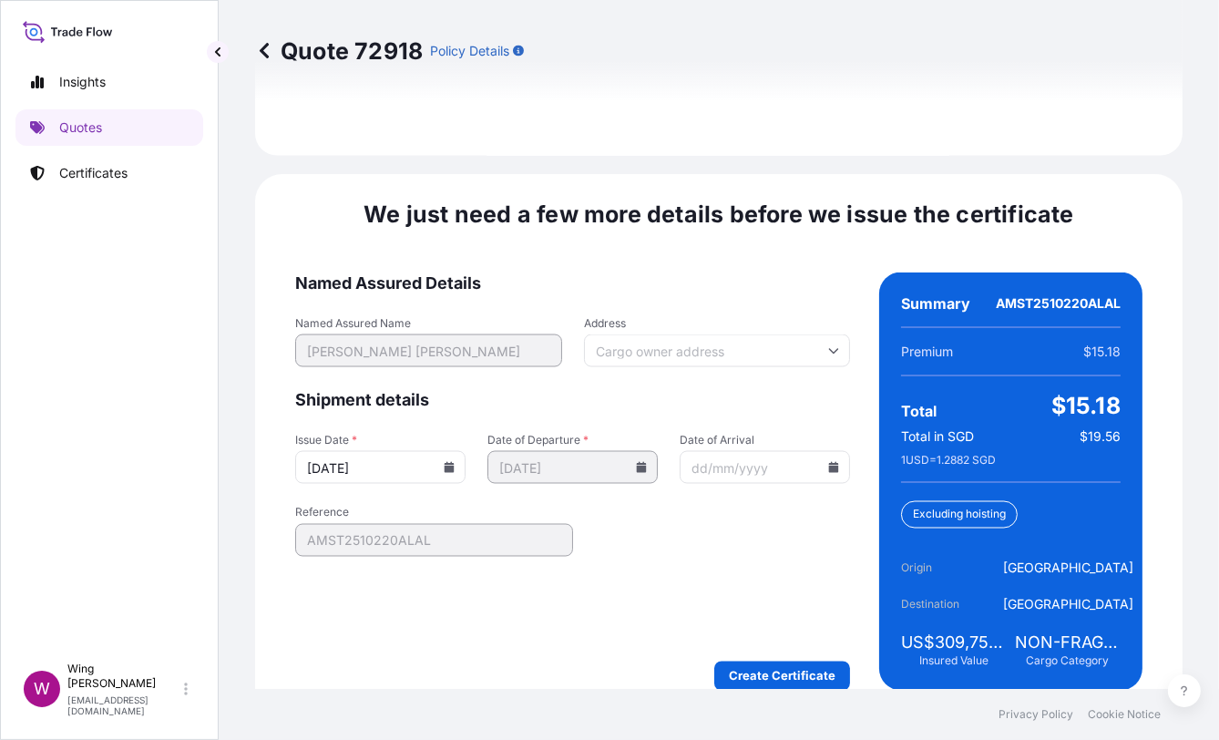
scroll to position [2877, 0]
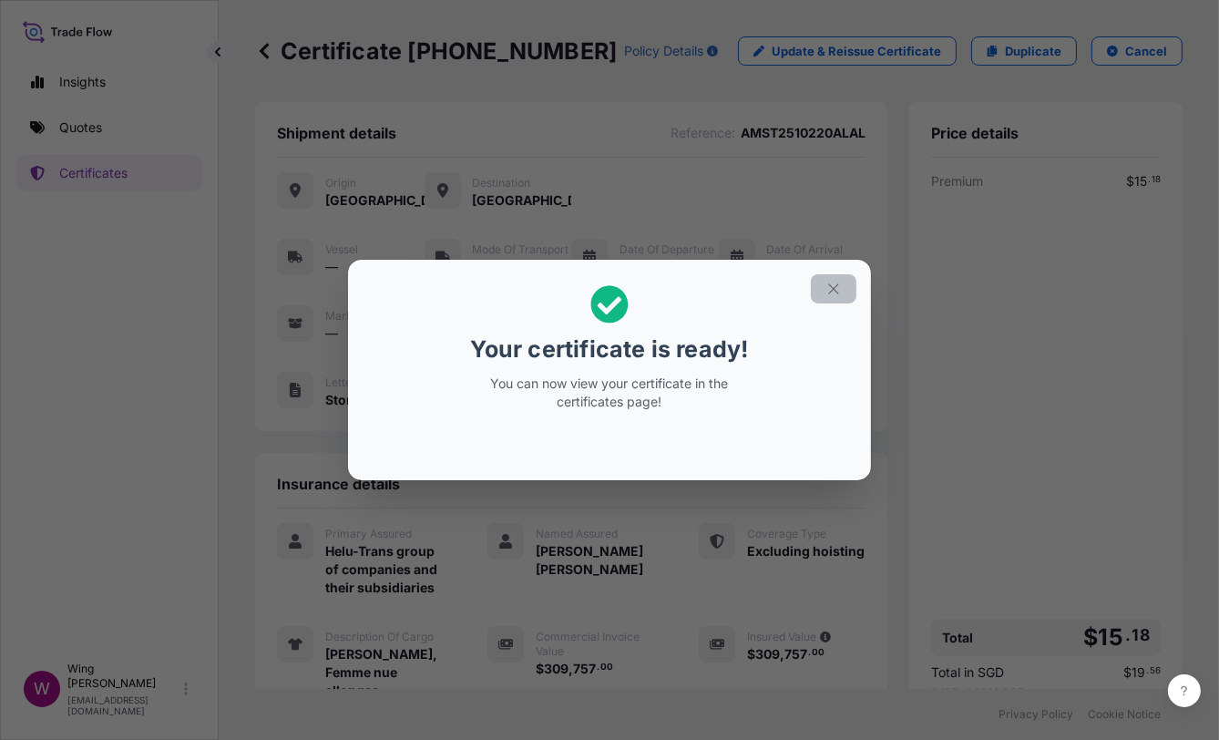
click at [842, 282] on button "button" at bounding box center [834, 288] width 46 height 29
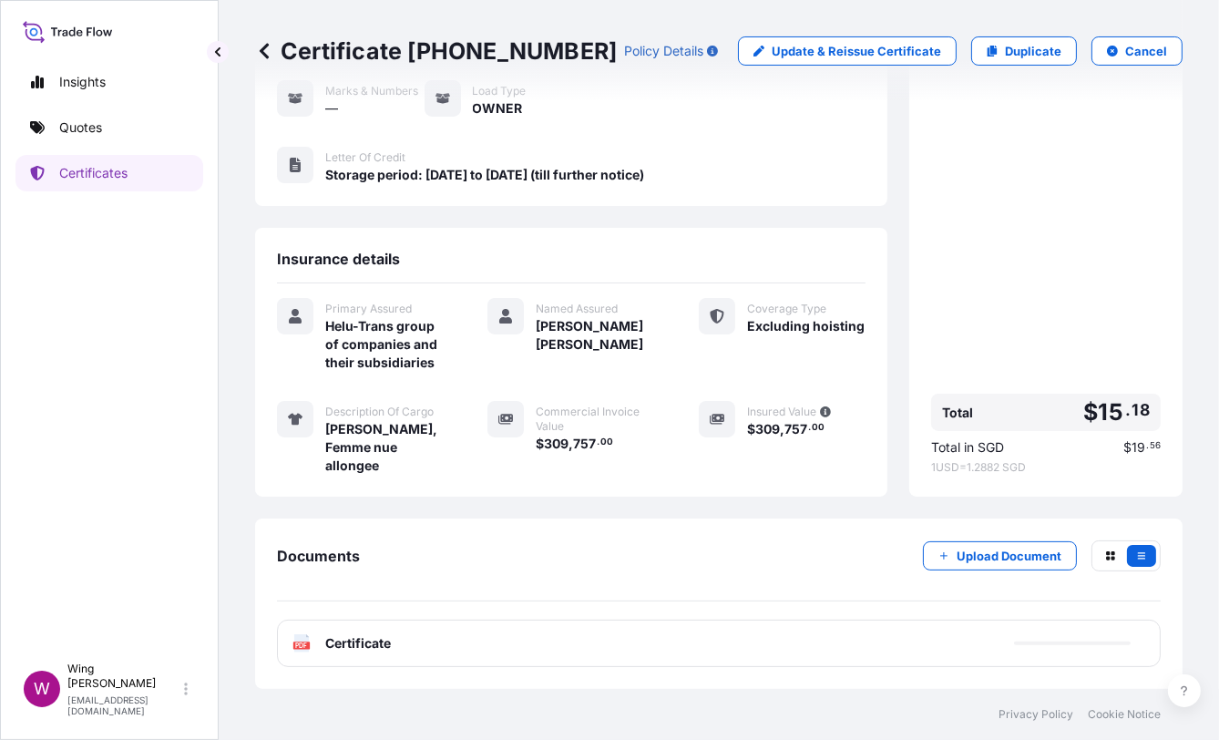
scroll to position [270, 0]
click at [308, 640] on icon at bounding box center [301, 643] width 15 height 18
click at [308, 641] on rect at bounding box center [301, 644] width 16 height 7
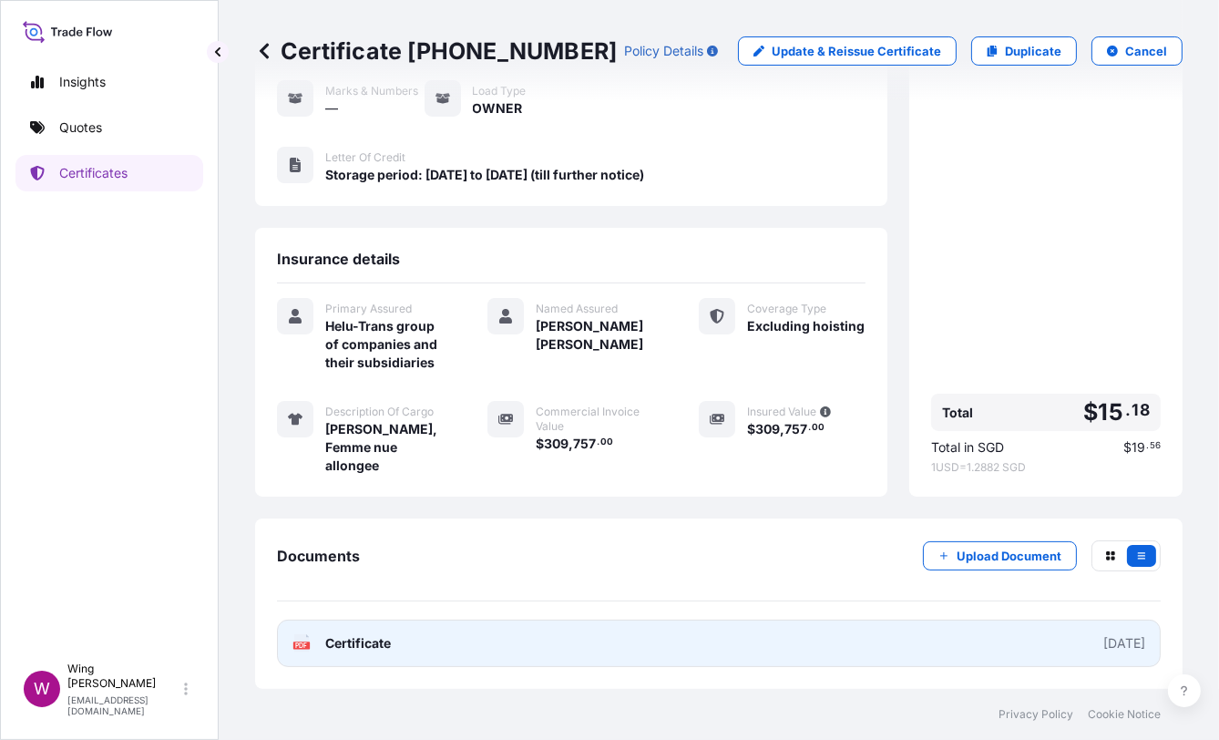
click at [304, 640] on icon at bounding box center [301, 643] width 15 height 18
